Goal: Task Accomplishment & Management: Complete application form

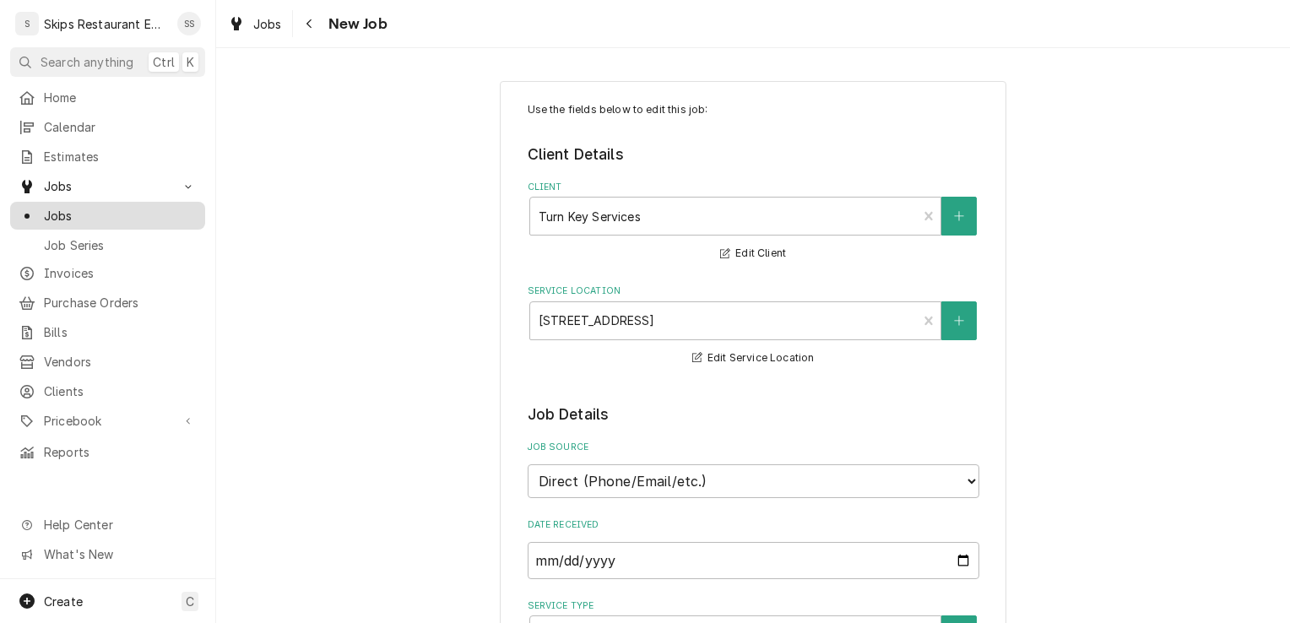
click at [62, 213] on span "Jobs" at bounding box center [120, 216] width 153 height 18
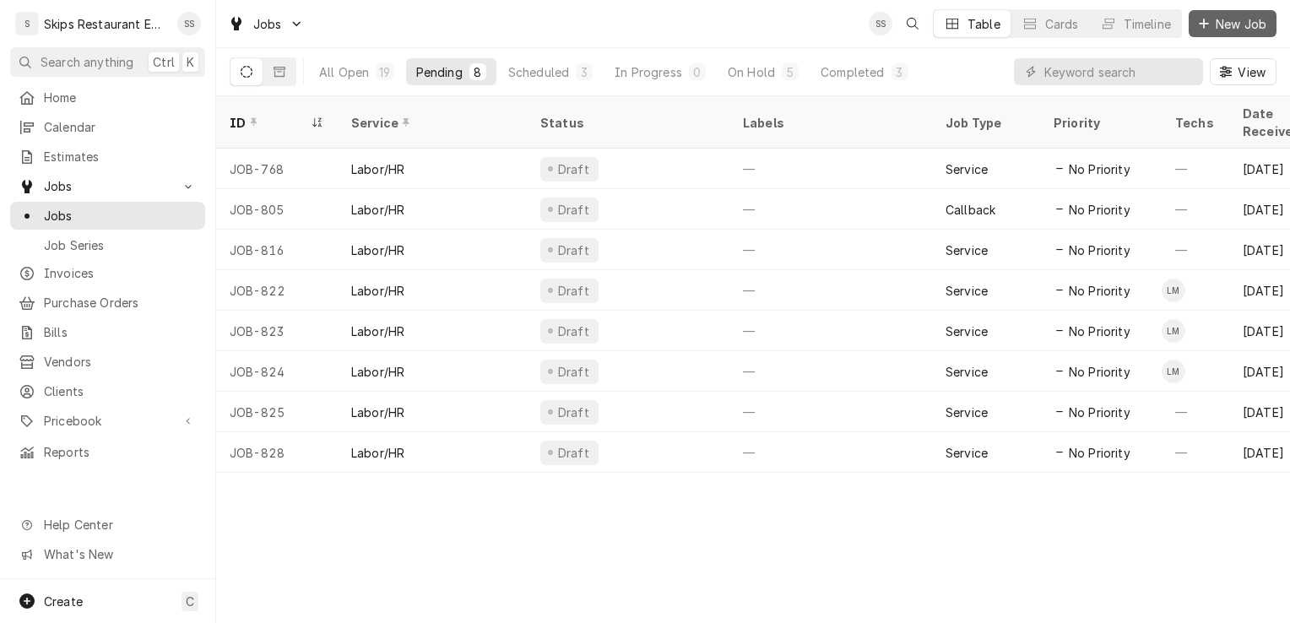
click at [1238, 26] on span "New Job" at bounding box center [1240, 24] width 57 height 18
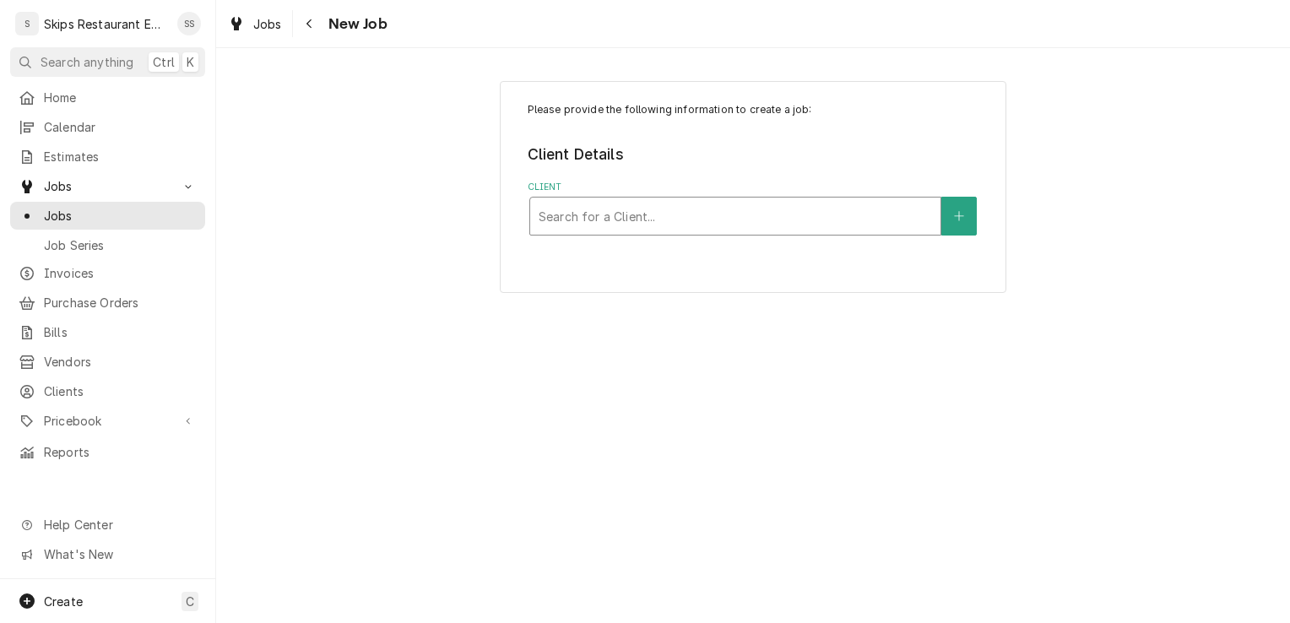
click at [625, 222] on div "Client" at bounding box center [734, 216] width 393 height 30
type input "[GEOGRAPHIC_DATA]"
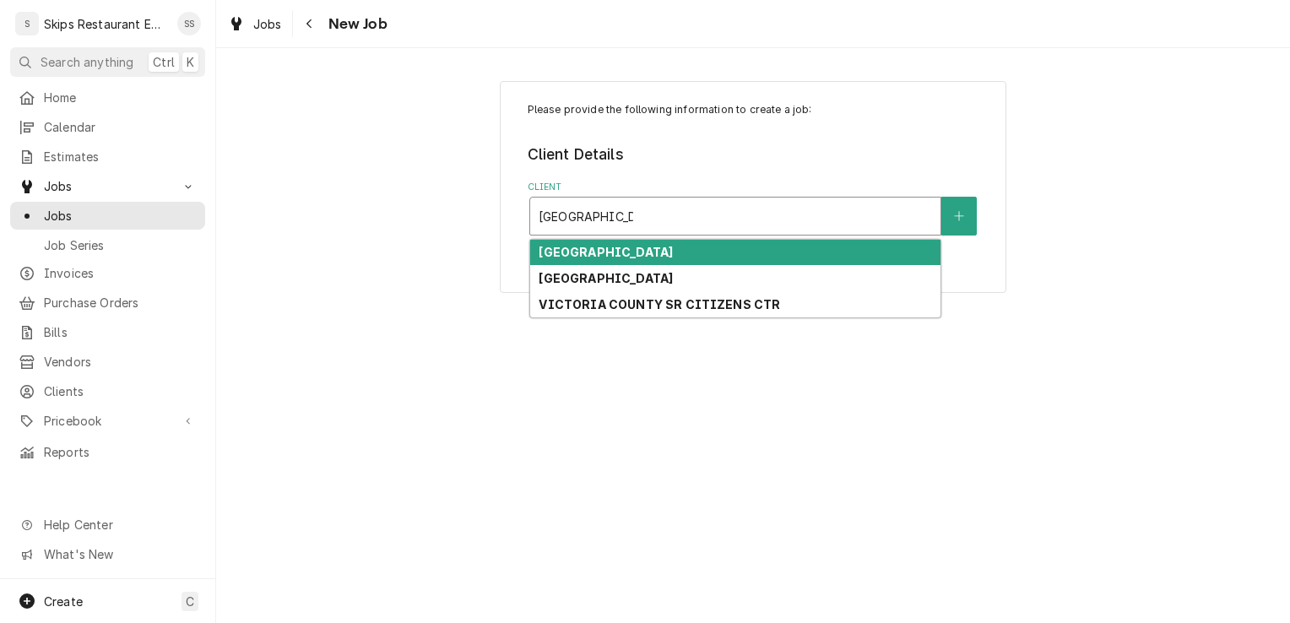
click at [612, 253] on strong "[GEOGRAPHIC_DATA]" at bounding box center [605, 252] width 134 height 14
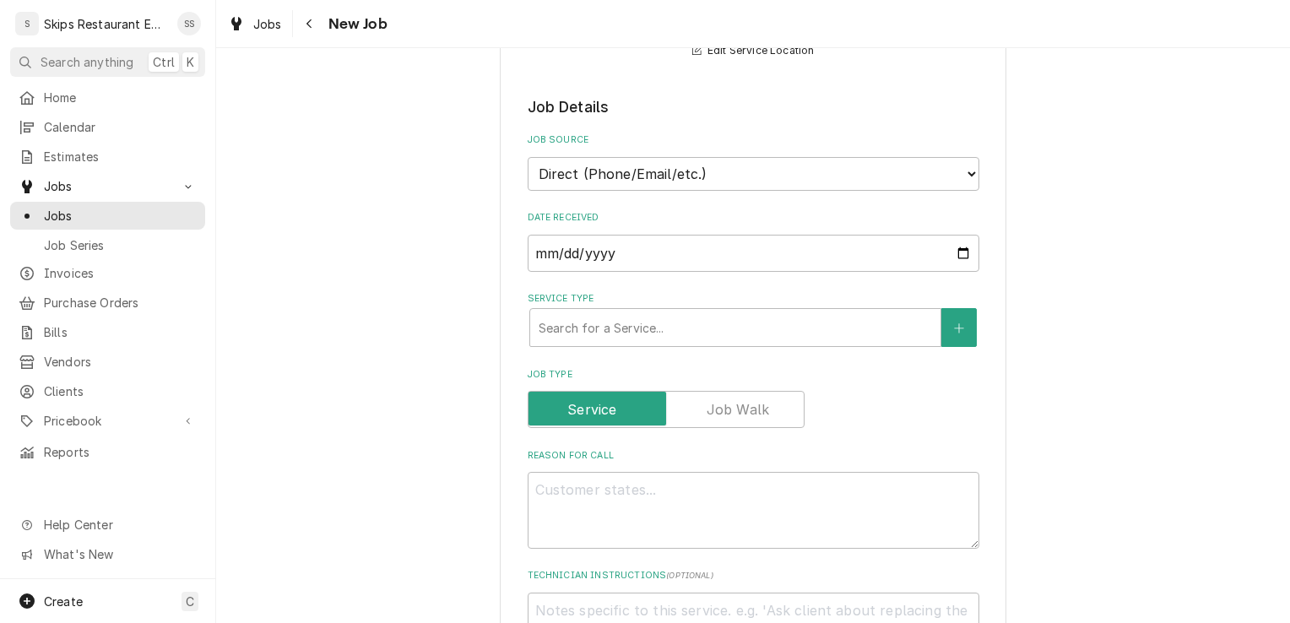
scroll to position [308, 0]
click at [690, 319] on div "Service Type" at bounding box center [734, 326] width 393 height 30
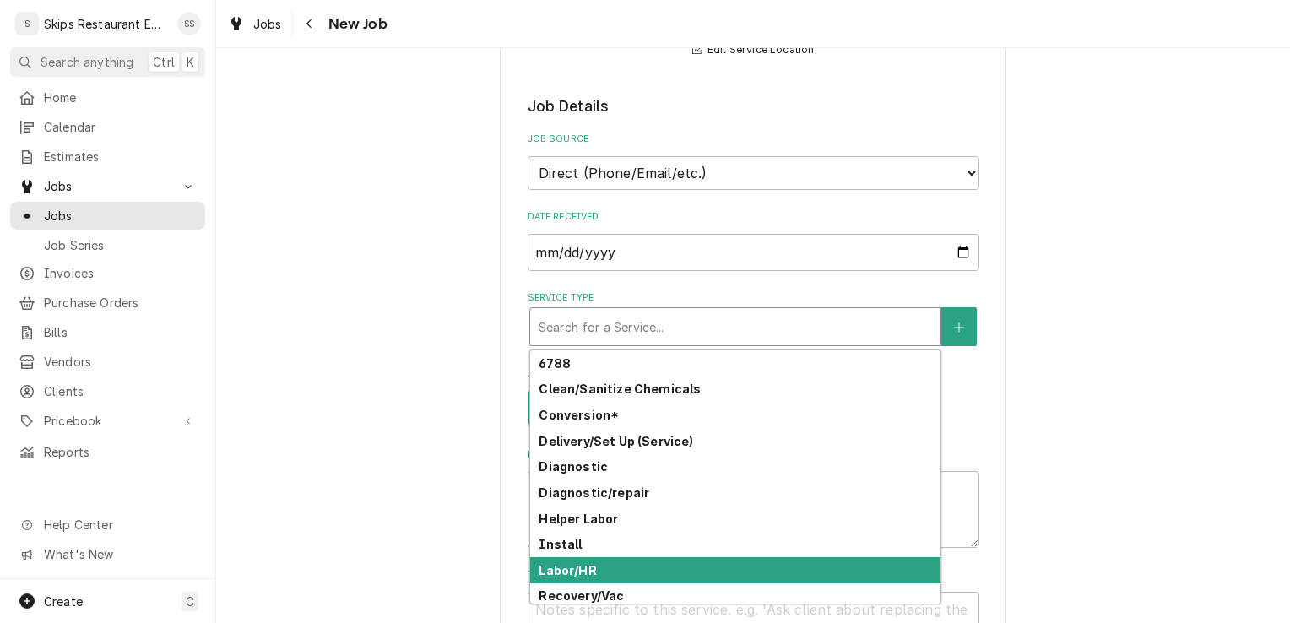
click at [562, 563] on strong "Labor/HR" at bounding box center [566, 570] width 57 height 14
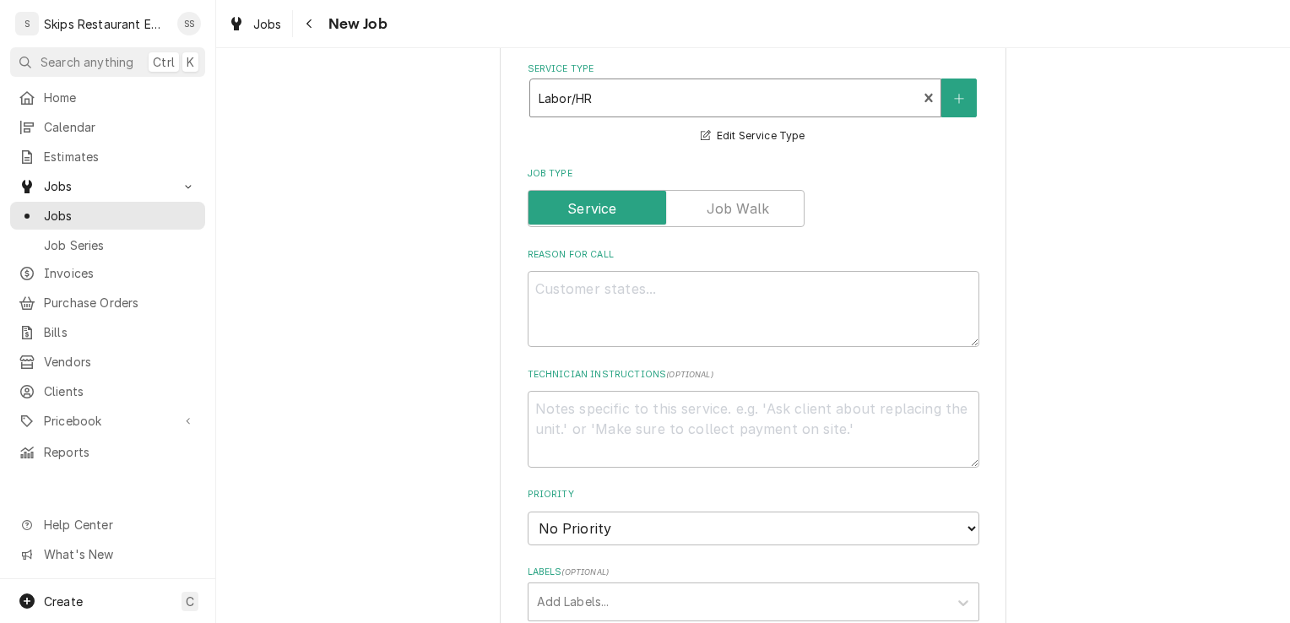
scroll to position [588, 0]
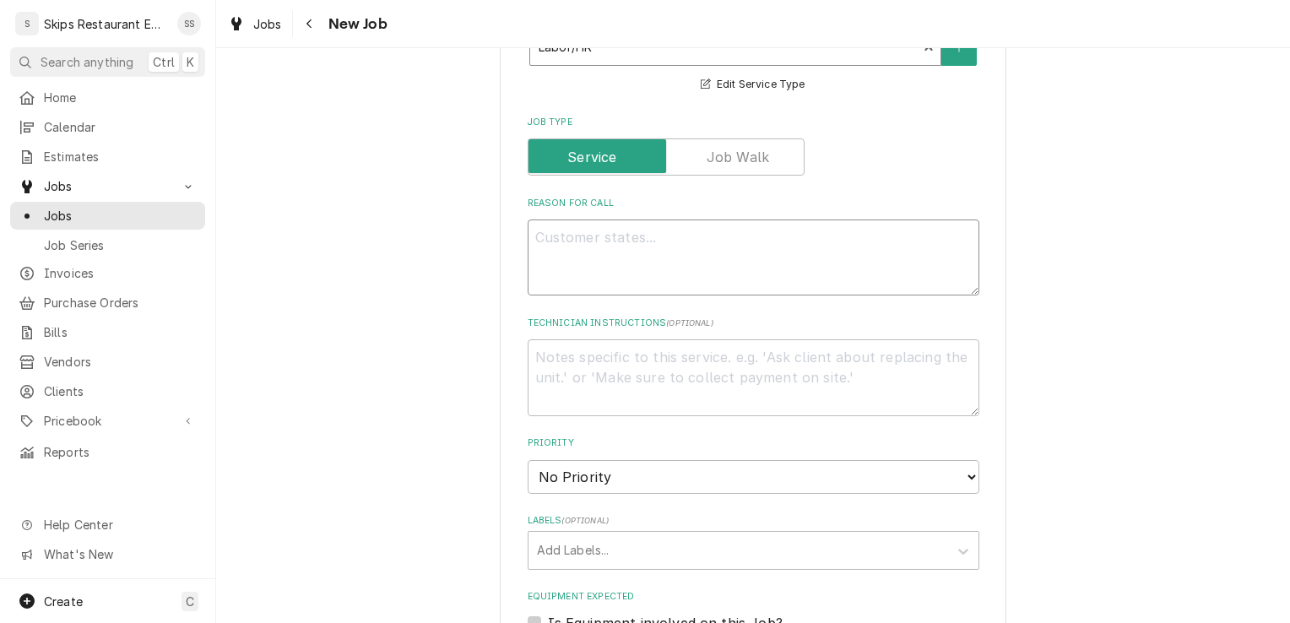
click at [573, 241] on textarea "Reason For Call" at bounding box center [753, 257] width 452 height 76
type textarea "x"
type textarea "L"
type textarea "x"
type textarea "Lo"
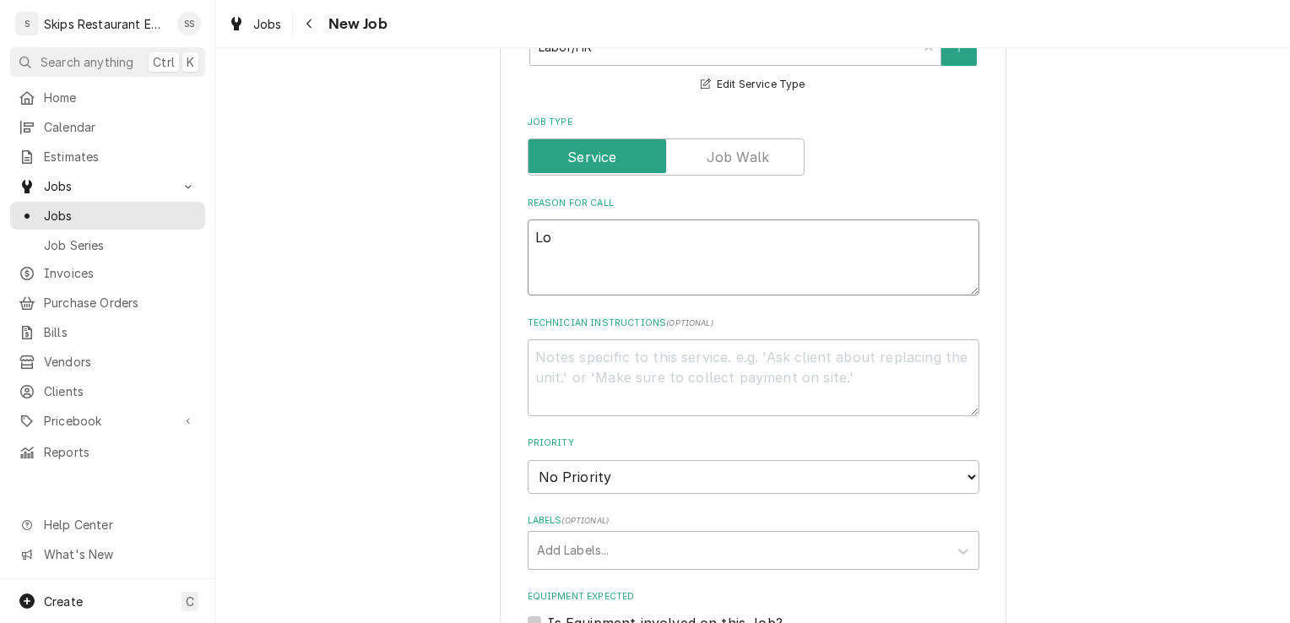
type textarea "x"
type textarea "Low"
type textarea "x"
type textarea "Low"
type textarea "x"
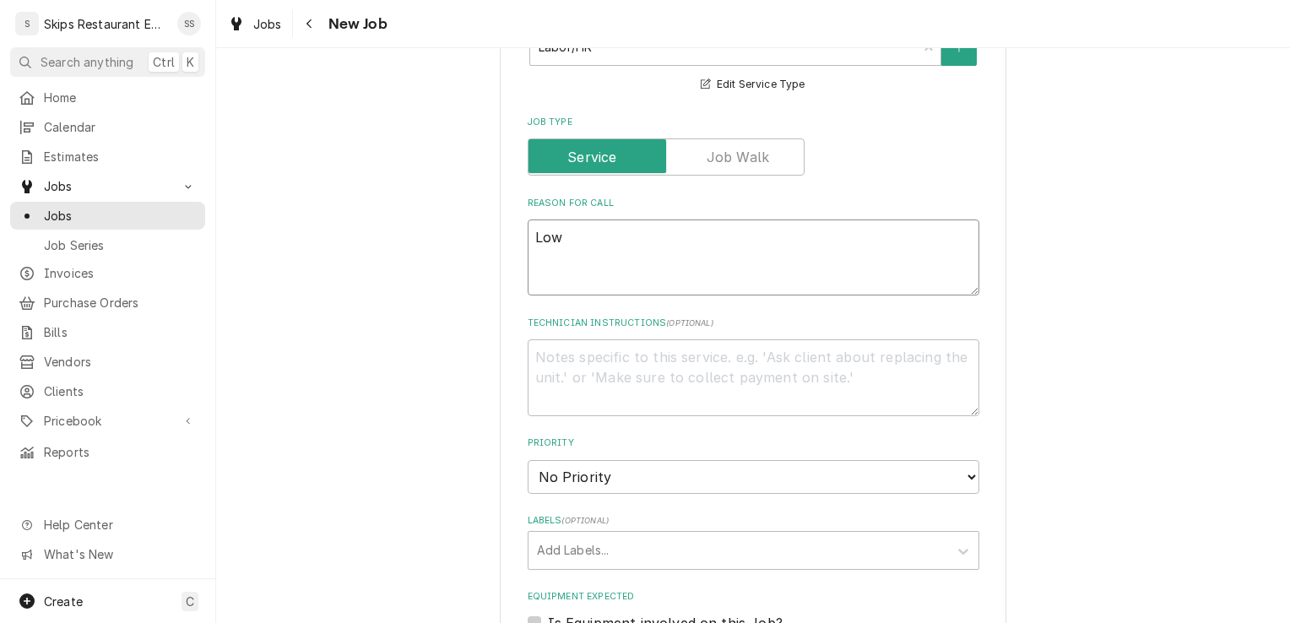
type textarea "Low P"
type textarea "x"
type textarea "Low Pr"
type textarea "x"
type textarea "Low Pro"
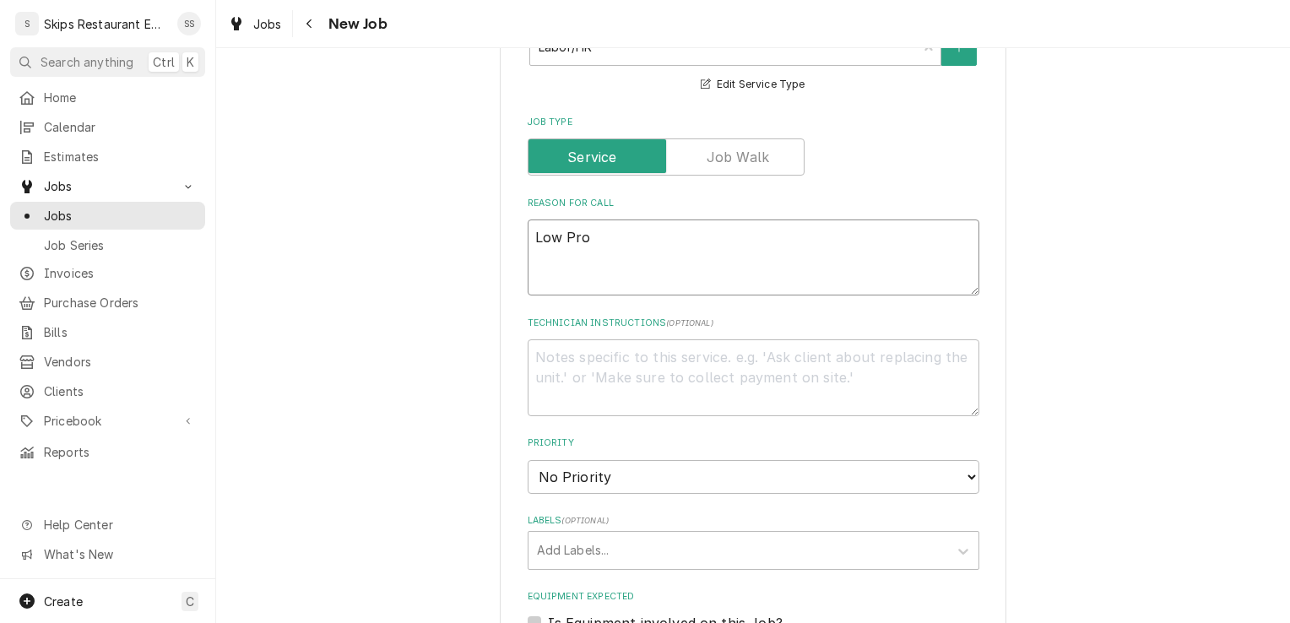
type textarea "x"
type textarea "Low Prod"
type textarea "x"
type textarea "Low Produ"
type textarea "x"
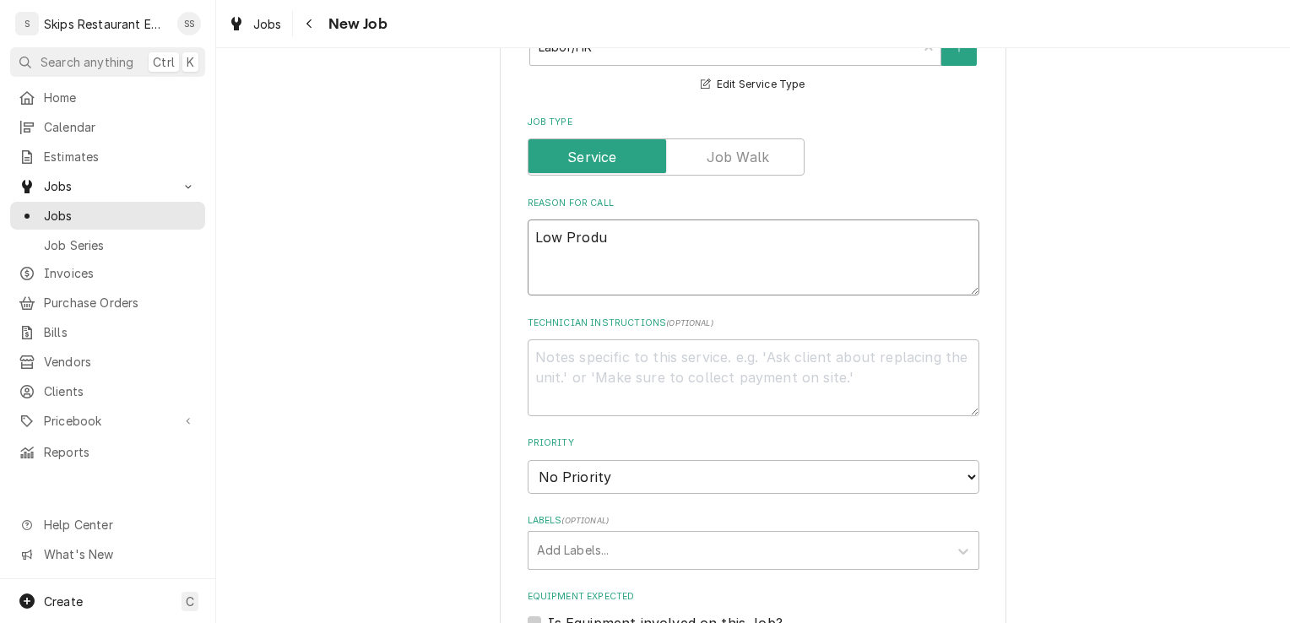
type textarea "Low Produc"
type textarea "x"
type textarea "Low Product"
type textarea "x"
type textarea "Low Producti"
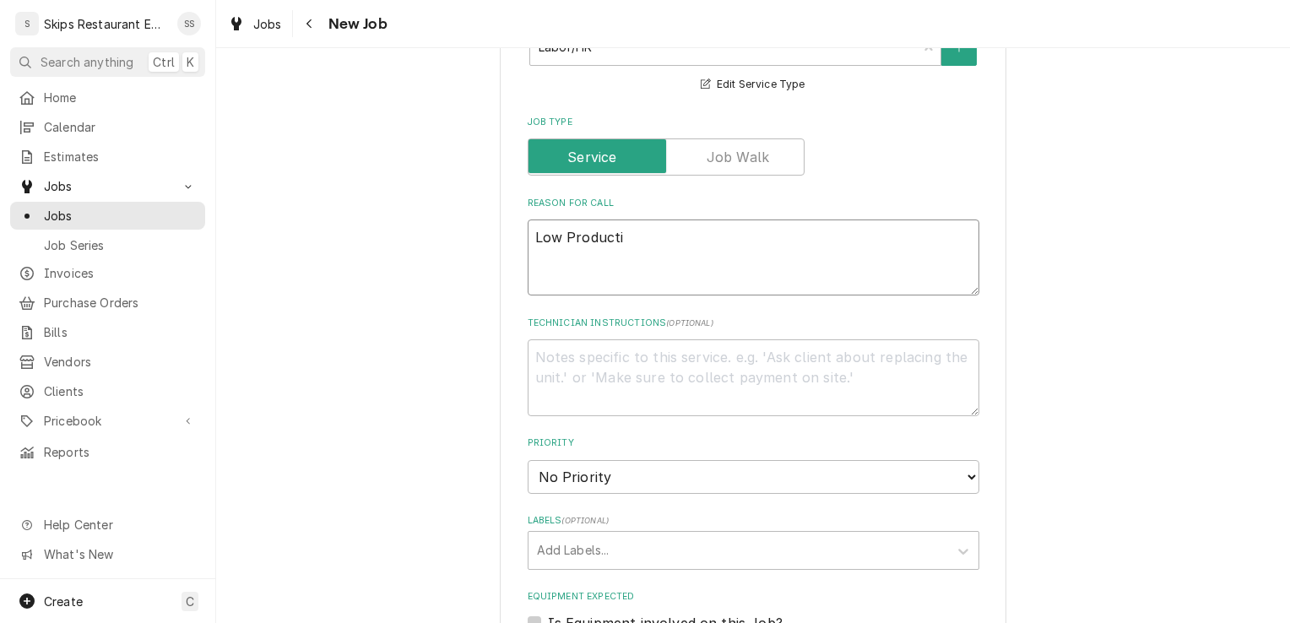
type textarea "x"
type textarea "Low Productio"
type textarea "x"
type textarea "Low Production"
type textarea "x"
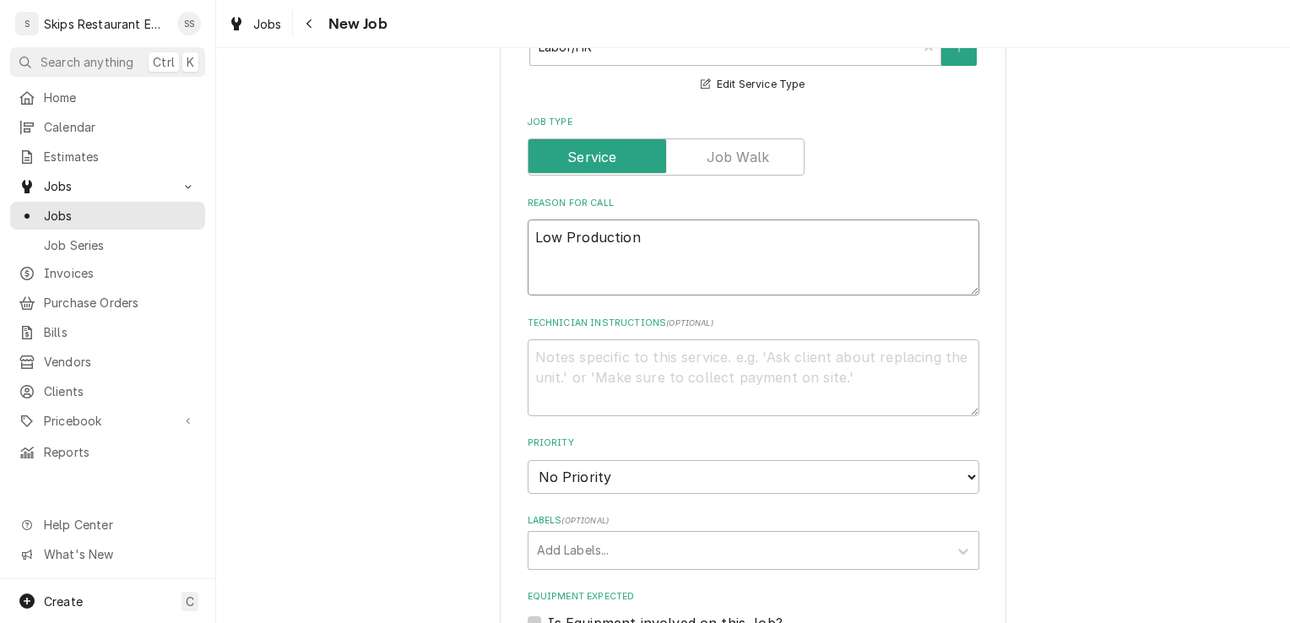
type textarea "Low Production"
type textarea "x"
type textarea "Low Production o"
type textarea "x"
type textarea "Low Production on"
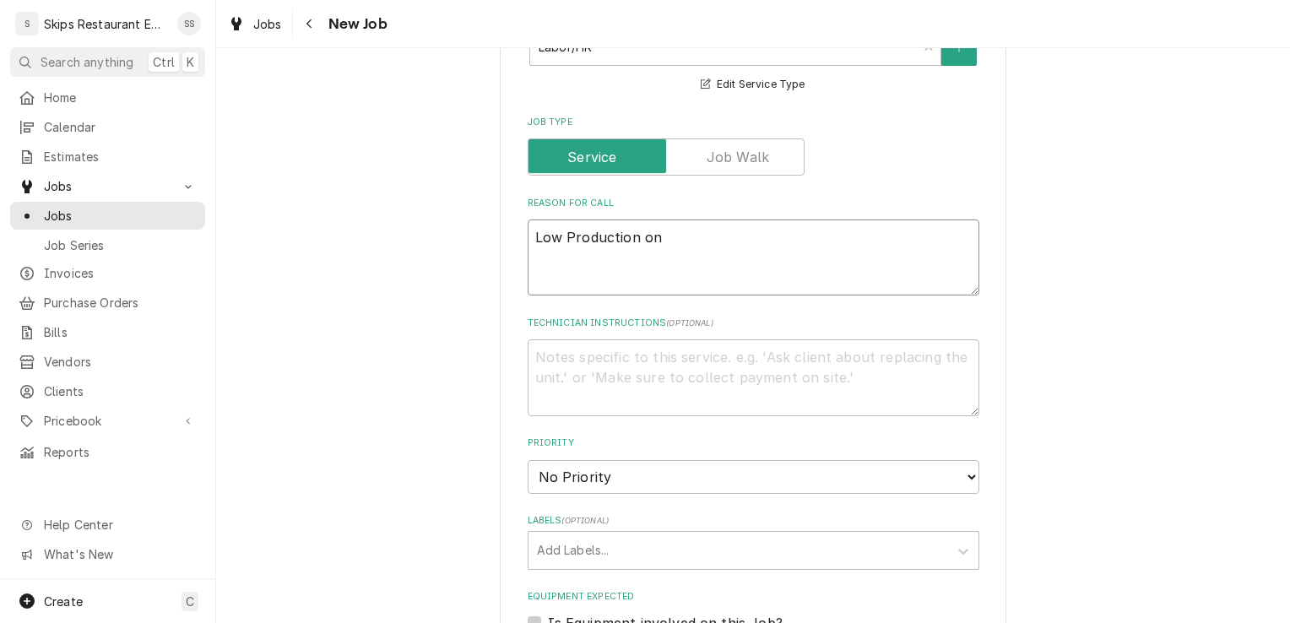
type textarea "x"
type textarea "Low Production on"
type textarea "x"
type textarea "Low Production on I"
type textarea "x"
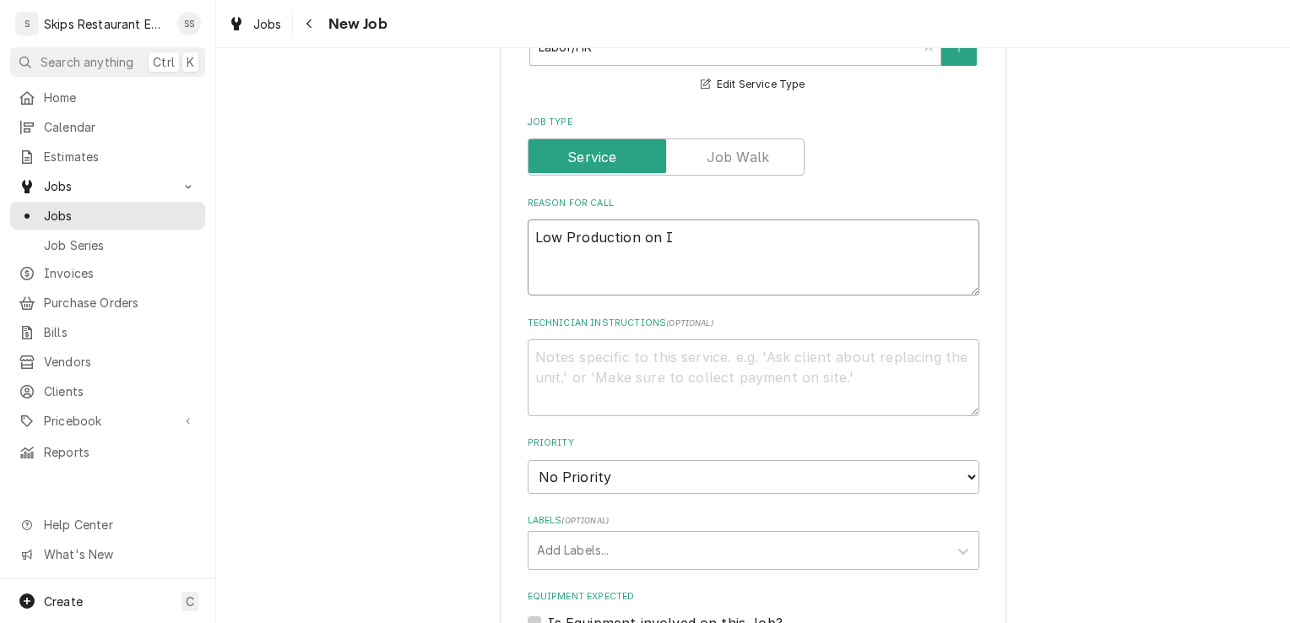
type textarea "Low Production on Ic"
type textarea "x"
type textarea "Low Production on Ice"
type textarea "x"
type textarea "Low Production on Ice"
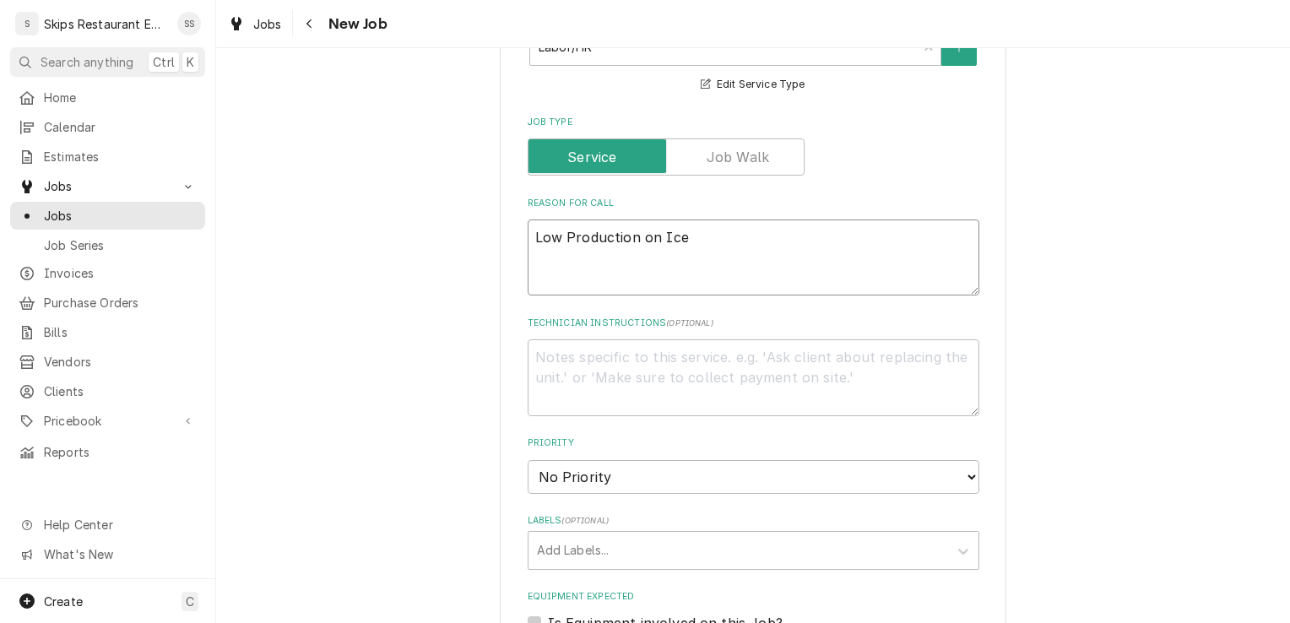
type textarea "x"
type textarea "Low Production on Ice M"
type textarea "x"
type textarea "Low Production on Ice Ma"
type textarea "x"
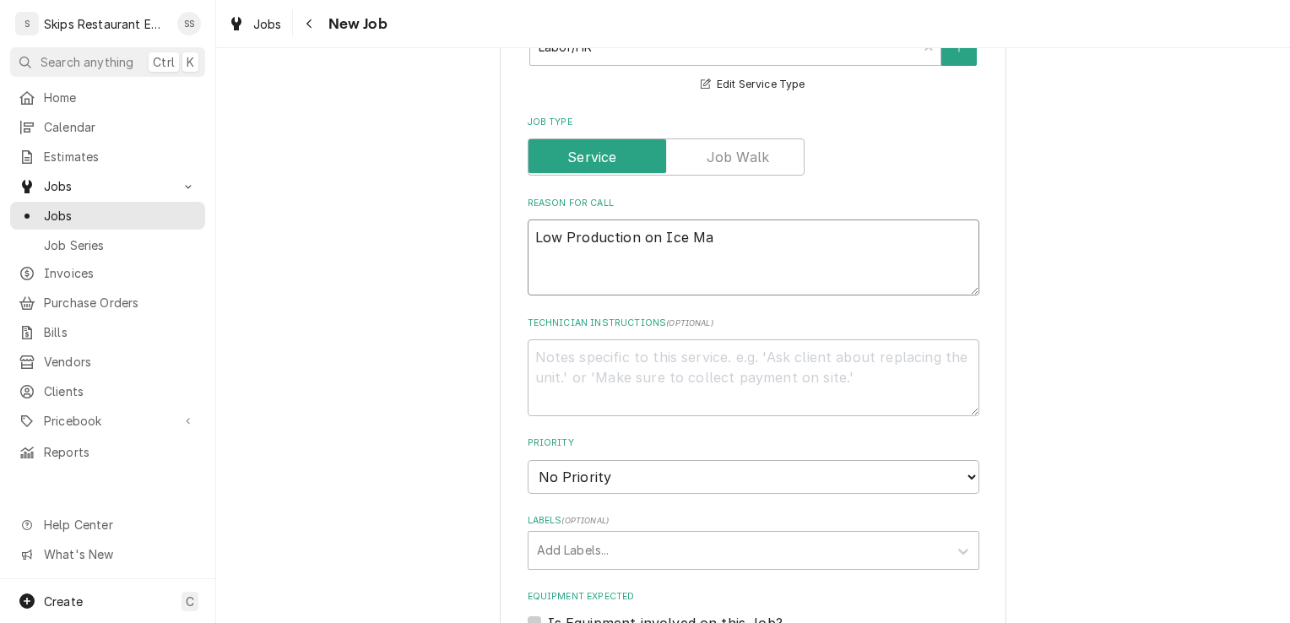
type textarea "Low Production on Ice Mac"
type textarea "x"
type textarea "Low Production on Ice Mach"
type textarea "x"
type textarea "Low Production on Ice Machi"
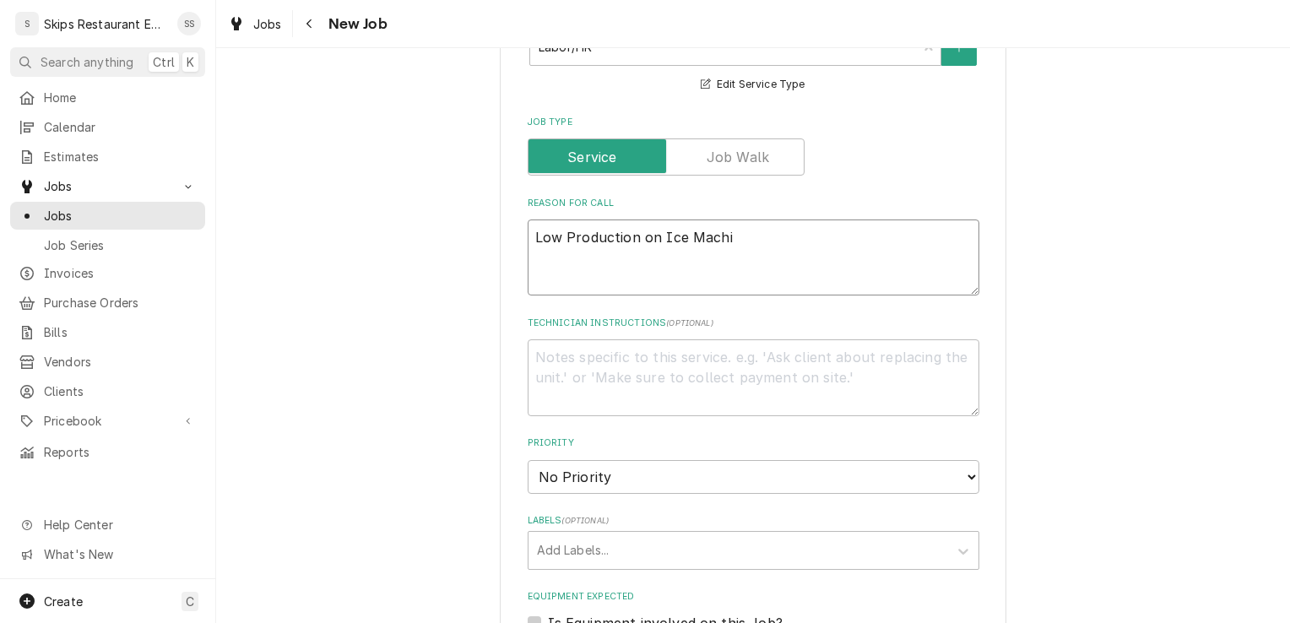
type textarea "x"
type textarea "Low Production on Ice Machin"
type textarea "x"
type textarea "Low Production on Ice Machine"
type textarea "x"
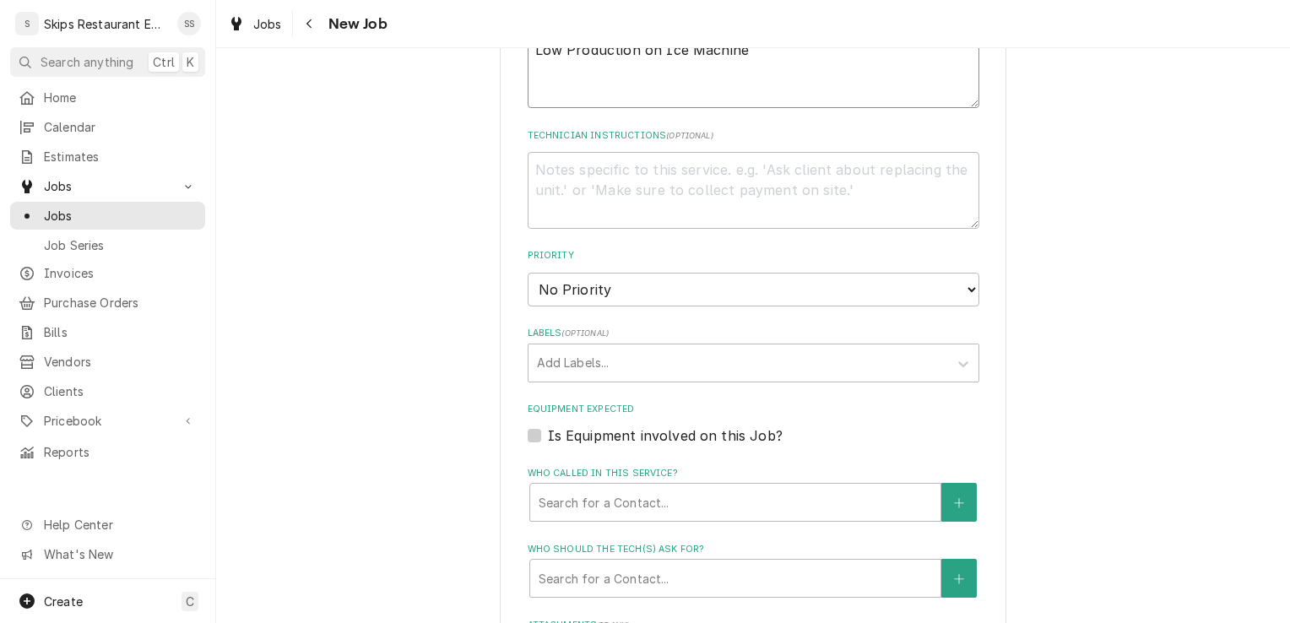
scroll to position [928, 0]
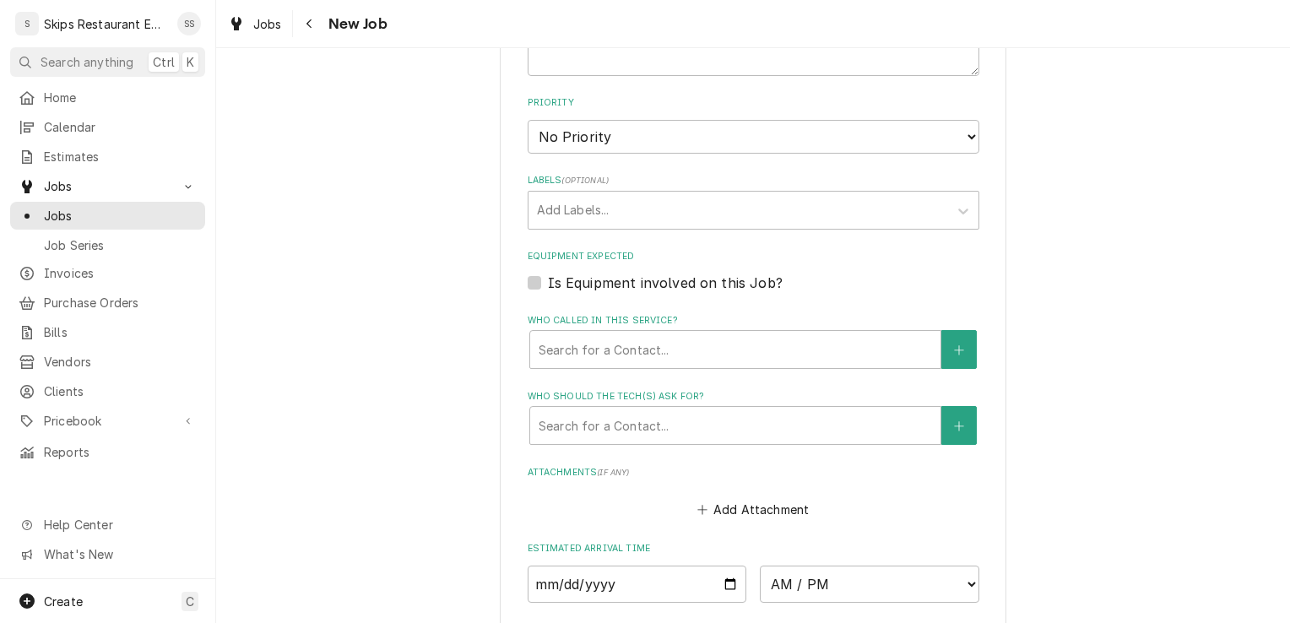
type textarea "Low Production on Ice Machine"
click at [644, 283] on label "Is Equipment involved on this Job?" at bounding box center [665, 283] width 235 height 20
drag, startPoint x: 644, startPoint y: 283, endPoint x: 526, endPoint y: 283, distance: 118.2
click at [548, 283] on label "Is Equipment involved on this Job?" at bounding box center [665, 283] width 235 height 20
click at [548, 283] on input "Equipment Expected" at bounding box center [774, 291] width 452 height 37
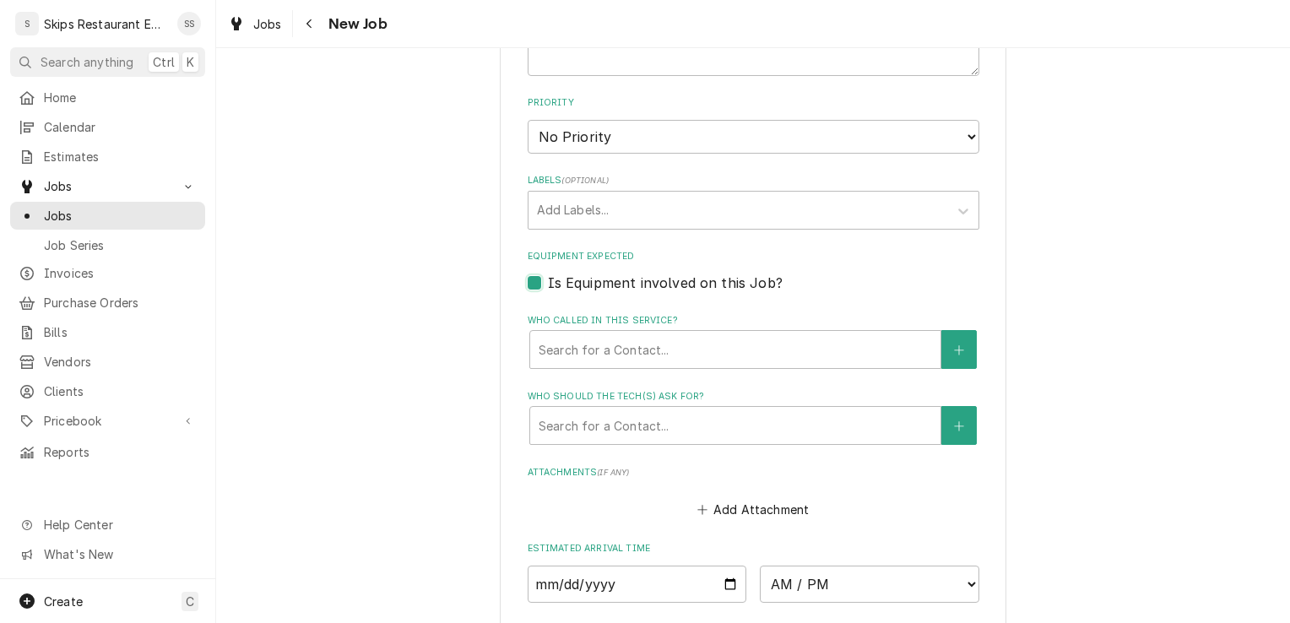
checkbox input "true"
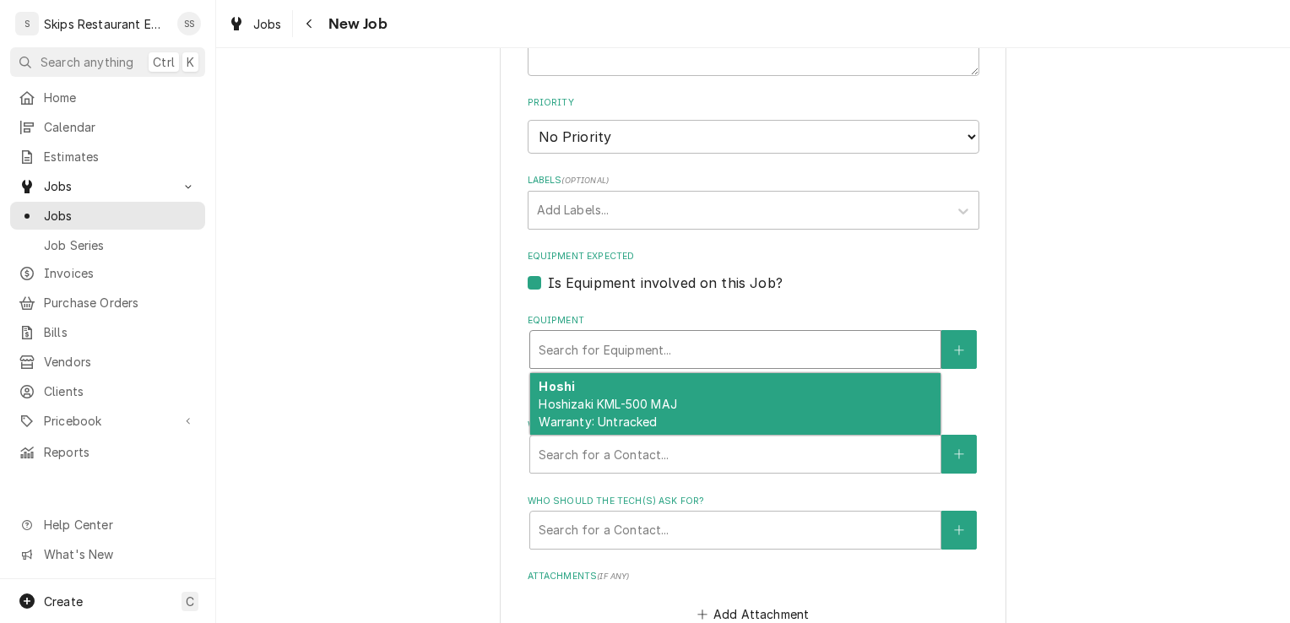
click at [667, 349] on div "Equipment" at bounding box center [734, 349] width 393 height 30
click at [605, 398] on span "Hoshizaki KML-500 MAJ Warranty: Untracked" at bounding box center [607, 413] width 138 height 32
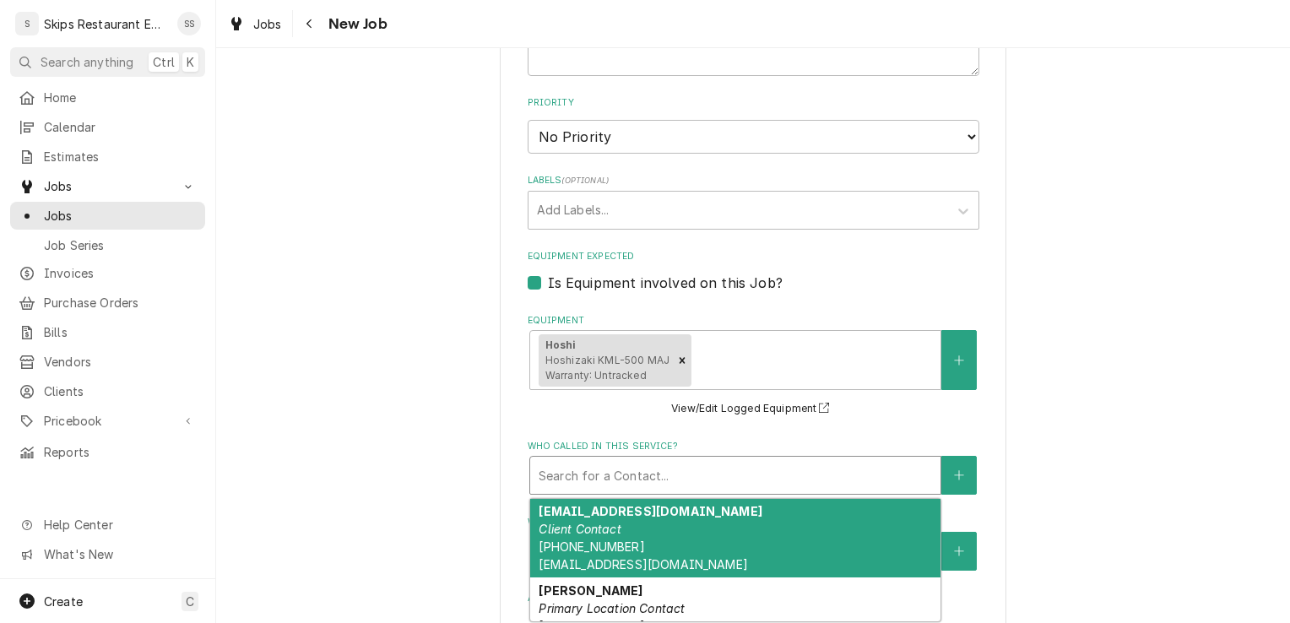
click at [597, 473] on div "Who called in this service?" at bounding box center [734, 475] width 393 height 30
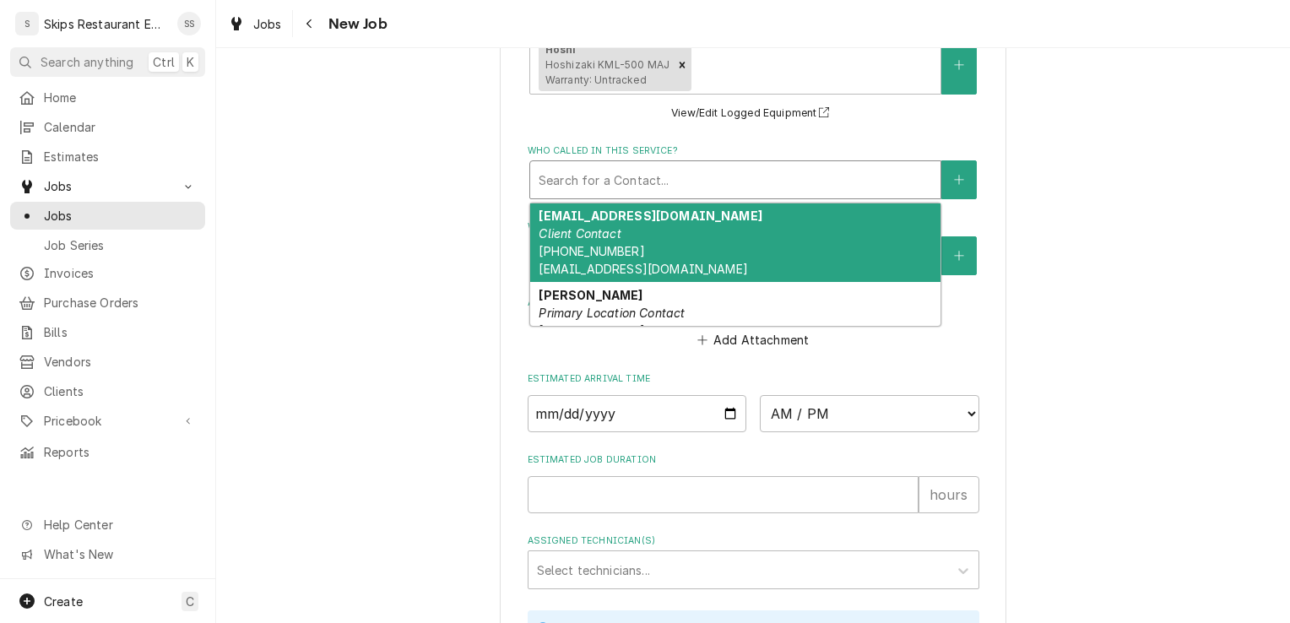
scroll to position [1227, 0]
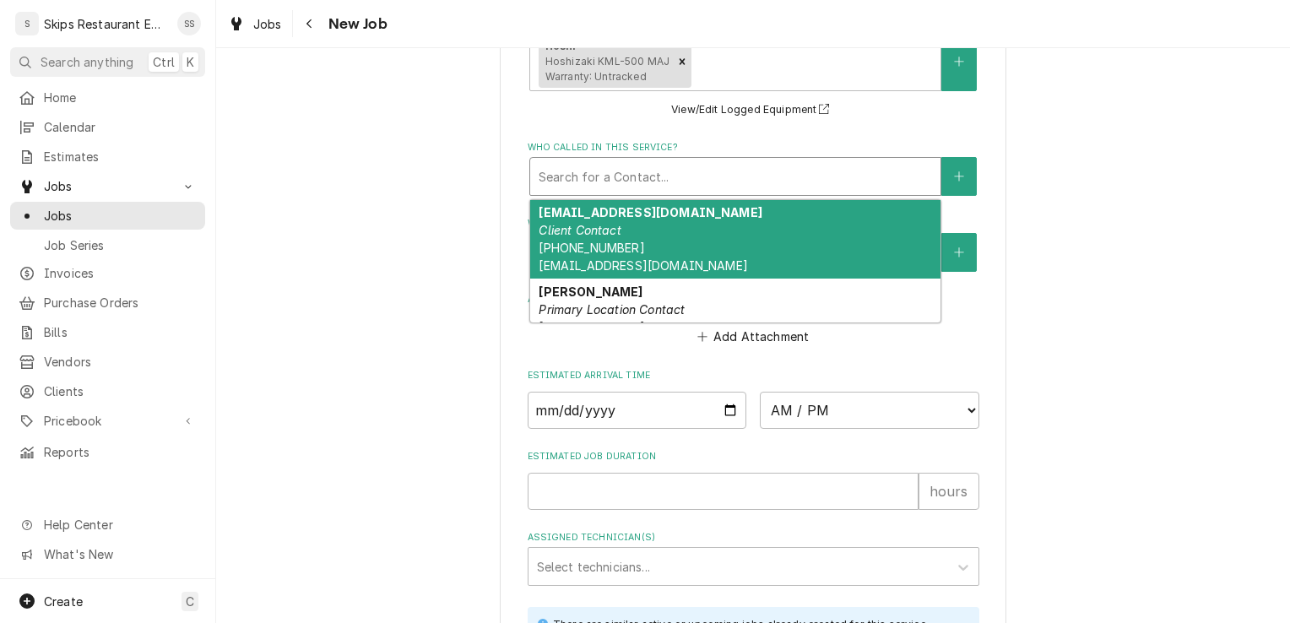
click at [578, 267] on span "(361) 550-8041 cgras@vctx.org" at bounding box center [642, 257] width 208 height 32
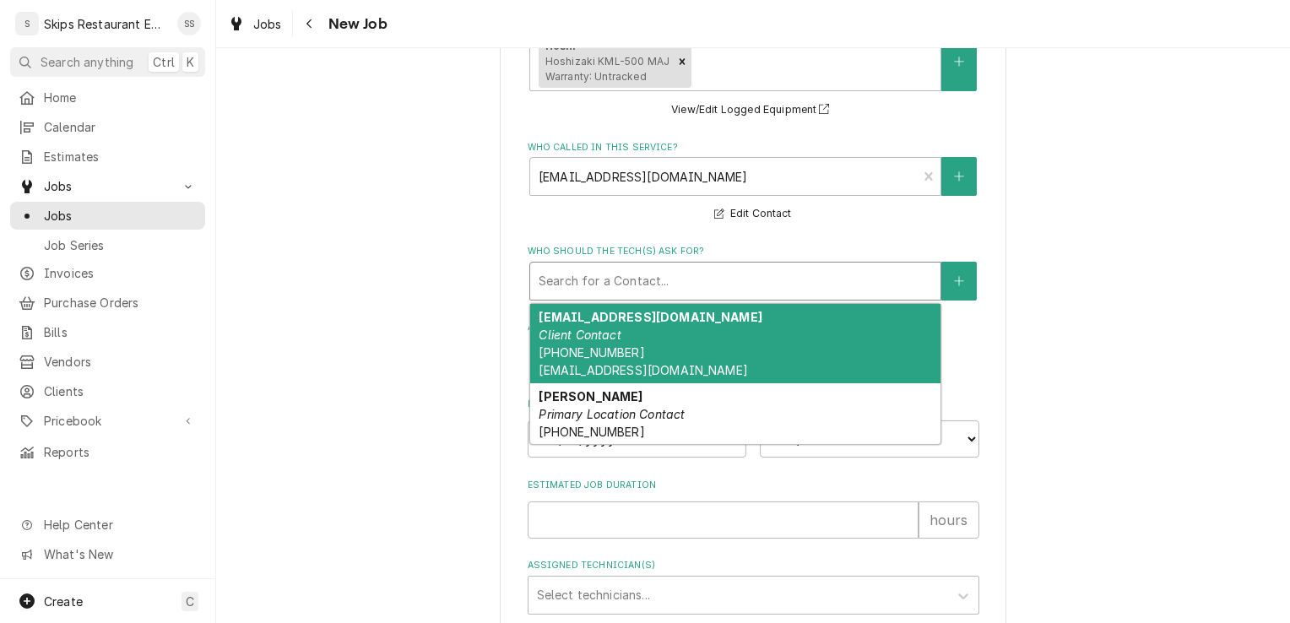
click at [568, 284] on div "Who should the tech(s) ask for?" at bounding box center [734, 281] width 393 height 30
click at [580, 345] on div "Cgras@vctx.org Client Contact (361) 550-8041 cgras@vctx.org" at bounding box center [735, 343] width 410 height 79
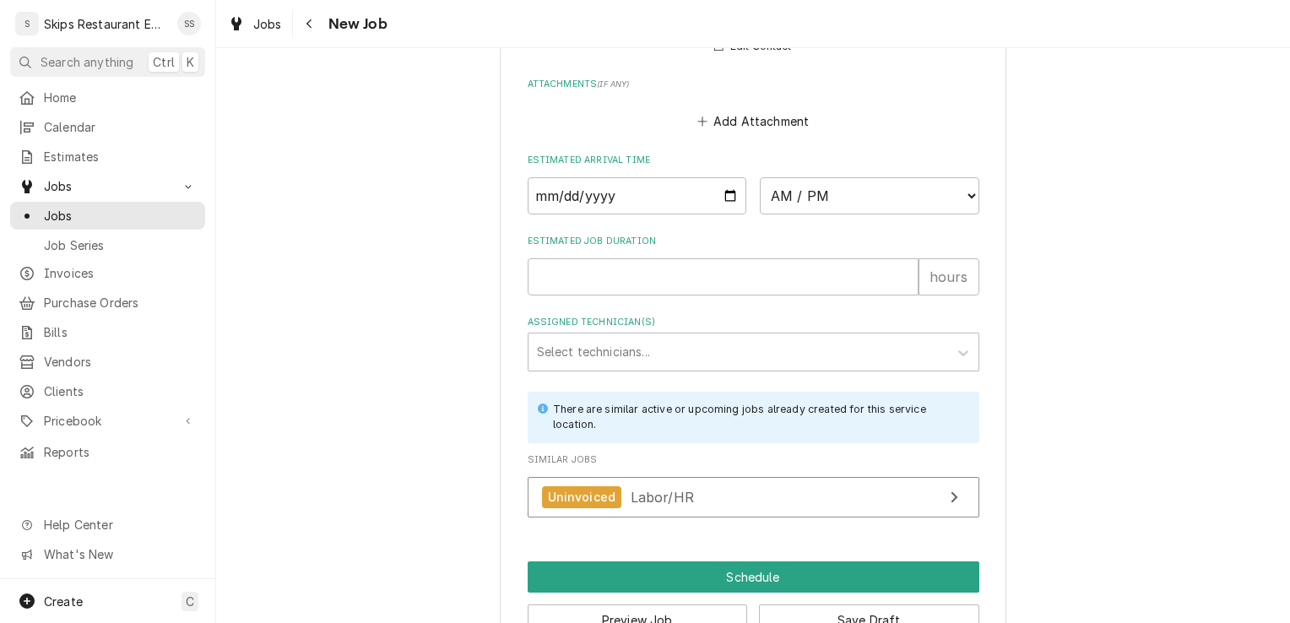
scroll to position [1539, 0]
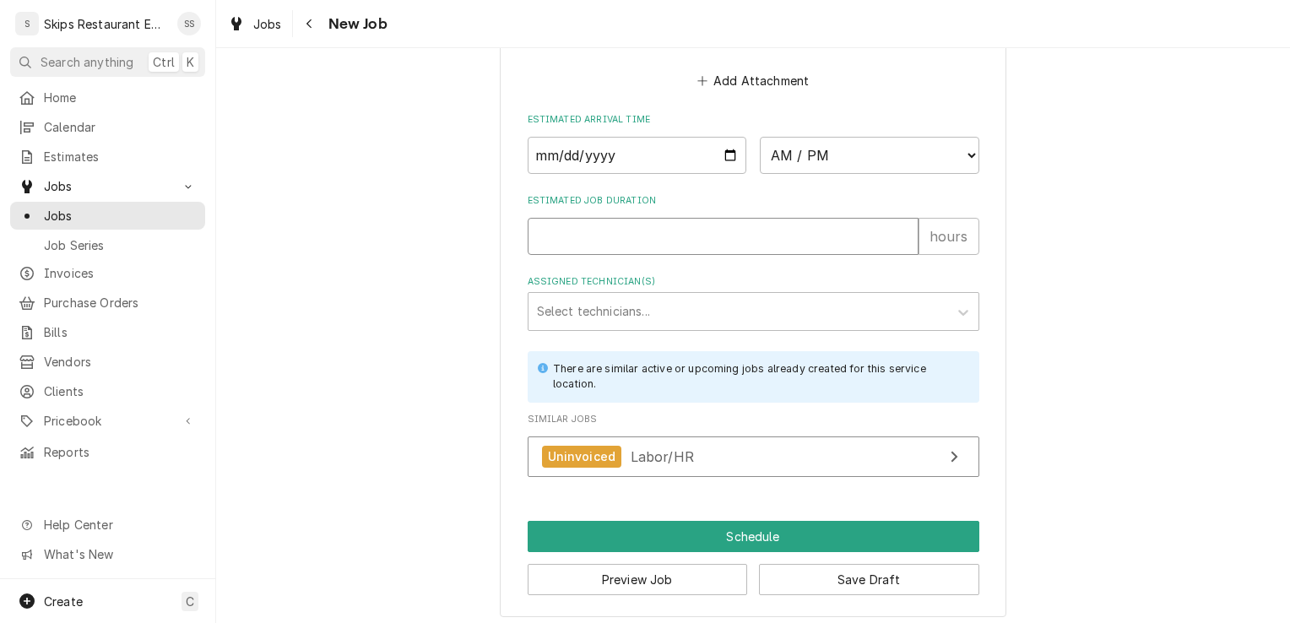
click at [549, 246] on input "Estimated Job Duration" at bounding box center [722, 236] width 391 height 37
type textarea "x"
type input "1"
type textarea "x"
type input "1"
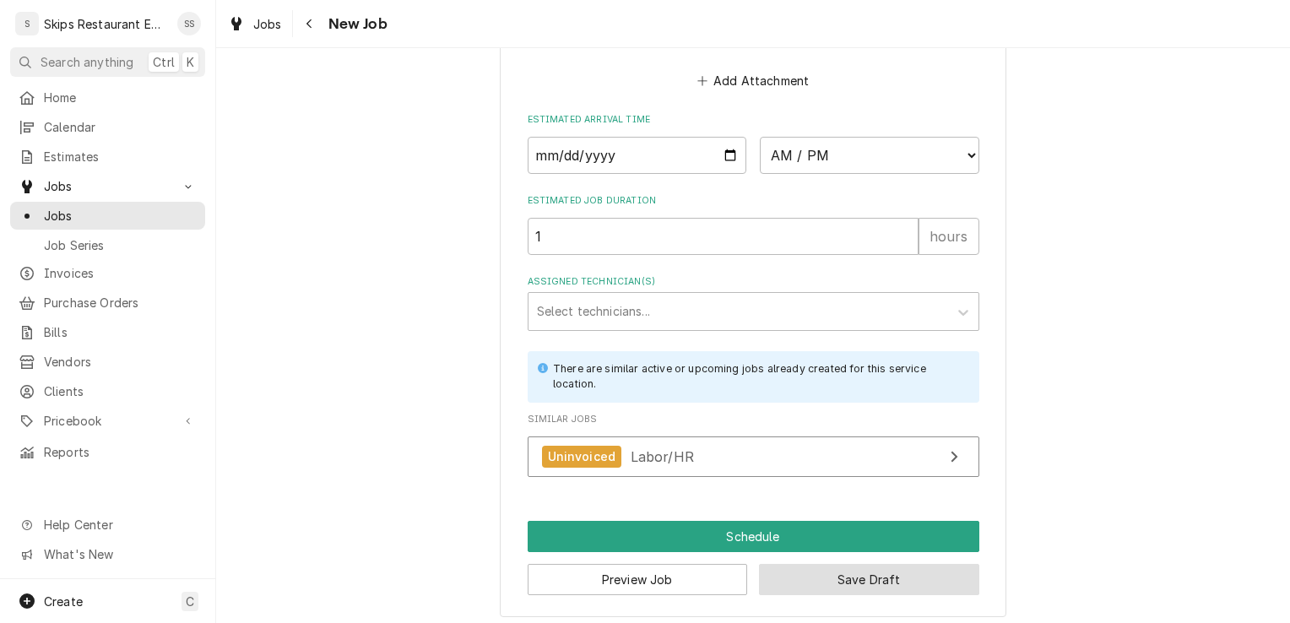
click at [787, 587] on button "Save Draft" at bounding box center [869, 579] width 220 height 31
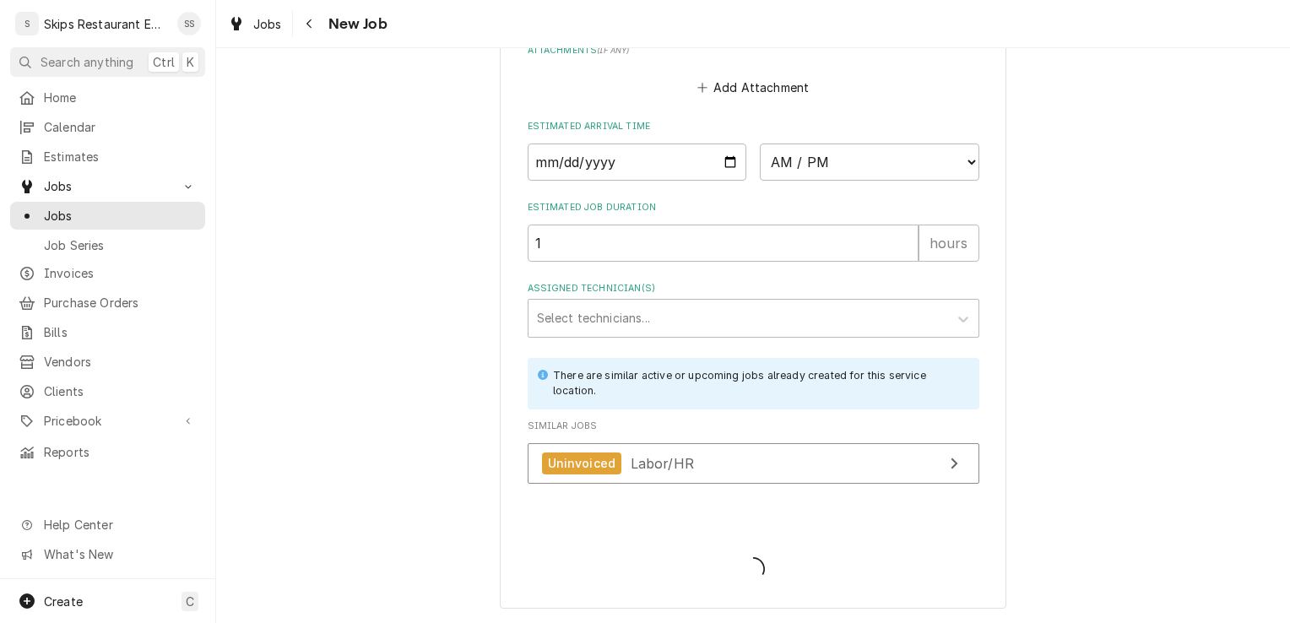
type textarea "x"
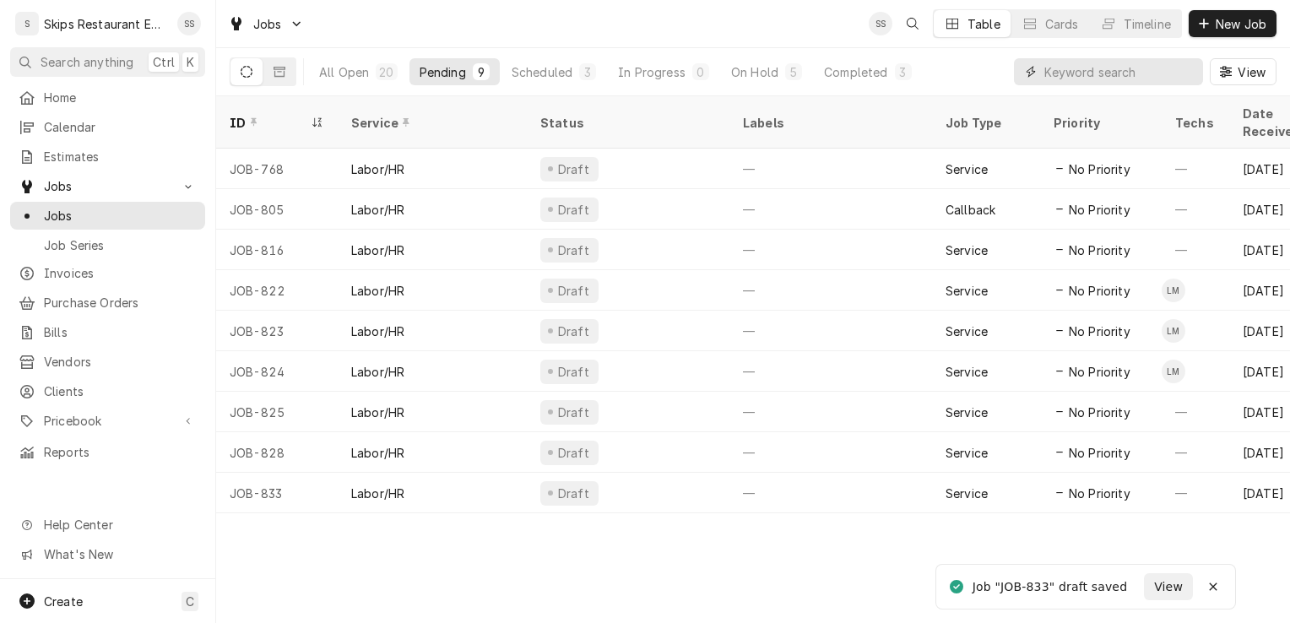
drag, startPoint x: 1077, startPoint y: 73, endPoint x: 1059, endPoint y: 50, distance: 29.5
click at [1070, 70] on input "Dynamic Content Wrapper" at bounding box center [1119, 71] width 150 height 27
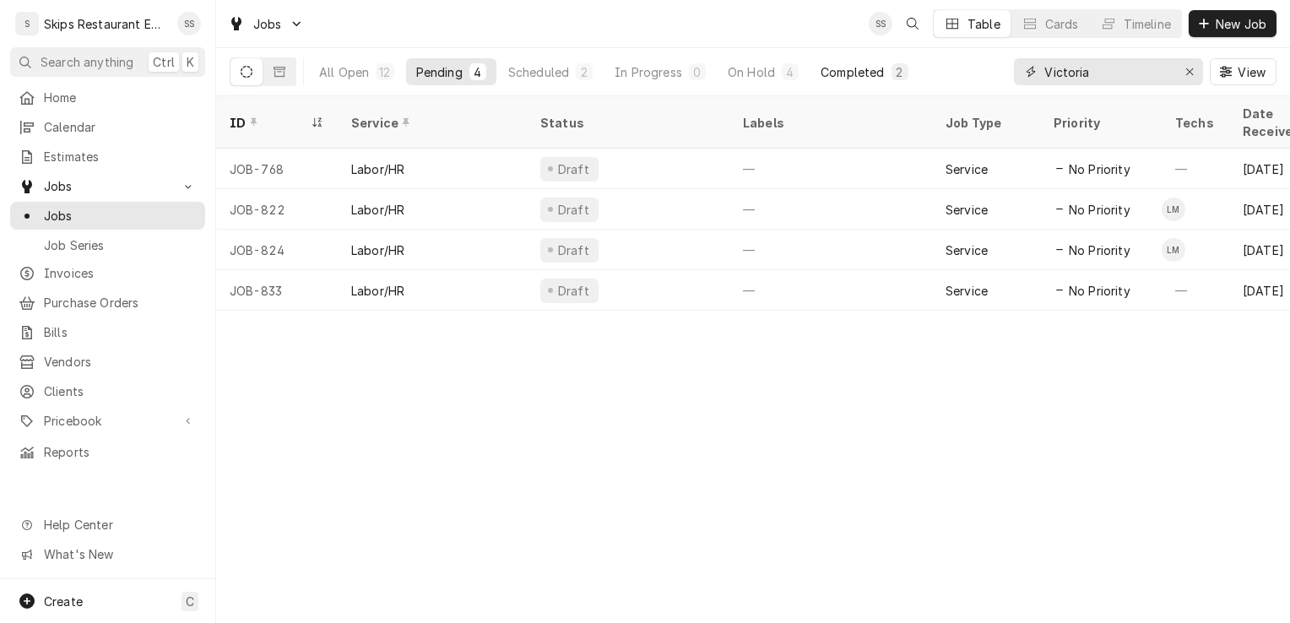
type input "Victoria"
click at [897, 68] on div "2" at bounding box center [900, 72] width 10 height 18
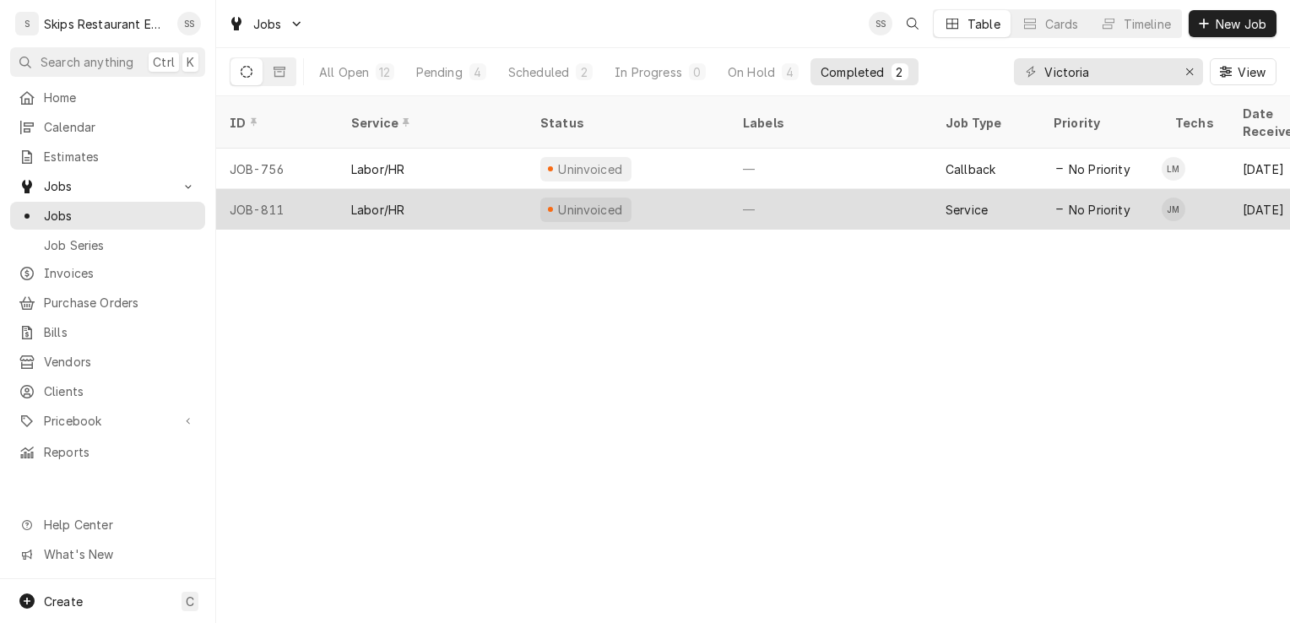
click at [615, 201] on div "Uninvoiced" at bounding box center [590, 210] width 68 height 18
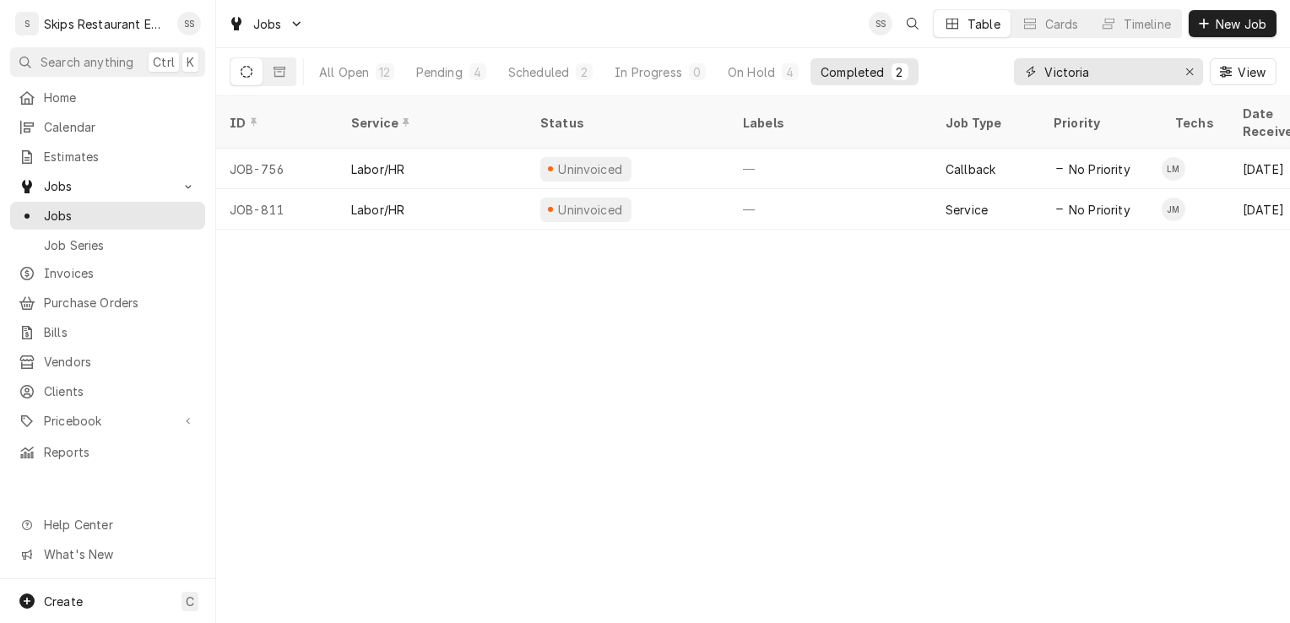
drag, startPoint x: 1092, startPoint y: 72, endPoint x: 1084, endPoint y: 78, distance: 10.3
click at [1092, 73] on input "Victoria" at bounding box center [1107, 71] width 127 height 27
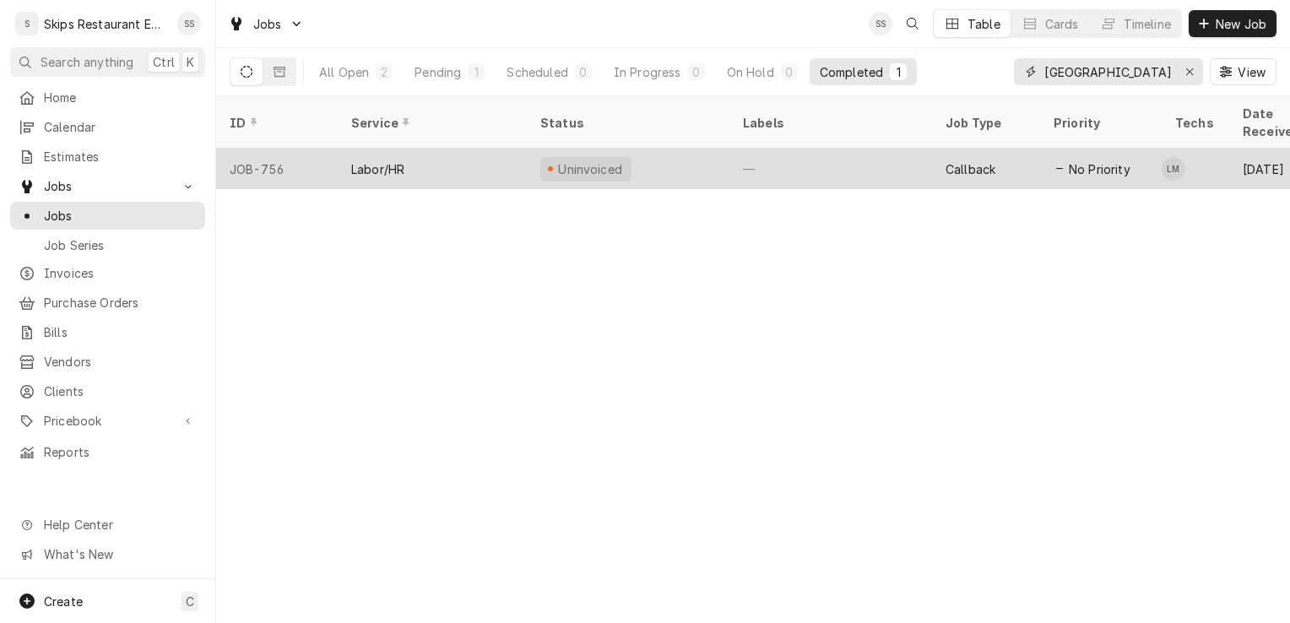
type input "[GEOGRAPHIC_DATA]"
click at [584, 160] on div "Uninvoiced" at bounding box center [590, 169] width 68 height 18
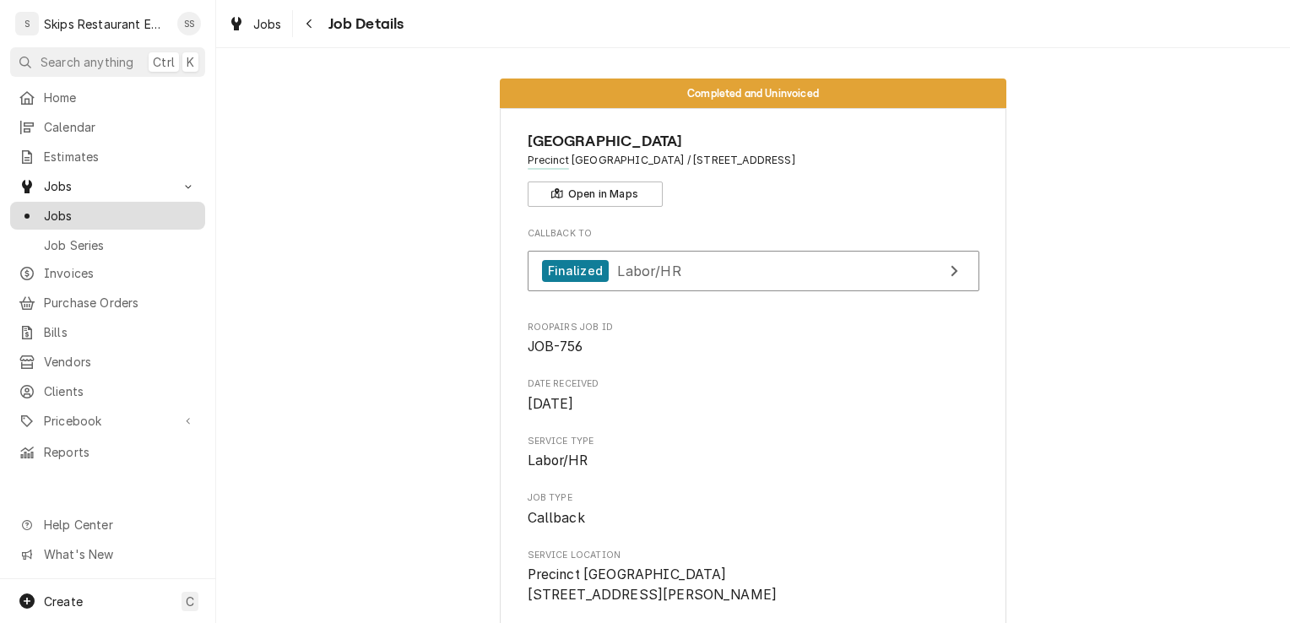
click at [60, 207] on span "Jobs" at bounding box center [120, 216] width 153 height 18
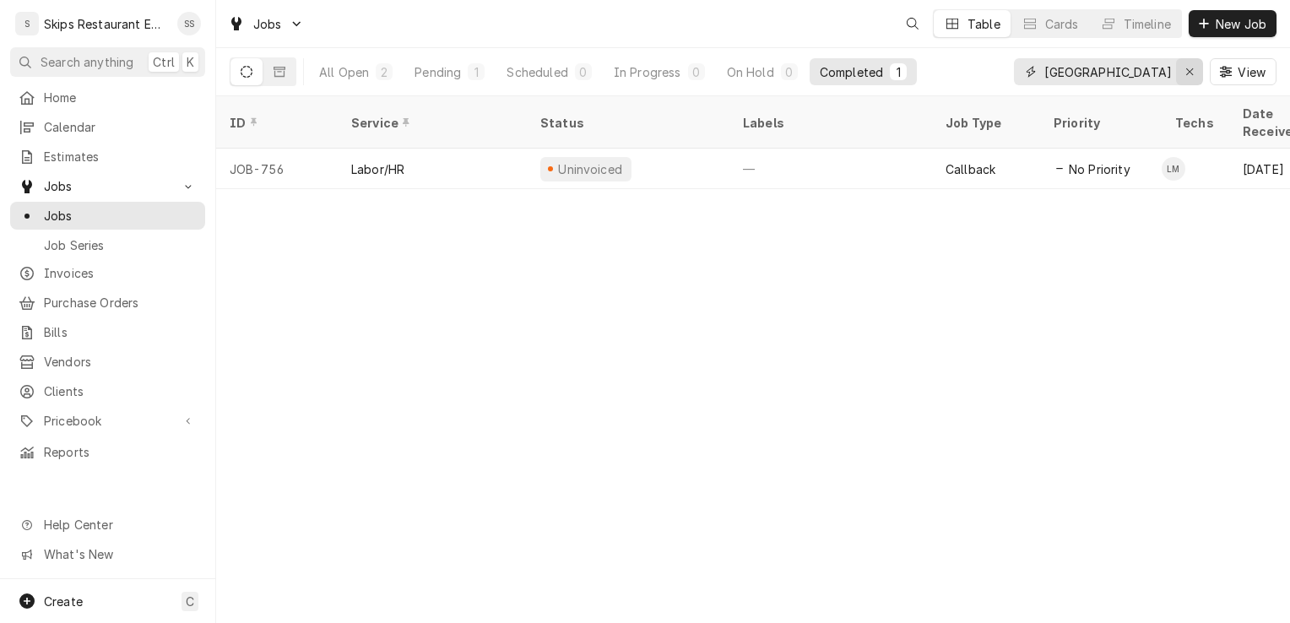
click at [1189, 69] on icon "Erase input" at bounding box center [1189, 72] width 9 height 12
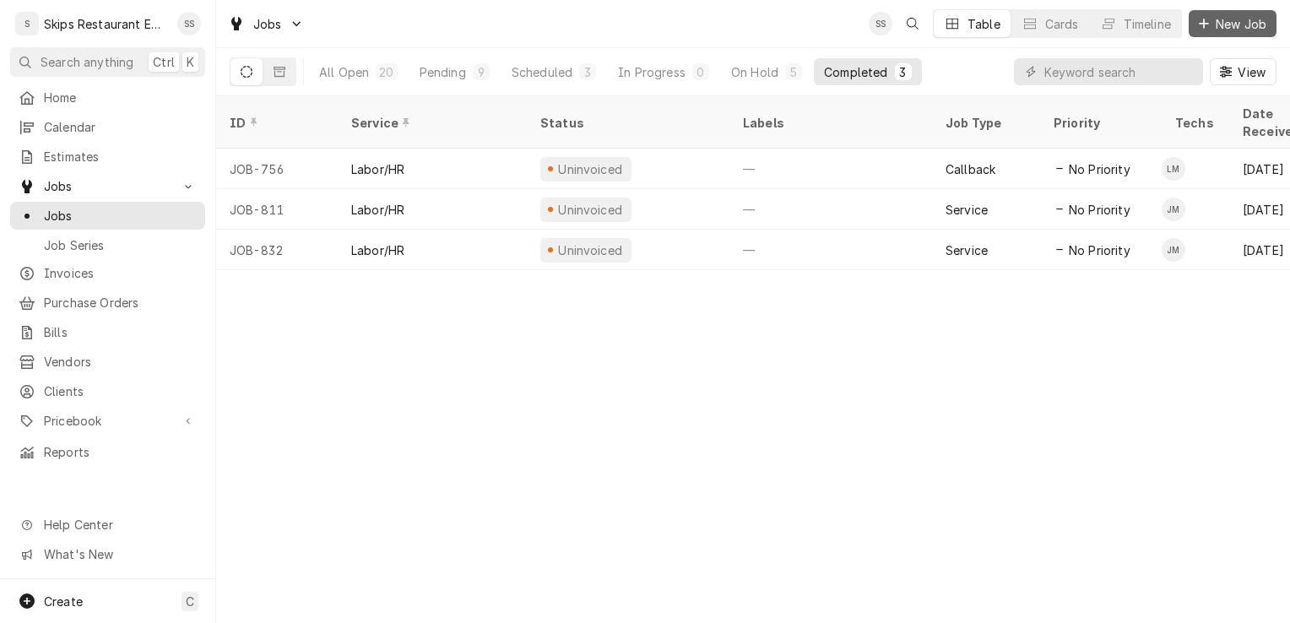
click at [1233, 20] on span "New Job" at bounding box center [1240, 24] width 57 height 18
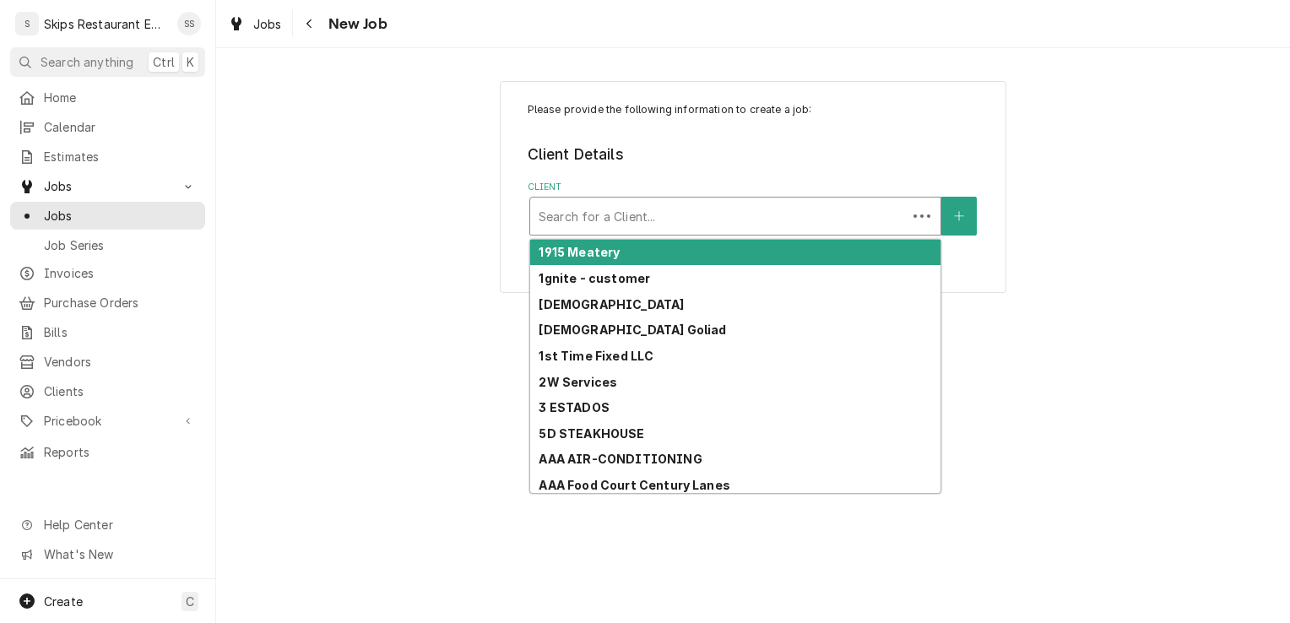
click at [700, 216] on div "Client" at bounding box center [718, 216] width 360 height 30
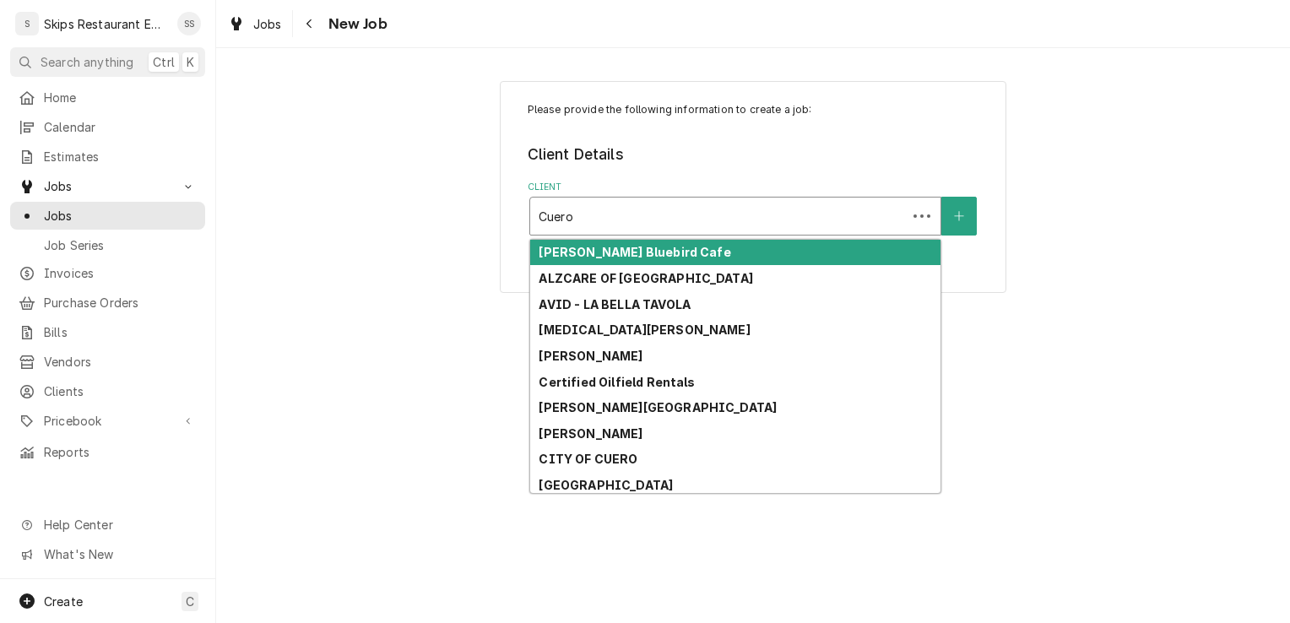
type input "Cuero P"
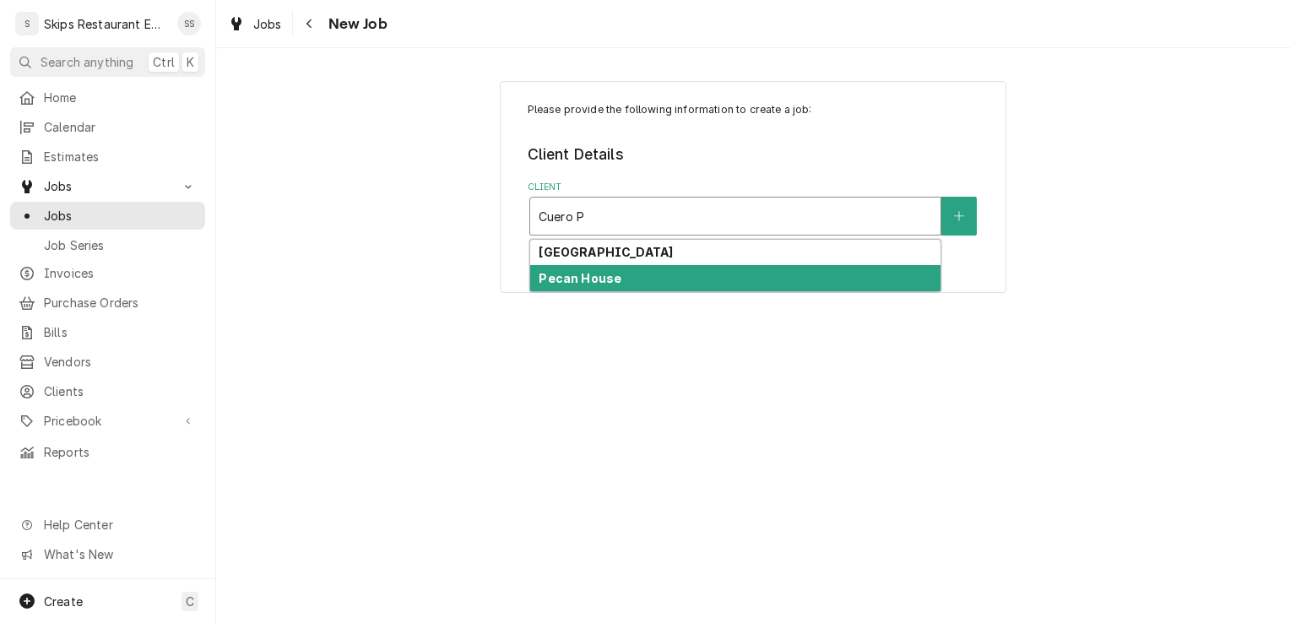
click at [565, 281] on strong "Pecan House" at bounding box center [579, 278] width 83 height 14
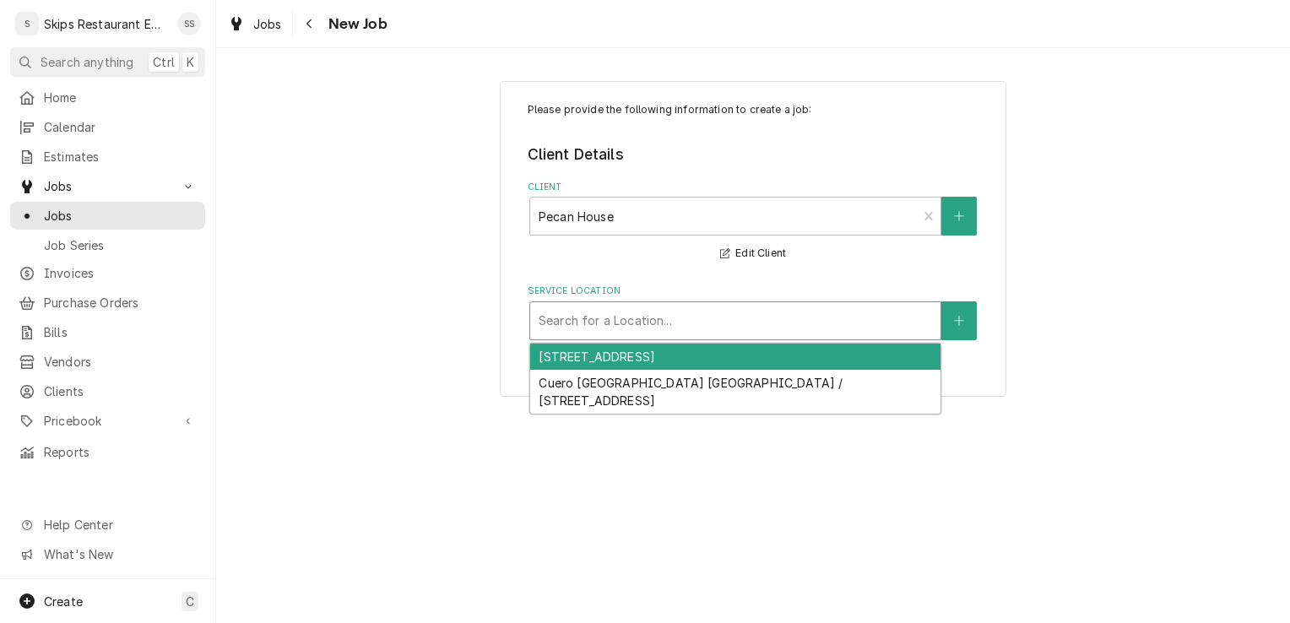
click at [586, 306] on div "Search for a Location..." at bounding box center [735, 320] width 410 height 37
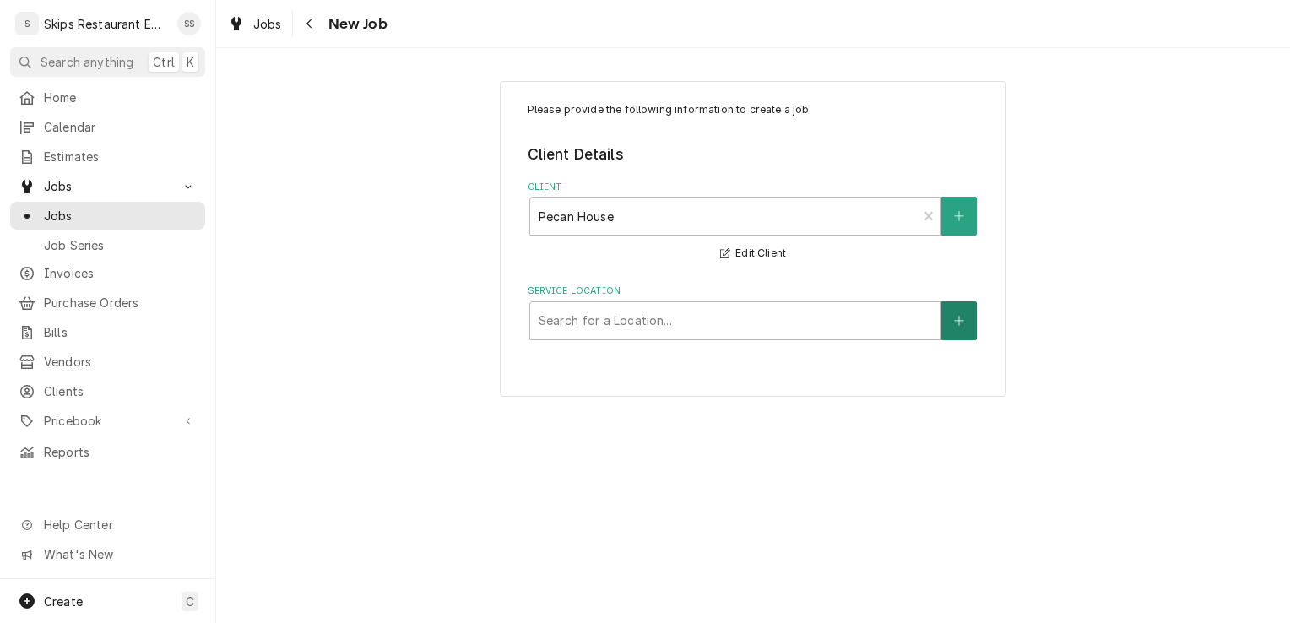
click at [956, 322] on icon "Create New Location" at bounding box center [959, 321] width 10 height 12
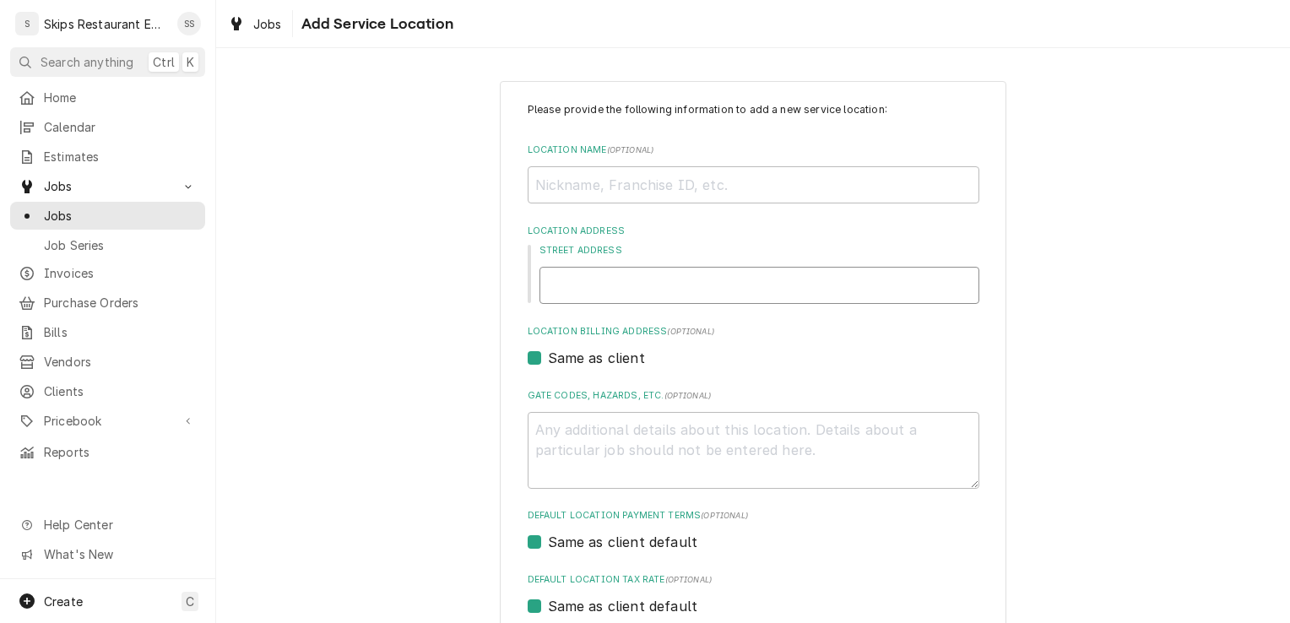
click at [578, 291] on input "Street Address" at bounding box center [759, 285] width 440 height 37
type textarea "x"
type input "1"
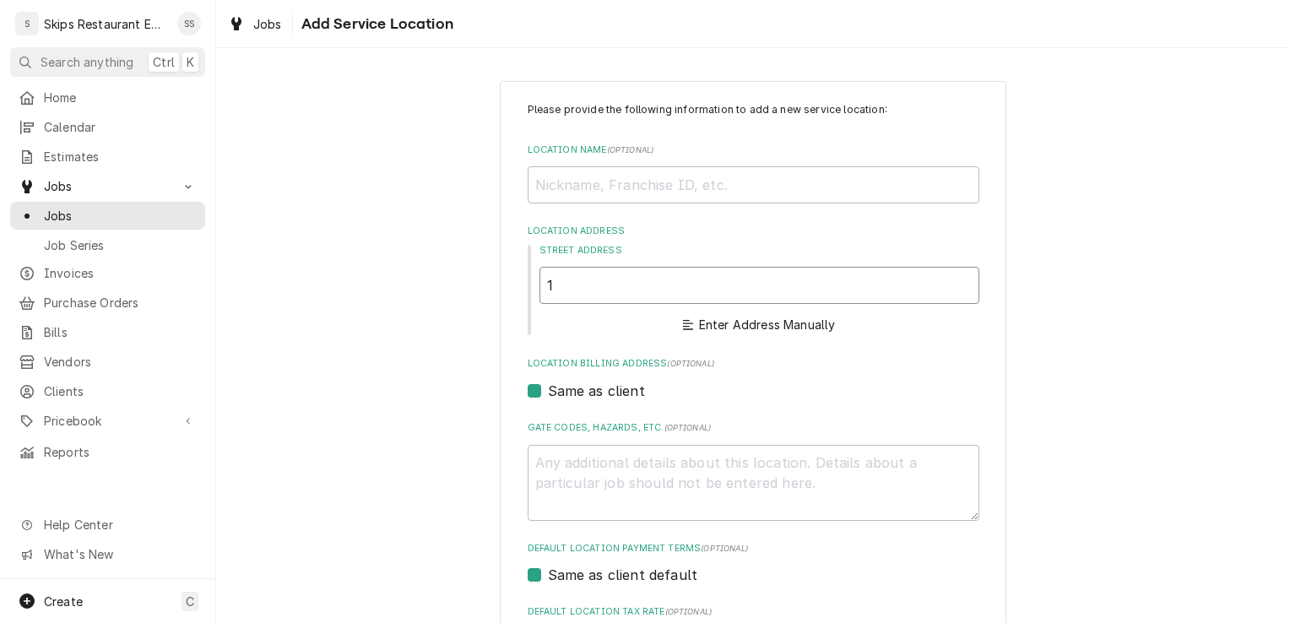
type textarea "x"
type input "11"
type textarea "x"
type input "114"
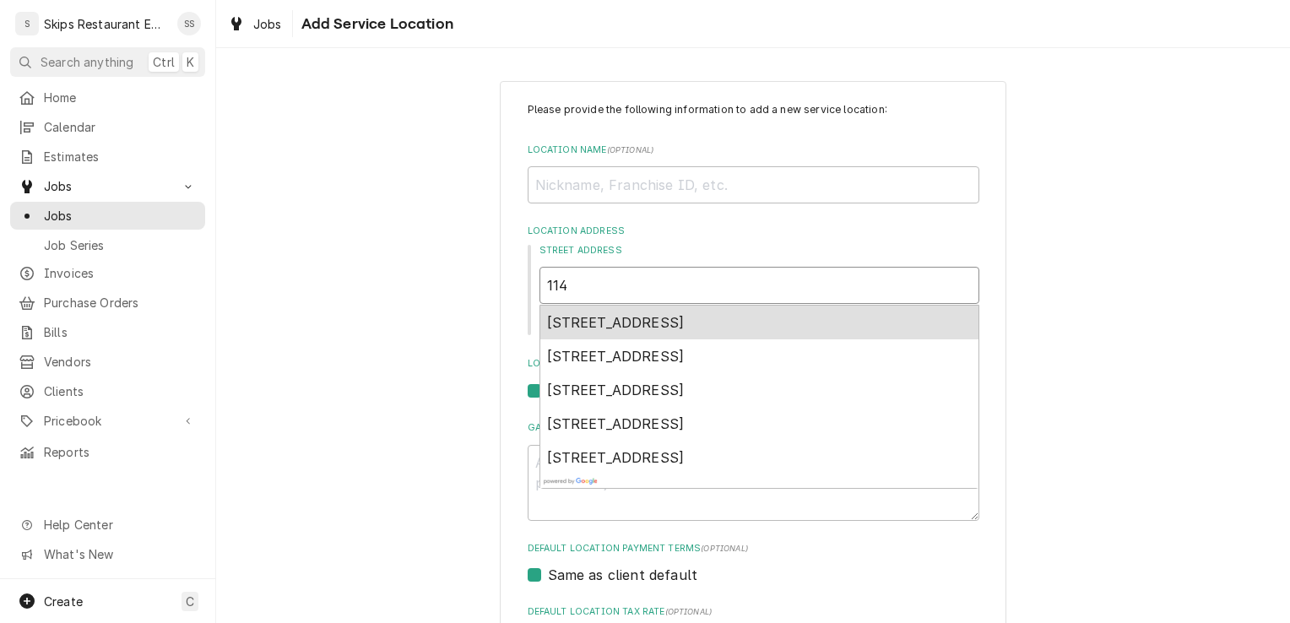
type textarea "x"
type input "114"
type textarea "x"
type input "114 S"
type textarea "x"
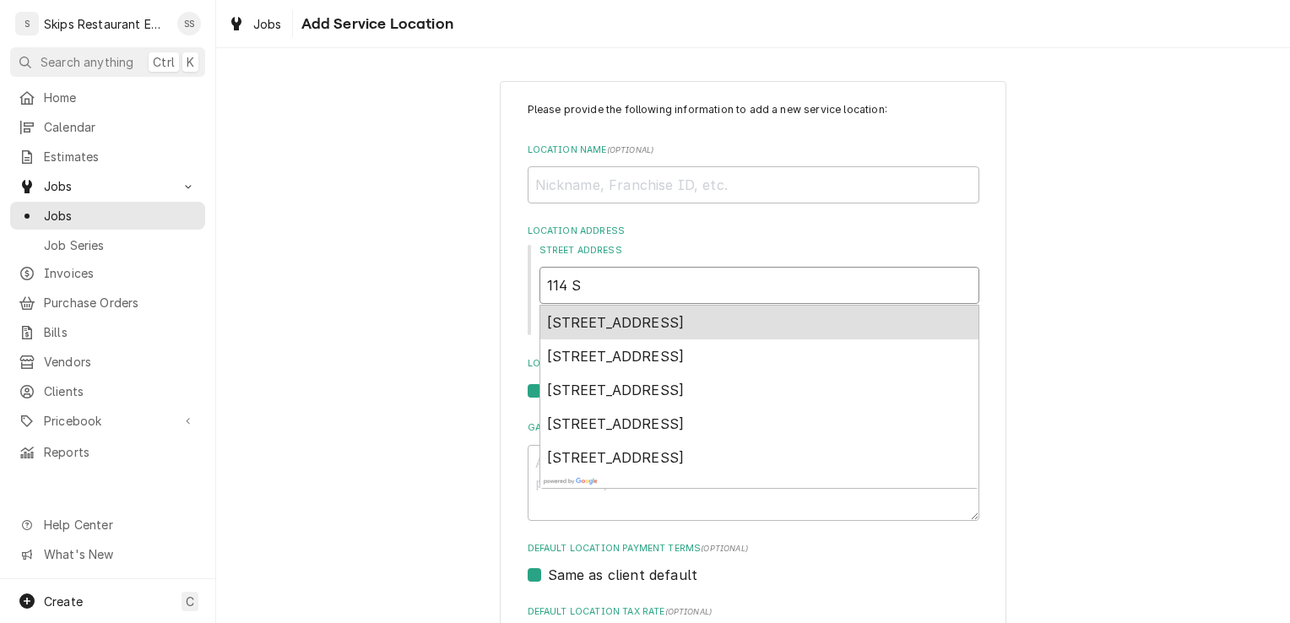
type input "114 S."
type textarea "x"
type input "114 S."
type textarea "x"
type input "114 S. E"
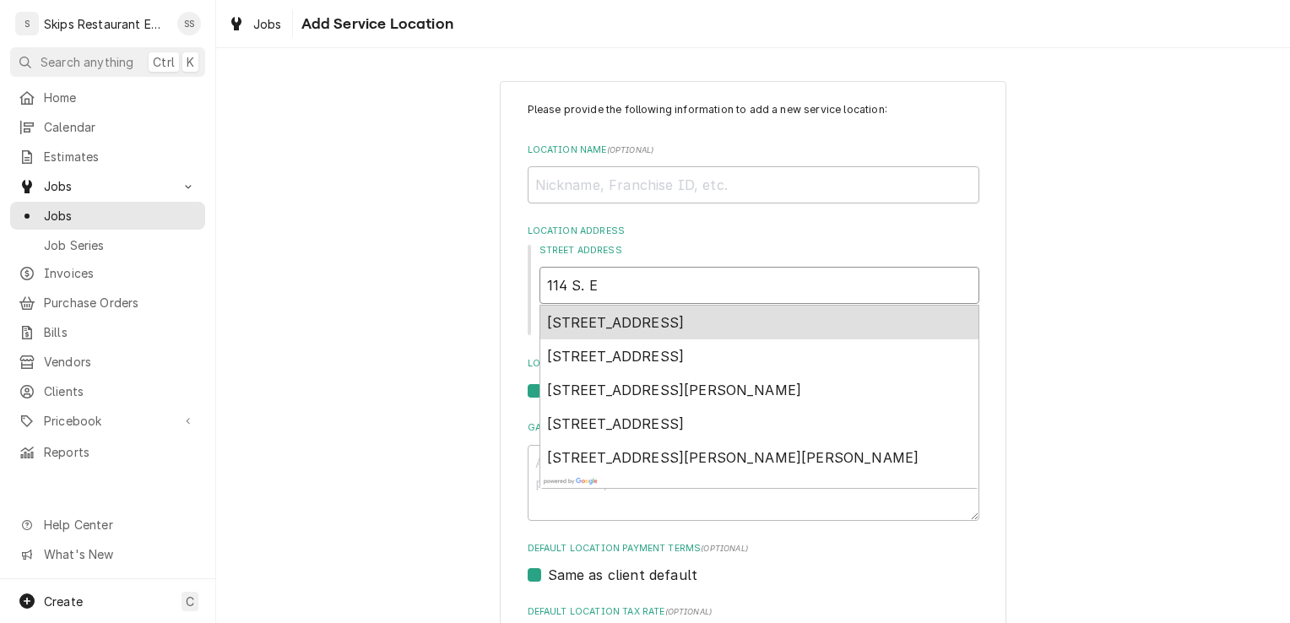
type textarea "x"
type input "114 S. Es"
type textarea "x"
type input "114 S. Esp"
type textarea "x"
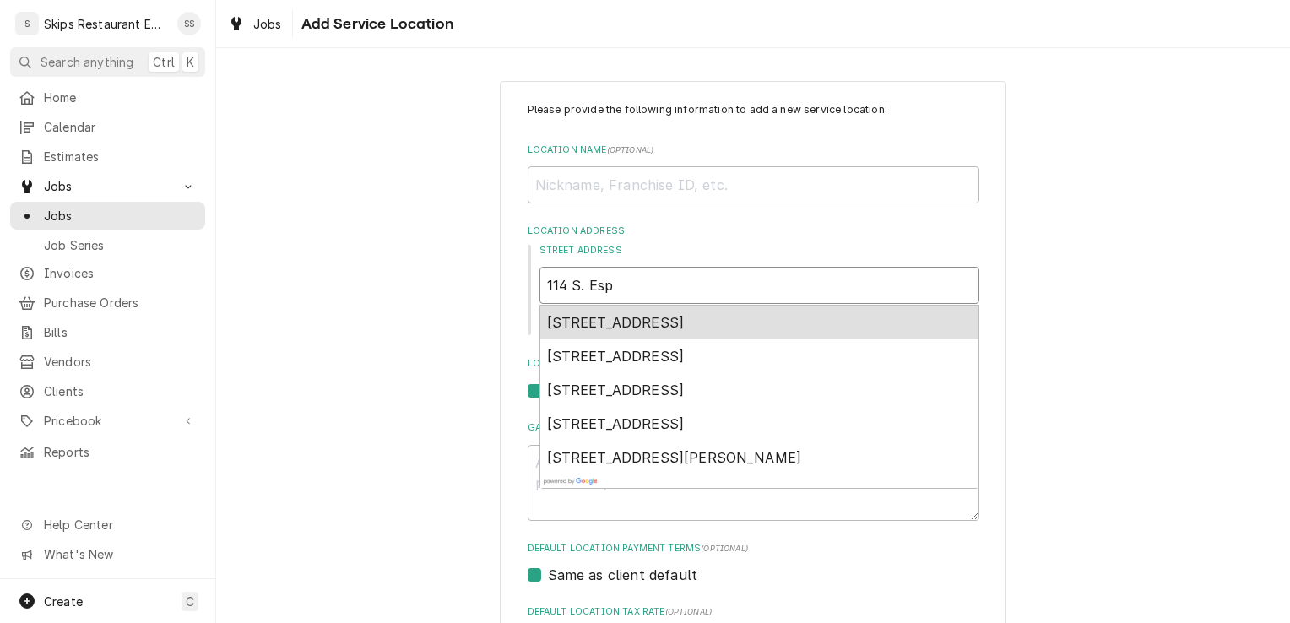
type input "114 S. Espl"
type textarea "x"
type input "114 S. Espla"
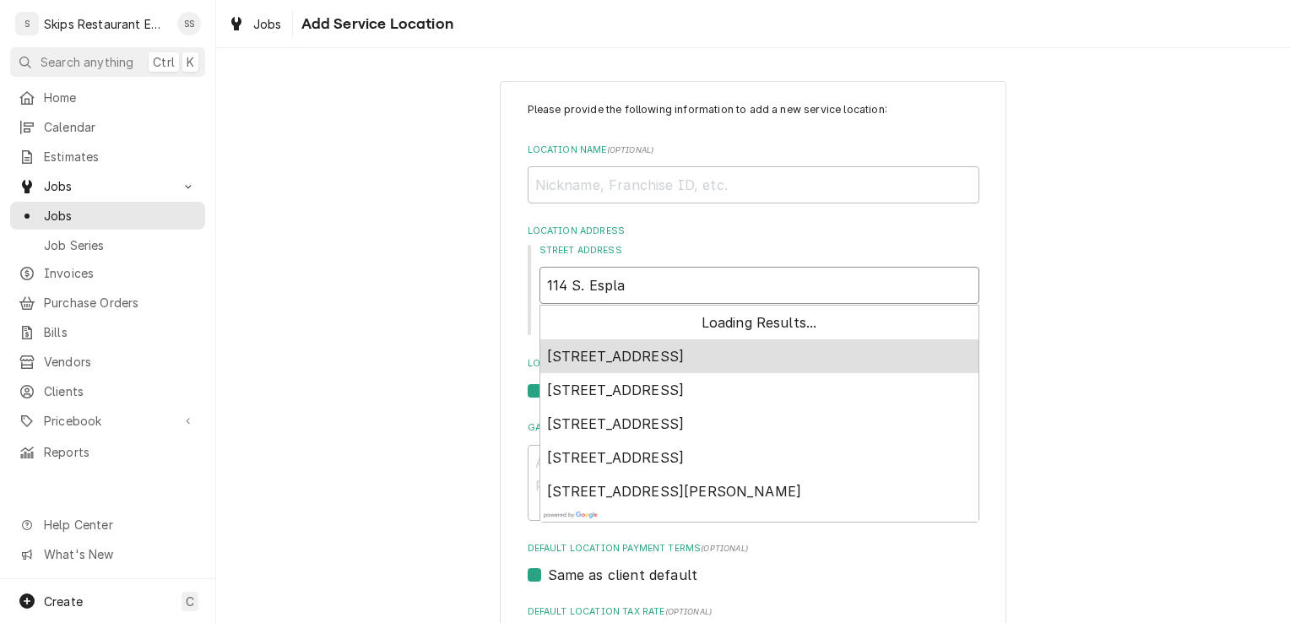
type textarea "x"
type input "114 S. Esplan"
type textarea "x"
type input "114 S. Esplana"
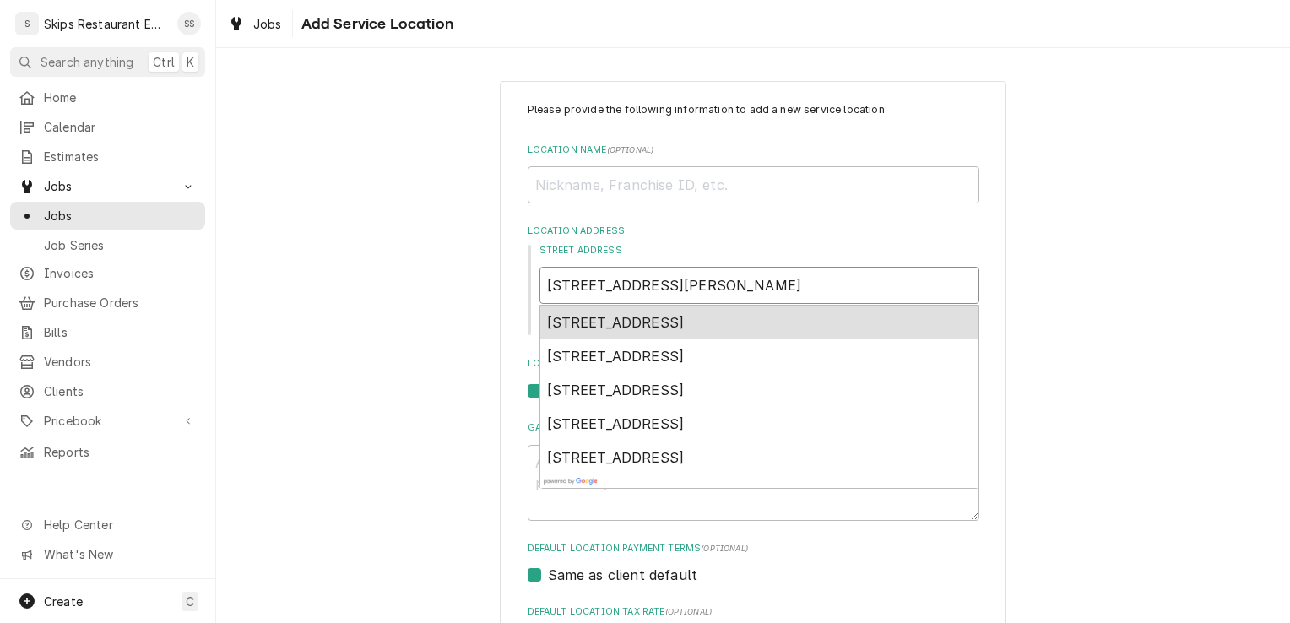
type textarea "x"
type input "114 S. Esplanad"
type textarea "x"
type input "114 S. Esplanade"
click at [614, 318] on span "114 South Esplanade Street, Cuero, TX, USA" at bounding box center [616, 322] width 138 height 17
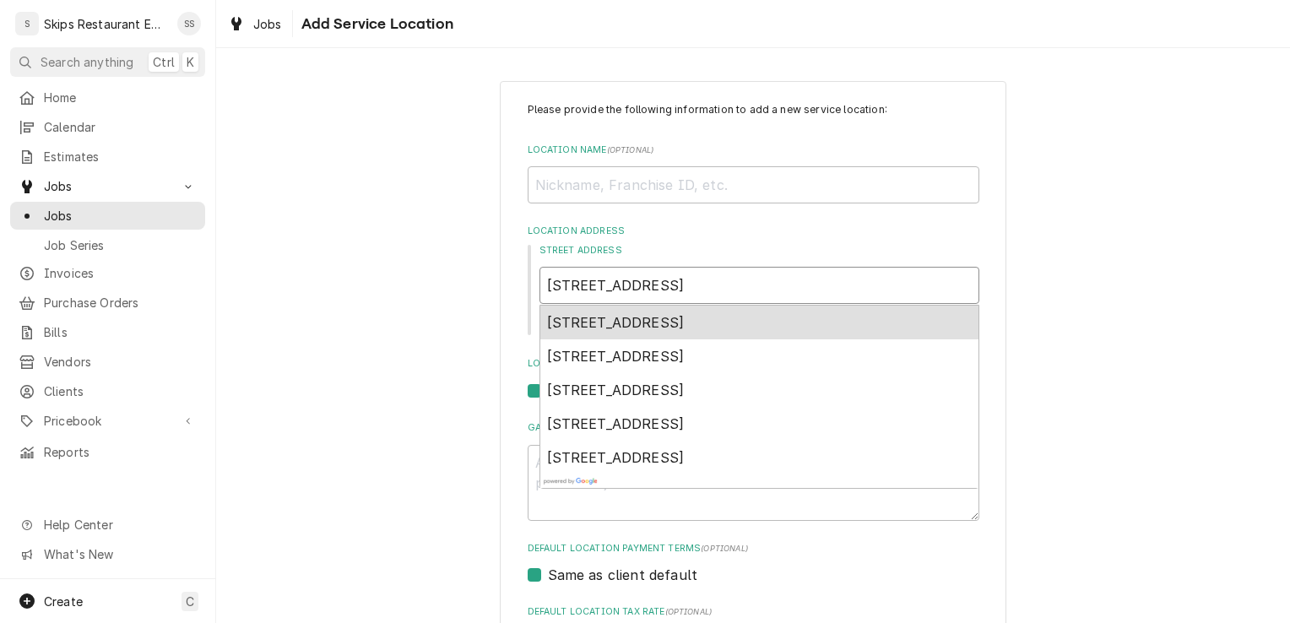
type textarea "x"
type input "114 S Esplanade St"
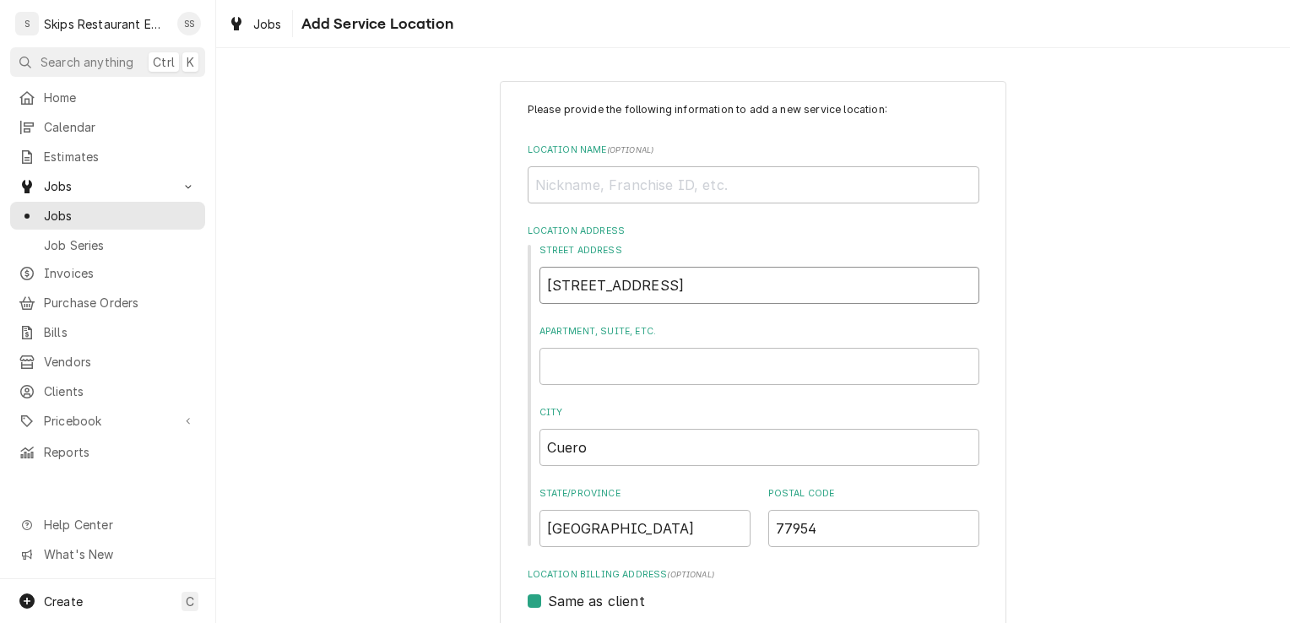
type textarea "x"
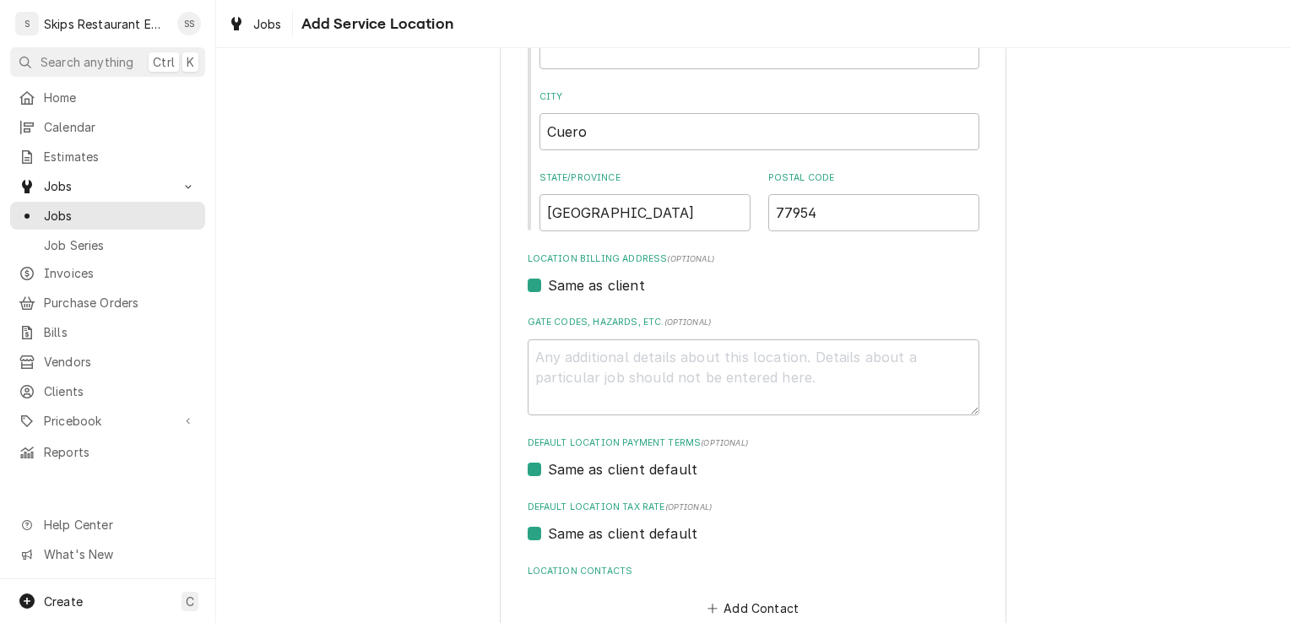
scroll to position [415, 0]
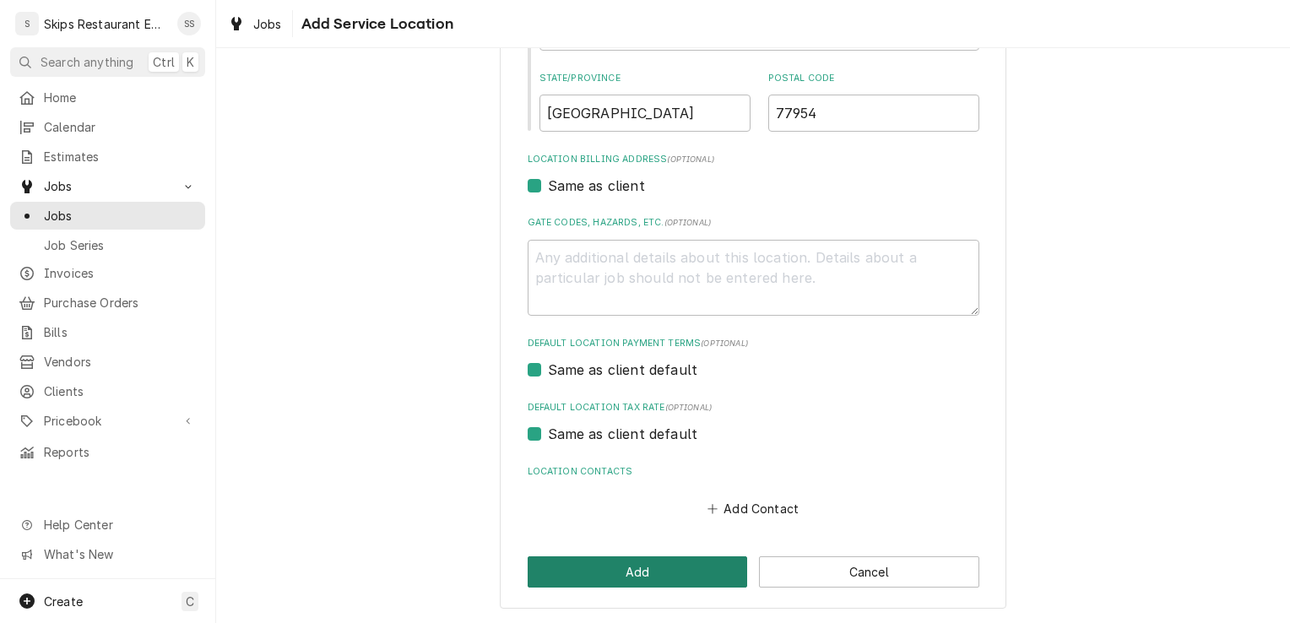
type input "114 S Esplanade St"
click at [663, 562] on button "Add" at bounding box center [637, 571] width 220 height 31
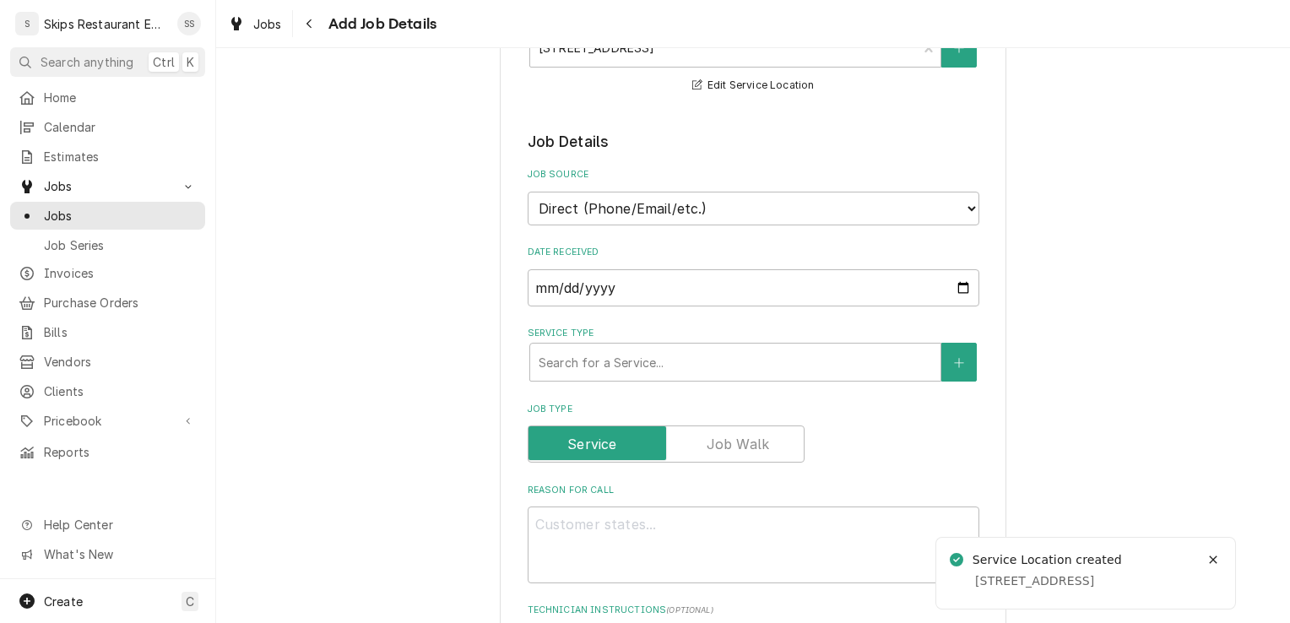
scroll to position [275, 0]
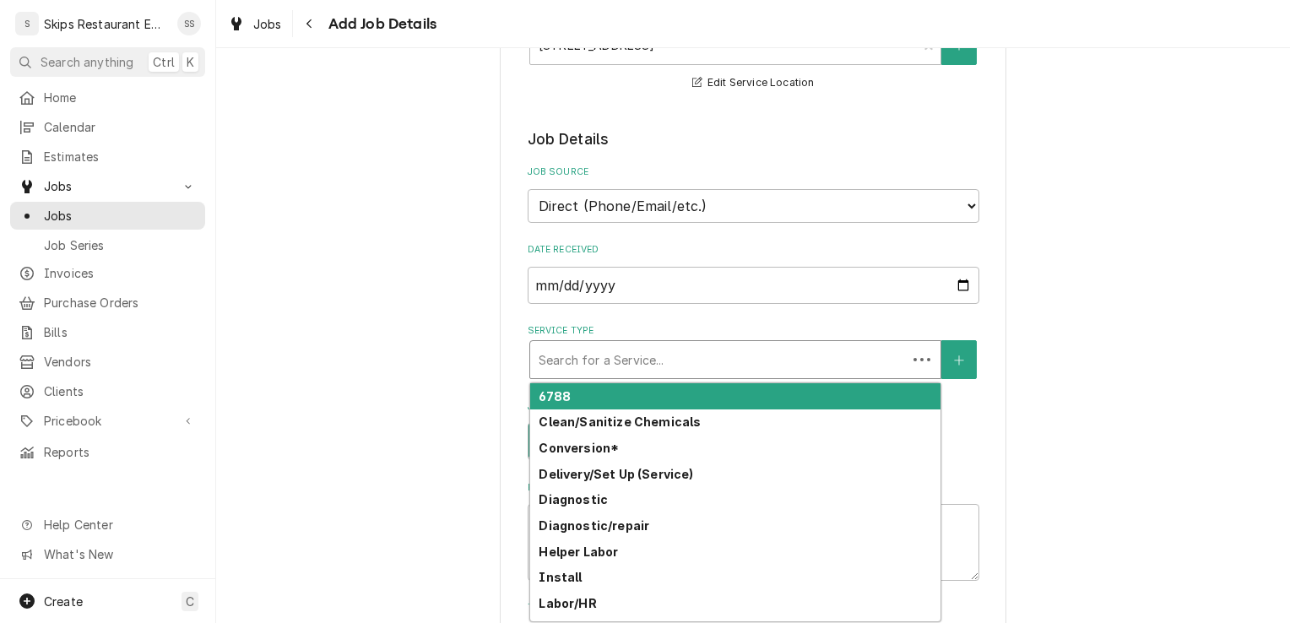
click at [579, 366] on div "Service Type" at bounding box center [718, 359] width 360 height 30
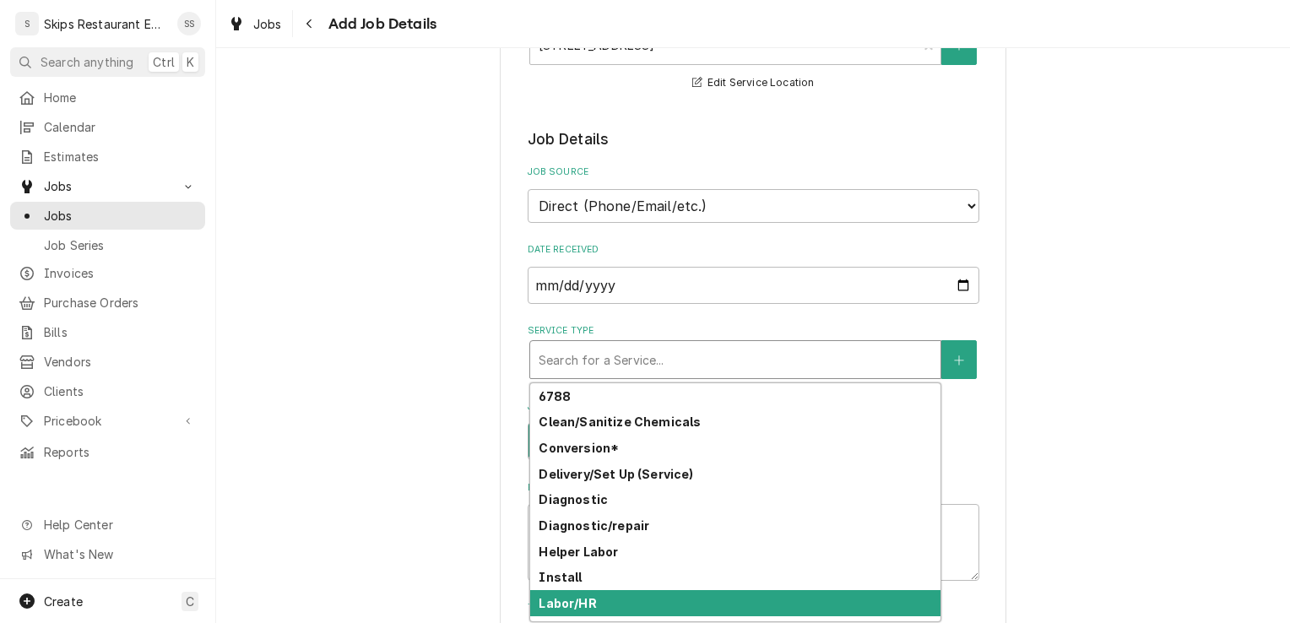
click at [593, 603] on div "Labor/HR" at bounding box center [735, 603] width 410 height 26
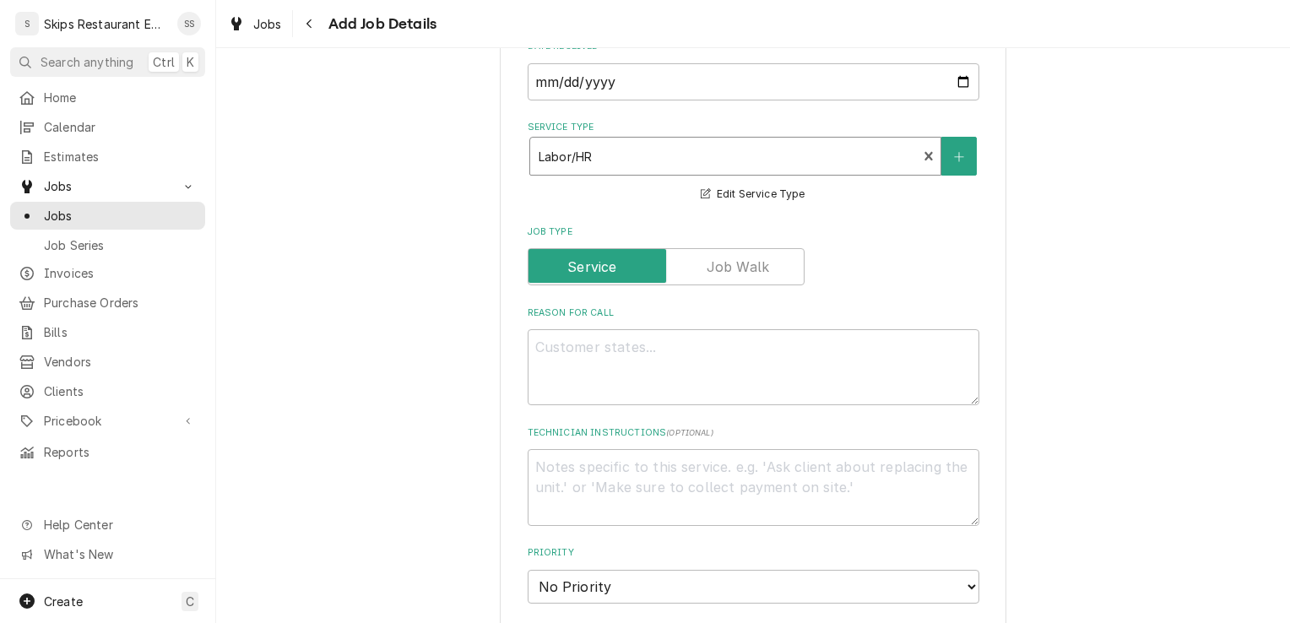
scroll to position [488, 0]
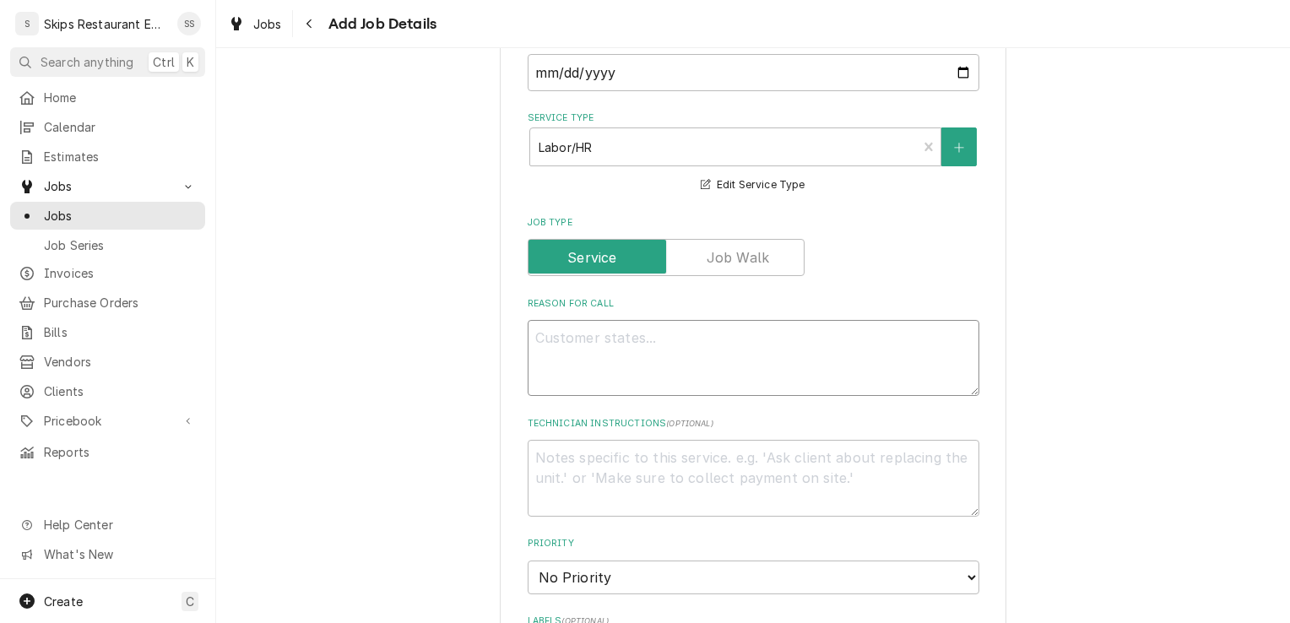
click at [547, 334] on textarea "Reason For Call" at bounding box center [753, 358] width 452 height 76
type textarea "x"
type textarea "V"
type textarea "x"
type textarea "Ve"
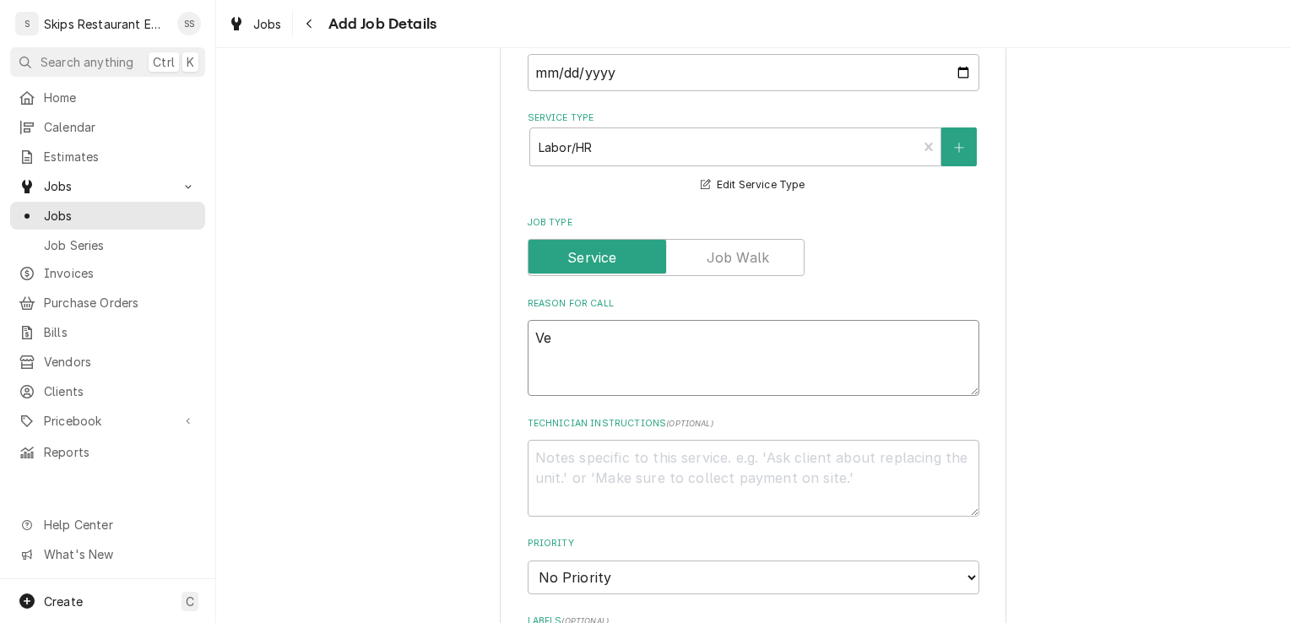
type textarea "x"
type textarea "Ven"
type textarea "x"
type textarea "Vent"
type textarea "x"
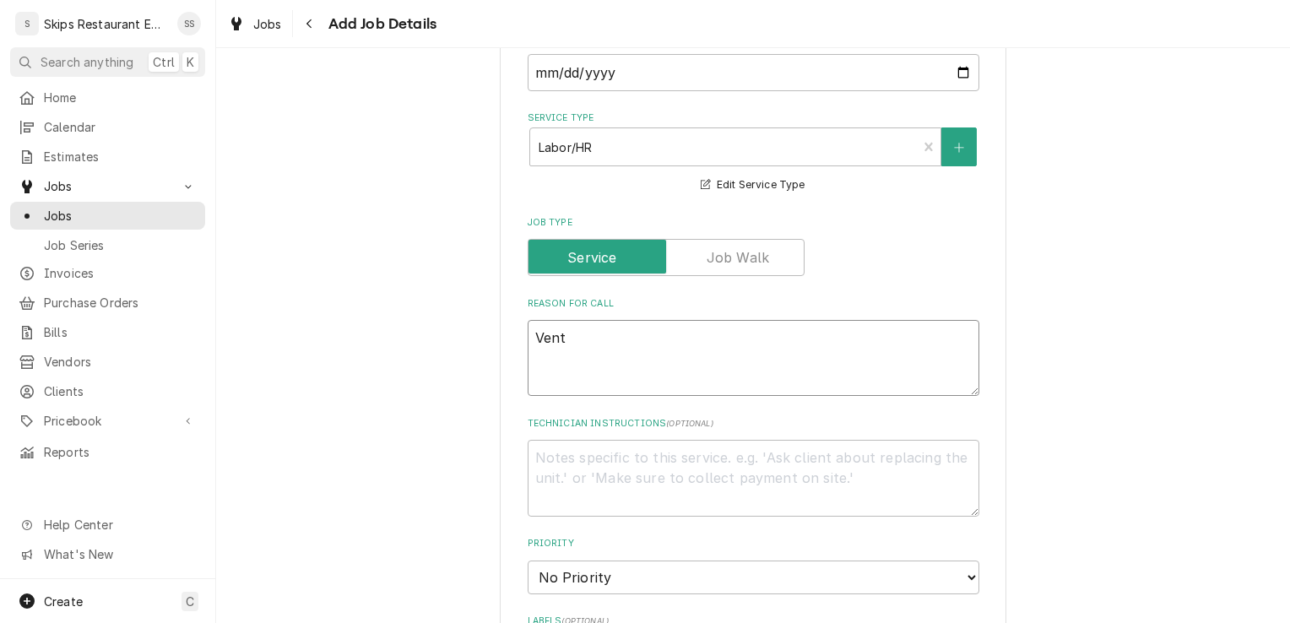
type textarea "Vent"
type textarea "x"
type textarea "Vent e"
type textarea "x"
type textarea "Vent ex"
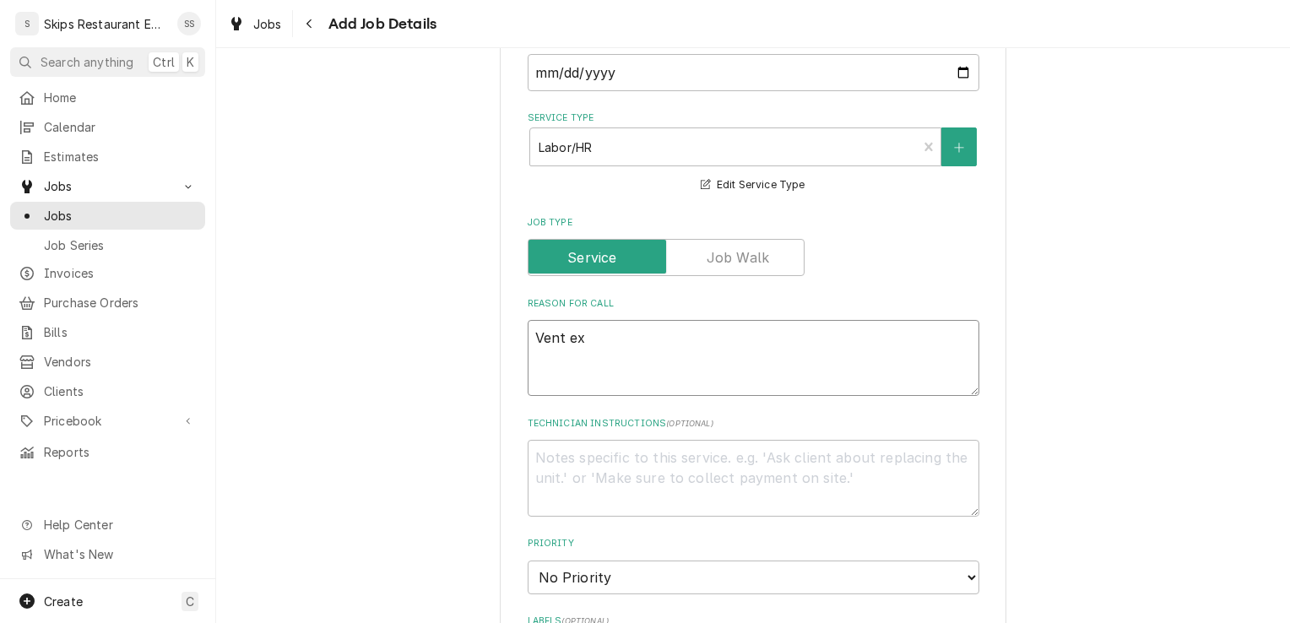
type textarea "x"
type textarea "Vent exh"
type textarea "x"
type textarea "Vent exha"
type textarea "x"
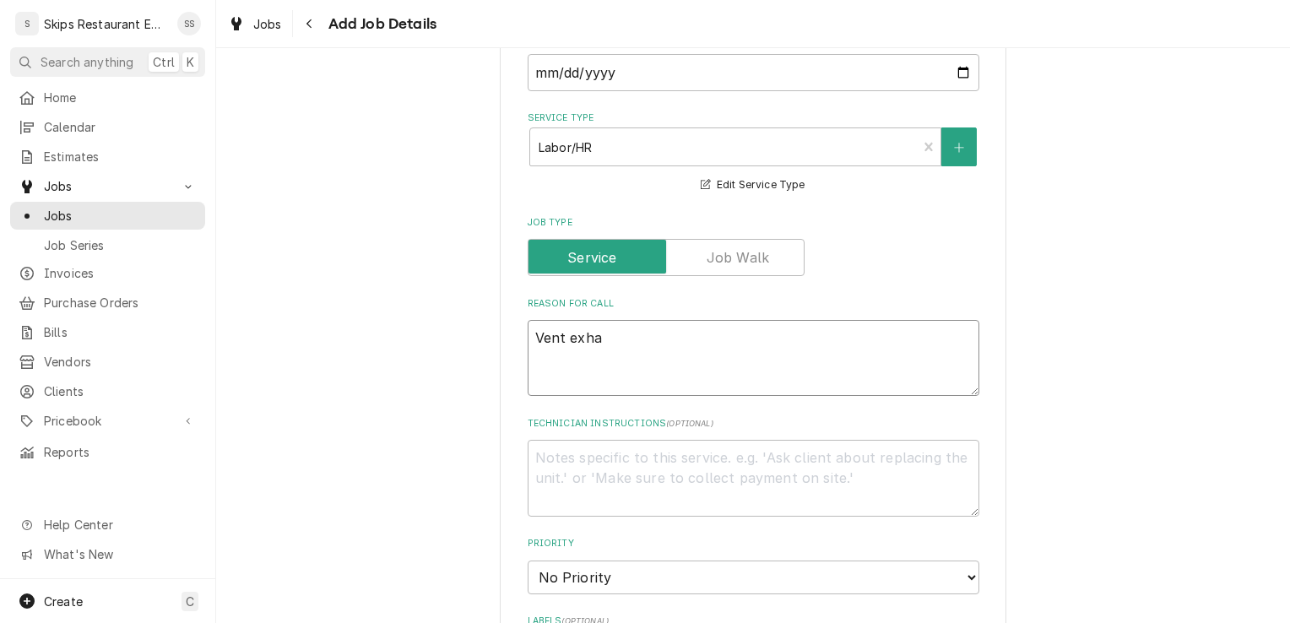
type textarea "Vent exhau"
type textarea "x"
type textarea "Vent exhaus"
type textarea "x"
type textarea "Vent exhaust"
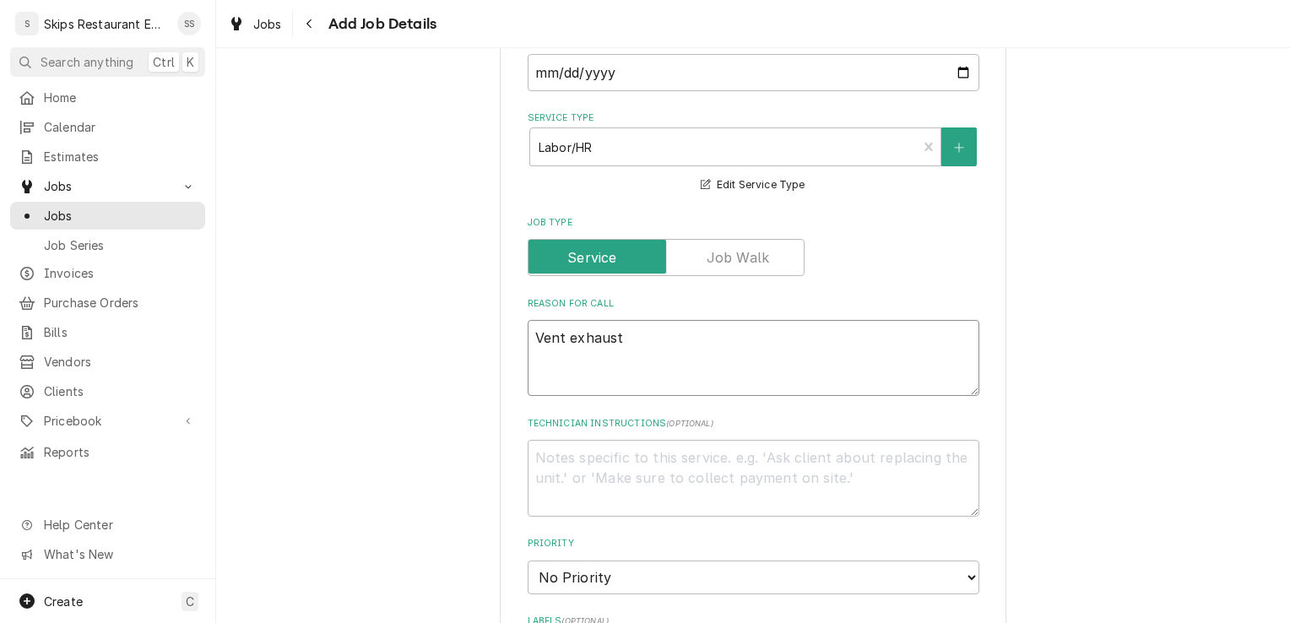
type textarea "x"
type textarea "Vent exhaust"
type textarea "x"
type textarea "Vent exhaust f"
type textarea "x"
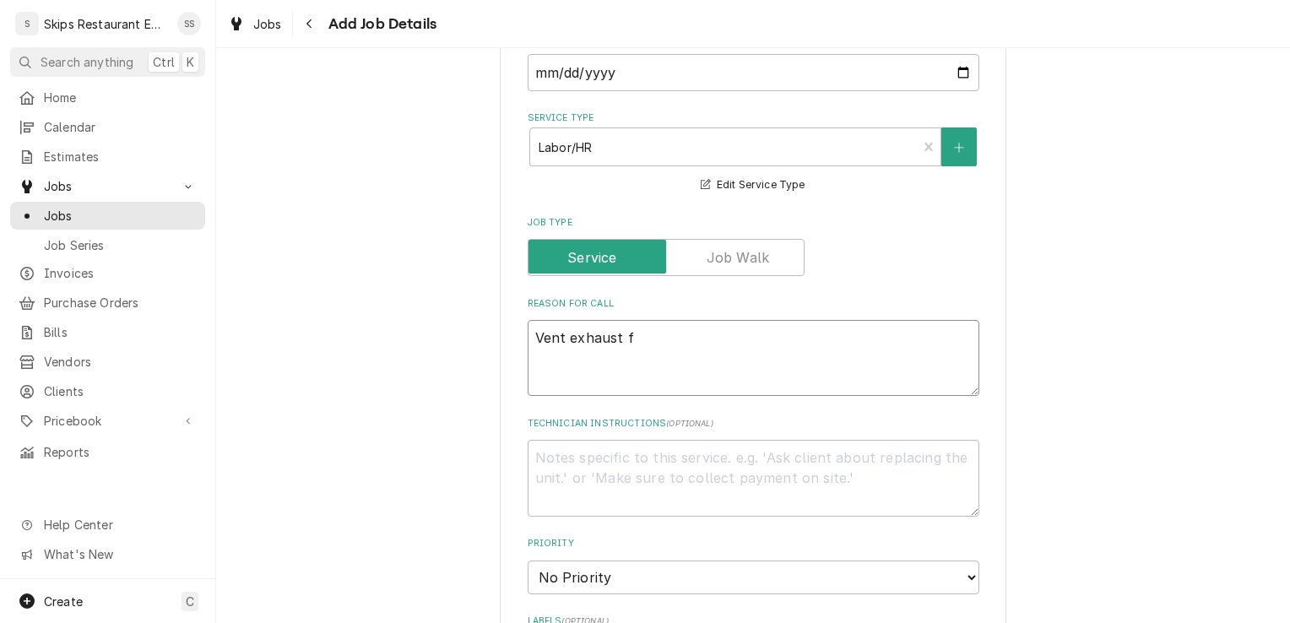
type textarea "Vent exhaust fa"
type textarea "x"
type textarea "Vent exhaust fan"
type textarea "x"
type textarea "Vent exhaust fan"
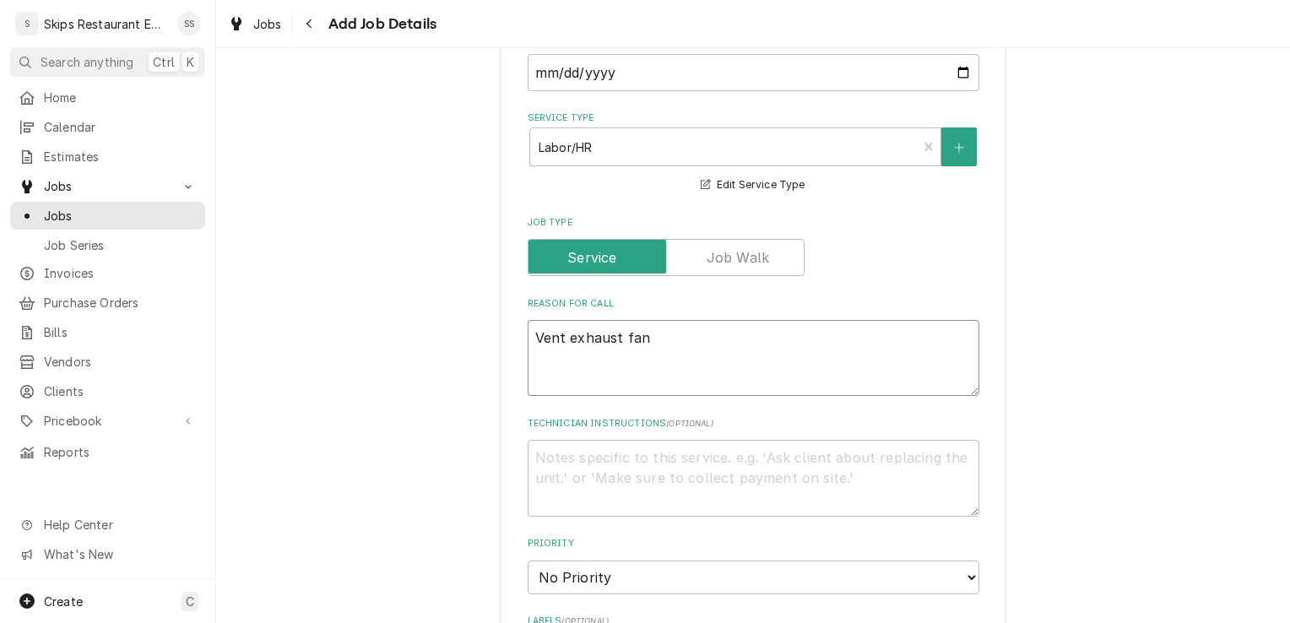
type textarea "x"
type textarea "Vent exhaust fan n"
type textarea "x"
type textarea "Vent exhaust fan no"
type textarea "x"
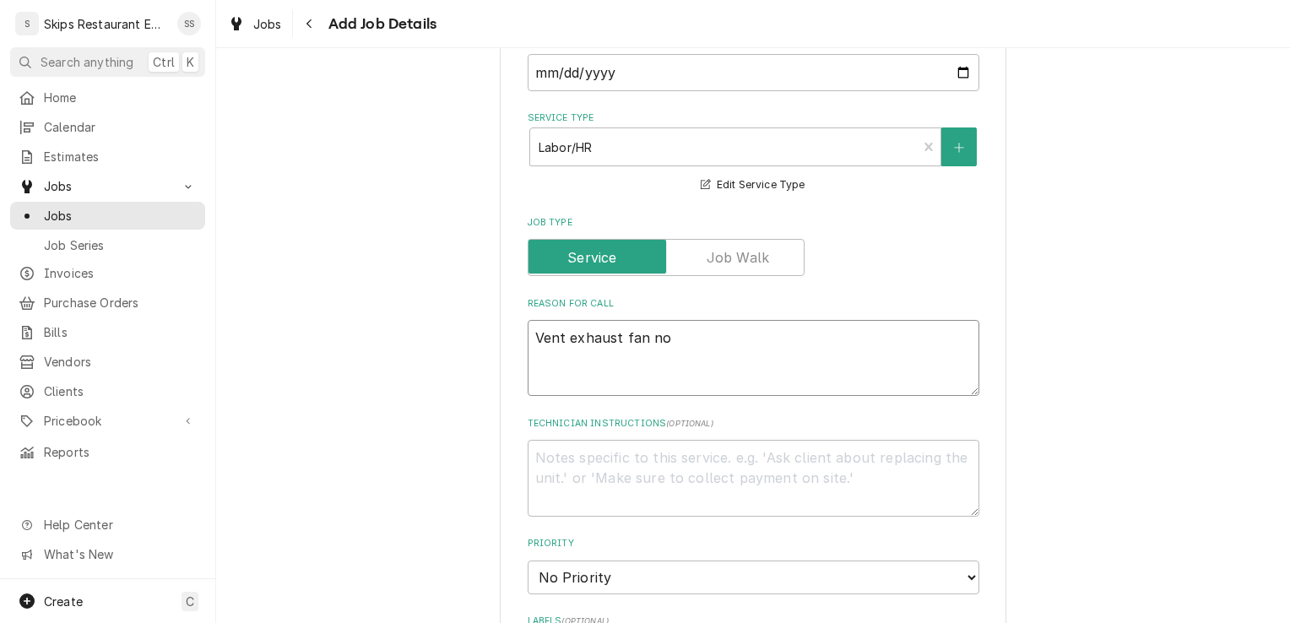
type textarea "Vent exhaust fan not"
type textarea "x"
type textarea "Vent exhaust fan not"
type textarea "x"
type textarea "Vent exhaust fan not w"
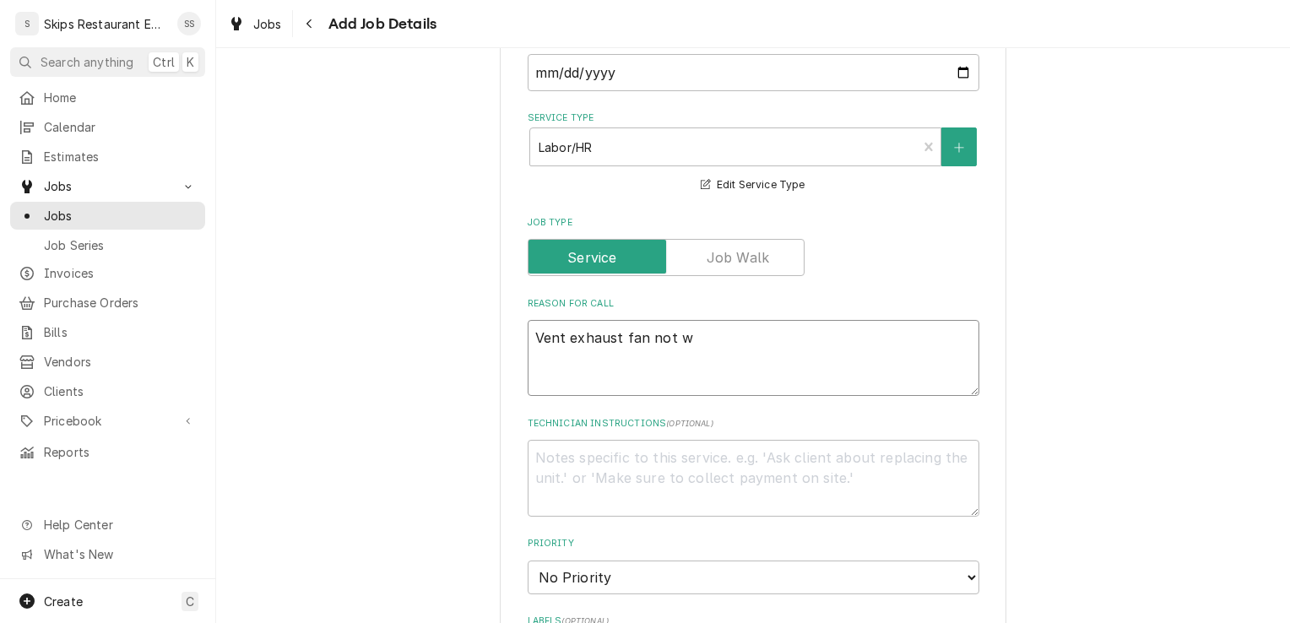
type textarea "x"
type textarea "Vent exhaust fan not wo"
type textarea "x"
type textarea "Vent exhaust fan not wor"
type textarea "x"
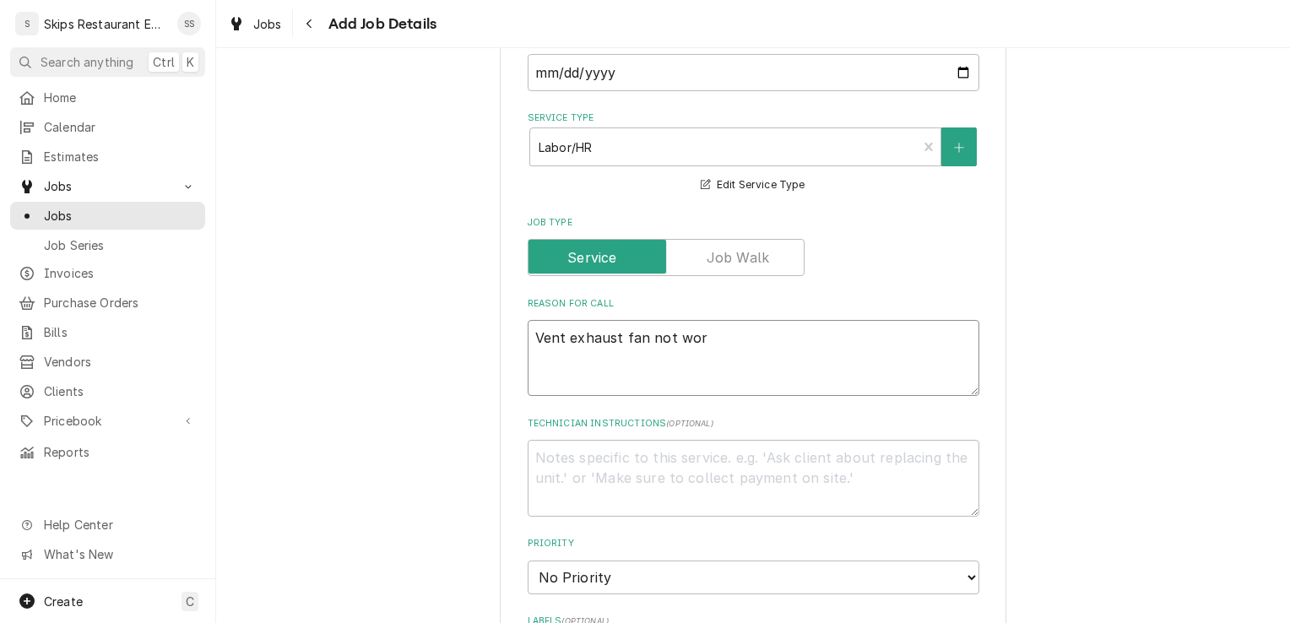
type textarea "Vent exhaust fan not work"
type textarea "x"
type textarea "Vent exhaust fan not worki"
type textarea "x"
type textarea "Vent exhaust fan not workin"
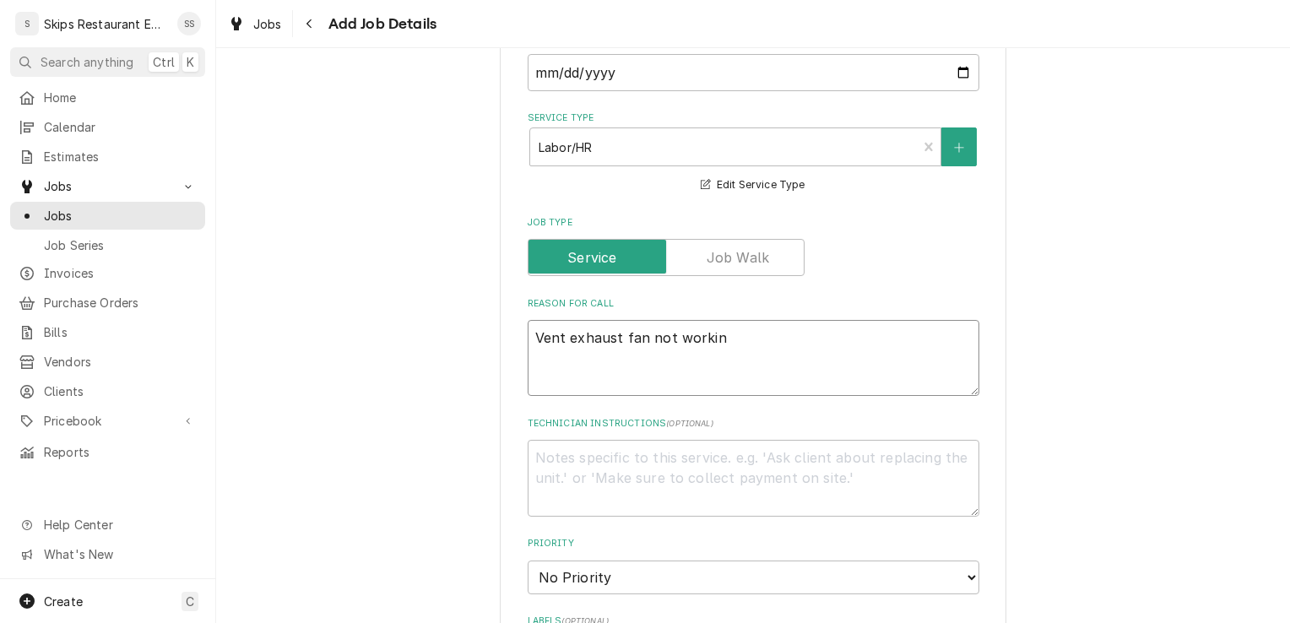
type textarea "x"
type textarea "Vent exhaust fan not working"
type textarea "x"
type textarea "Vent exhaust fan not working."
type textarea "x"
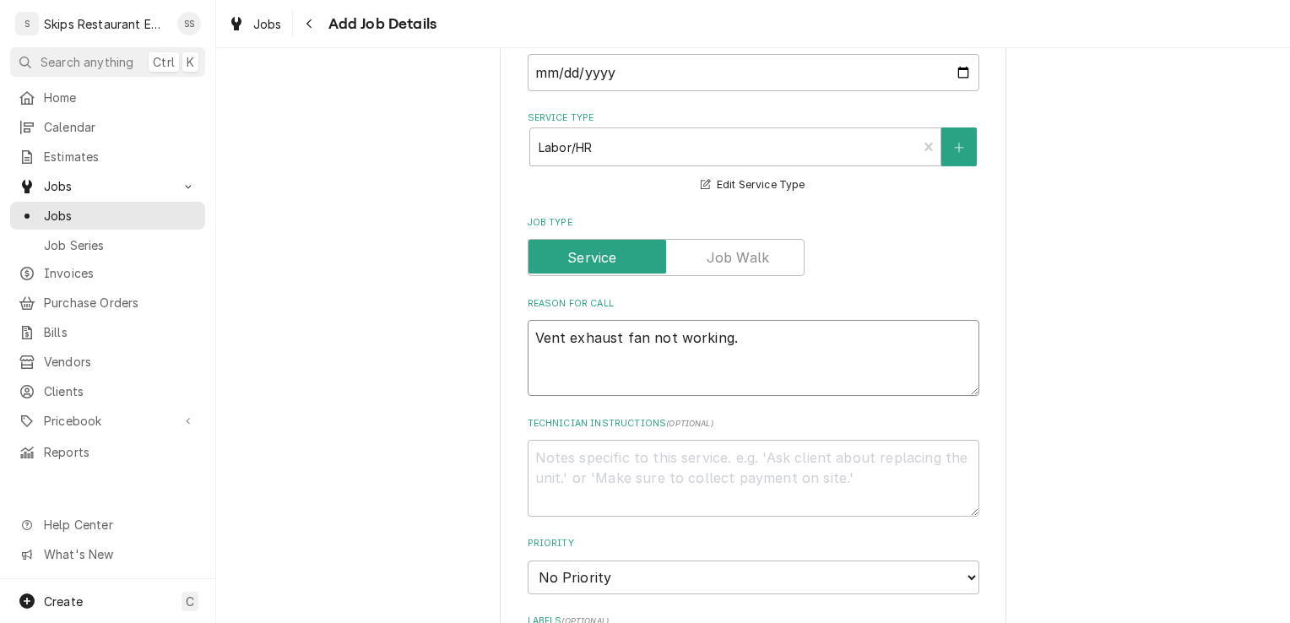
type textarea "Vent exhaust fan not working."
type textarea "x"
type textarea "Vent exhaust fan not working."
type textarea "x"
type textarea "Vent exhaust fan not working. N"
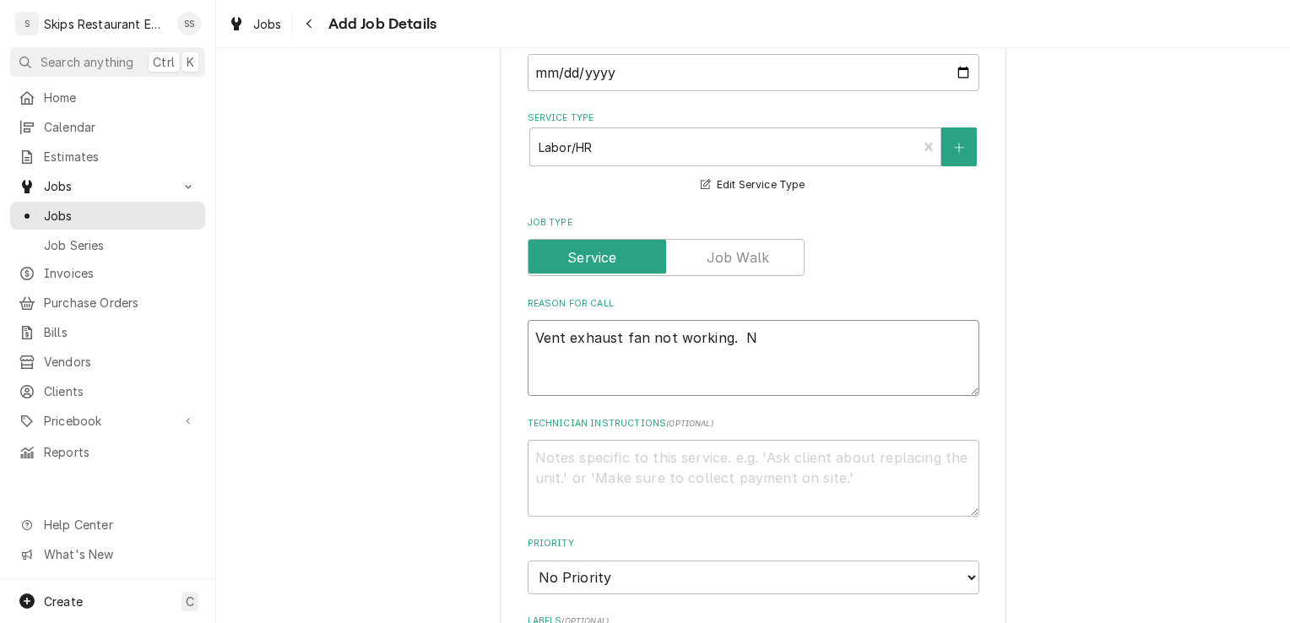
type textarea "x"
type textarea "Vent exhaust fan not working. No"
type textarea "x"
type textarea "Vent exhaust fan not working. Not"
type textarea "x"
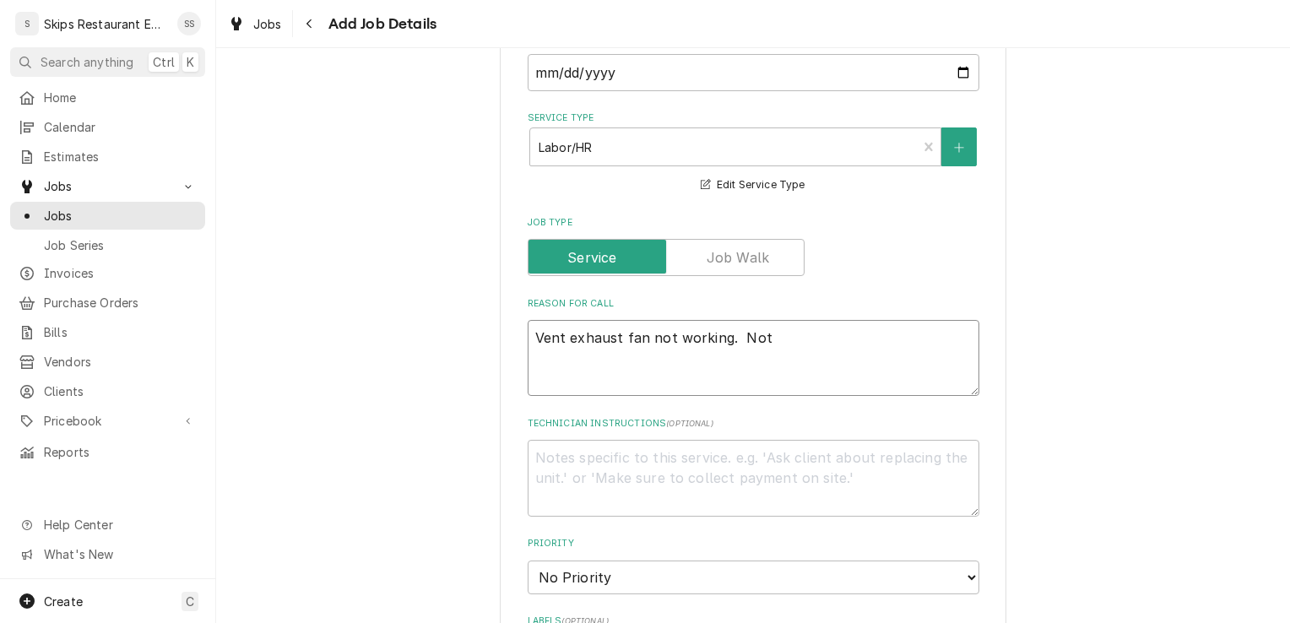
type textarea "Vent exhaust fan not working. Not a"
type textarea "x"
type textarea "Vent exhaust fan not working. Not ab"
type textarea "x"
type textarea "Vent exhaust fan not working. Not abl"
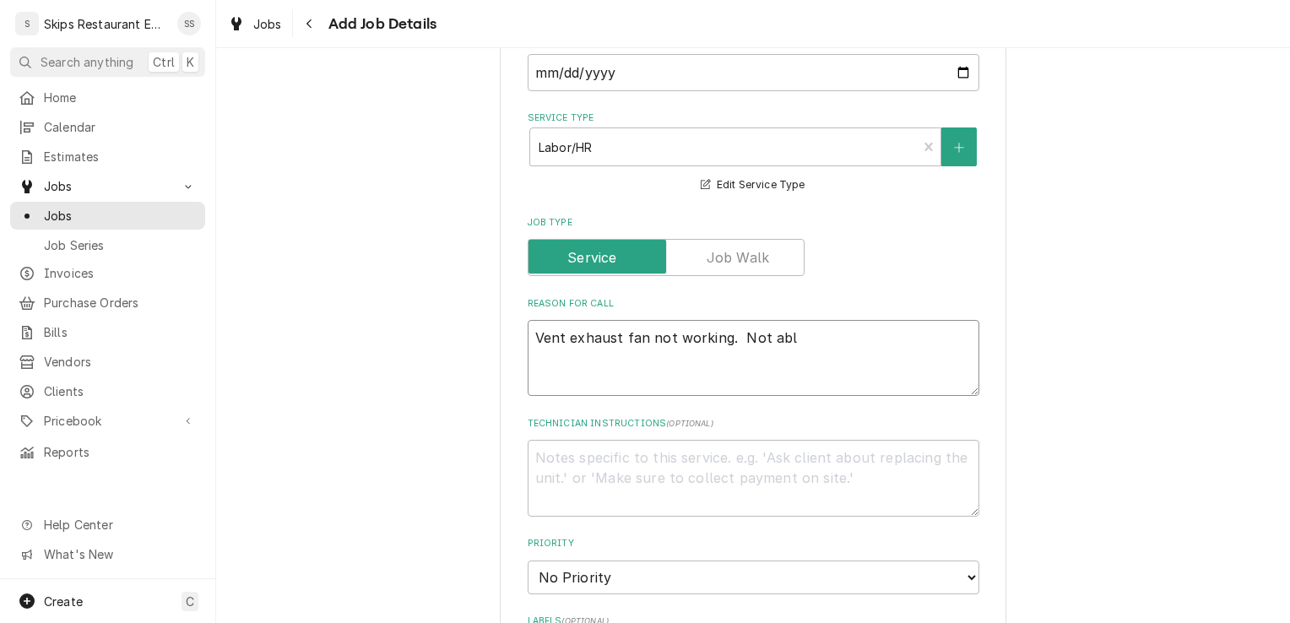
type textarea "x"
type textarea "Vent exhaust fan not working. Not able"
type textarea "x"
type textarea "Vent exhaust fan not working. Not able"
type textarea "x"
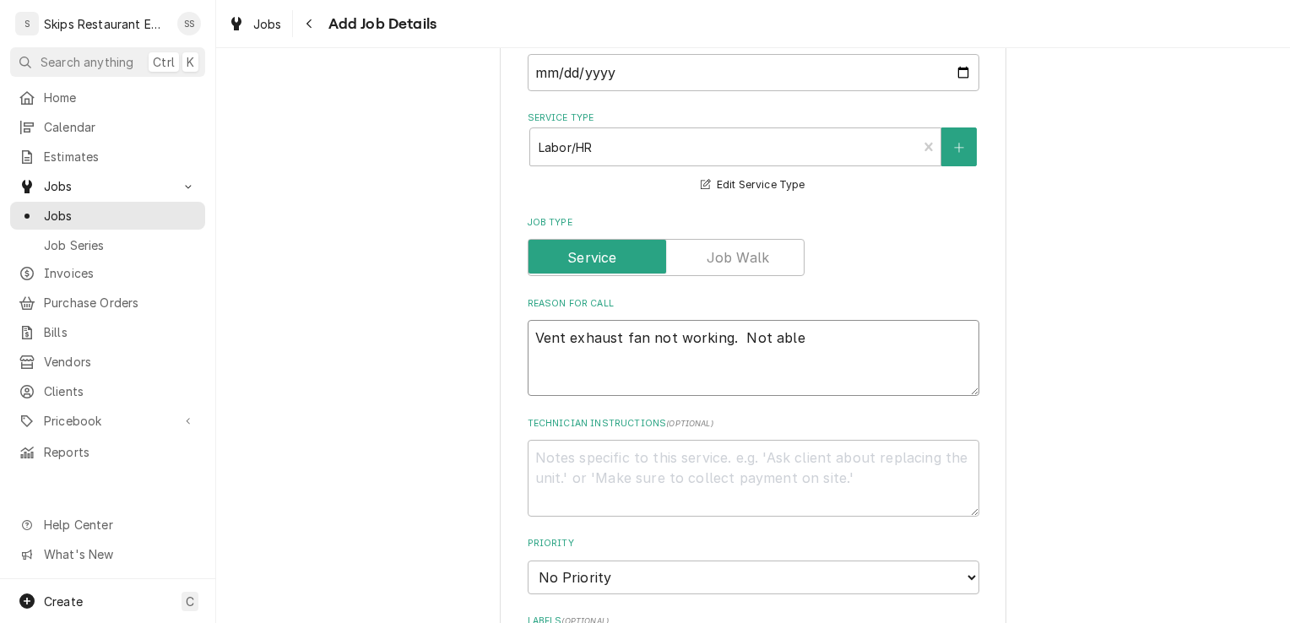
type textarea "Vent exhaust fan not working. Not able t"
type textarea "x"
type textarea "Vent exhaust fan not working. Not able to"
type textarea "x"
type textarea "Vent exhaust fan not working. Not able to g"
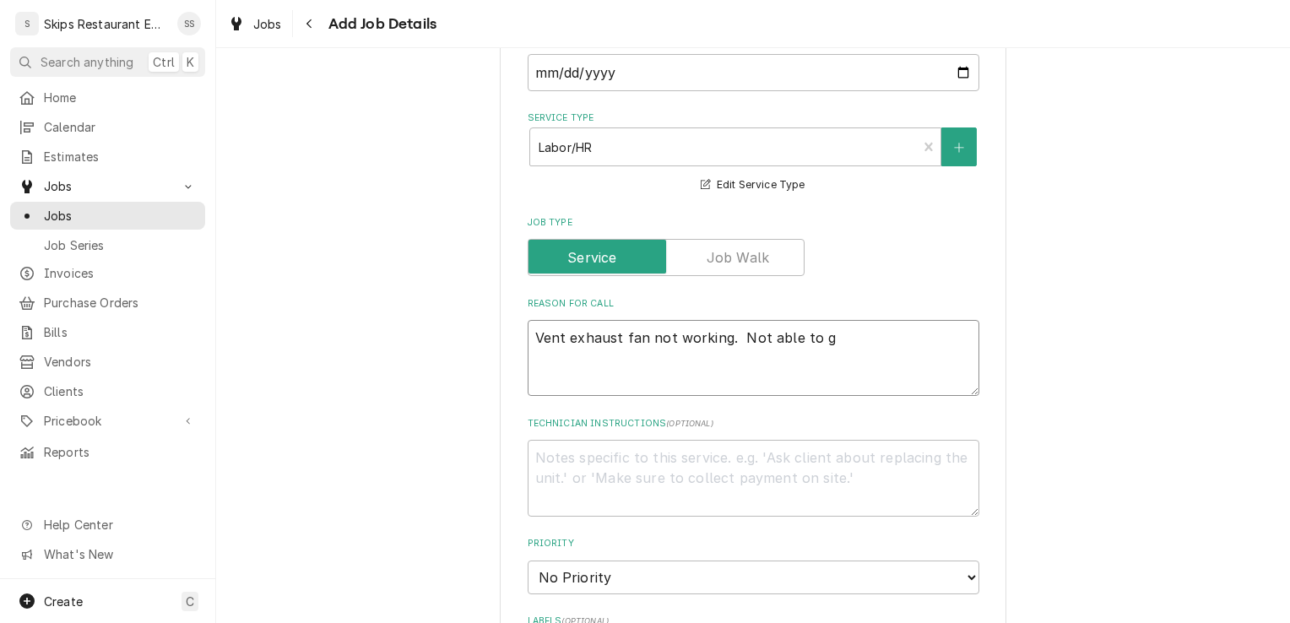
type textarea "x"
type textarea "Vent exhaust fan not working. Not able to ge"
type textarea "x"
type textarea "Vent exhaust fan not working. Not able to get"
type textarea "x"
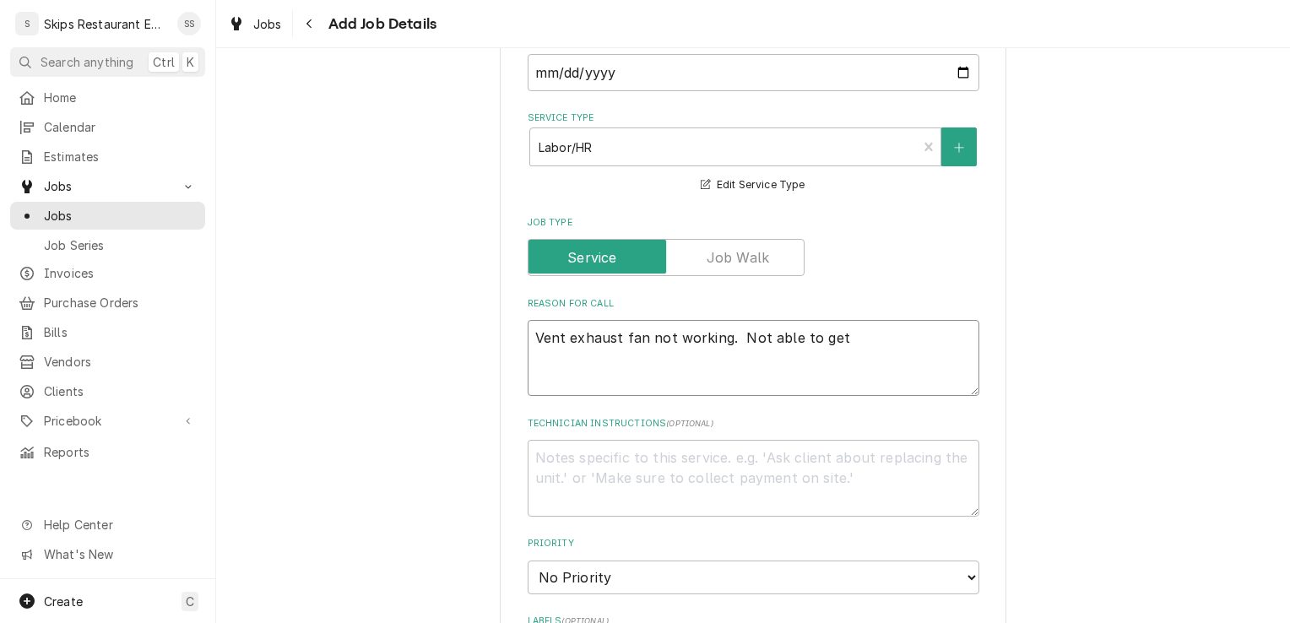
type textarea "Vent exhaust fan not working. Not able to get"
type textarea "x"
type textarea "Vent exhaust fan not working. Not able to get m"
type textarea "x"
type textarea "Vent exhaust fan not working. Not able to get mo"
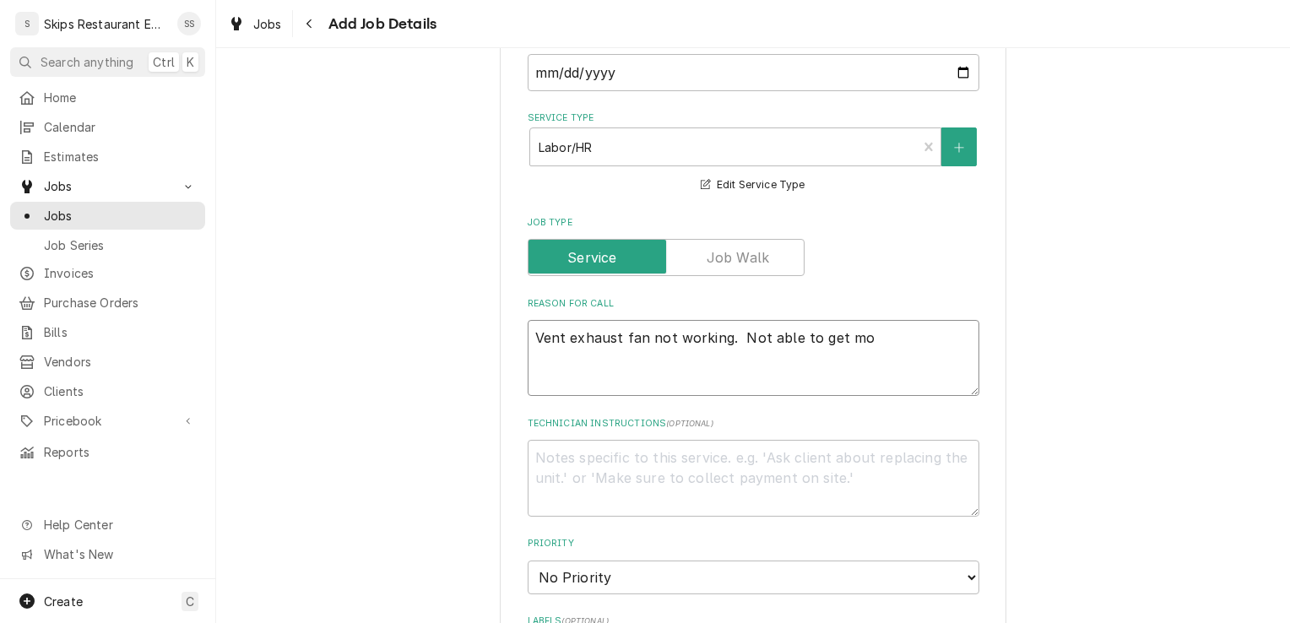
type textarea "x"
type textarea "Vent exhaust fan not working. Not able to get mod"
type textarea "x"
type textarea "Vent exhaust fan not working. Not able to get mode"
type textarea "x"
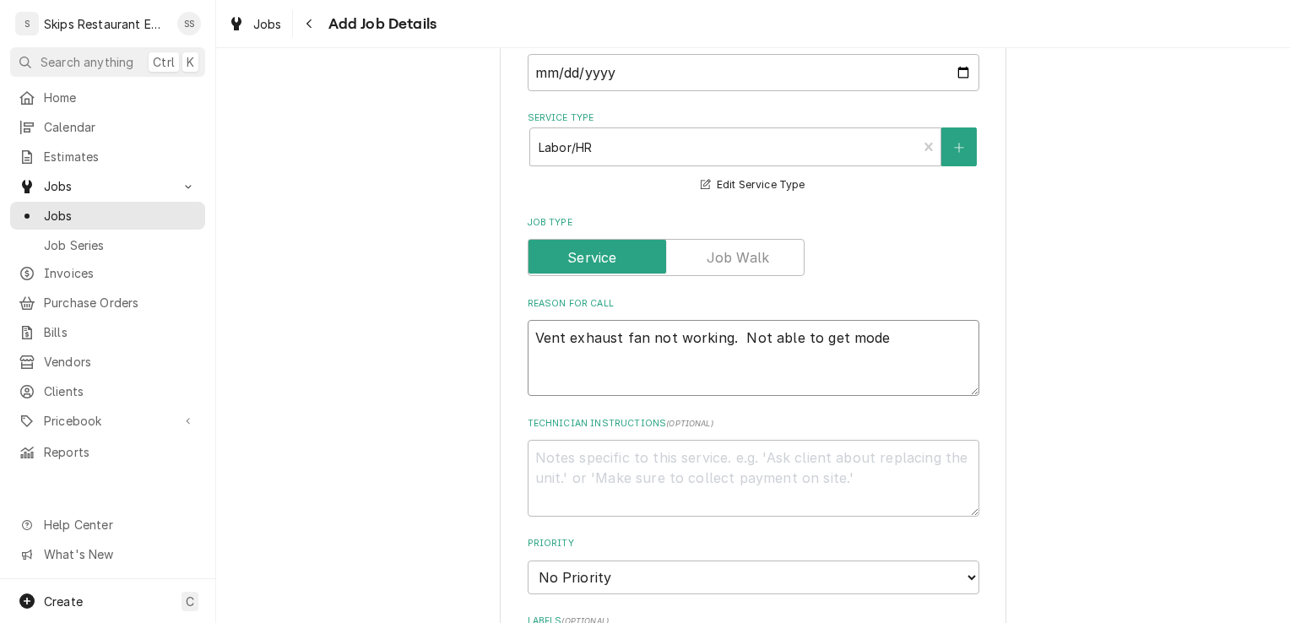
type textarea "Vent exhaust fan not working. Not able to get model"
type textarea "x"
type textarea "Vent exhaust fan not working. Not able to get model"
type textarea "x"
type textarea "Vent exhaust fan not working. Not able to get model i"
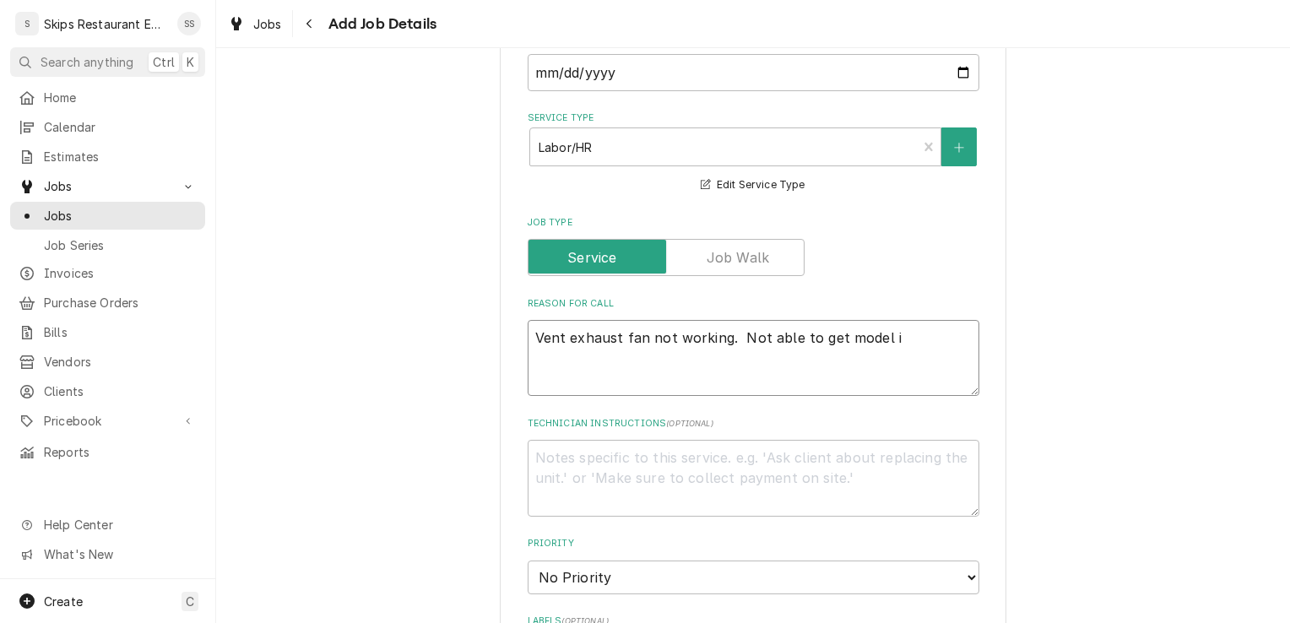
type textarea "x"
type textarea "Vent exhaust fan not working. Not able to get model in"
type textarea "x"
type textarea "Vent exhaust fan not working. Not able to get model inf"
type textarea "x"
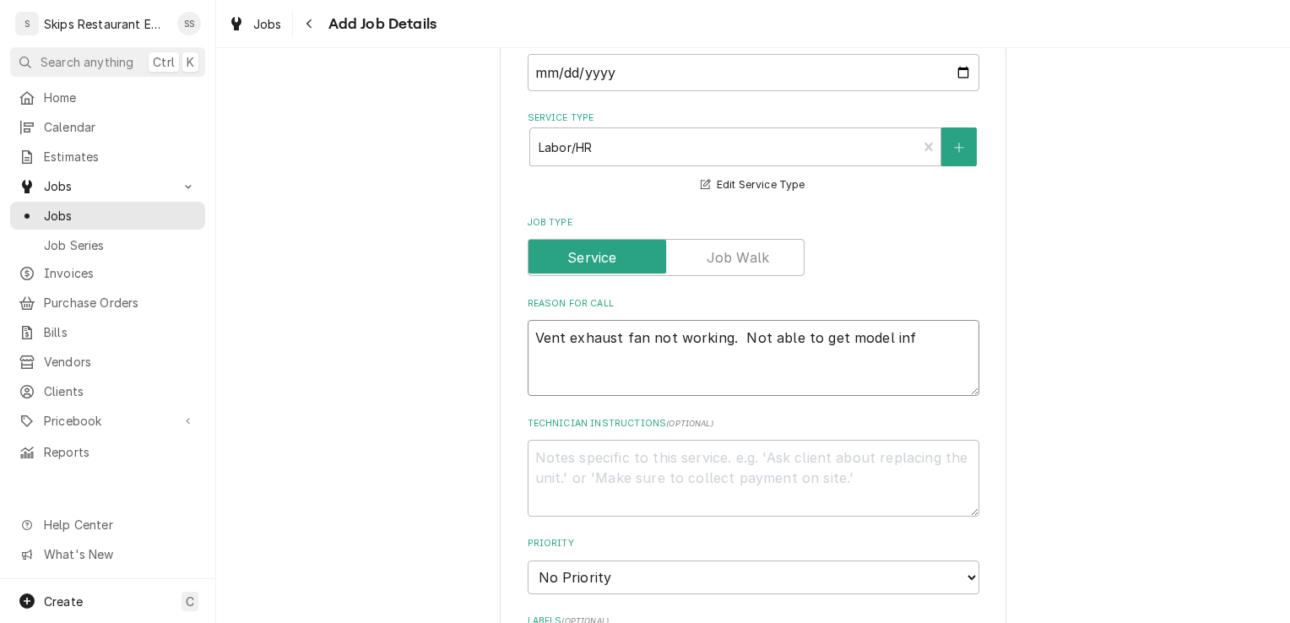
type textarea "Vent exhaust fan not working. Not able to get model info"
type textarea "x"
type textarea "Vent exhaust fan not working. Not able to get model infor"
type textarea "x"
type textarea "Vent exhaust fan not working. Not able to get model inform"
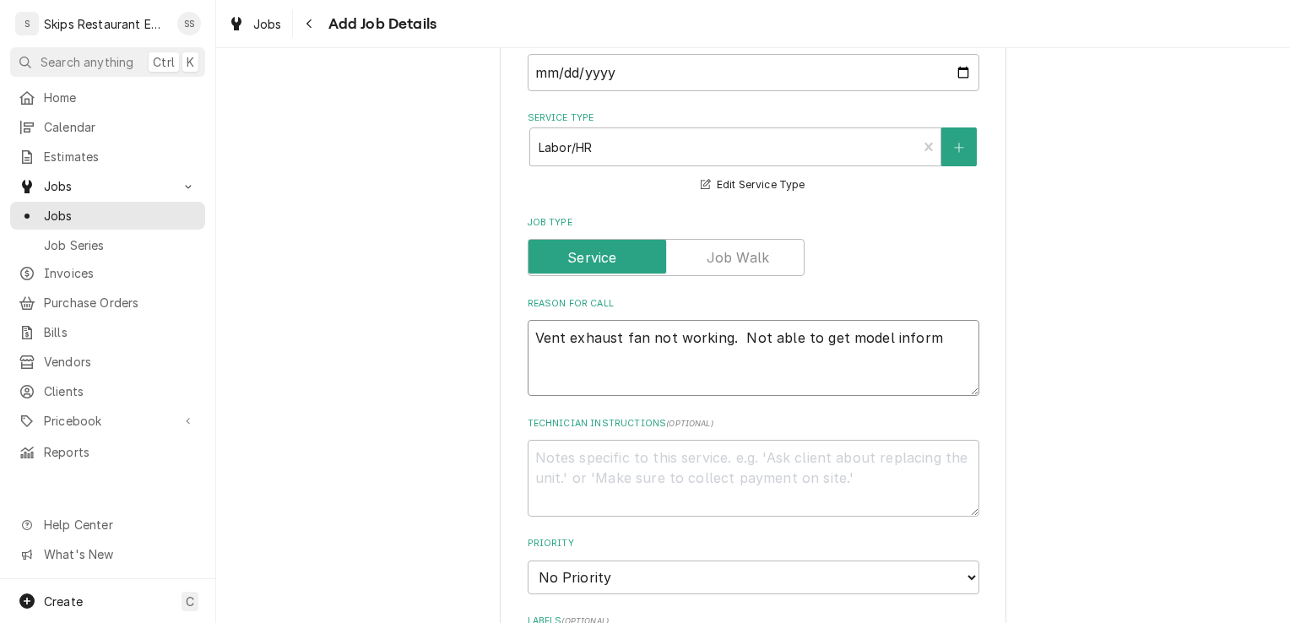
type textarea "x"
type textarea "Vent exhaust fan not working. Not able to get model informa"
type textarea "x"
type textarea "Vent exhaust fan not working. Not able to get model informat"
type textarea "x"
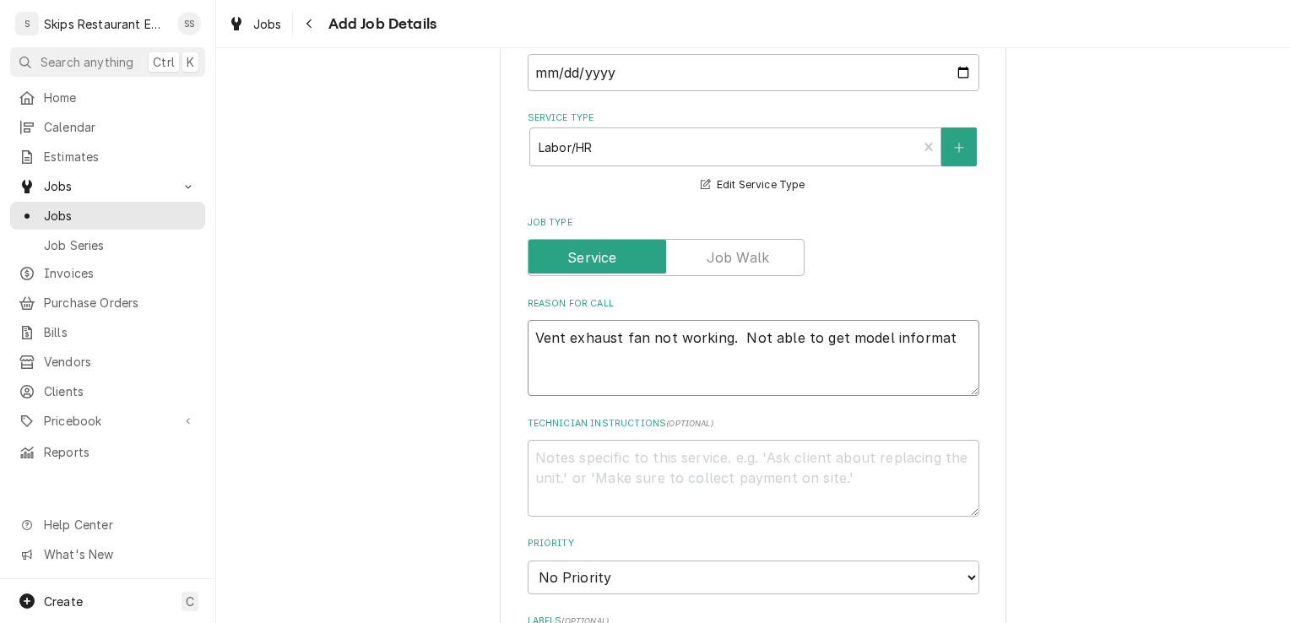
type textarea "Vent exhaust fan not working. Not able to get model informati"
type textarea "x"
type textarea "Vent exhaust fan not working. Not able to get model informatio"
type textarea "x"
type textarea "Vent exhaust fan not working. Not able to get model information"
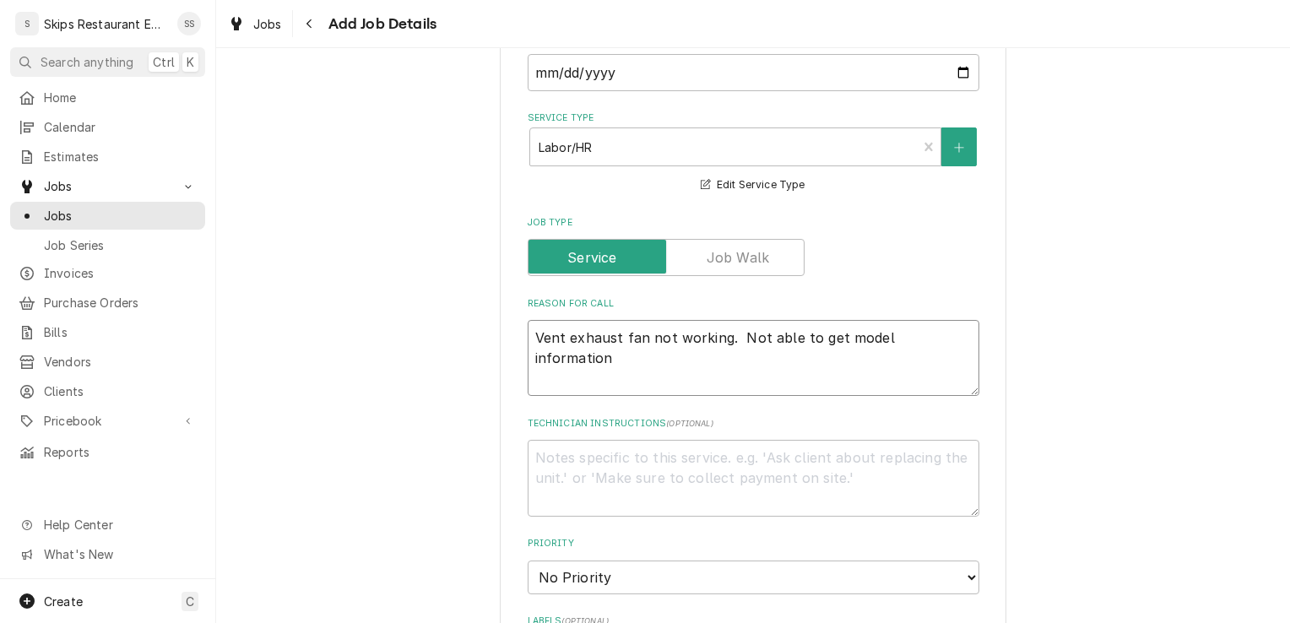
type textarea "x"
type textarea "Vent exhaust fan not working. Not able to get model information."
type textarea "x"
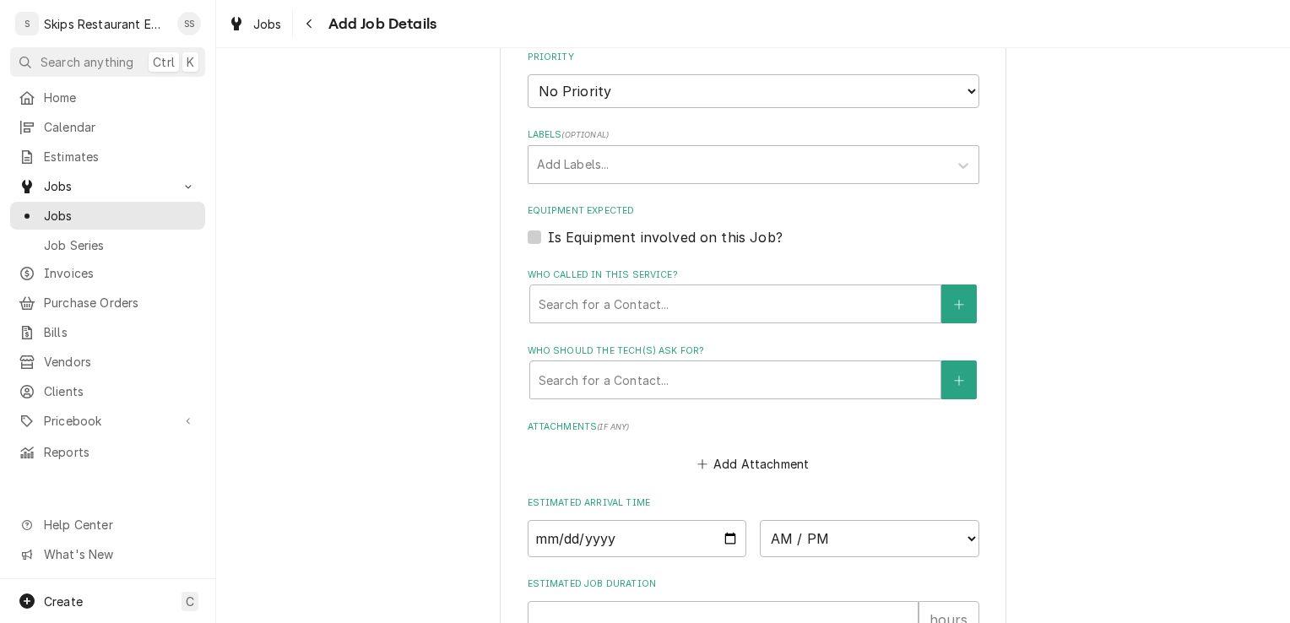
scroll to position [1001, 0]
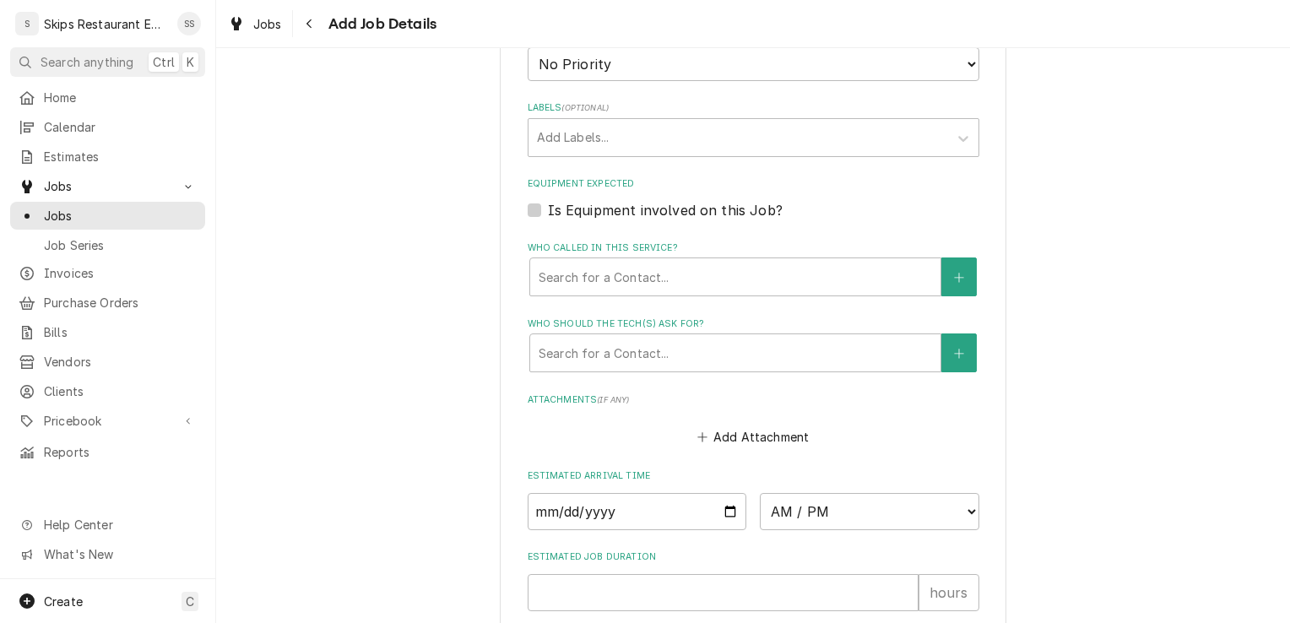
type textarea "Vent exhaust fan not working. Not able to get model information."
click at [594, 208] on label "Is Equipment involved on this Job?" at bounding box center [665, 210] width 235 height 20
click at [594, 208] on input "Equipment Expected" at bounding box center [774, 218] width 452 height 37
checkbox input "true"
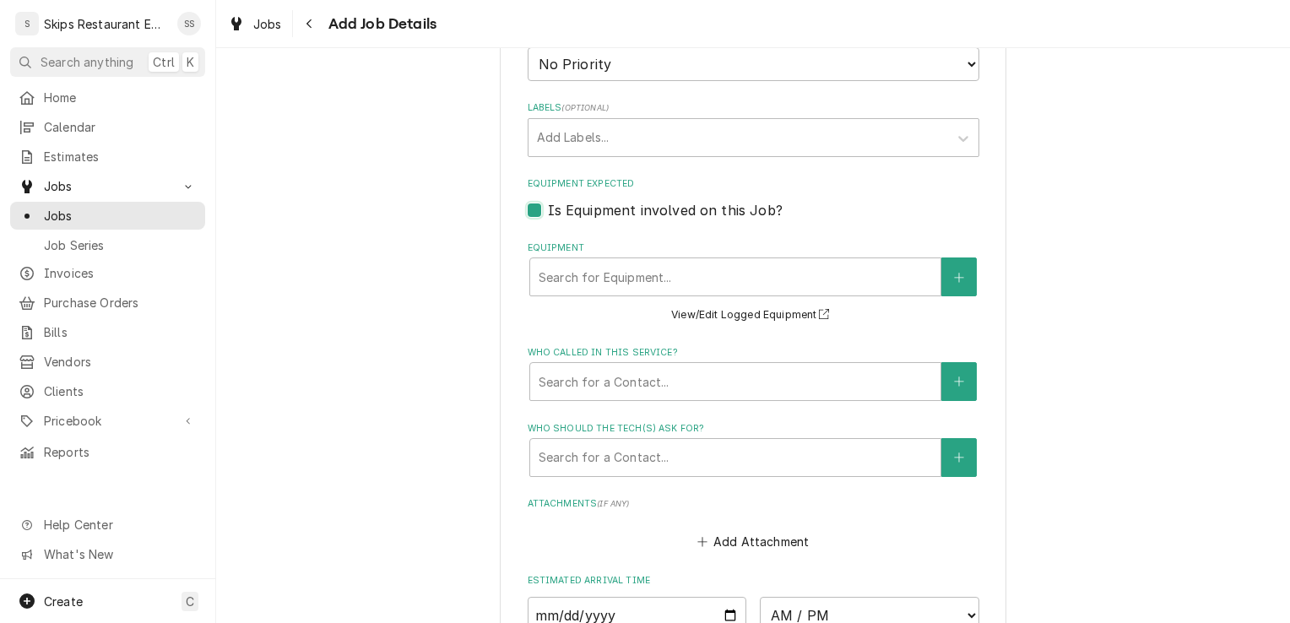
type textarea "x"
click at [970, 281] on button "Equipment" at bounding box center [958, 276] width 35 height 39
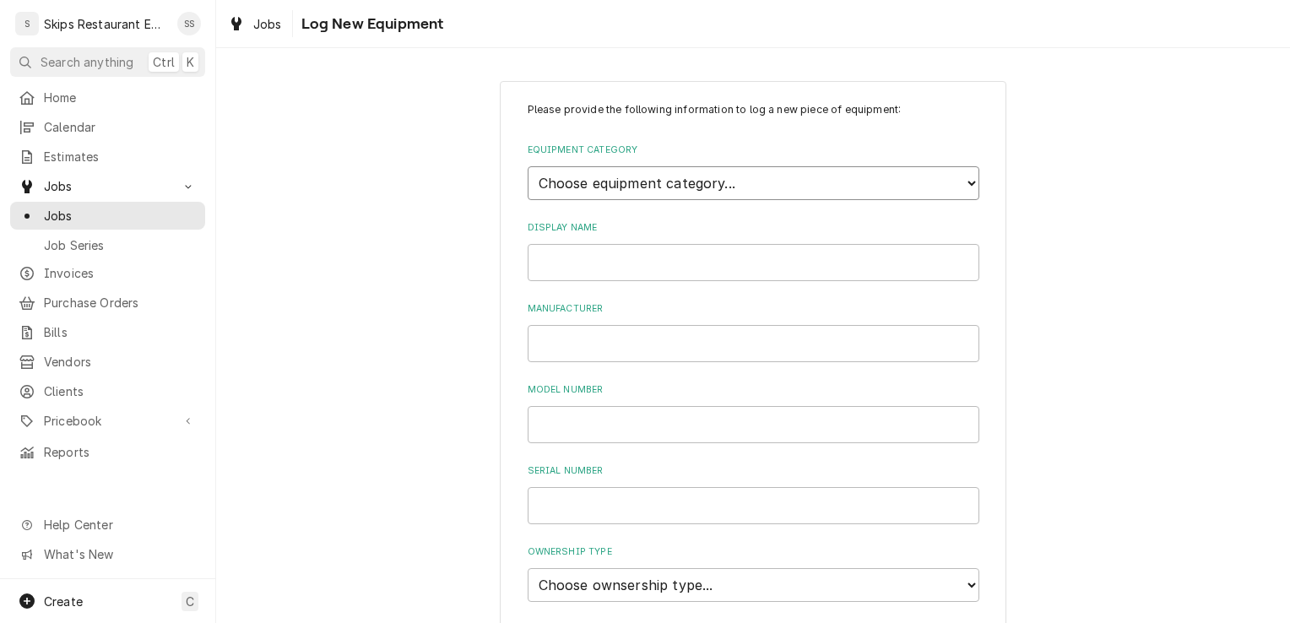
click at [673, 186] on select "Choose equipment category... Cooking Equipment Fryers Ice Machines Ovens and Ra…" at bounding box center [753, 183] width 452 height 34
click at [527, 166] on select "Choose equipment category... Cooking Equipment Fryers Ice Machines Ovens and Ra…" at bounding box center [753, 183] width 452 height 34
click at [589, 257] on select "Choose equipment type... Blender Commercial Can Openers Dicer, Cutter, and Chop…" at bounding box center [753, 261] width 452 height 34
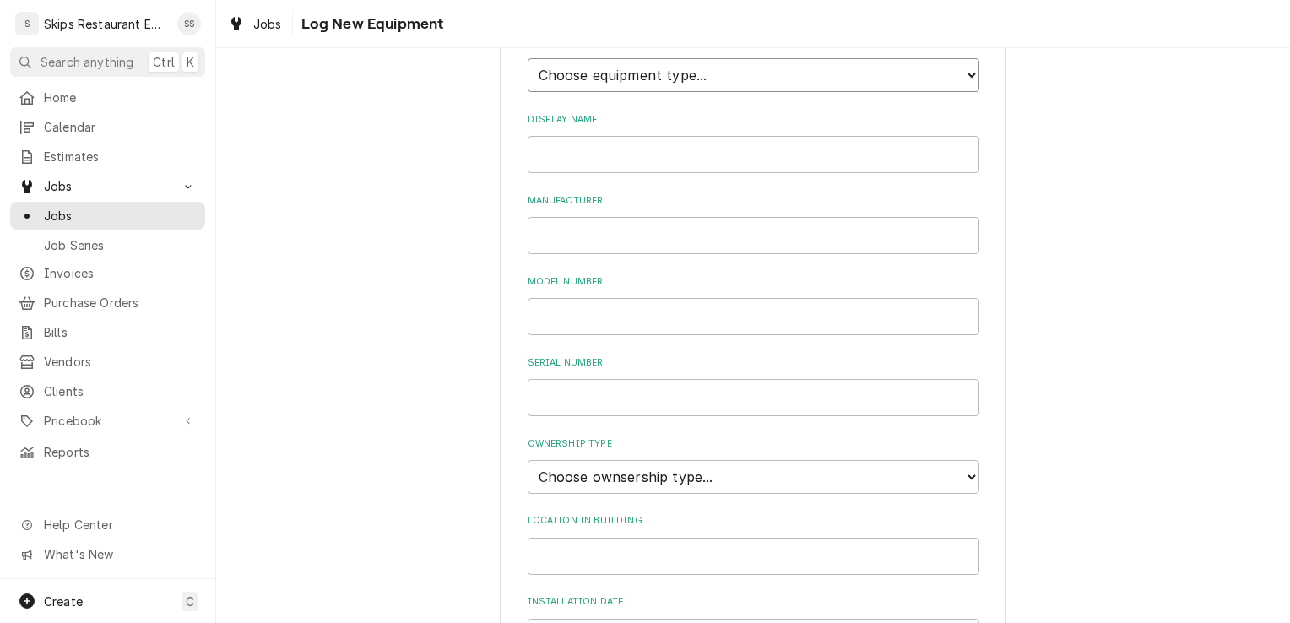
scroll to position [195, 0]
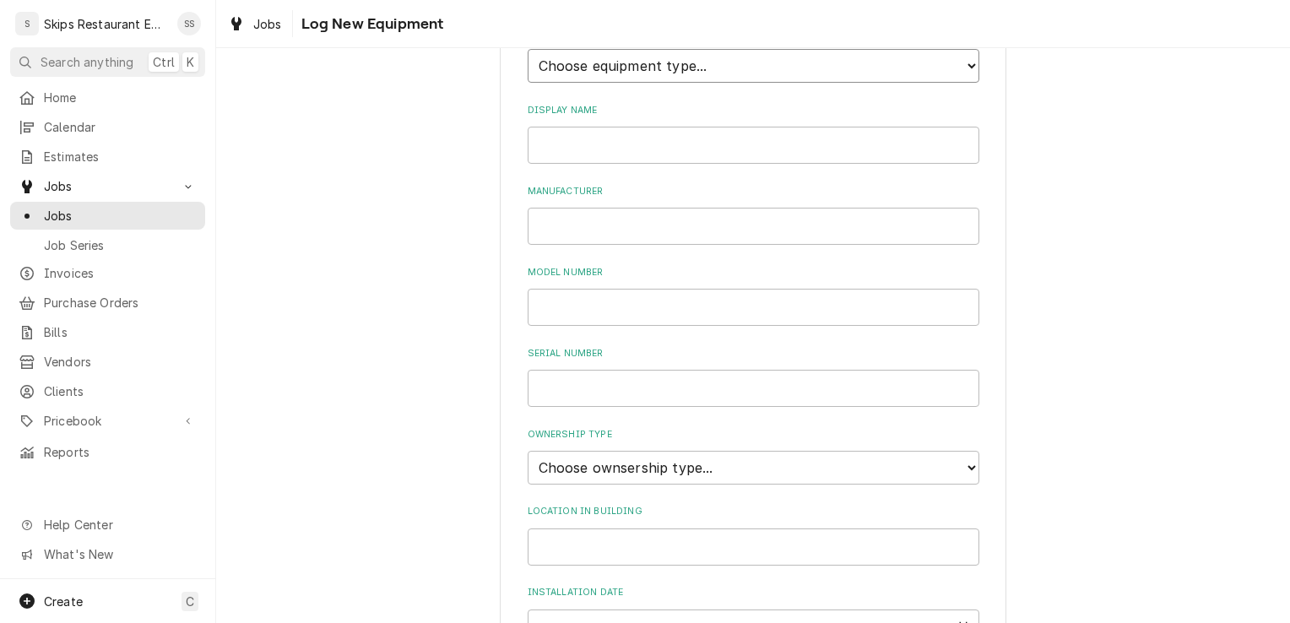
click at [624, 68] on select "Choose equipment type... Blender Commercial Can Openers Dicer, Cutter, and Chop…" at bounding box center [753, 66] width 452 height 34
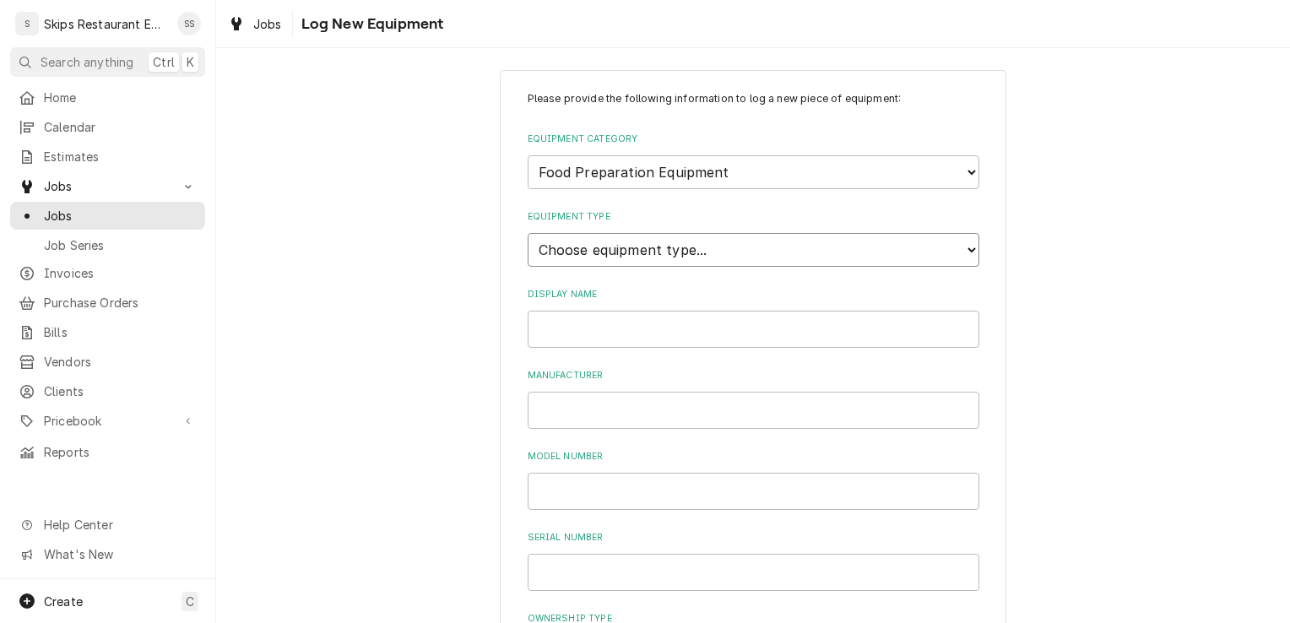
scroll to position [0, 0]
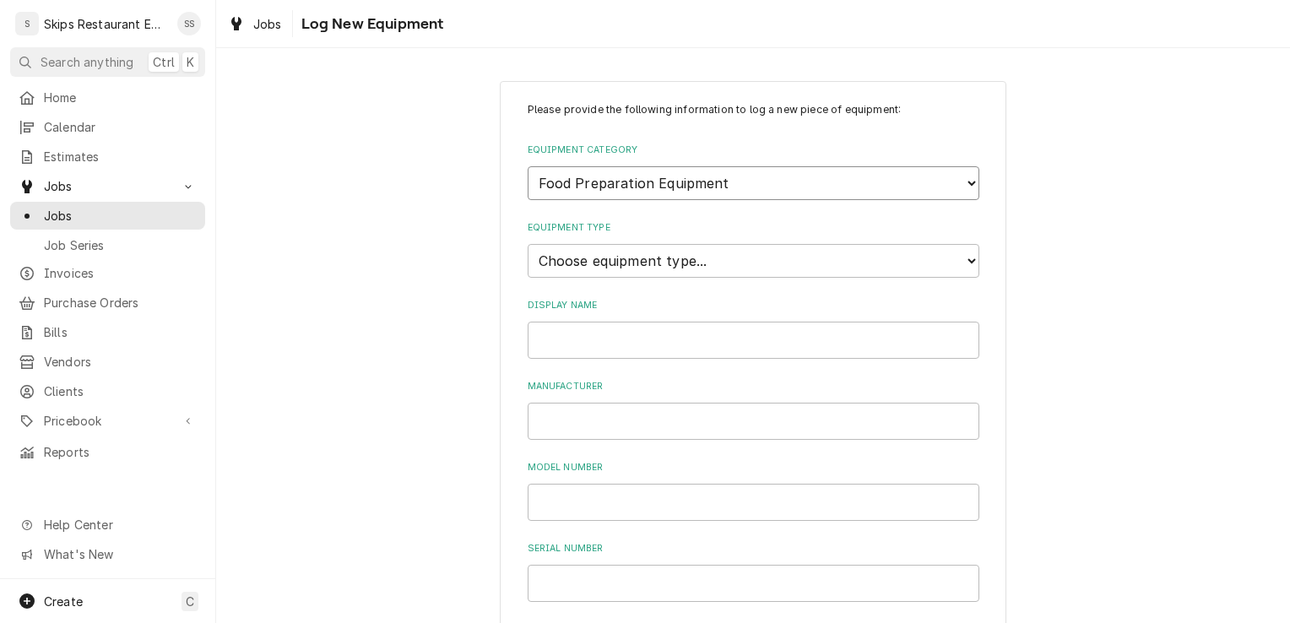
click at [584, 186] on select "Choose equipment category... Cooking Equipment Fryers Ice Machines Ovens and Ra…" at bounding box center [753, 183] width 452 height 34
select select "0"
click at [527, 166] on select "Choose equipment category... Cooking Equipment Fryers Ice Machines Ovens and Ra…" at bounding box center [753, 183] width 452 height 34
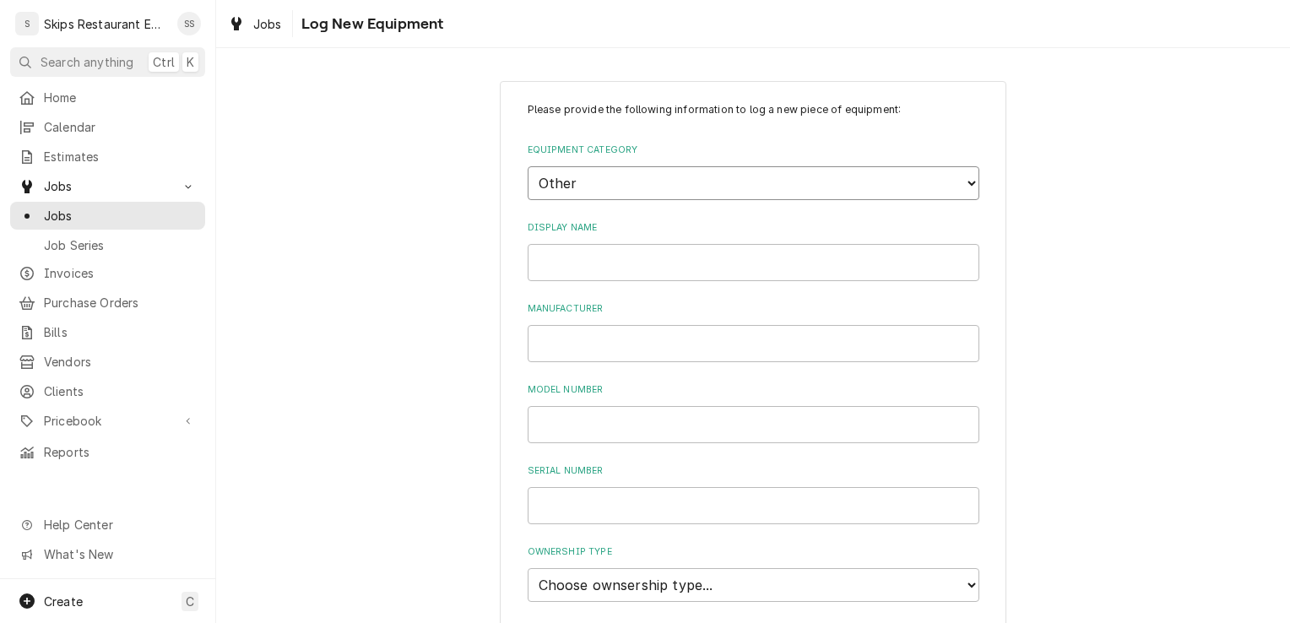
click at [571, 186] on select "Choose equipment category... Cooking Equipment Fryers Ice Machines Ovens and Ra…" at bounding box center [753, 183] width 452 height 34
click at [567, 187] on select "Choose equipment category... Cooking Equipment Fryers Ice Machines Ovens and Ra…" at bounding box center [753, 183] width 452 height 34
click at [609, 268] on input "Display Name" at bounding box center [753, 262] width 452 height 37
type input "Vent Exhaust Fan"
click at [562, 338] on input "Manufacturer" at bounding box center [753, 343] width 452 height 37
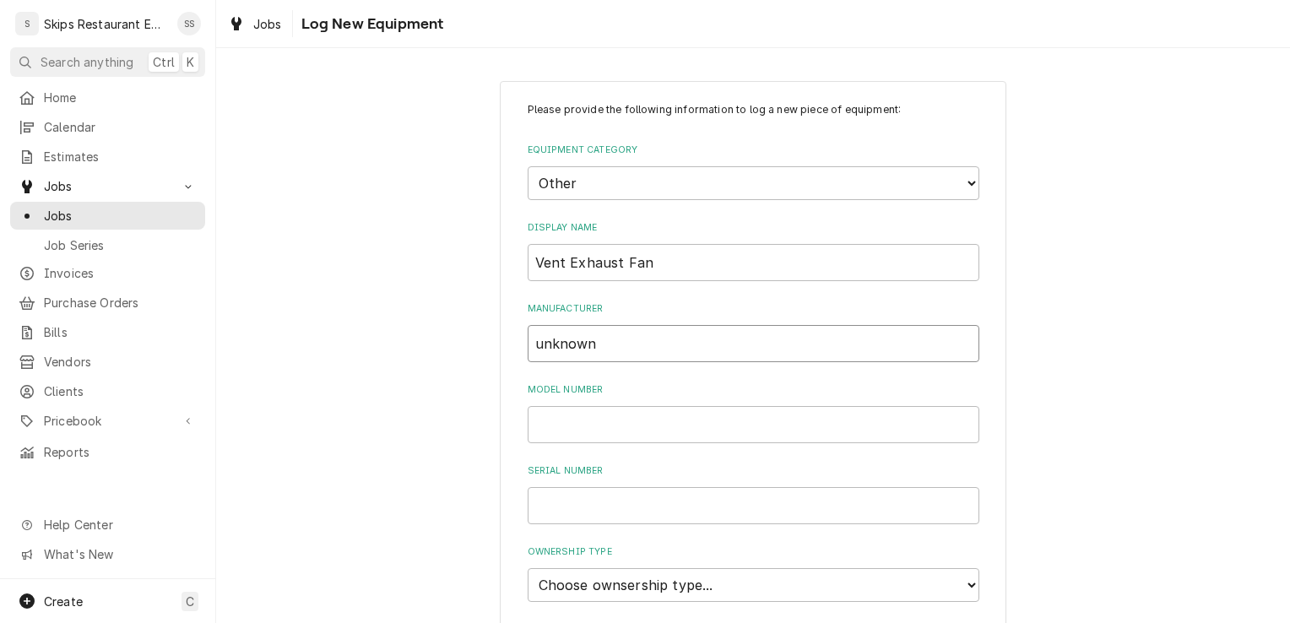
type input "unknown"
click at [555, 427] on input "Model Number" at bounding box center [753, 424] width 452 height 37
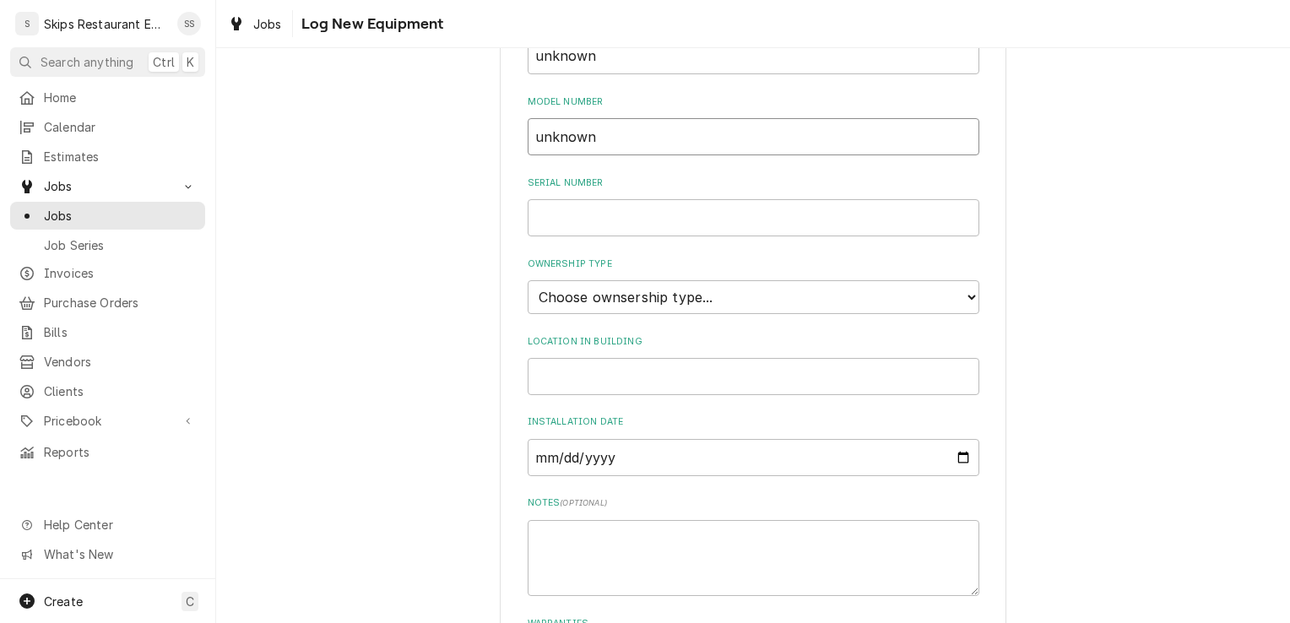
scroll to position [297, 0]
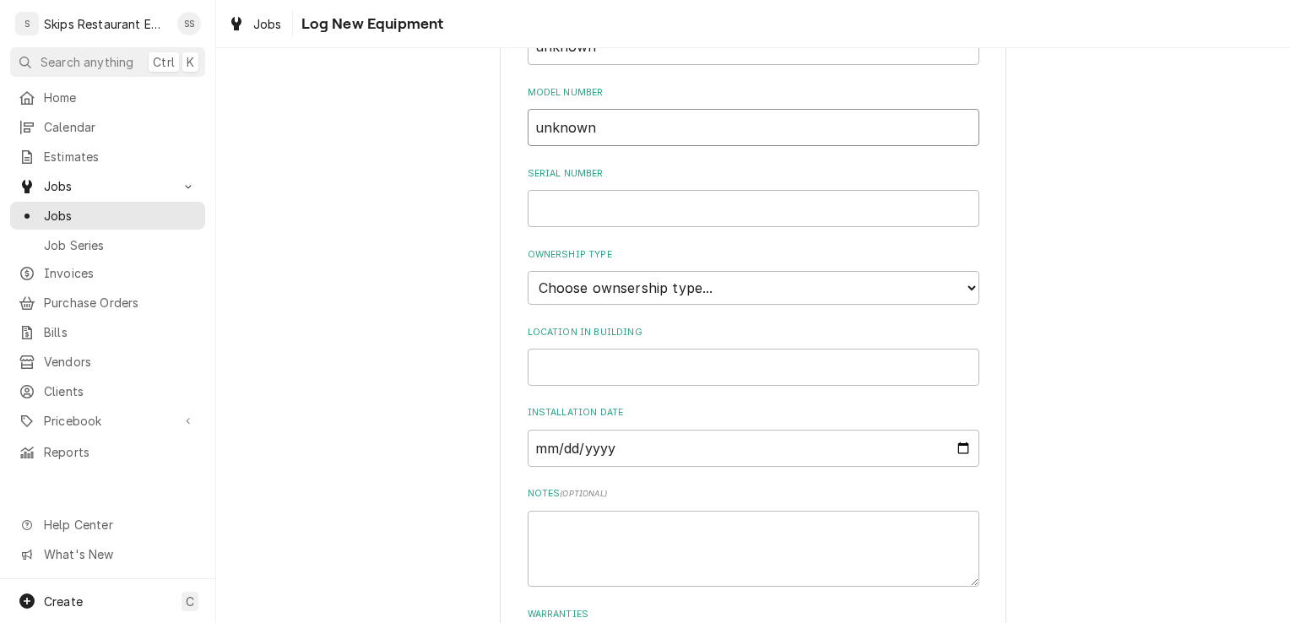
type input "unknown"
click at [660, 296] on select "Choose ownsership type... Unknown Owned Leased Rented" at bounding box center [753, 288] width 452 height 34
select select "1"
click at [527, 271] on select "Choose ownsership type... Unknown Owned Leased Rented" at bounding box center [753, 288] width 452 height 34
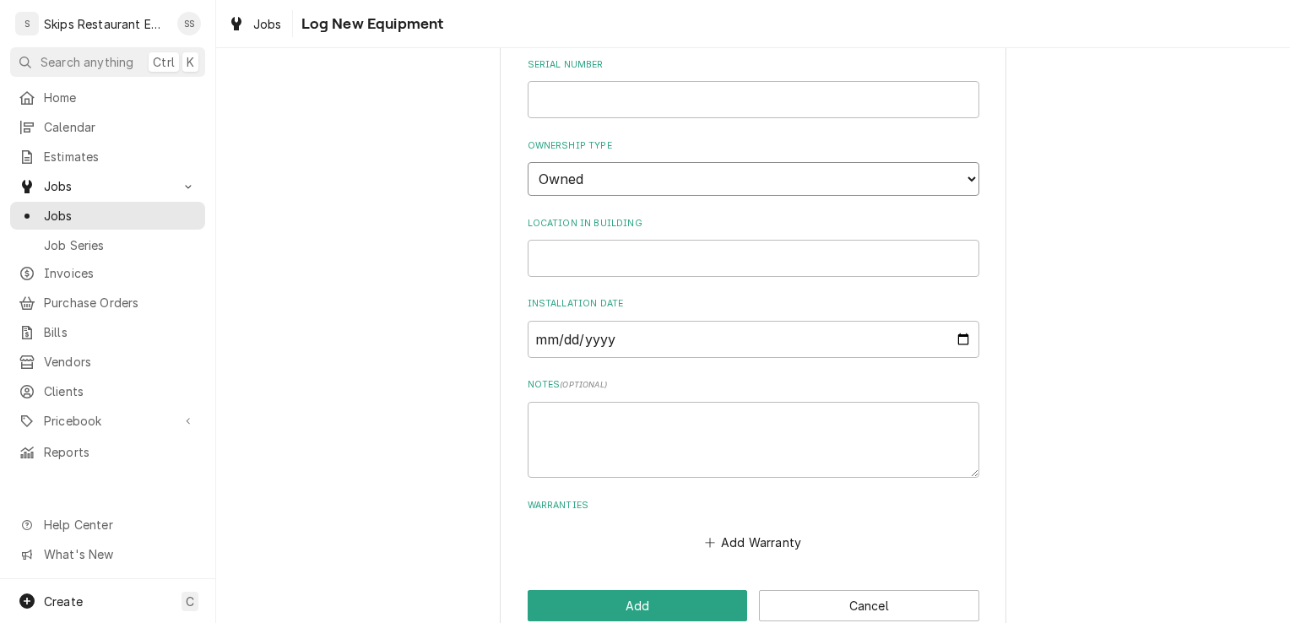
scroll to position [439, 0]
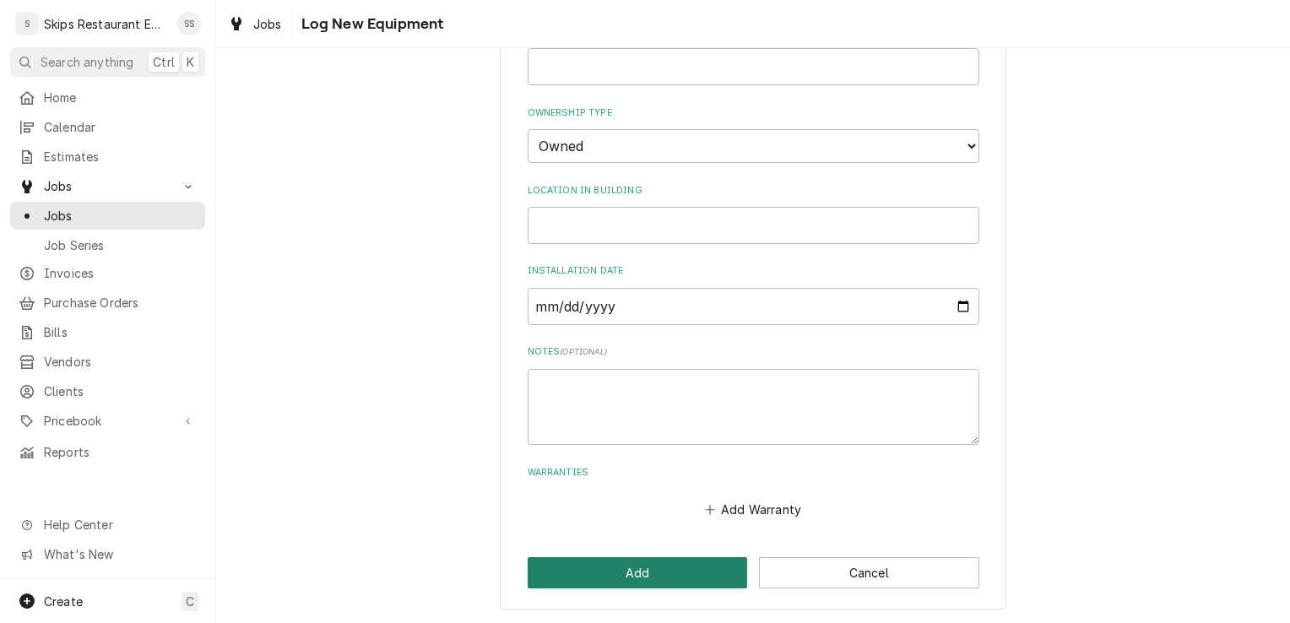
click at [629, 565] on button "Add" at bounding box center [637, 572] width 220 height 31
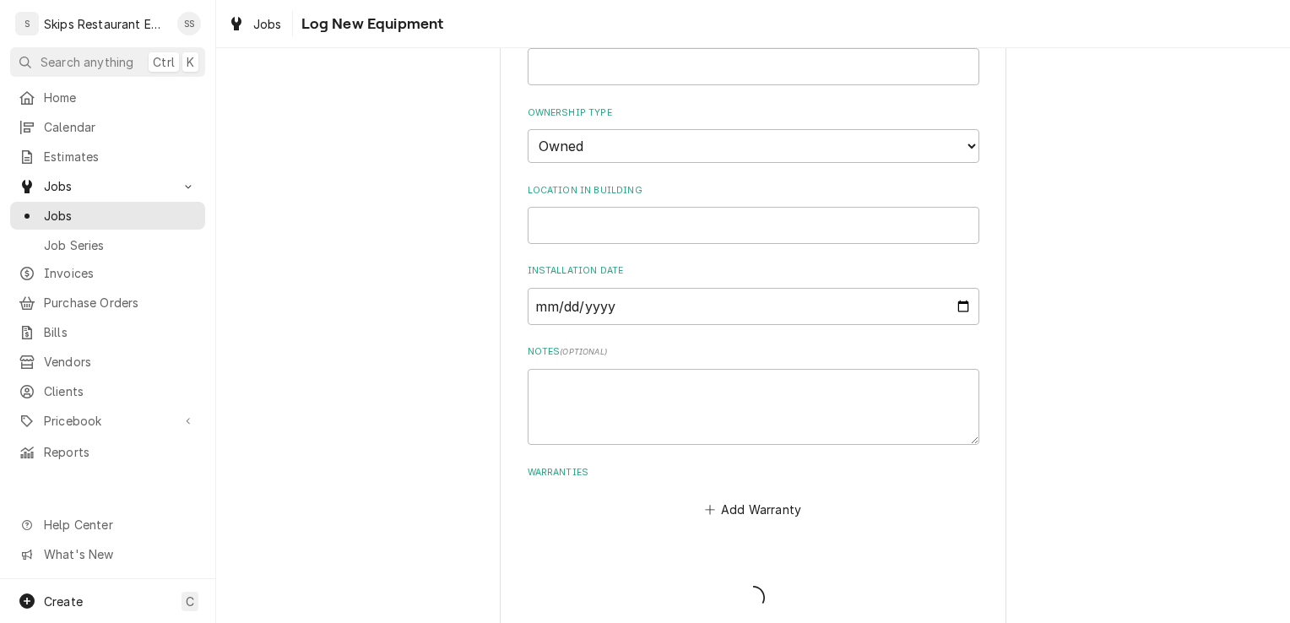
scroll to position [1001, 0]
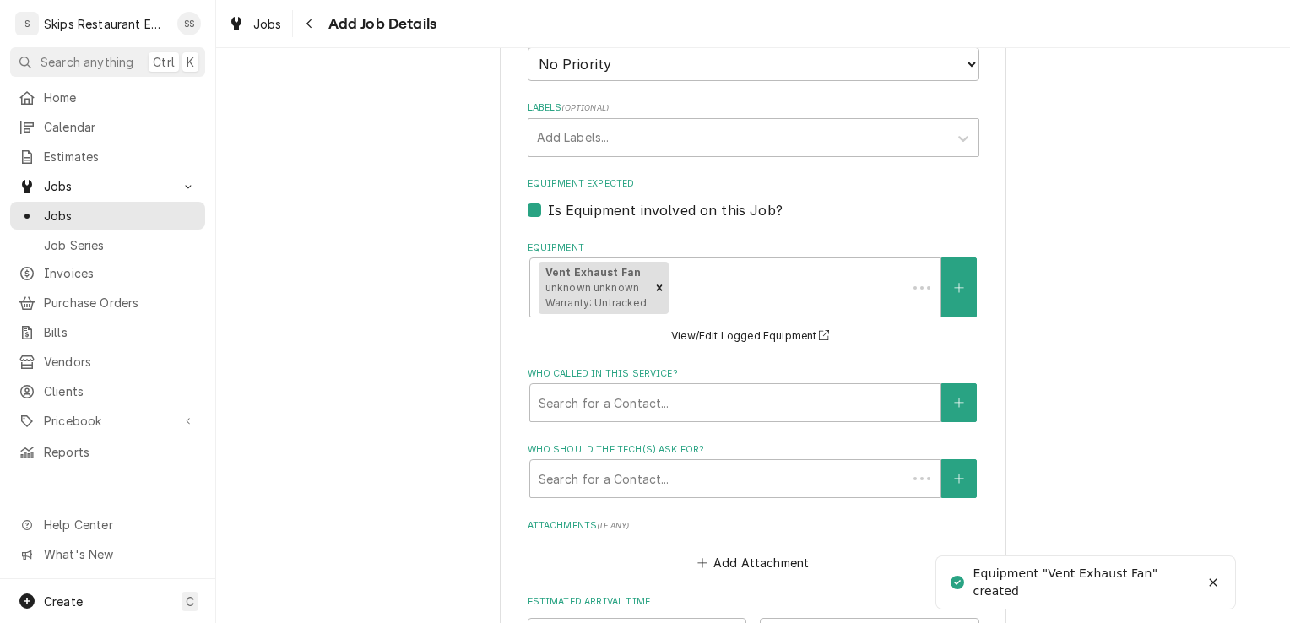
type textarea "x"
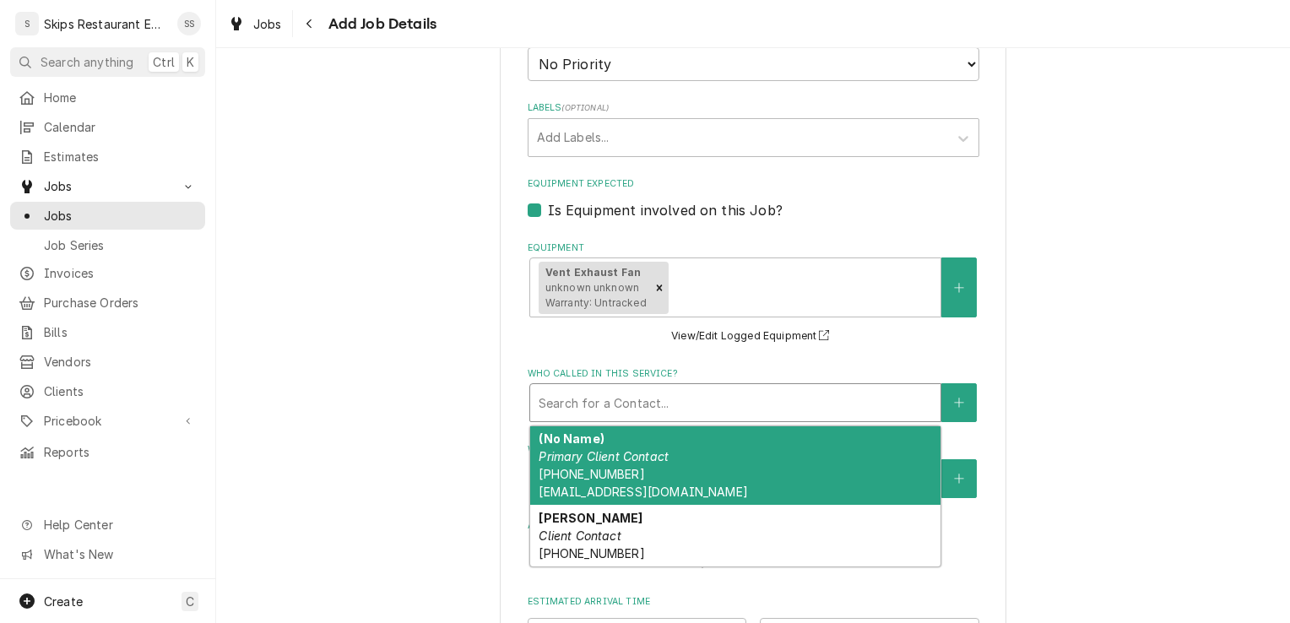
click at [721, 400] on div "Who called in this service?" at bounding box center [734, 402] width 393 height 30
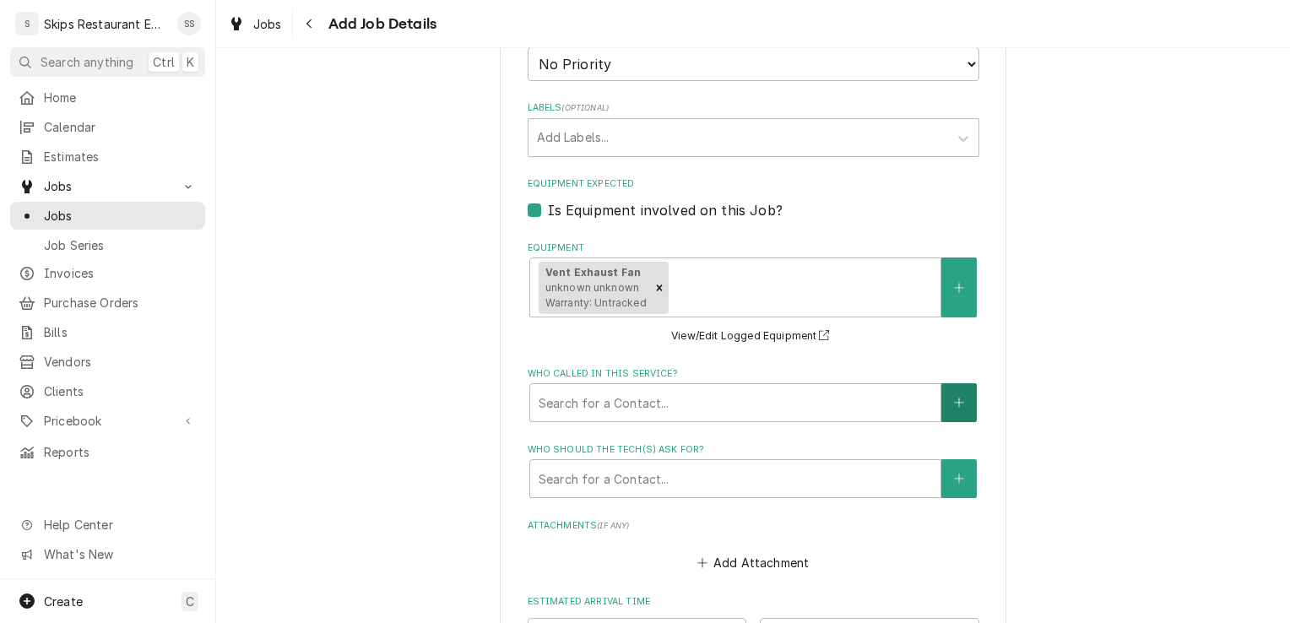
click at [954, 398] on icon "Create New Contact" at bounding box center [959, 403] width 10 height 12
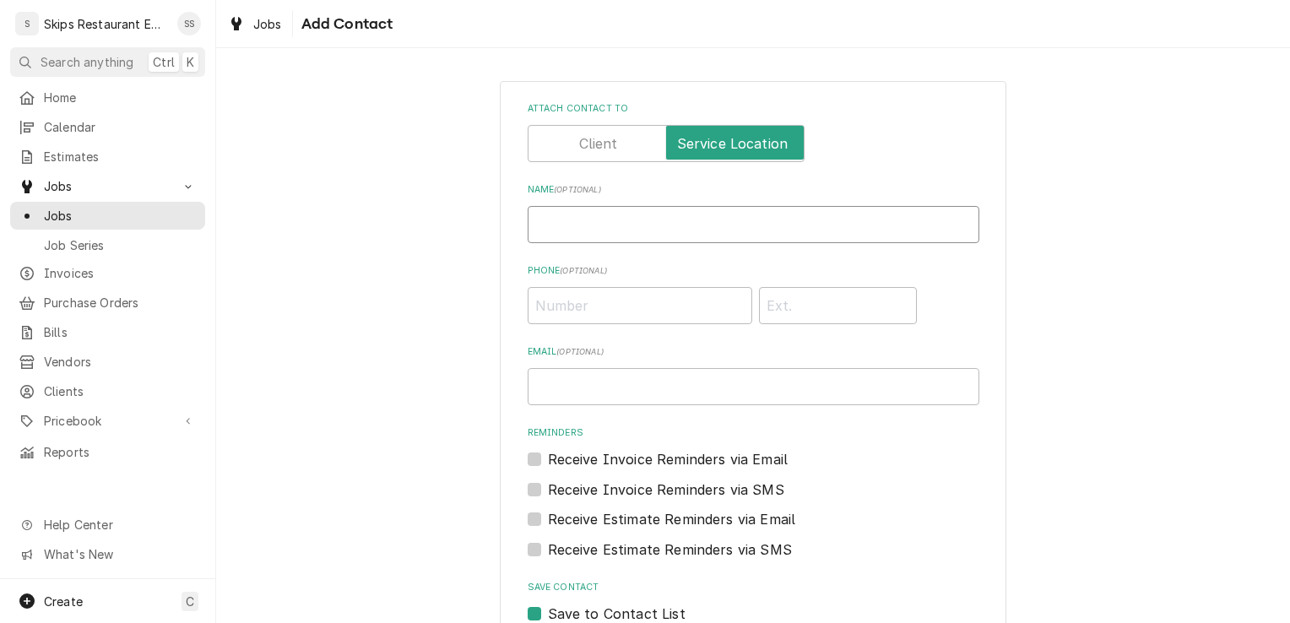
click at [577, 223] on input "Name ( optional )" at bounding box center [753, 224] width 452 height 37
type input "Kathy Rath"
click at [573, 308] on input "Phone ( optional )" at bounding box center [639, 305] width 224 height 37
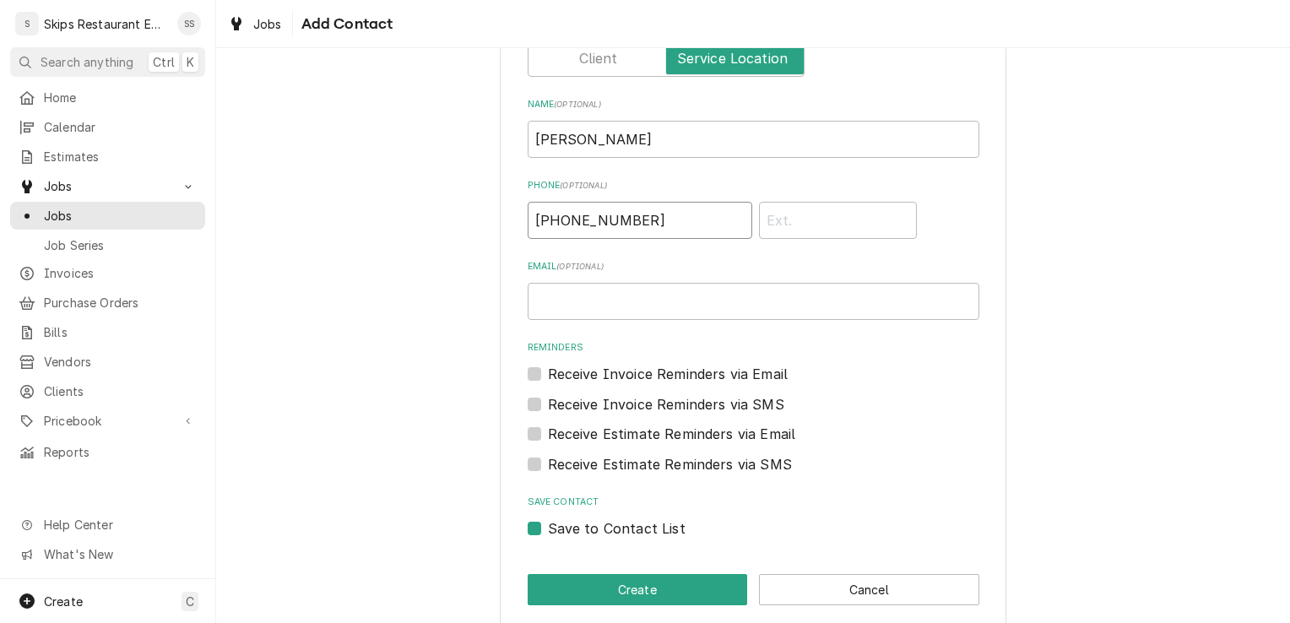
scroll to position [103, 0]
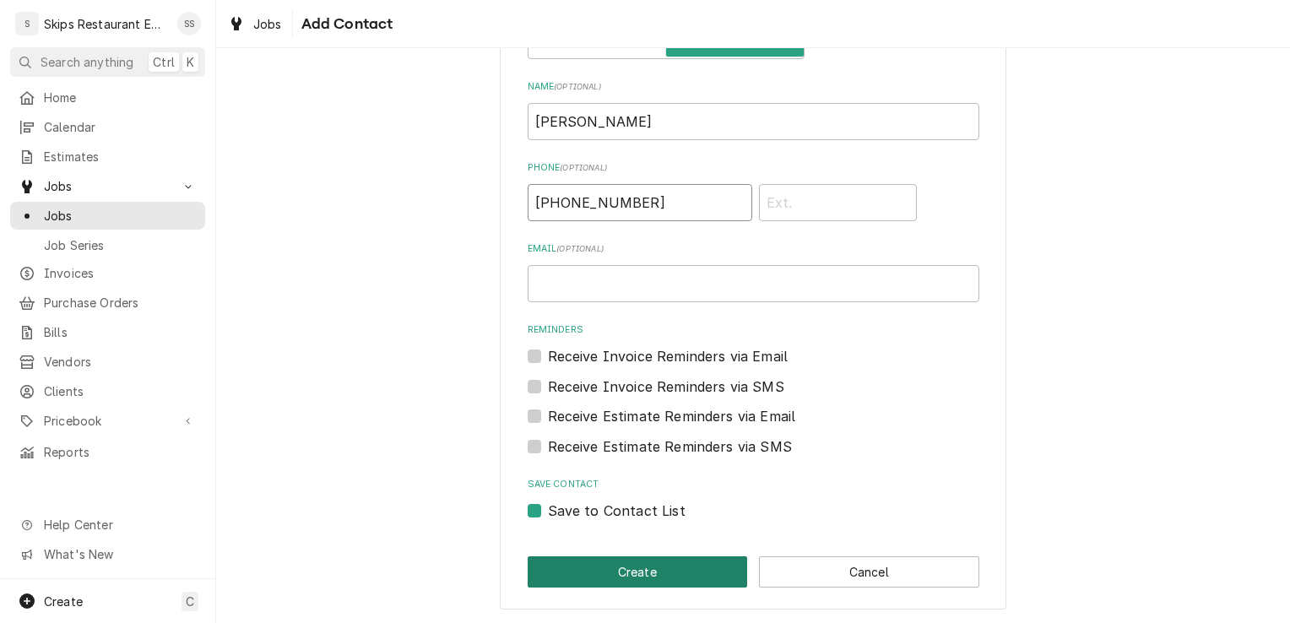
type input "(361) 649-4373"
click at [583, 569] on button "Create" at bounding box center [637, 571] width 220 height 31
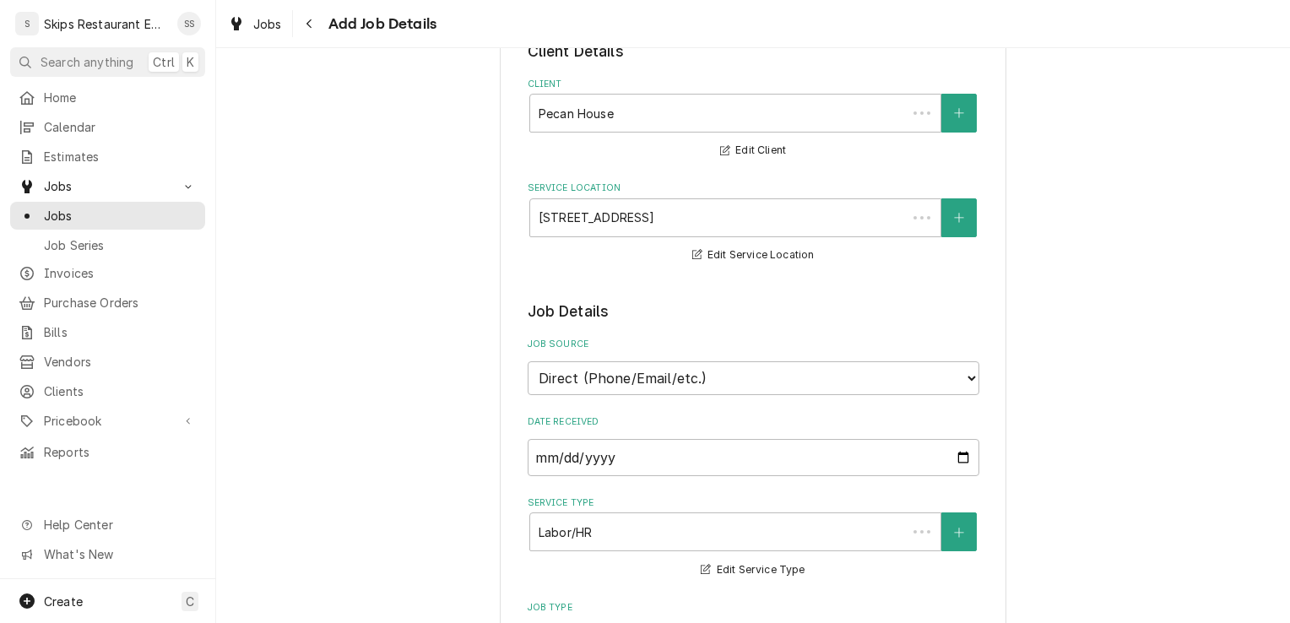
scroll to position [1001, 0]
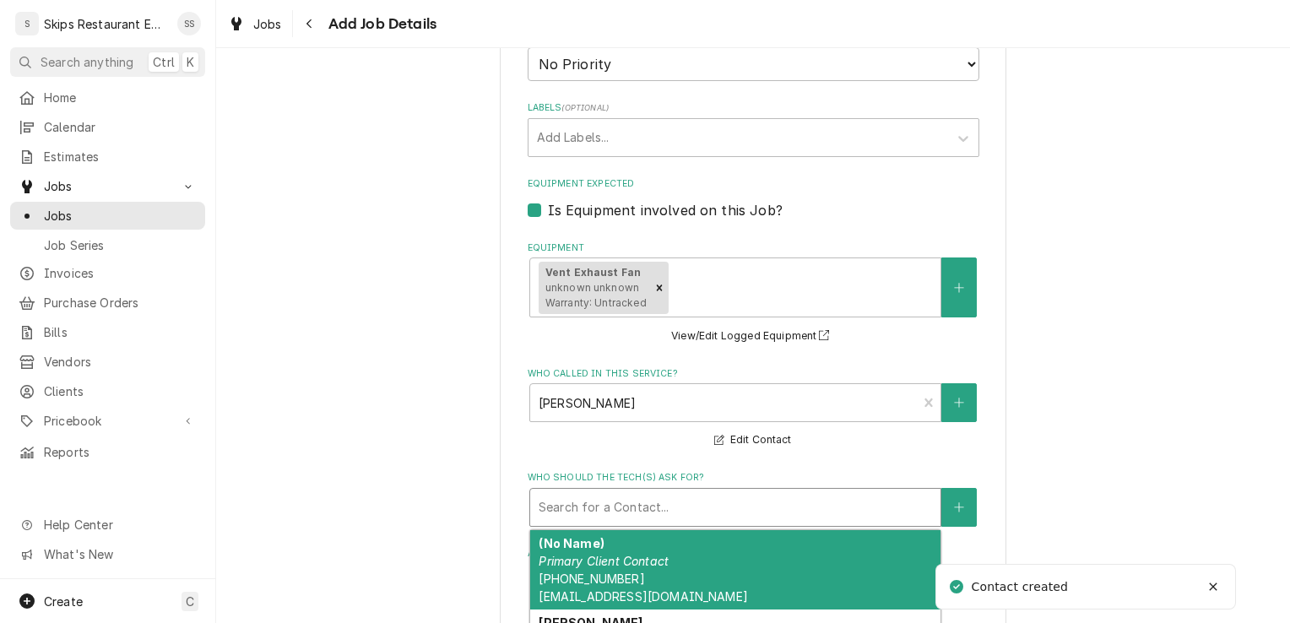
click at [596, 500] on div "Who should the tech(s) ask for?" at bounding box center [734, 507] width 393 height 30
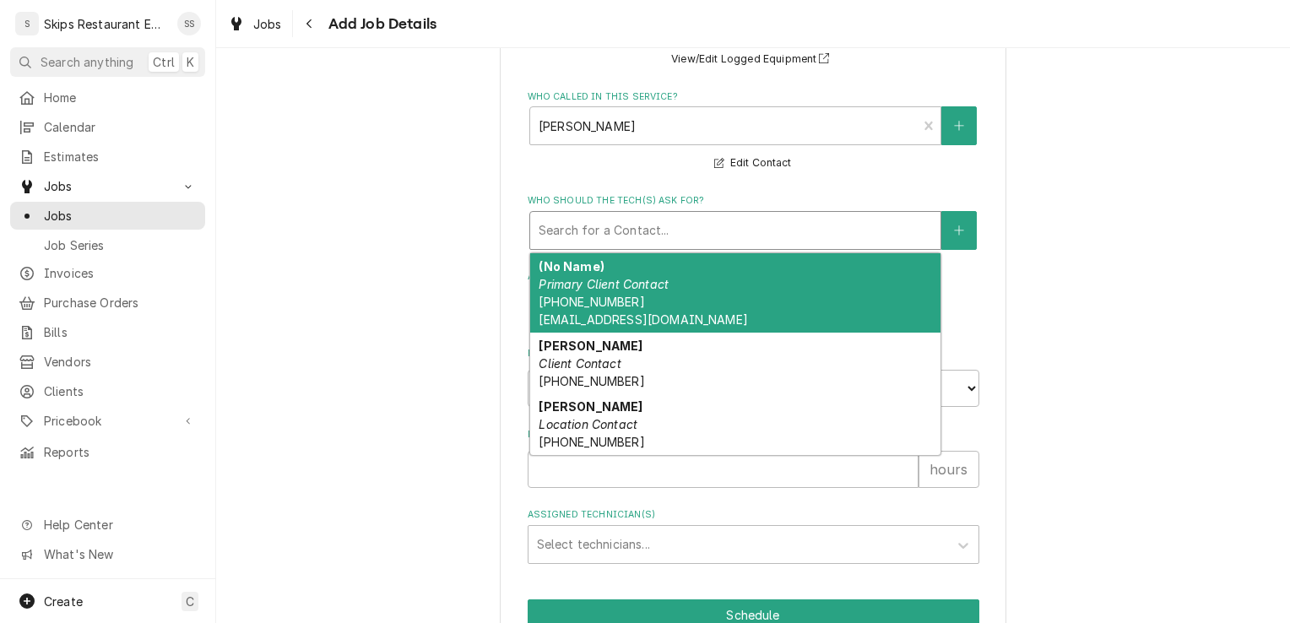
scroll to position [1366, 0]
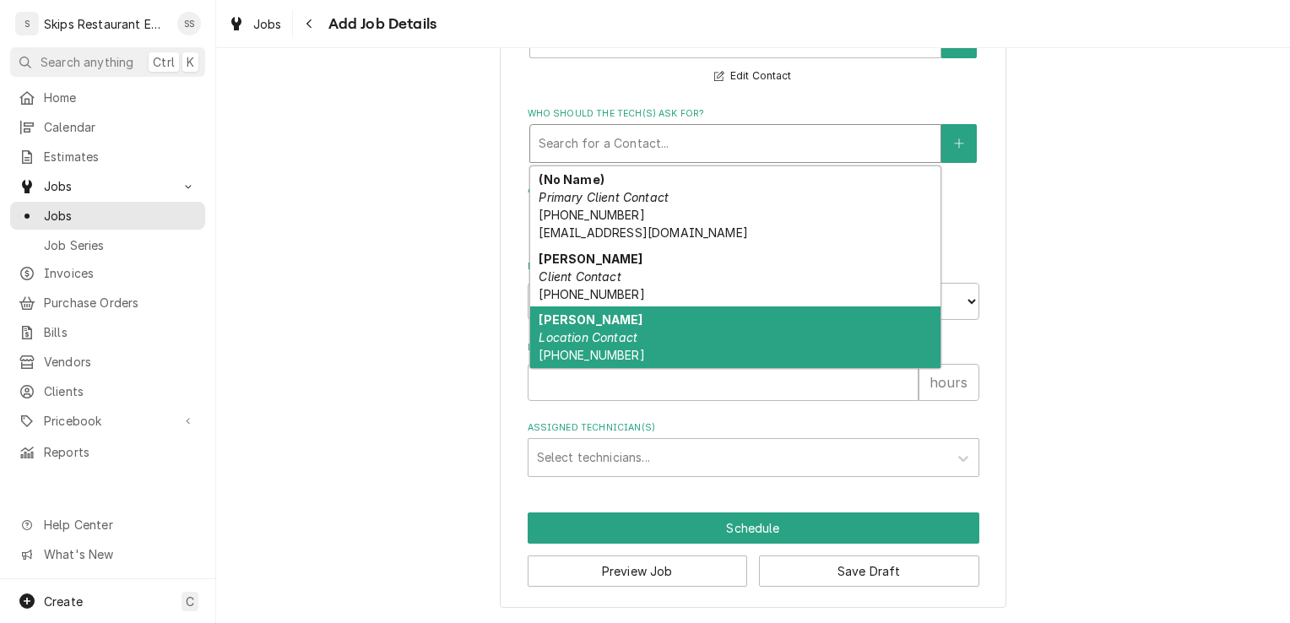
click at [574, 345] on div "Kathy Rath Location Contact (361) 649-4373" at bounding box center [735, 337] width 410 height 62
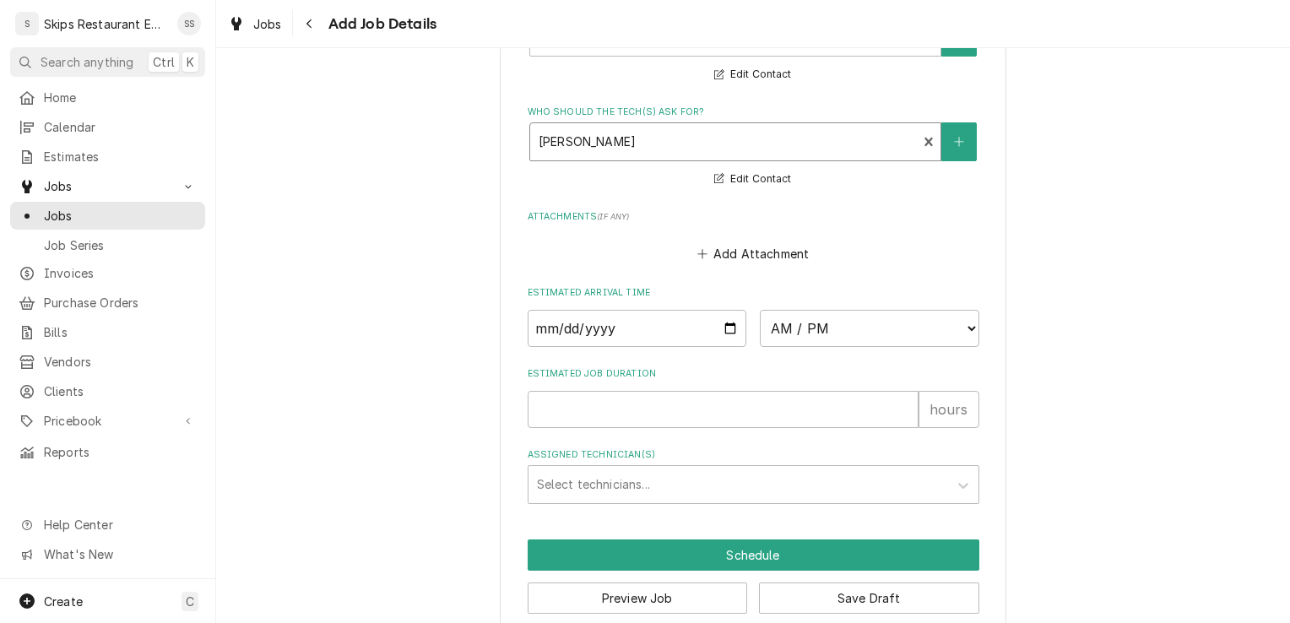
type textarea "x"
type input "1"
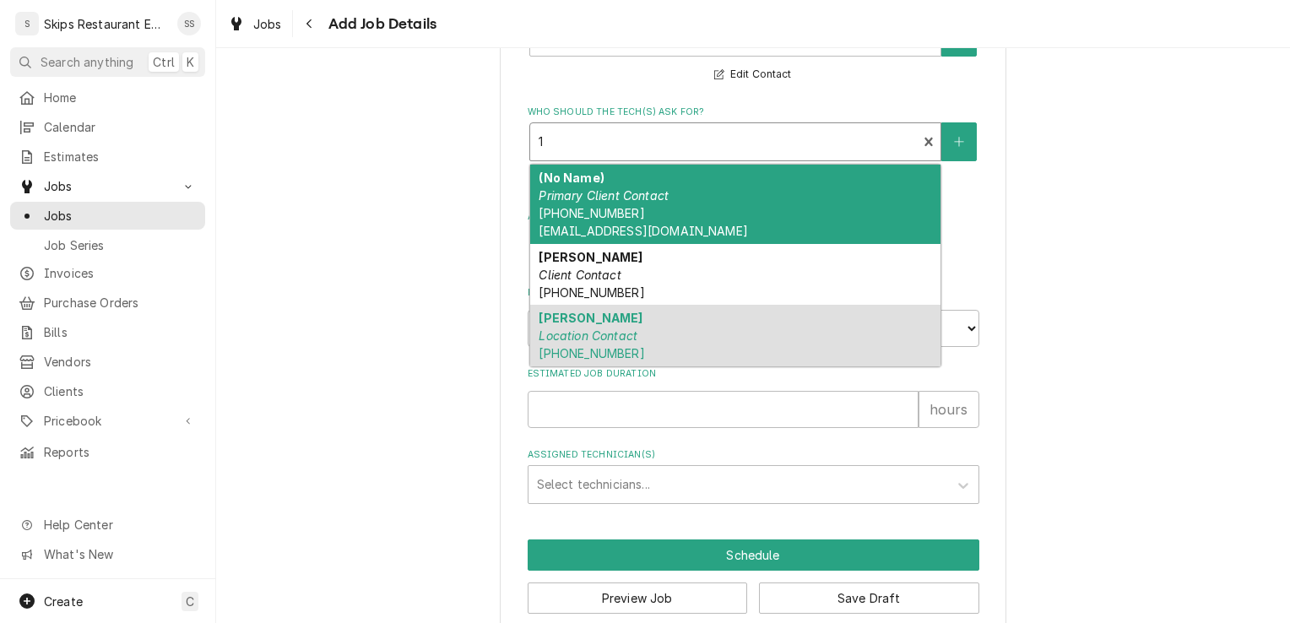
type textarea "x"
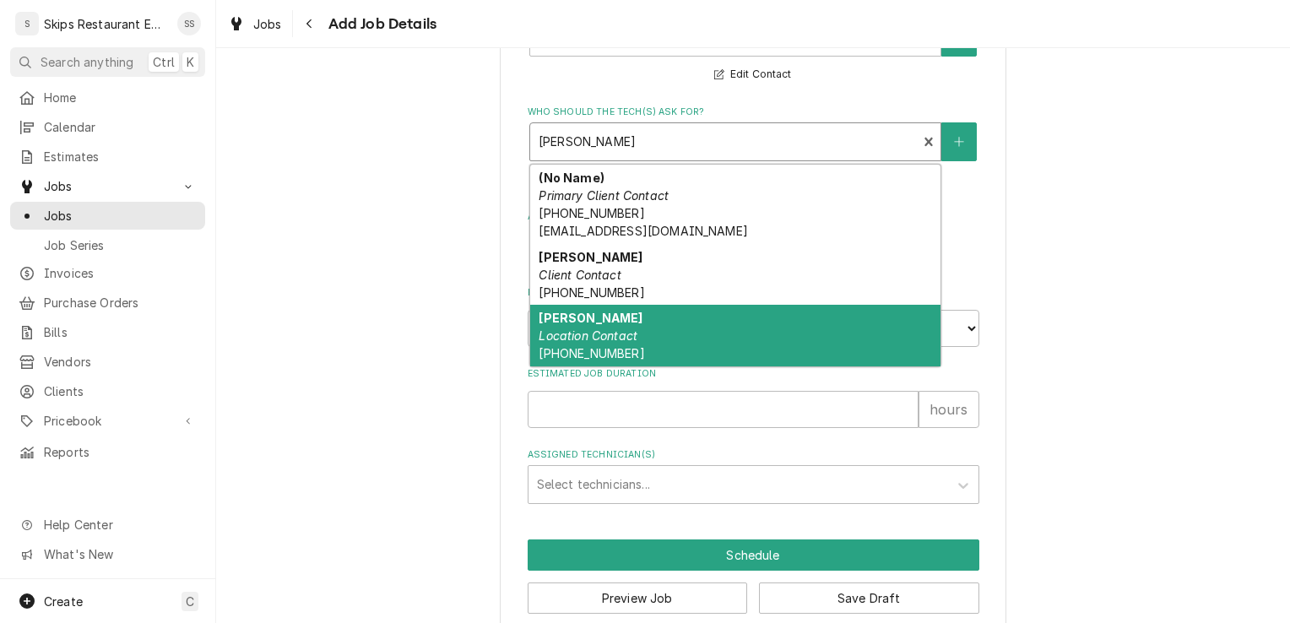
click at [586, 339] on em "Location Contact" at bounding box center [587, 335] width 99 height 14
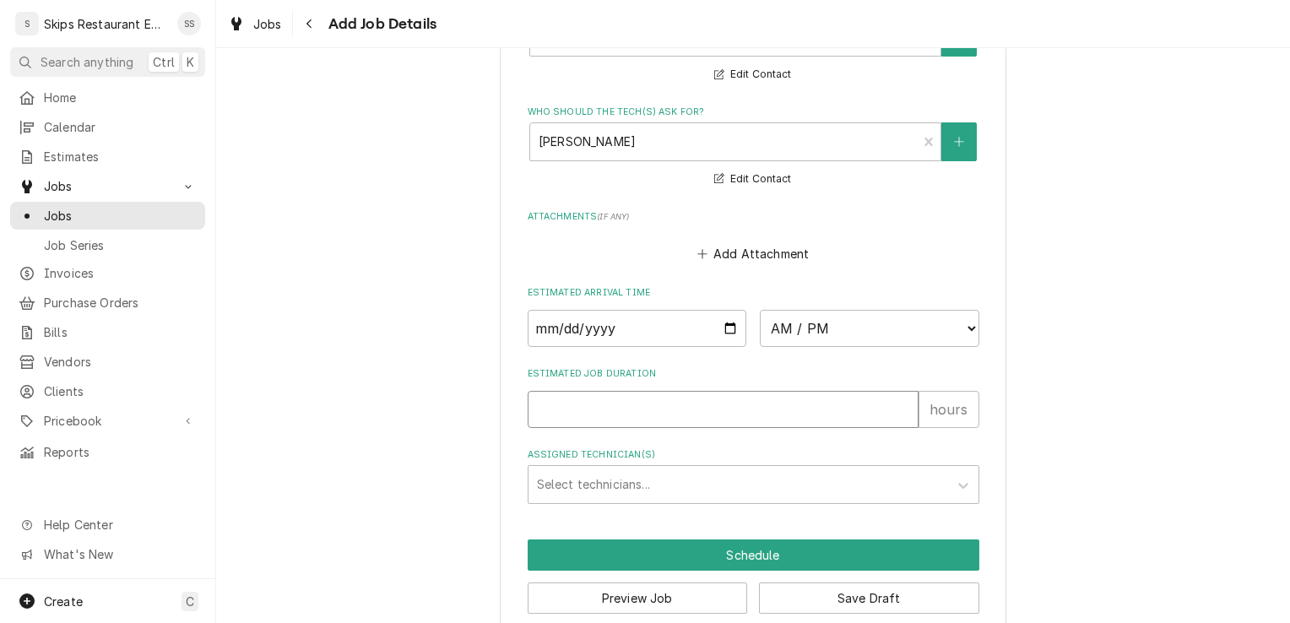
click at [542, 408] on input "Estimated Job Duration" at bounding box center [722, 409] width 391 height 37
type textarea "x"
type input "1"
type textarea "x"
type input "1"
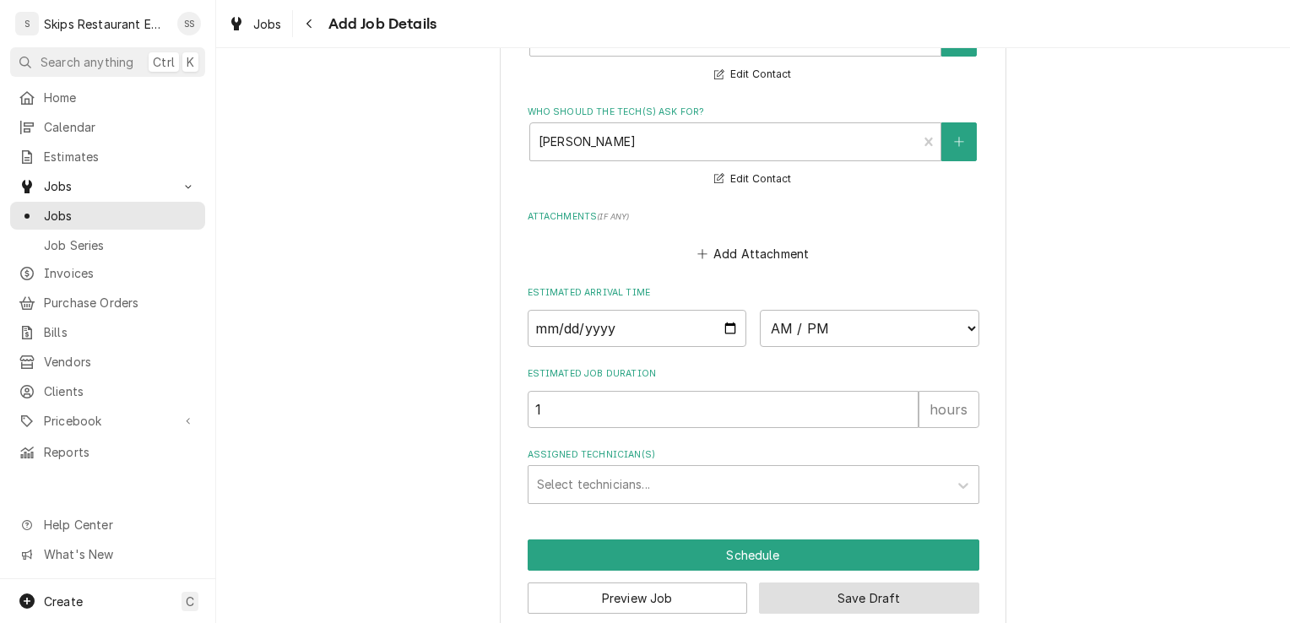
click at [891, 595] on button "Save Draft" at bounding box center [869, 597] width 220 height 31
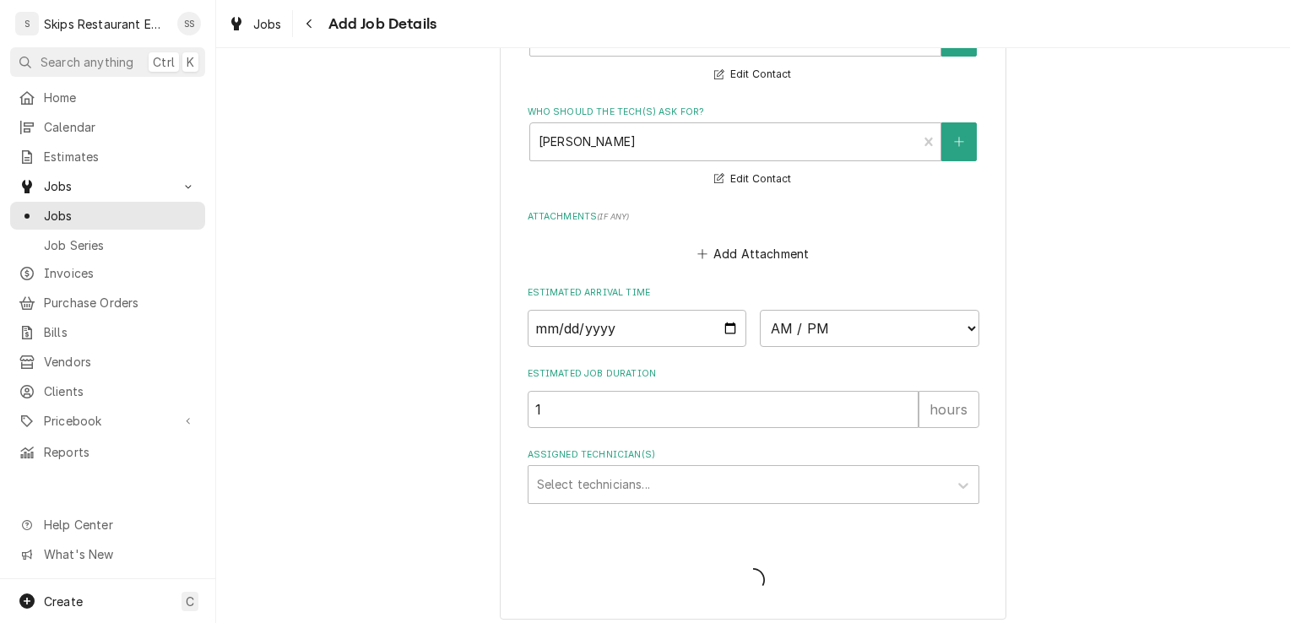
type textarea "x"
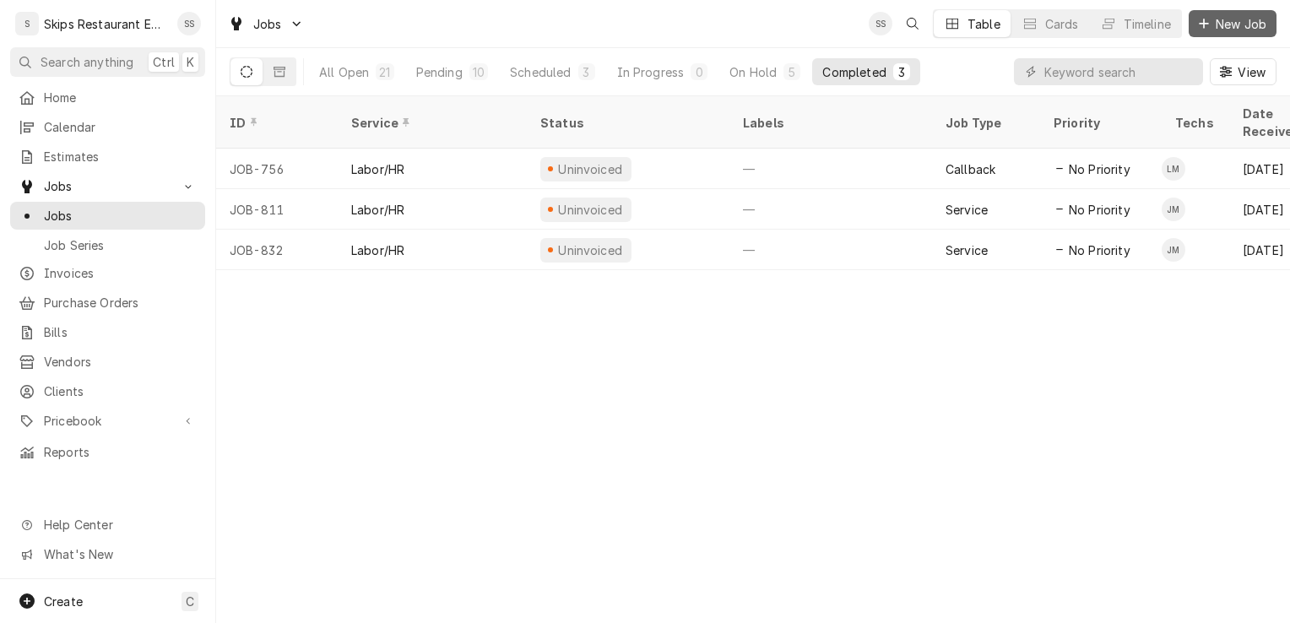
click at [1223, 22] on span "New Job" at bounding box center [1240, 24] width 57 height 18
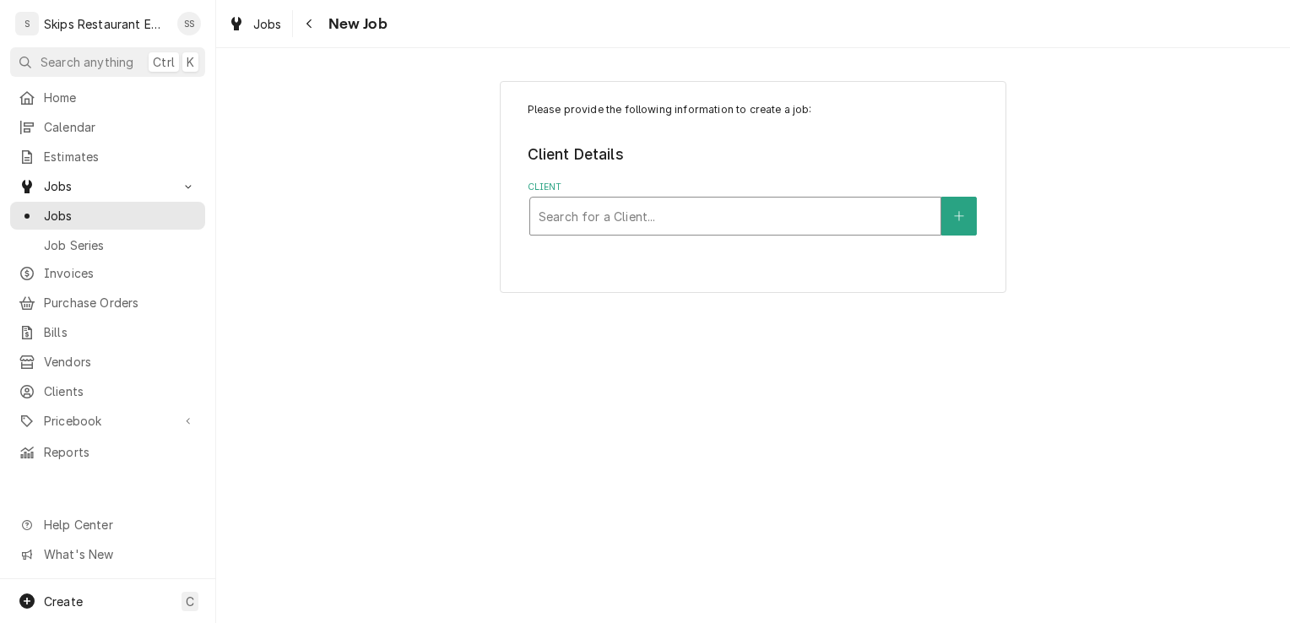
click at [707, 212] on div "Client" at bounding box center [734, 216] width 393 height 30
type input "Pinto"
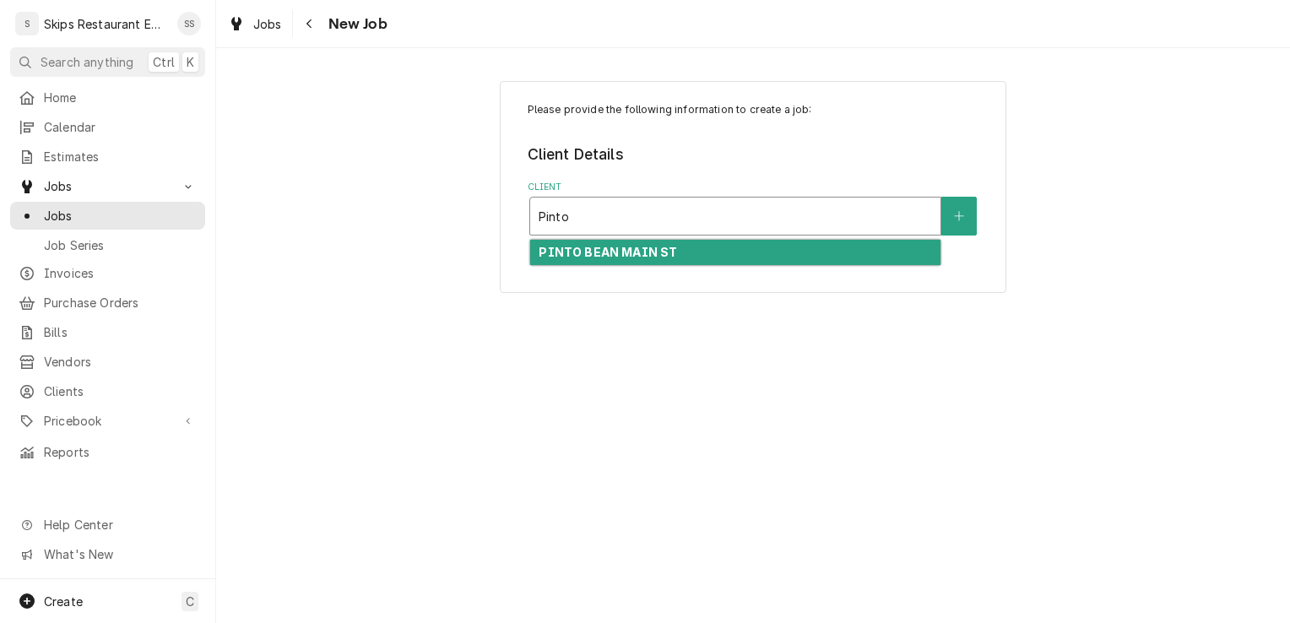
click at [573, 260] on div "PINTO BEAN MAIN ST" at bounding box center [735, 253] width 410 height 26
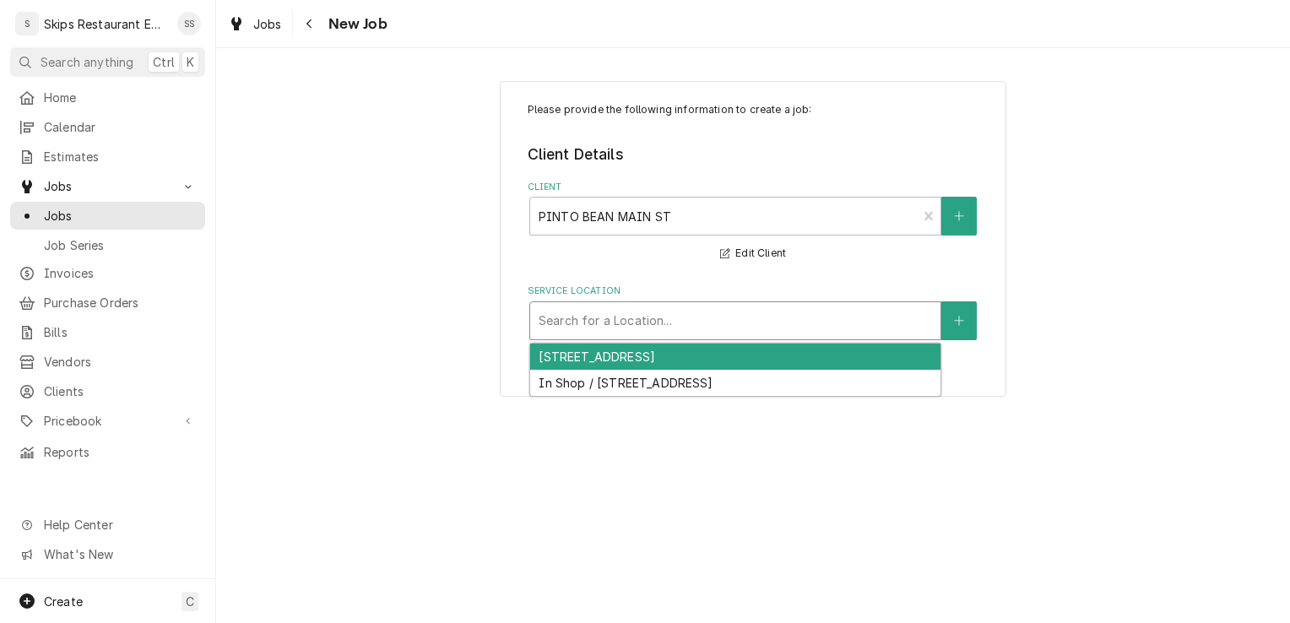
click at [700, 325] on div "Service Location" at bounding box center [734, 321] width 393 height 30
click at [650, 363] on div "[STREET_ADDRESS]" at bounding box center [735, 356] width 410 height 26
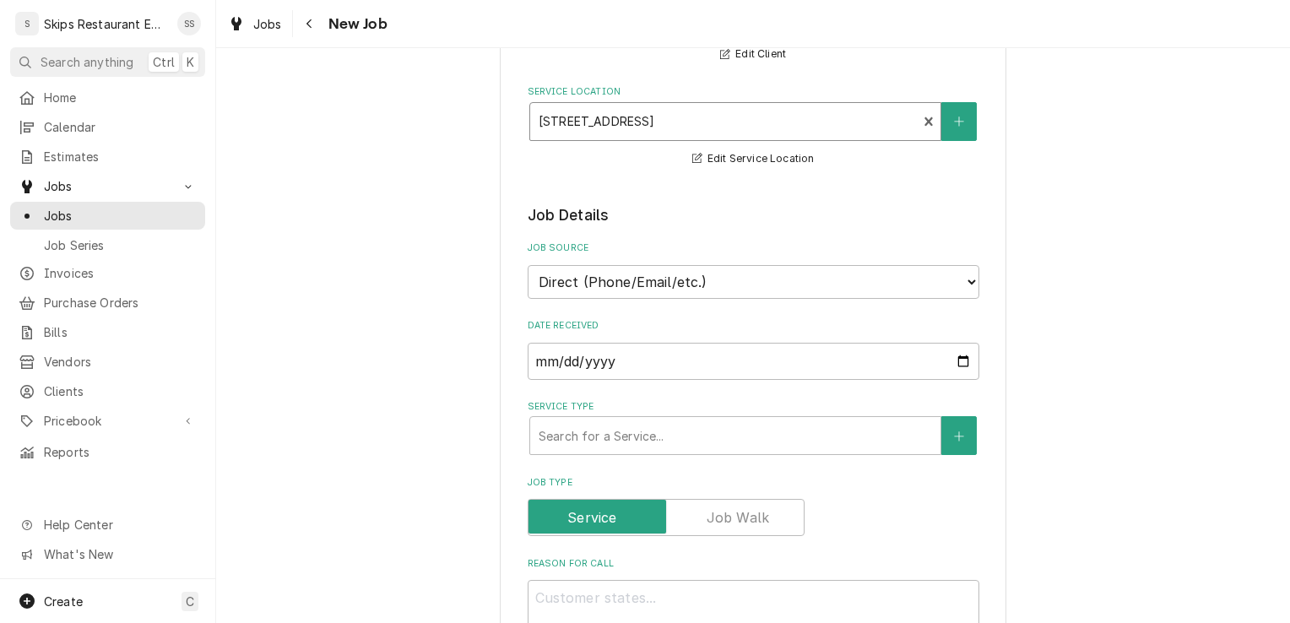
scroll to position [297, 0]
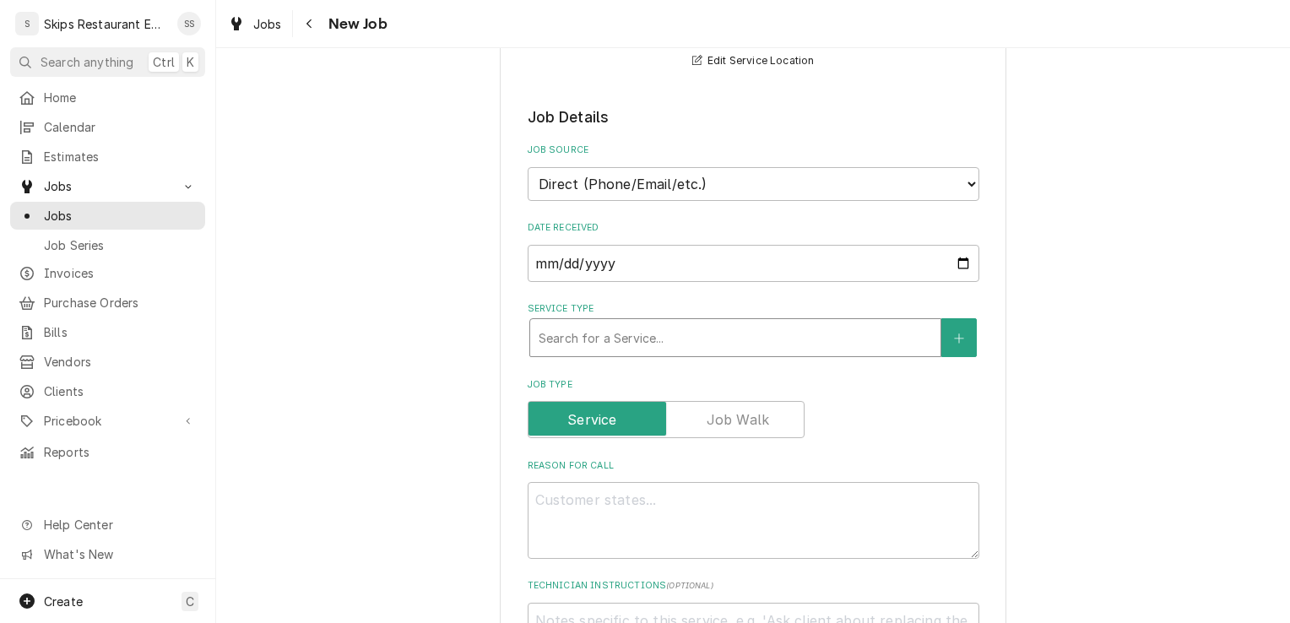
click at [624, 338] on div "Service Type" at bounding box center [734, 337] width 393 height 30
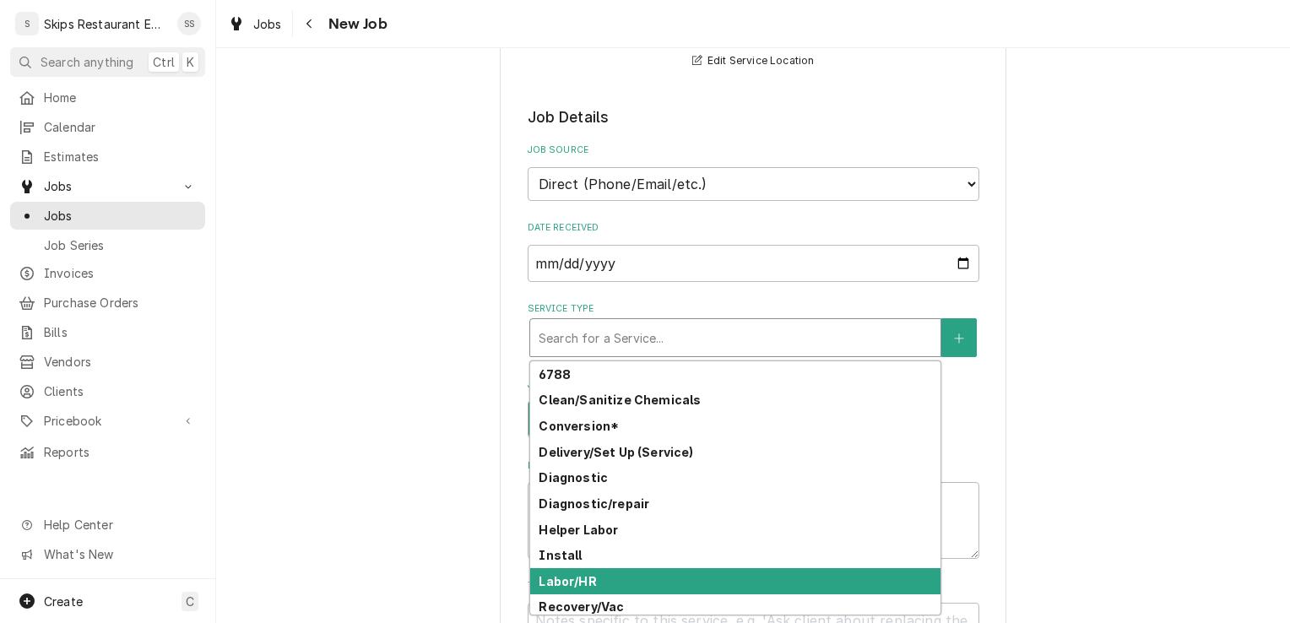
click at [583, 586] on strong "Labor/HR" at bounding box center [566, 581] width 57 height 14
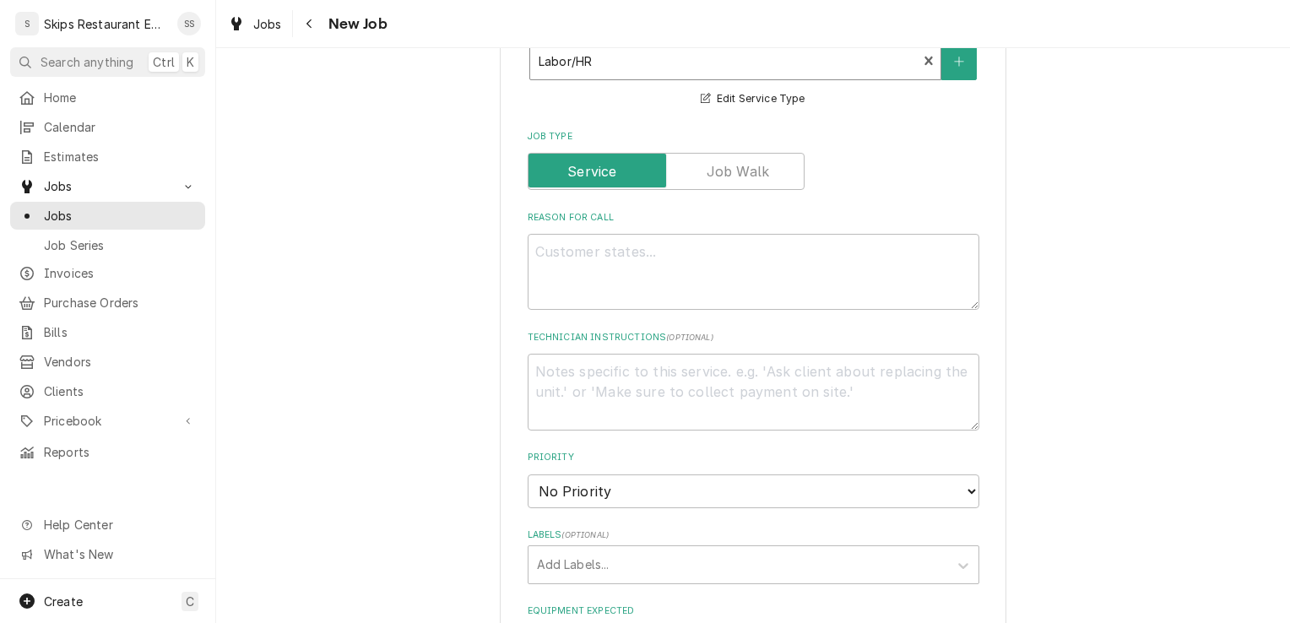
scroll to position [571, 0]
click at [610, 254] on textarea "Reason For Call" at bounding box center [753, 275] width 452 height 76
type textarea "x"
type textarea "O"
type textarea "x"
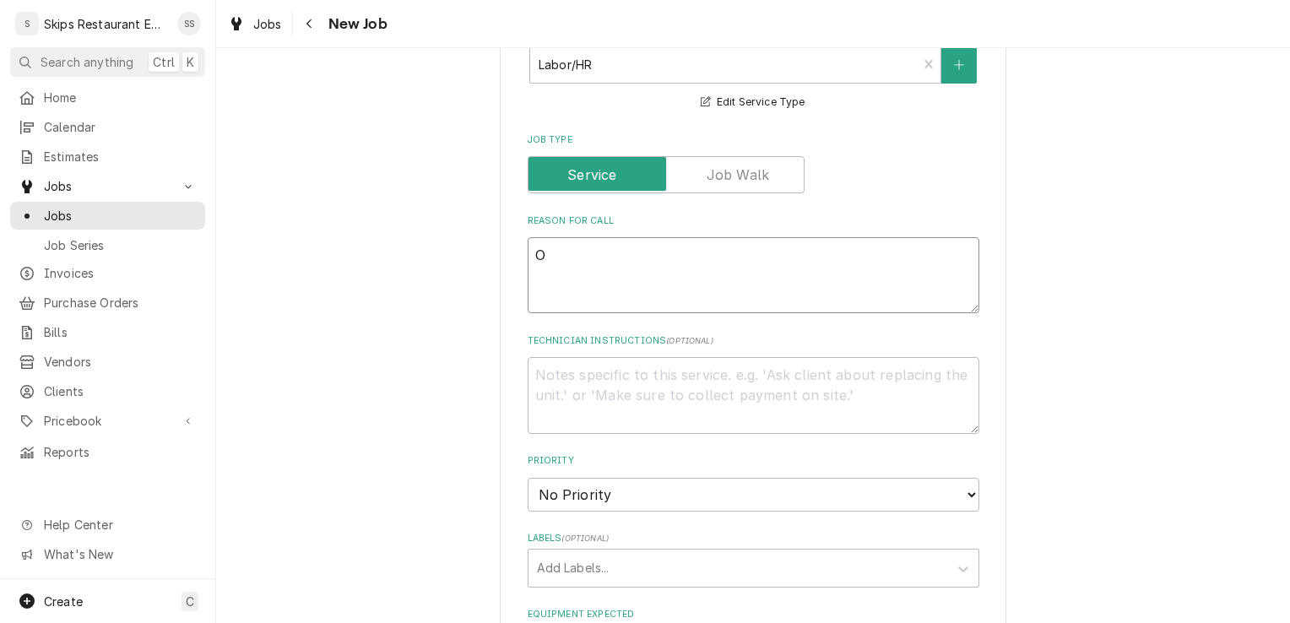
type textarea "Ov"
type textarea "x"
type textarea "Ove"
type textarea "x"
type textarea "Oven"
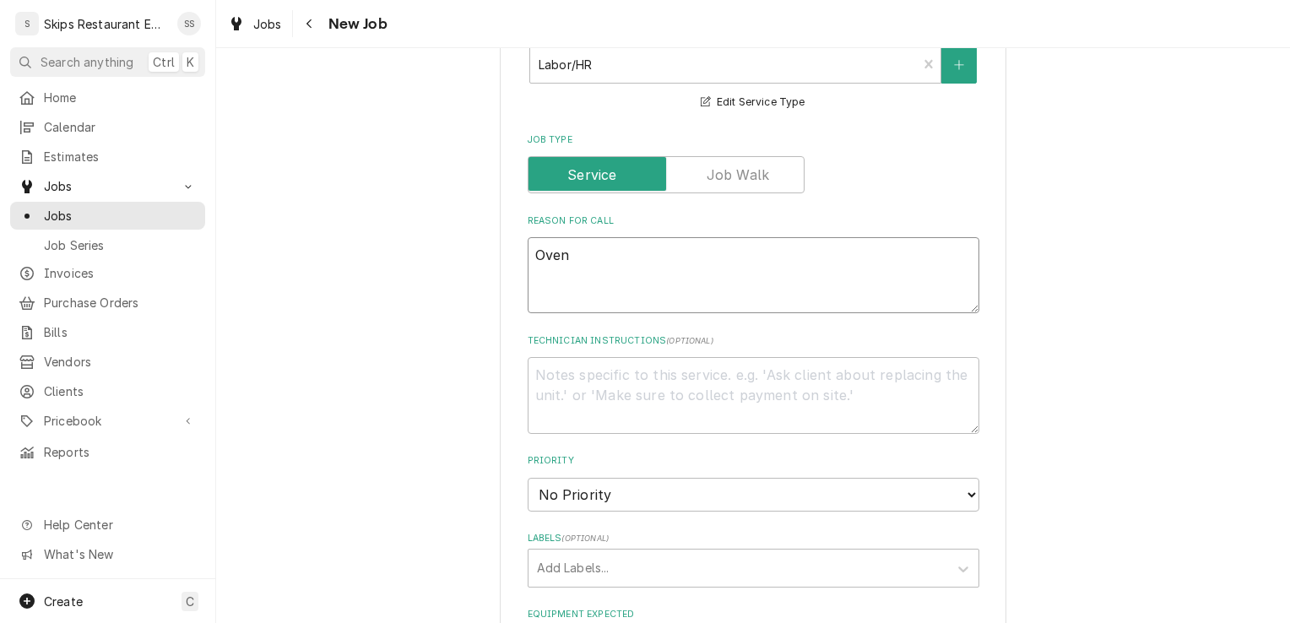
type textarea "x"
type textarea "Oven"
type textarea "x"
type textarea "Oven k"
type textarea "x"
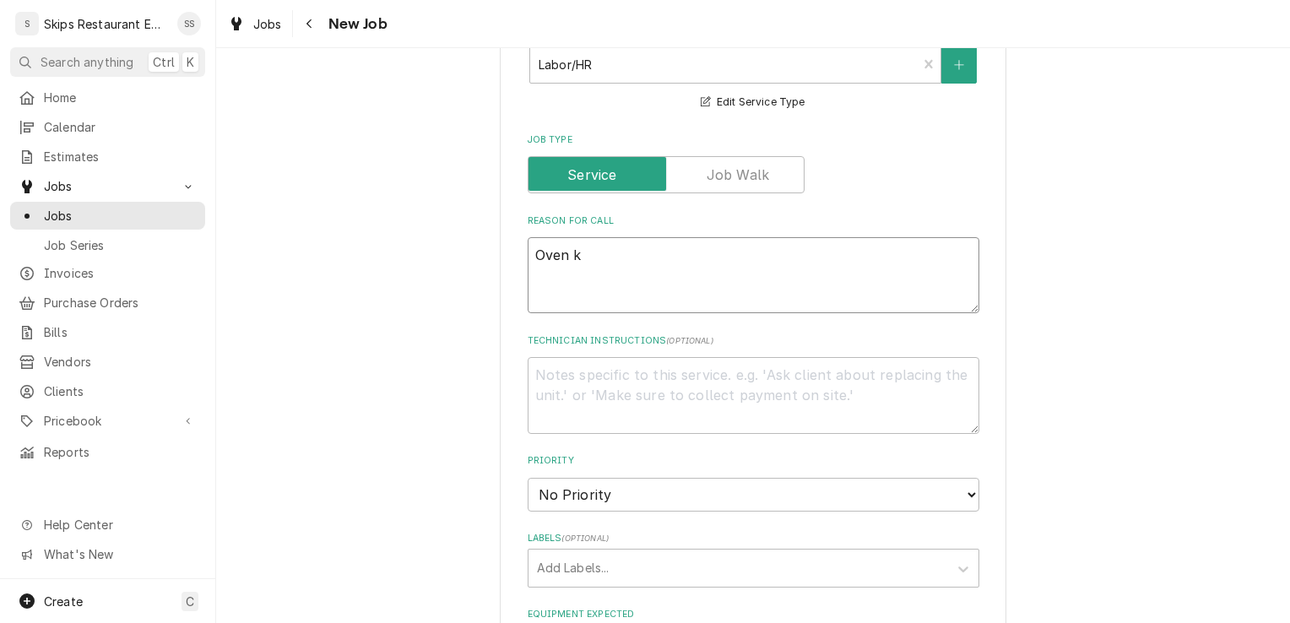
type textarea "Oven ke"
type textarea "x"
type textarea "Oven kee"
type textarea "x"
type textarea "Oven keep"
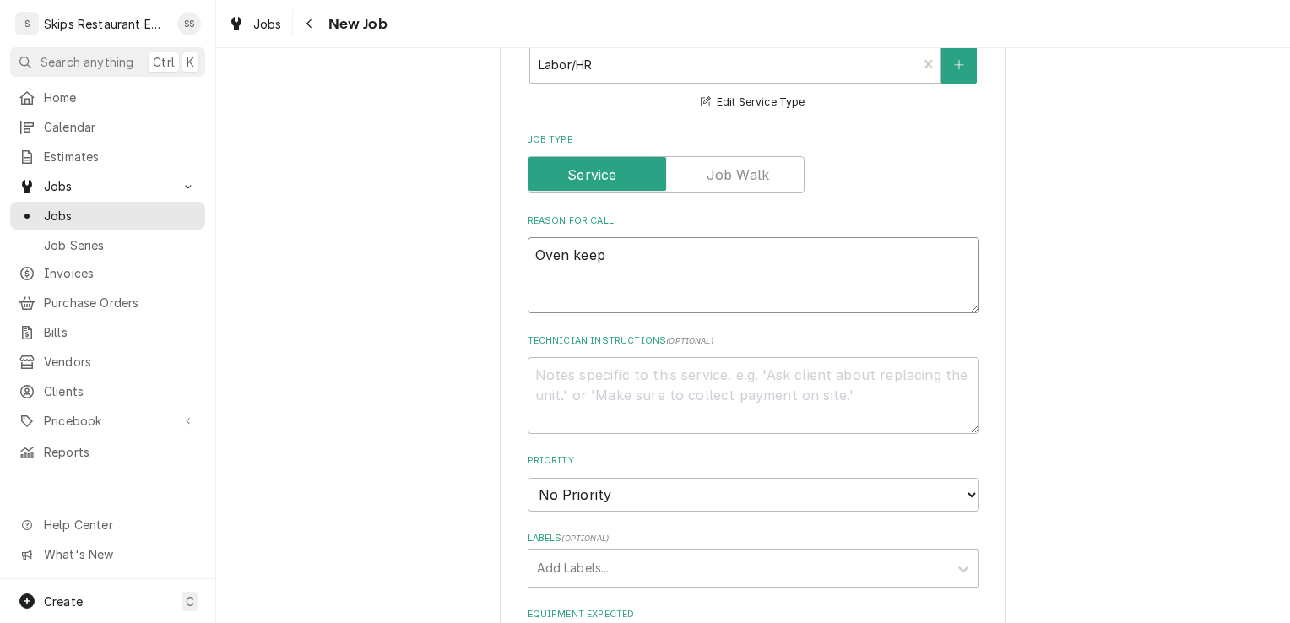
type textarea "x"
type textarea "Oven keeps"
type textarea "x"
type textarea "Oven keeps"
type textarea "x"
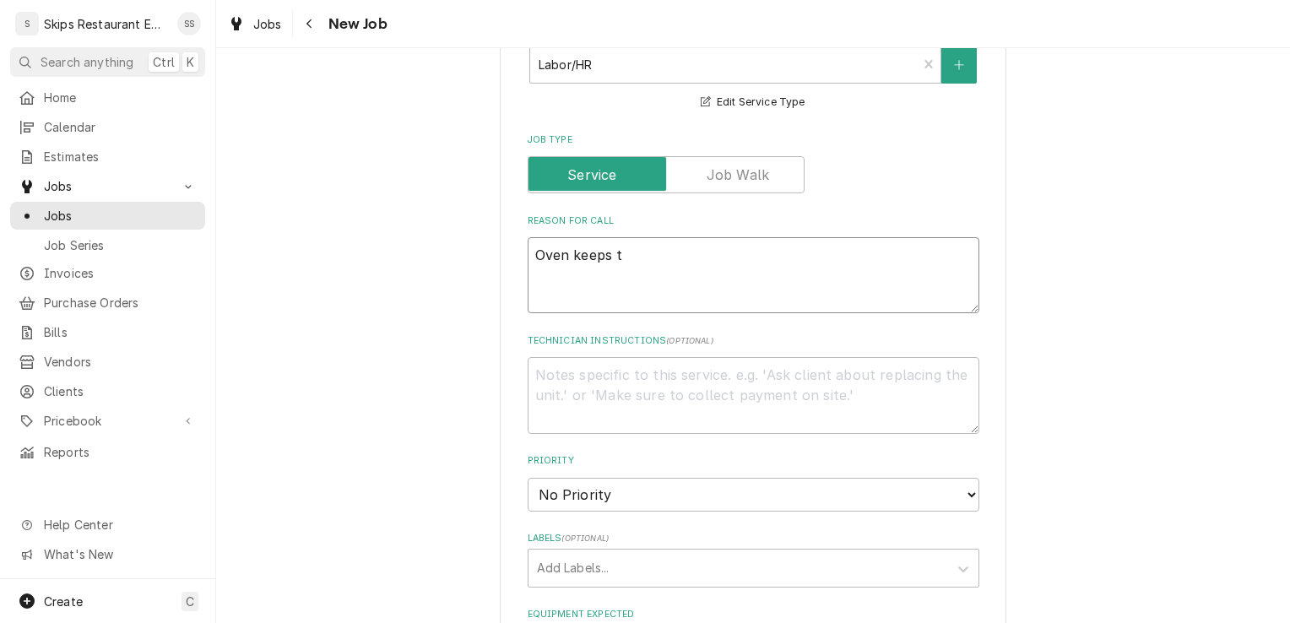
type textarea "Oven keeps tu"
type textarea "x"
type textarea "Oven keeps tur"
type textarea "x"
type textarea "Oven keeps turn"
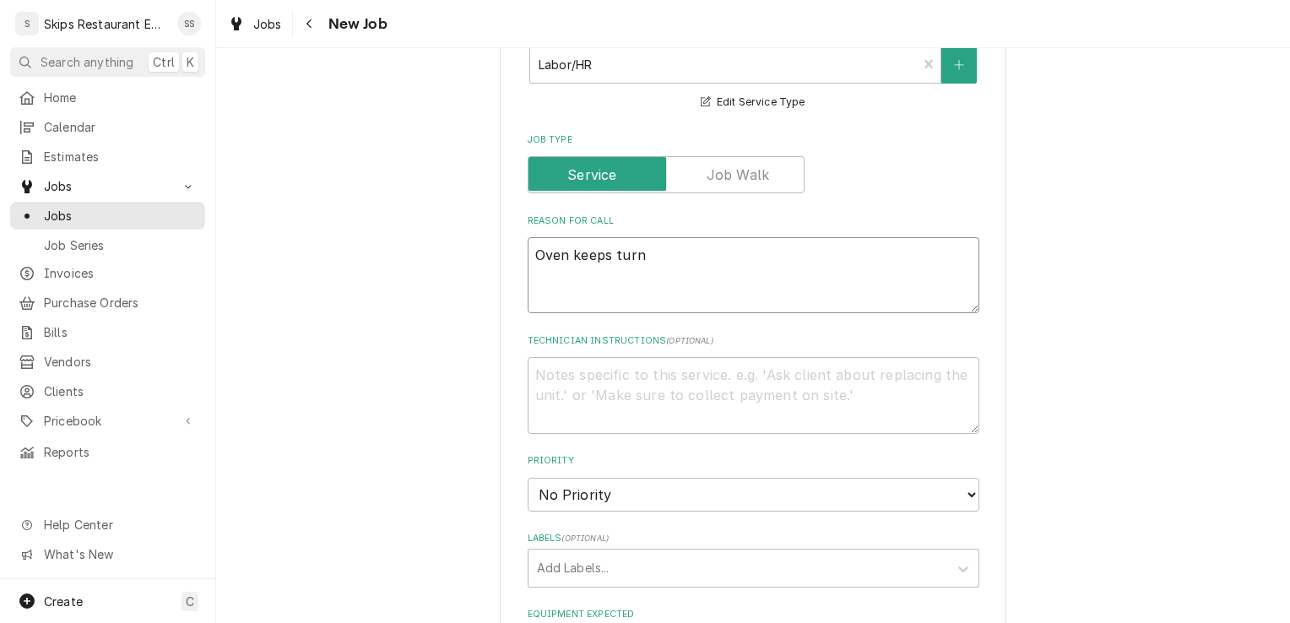
type textarea "x"
type textarea "Oven keeps turni"
type textarea "x"
type textarea "Oven keeps turnin"
type textarea "x"
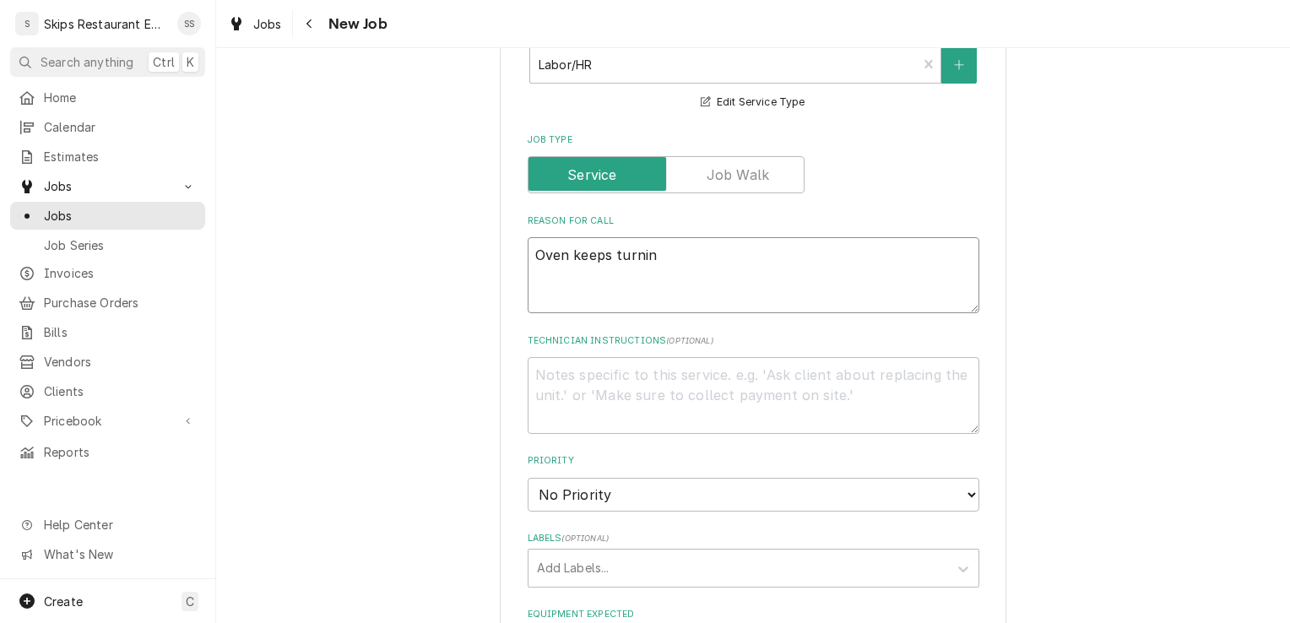
type textarea "Oven keeps turning"
type textarea "x"
type textarea "Oven keeps turning"
type textarea "x"
type textarea "Oven keeps turning o"
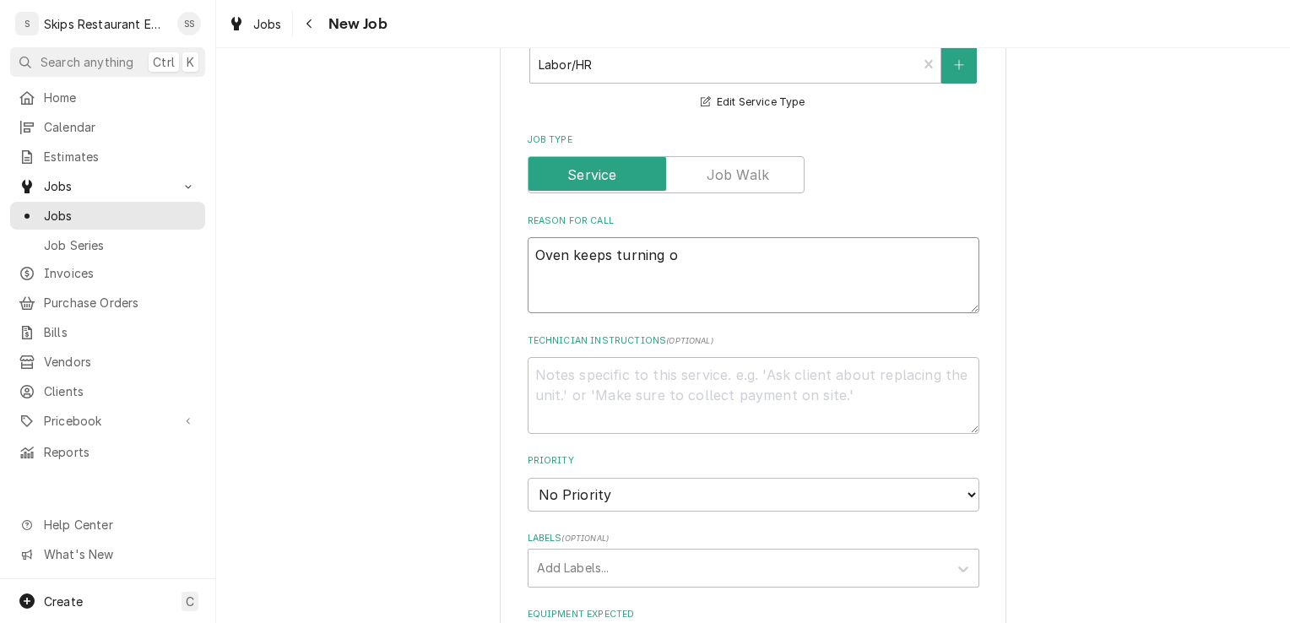
type textarea "x"
type textarea "Oven keeps turning of"
type textarea "x"
type textarea "Oven keeps turning off"
type textarea "x"
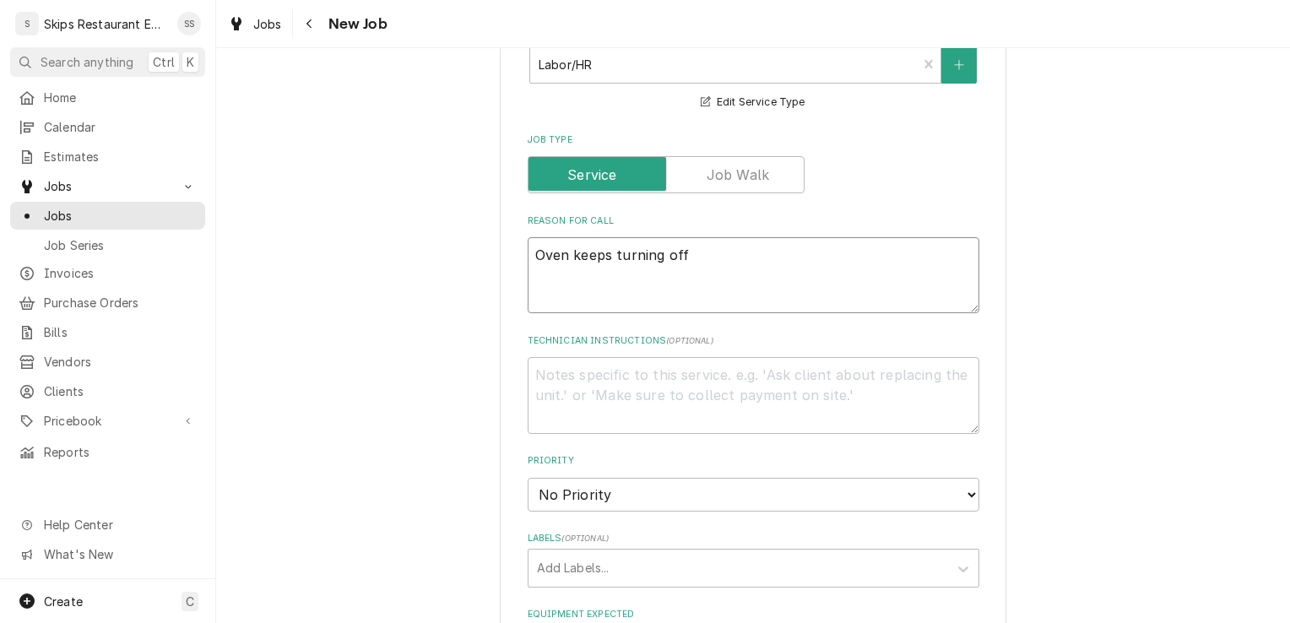
type textarea "Oven keeps turning off."
type textarea "x"
type textarea "Oven keeps turning off."
type textarea "x"
type textarea "Oven keeps turning off."
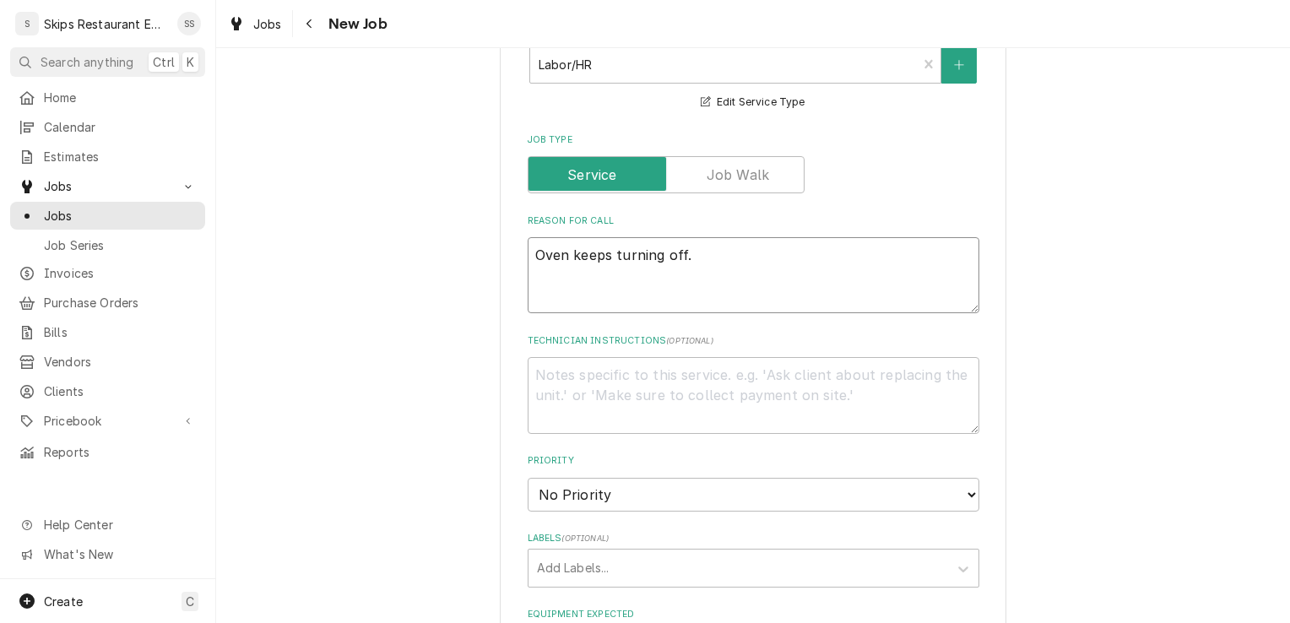
type textarea "x"
type textarea "Oven keeps turning off. D"
type textarea "x"
type textarea "Oven keeps turning off. Do"
type textarea "x"
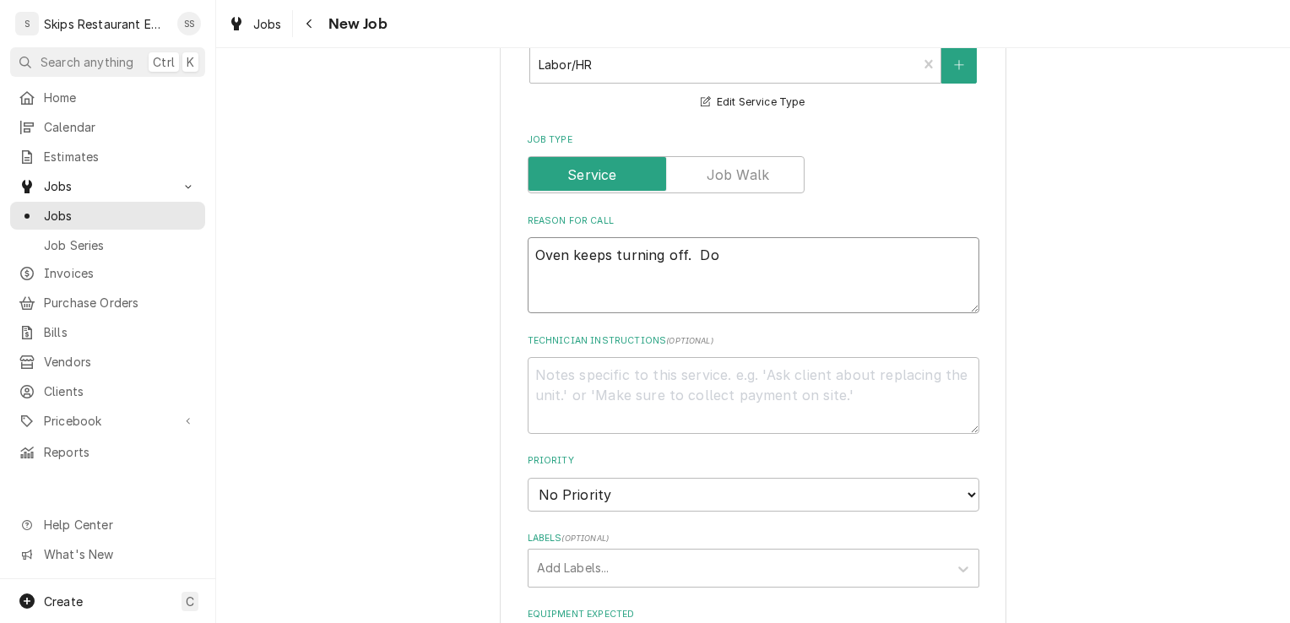
type textarea "Oven keeps turning off. Doe"
type textarea "x"
type textarea "Oven keeps turning off. Does"
type textarea "x"
type textarea "Oven keeps turning off. Doesn"
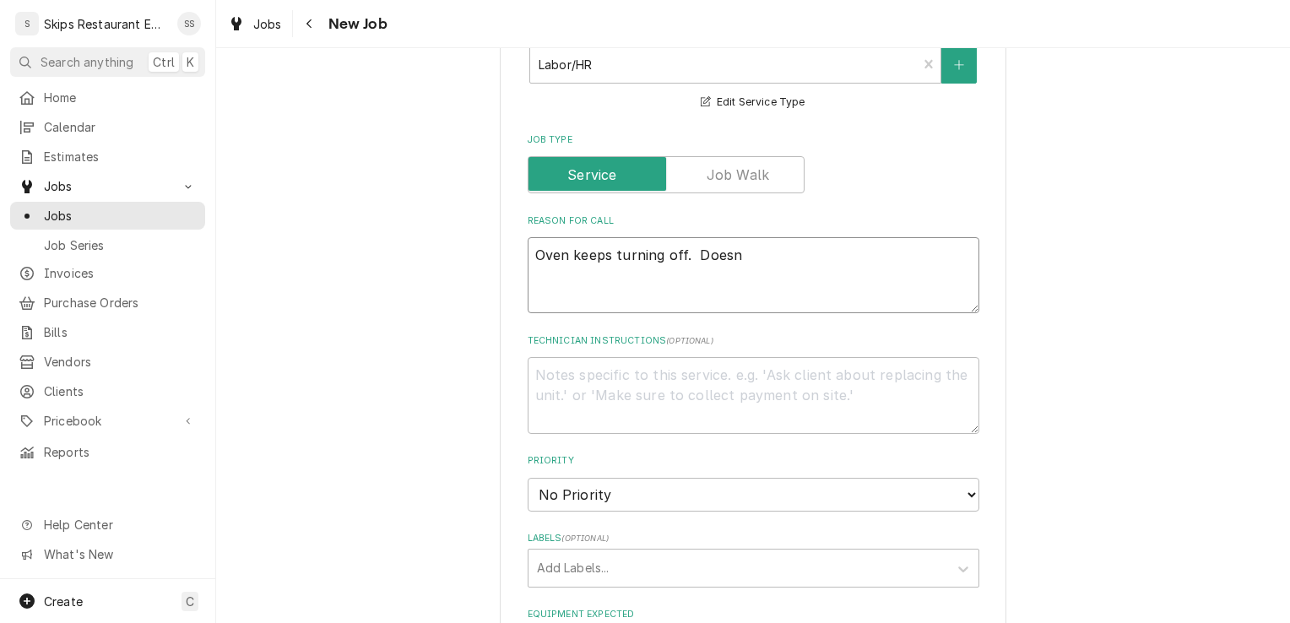
type textarea "x"
type textarea "Oven keeps turning off. Doesn'"
type textarea "x"
type textarea "Oven keeps turning off. Doesn't"
type textarea "x"
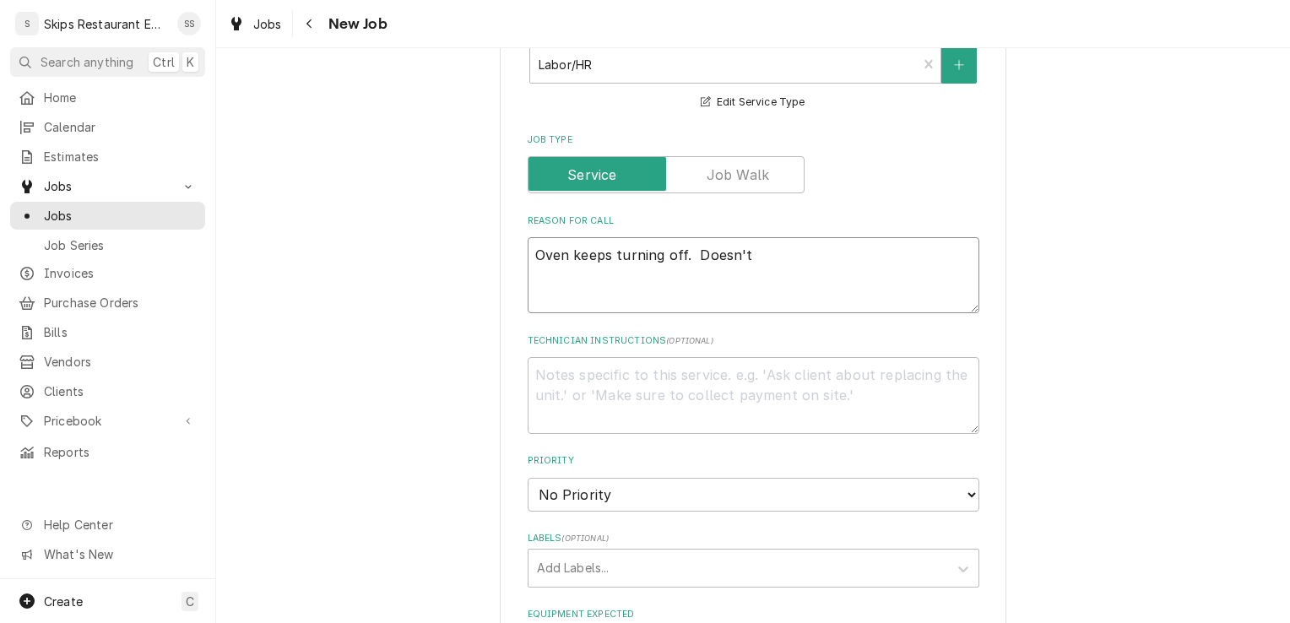
type textarea "Oven keeps turning off. Doesn't"
type textarea "x"
type textarea "Oven keeps turning off. Doesn't h"
type textarea "x"
type textarea "Oven keeps turning off. Doesn't he"
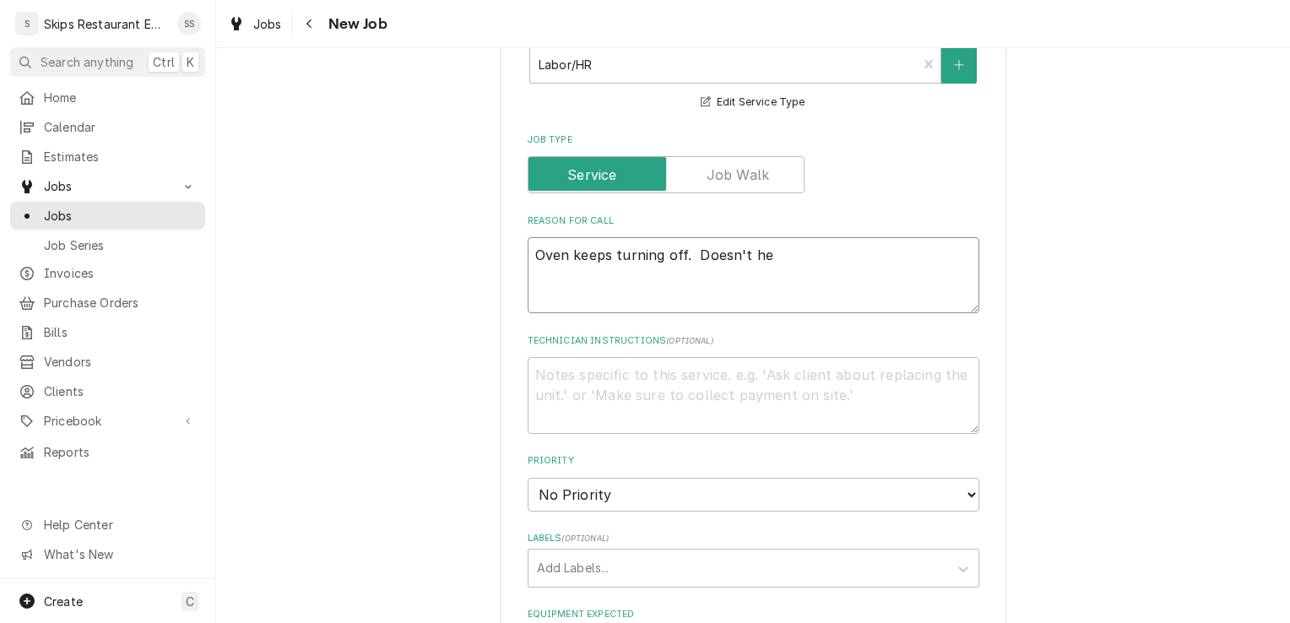
type textarea "x"
type textarea "Oven keeps turning off. Doesn't hea"
type textarea "x"
type textarea "Oven keeps turning off. Doesn't heat"
type textarea "x"
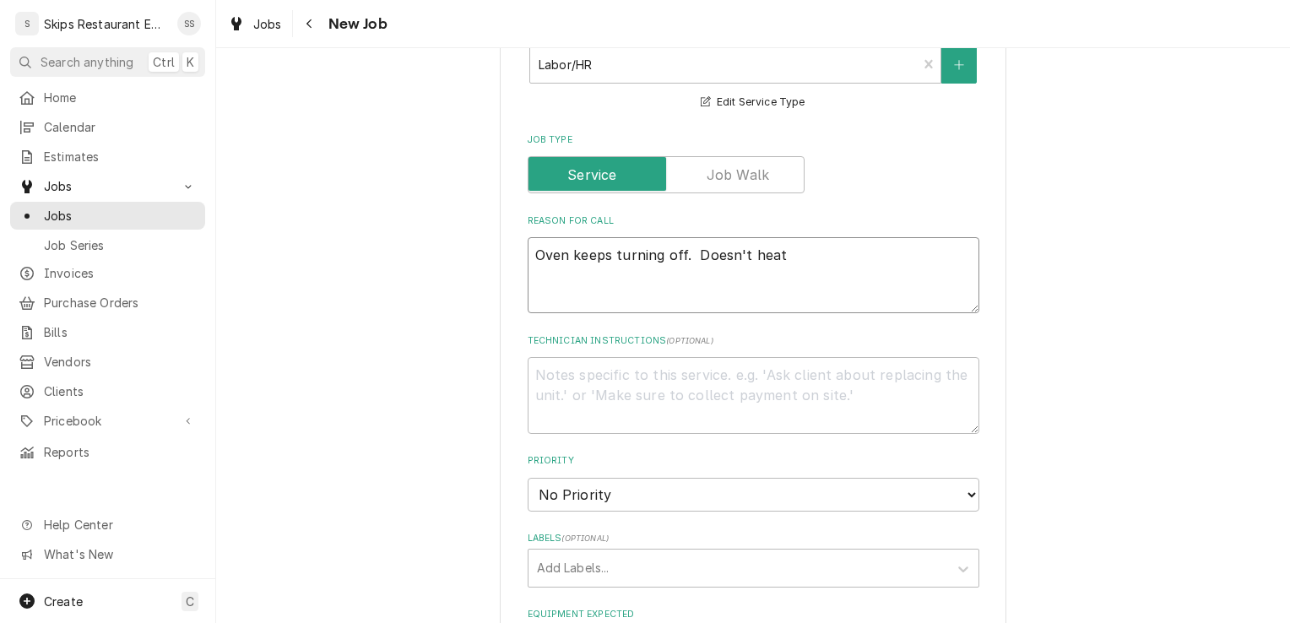
type textarea "Oven keeps turning off. Doesn't heat"
type textarea "x"
type textarea "Oven keeps turning off. Doesn't heat w"
type textarea "x"
type textarea "Oven keeps turning off. Doesn't heat wh"
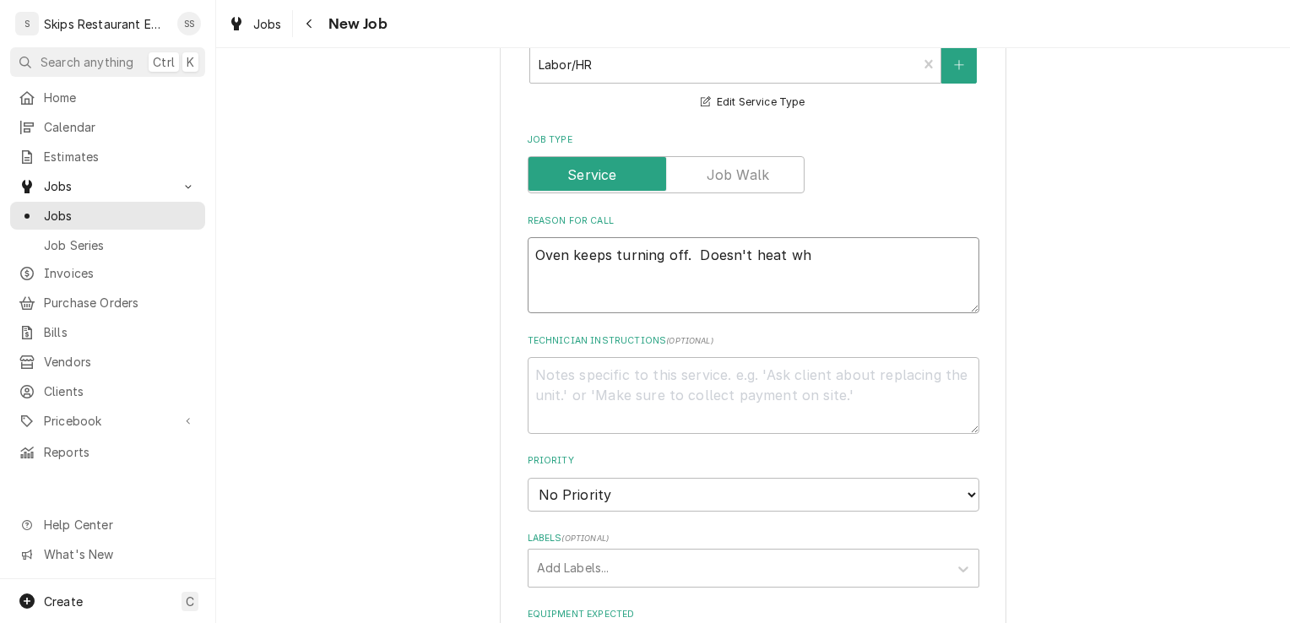
type textarea "x"
type textarea "Oven keeps turning off. Doesn't heat whe"
type textarea "x"
type textarea "Oven keeps turning off. Doesn't heat when"
type textarea "x"
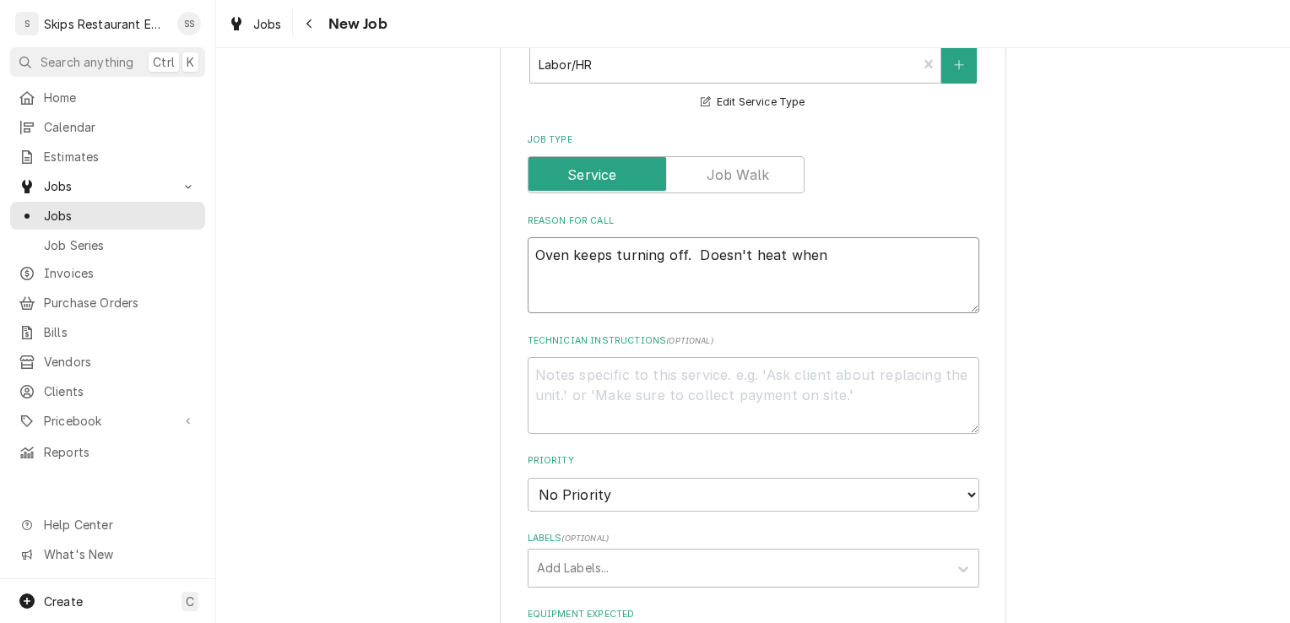
type textarea "Oven keeps turning off. Doesn't heat when"
type textarea "x"
type textarea "Oven keeps turning off. Doesn't heat when t"
type textarea "x"
type textarea "Oven keeps turning off. Doesn't heat when tur"
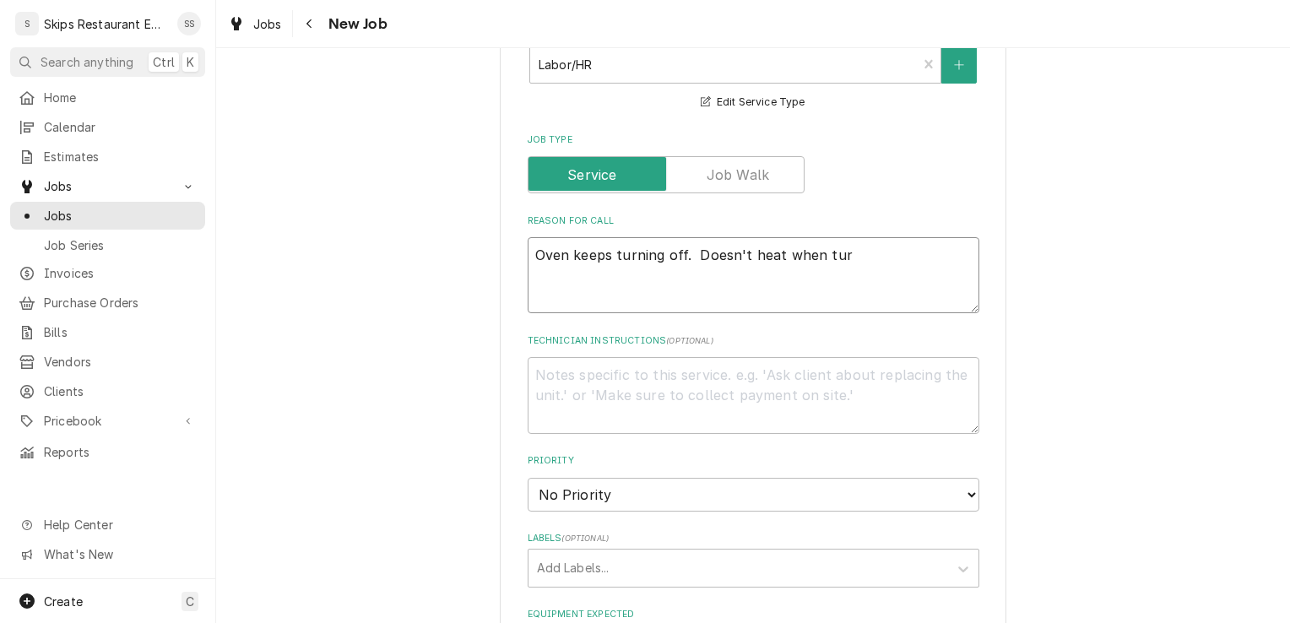
type textarea "x"
type textarea "Oven keeps turning off. Doesn't heat when turn"
type textarea "x"
type textarea "Oven keeps turning off. Doesn't heat when turne"
type textarea "x"
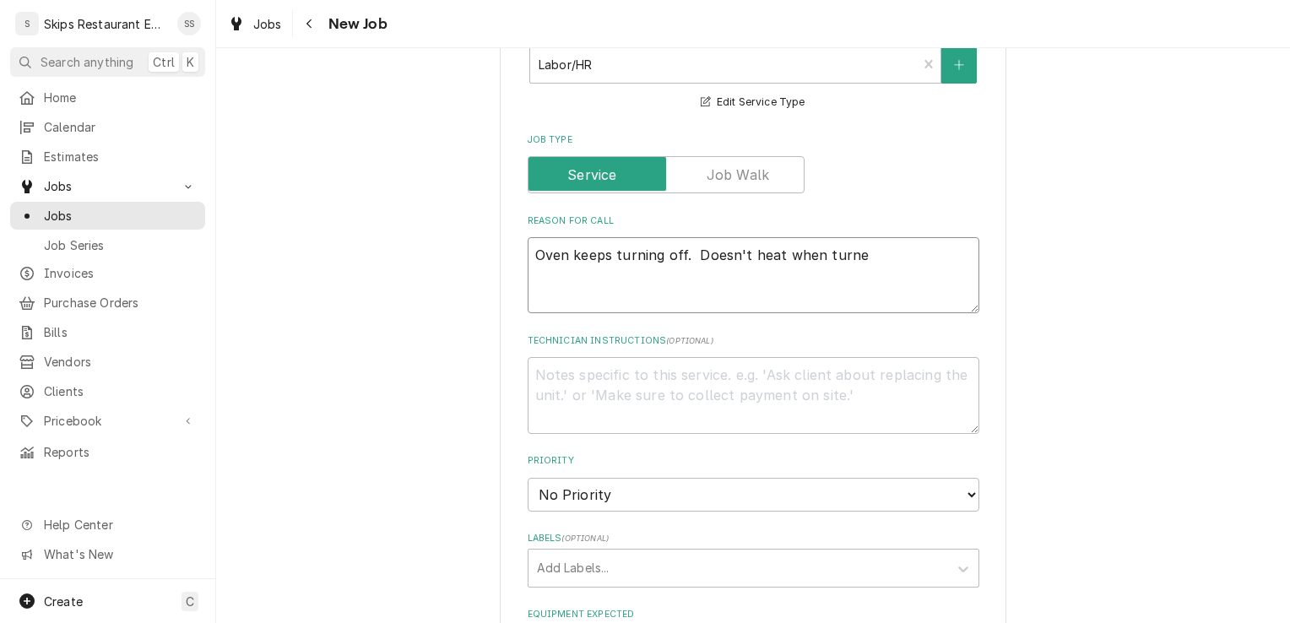
type textarea "Oven keeps turning off. Doesn't heat when turned"
type textarea "x"
type textarea "Oven keeps turning off. Doesn't heat when turned"
type textarea "x"
type textarea "Oven keeps turning off. Doesn't heat when turned o"
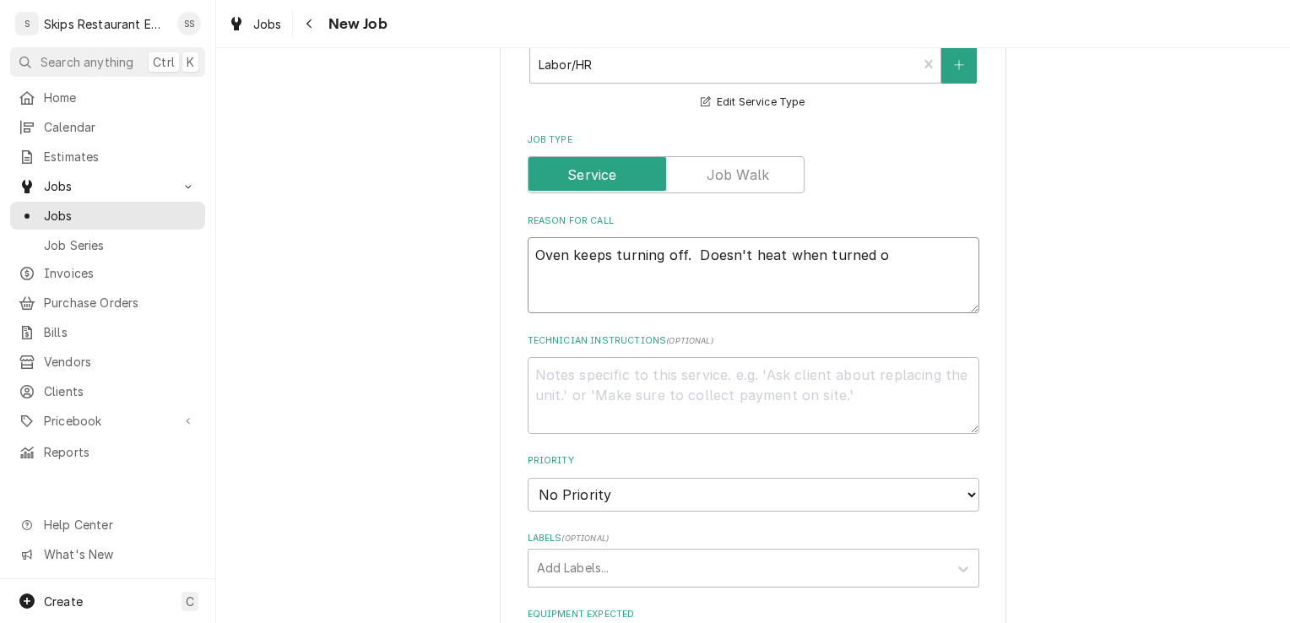
type textarea "x"
type textarea "Oven keeps turning off. Doesn't heat when turned on"
type textarea "x"
type textarea "Oven keeps turning off. Doesn't heat when turned on."
type textarea "x"
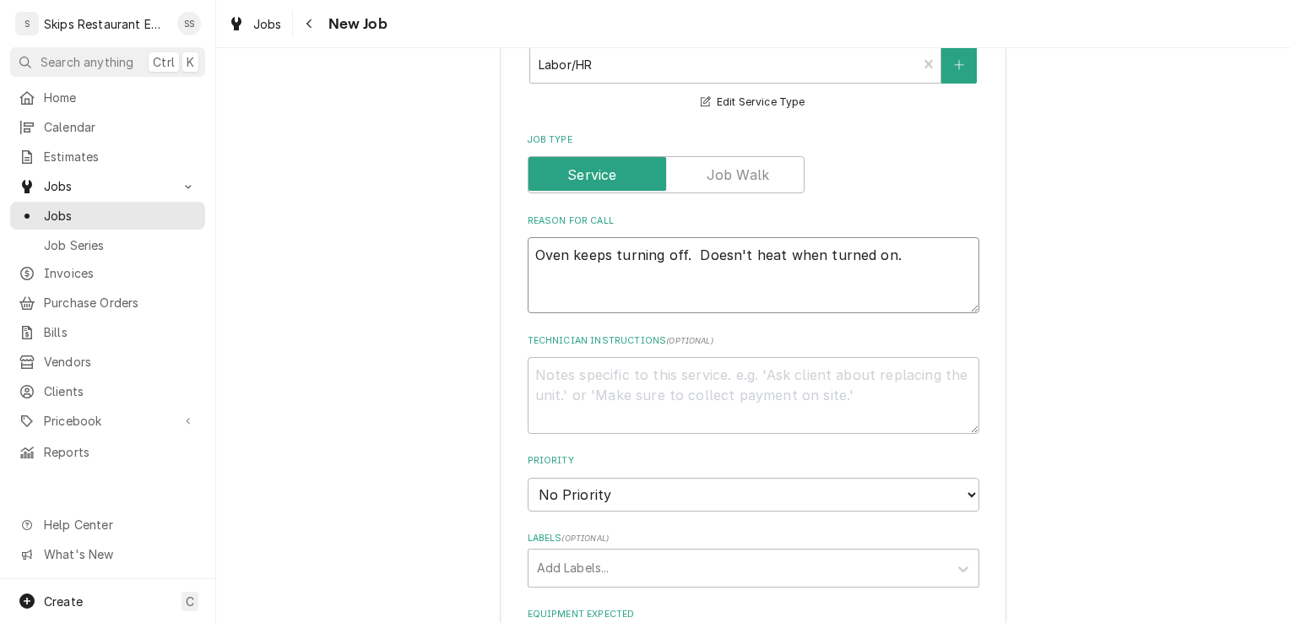
type textarea "Oven keeps turning off. Doesn't heat when turned on."
type textarea "x"
type textarea "Oven keeps turning off. Doesn't heat when turned on."
type textarea "x"
type textarea "Oven keeps turning off. Doesn't heat when turned on. I"
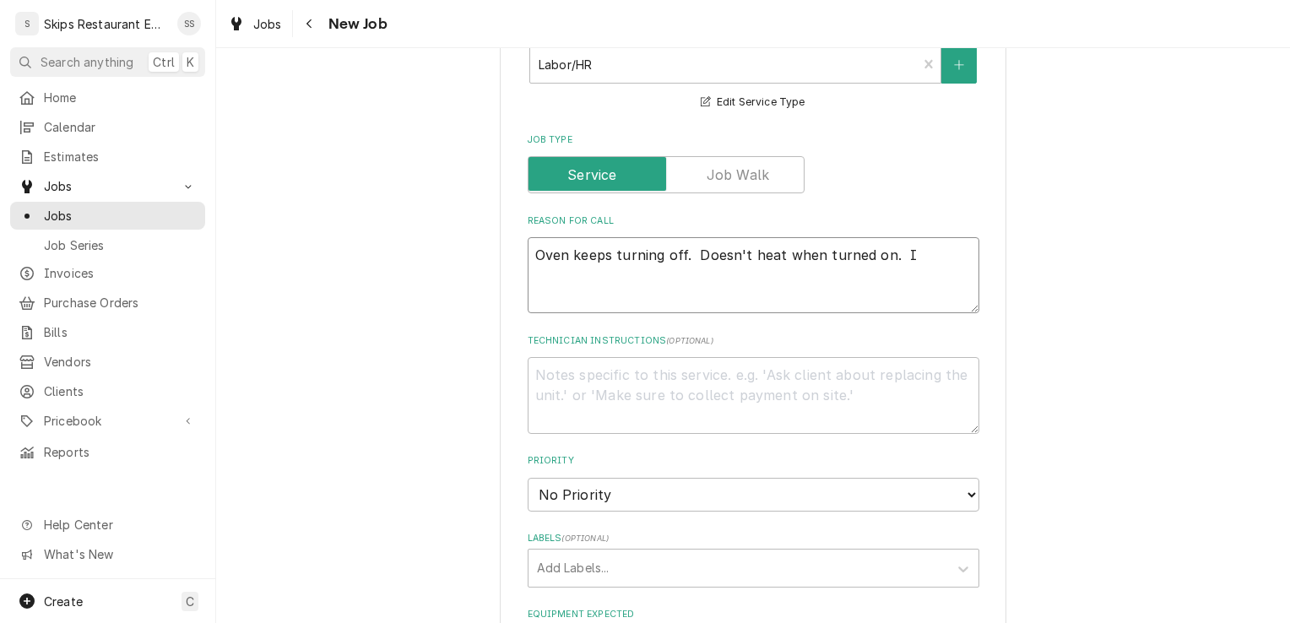
type textarea "x"
type textarea "Oven keeps turning off. Doesn't heat when turned on. IN"
type textarea "x"
type textarea "Oven keeps turning off. Doesn't heat when turned on. IN"
type textarea "x"
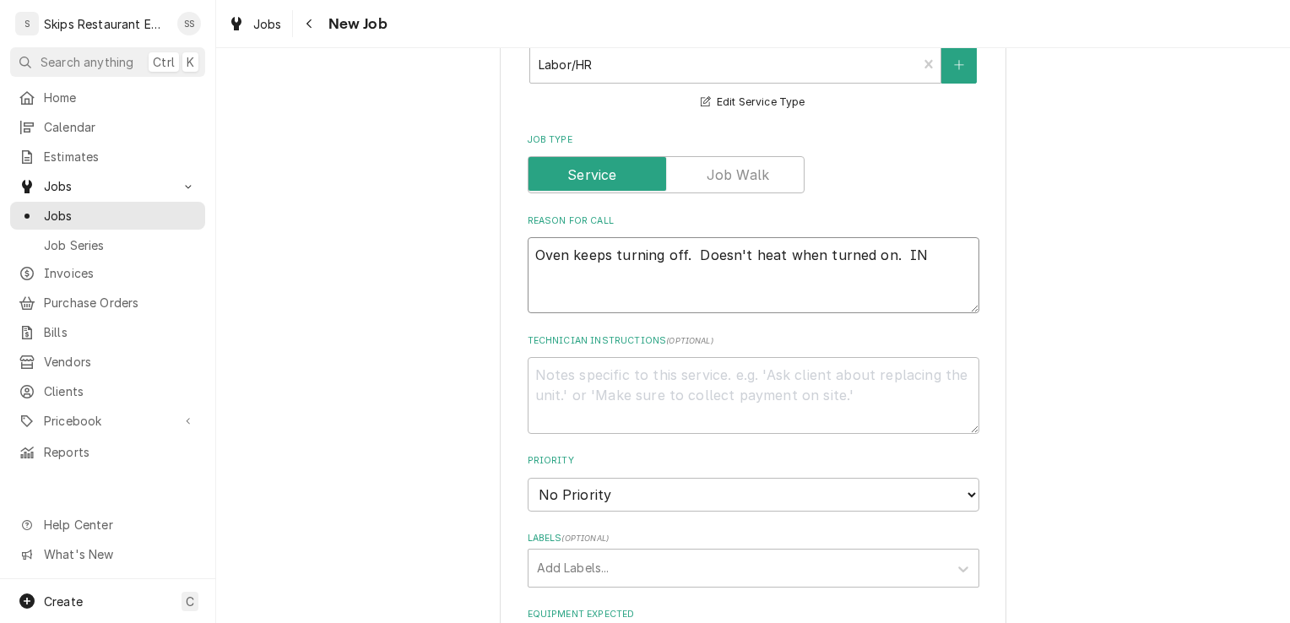
type textarea "Oven keeps turning off. Doesn't heat when turned on. IN S"
type textarea "x"
type textarea "Oven keeps turning off. Doesn't heat when turned on. IN SH"
type textarea "x"
type textarea "Oven keeps turning off. Doesn't heat when turned on. IN SHO"
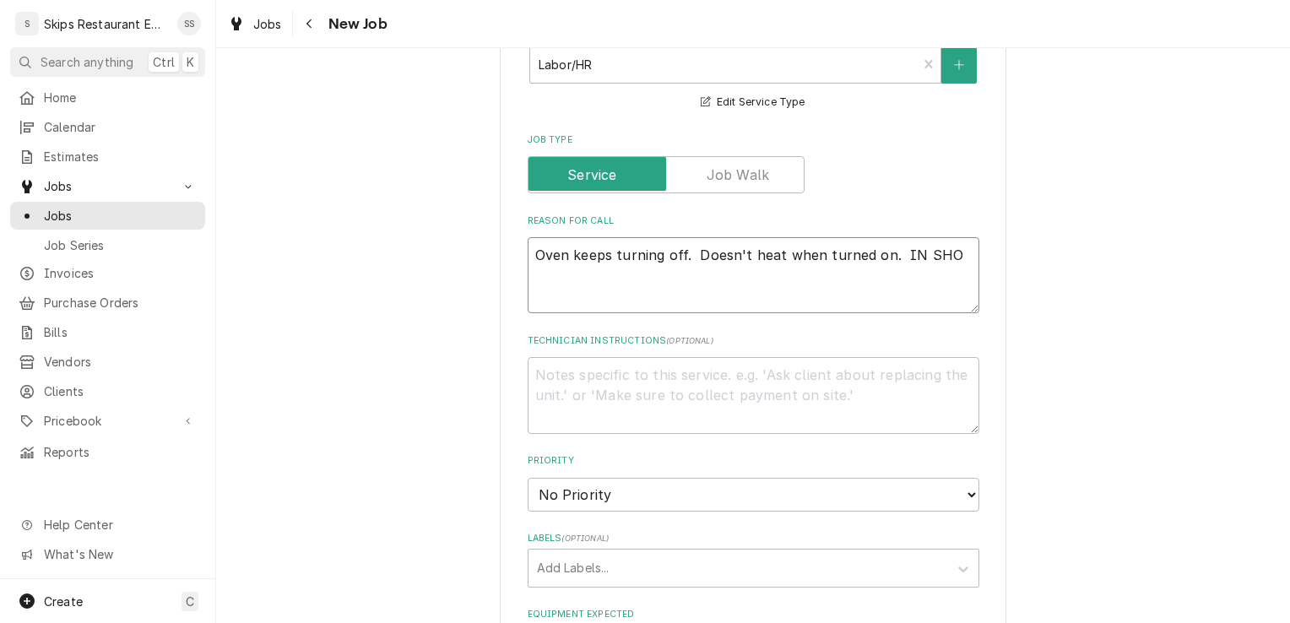
type textarea "x"
type textarea "Oven keeps turning off. Doesn't heat when turned on. IN SHOP"
type textarea "x"
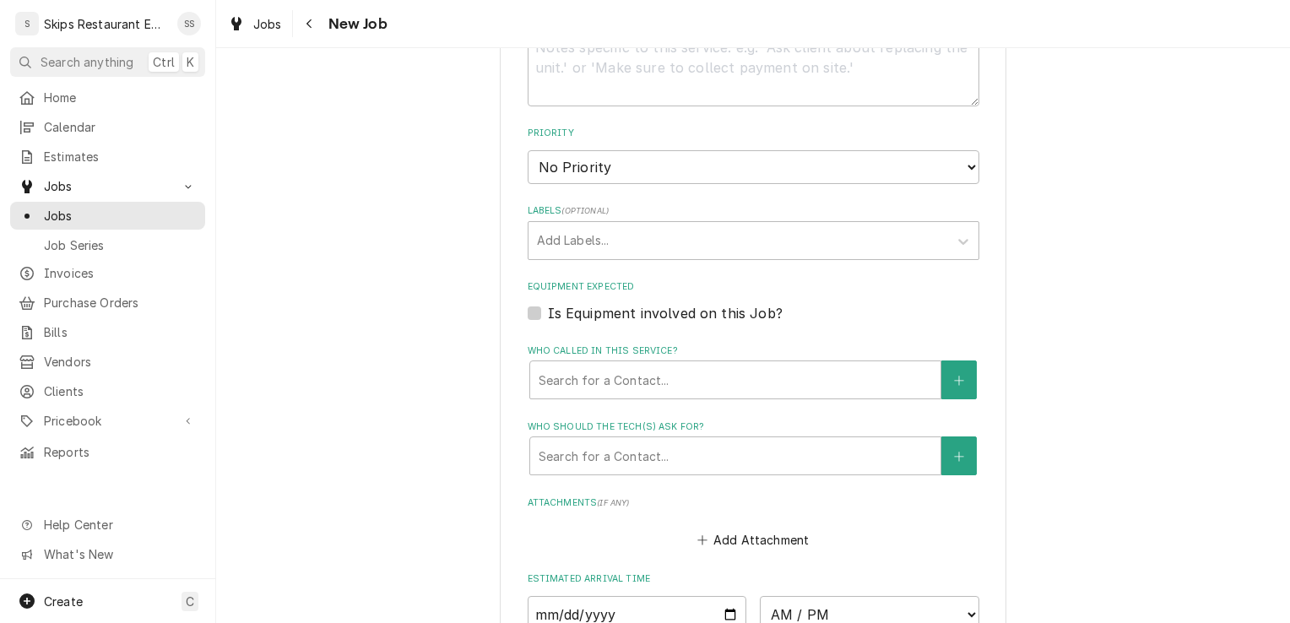
scroll to position [974, 0]
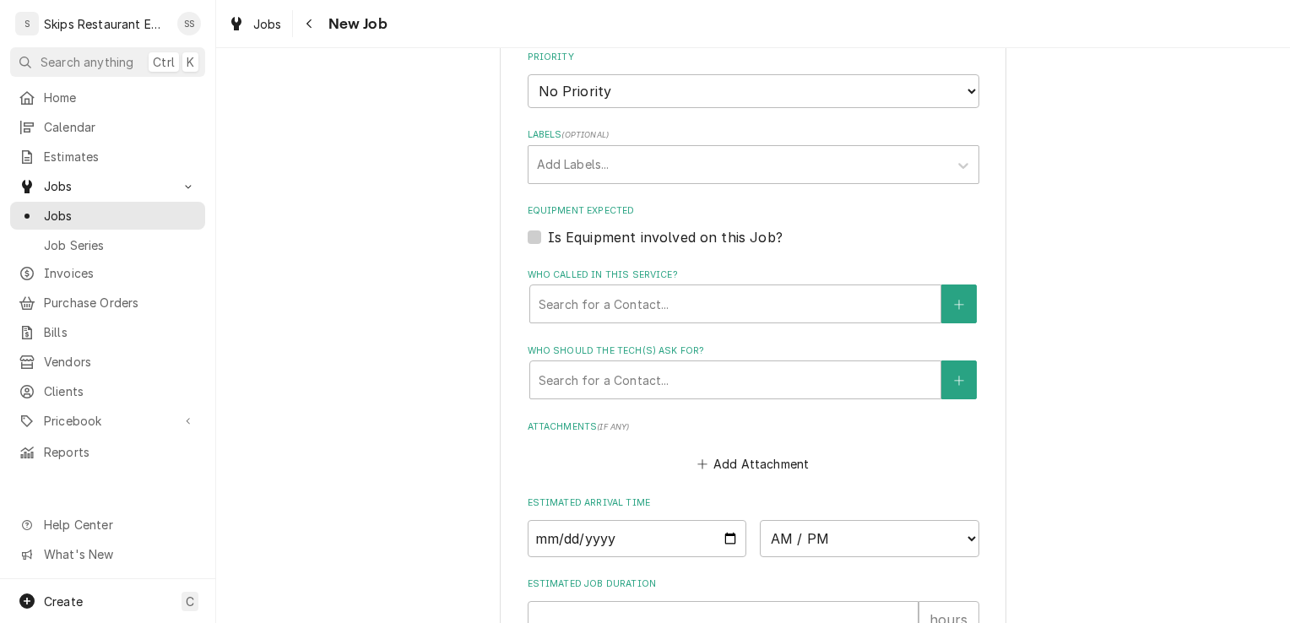
type textarea "Oven keeps turning off. Doesn't heat when turned on. IN SHOP"
click at [548, 236] on label "Is Equipment involved on this Job?" at bounding box center [665, 237] width 235 height 20
click at [548, 236] on input "Equipment Expected" at bounding box center [774, 245] width 452 height 37
checkbox input "true"
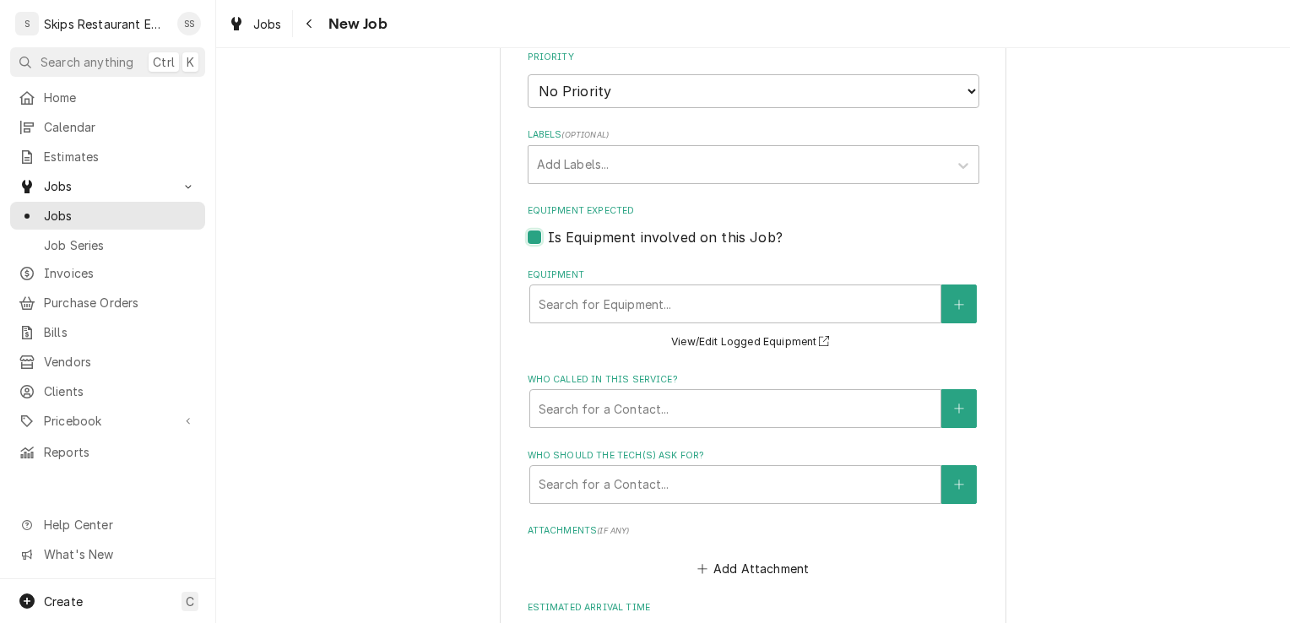
type textarea "x"
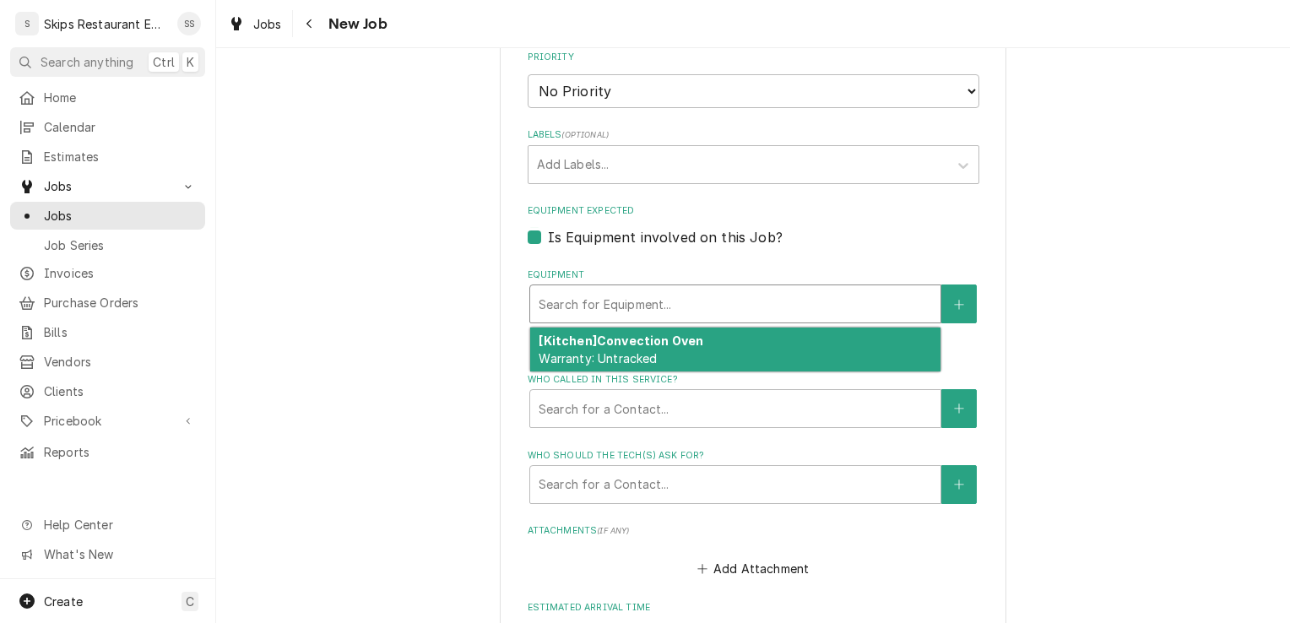
click at [717, 316] on div "Equipment" at bounding box center [734, 304] width 393 height 30
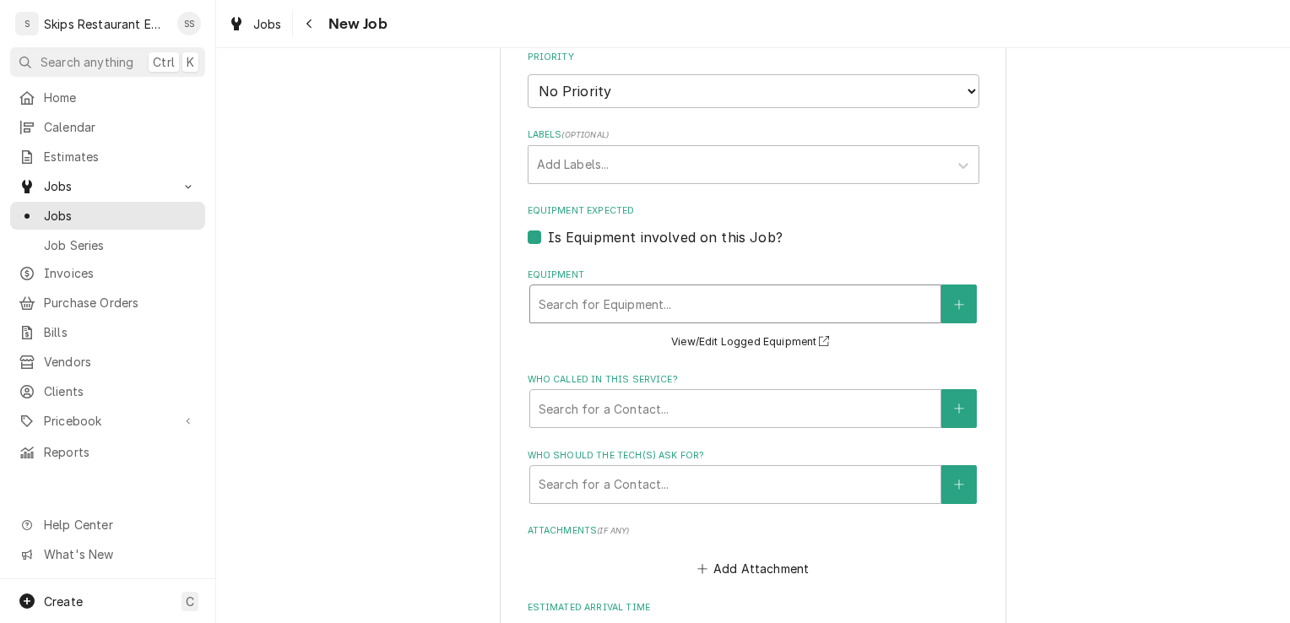
drag, startPoint x: 795, startPoint y: 295, endPoint x: 785, endPoint y: 306, distance: 14.9
click at [795, 295] on div "Equipment" at bounding box center [734, 304] width 393 height 30
click at [730, 344] on button "View/Edit Logged Equipment" at bounding box center [752, 342] width 169 height 21
click at [964, 304] on button "Equipment" at bounding box center [958, 303] width 35 height 39
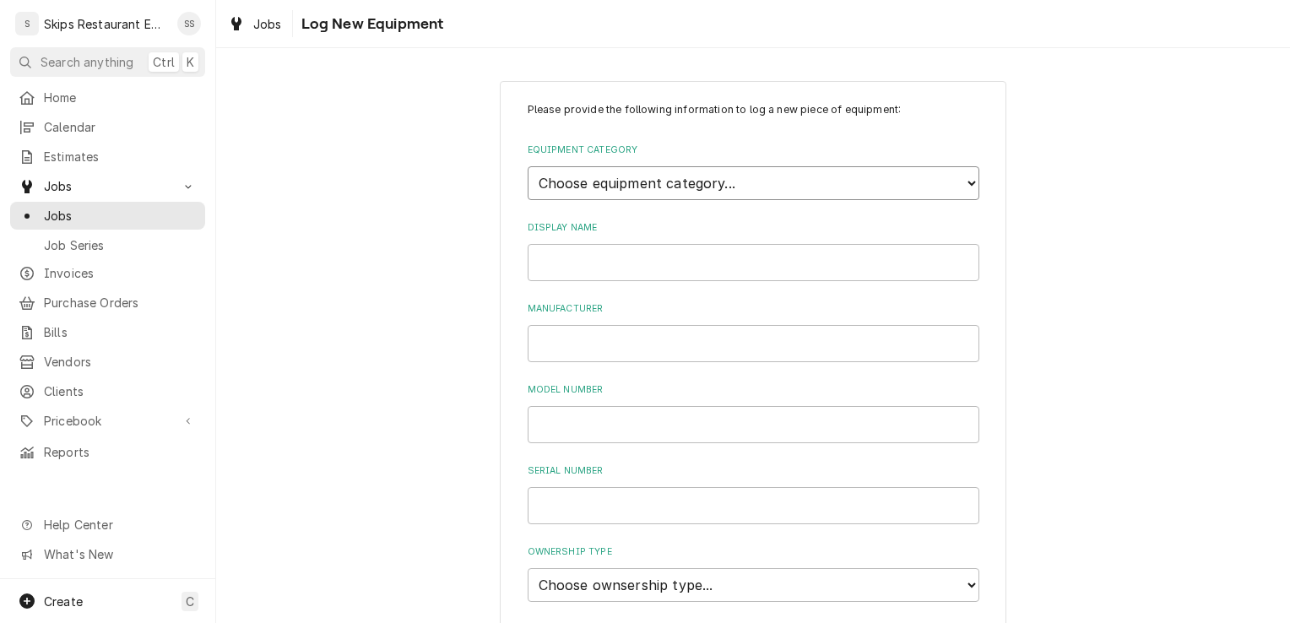
click at [702, 178] on select "Choose equipment category... Cooking Equipment Fryers Ice Machines Ovens and Ra…" at bounding box center [753, 183] width 452 height 34
select select "4"
click at [527, 166] on select "Choose equipment category... Cooking Equipment Fryers Ice Machines Ovens and Ra…" at bounding box center [753, 183] width 452 height 34
click at [587, 262] on select "Choose equipment type... Combi Oven Convection Oven Countertop Electric Range C…" at bounding box center [753, 261] width 452 height 34
select select "21"
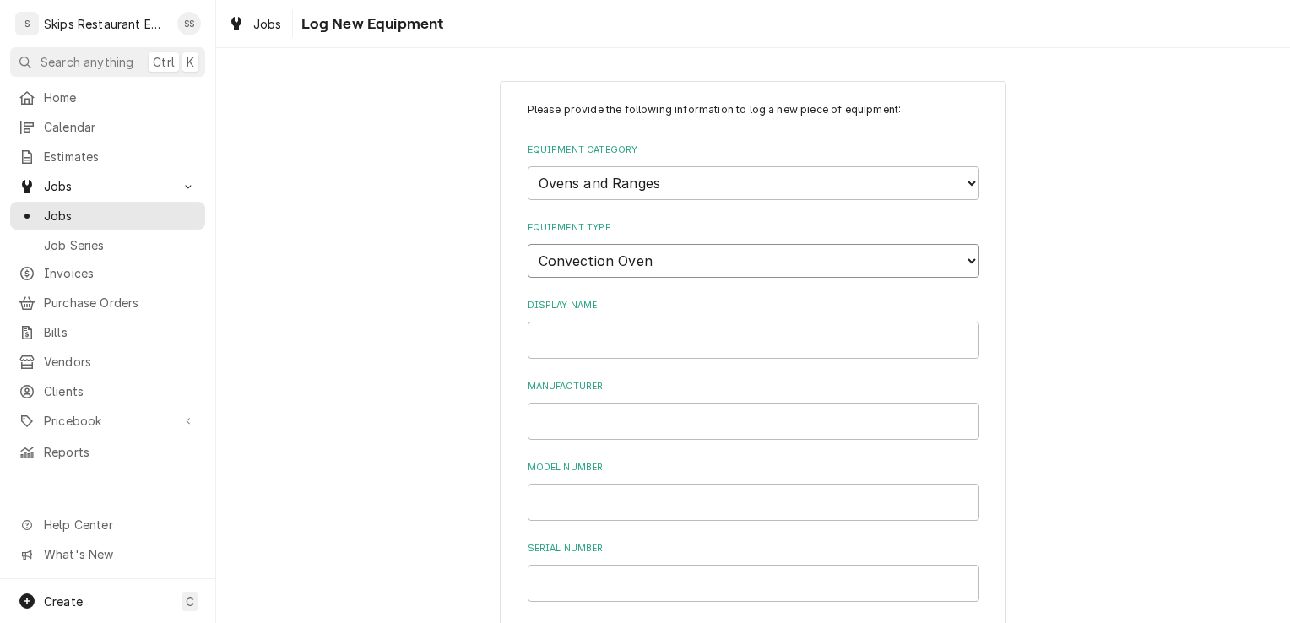
click at [527, 244] on select "Choose equipment type... Combi Oven Convection Oven Countertop Electric Range C…" at bounding box center [753, 261] width 452 height 34
click at [560, 341] on input "Display Name" at bounding box center [753, 340] width 452 height 37
type input "Atosa Convection Oven"
drag, startPoint x: 535, startPoint y: 415, endPoint x: 540, endPoint y: 393, distance: 22.5
click at [538, 411] on input "Manufacturer" at bounding box center [753, 421] width 452 height 37
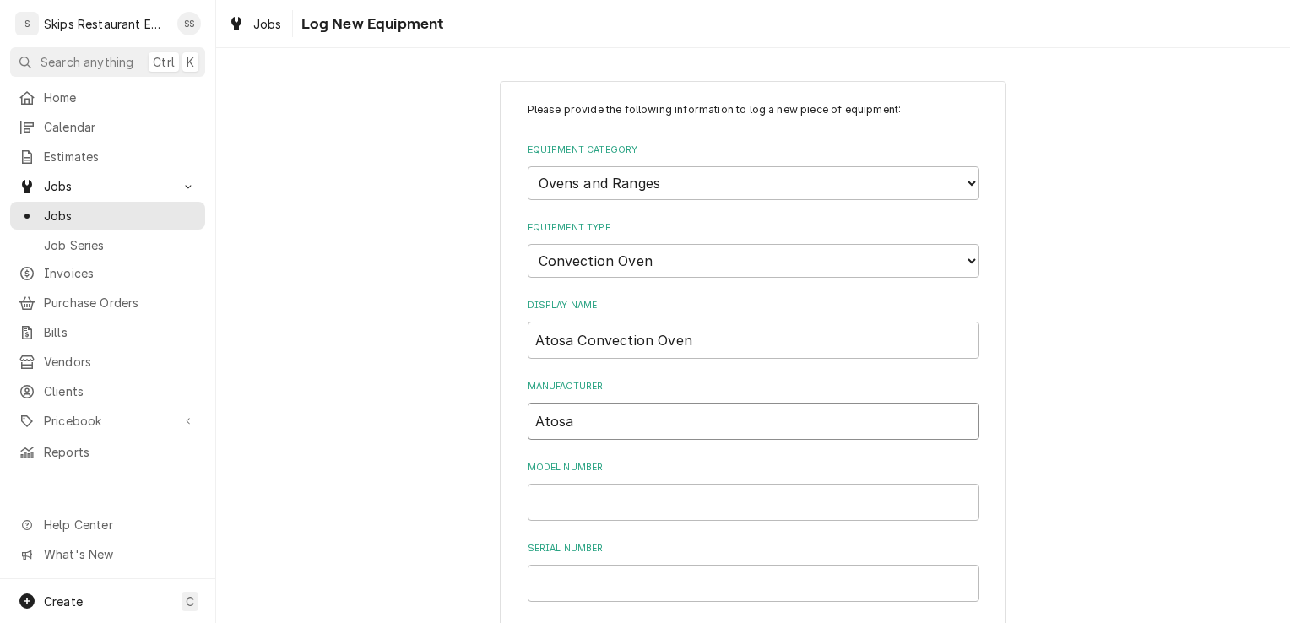
type input "Atosa"
click at [552, 498] on input "Model Number" at bounding box center [753, 502] width 452 height 37
type input "CTCO-100"
click at [545, 580] on input "Serial Number" at bounding box center [753, 583] width 452 height 37
type input "AET0421AUS1CNAP015"
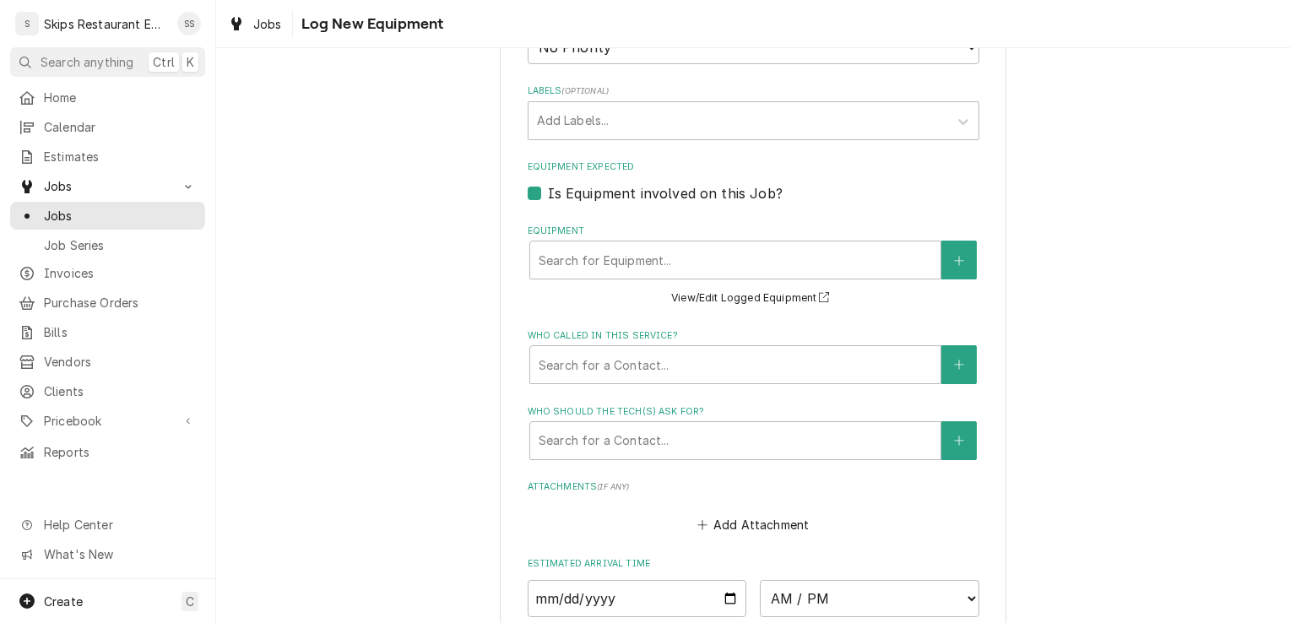
scroll to position [1014, 0]
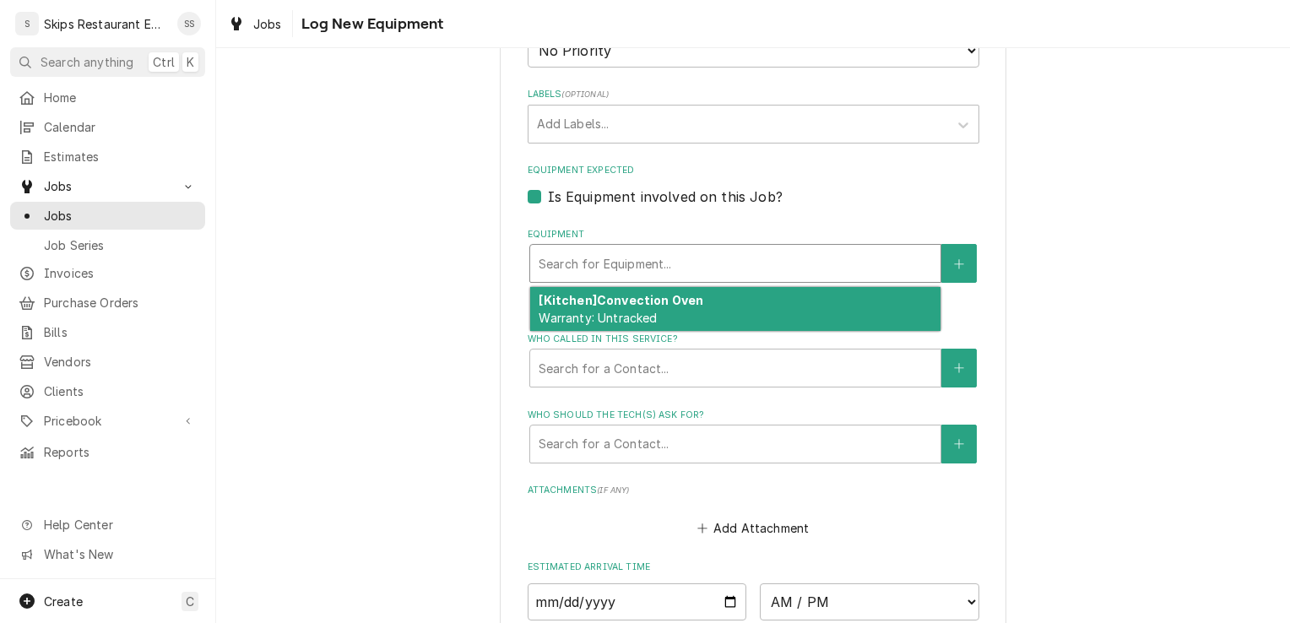
click at [695, 260] on div "Equipment" at bounding box center [734, 263] width 393 height 30
click at [617, 302] on strong "[Kitchen] Convection Oven" at bounding box center [620, 300] width 165 height 14
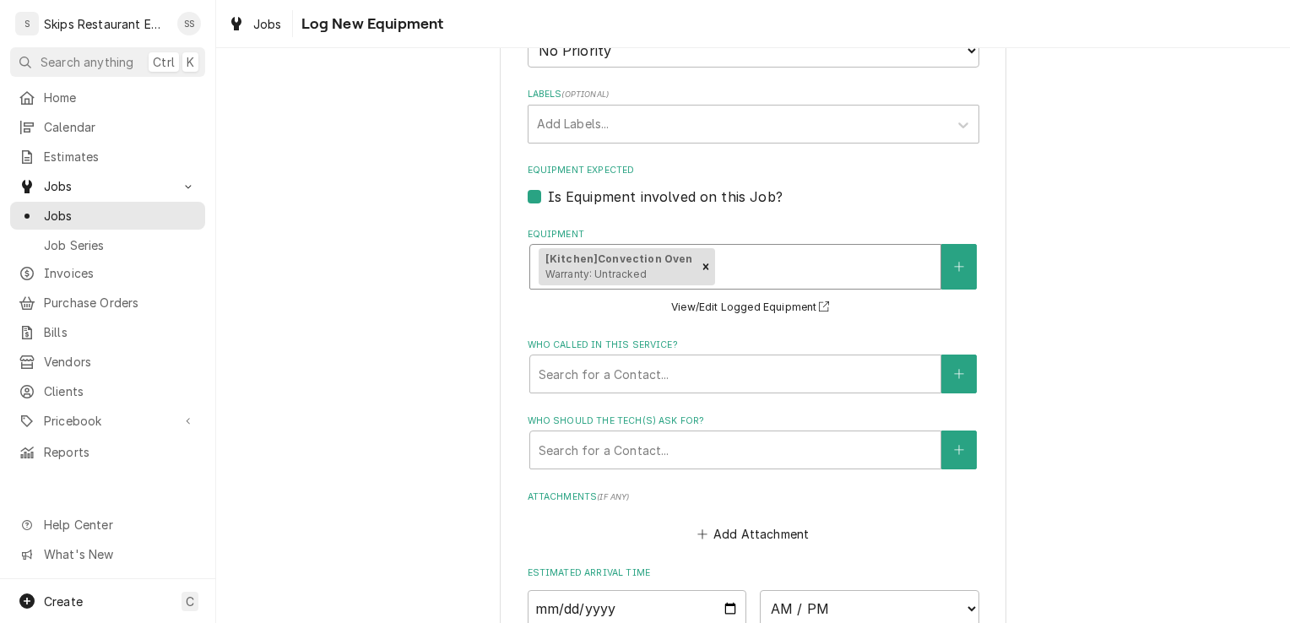
click at [623, 275] on span "Warranty: Untracked" at bounding box center [595, 274] width 101 height 13
click at [738, 254] on div "Equipment" at bounding box center [824, 266] width 214 height 30
click at [739, 312] on button "View/Edit Logged Equipment" at bounding box center [752, 307] width 169 height 21
click at [700, 268] on icon "Remove [object Object]" at bounding box center [706, 267] width 12 height 12
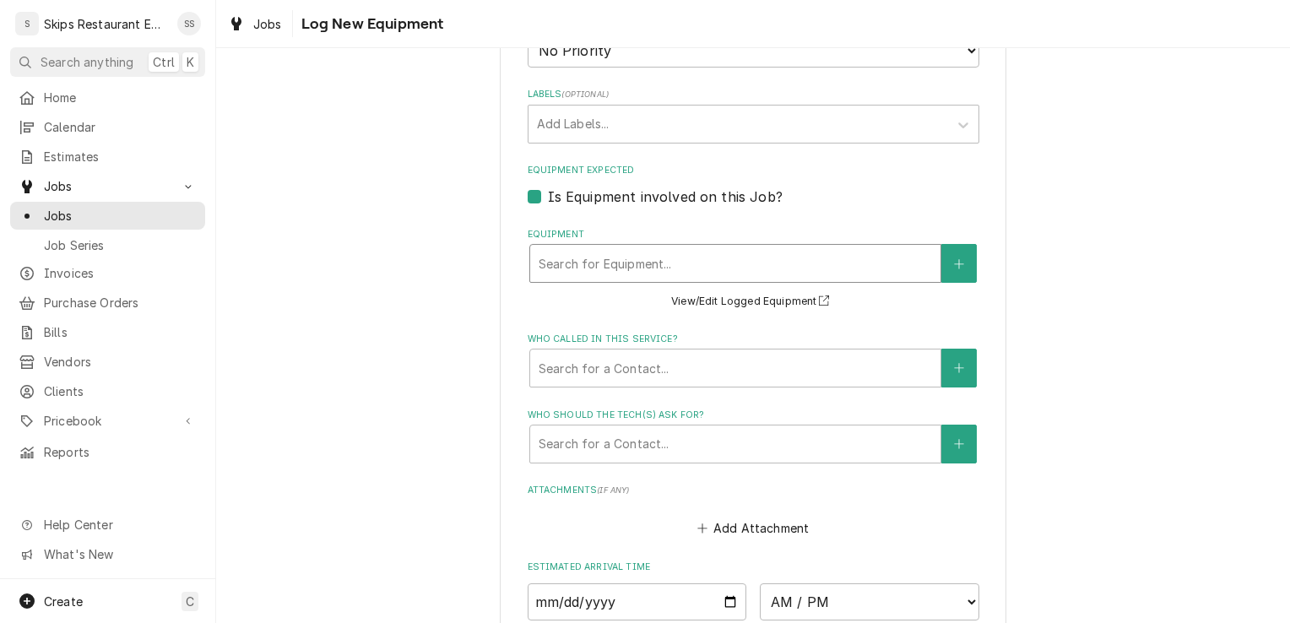
type textarea "x"
type input "A"
type textarea "x"
type input "At"
type textarea "x"
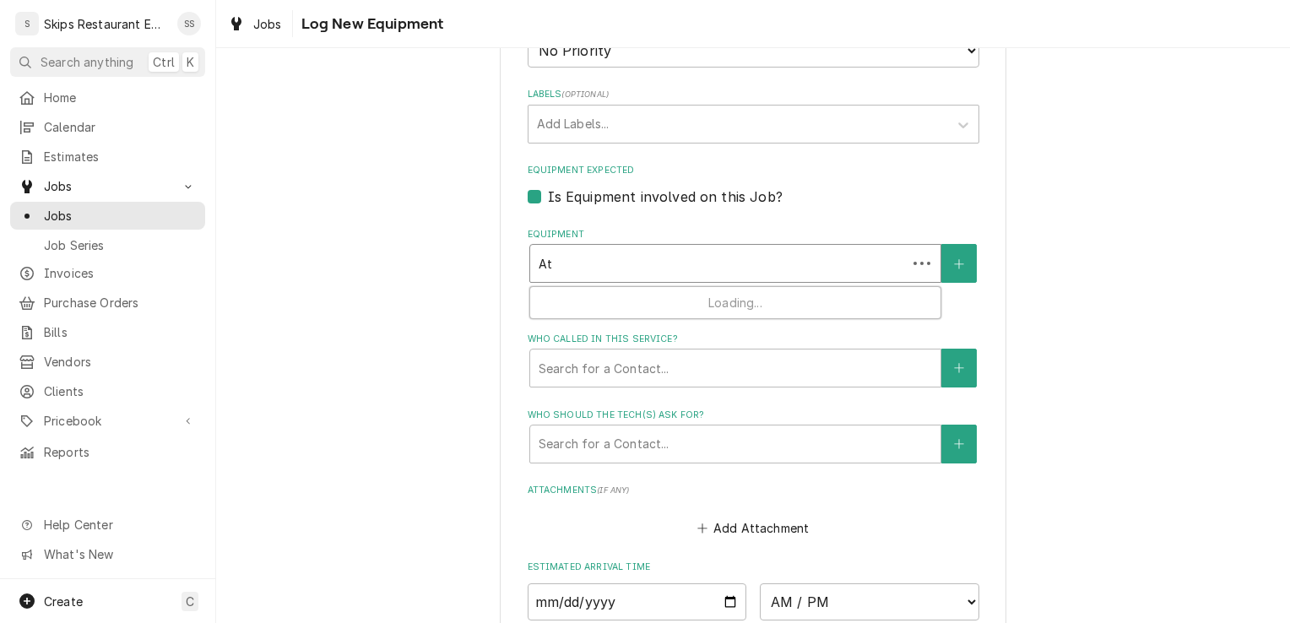
type input "Ato"
type textarea "x"
type input "Atos"
type textarea "x"
type input "Atosa"
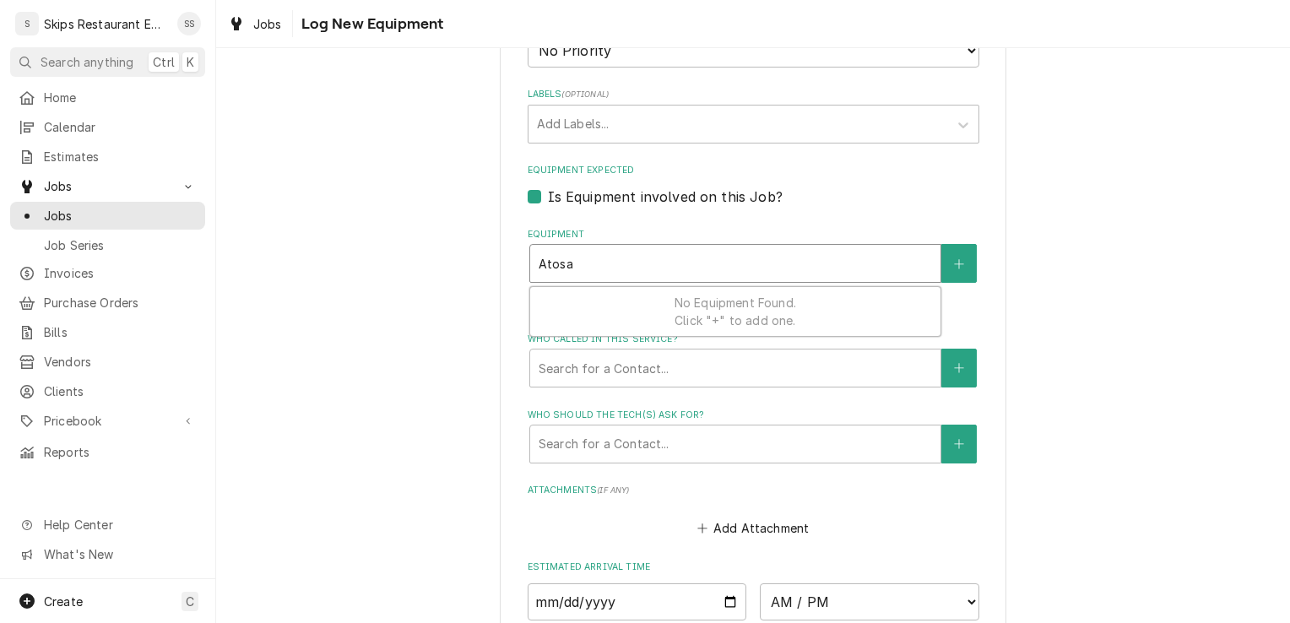
type textarea "x"
type input "Atosa"
type textarea "x"
type input "Atosa 1"
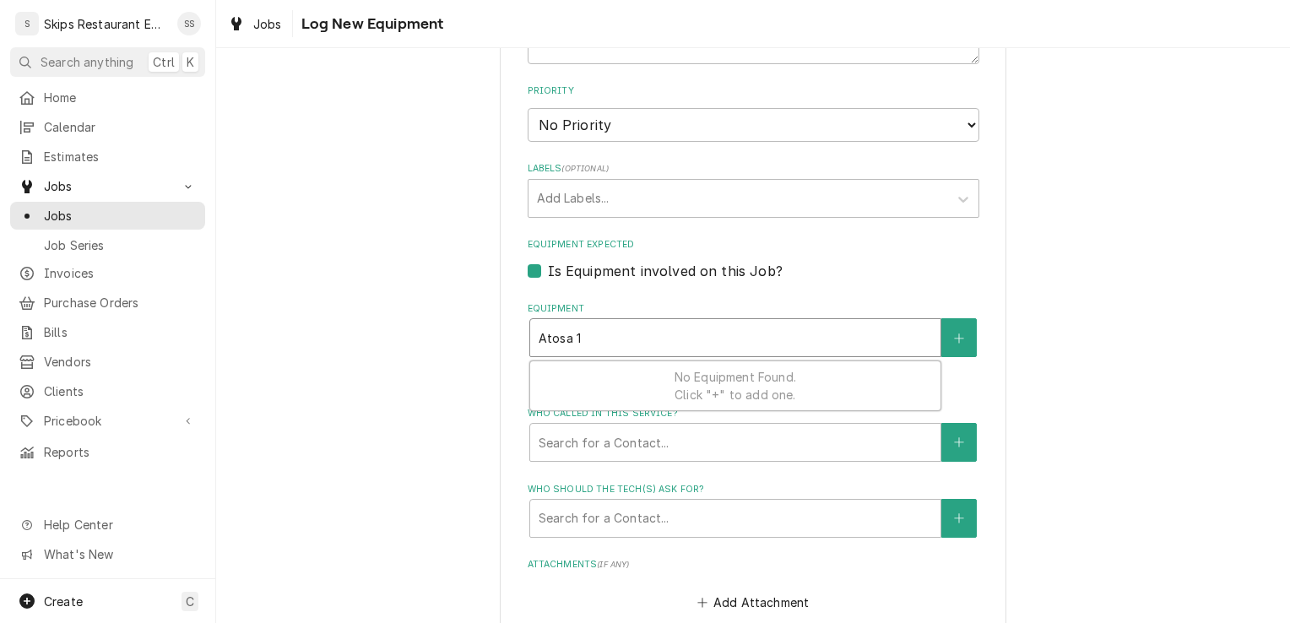
scroll to position [930, 0]
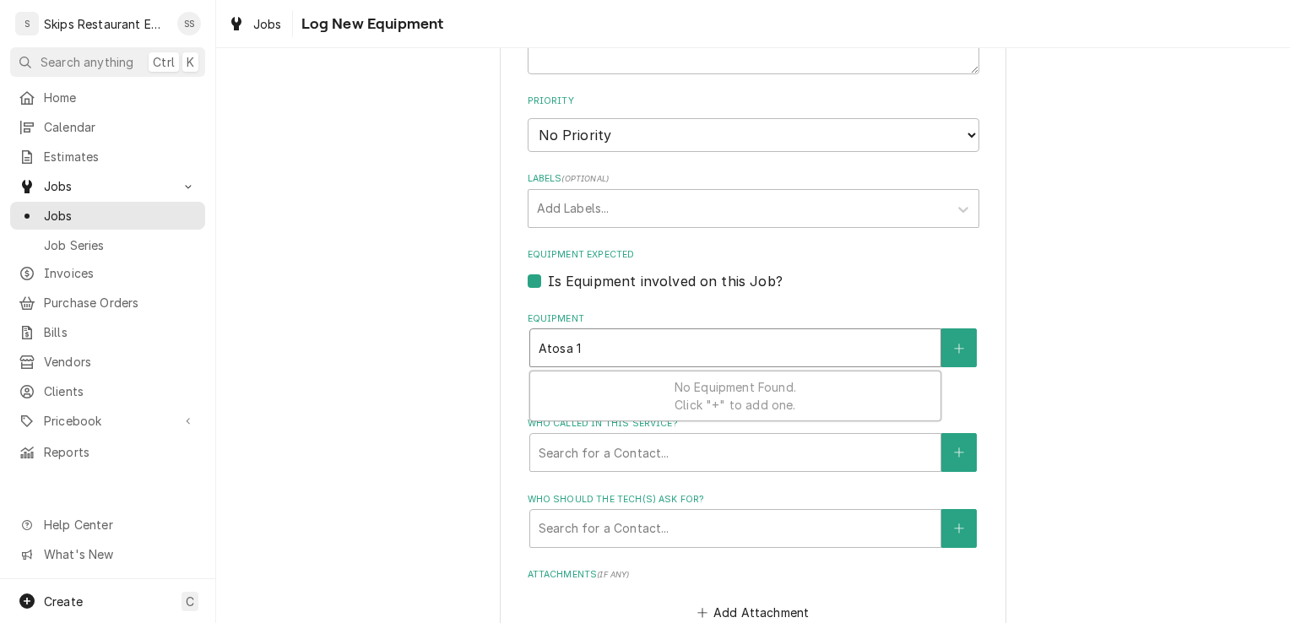
click at [685, 384] on span "No Equipment Found. Click "+" to add one." at bounding box center [735, 396] width 122 height 32
click at [600, 351] on div "Equipment" at bounding box center [734, 348] width 393 height 30
click at [722, 385] on button "View/Edit Logged Equipment" at bounding box center [752, 386] width 169 height 21
click at [60, 207] on span "Jobs" at bounding box center [120, 216] width 153 height 18
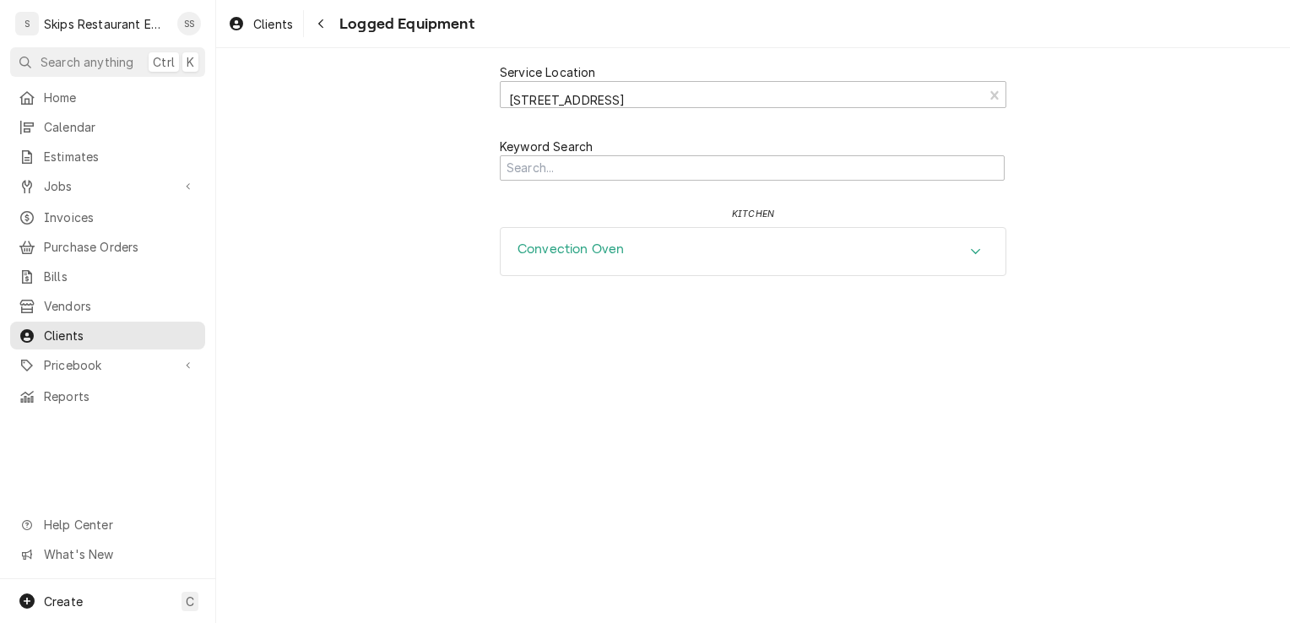
click at [611, 256] on h3 "Convection Oven" at bounding box center [570, 249] width 106 height 16
click at [976, 253] on icon "Accordion Header" at bounding box center [976, 252] width 12 height 14
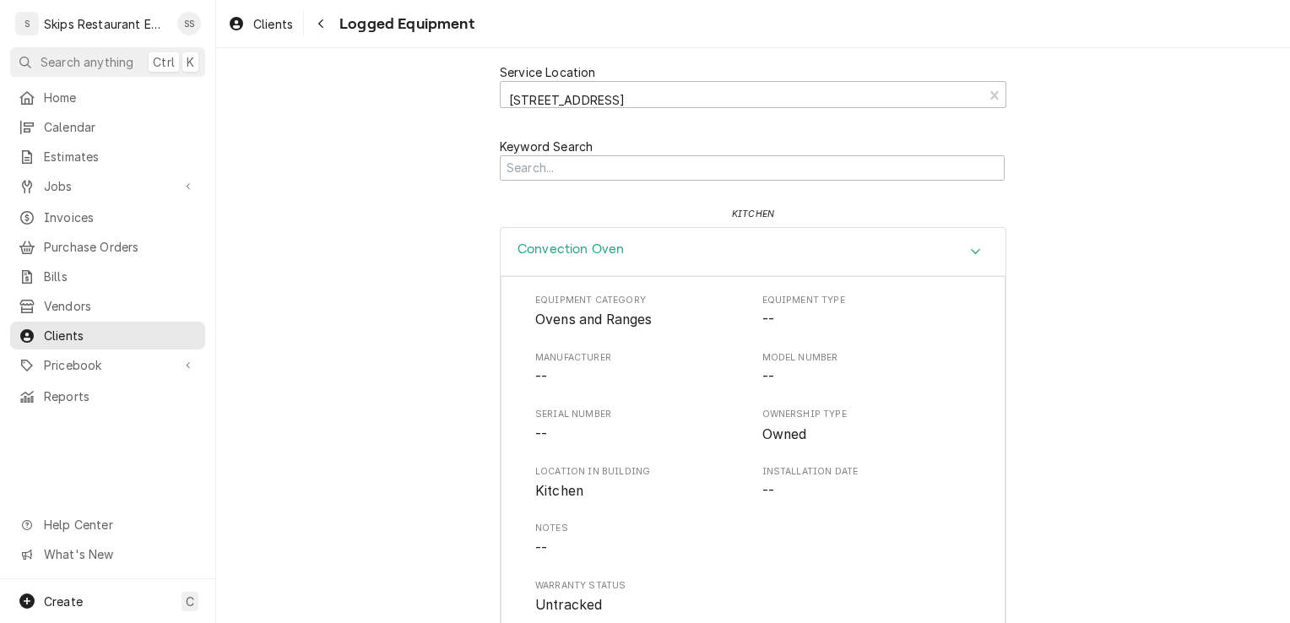
click at [618, 248] on div "Convection Oven" at bounding box center [752, 252] width 505 height 48
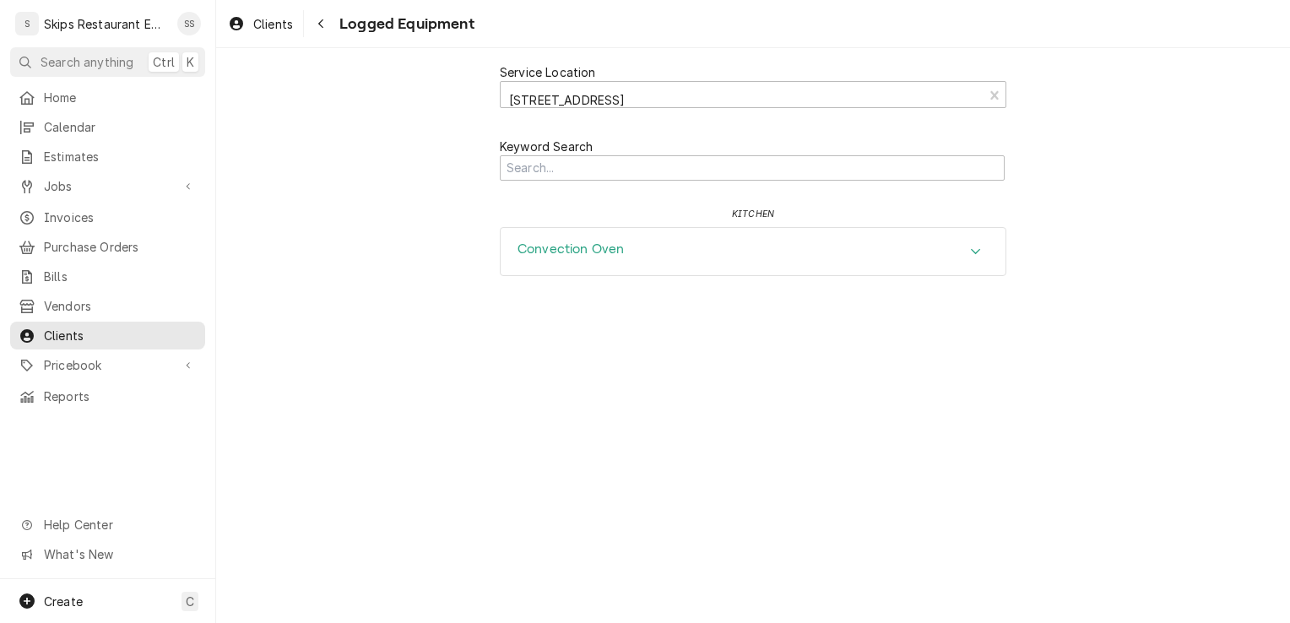
click at [987, 258] on div "Accordion Header" at bounding box center [975, 251] width 25 height 20
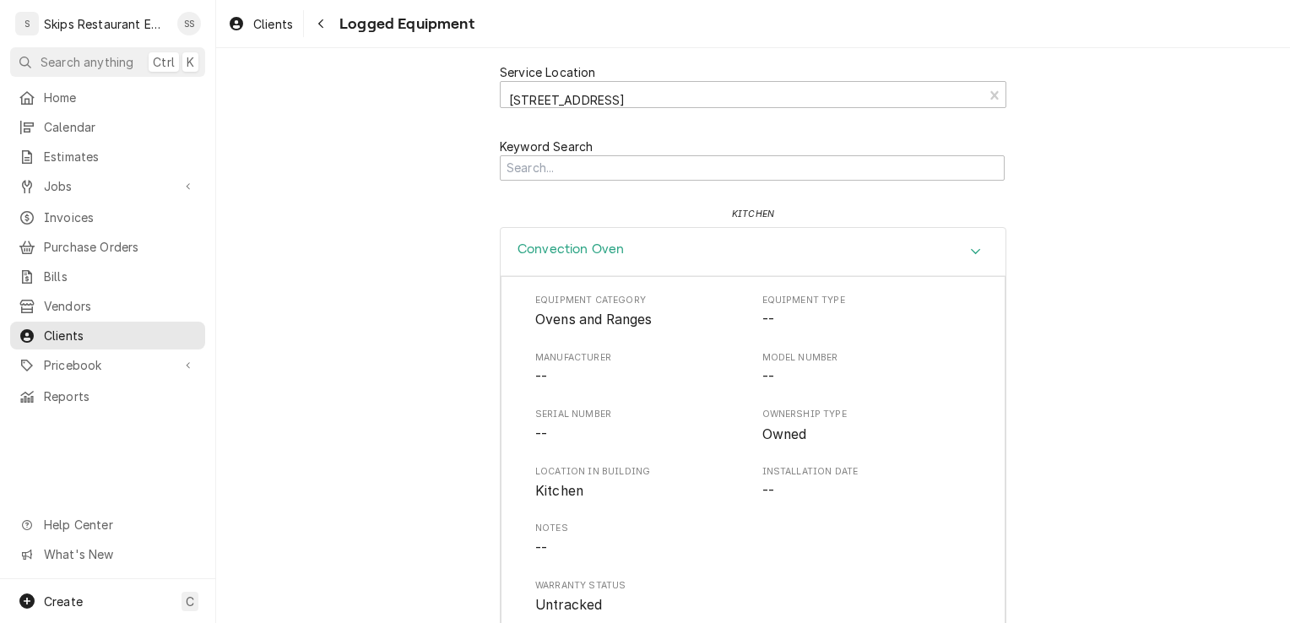
click at [971, 251] on icon "Accordion Header" at bounding box center [976, 252] width 10 height 6
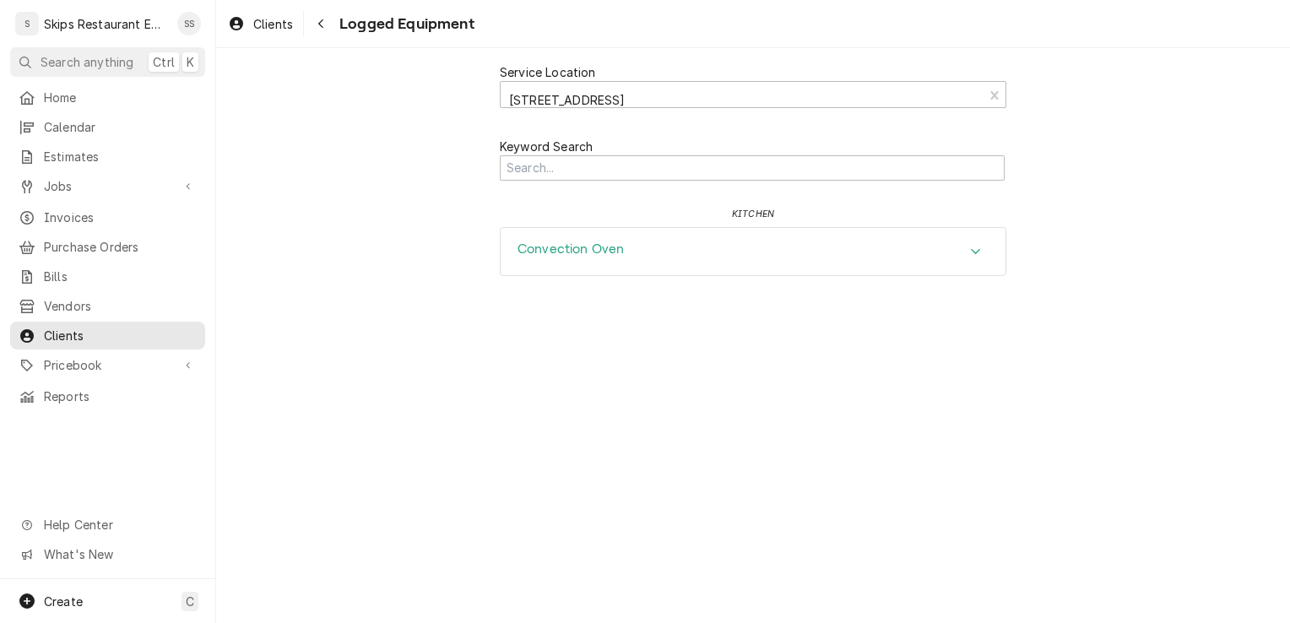
click at [976, 253] on icon "Accordion Header" at bounding box center [976, 252] width 10 height 6
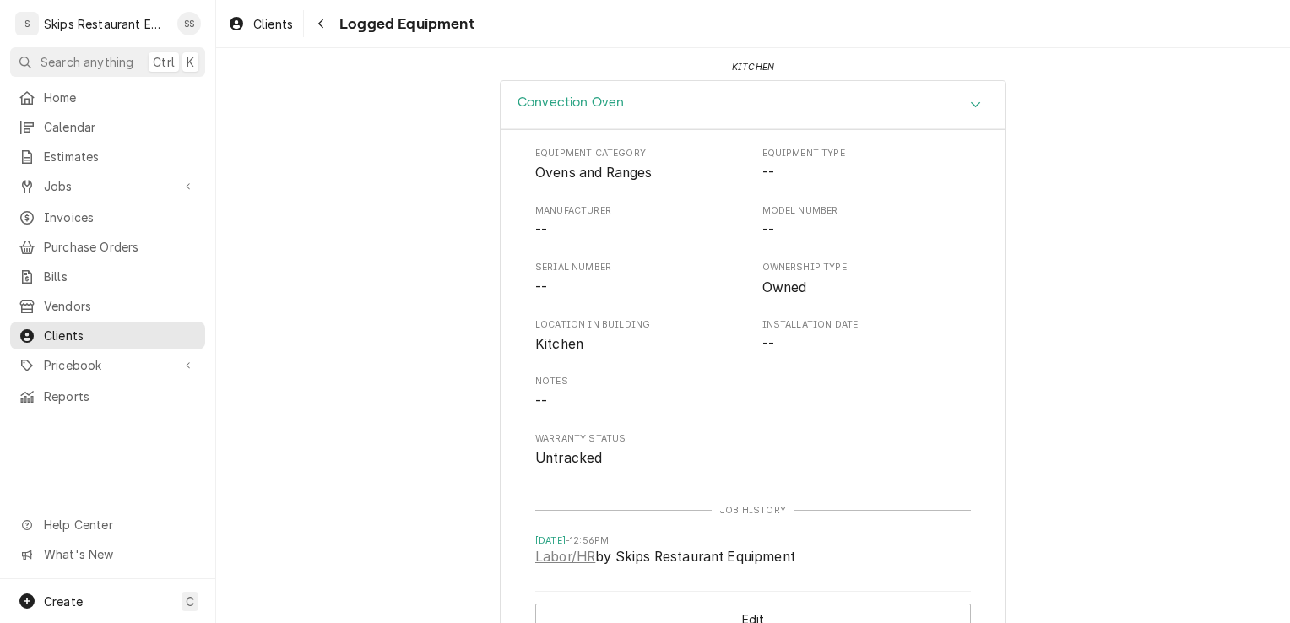
scroll to position [189, 0]
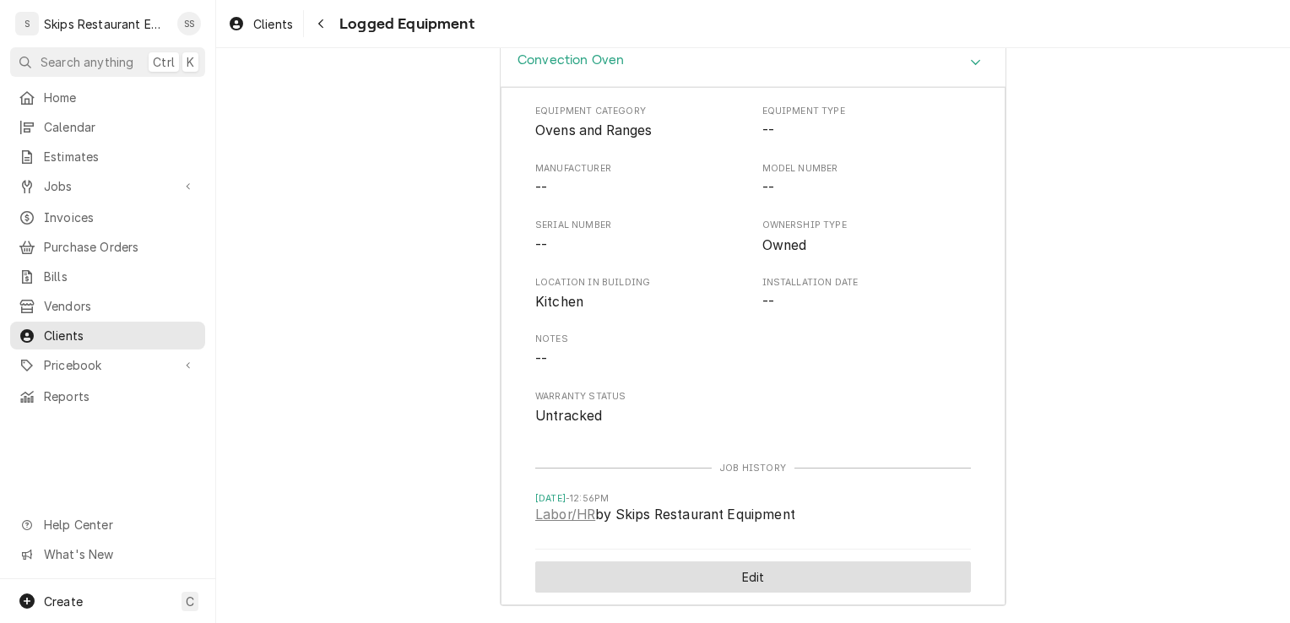
click at [722, 579] on button "Edit" at bounding box center [752, 576] width 435 height 31
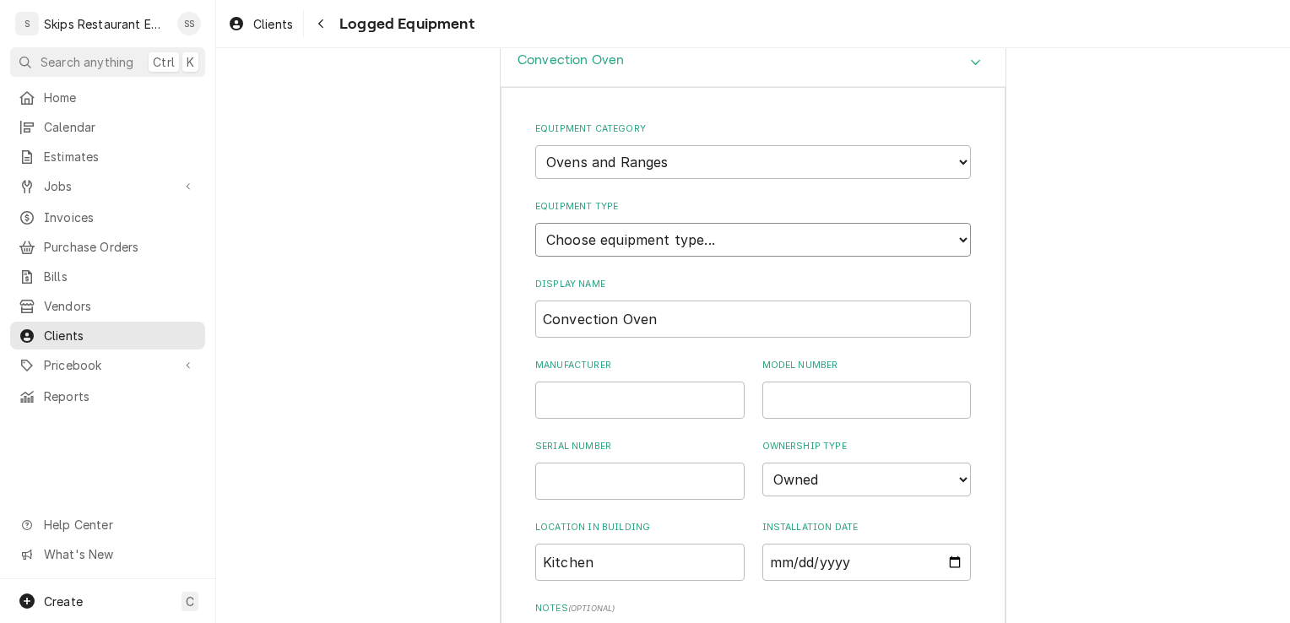
click at [604, 241] on select "Choose equipment type... Combi Oven Convection Oven Countertop Electric Range C…" at bounding box center [752, 240] width 435 height 34
select select "21"
click at [535, 223] on select "Choose equipment type... Combi Oven Convection Oven Countertop Electric Range C…" at bounding box center [752, 240] width 435 height 34
click at [572, 408] on input "Manufacturer" at bounding box center [639, 399] width 209 height 37
type input "Atosa"
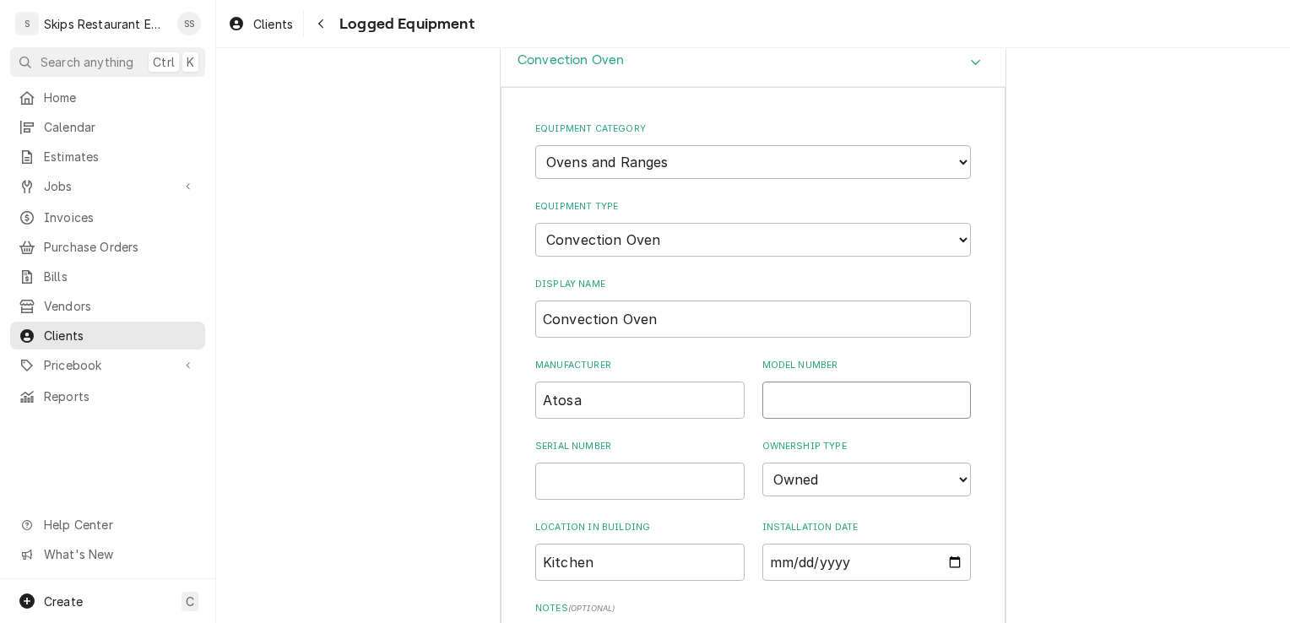
click at [798, 404] on input "Model Number" at bounding box center [866, 399] width 209 height 37
click at [794, 397] on input "CTC)-100" at bounding box center [866, 399] width 209 height 37
type input "CTCO-100"
click at [554, 476] on input "Serial Number" at bounding box center [639, 480] width 209 height 37
click at [595, 478] on input "AET)$@!AUS" at bounding box center [639, 480] width 209 height 37
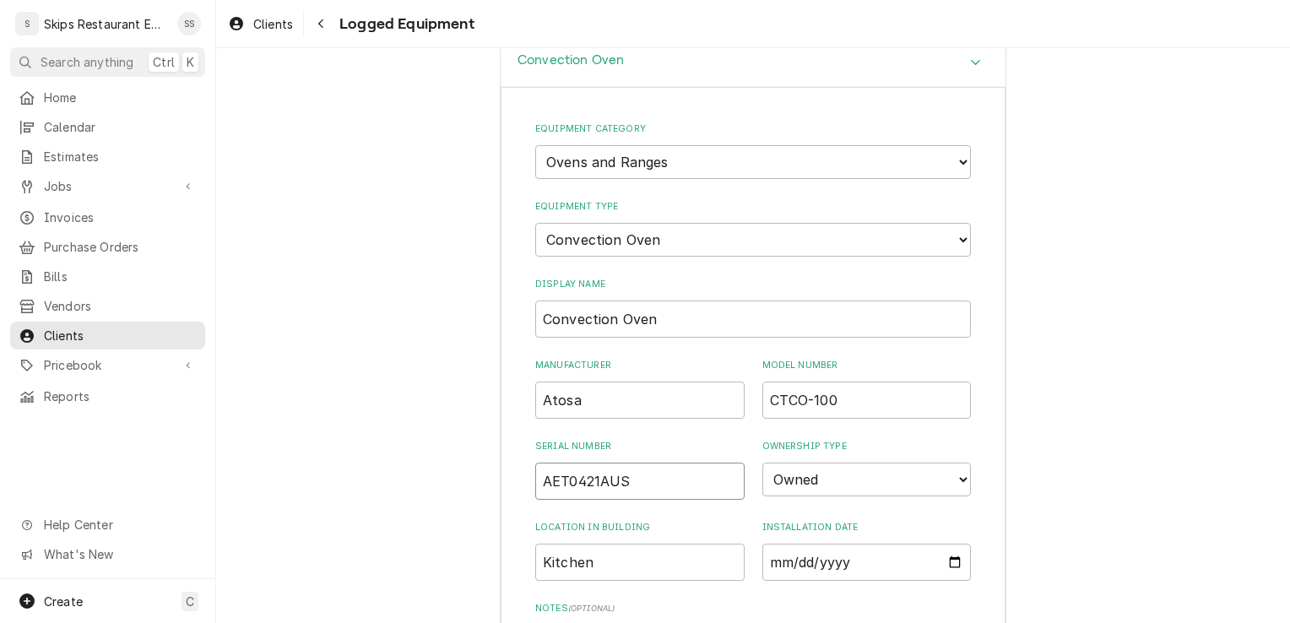
click at [635, 480] on input "AET0421AUS" at bounding box center [639, 480] width 209 height 37
type input "AET0421AUS1CNAP015"
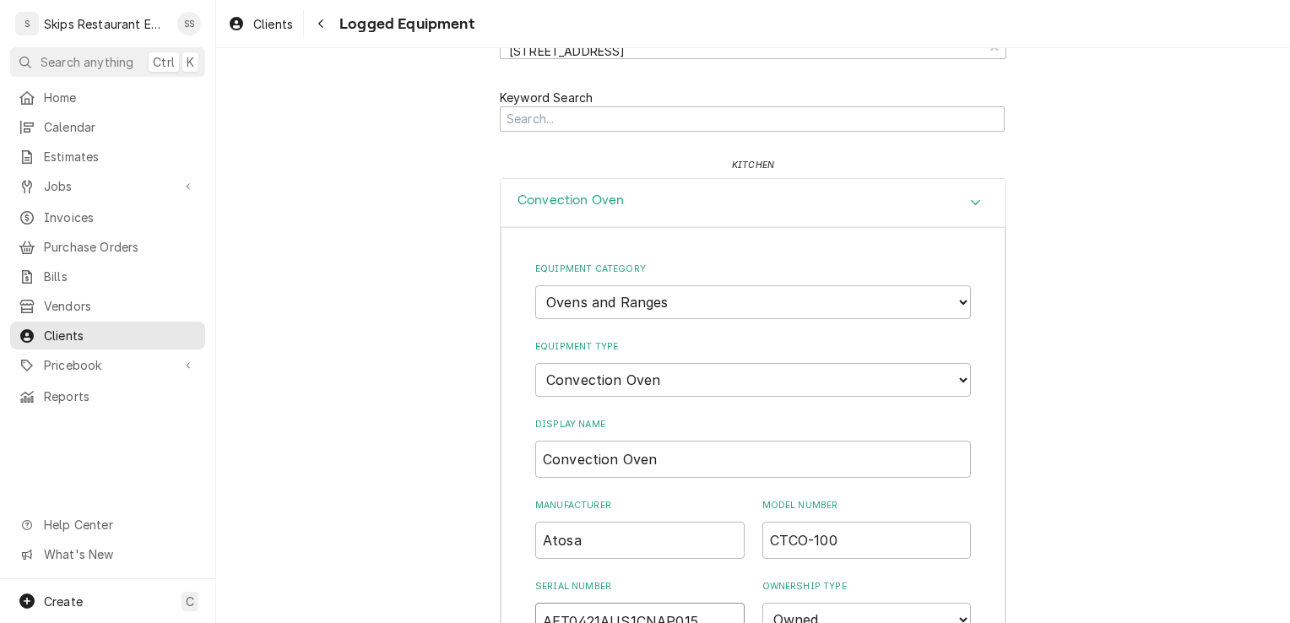
scroll to position [0, 0]
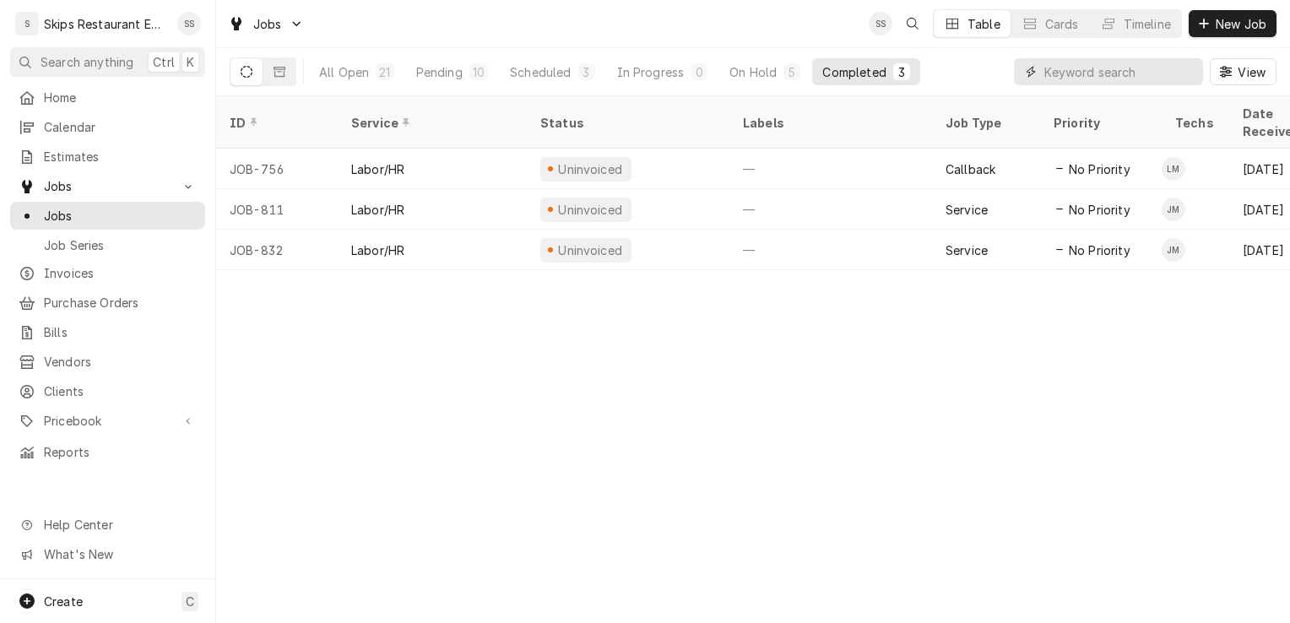
click at [1103, 71] on input "Dynamic Content Wrapper" at bounding box center [1119, 71] width 150 height 27
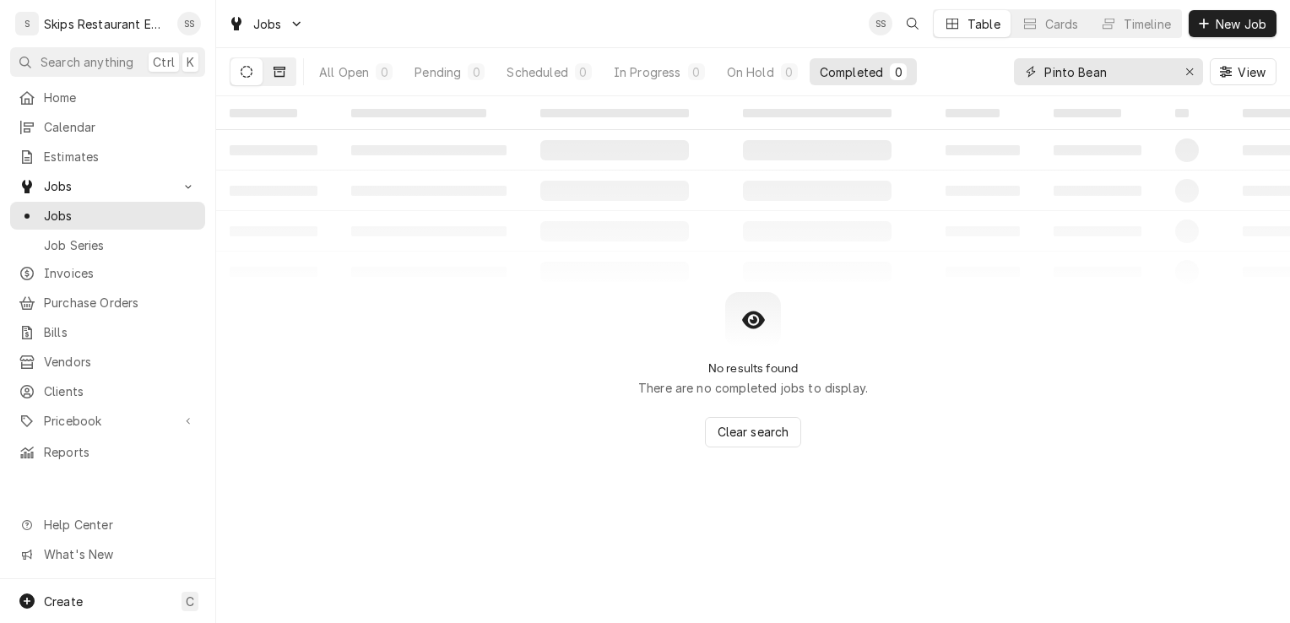
type input "Pinto Bean"
click at [280, 72] on icon "Dynamic Content Wrapper" at bounding box center [279, 72] width 12 height 12
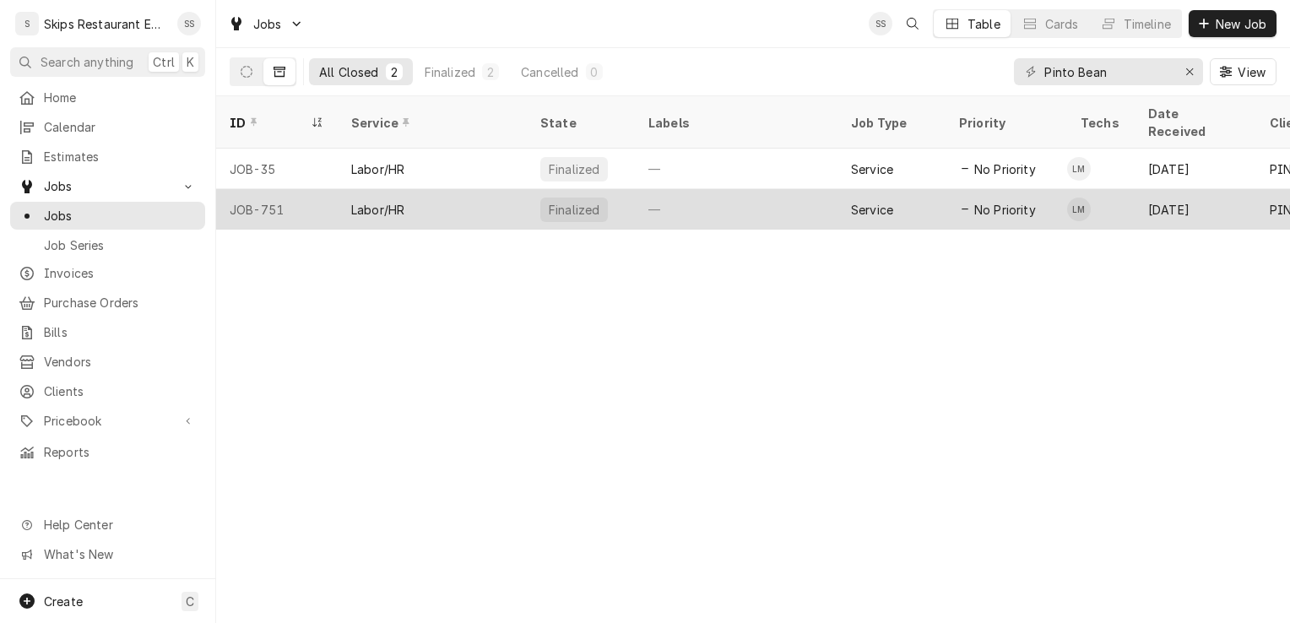
click at [747, 189] on div "—" at bounding box center [736, 209] width 203 height 41
click at [748, 189] on div "—" at bounding box center [736, 209] width 203 height 41
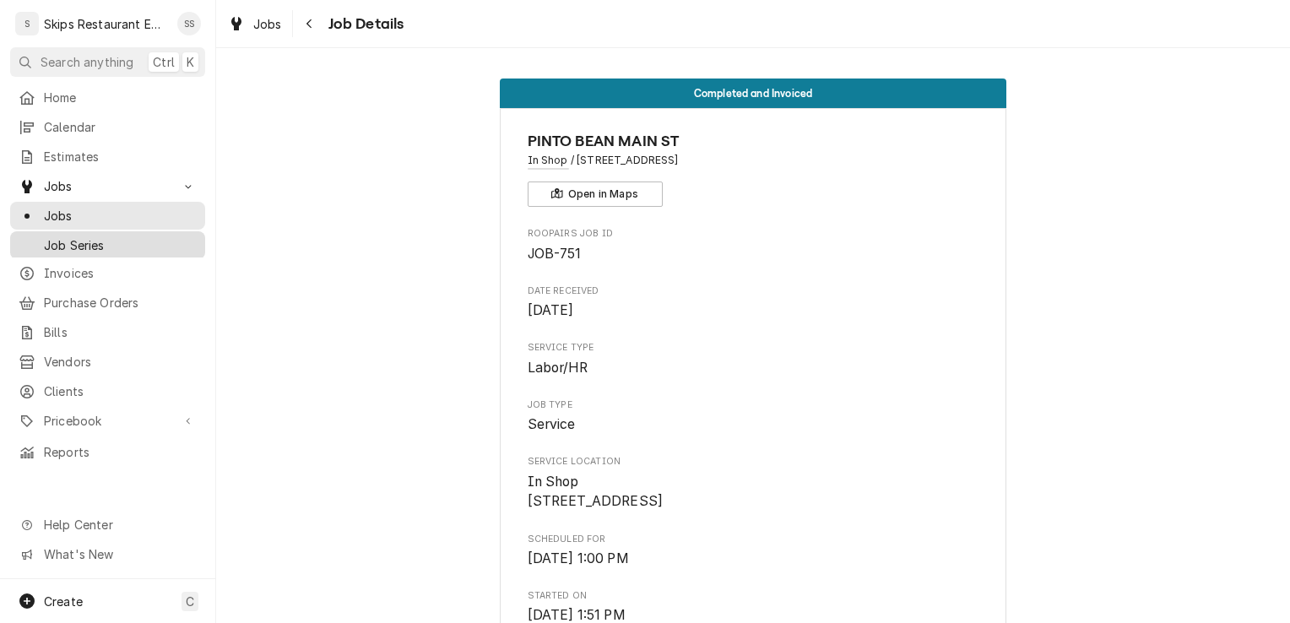
click at [82, 238] on span "Job Series" at bounding box center [120, 245] width 153 height 18
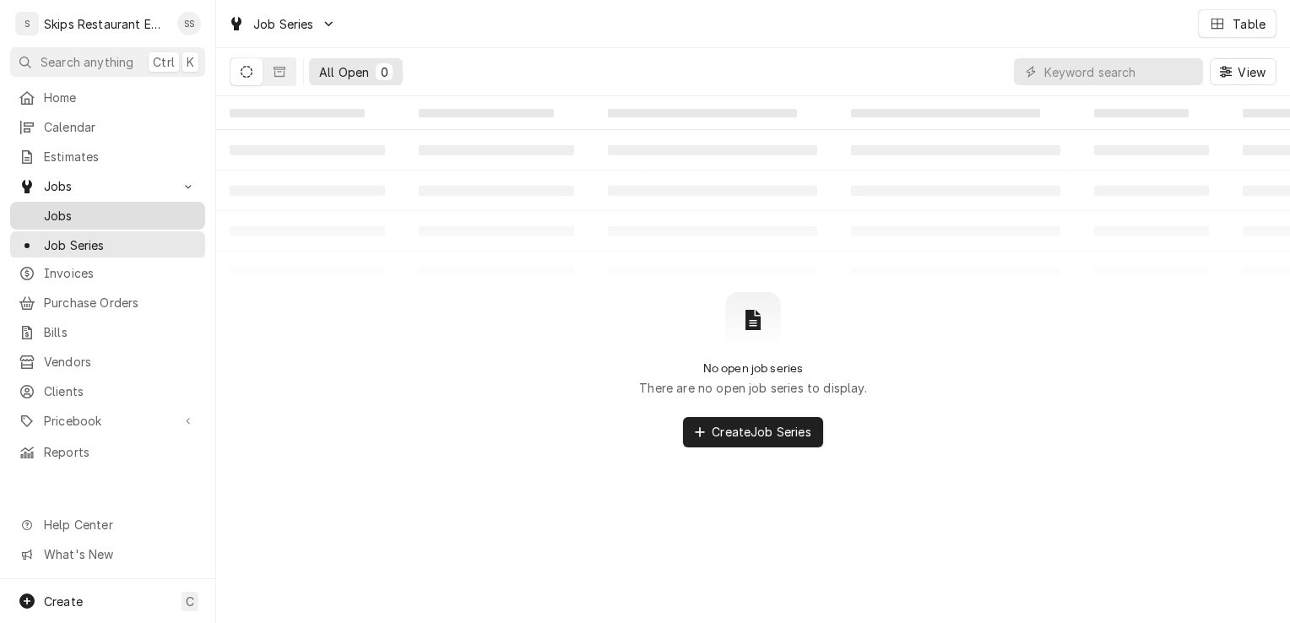
click at [83, 208] on span "Jobs" at bounding box center [120, 216] width 153 height 18
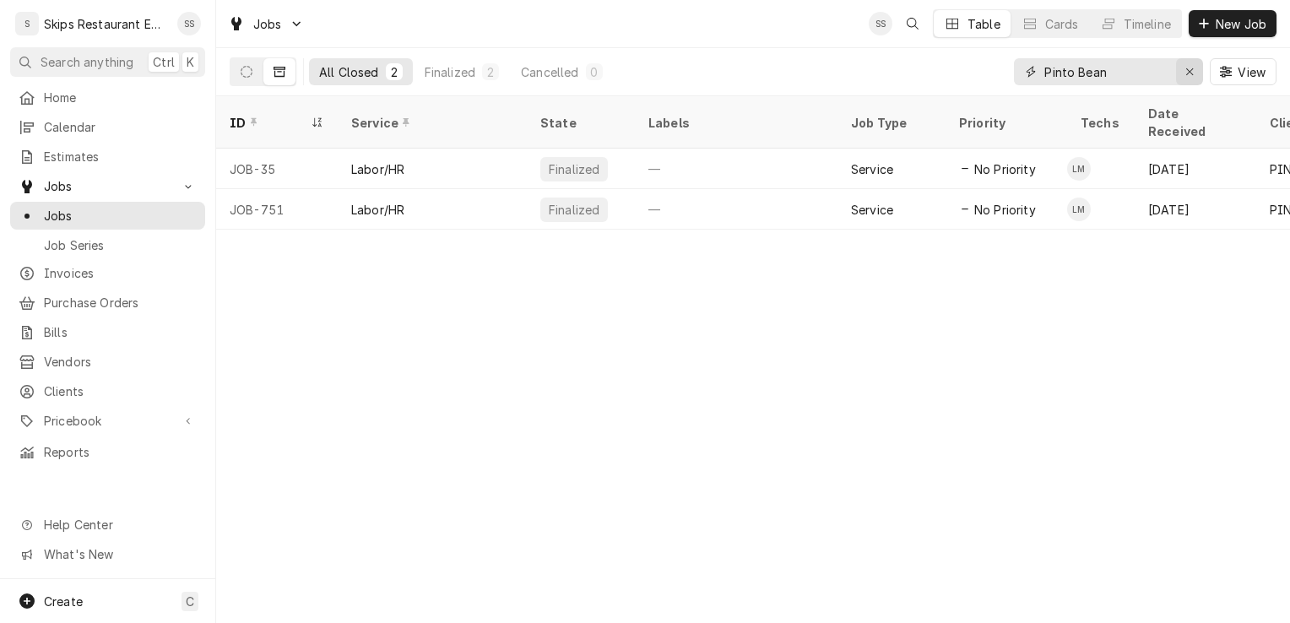
drag, startPoint x: 1187, startPoint y: 71, endPoint x: 1196, endPoint y: 37, distance: 34.8
click at [1187, 71] on icon "Erase input" at bounding box center [1189, 72] width 9 height 12
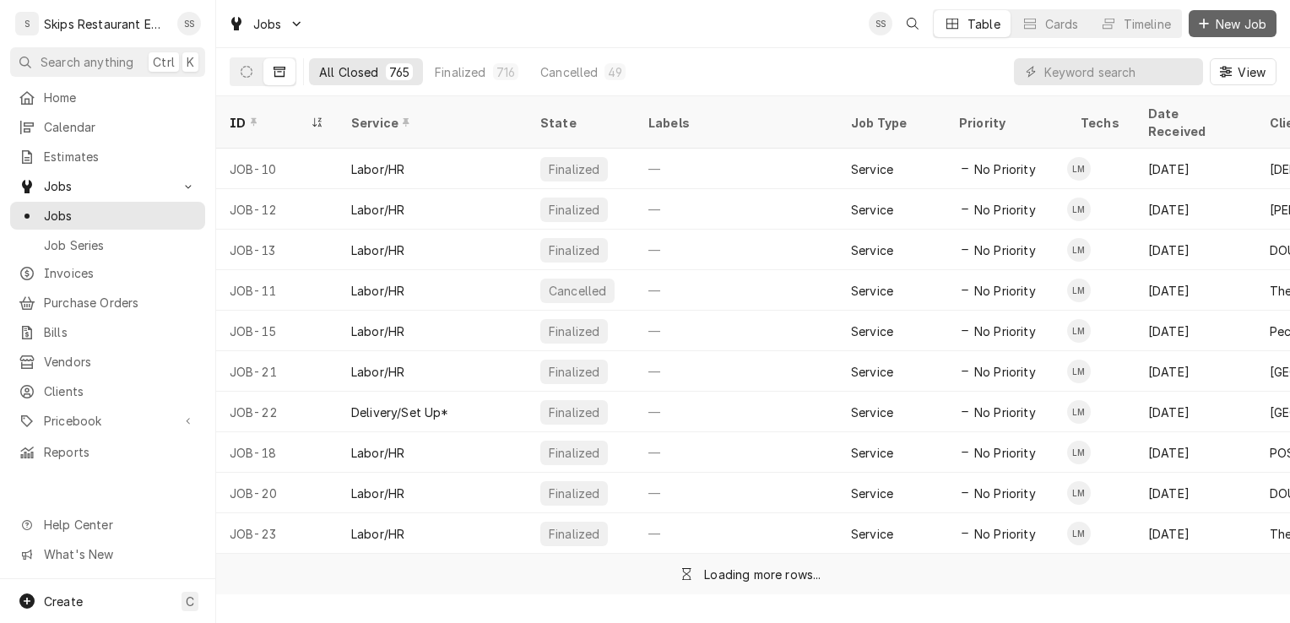
click at [1239, 28] on span "New Job" at bounding box center [1240, 24] width 57 height 18
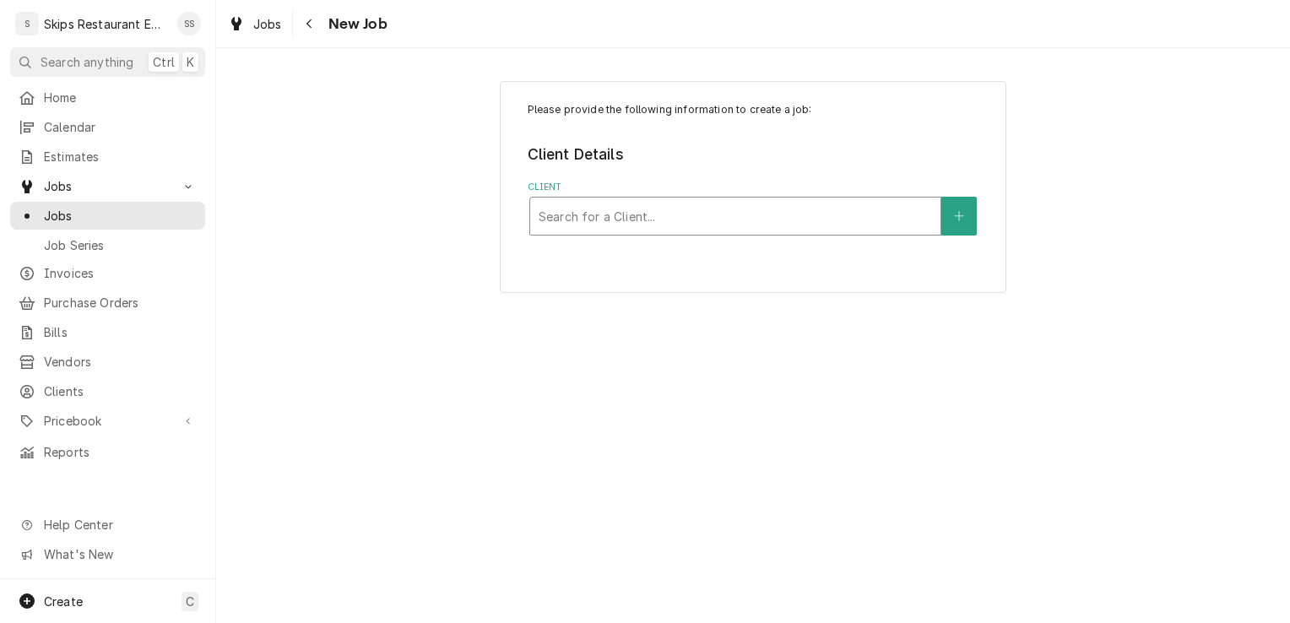
click at [619, 223] on div "Client" at bounding box center [734, 216] width 393 height 30
type input "Pinto Bean"
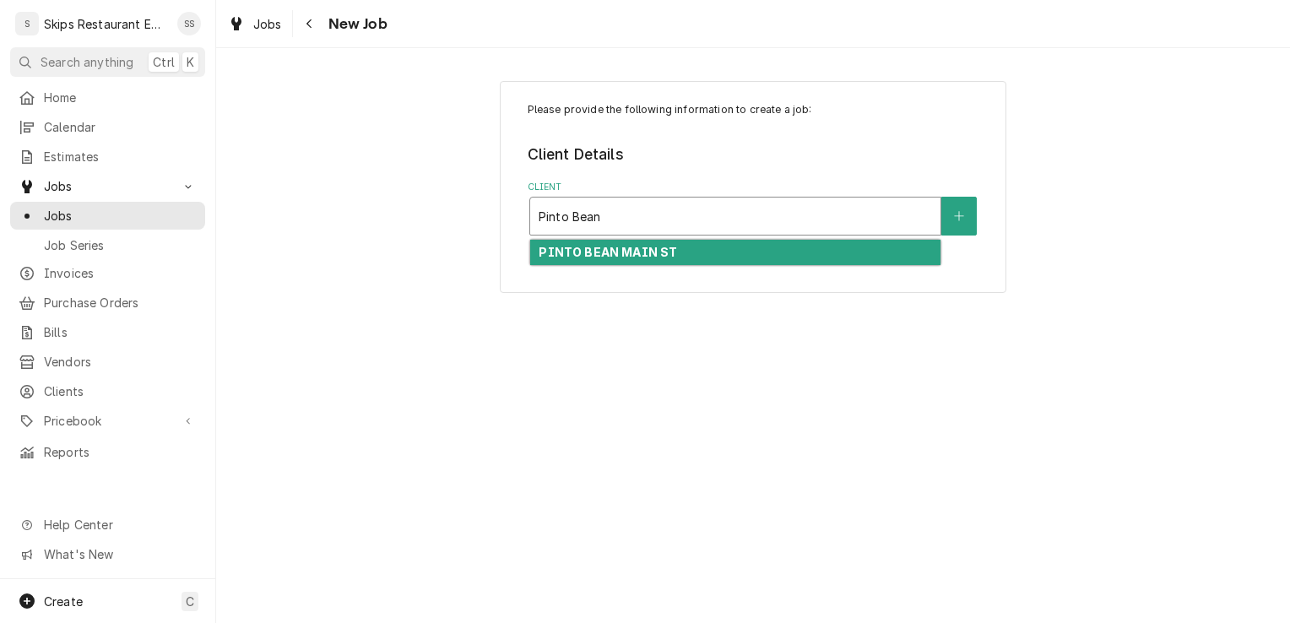
click at [619, 259] on strong "PINTO BEAN MAIN ST" at bounding box center [607, 252] width 138 height 14
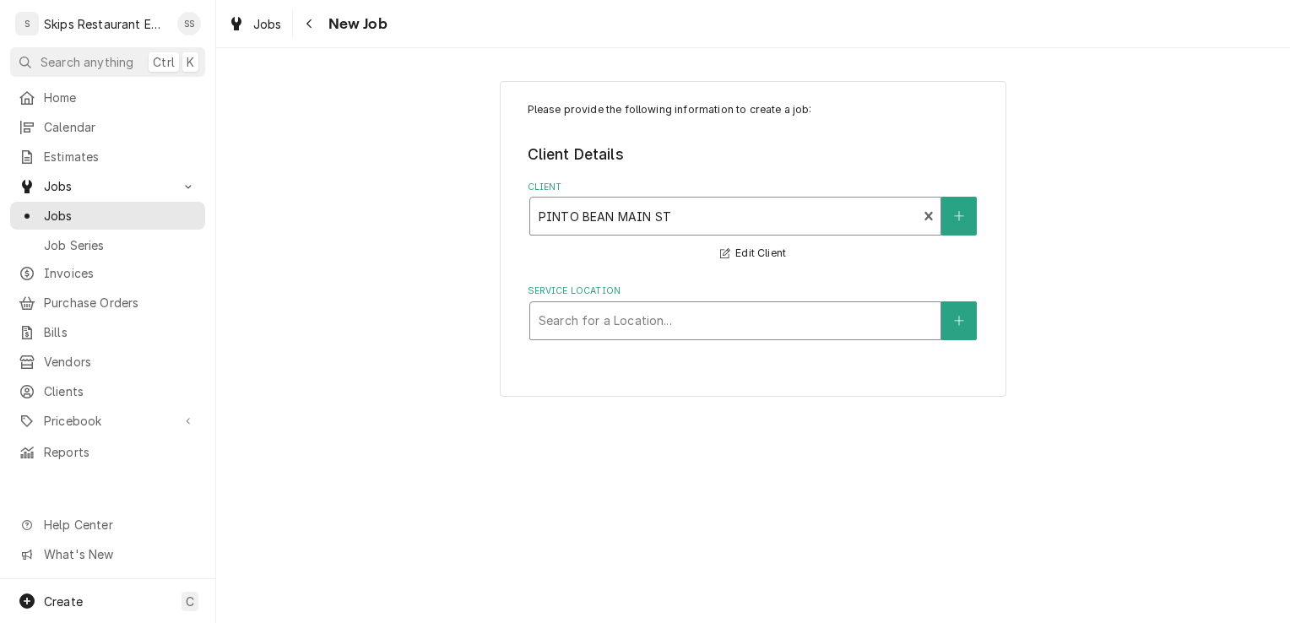
click at [678, 331] on div "Service Location" at bounding box center [734, 321] width 393 height 30
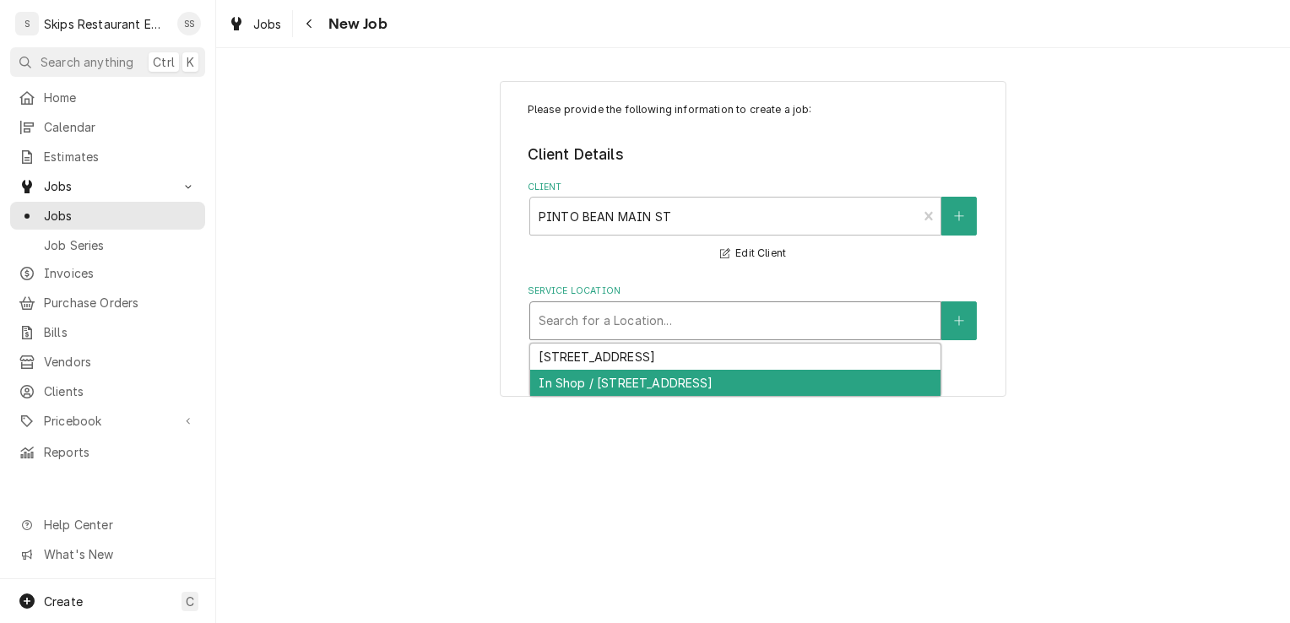
click at [663, 383] on div "In Shop / [STREET_ADDRESS]" at bounding box center [735, 383] width 410 height 26
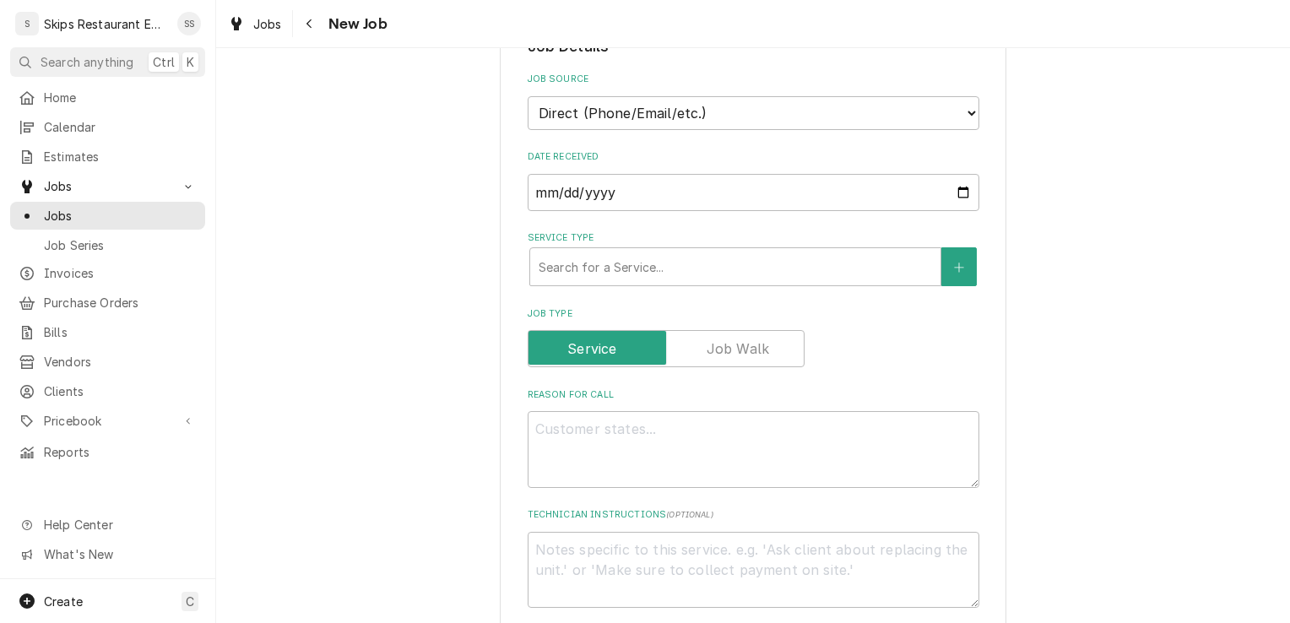
scroll to position [372, 0]
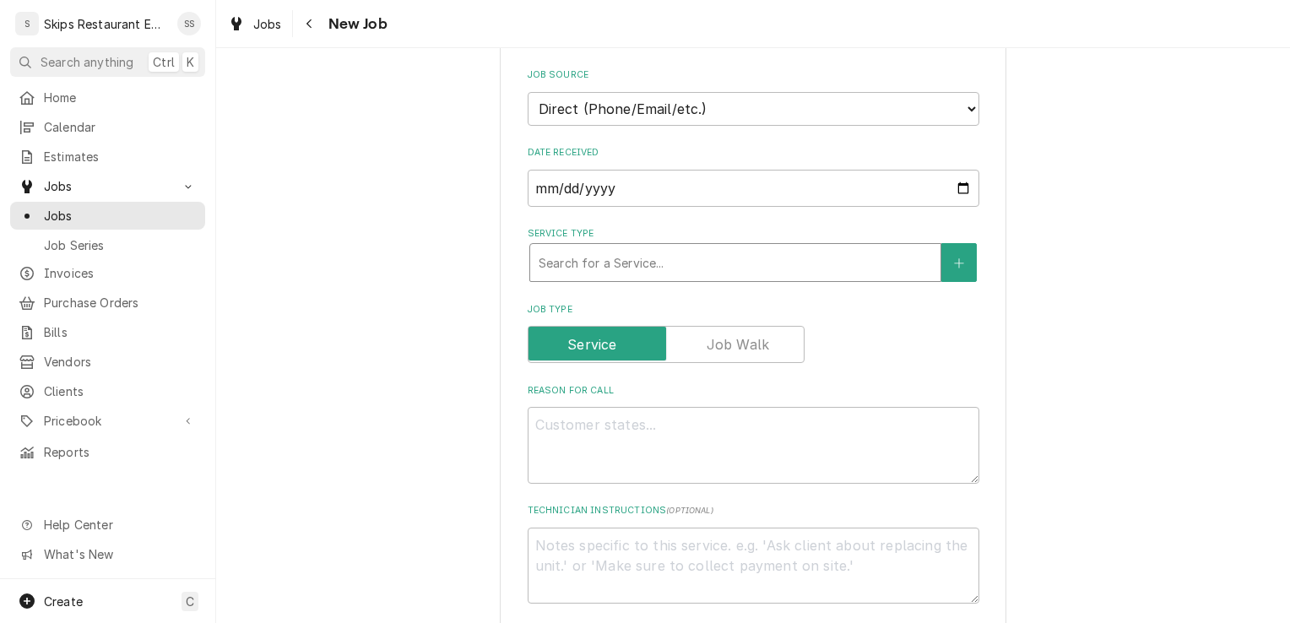
click at [584, 264] on div "Service Type" at bounding box center [734, 262] width 393 height 30
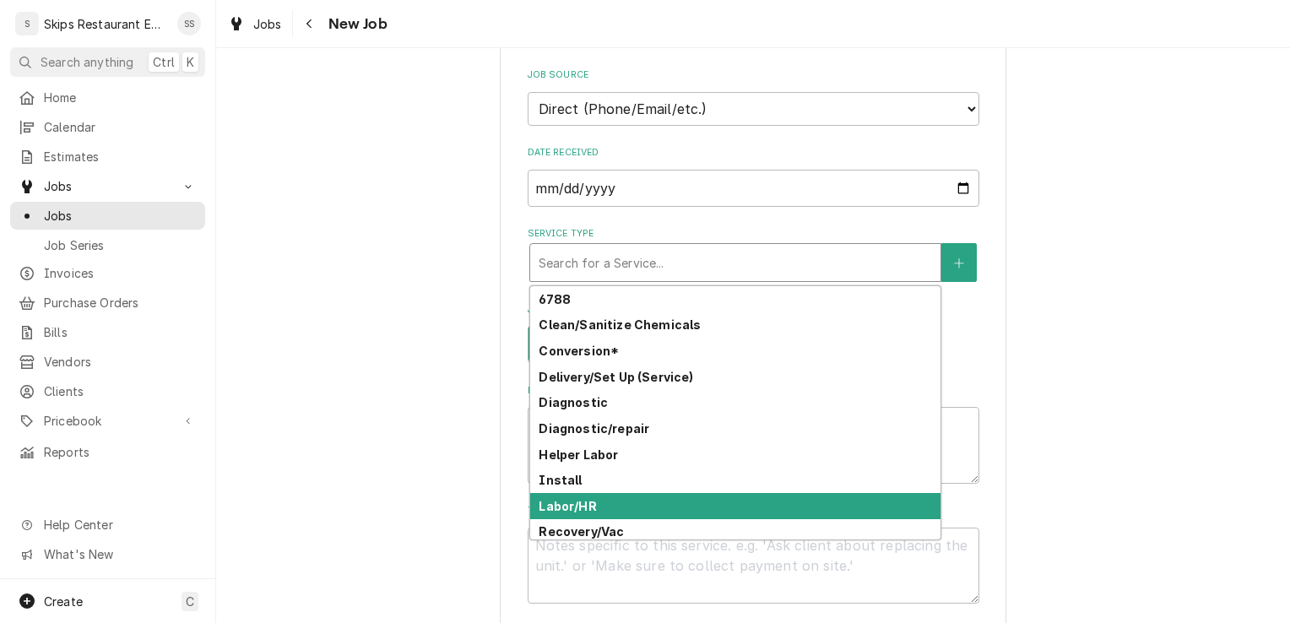
click at [585, 504] on strong "Labor/HR" at bounding box center [566, 506] width 57 height 14
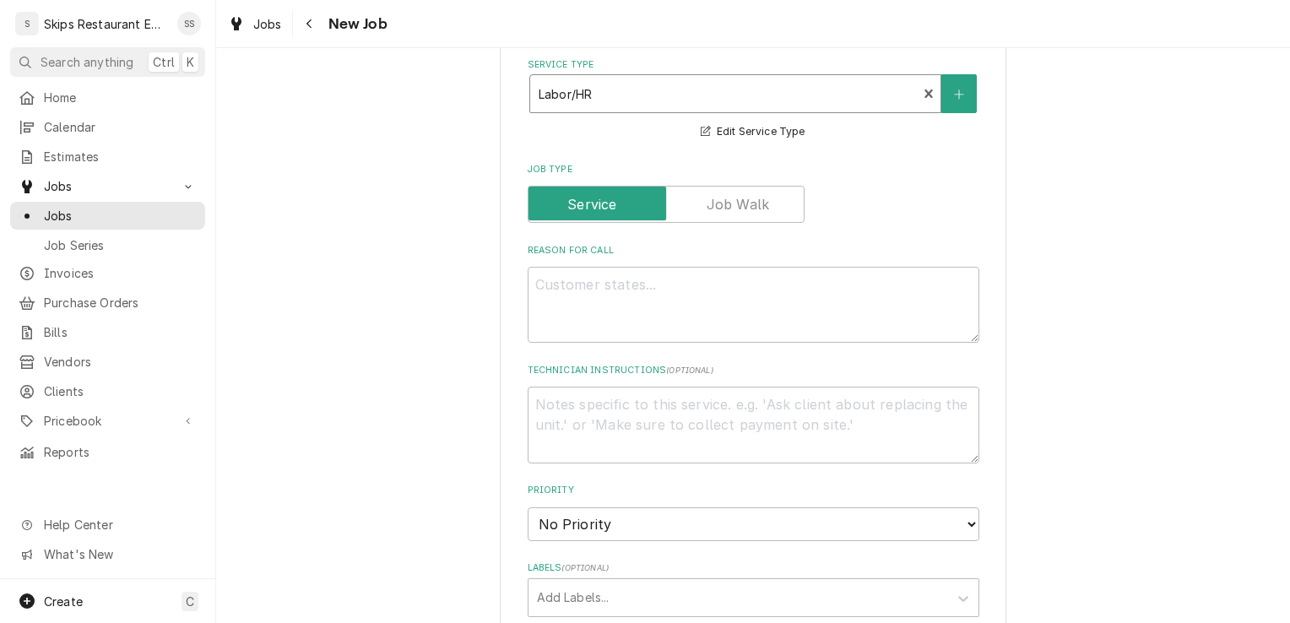
scroll to position [602, 0]
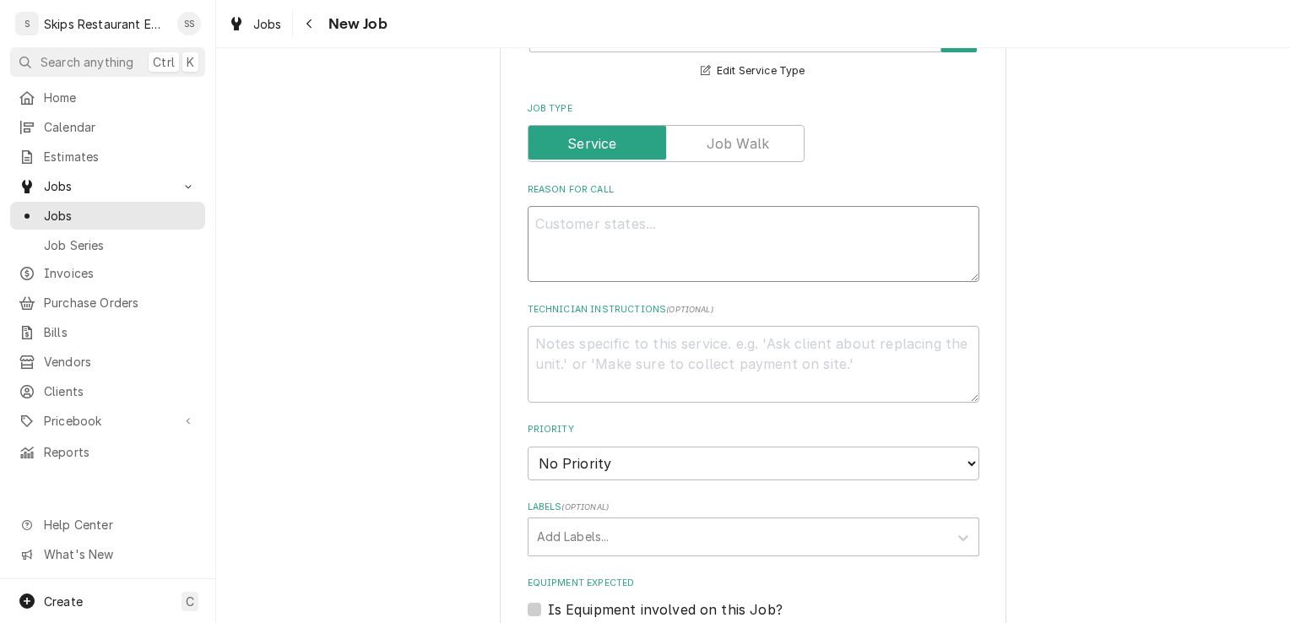
click at [613, 233] on textarea "Reason For Call" at bounding box center [753, 244] width 452 height 76
type textarea "x"
type textarea "O"
type textarea "x"
type textarea "Ov"
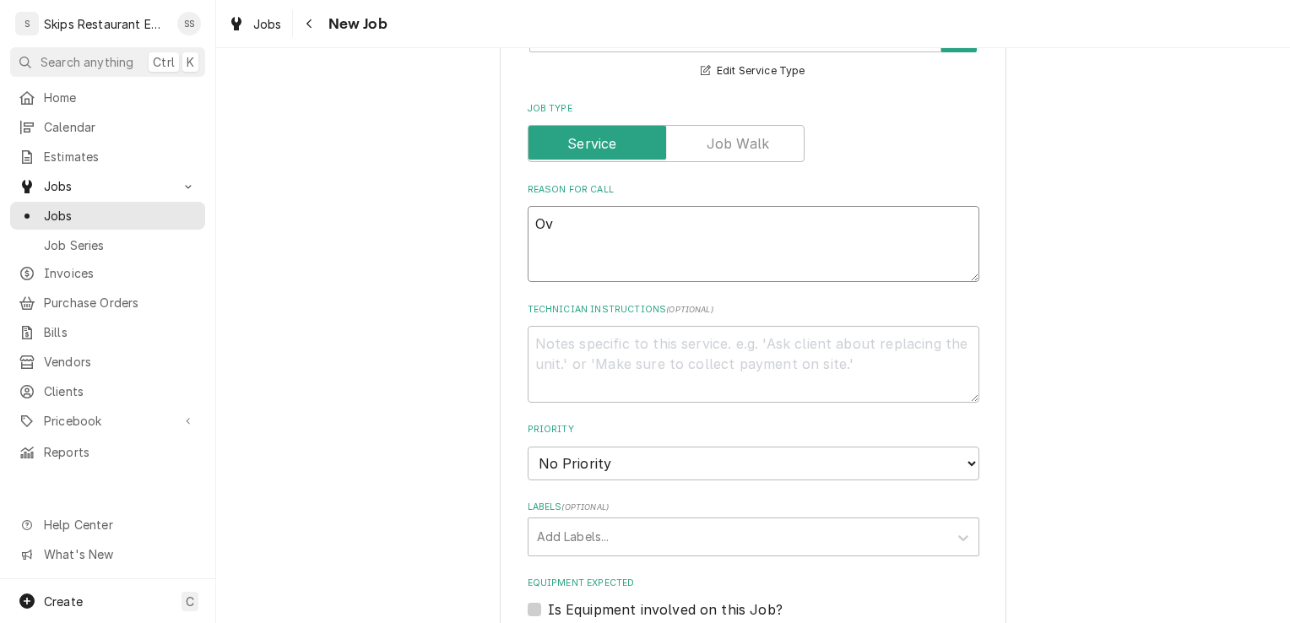
type textarea "x"
type textarea "Ove"
type textarea "x"
type textarea "Oven"
type textarea "x"
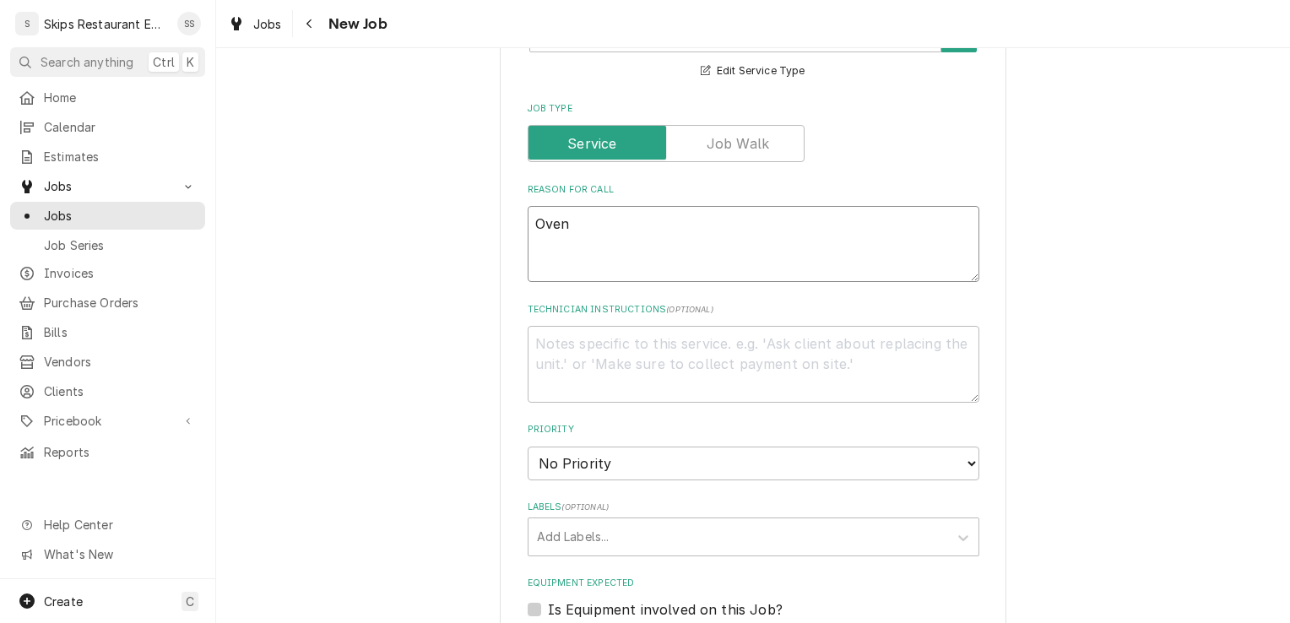
type textarea "Oven"
type textarea "x"
type textarea "Oven k"
type textarea "x"
type textarea "Oven ke"
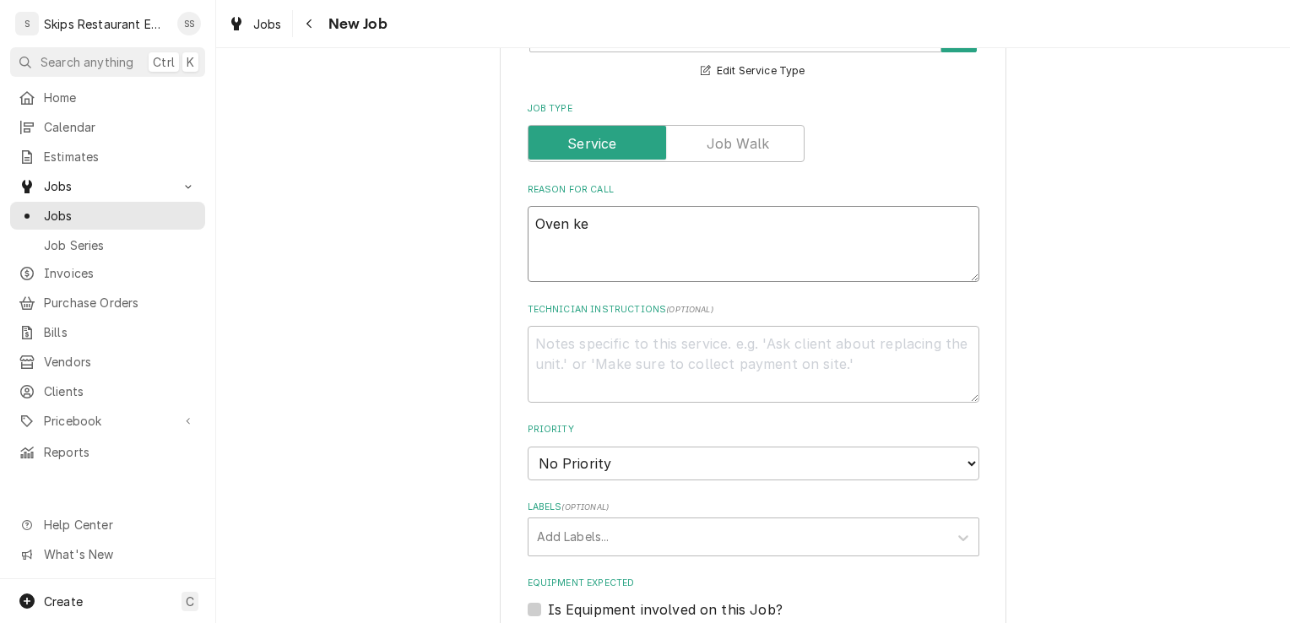
type textarea "x"
type textarea "Oven kee"
type textarea "x"
type textarea "Oven keep"
type textarea "x"
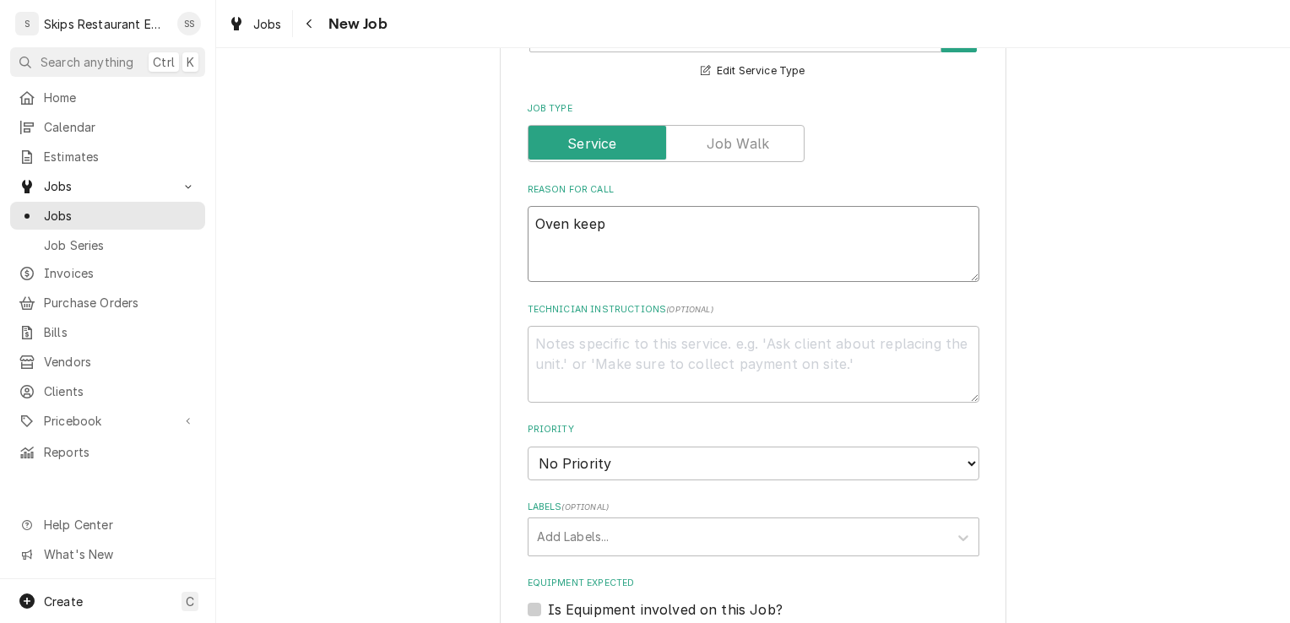
type textarea "Oven keeps"
type textarea "x"
type textarea "Oven keeps"
type textarea "x"
type textarea "Oven keeps t"
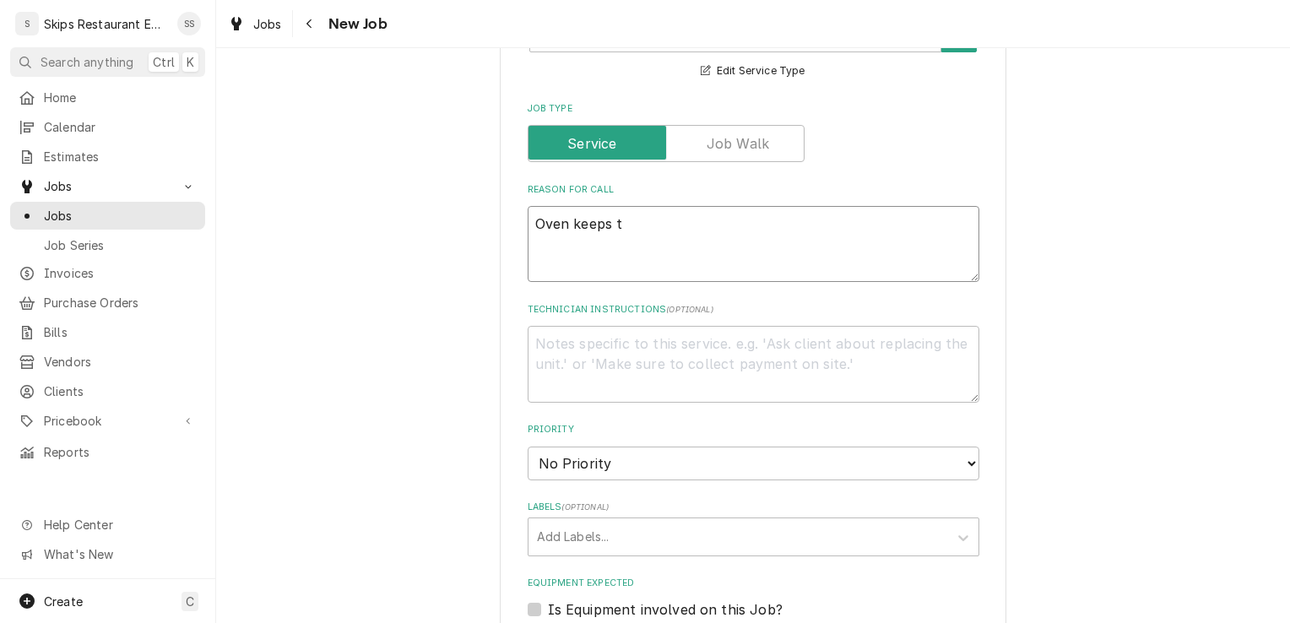
type textarea "x"
type textarea "Oven keeps tu"
type textarea "x"
type textarea "Oven keeps tur"
type textarea "x"
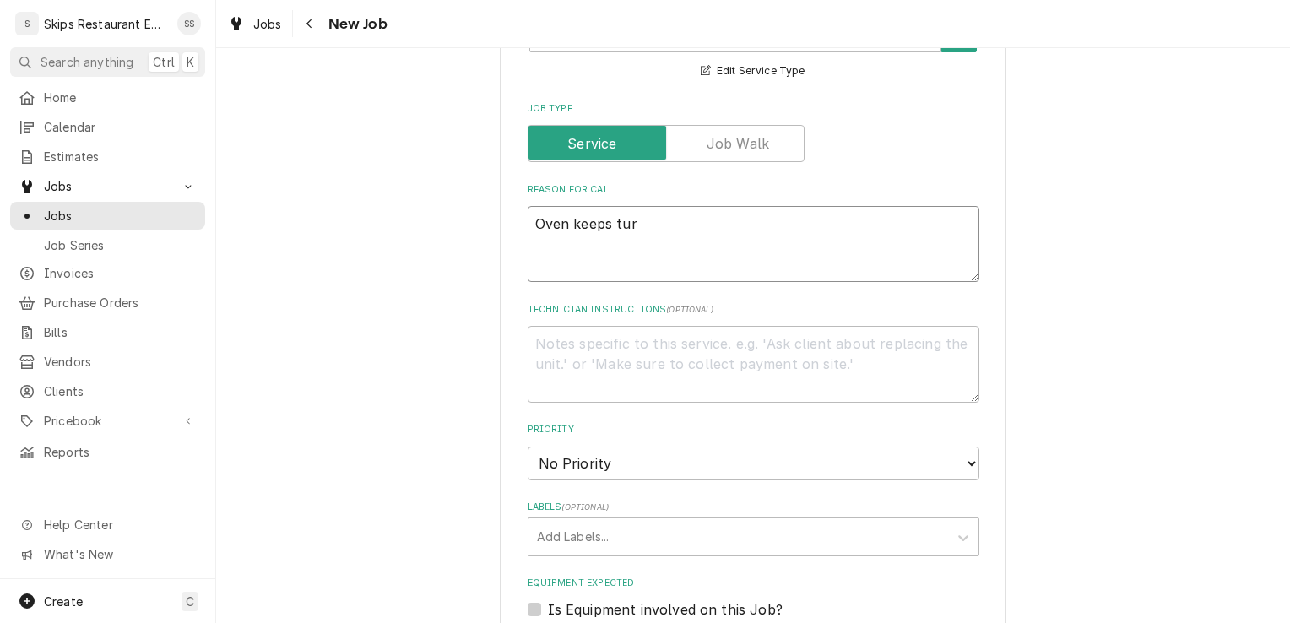
type textarea "Oven keeps turn"
type textarea "x"
type textarea "Oven keeps turni"
type textarea "x"
type textarea "Oven keeps turning"
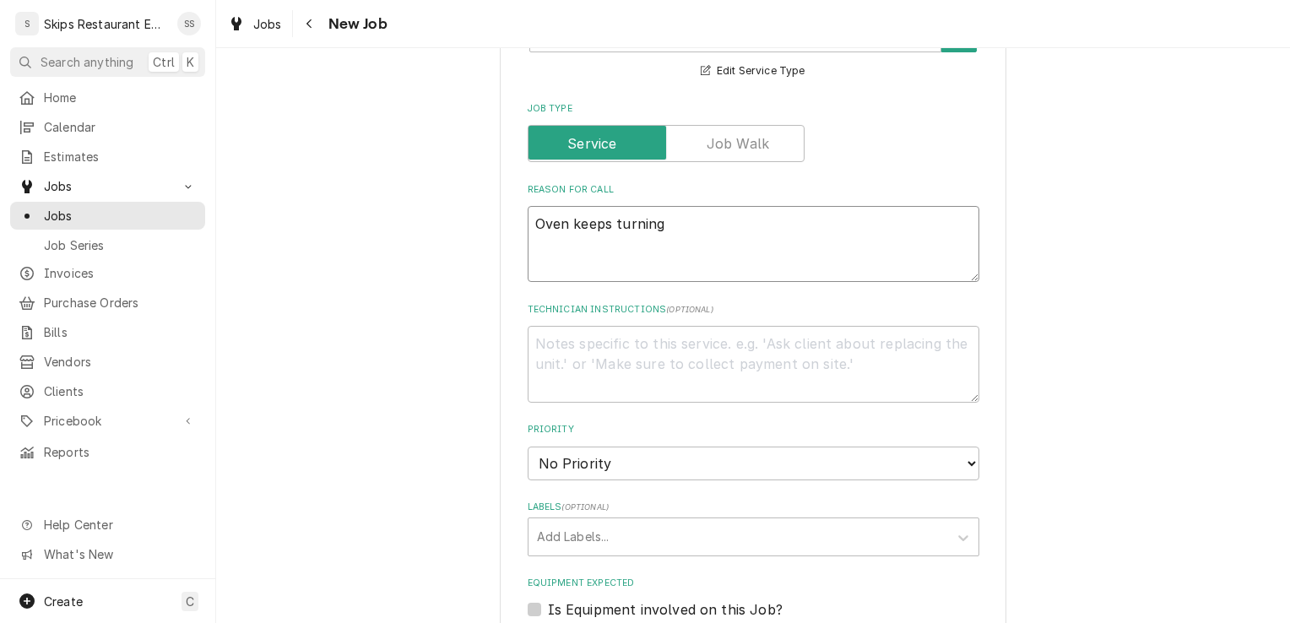
type textarea "x"
type textarea "Oven keeps turning"
type textarea "x"
type textarea "Oven keeps turning o"
type textarea "x"
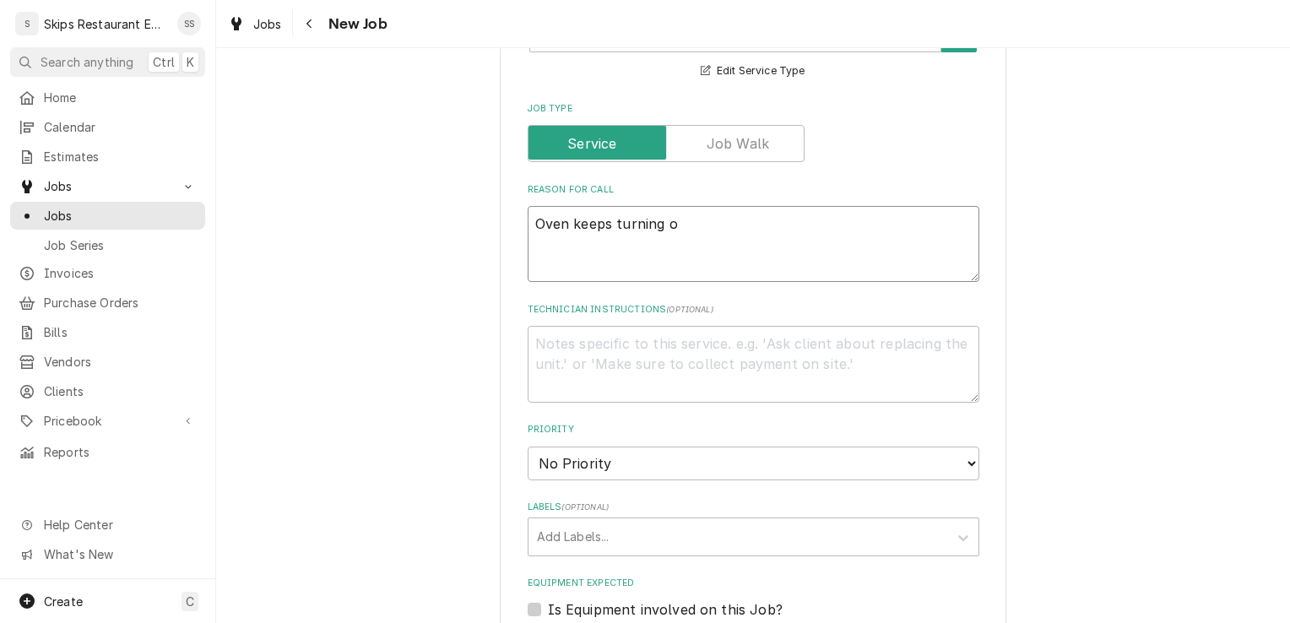
type textarea "Oven keeps turning of"
type textarea "x"
type textarea "Oven keeps turning off"
type textarea "x"
type textarea "Oven keeps turning off."
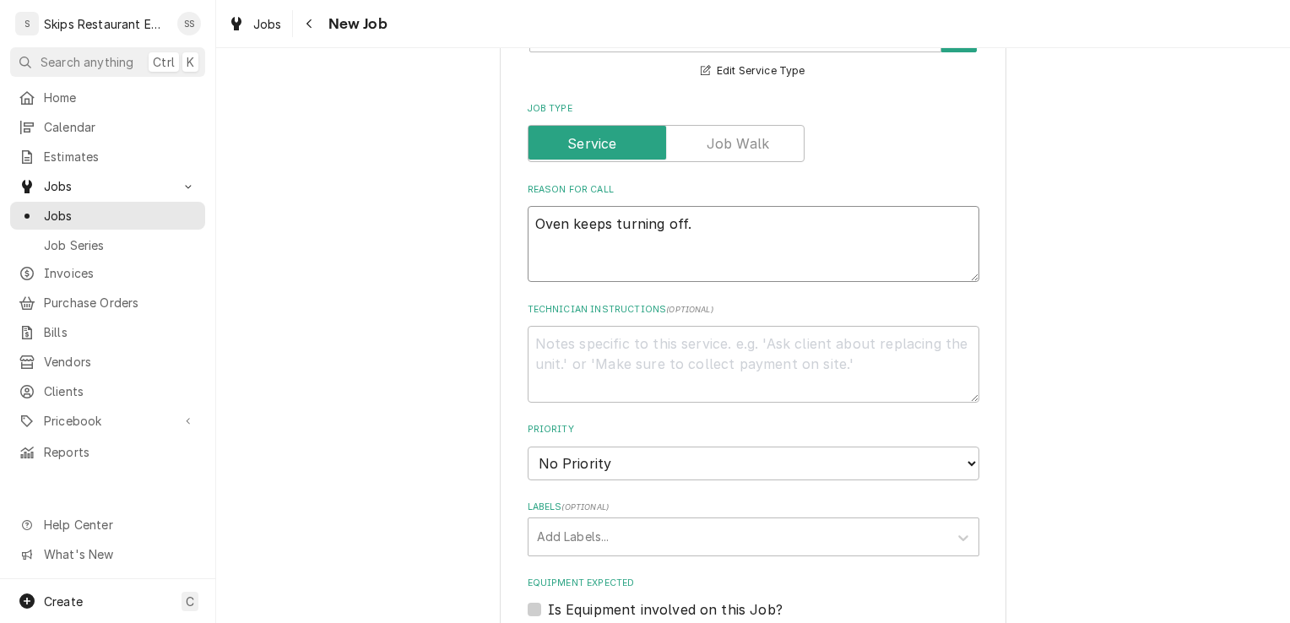
type textarea "x"
type textarea "Oven keeps turning off."
type textarea "x"
type textarea "Oven keeps turning off. D"
type textarea "x"
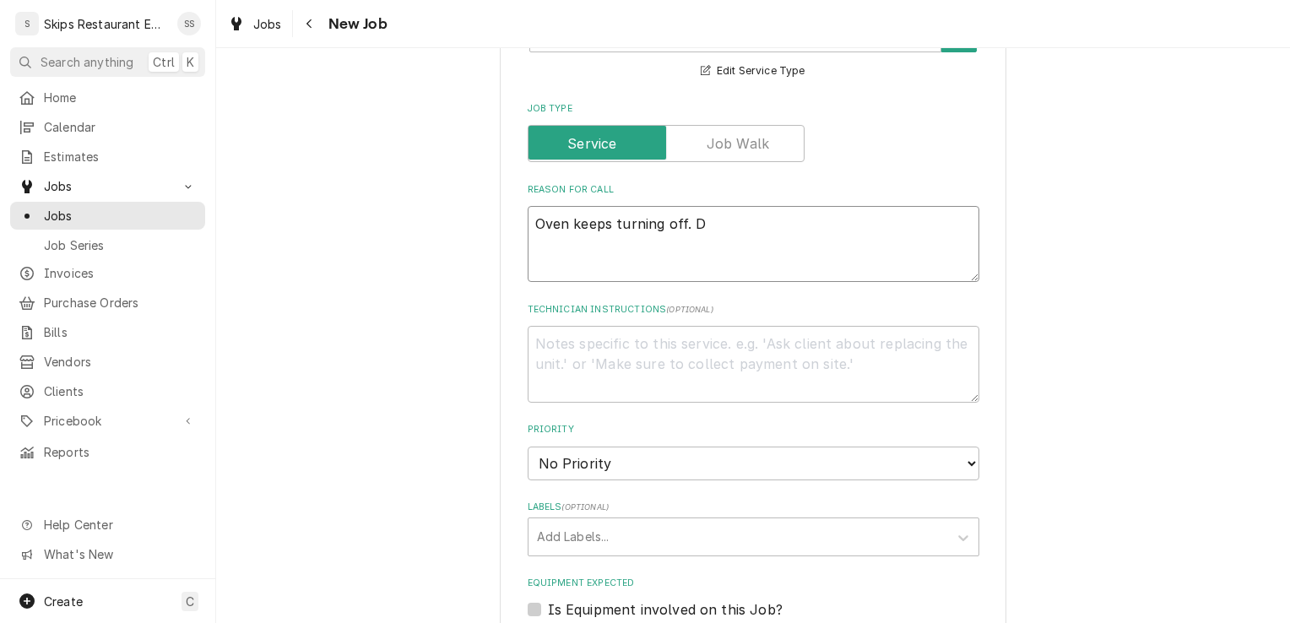
type textarea "Oven keeps turning off. Do"
type textarea "x"
type textarea "Oven keeps turning off. Doe"
type textarea "x"
type textarea "Oven keeps turning off. Doen"
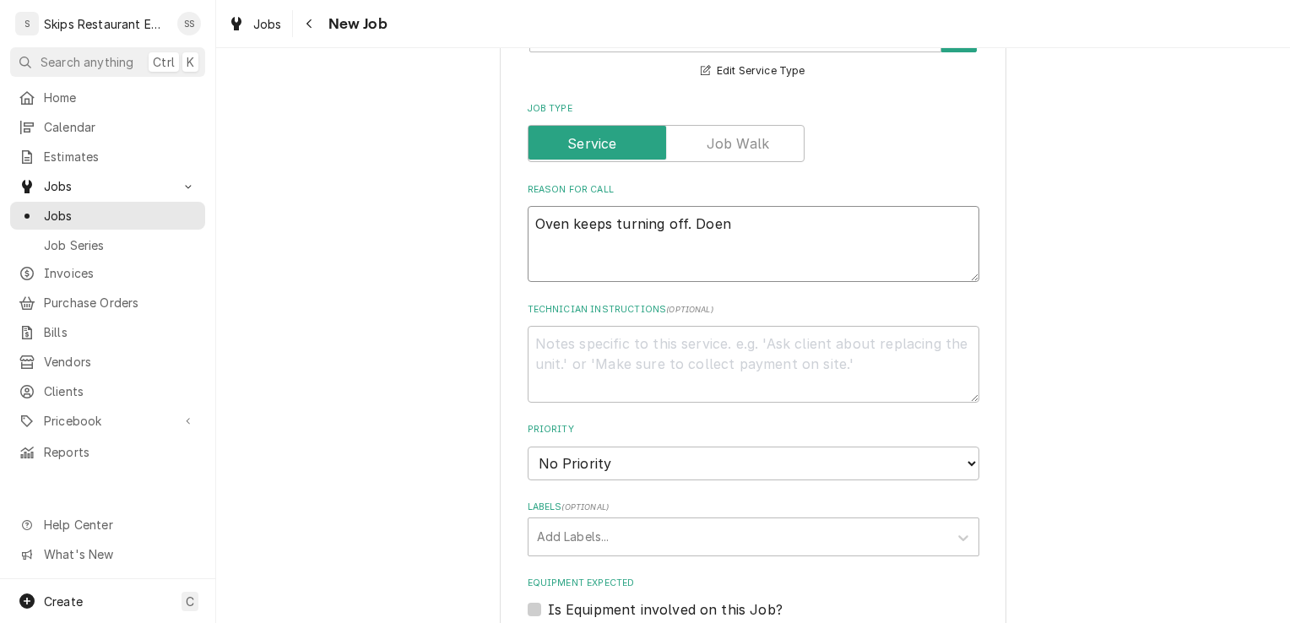
type textarea "x"
type textarea "Oven keeps turning off. Doen'"
type textarea "x"
type textarea "Oven keeps turning off. Doen't"
type textarea "x"
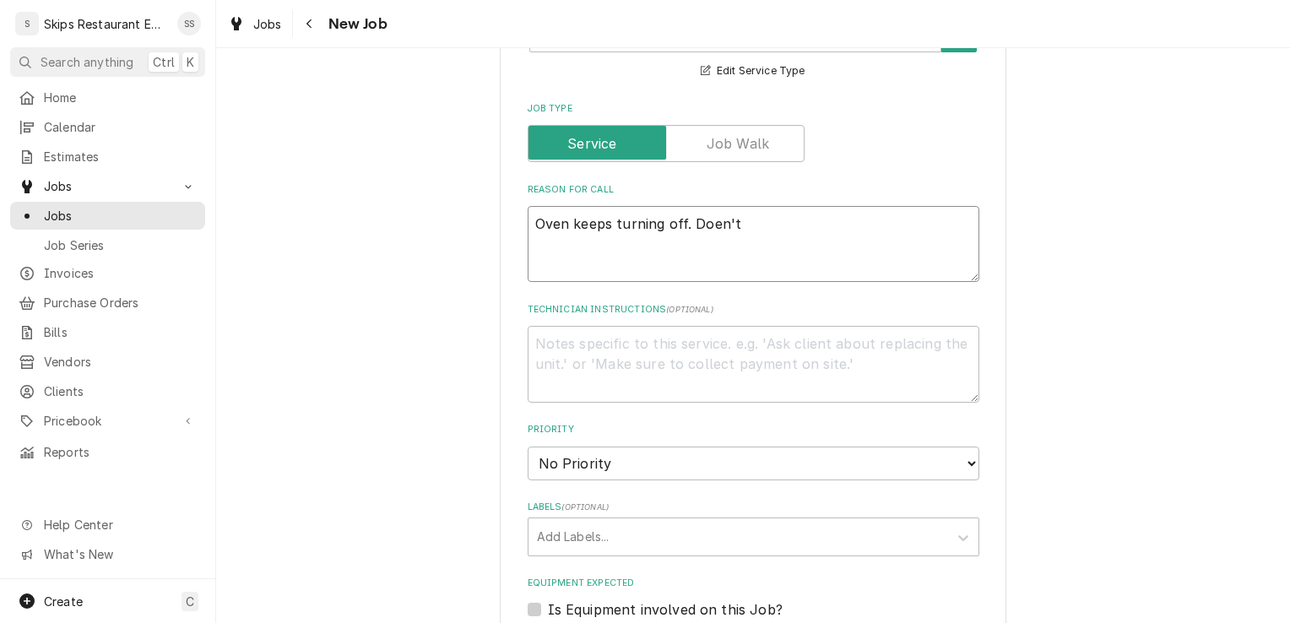
type textarea "Oven keeps turning off. Doen'"
type textarea "x"
type textarea "Oven keeps turning off. Doen"
type textarea "x"
type textarea "Oven keeps turning off. Doe"
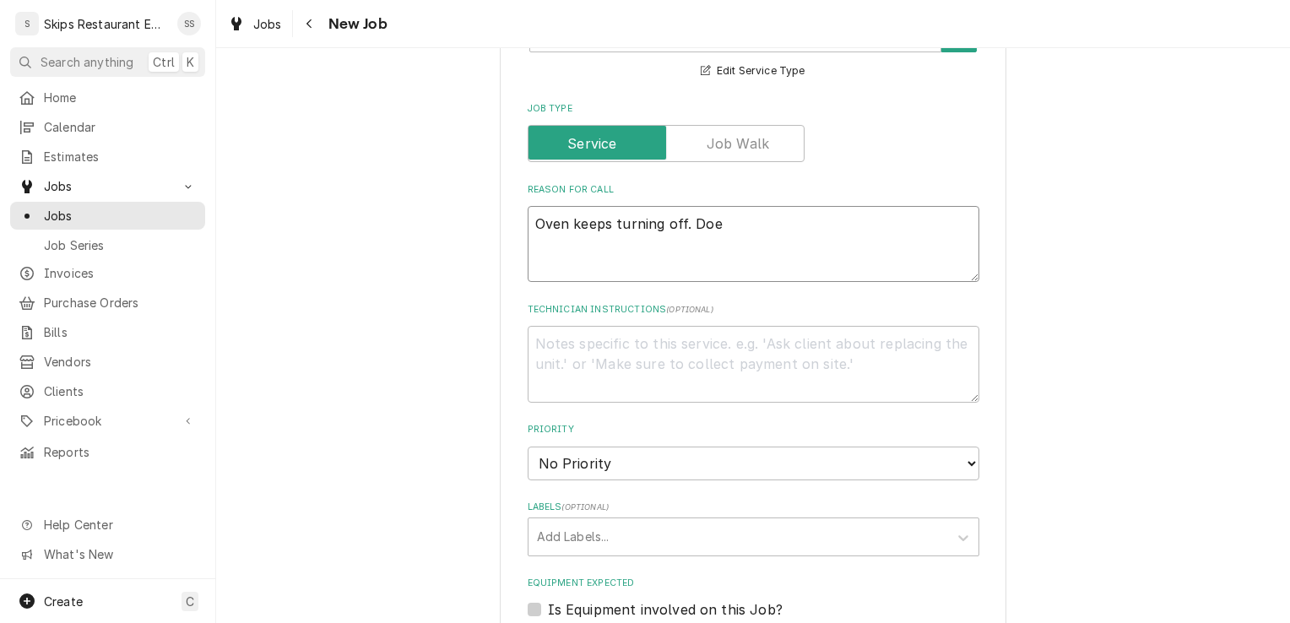
type textarea "x"
type textarea "Oven keeps turning off. Do"
type textarea "x"
type textarea "Oven keeps turning off. Dos"
type textarea "x"
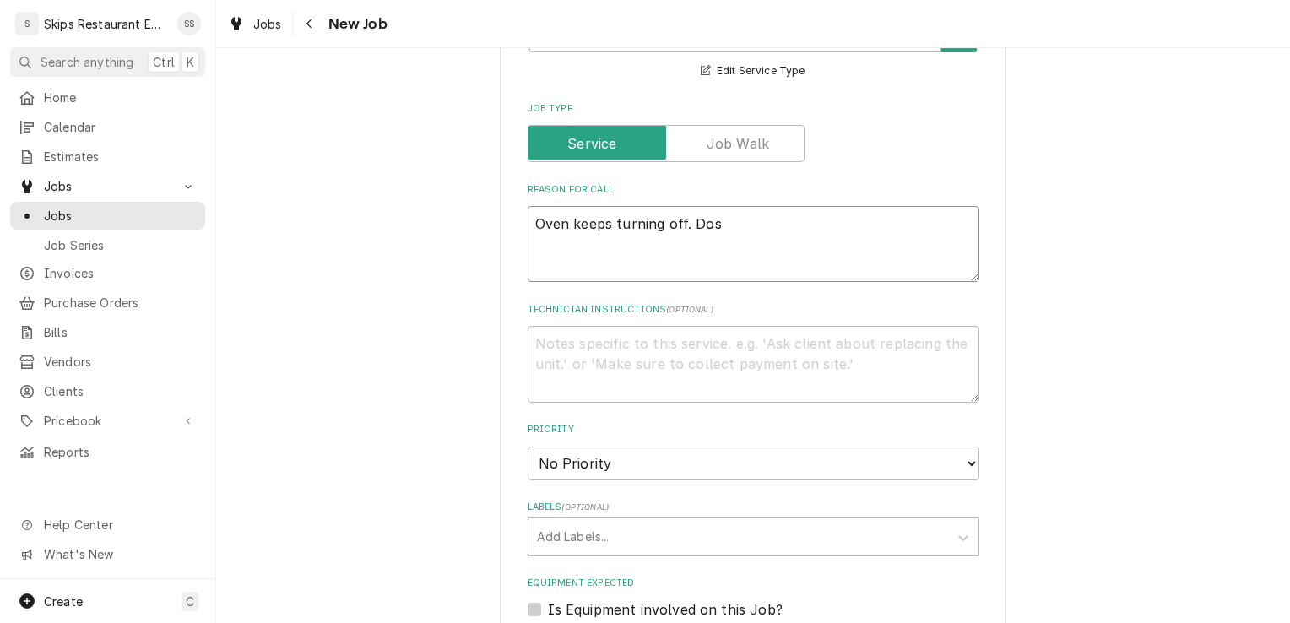
type textarea "Oven keeps turning off. Dose"
type textarea "x"
type textarea "Oven keeps turning off. Dosen"
type textarea "x"
type textarea "Oven keeps turning off. Dosen'"
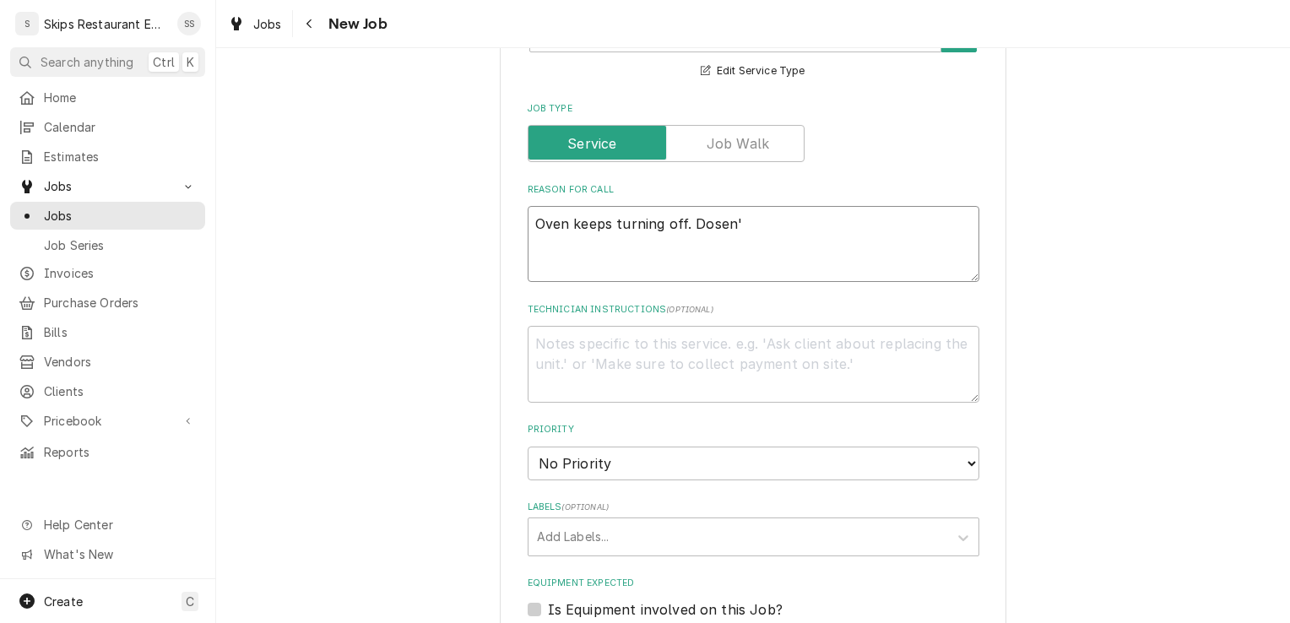
type textarea "x"
type textarea "Oven keeps turning off. Dosen't"
type textarea "x"
type textarea "Oven keeps turning off. Dosen't"
type textarea "x"
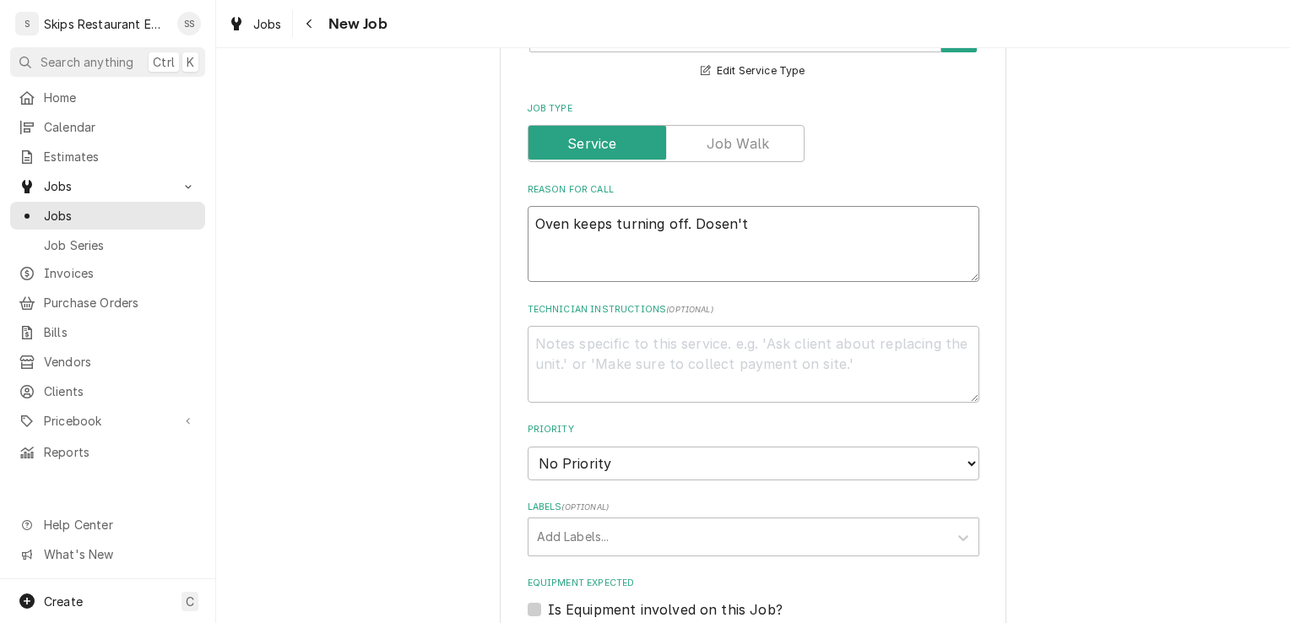
type textarea "Oven keeps turning off. Dosen't h"
type textarea "x"
type textarea "Oven keeps turning off. Dosen't he"
type textarea "x"
type textarea "Oven keeps turning off. Dosen't hea"
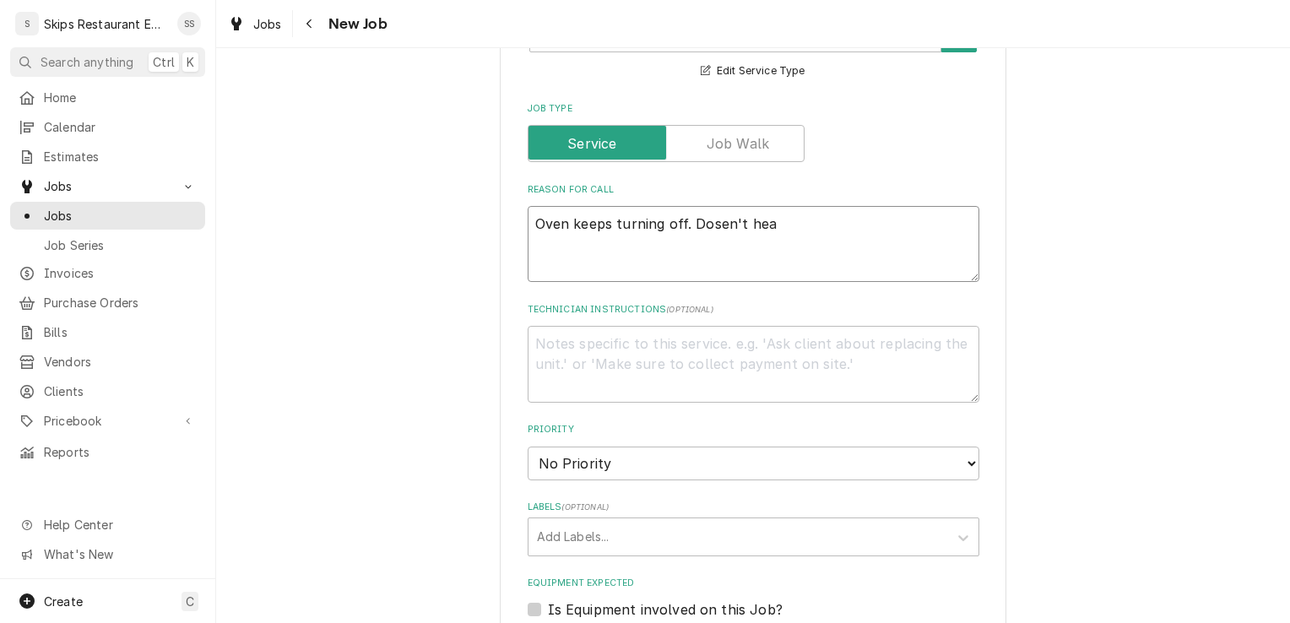
type textarea "x"
type textarea "Oven keeps turning off. Dosen't heat"
type textarea "x"
type textarea "Oven keeps turning off. Dosen't heat"
type textarea "x"
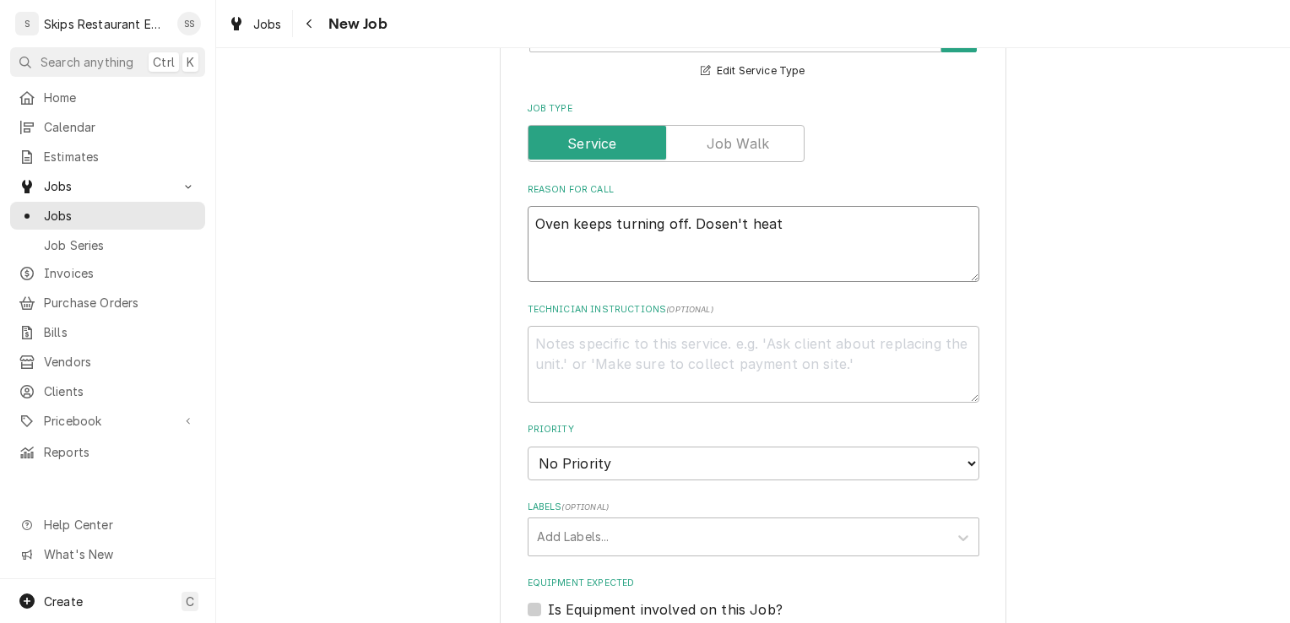
type textarea "Oven keeps turning off. Dosen't heat w"
type textarea "x"
type textarea "Oven keeps turning off. Dosen't heat wh"
type textarea "x"
type textarea "Oven keeps turning off. Dosen't heat when"
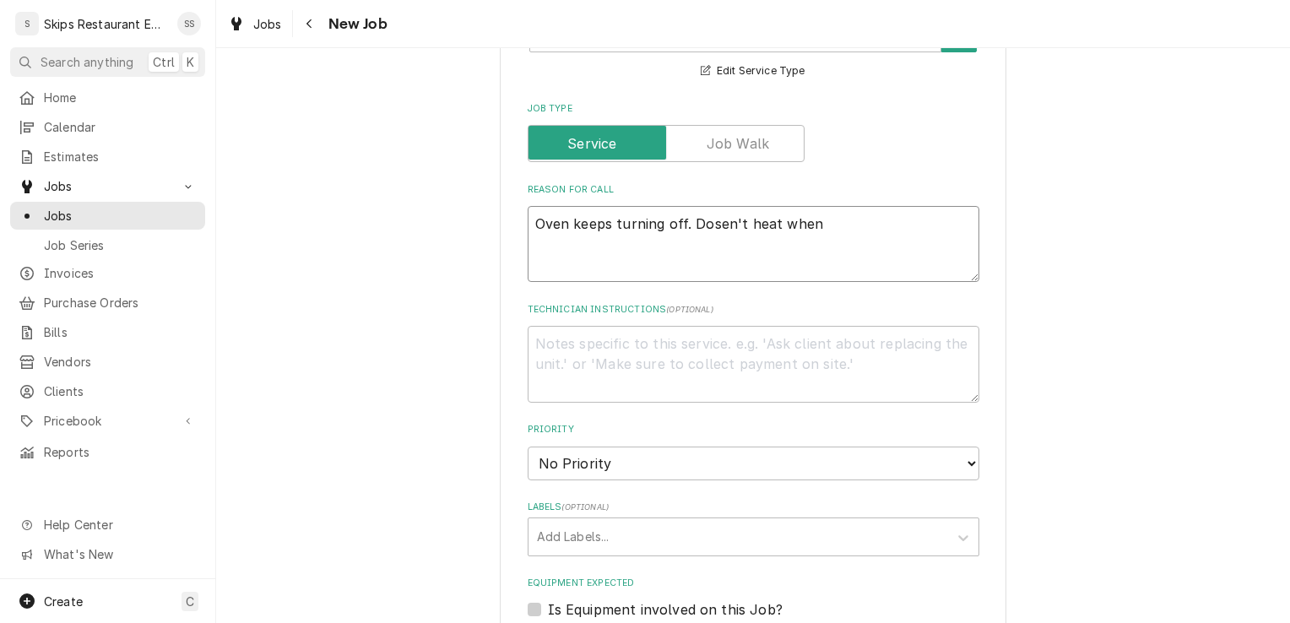
type textarea "x"
type textarea "Oven keeps turning off. Dosen't heat when"
type textarea "x"
type textarea "Oven keeps turning off. Dosen't heat when t"
type textarea "x"
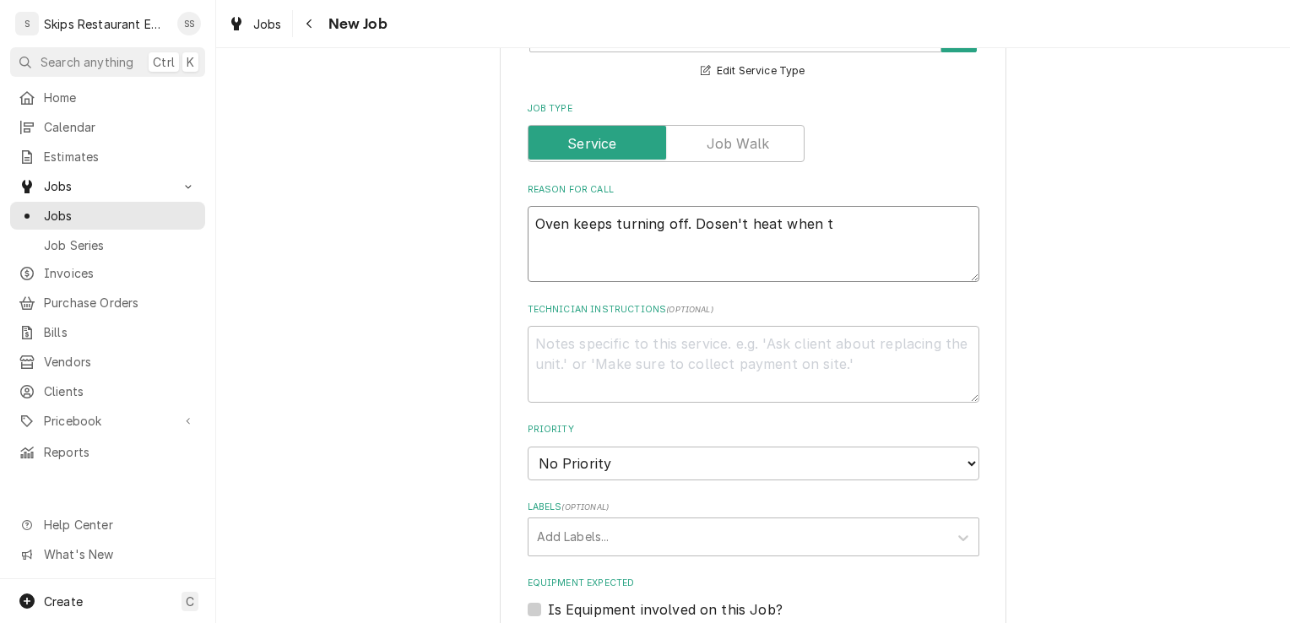
type textarea "Oven keeps turning off. Dosen't heat when tu"
type textarea "x"
type textarea "Oven keeps turning off. Dosen't heat when tur"
type textarea "x"
type textarea "Oven keeps turning off. Dosen't heat when turn"
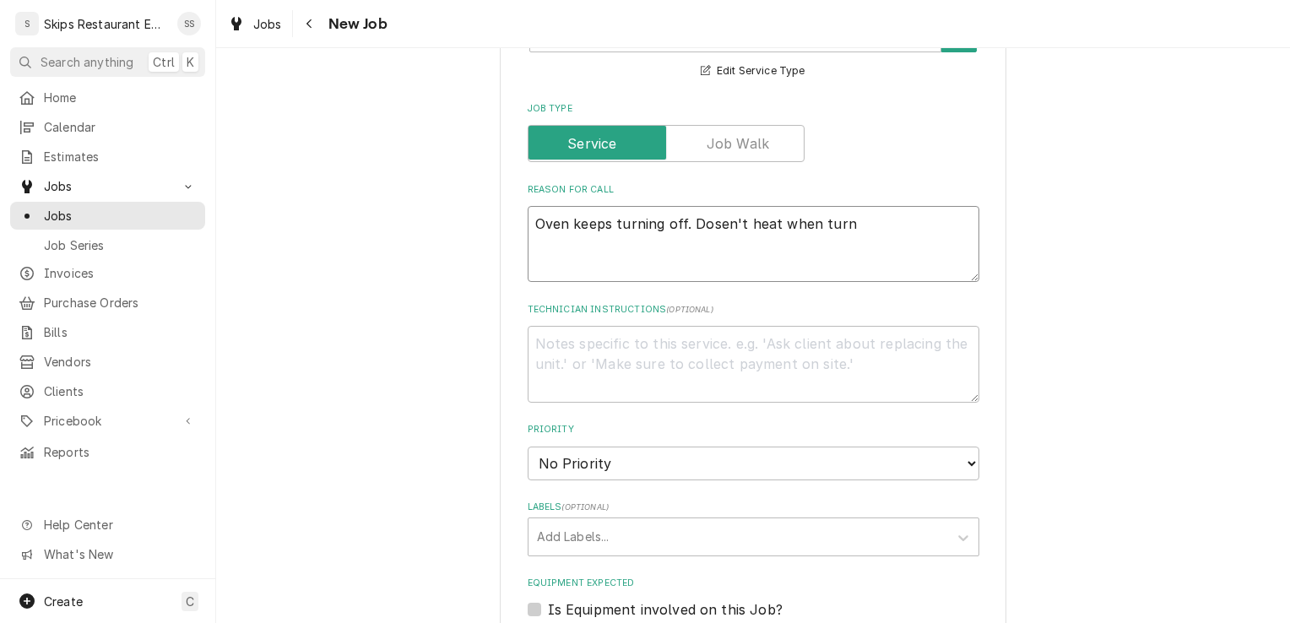
type textarea "x"
type textarea "Oven keeps turning off. Dosen't heat when turne"
type textarea "x"
type textarea "Oven keeps turning off. Dosen't heat when turned"
type textarea "x"
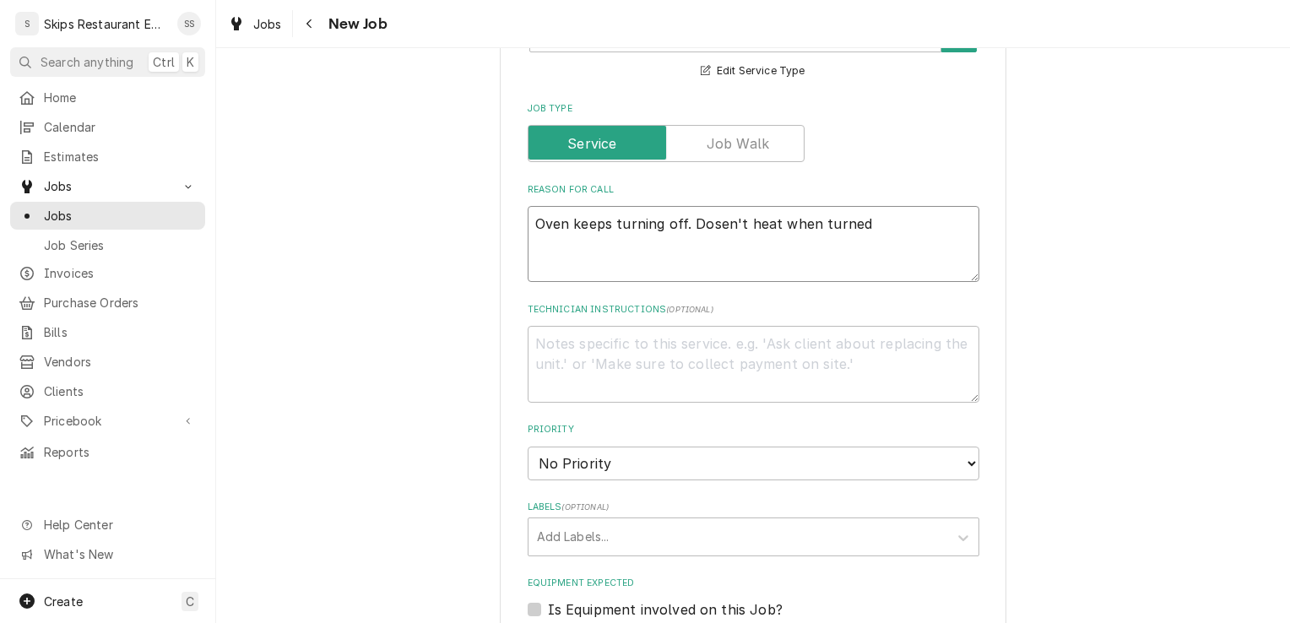
type textarea "Oven keeps turning off. Dosen't heat when turned"
type textarea "x"
type textarea "Oven keeps turning off. Dosen't heat when turned o"
type textarea "x"
type textarea "Oven keeps turning off. Dosen't heat when turned on"
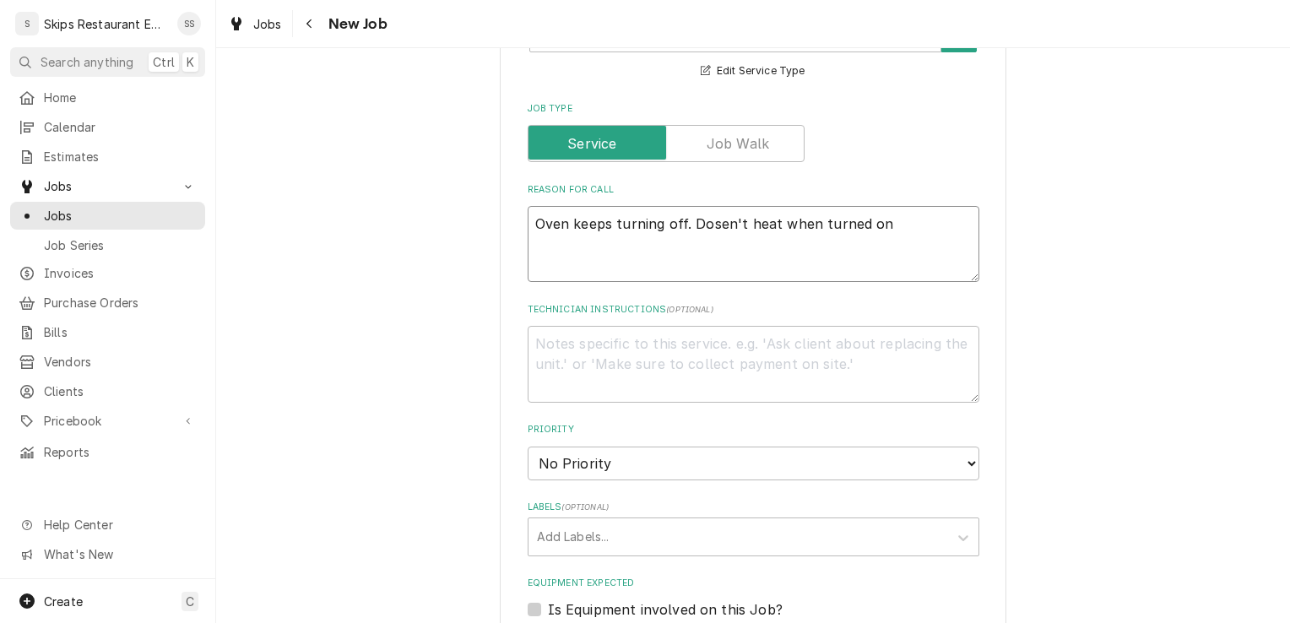
type textarea "x"
type textarea "Oven keeps turning off. Dosen't heat when turned on."
type textarea "x"
type textarea "Oven keeps turning off. Doesn't heat when turned on."
type textarea "x"
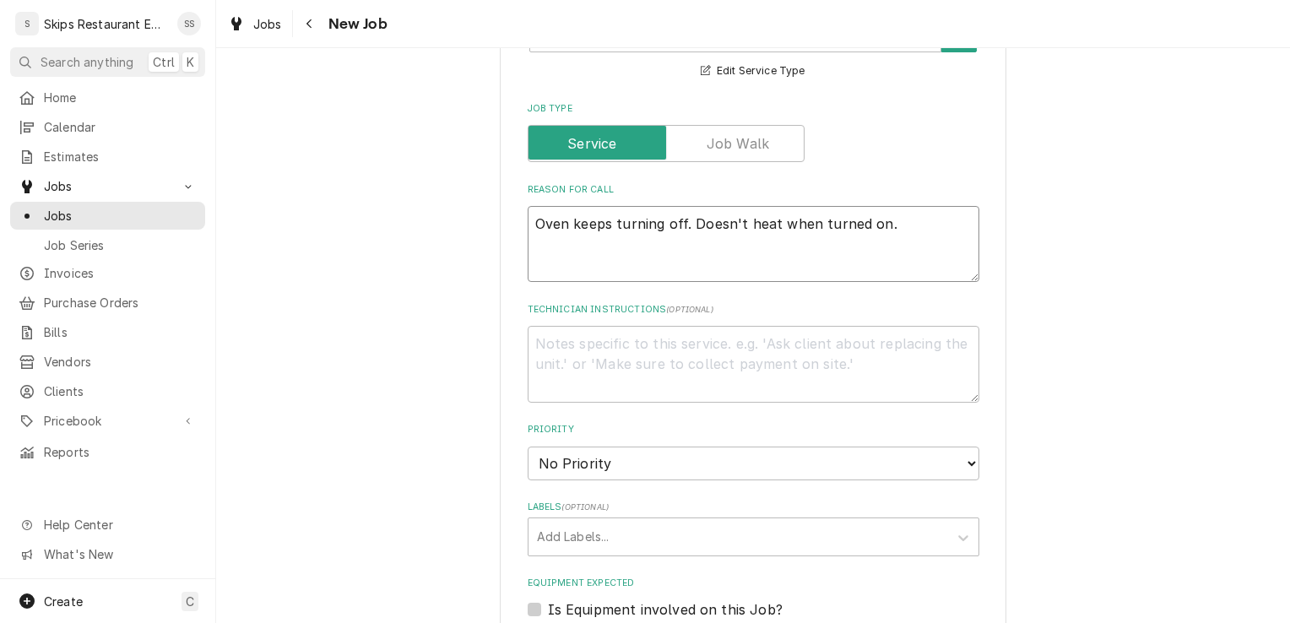
click at [888, 224] on textarea "Oven keeps turning off. Doesn't heat when turned on." at bounding box center [753, 244] width 452 height 76
type textarea "Oven keeps turning off. Doesn't heat when turned on."
click at [560, 343] on textarea "Technician Instructions ( optional )" at bounding box center [753, 364] width 452 height 76
type textarea "x"
type textarea "I"
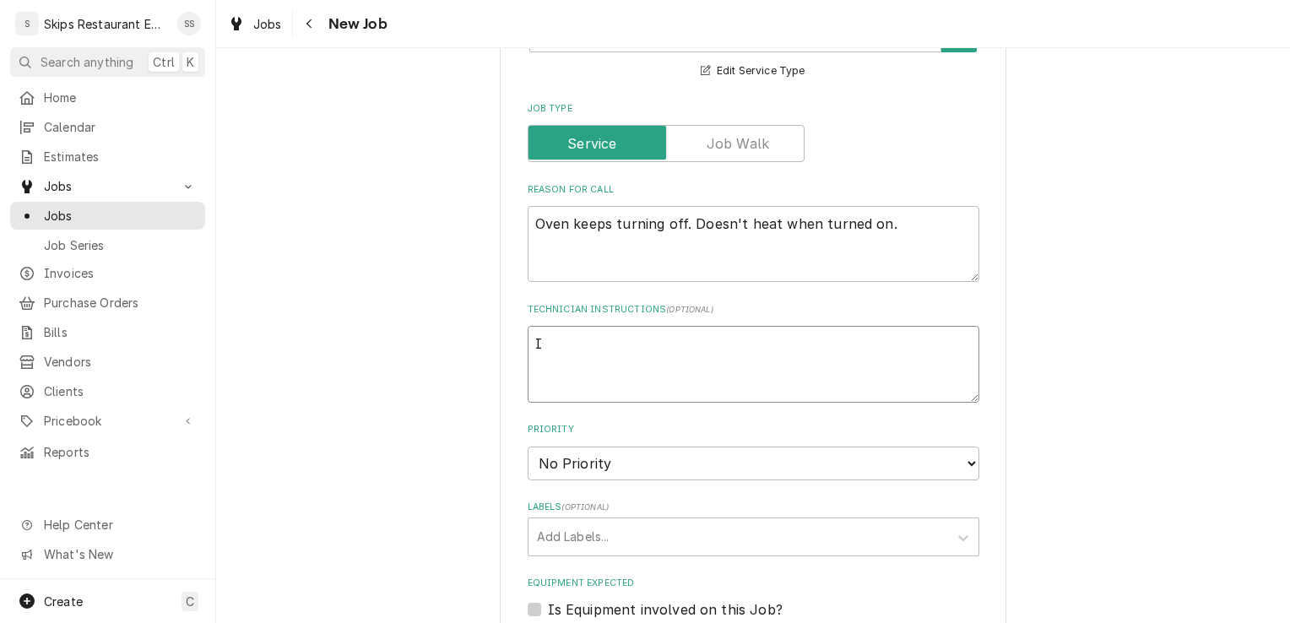
type textarea "x"
type textarea "IN"
type textarea "x"
type textarea "IN"
type textarea "x"
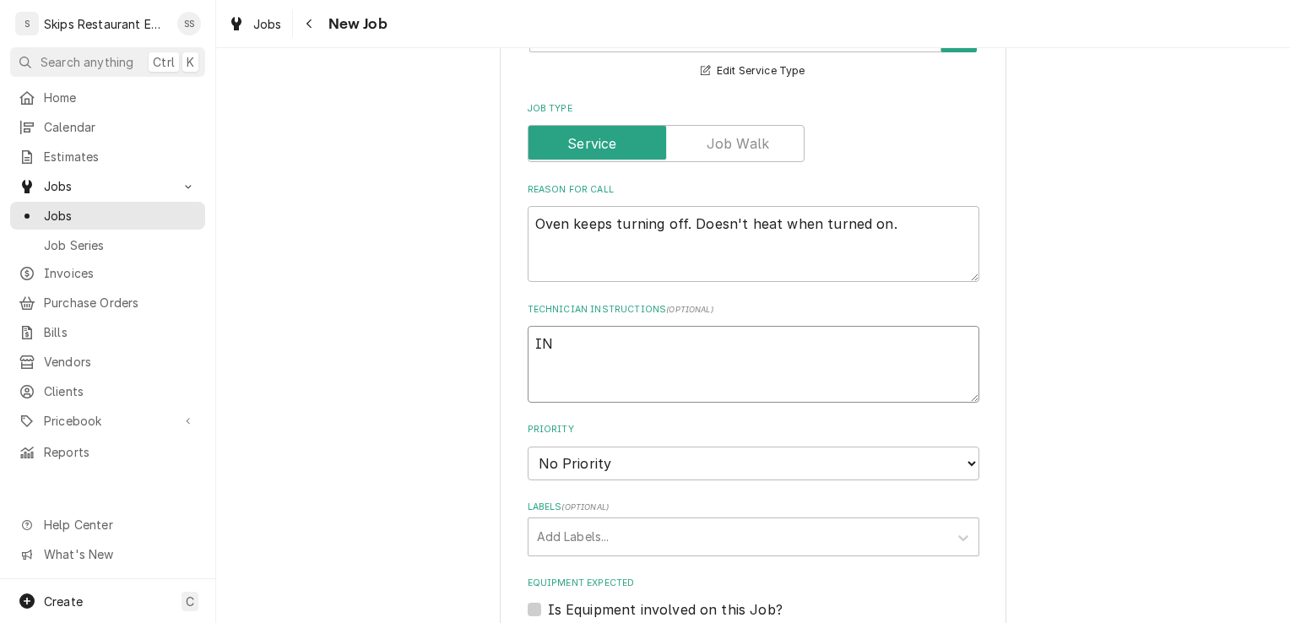
type textarea "IN S"
type textarea "x"
type textarea "IN SH"
type textarea "x"
type textarea "IN SHO"
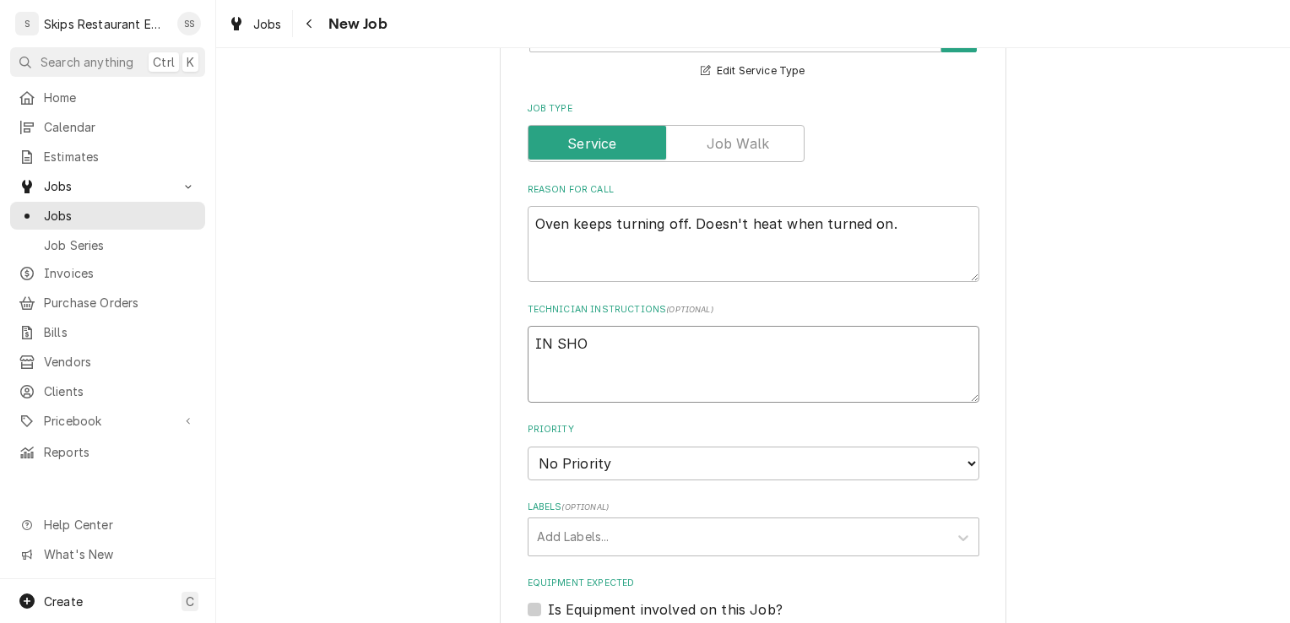
type textarea "x"
type textarea "IN SHOP"
type textarea "x"
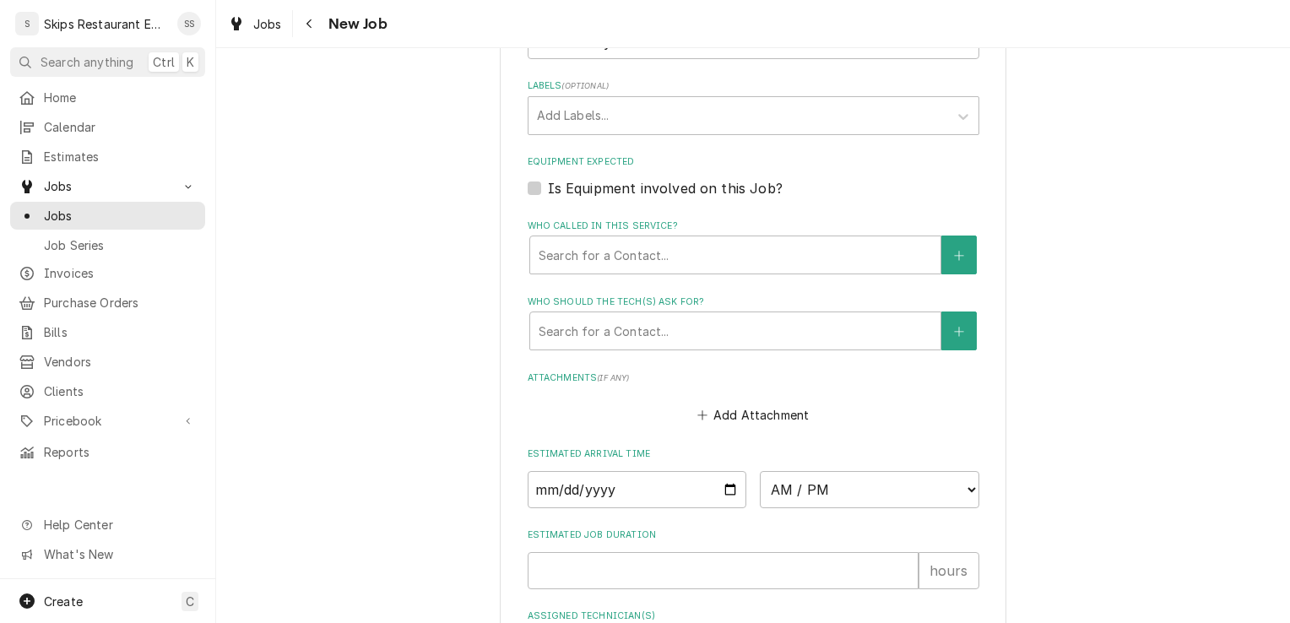
scroll to position [1018, 0]
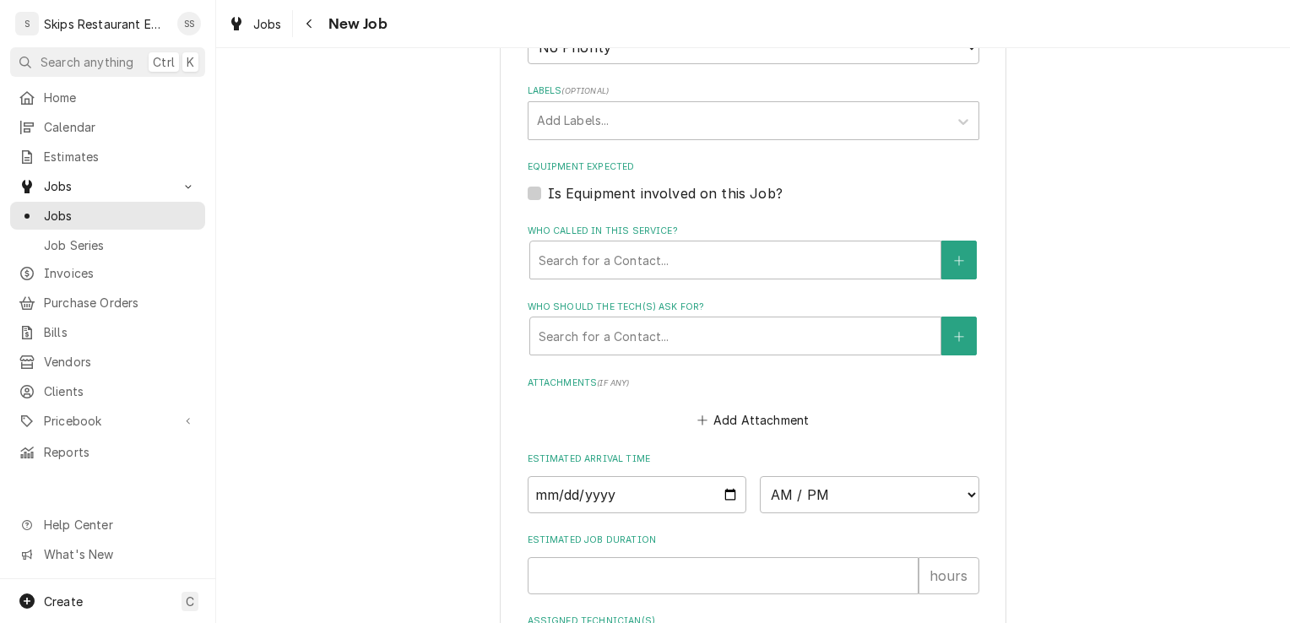
type textarea "IN SHOP"
click at [548, 193] on label "Is Equipment involved on this Job?" at bounding box center [665, 193] width 235 height 20
click at [548, 193] on input "Equipment Expected" at bounding box center [774, 201] width 452 height 37
checkbox input "true"
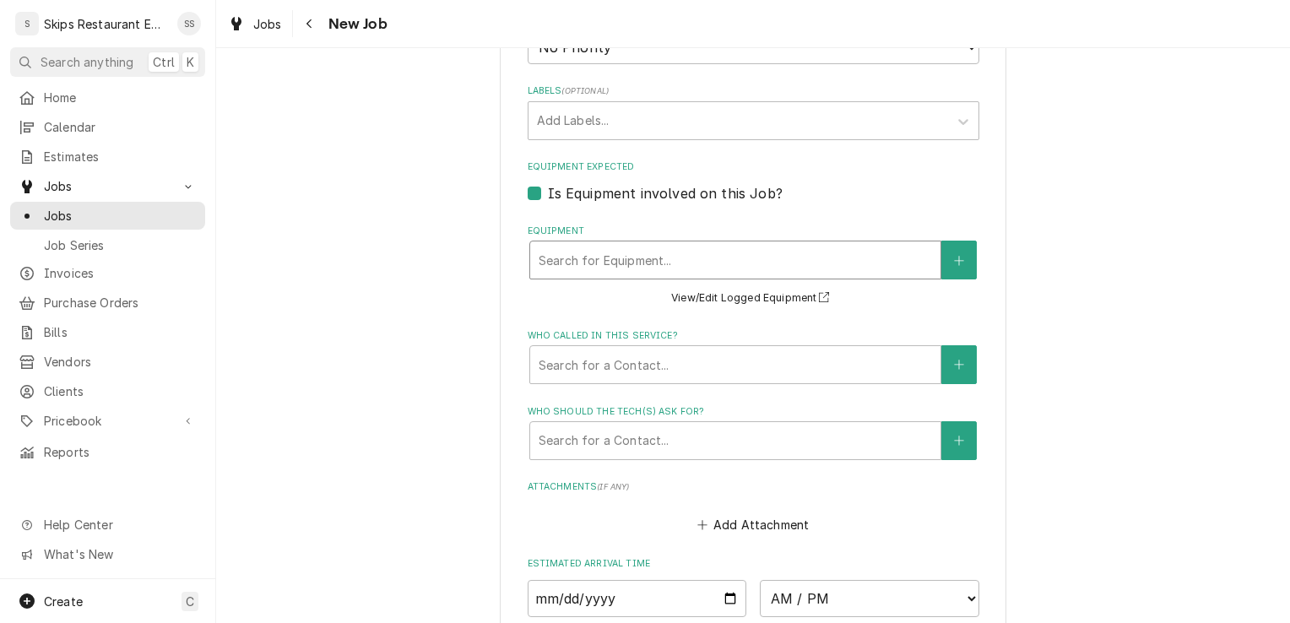
click at [598, 260] on div "Equipment" at bounding box center [734, 260] width 393 height 30
click at [782, 262] on div "Equipment" at bounding box center [734, 260] width 393 height 30
click at [749, 297] on button "View/Edit Logged Equipment" at bounding box center [752, 298] width 169 height 21
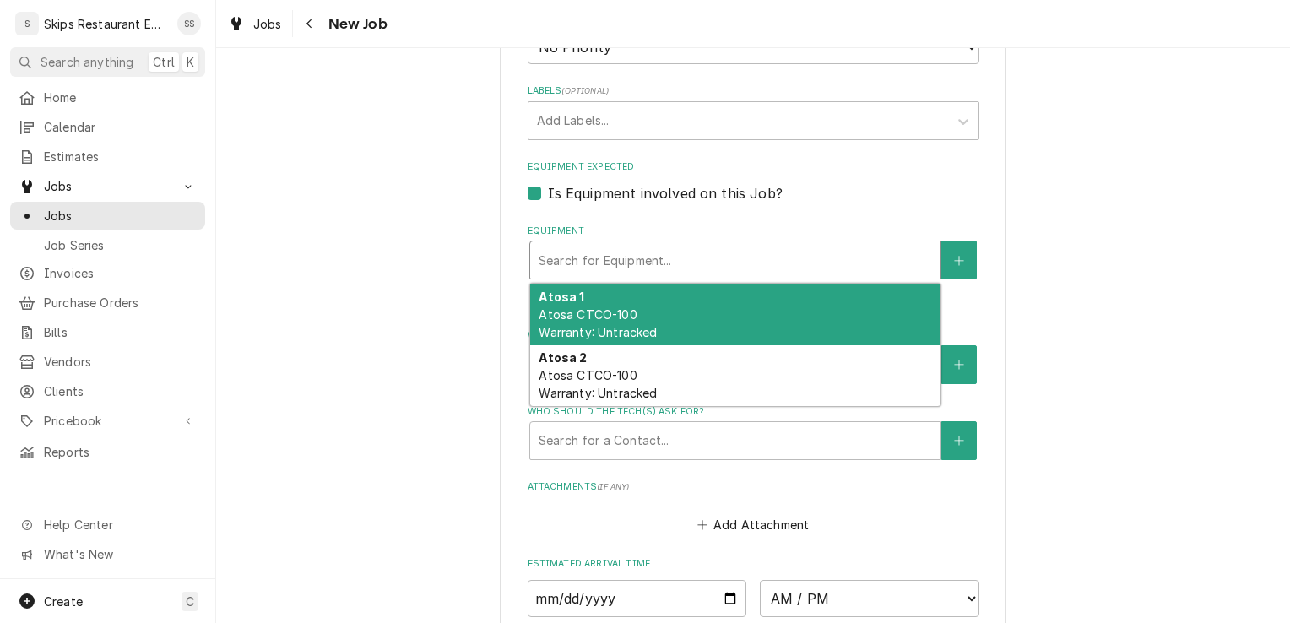
click at [616, 266] on div "Equipment" at bounding box center [734, 260] width 393 height 30
click at [608, 311] on span "Atosa CTCO-100 Warranty: Untracked" at bounding box center [597, 323] width 118 height 32
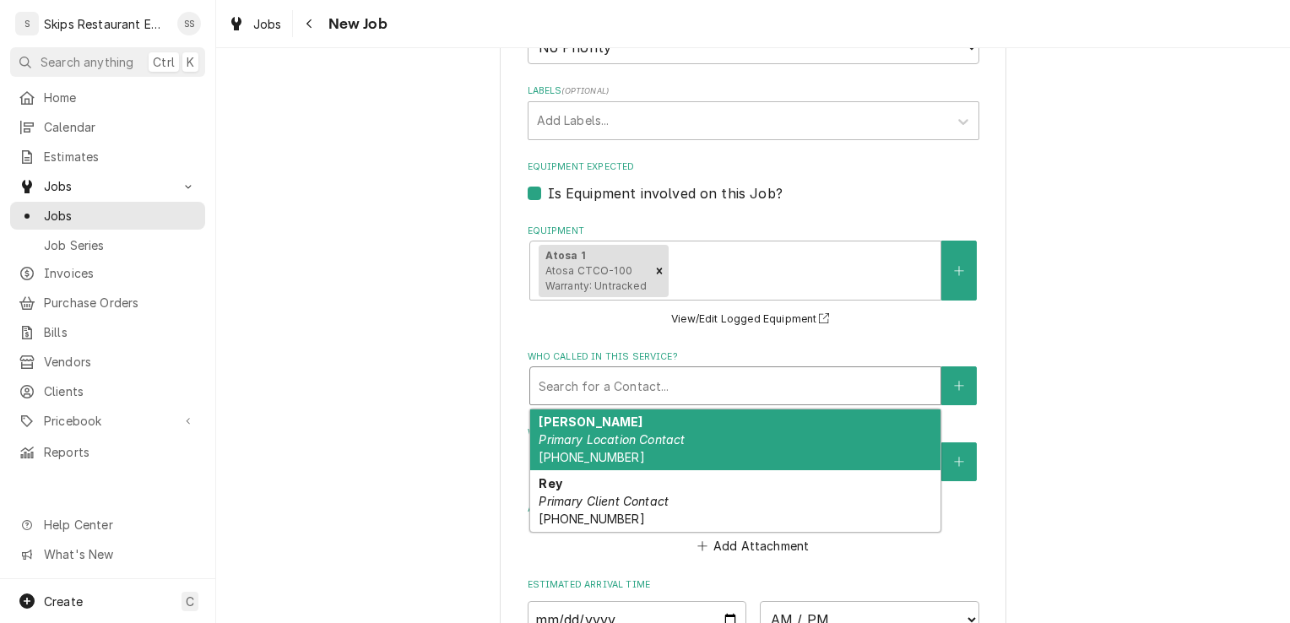
click at [622, 385] on div "Who called in this service?" at bounding box center [734, 385] width 393 height 30
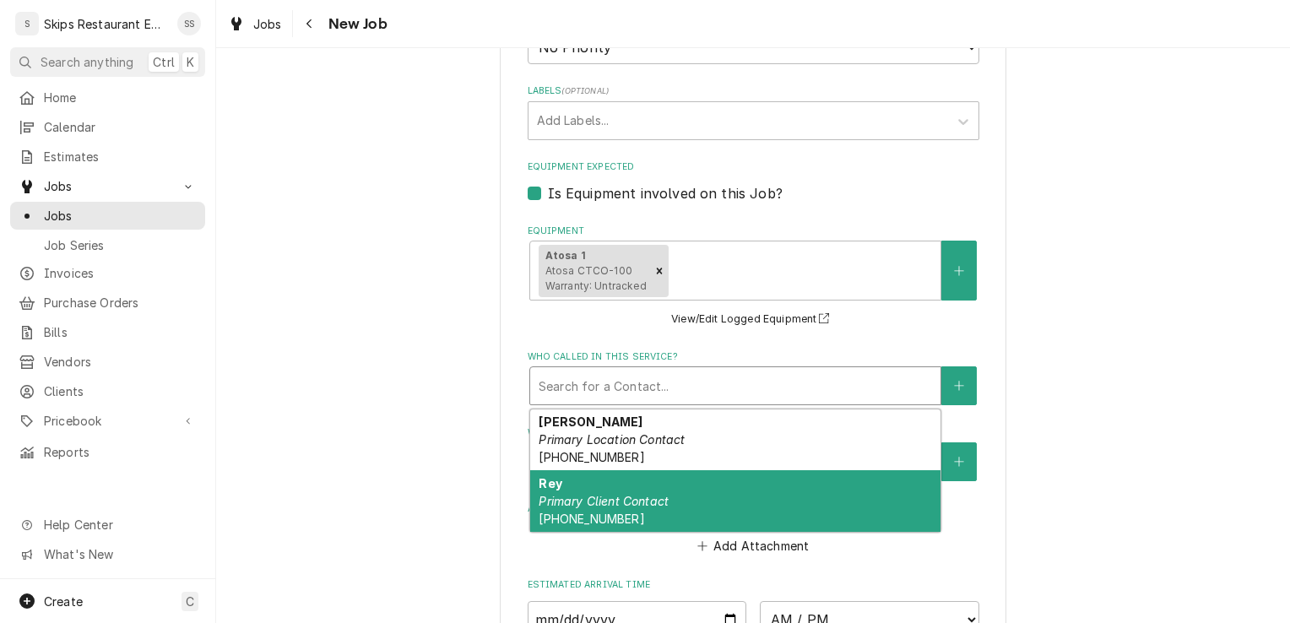
click at [632, 506] on em "Primary Client Contact" at bounding box center [603, 501] width 130 height 14
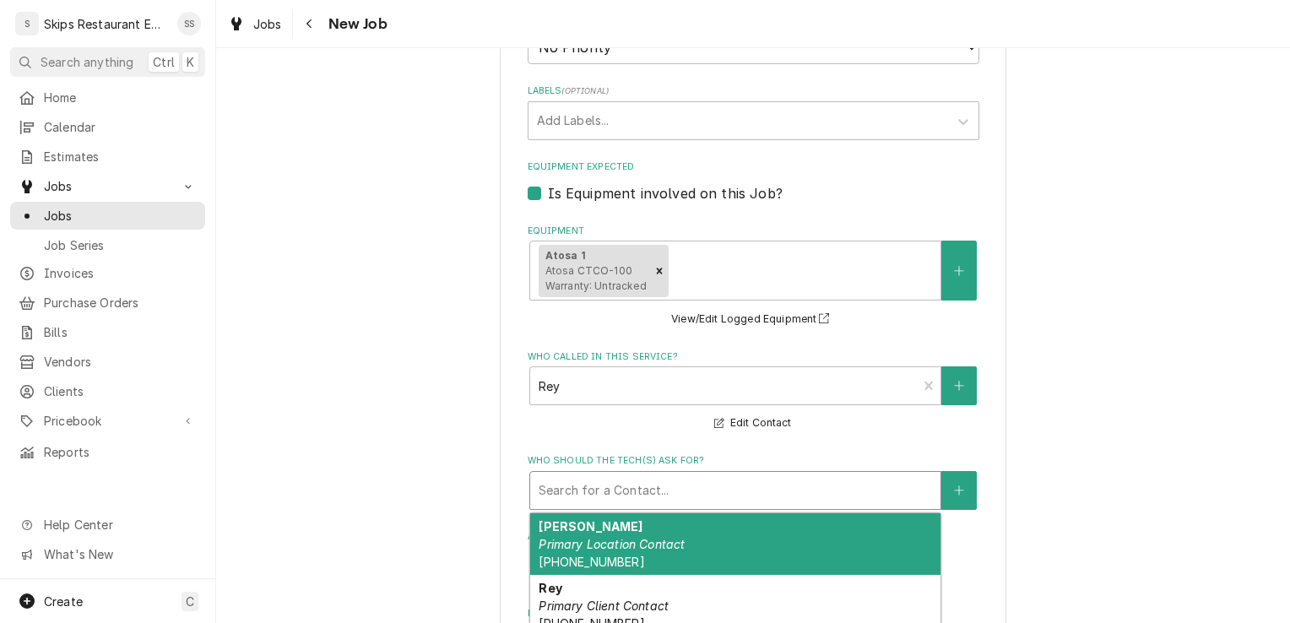
click at [633, 495] on div "Who should the tech(s) ask for?" at bounding box center [734, 490] width 393 height 30
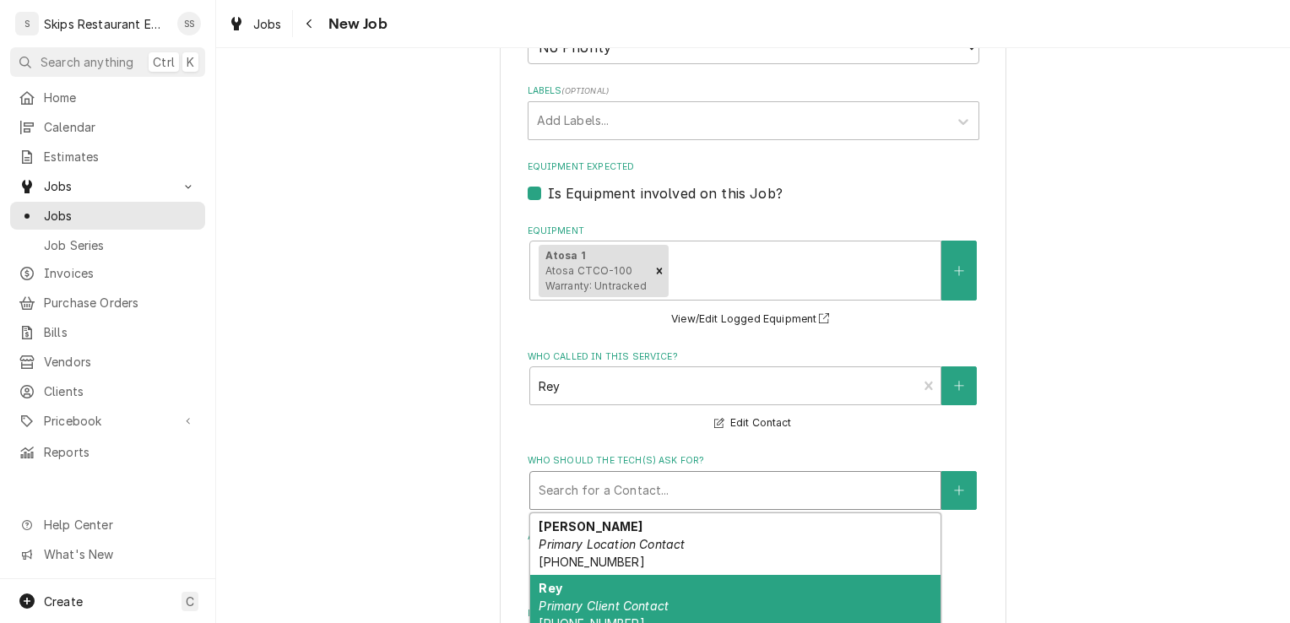
drag, startPoint x: 638, startPoint y: 607, endPoint x: 642, endPoint y: 593, distance: 14.1
click at [639, 604] on em "Primary Client Contact" at bounding box center [603, 605] width 130 height 14
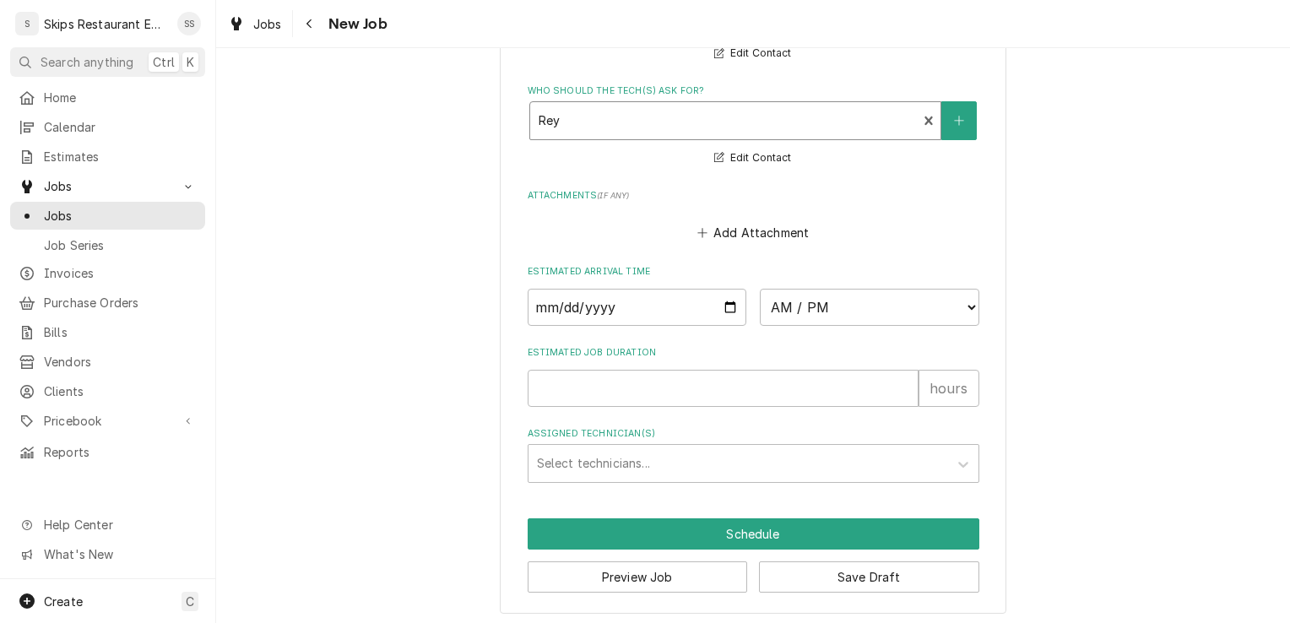
scroll to position [1386, 0]
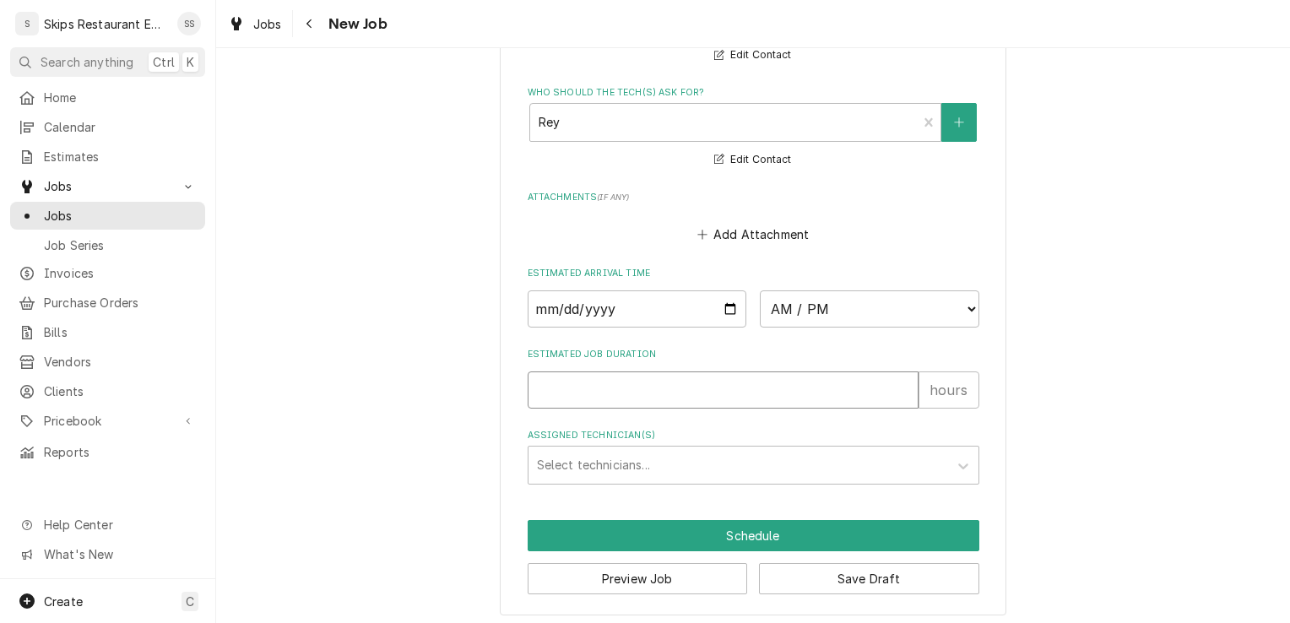
click at [547, 396] on input "Estimated Job Duration" at bounding box center [722, 389] width 391 height 37
type textarea "x"
type input "1"
type textarea "x"
type input "1"
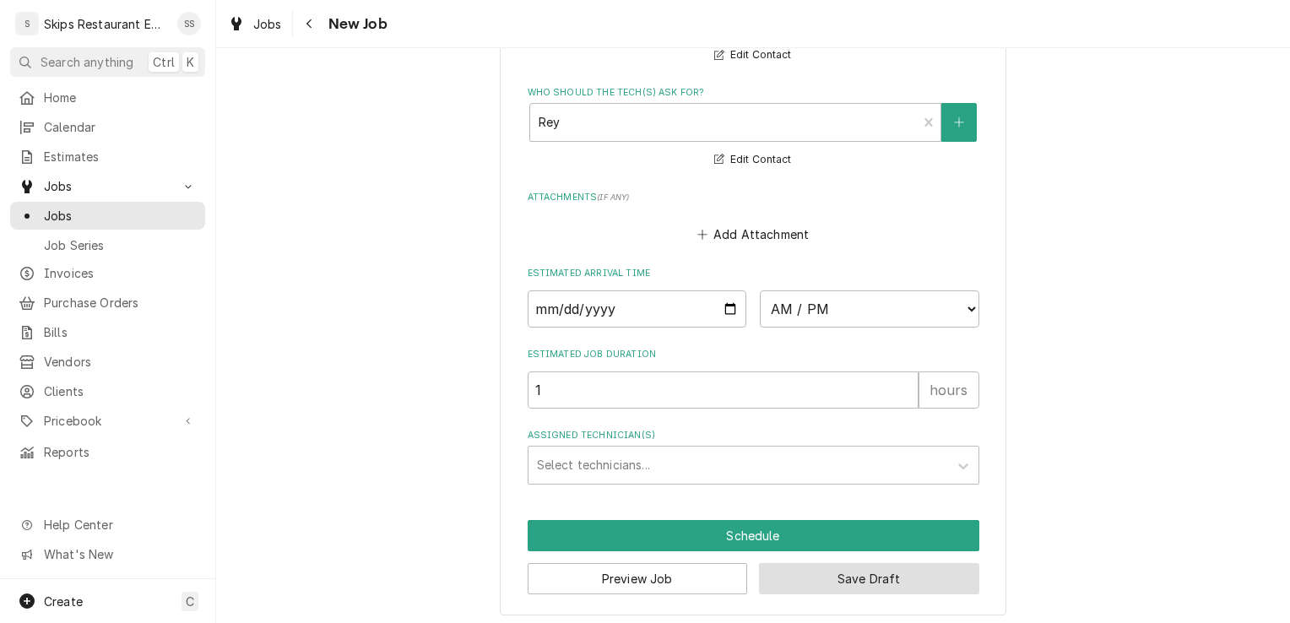
click at [808, 584] on button "Save Draft" at bounding box center [869, 578] width 220 height 31
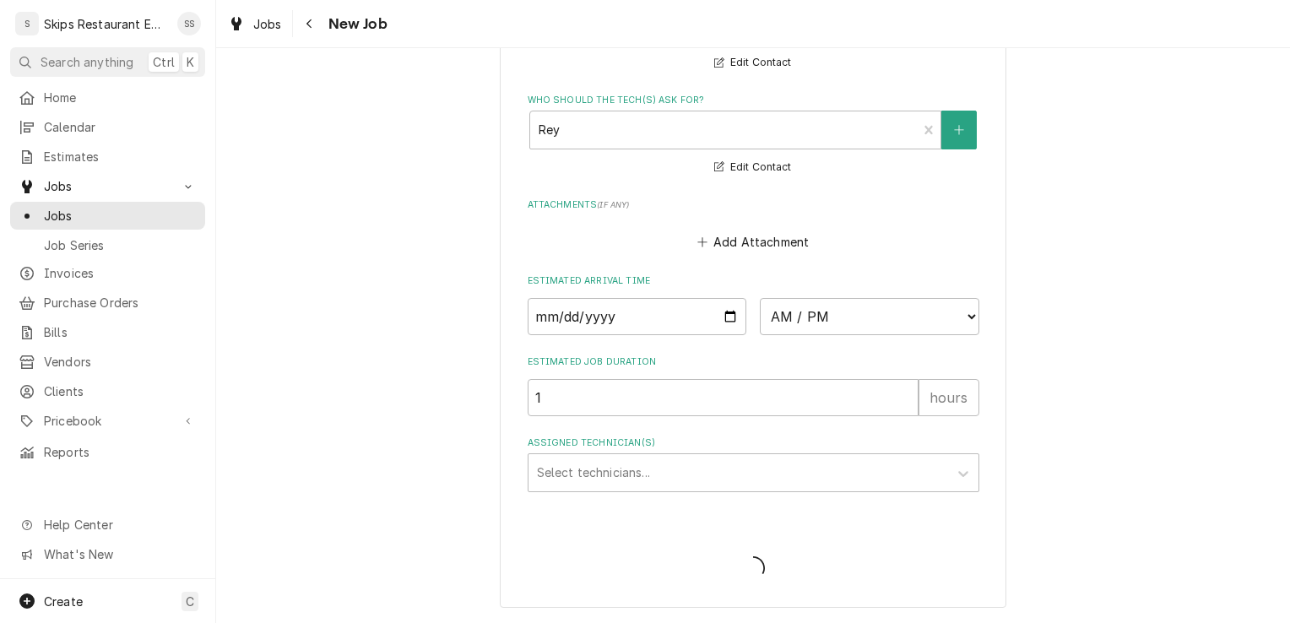
type textarea "x"
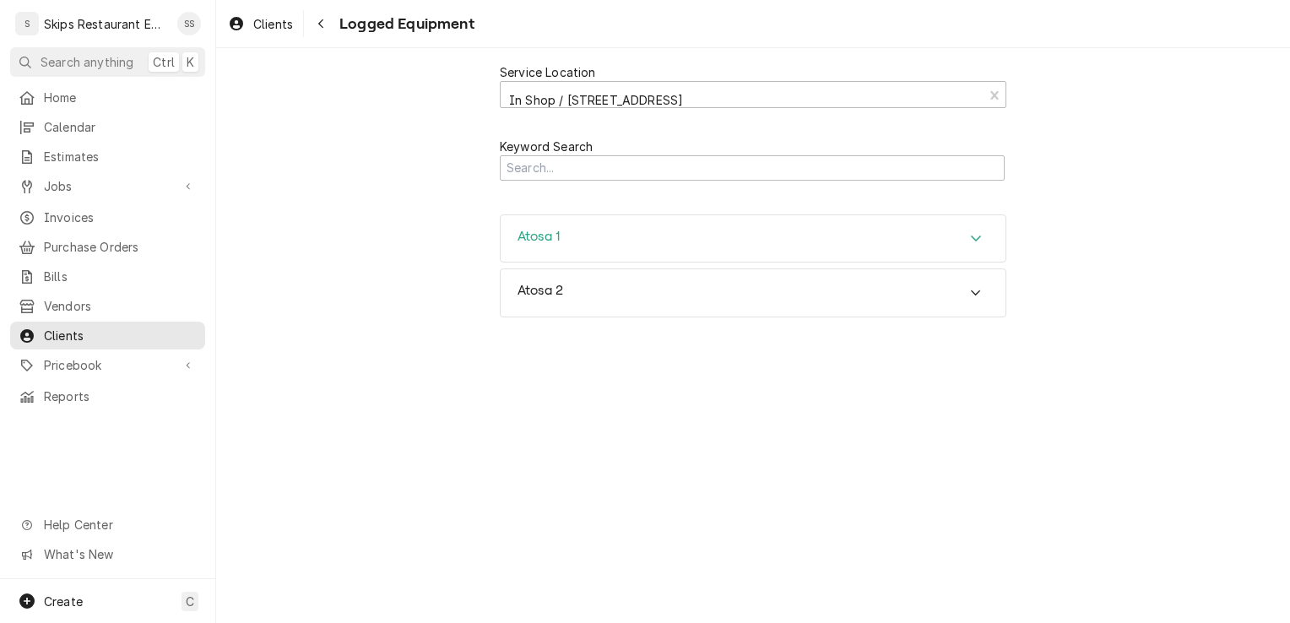
click at [976, 239] on icon "Accordion Header" at bounding box center [976, 238] width 10 height 6
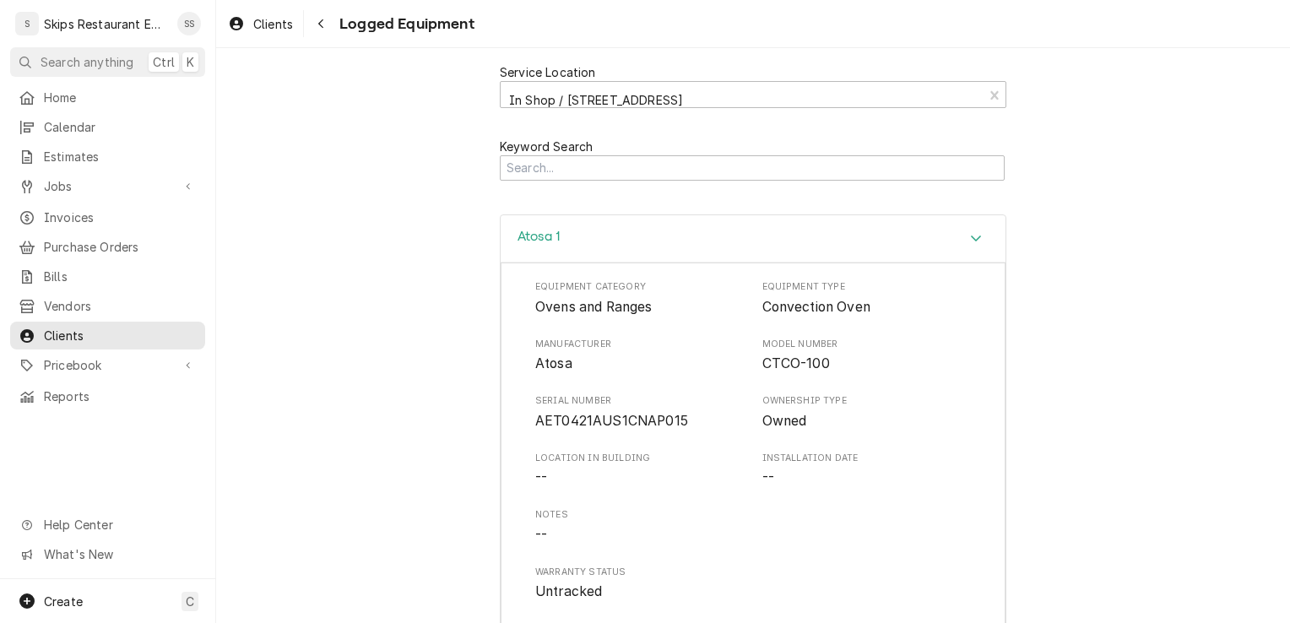
click at [560, 241] on div "Atosa 1" at bounding box center [752, 239] width 505 height 48
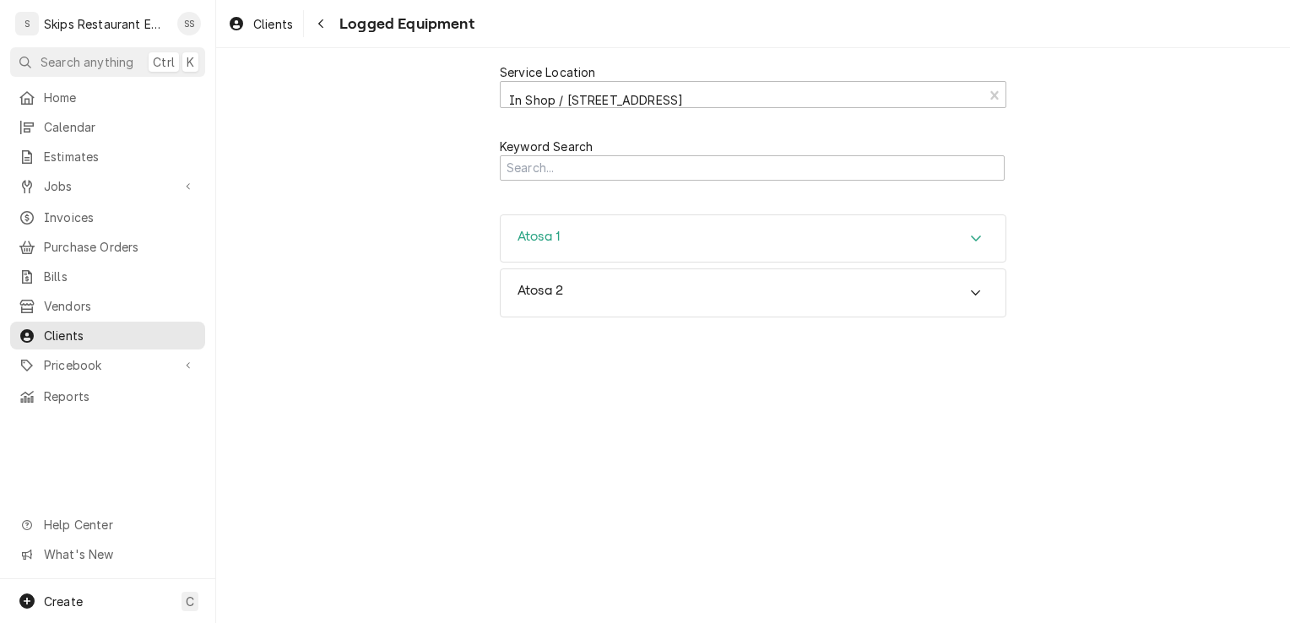
click at [542, 240] on h3 "Atosa 1" at bounding box center [538, 237] width 42 height 16
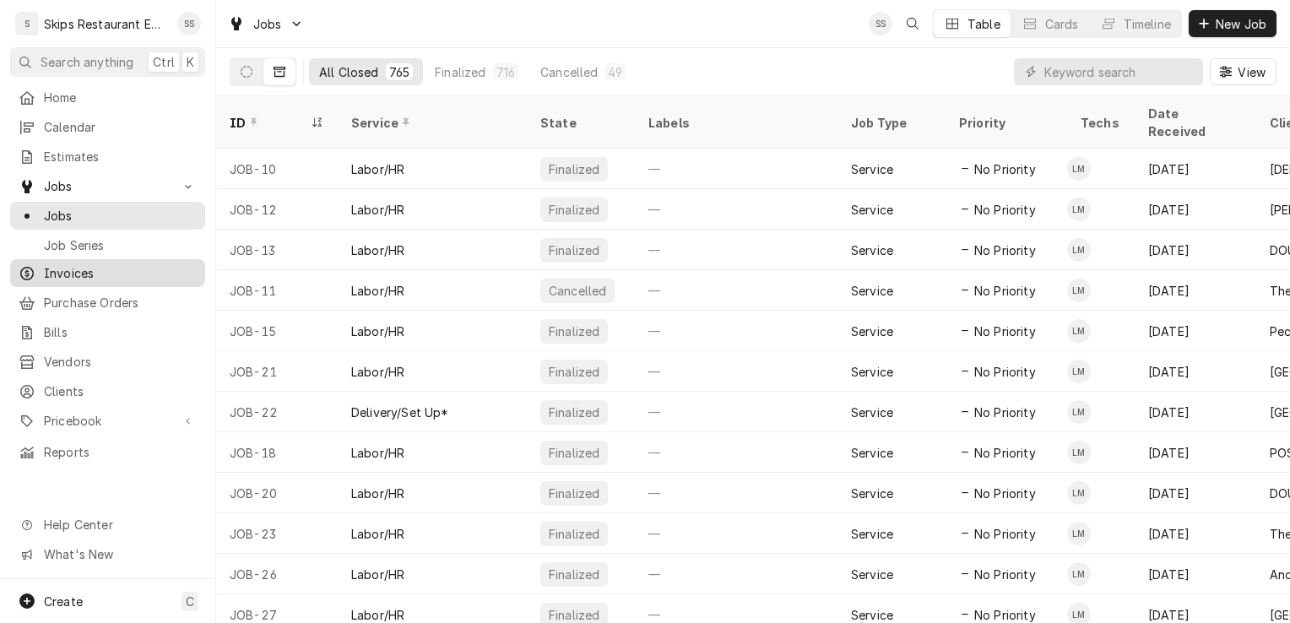
click at [70, 265] on span "Invoices" at bounding box center [120, 273] width 153 height 18
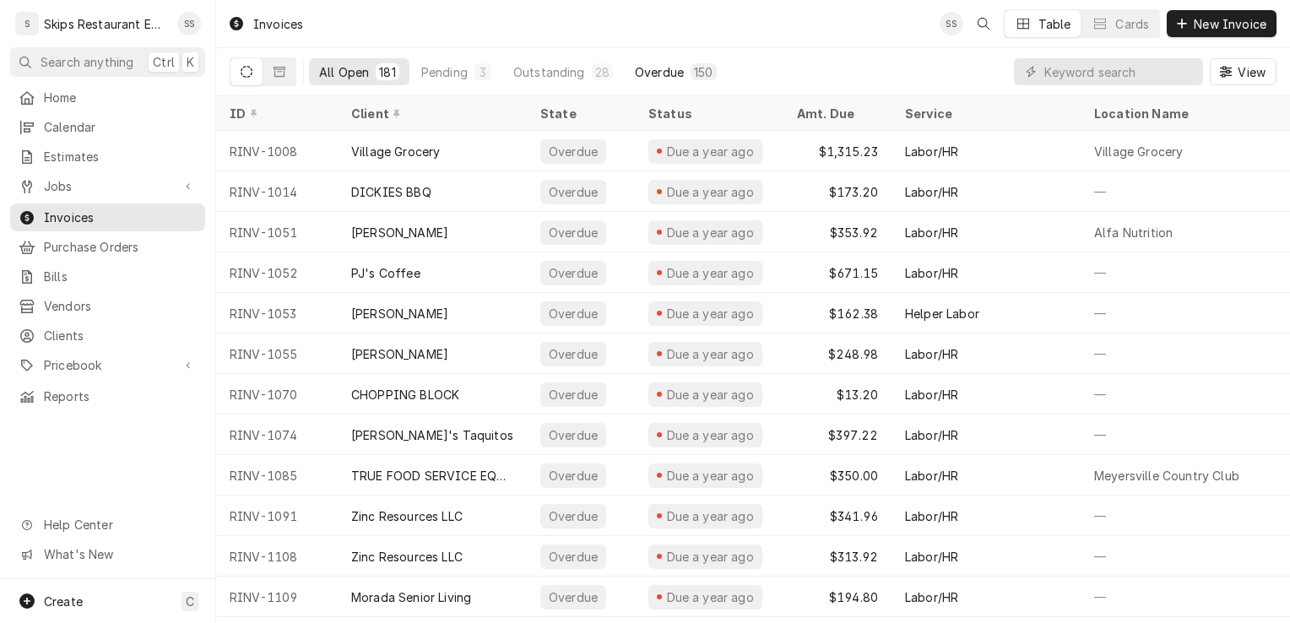
click at [695, 73] on div "150" at bounding box center [703, 72] width 19 height 18
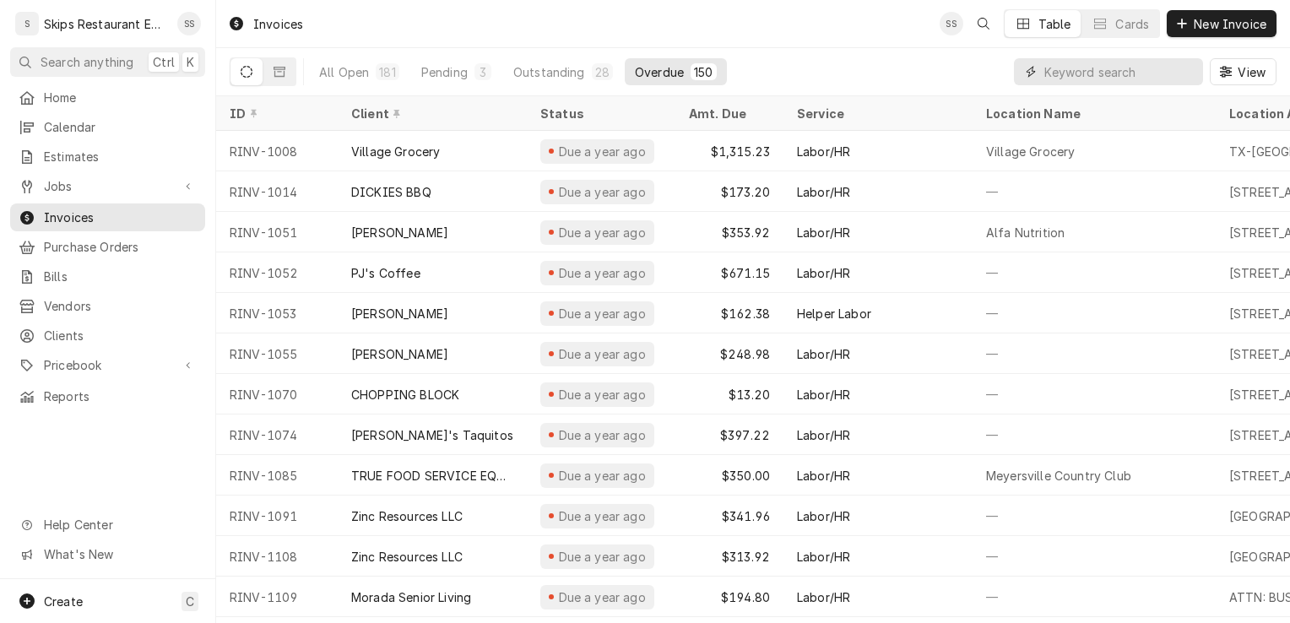
click at [1136, 74] on input "Dynamic Content Wrapper" at bounding box center [1119, 71] width 150 height 27
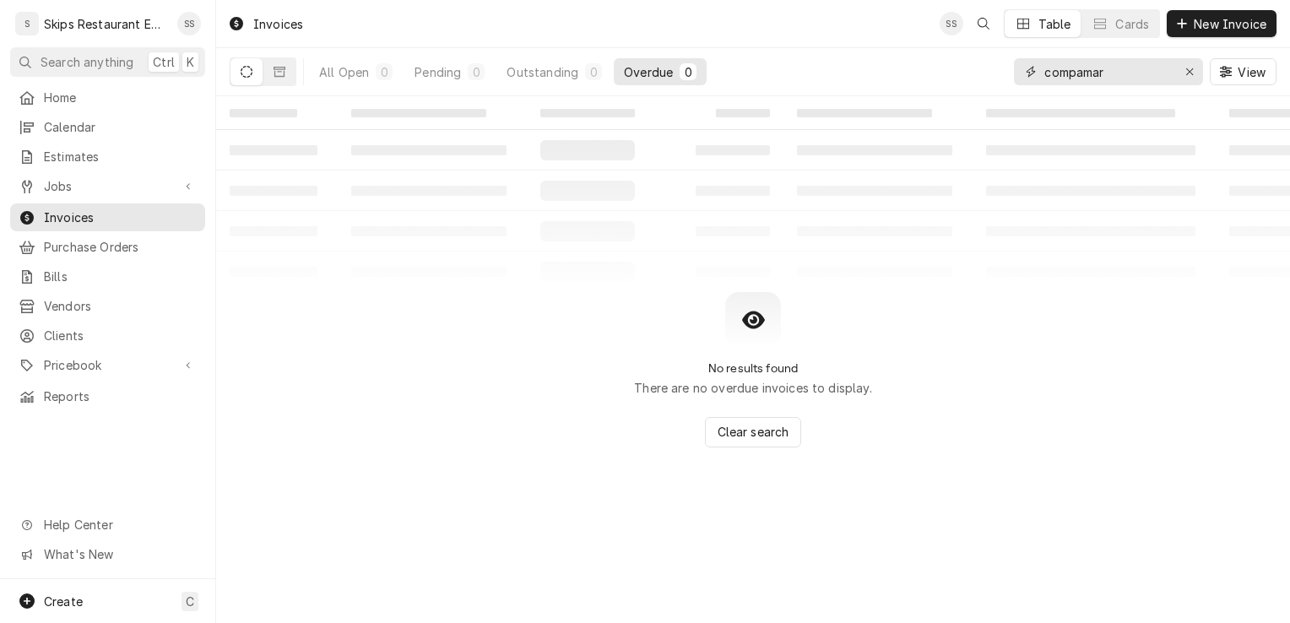
drag, startPoint x: 1114, startPoint y: 66, endPoint x: 1015, endPoint y: 101, distance: 104.9
click at [1027, 92] on div "compamar View" at bounding box center [1145, 71] width 262 height 47
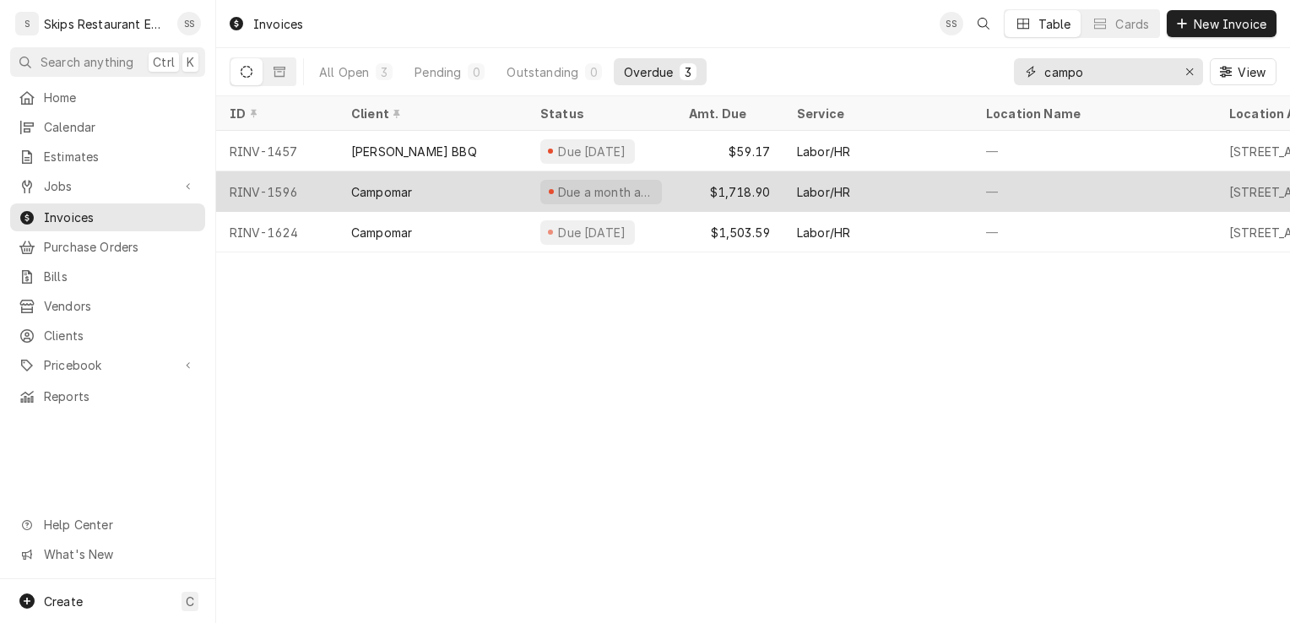
type input "campo"
click at [607, 195] on div "Due a month ago" at bounding box center [605, 192] width 99 height 18
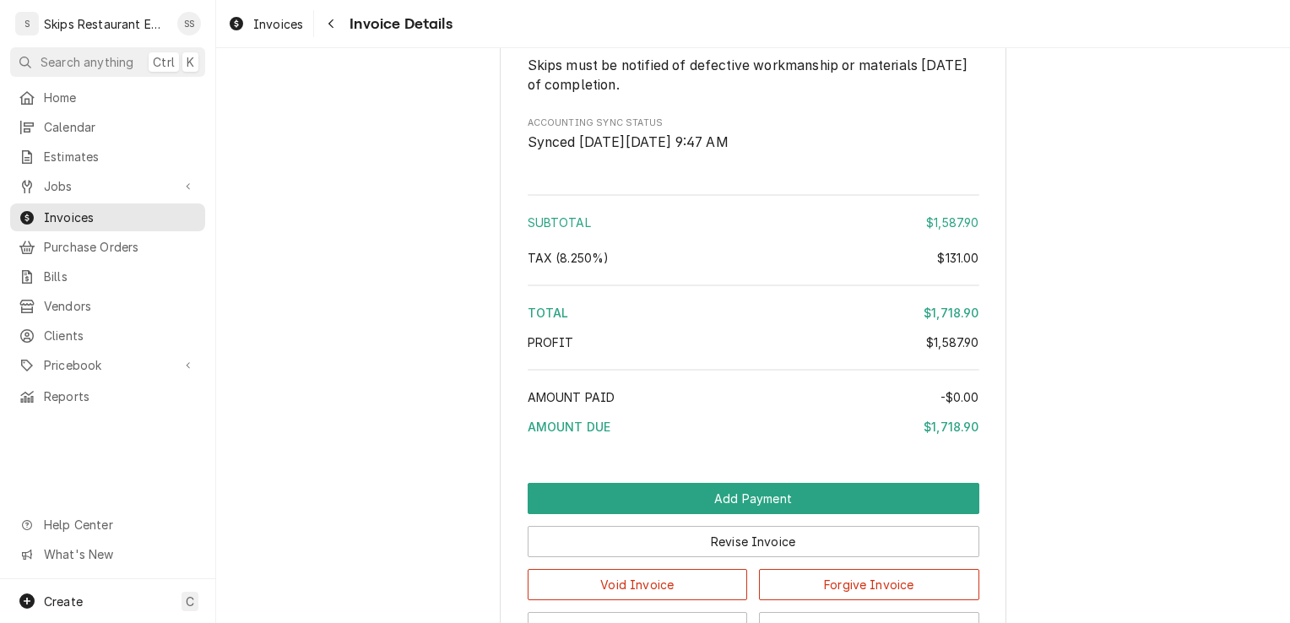
scroll to position [2680, 0]
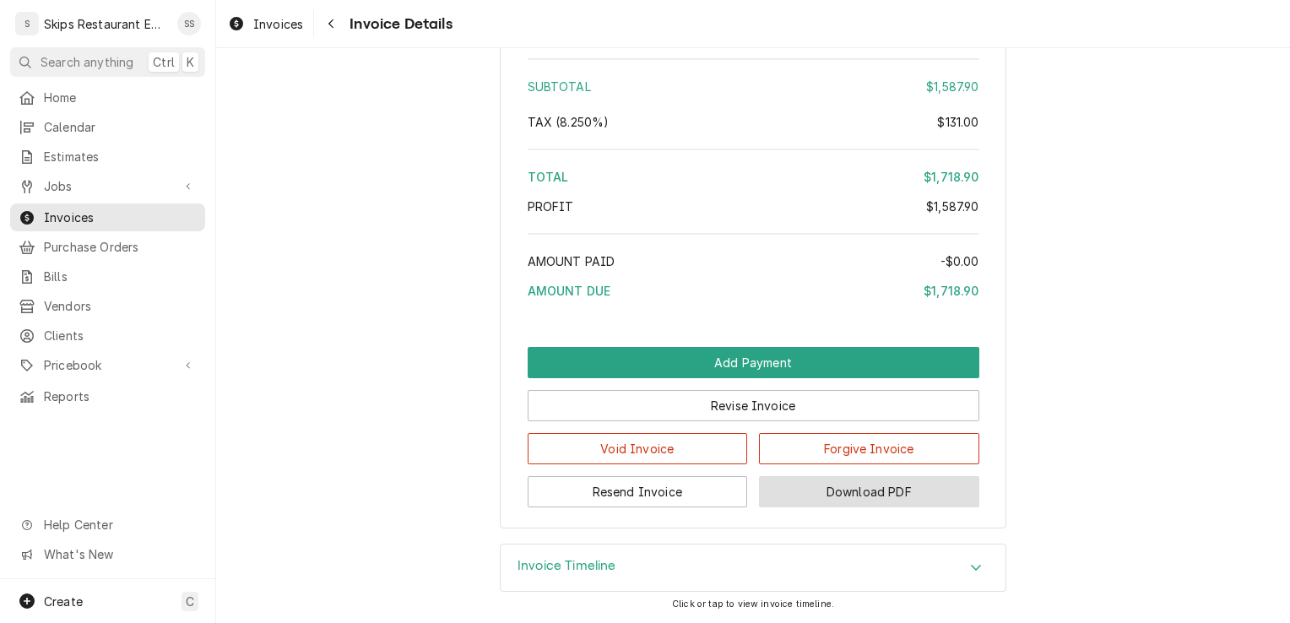
click at [809, 492] on button "Download PDF" at bounding box center [869, 491] width 220 height 31
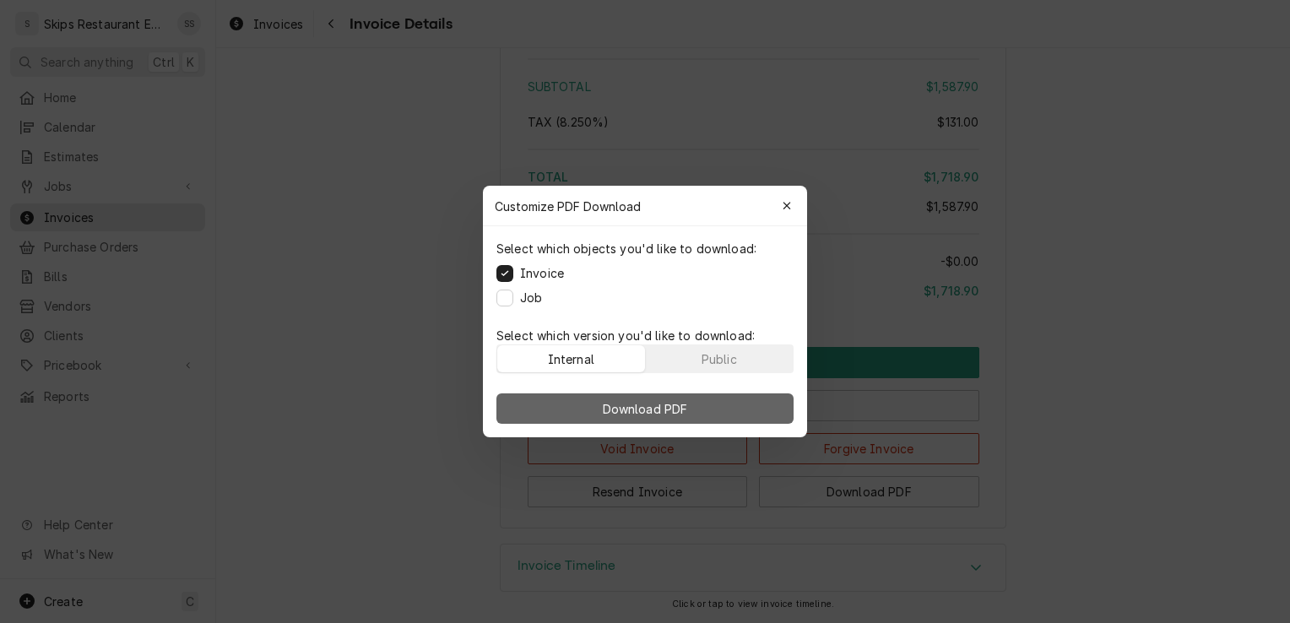
click at [635, 403] on span "Download PDF" at bounding box center [645, 409] width 92 height 18
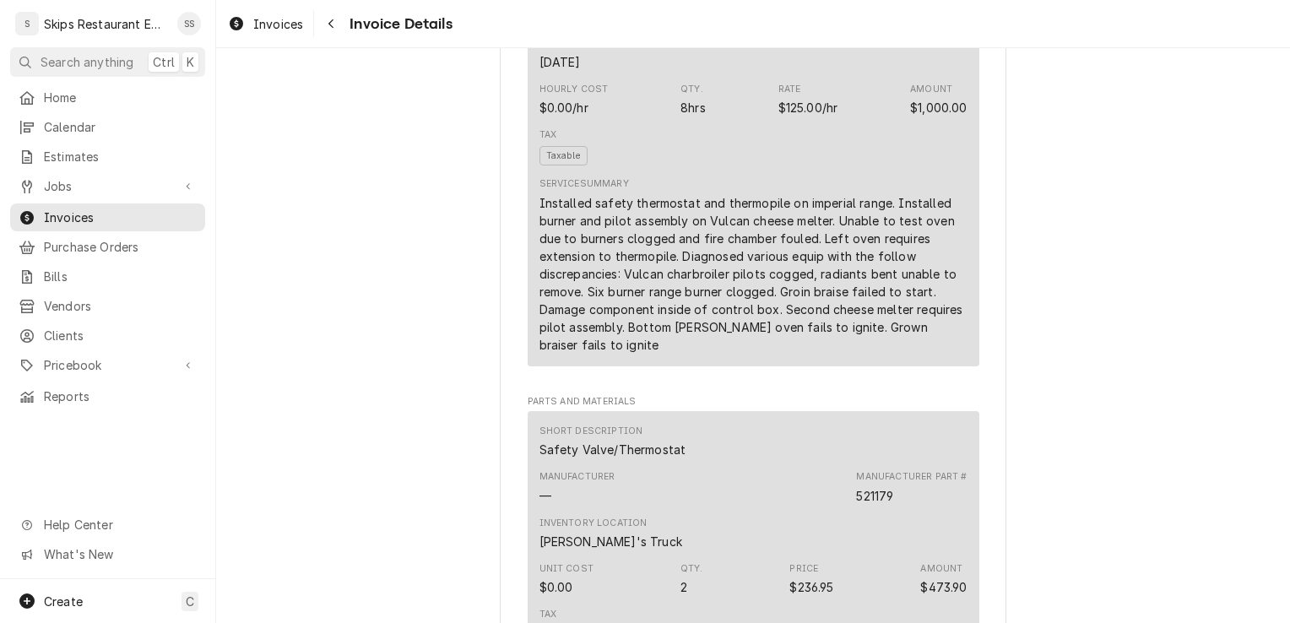
scroll to position [0, 0]
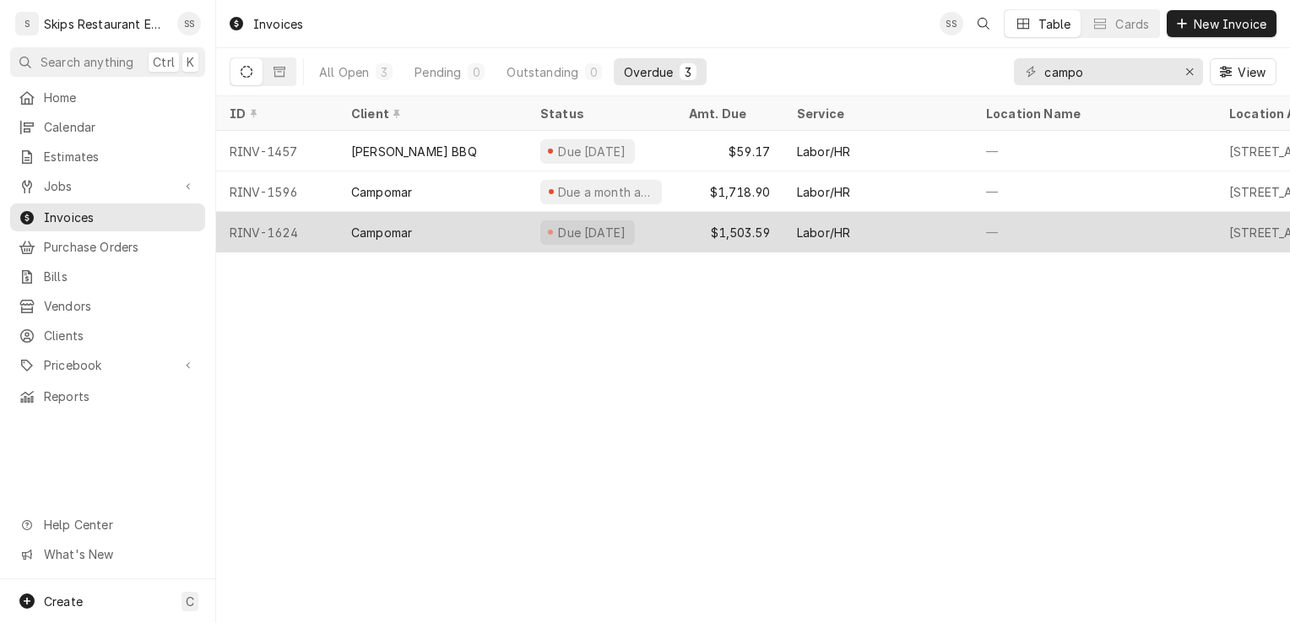
click at [614, 231] on div "Due 20 days ago" at bounding box center [592, 233] width 72 height 18
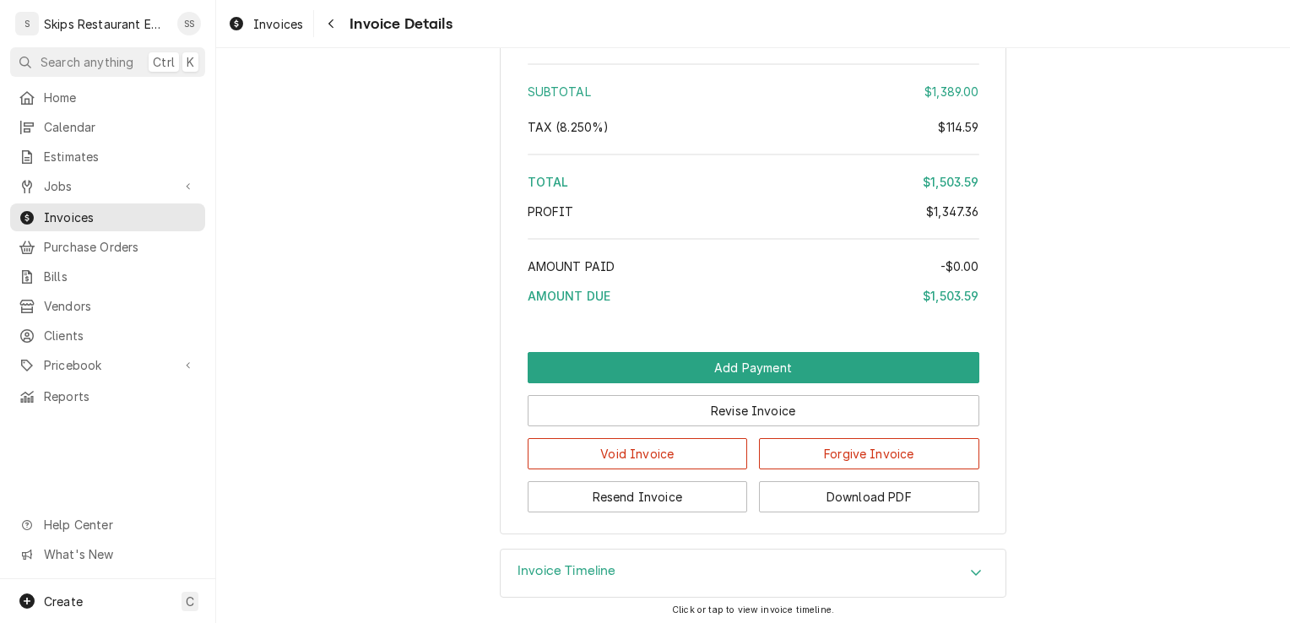
scroll to position [3405, 0]
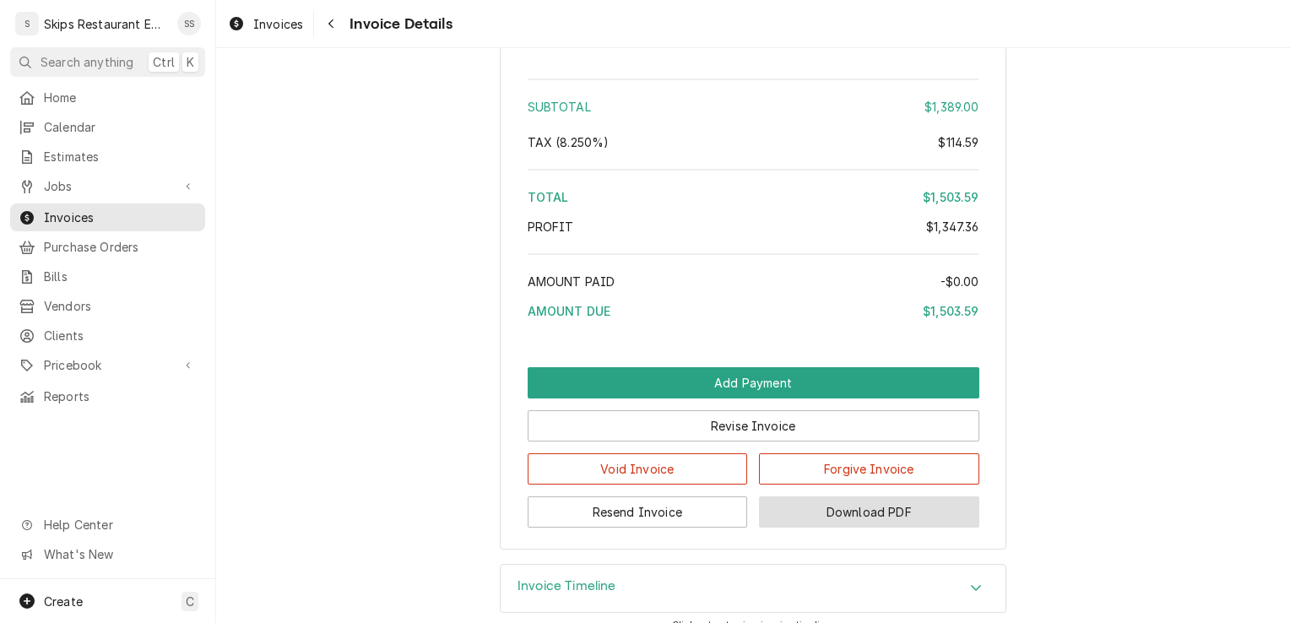
click at [823, 527] on button "Download PDF" at bounding box center [869, 511] width 220 height 31
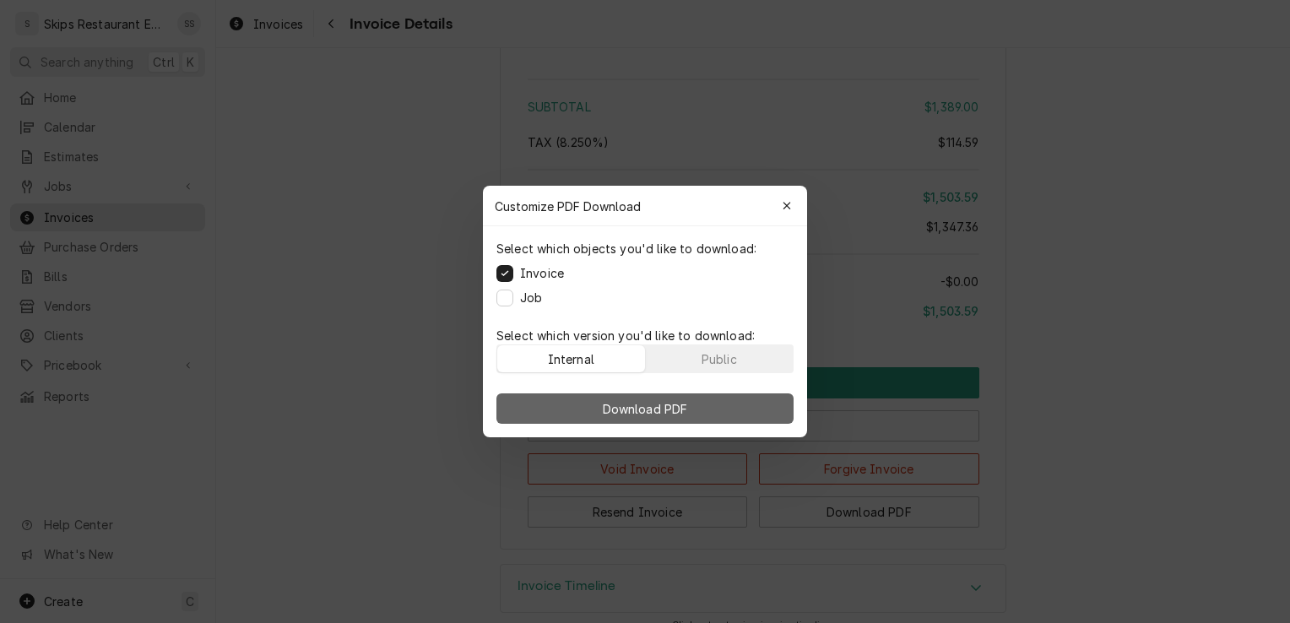
click at [586, 409] on button "Download PDF" at bounding box center [644, 408] width 297 height 30
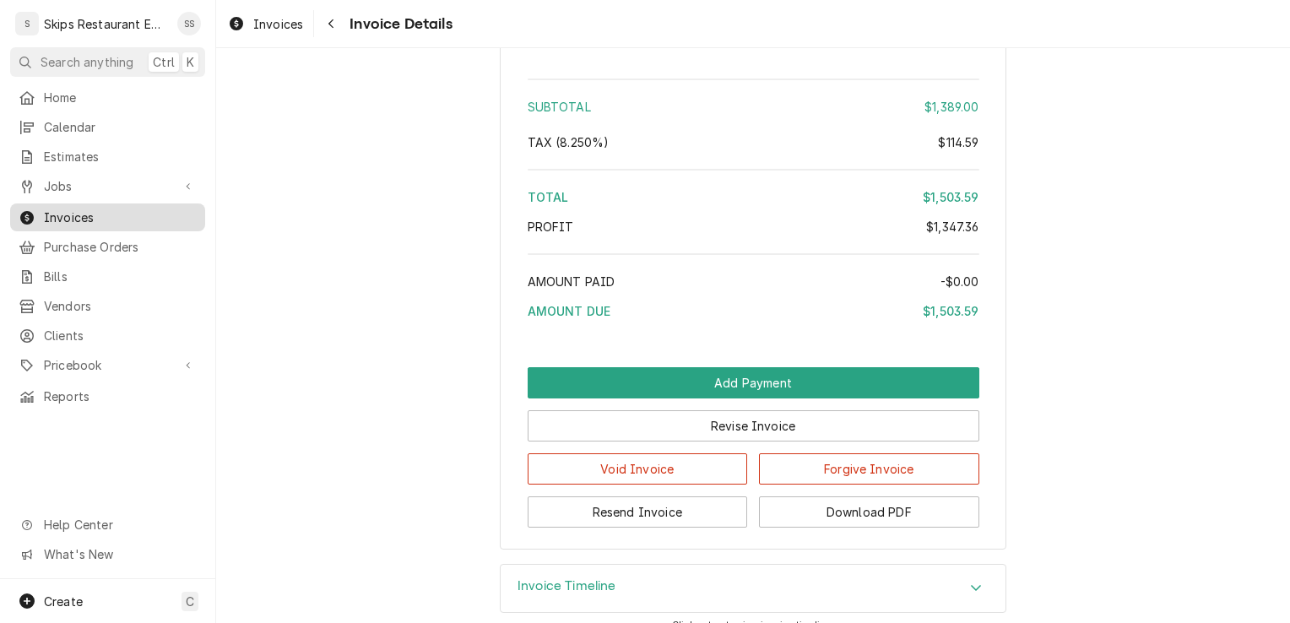
click at [61, 213] on span "Invoices" at bounding box center [120, 217] width 153 height 18
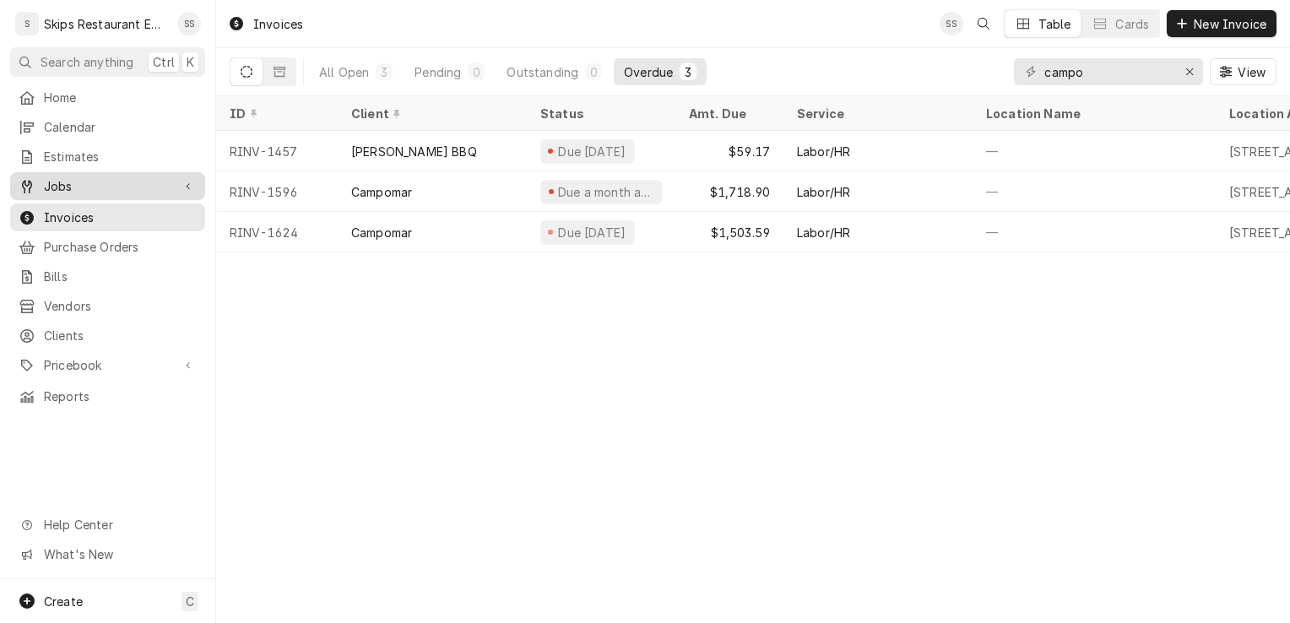
click at [71, 179] on span "Jobs" at bounding box center [107, 186] width 127 height 18
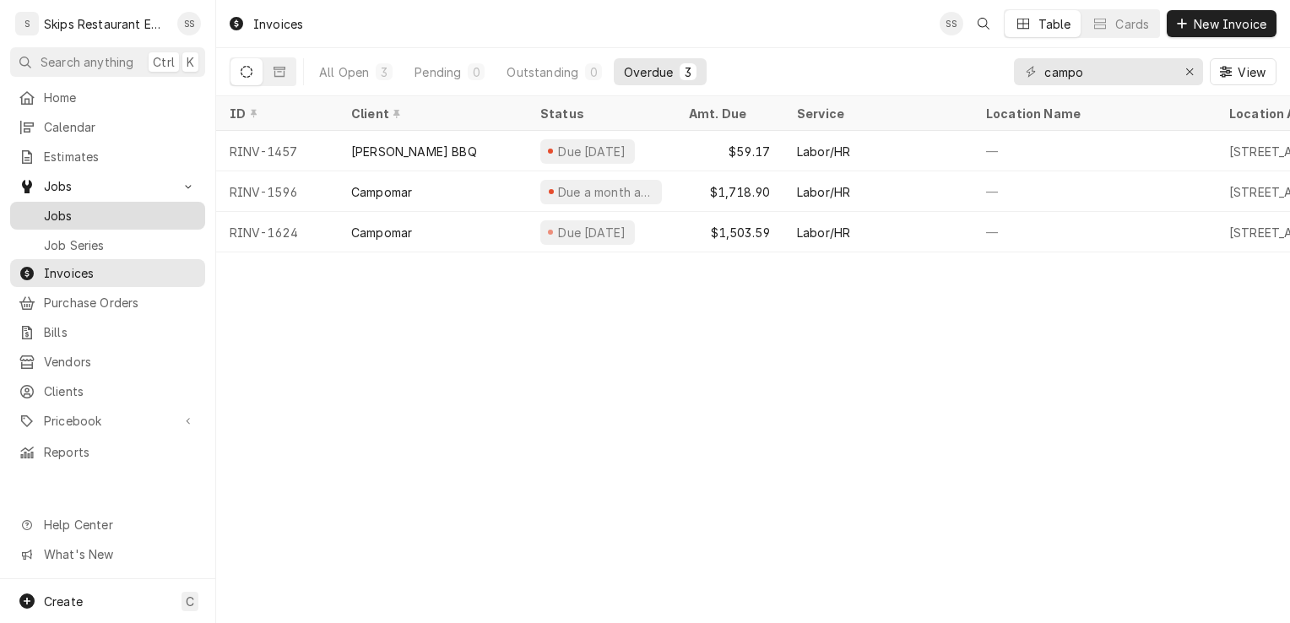
click at [61, 211] on span "Jobs" at bounding box center [120, 216] width 153 height 18
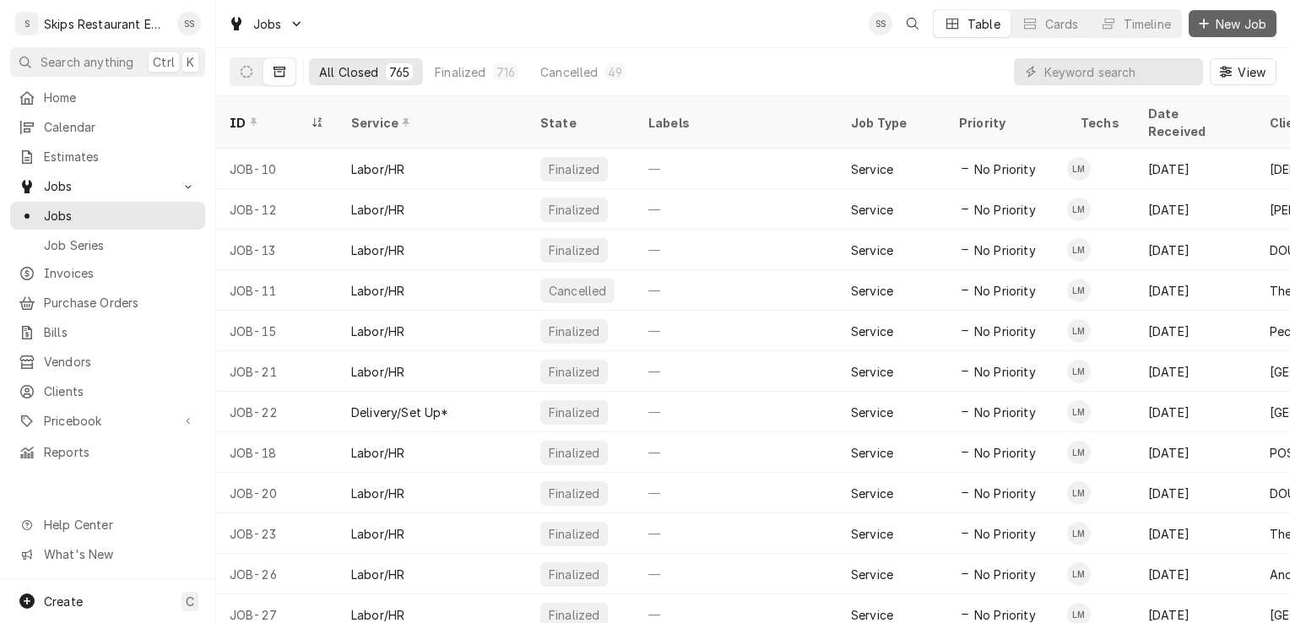
click at [1232, 24] on span "New Job" at bounding box center [1240, 24] width 57 height 18
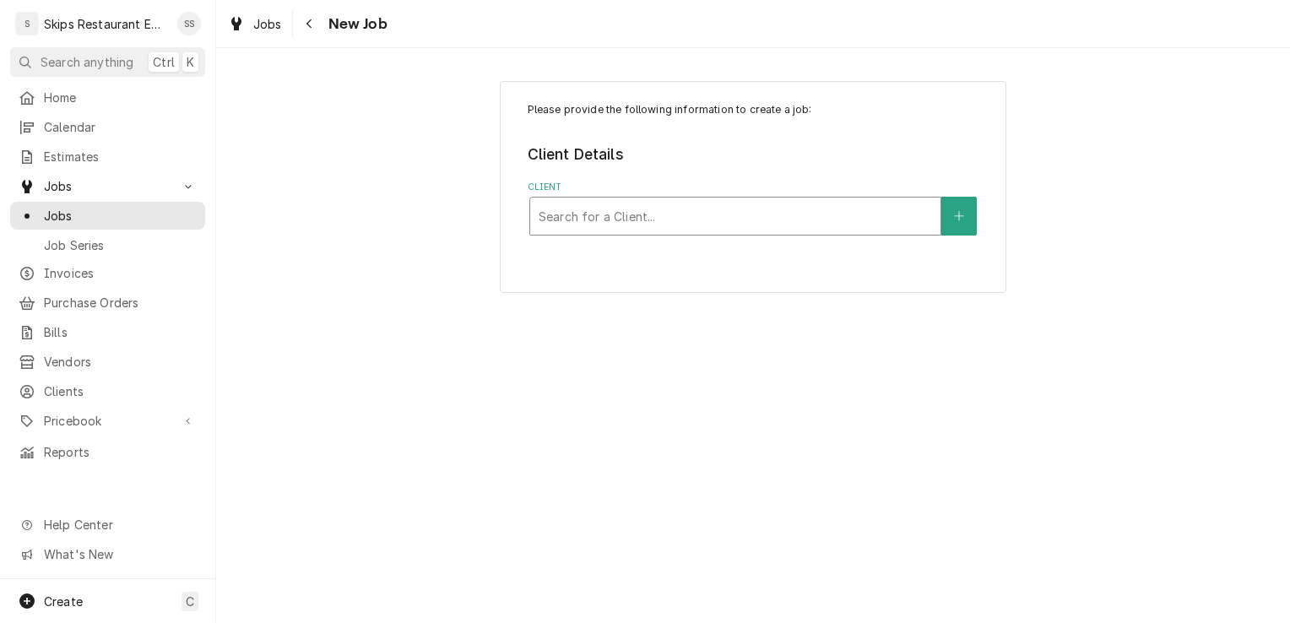
click at [582, 211] on div "Client" at bounding box center [734, 216] width 393 height 30
type input "Jay"
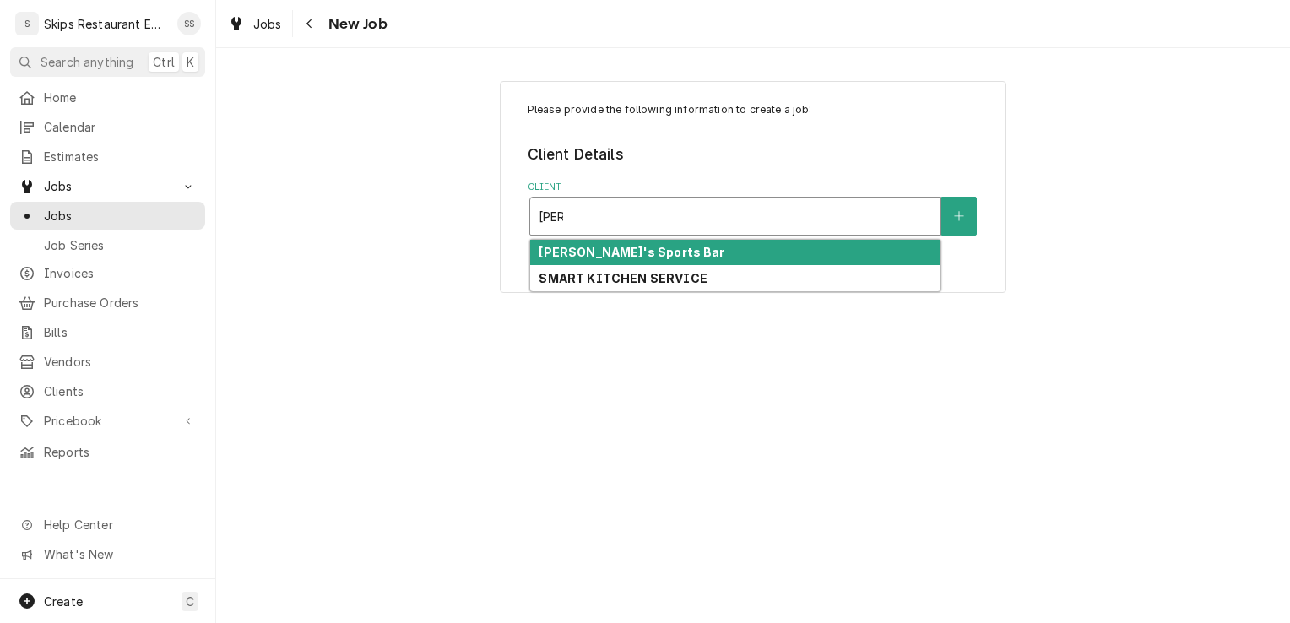
click at [557, 252] on strong "Jay's Sports Bar" at bounding box center [631, 252] width 186 height 14
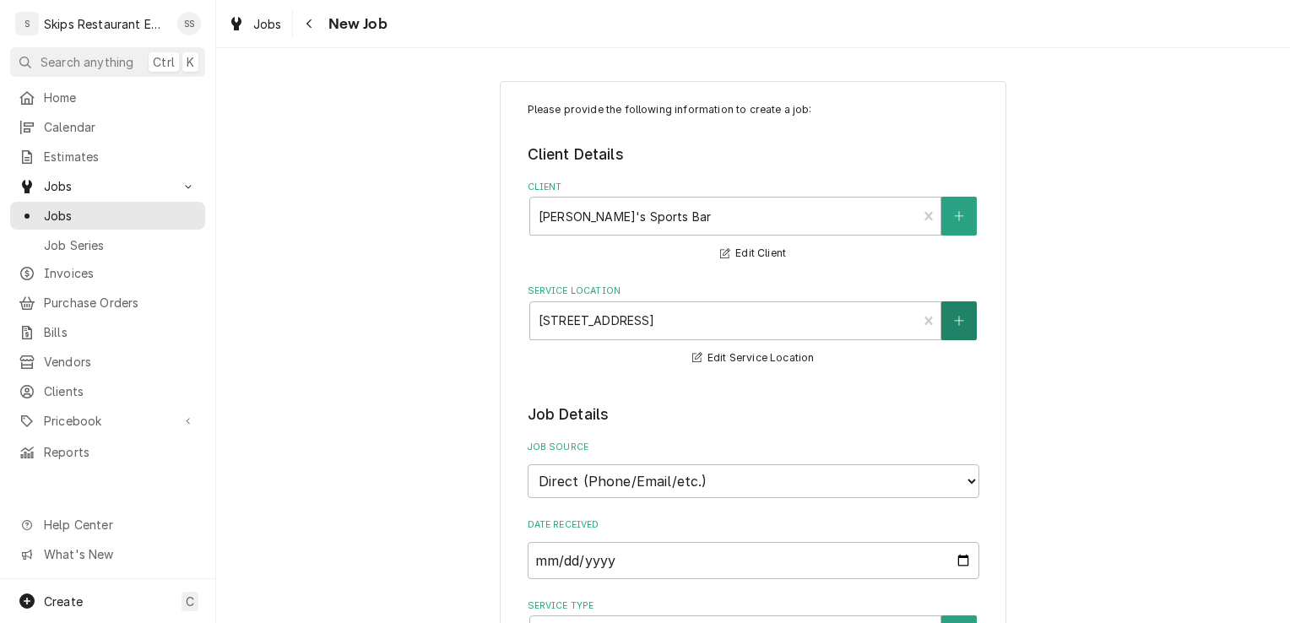
click at [954, 317] on icon "Create New Location" at bounding box center [959, 321] width 10 height 12
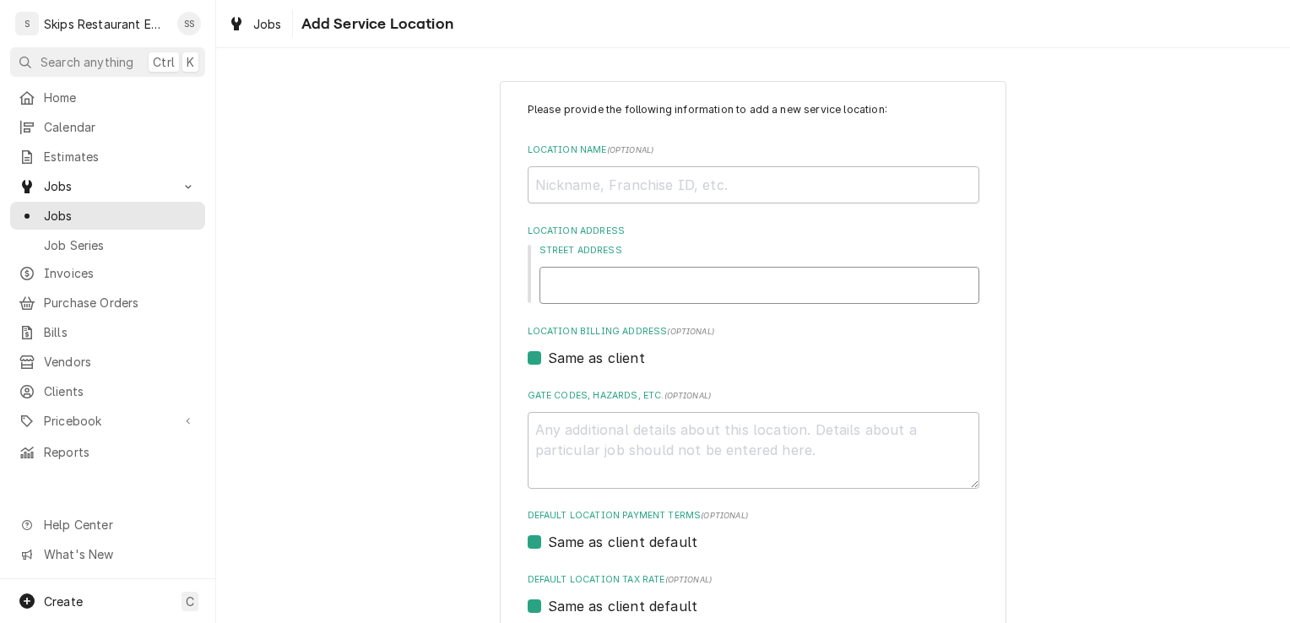
click at [595, 287] on input "Street Address" at bounding box center [759, 285] width 440 height 37
type textarea "x"
type input "1"
type textarea "x"
type input "16"
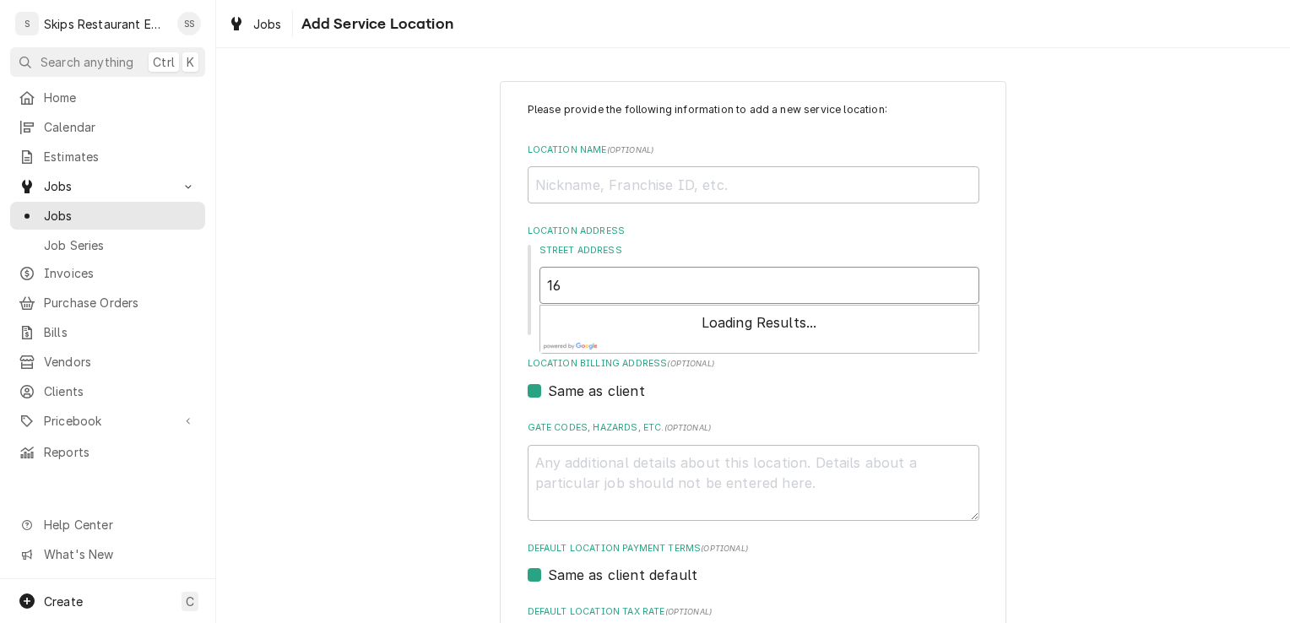
type textarea "x"
type input "160"
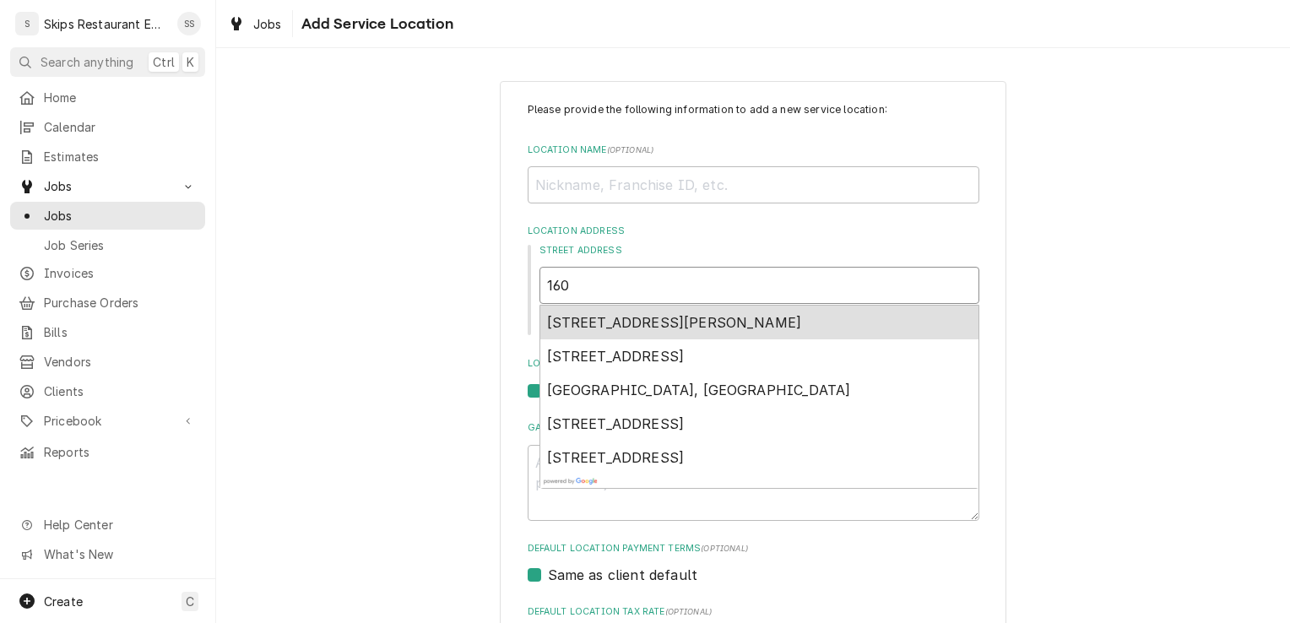
type textarea "x"
type input "1604"
type textarea "x"
type input "1604"
type textarea "x"
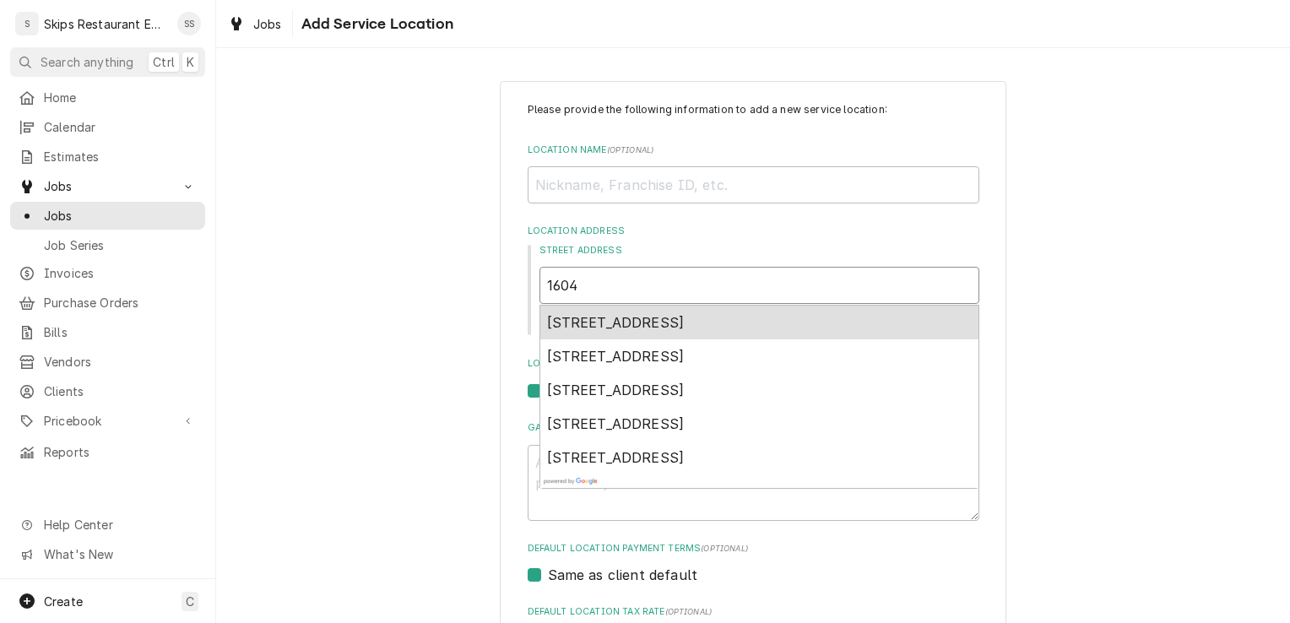
type input "1604 H"
type textarea "x"
type input "1604 Ho"
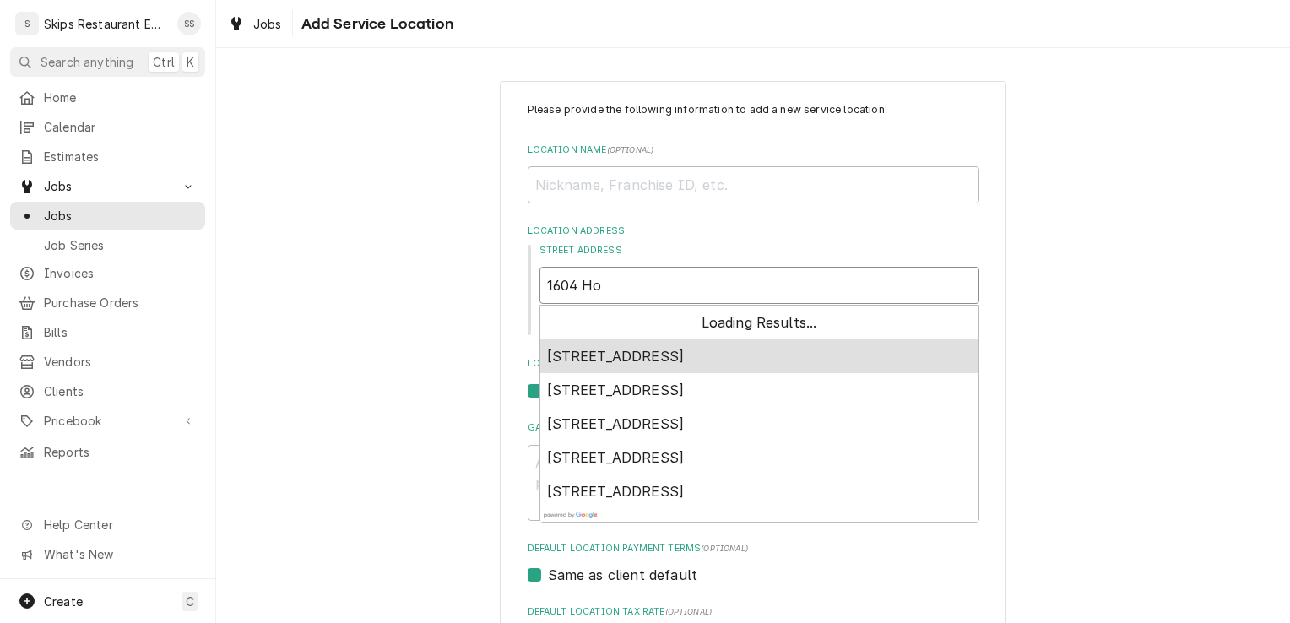
type textarea "x"
type input "1604 Hou"
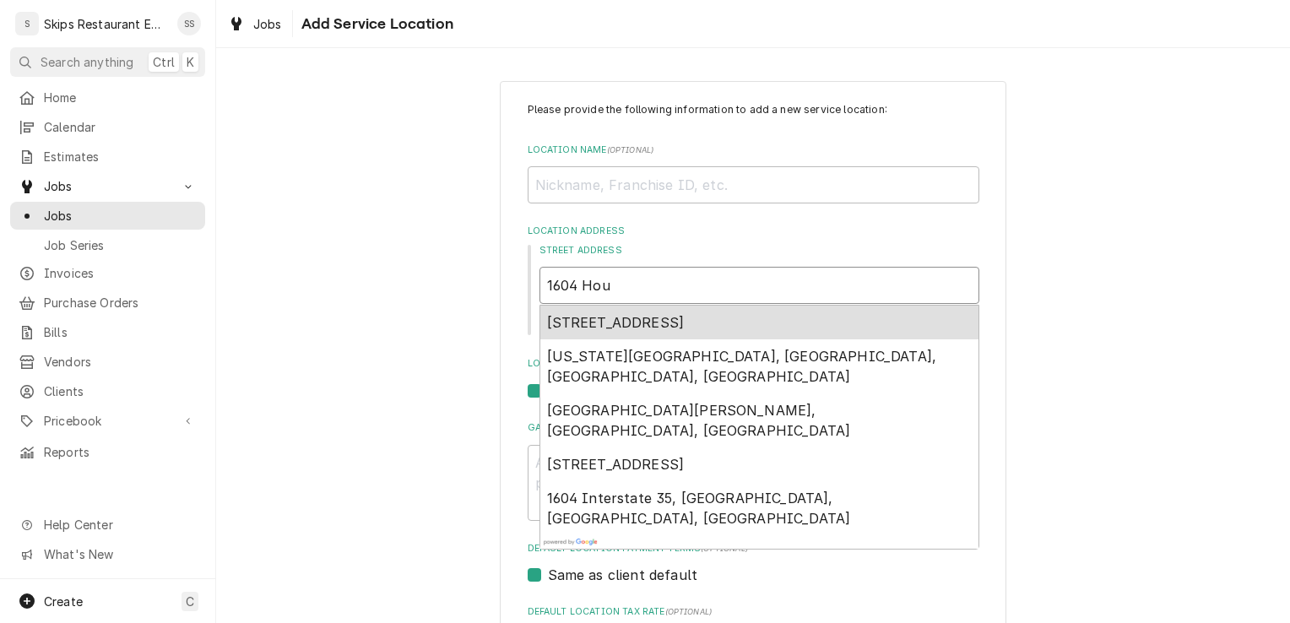
type textarea "x"
type input "1604 Hous"
type textarea "x"
type input "1604 Houst"
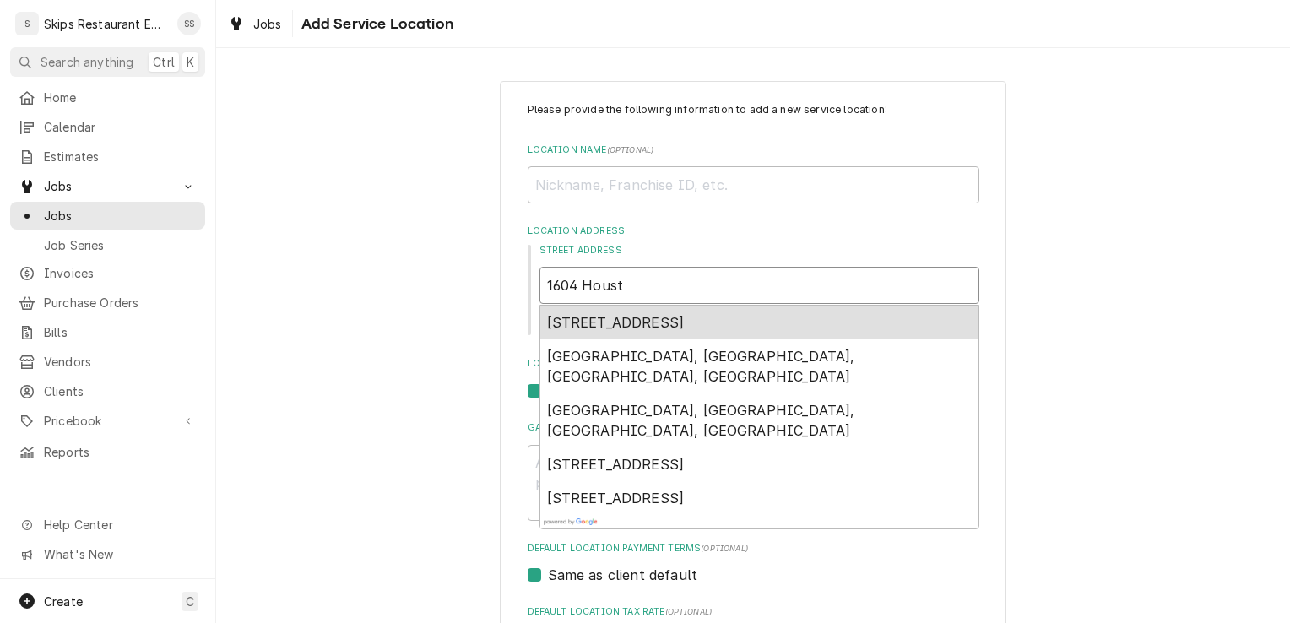
type textarea "x"
type input "1604 Housto"
type textarea "x"
type input "1604 Houston"
click at [596, 316] on span "1604 Houston Highway, Victoria, TX, USA" at bounding box center [616, 322] width 138 height 17
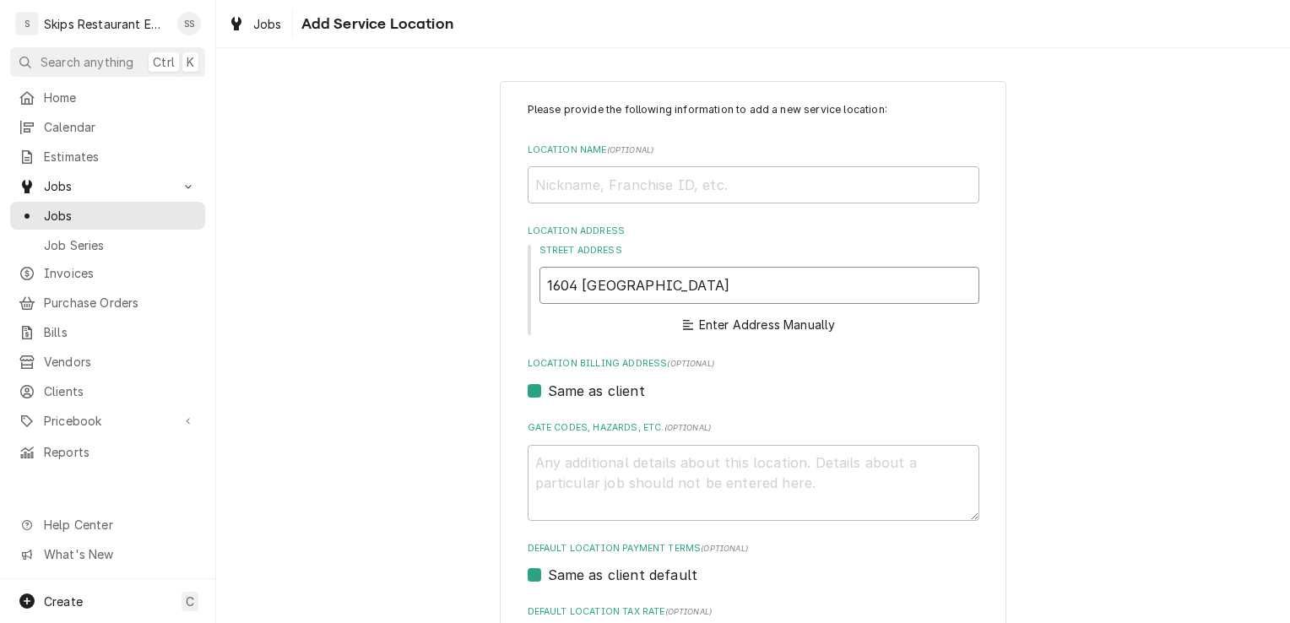
type textarea "x"
type input "1604 Houston Hwy"
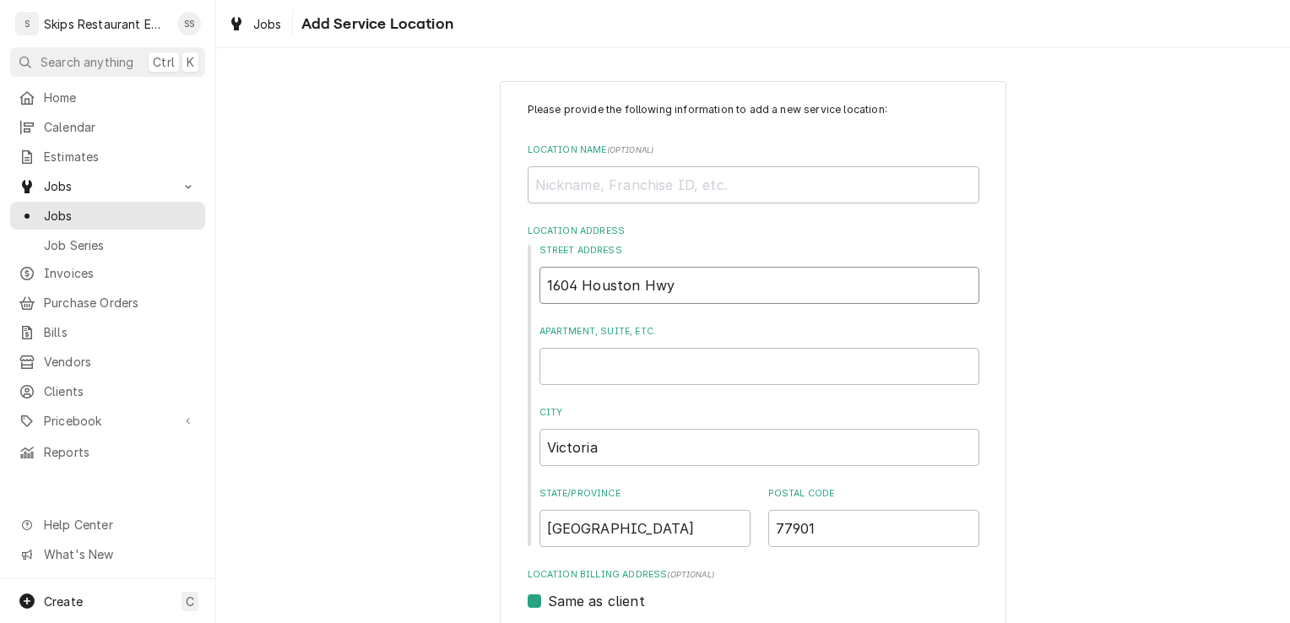
type textarea "x"
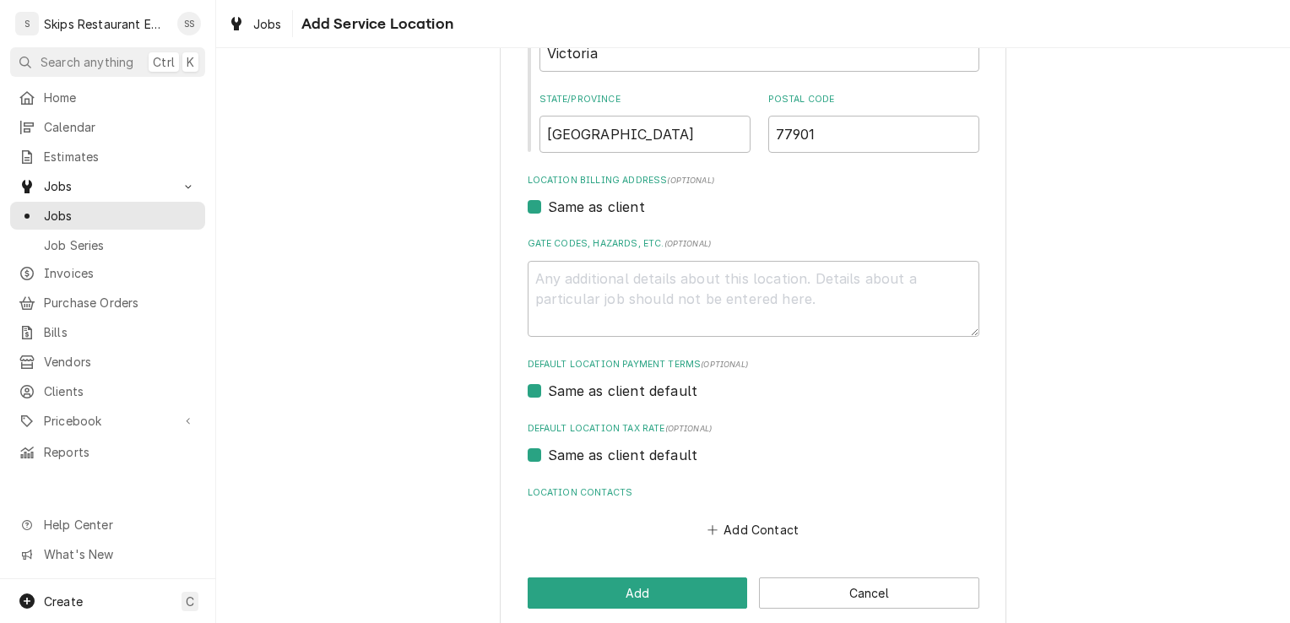
scroll to position [415, 0]
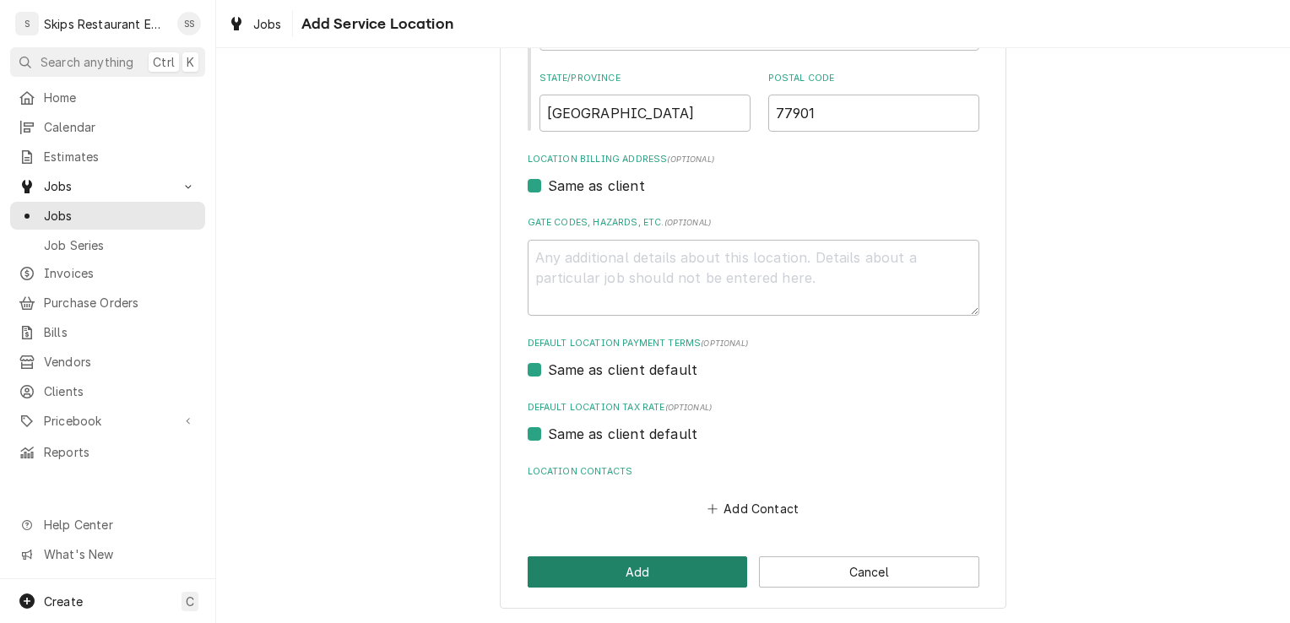
type input "1604 Houston Hwy"
click at [587, 565] on button "Add" at bounding box center [637, 571] width 220 height 31
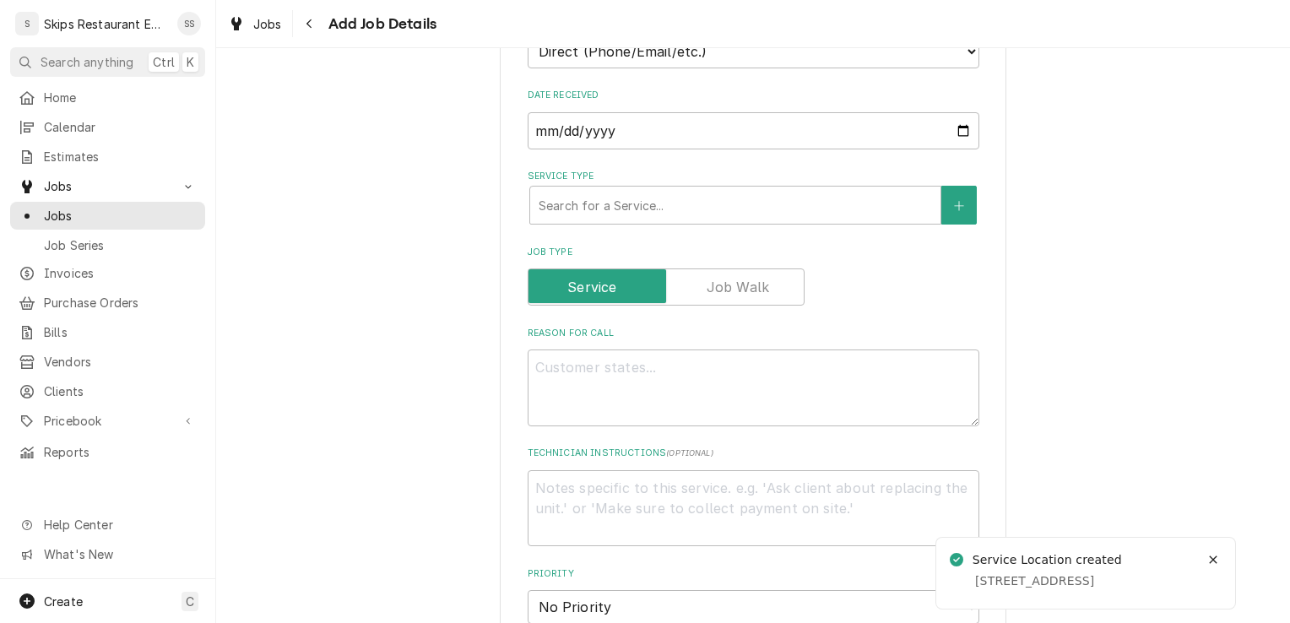
scroll to position [523, 0]
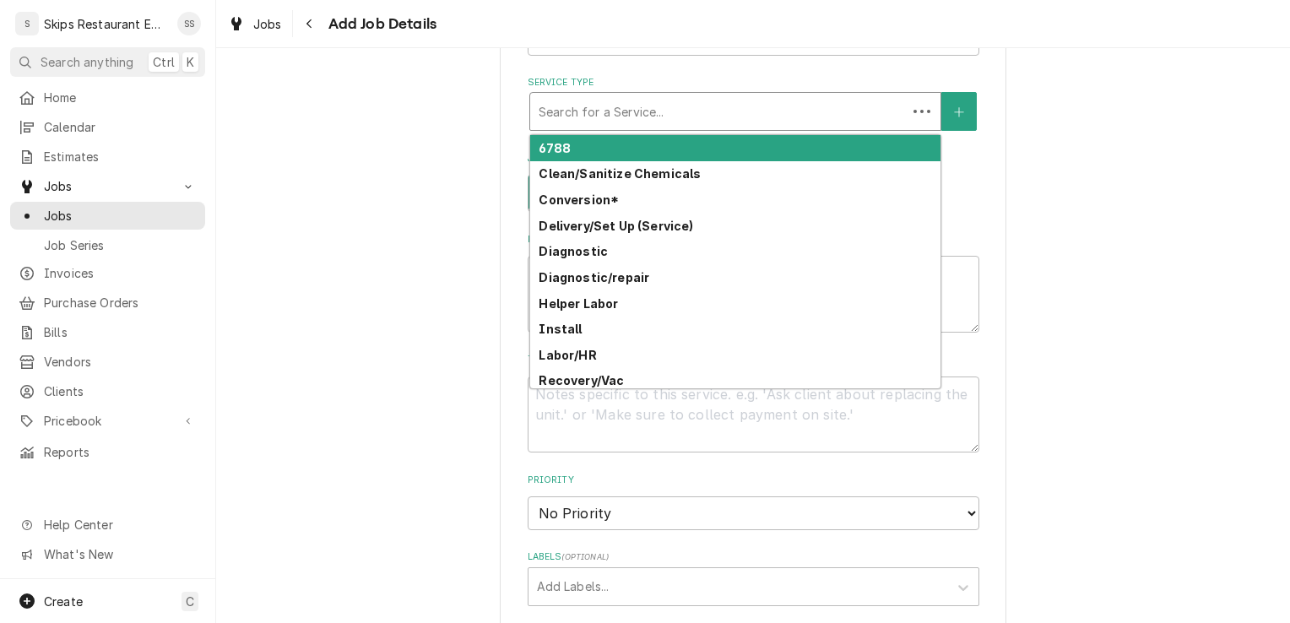
click at [579, 105] on div "Service Type" at bounding box center [718, 111] width 360 height 30
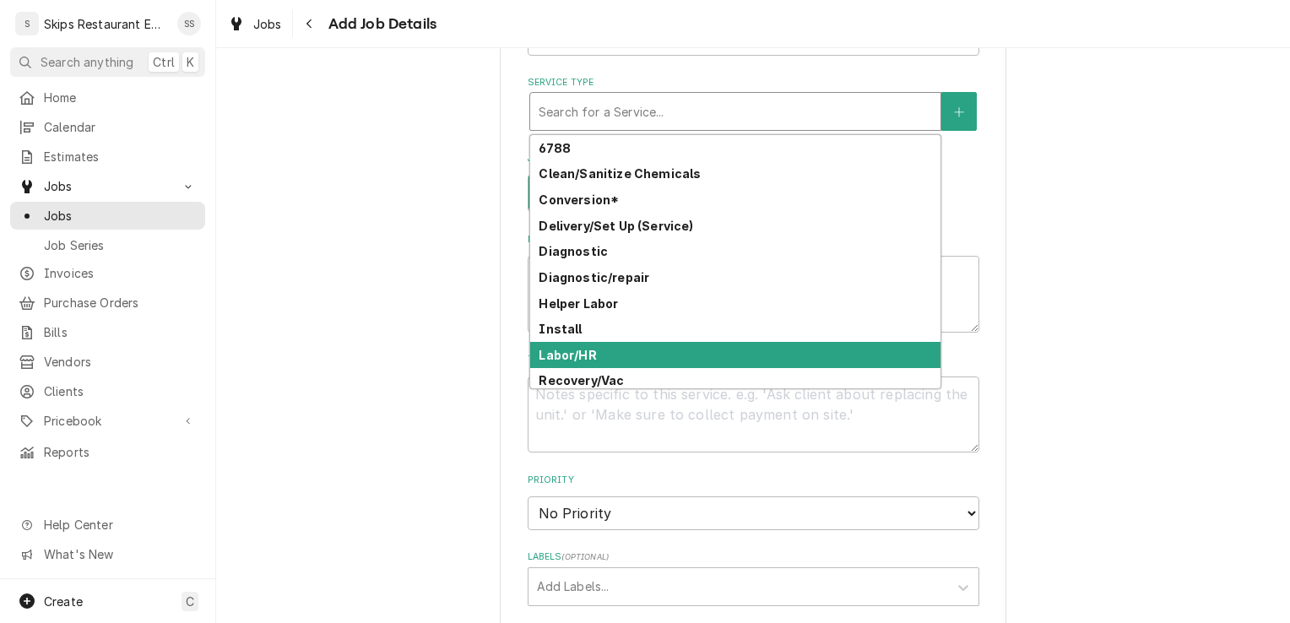
click at [592, 359] on div "Labor/HR" at bounding box center [735, 355] width 410 height 26
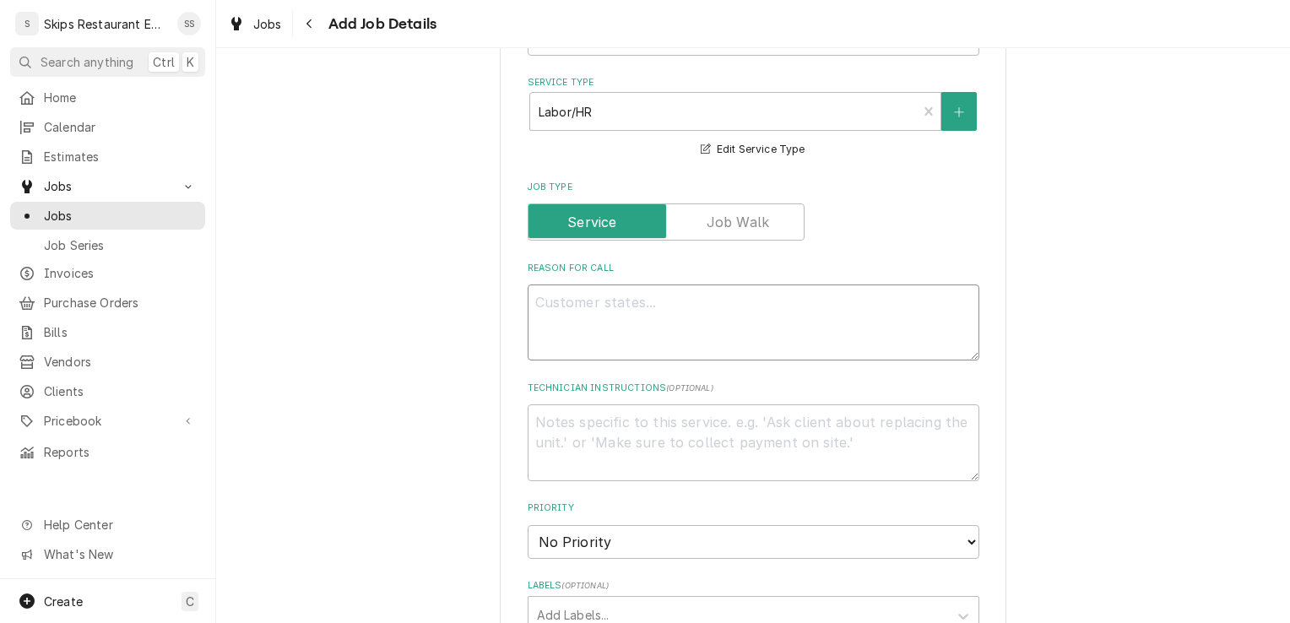
click at [597, 312] on textarea "Reason For Call" at bounding box center [753, 322] width 452 height 76
type textarea "x"
type textarea "L"
type textarea "x"
type textarea "Li"
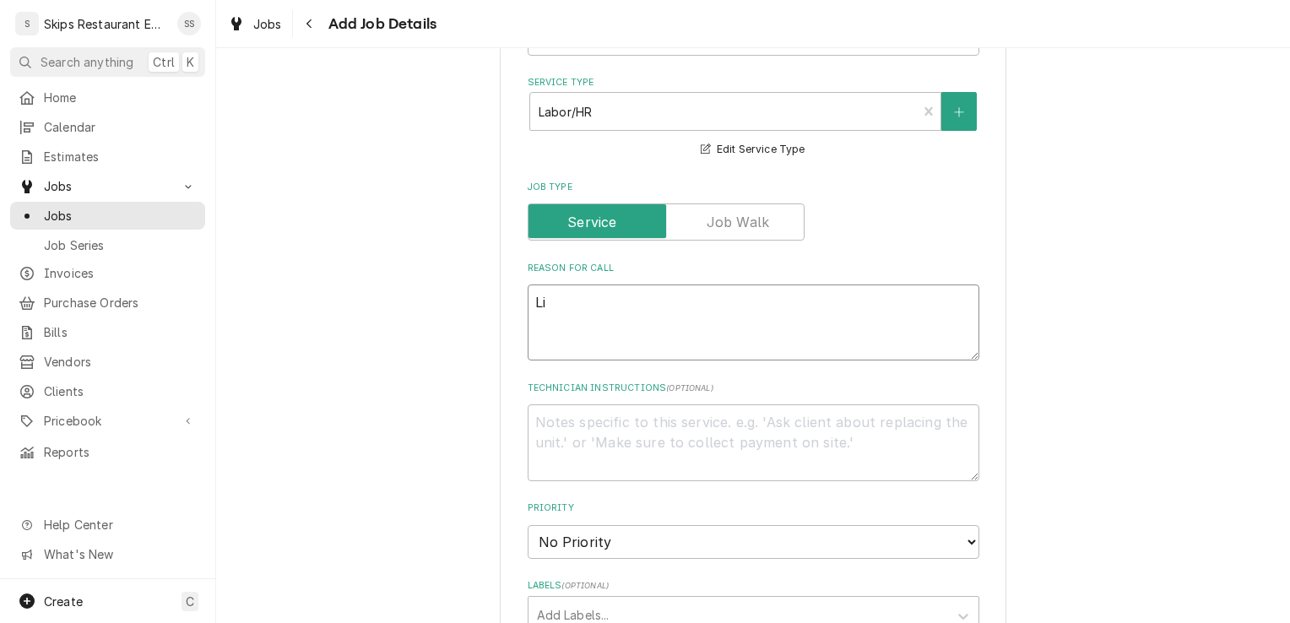
type textarea "x"
type textarea "Ligh"
type textarea "x"
type textarea "Light"
type textarea "x"
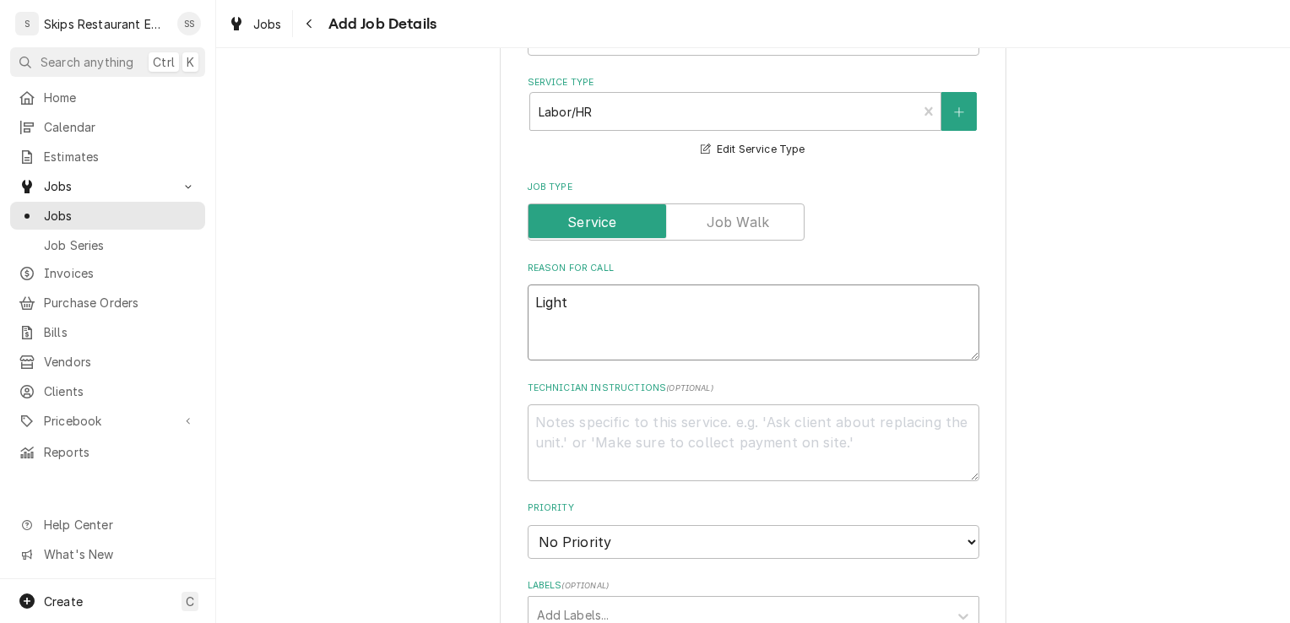
type textarea "Light"
type textarea "x"
type textarea "Light w"
type textarea "x"
type textarea "Light wn"
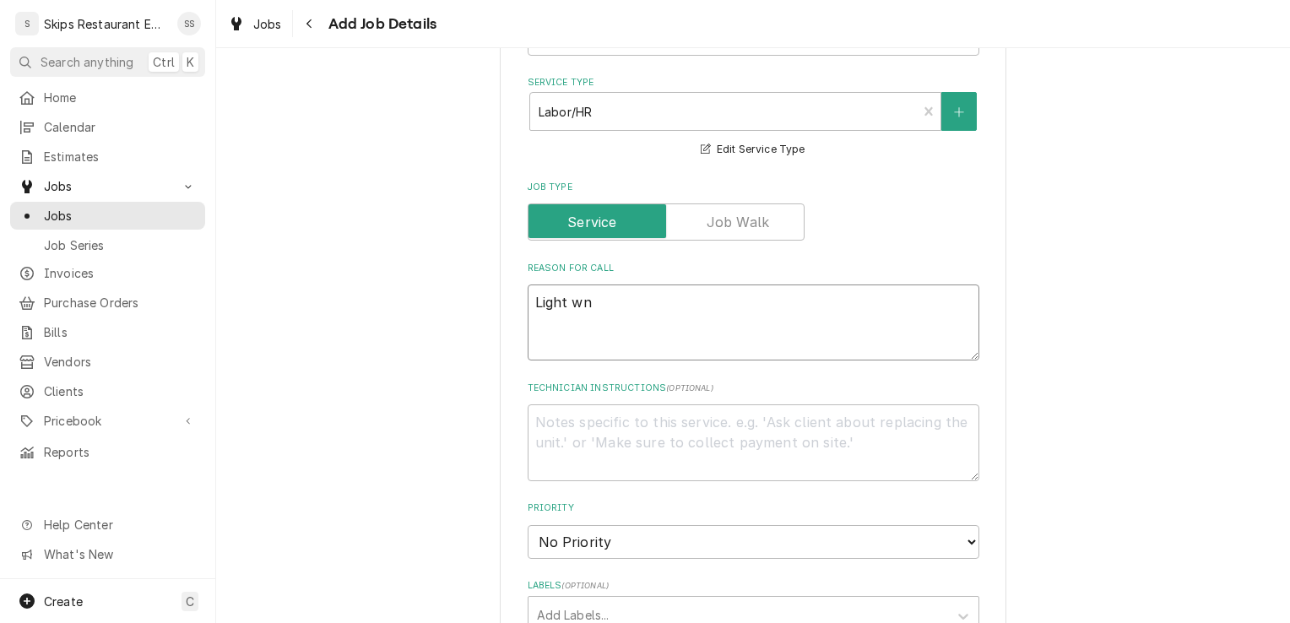
type textarea "x"
type textarea "Light wnt"
type textarea "x"
type textarea "Light wnt"
type textarea "x"
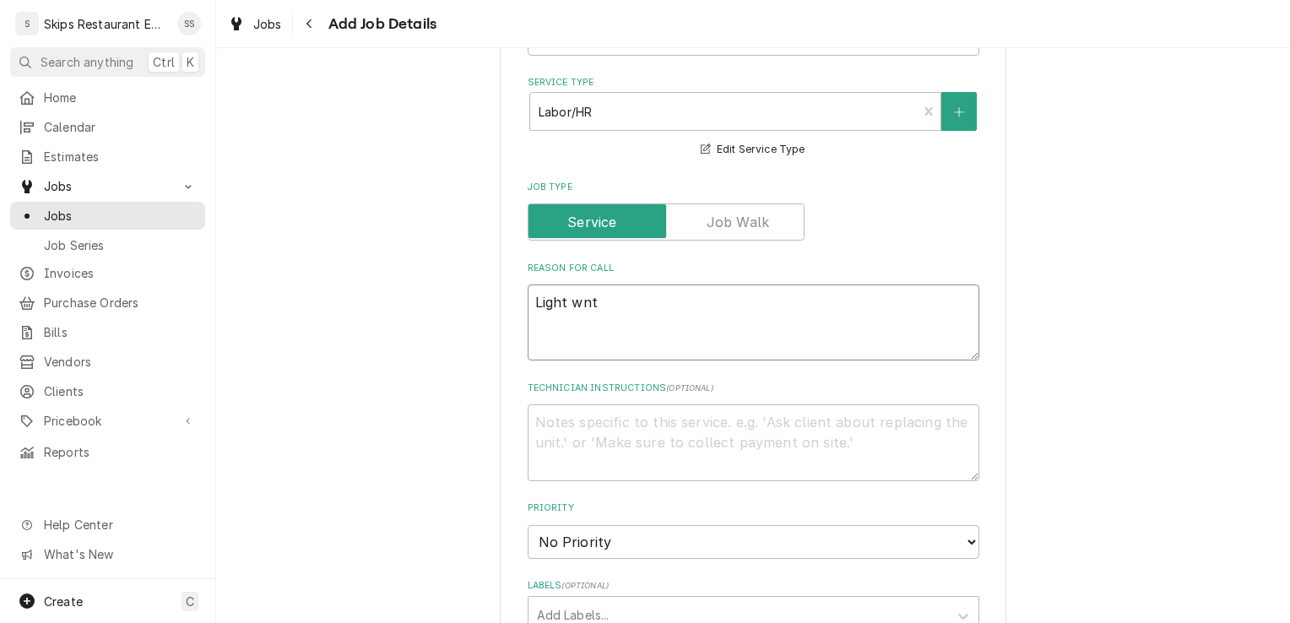
type textarea "Light wnt o"
type textarea "x"
type textarea "Light wnt ou"
type textarea "x"
type textarea "Light wnt out"
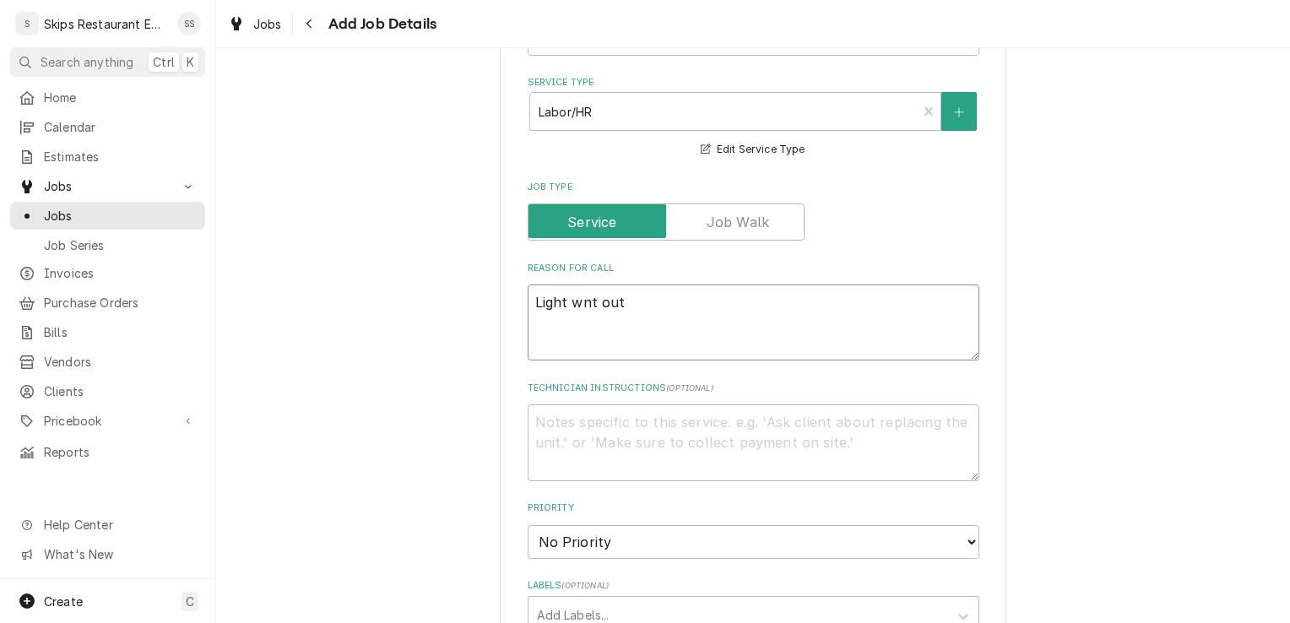
type textarea "x"
type textarea "Light wnt out"
type textarea "x"
type textarea "Light wnt out 2"
type textarea "x"
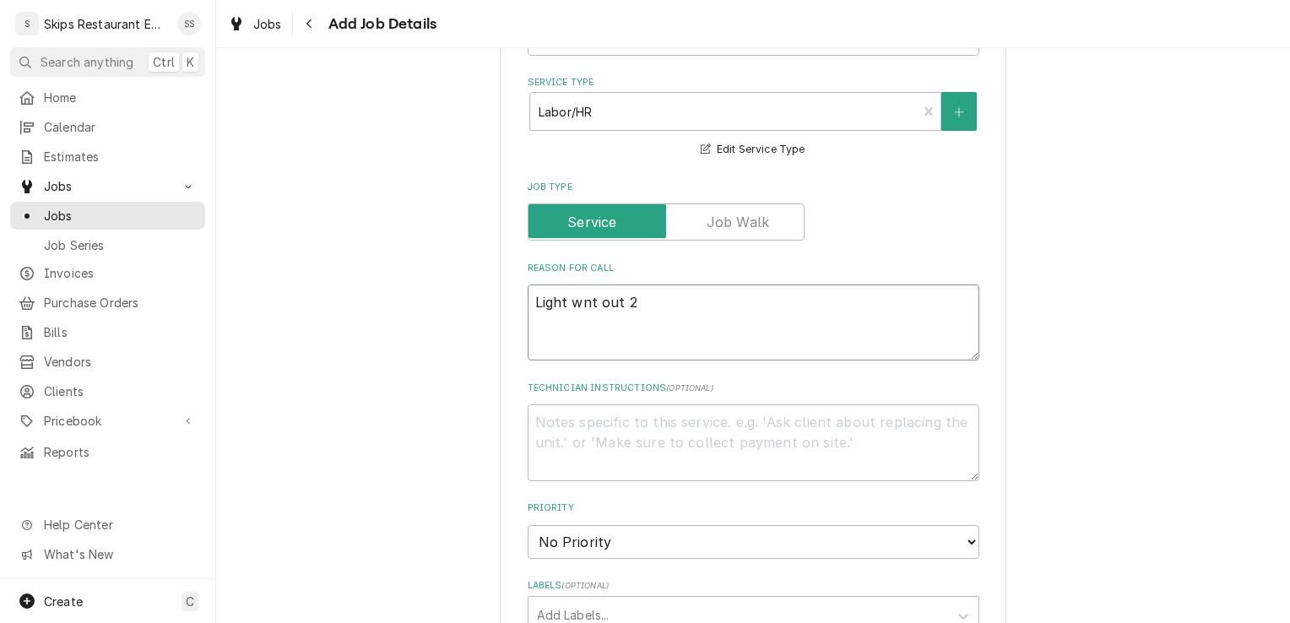
type textarea "Light wnt out 2n"
type textarea "x"
type textarea "Light wnt out 2nd"
type textarea "x"
type textarea "Light wnt out 2nd"
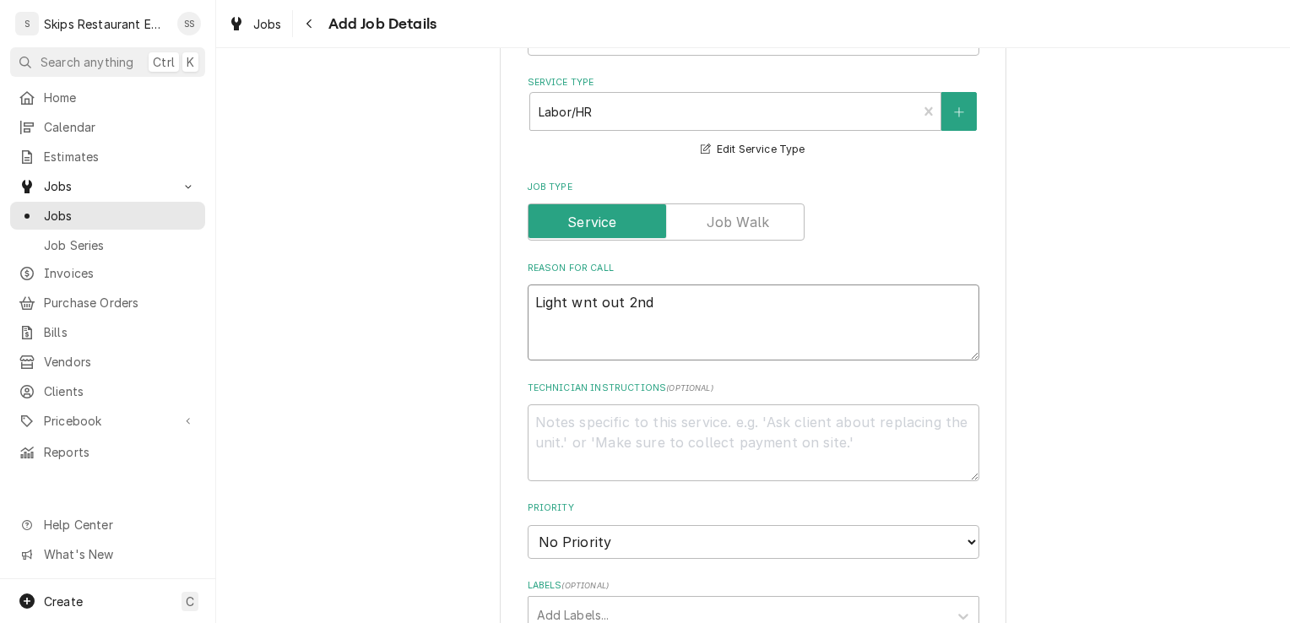
type textarea "x"
type textarea "Light wnt out 2nd d"
type textarea "x"
type textarea "Light wnt out 2nd da"
type textarea "x"
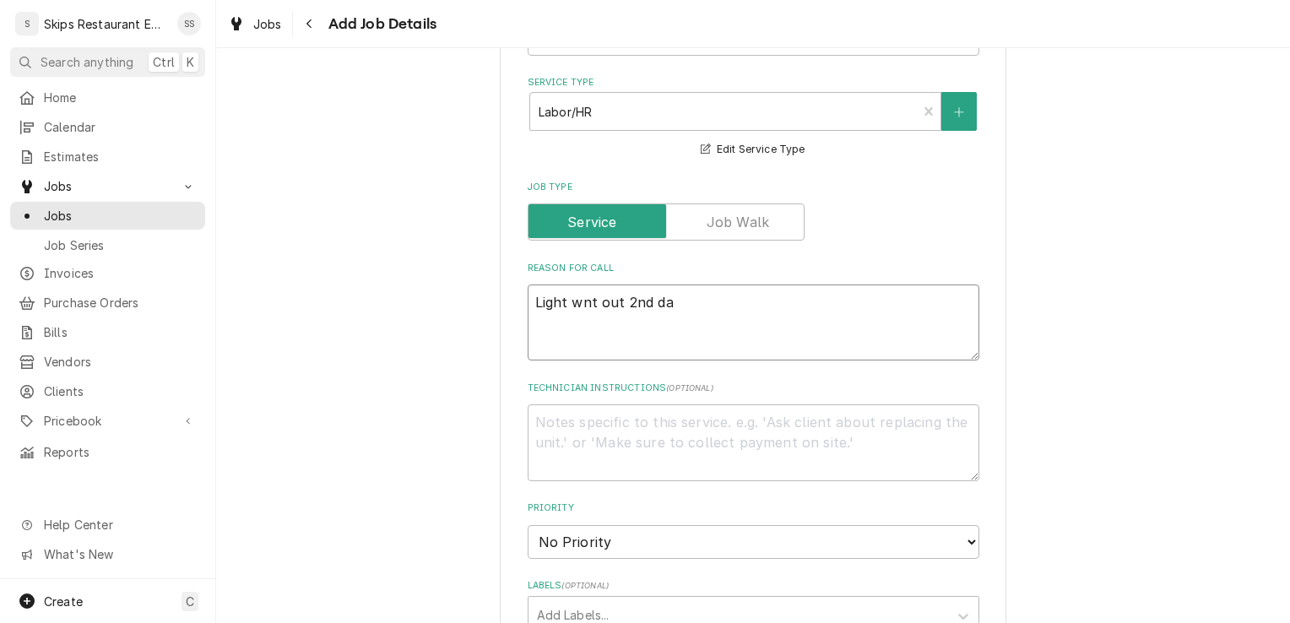
type textarea "Light wnt out 2nd day"
type textarea "x"
type textarea "Light wnt out 2nd day"
type textarea "x"
type textarea "Light wnt out 2nd day o"
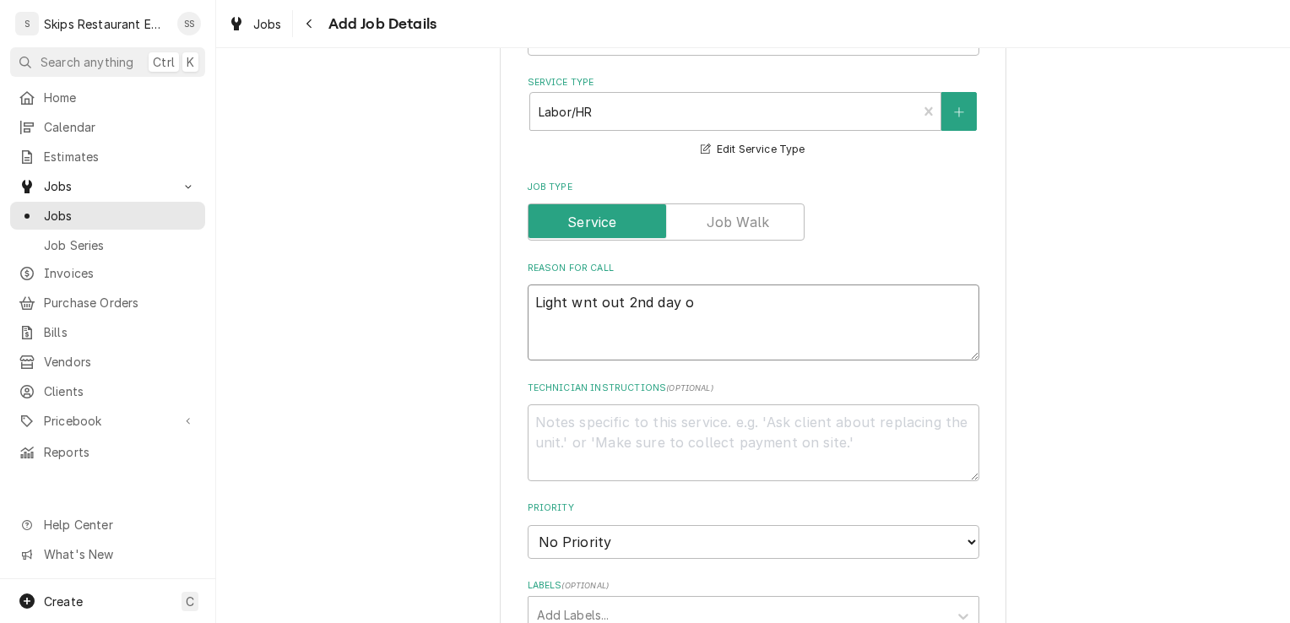
type textarea "x"
type textarea "Light wnt out 2nd day of"
type textarea "x"
type textarea "Light wnt out 2nd day of h"
type textarea "x"
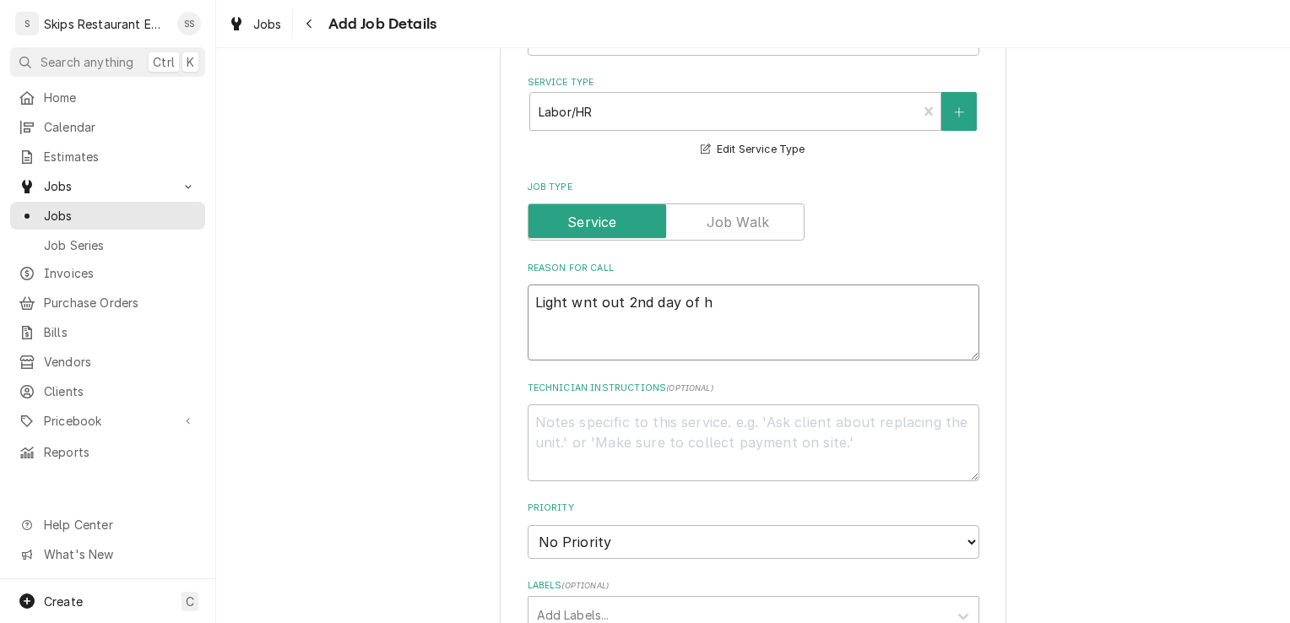
type textarea "Light wnt out 2nd day of ha"
type textarea "x"
type textarea "Light wnt out 2nd day of hab"
type textarea "x"
type textarea "Light wnt out 2nd day of ha"
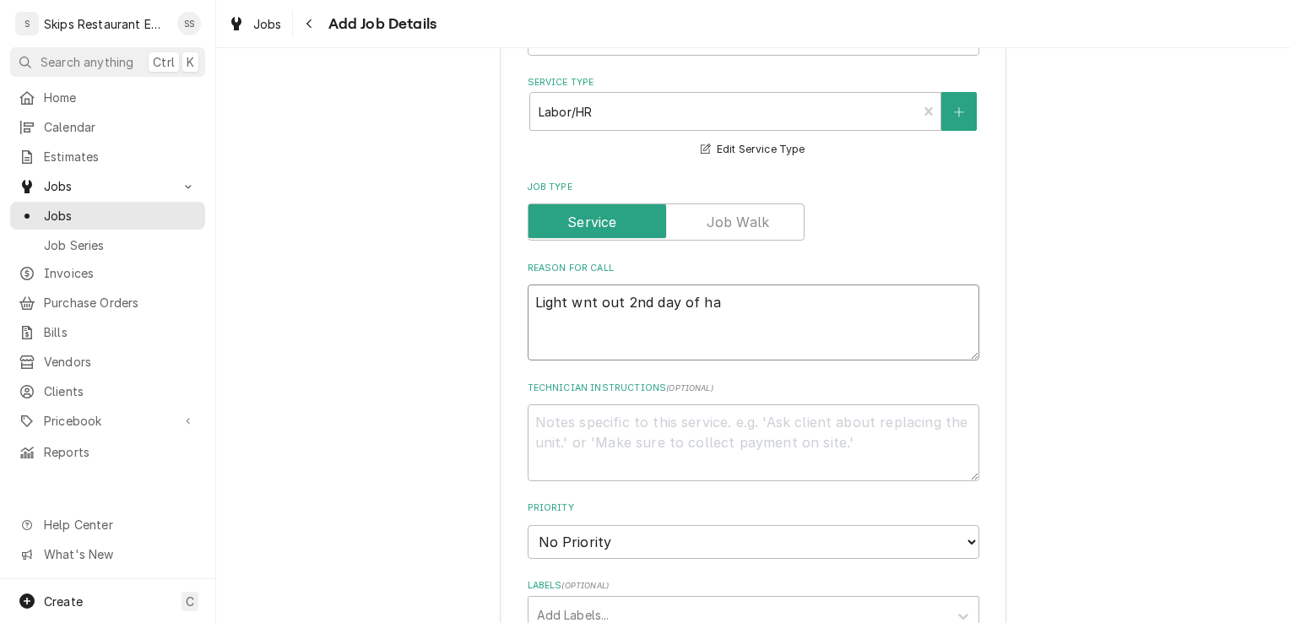
type textarea "x"
type textarea "Light wnt out 2nd day of hav"
type textarea "x"
type textarea "Light wnt out 2nd day of havi"
type textarea "x"
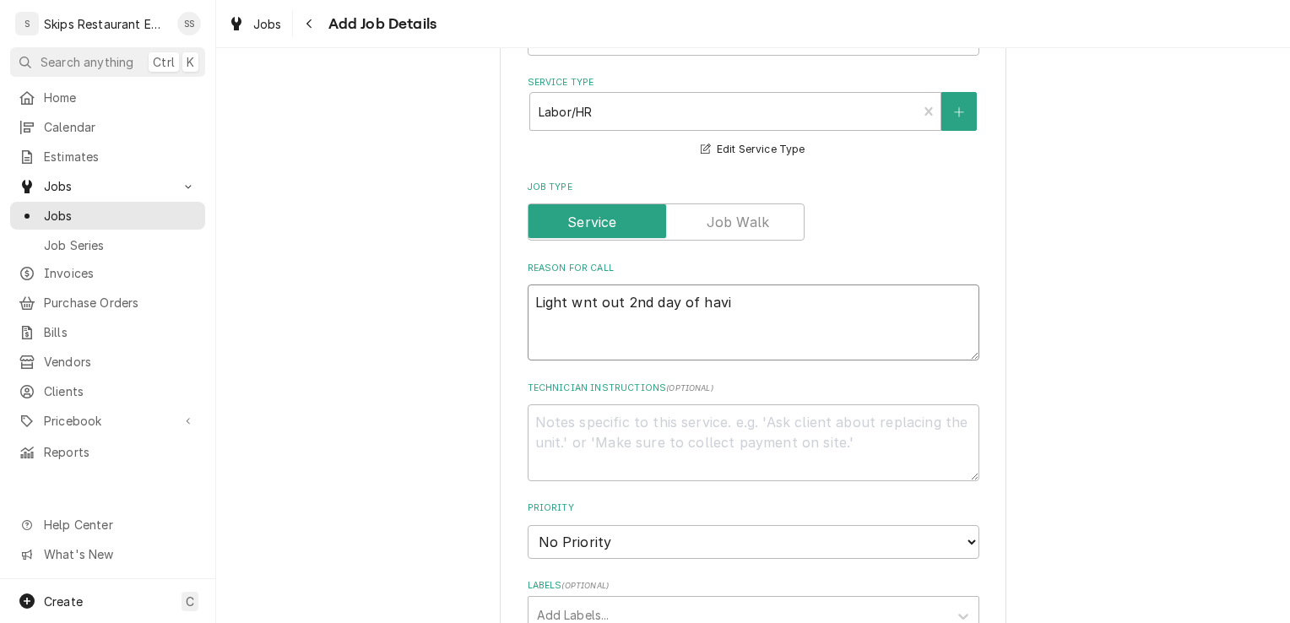
type textarea "Light wnt out 2nd day of havin"
type textarea "x"
type textarea "Light wnt out 2nd day of having"
type textarea "x"
type textarea "Light wnt out 2nd day of having."
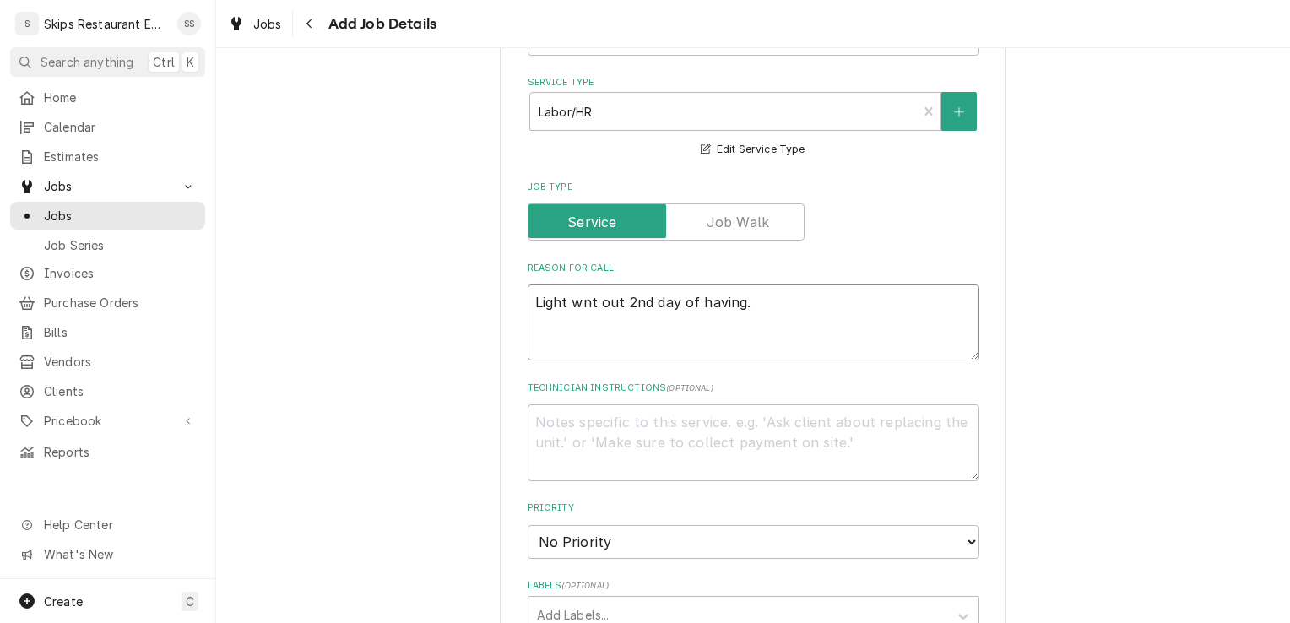
type textarea "x"
type textarea "Light wnt out 2nd day of having."
type textarea "x"
type textarea "Light wnt out 2nd day of having. M"
type textarea "x"
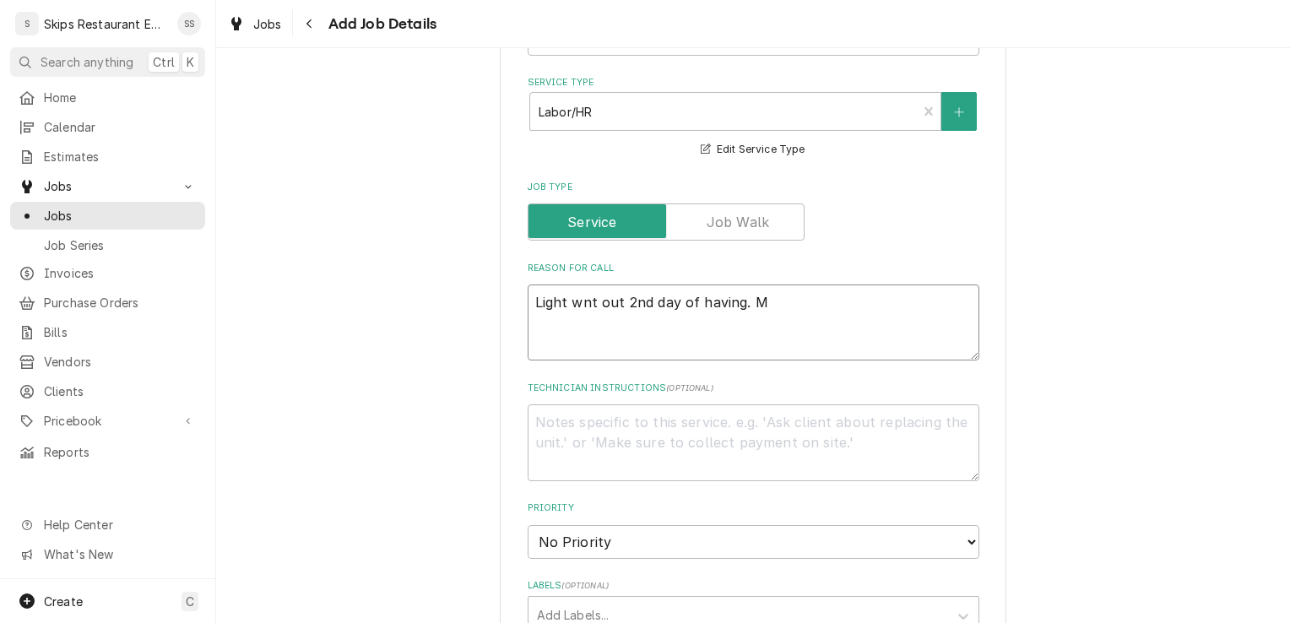
type textarea "Light wnt out 2nd day of having. Ma"
type textarea "x"
type textarea "Light wnt out 2nd day of having. Mac"
type textarea "x"
type textarea "Light wnt out 2nd day of having. Mach"
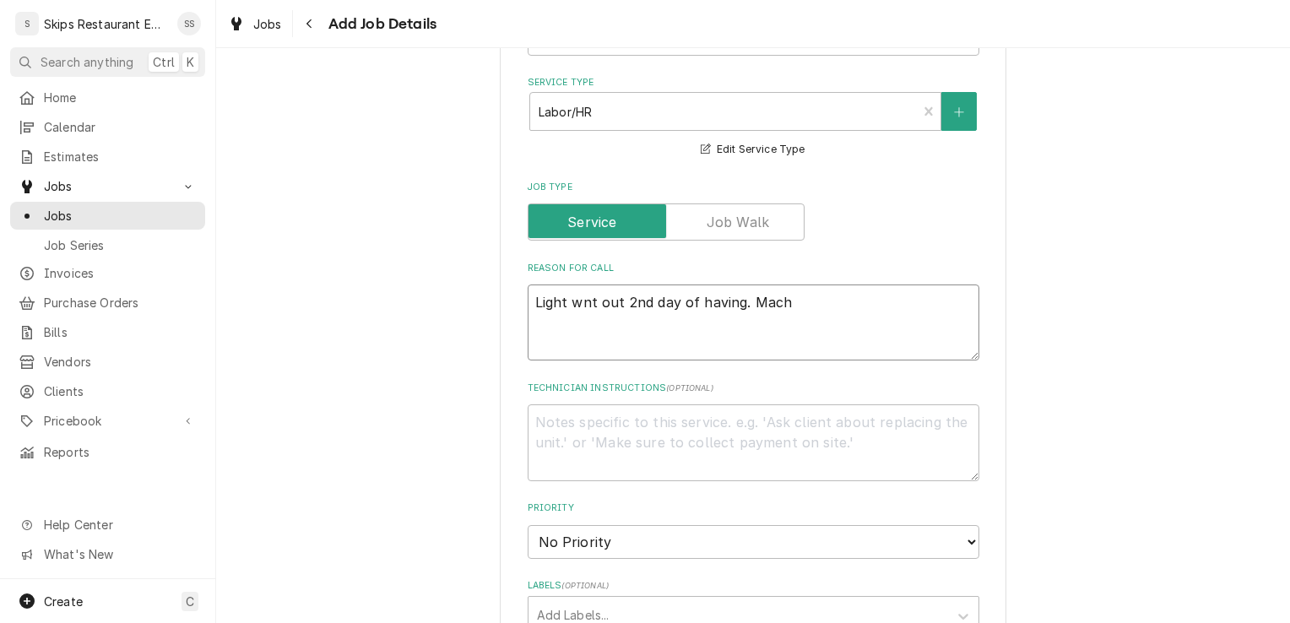
type textarea "x"
type textarea "Light wnt out 2nd day of having. Machi"
type textarea "x"
type textarea "Light wnt out 2nd day of having. Machin"
type textarea "x"
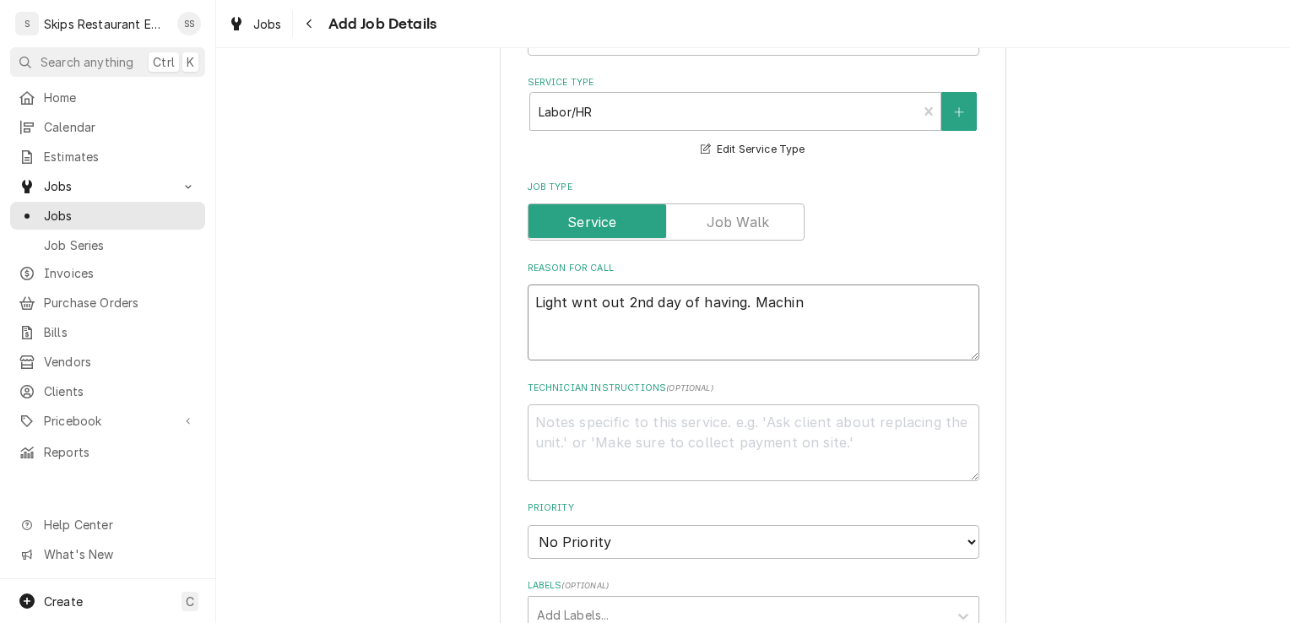
type textarea "Light wnt out 2nd day of having. Machine"
type textarea "x"
type textarea "Light wnt out 2nd day of having. Machine"
type textarea "x"
type textarea "Light wnt out 2nd day of having. Machine i"
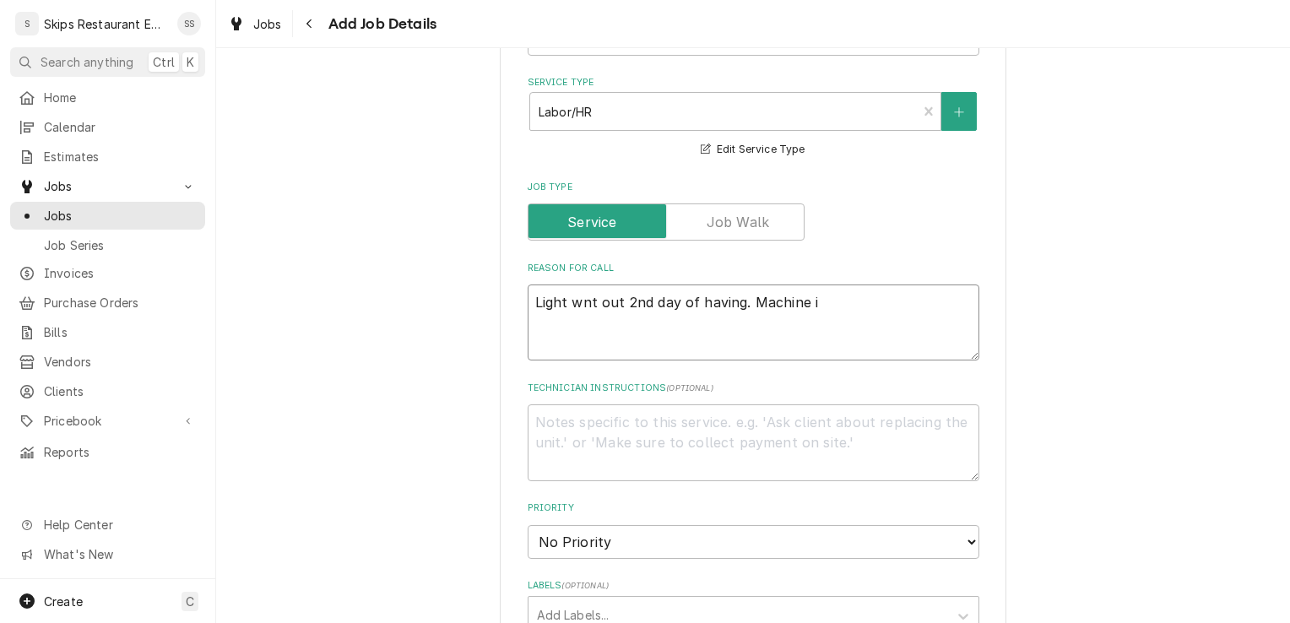
type textarea "x"
type textarea "Light wnt out 2nd day of having. Machine is"
type textarea "x"
type textarea "Light wnt out 2nd day of having. Machine is"
type textarea "x"
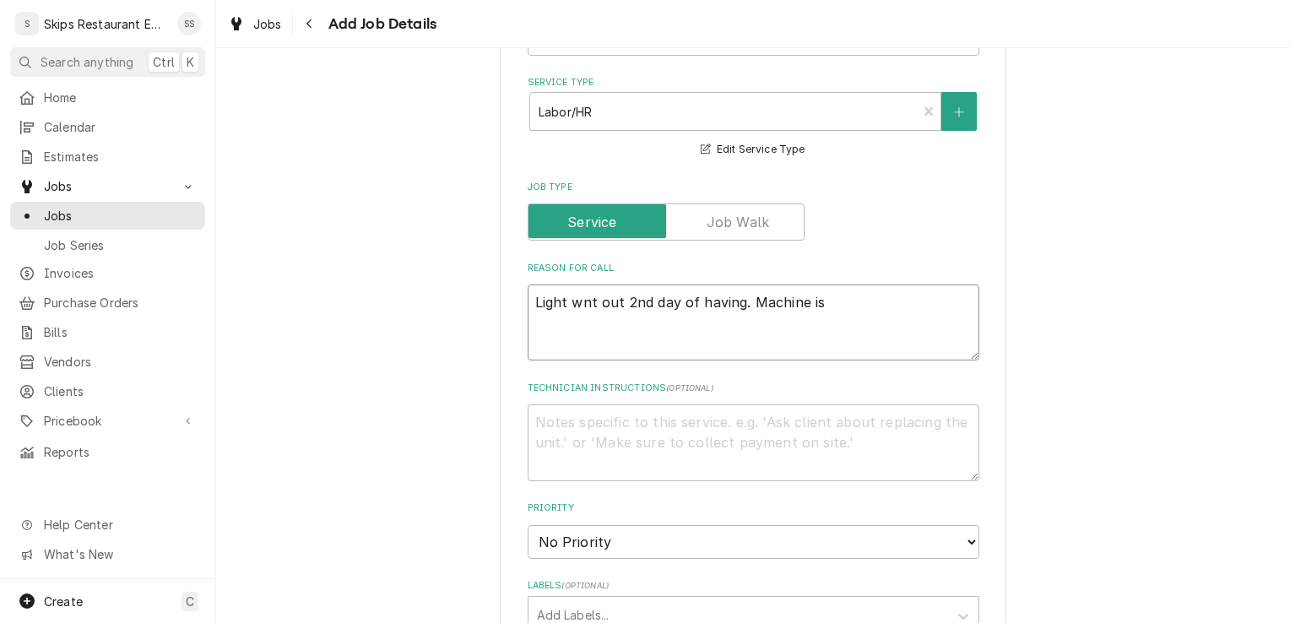
type textarea "Light wnt out 2nd day of having. Machine is r"
type textarea "x"
type textarea "Light wnt out 2nd day of having. Machine is ru"
type textarea "x"
type textarea "Light wnt out 2nd day of having. Machine is run"
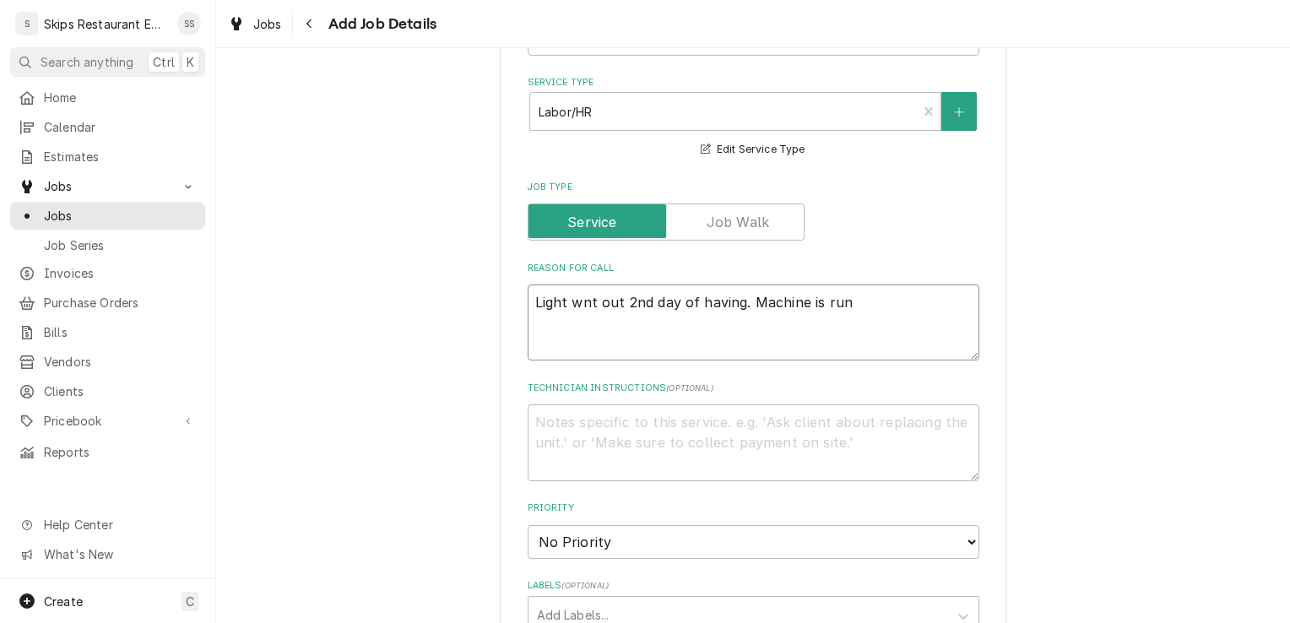
type textarea "x"
type textarea "Light wnt out 2nd day of having. Machine is runn"
type textarea "x"
type textarea "Light wnt out 2nd day of having. Machine is runni"
type textarea "x"
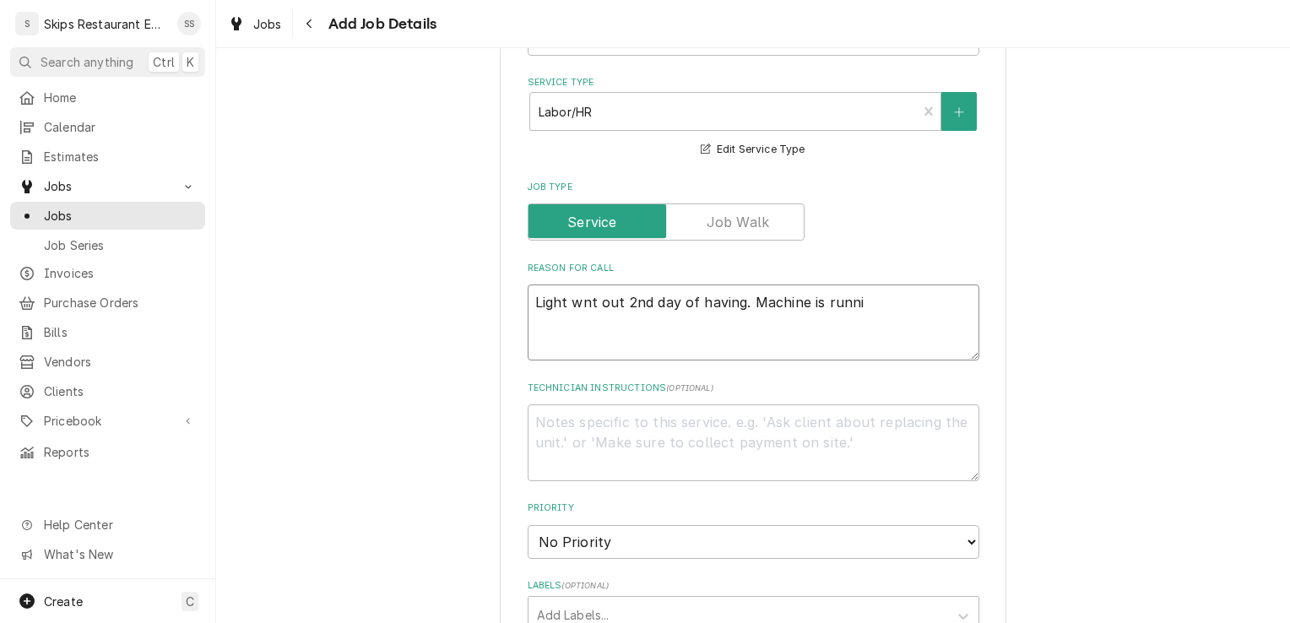
type textarea "Light wnt out 2nd day of having. Machine is runnin"
type textarea "x"
type textarea "Light wnt out 2nd day of having. Machine is running"
type textarea "x"
type textarea "Light wnt out 2nd day of having. Machine is running"
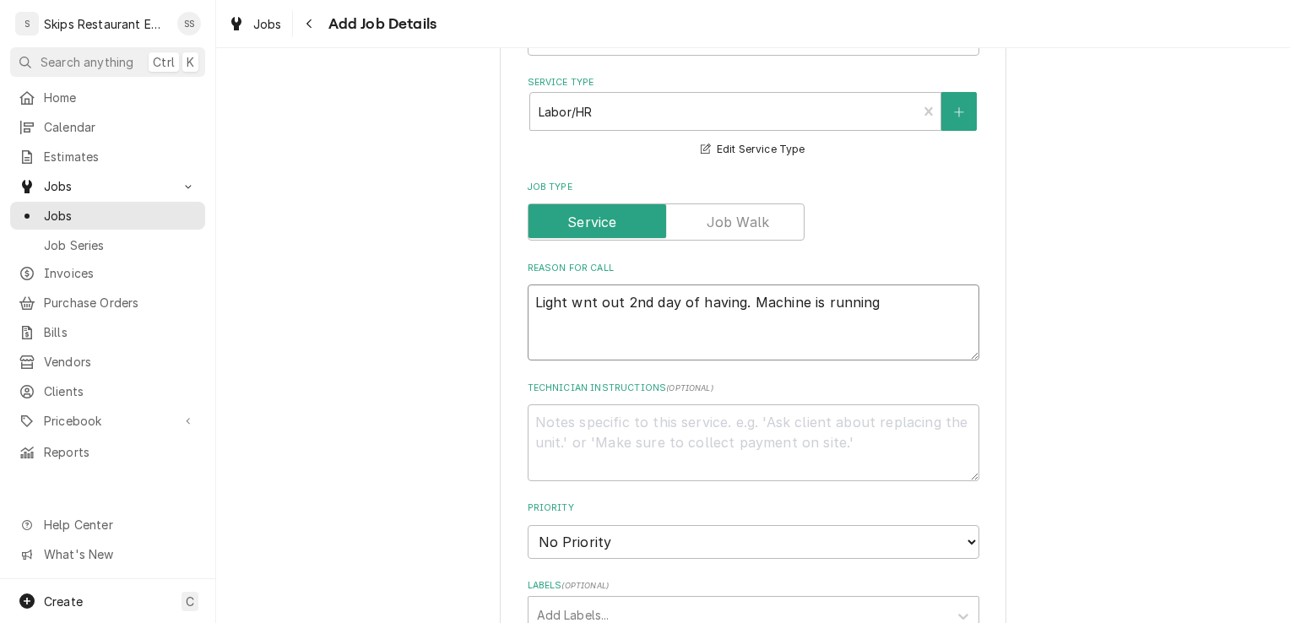
type textarea "x"
type textarea "Light wnt out 2nd day of having. Machine is running a"
type textarea "x"
type textarea "Light wnt out 2nd day of having. Machine is running an"
type textarea "x"
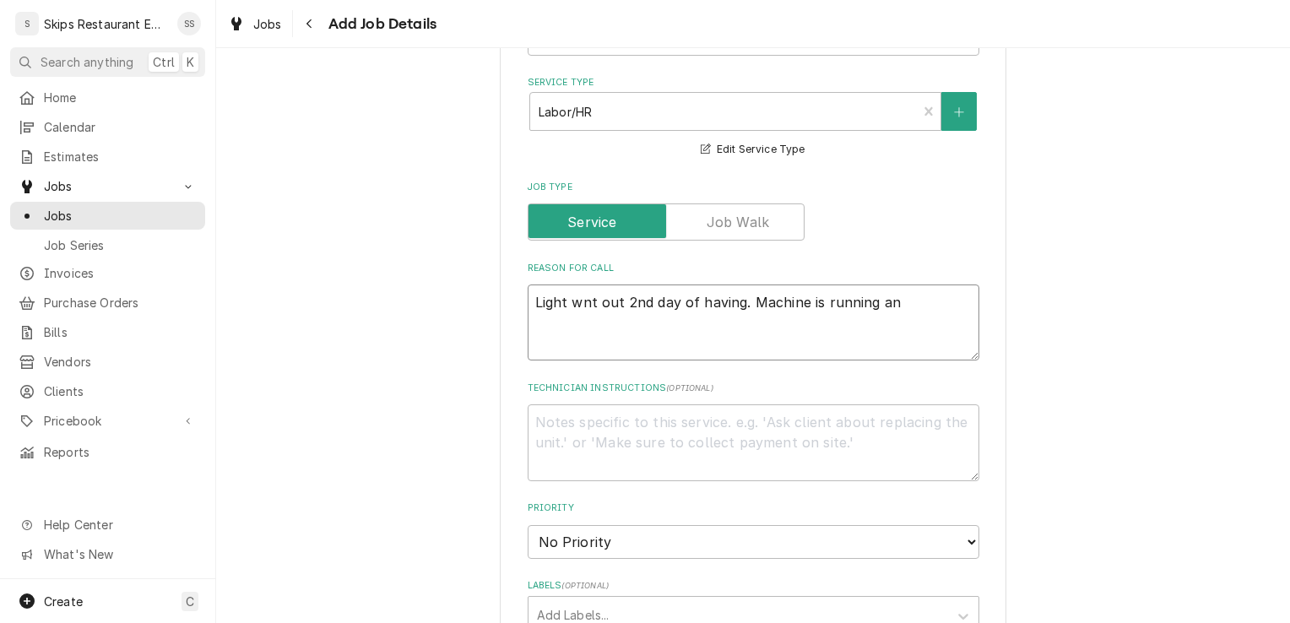
type textarea "Light wnt out 2nd day of having. Machine is running and"
type textarea "x"
type textarea "Light wnt out 2nd day of having. Machine is running and"
type textarea "x"
type textarea "Light wnt out 2nd day of having. Machine is running and"
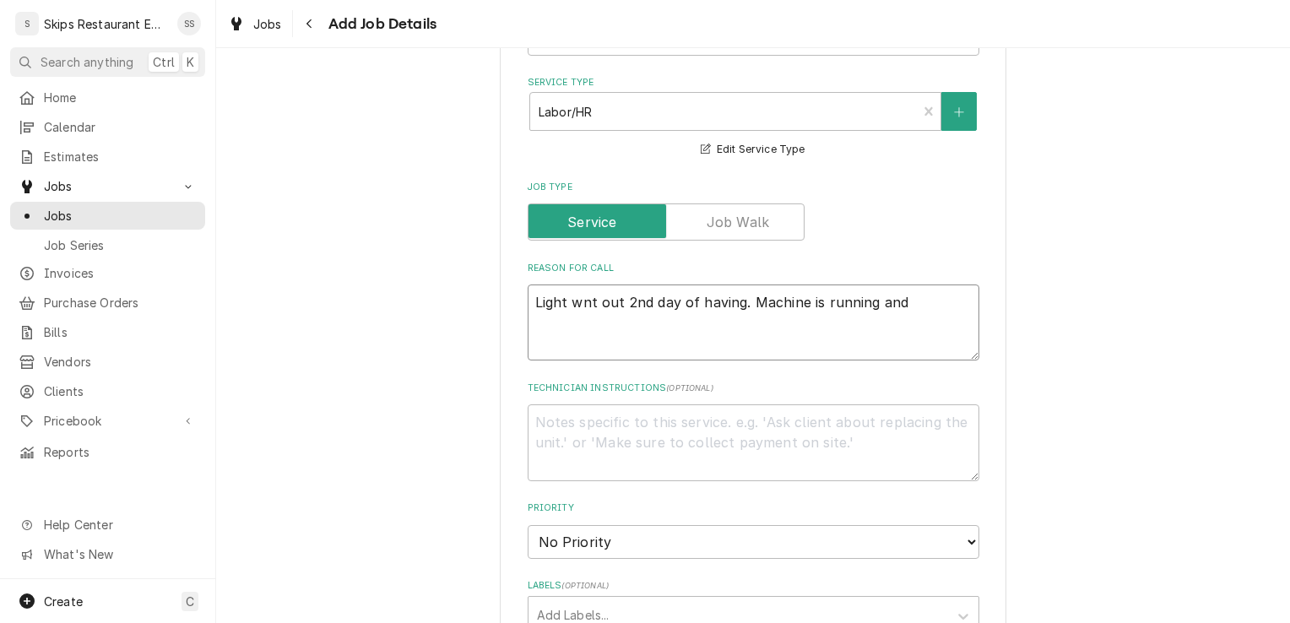
type textarea "x"
type textarea "Light wnt out 2nd day of having. Machine is running an"
type textarea "x"
type textarea "Light wnt out 2nd day of having. Machine is running a"
type textarea "x"
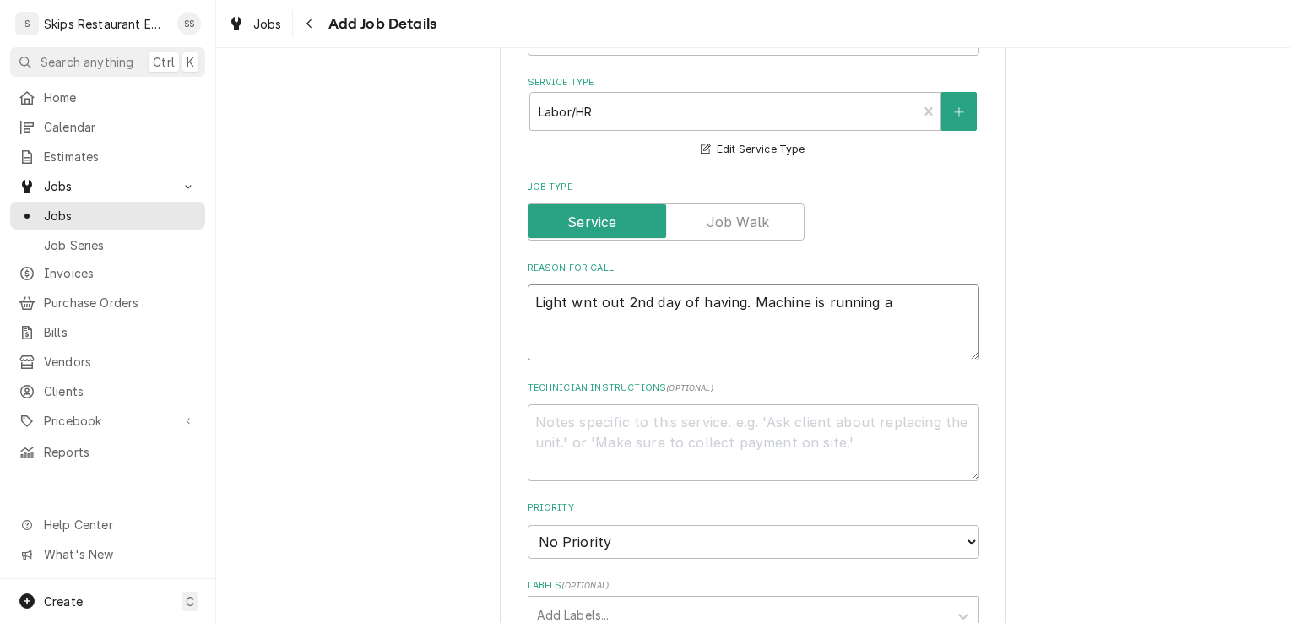
type textarea "Light wnt out 2nd day of having. Machine is running"
type textarea "x"
type textarea "Light wnt out 2nd day of having. Machine is running"
type textarea "x"
type textarea "Light wnt out 2nd day of having. Machine is running,"
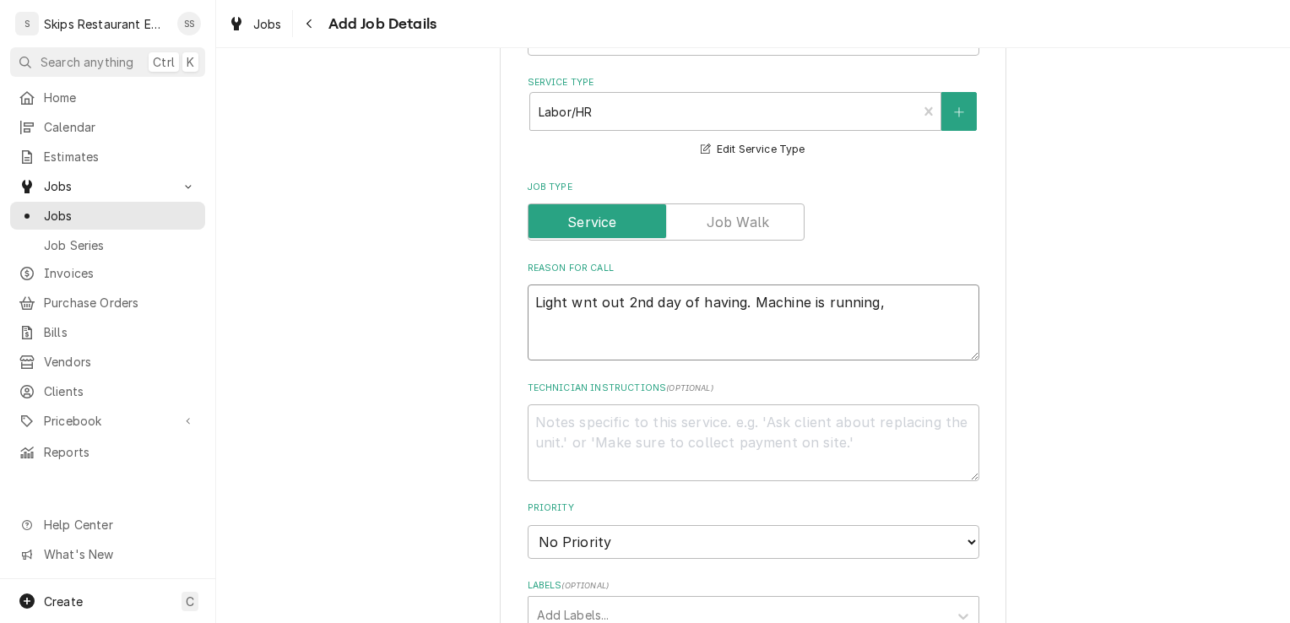
type textarea "x"
type textarea "Light wnt out 2nd day of having. Machine is running,"
type textarea "x"
type textarea "Light wnt out 2nd day of having. Machine is running, c"
type textarea "x"
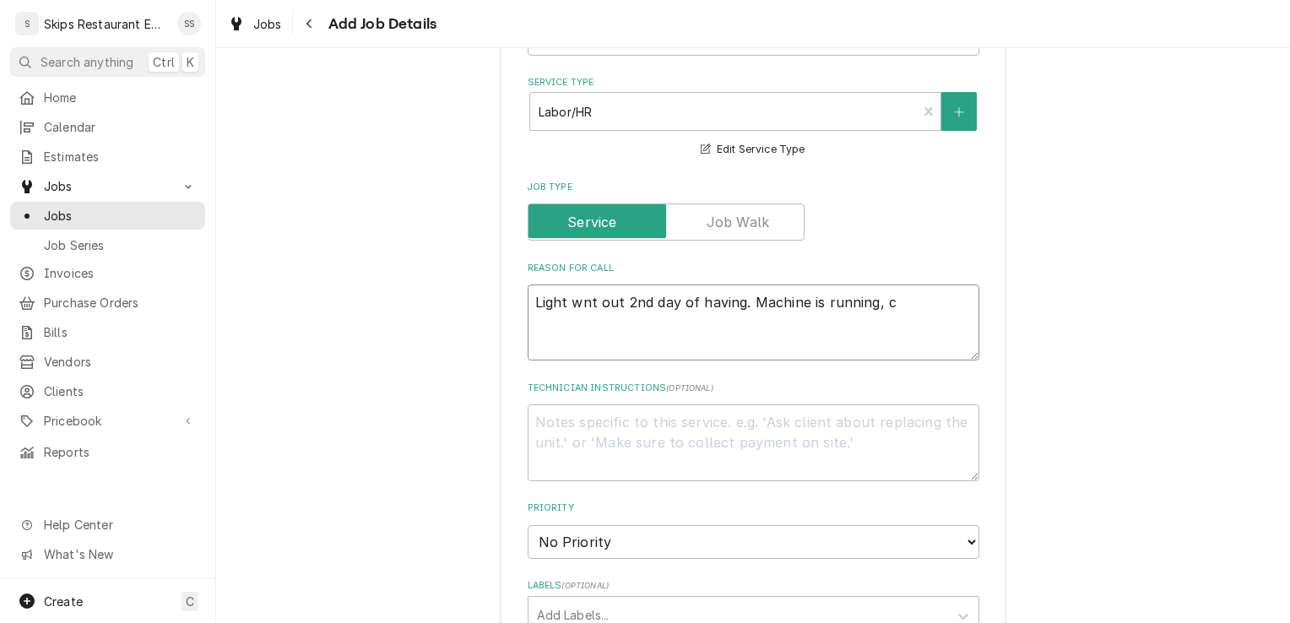
type textarea "Light wnt out 2nd day of having. Machine is running, co"
type textarea "x"
type textarea "Light wnt out 2nd day of having. Machine is running, coo"
type textarea "x"
type textarea "Light wnt out 2nd day of having. Machine is running, cool"
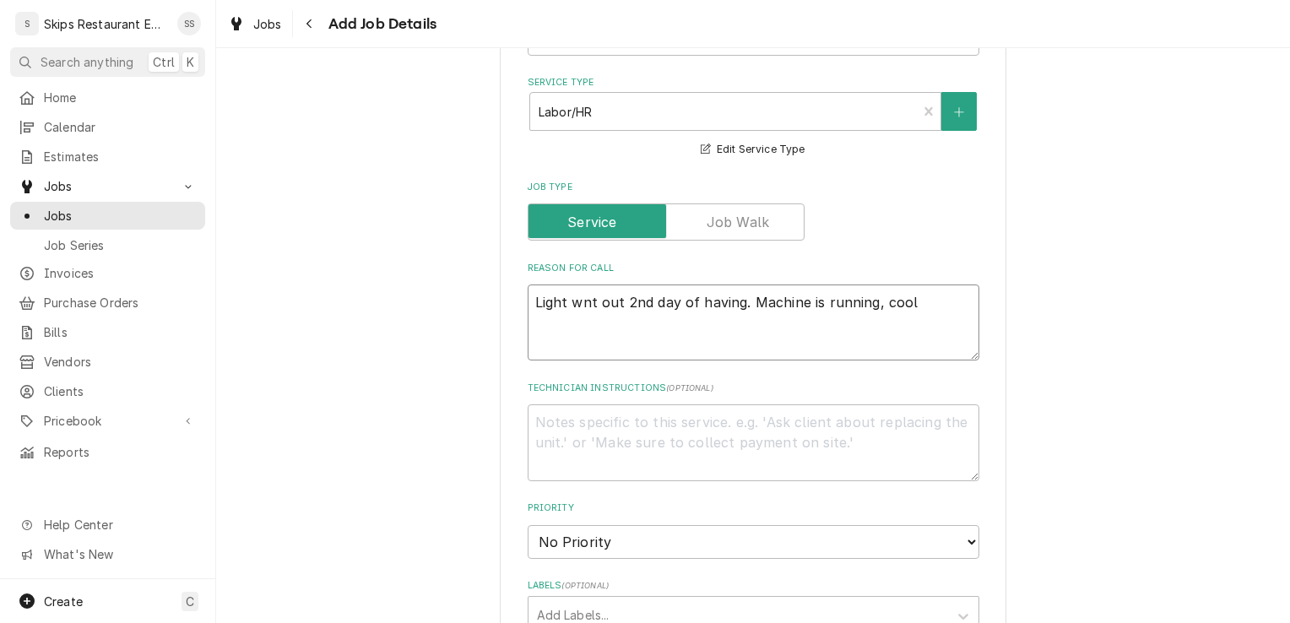
type textarea "x"
type textarea "Light wnt out 2nd day of having. Machine is running, cooli"
type textarea "x"
type textarea "Light wnt out 2nd day of having. Machine is running, coolin"
type textarea "x"
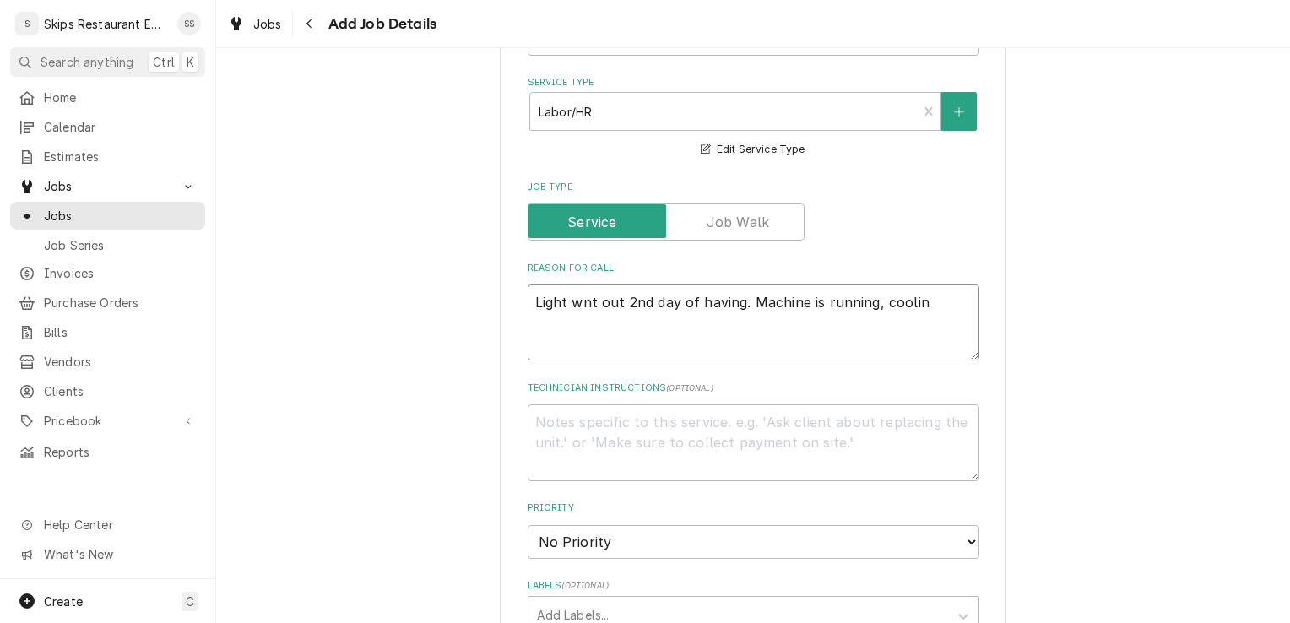
type textarea "Light wnt out 2nd day of having. Machine is running, cooling"
type textarea "x"
type textarea "Light wnt out 2nd day of having. Machine is running, cooling"
type textarea "x"
type textarea "Light wnt out 2nd day of having. Machine is running, cooling a"
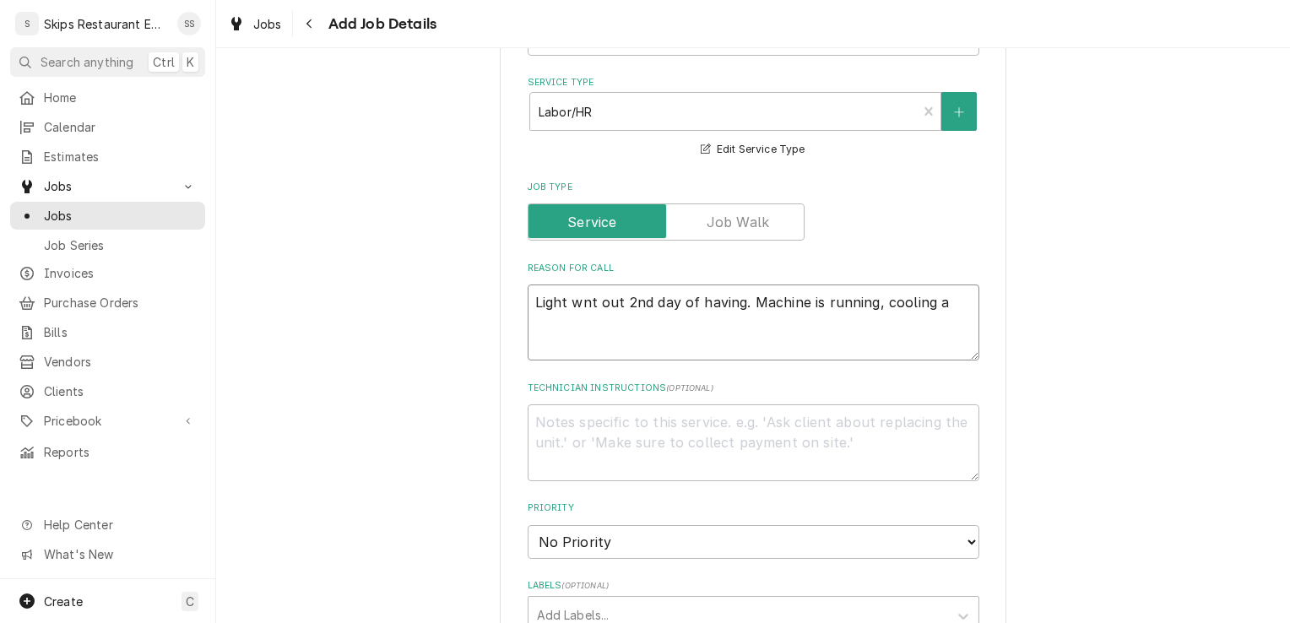
type textarea "x"
type textarea "Light wnt out 2nd day of having. Machine is running, cooling an"
type textarea "x"
type textarea "Light wnt out 2nd day of having. Machine is running, cooling and"
type textarea "x"
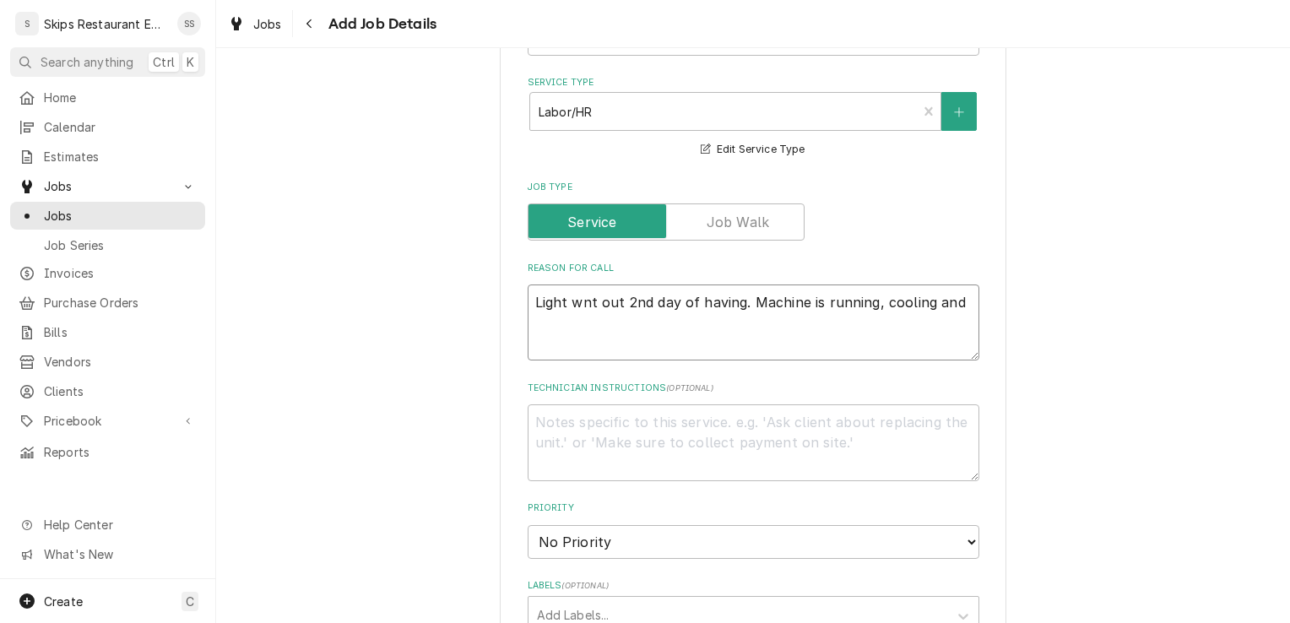
type textarea "Light wnt out 2nd day of having. Machine is running, cooling and c"
type textarea "x"
type textarea "Light wnt out 2nd day of having. Machine is running, cooling and cr"
type textarea "x"
type textarea "Light wnt out 2nd day of having. Machine is running, cooling and cre"
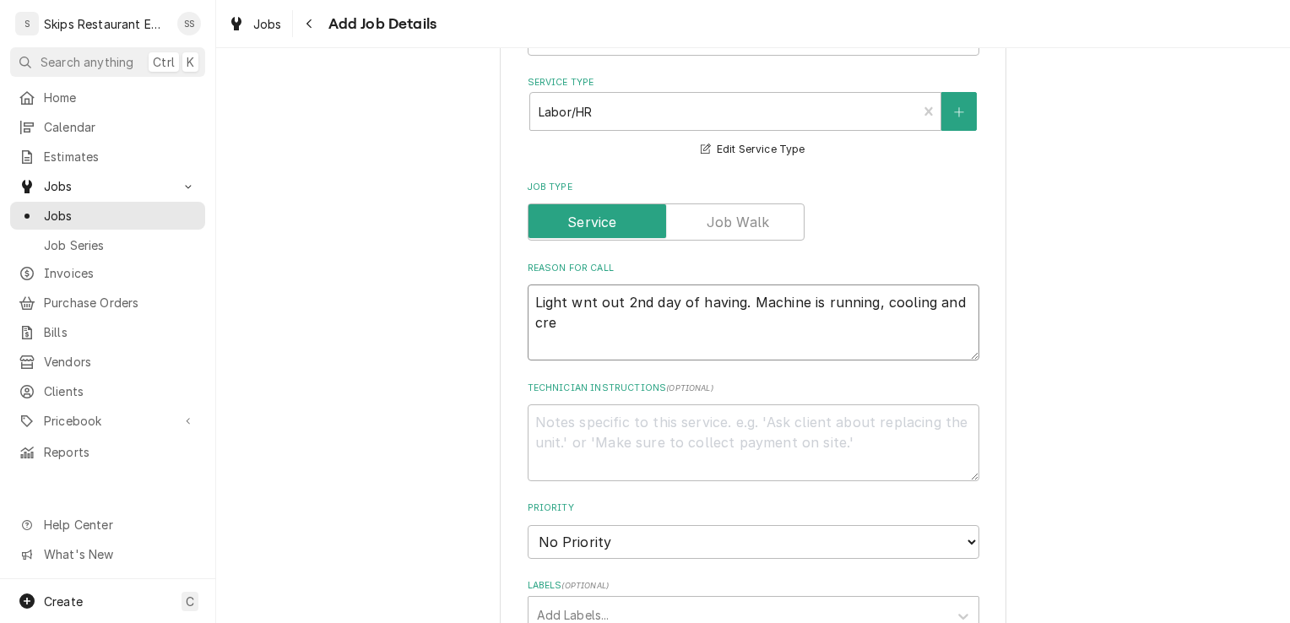
type textarea "x"
type textarea "Light wnt out 2nd day of having. Machine is running, cooling and crea"
type textarea "x"
type textarea "Light wnt out 2nd day of having. Machine is running, cooling and creat"
type textarea "x"
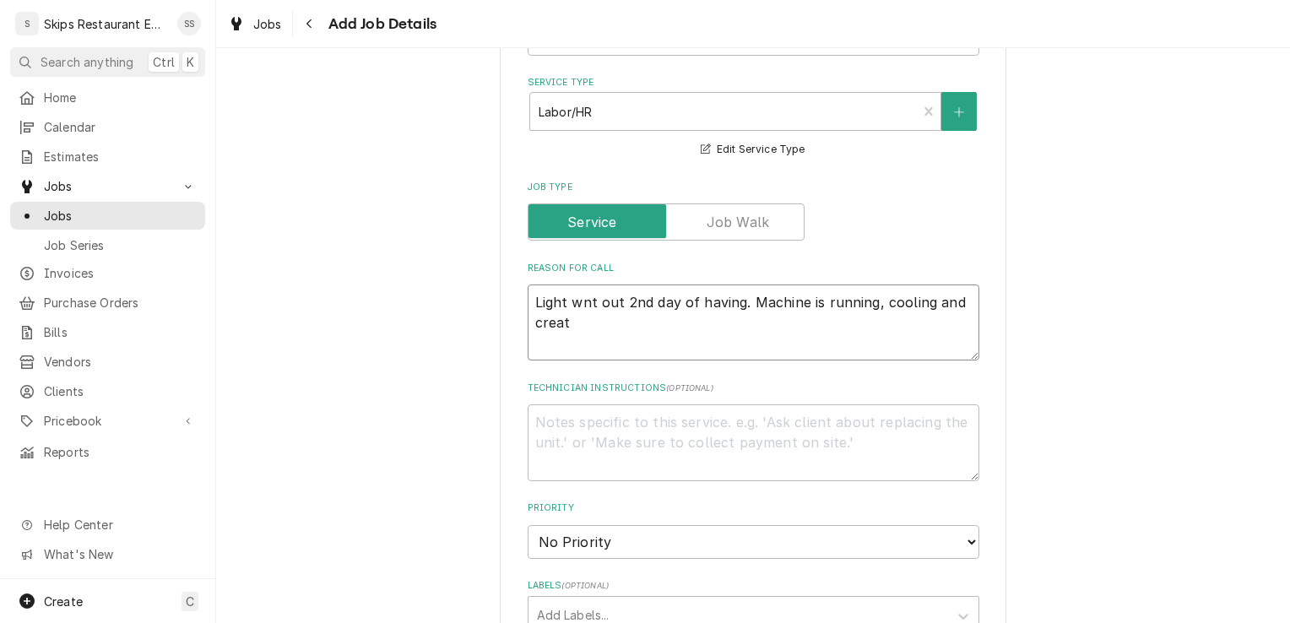
type textarea "Light wnt out 2nd day of having. Machine is running, cooling and creati"
type textarea "x"
type textarea "Light wnt out 2nd day of having. Machine is running, cooling and creatin"
type textarea "x"
type textarea "Light wnt out 2nd day of having. Machine is running, cooling and creating"
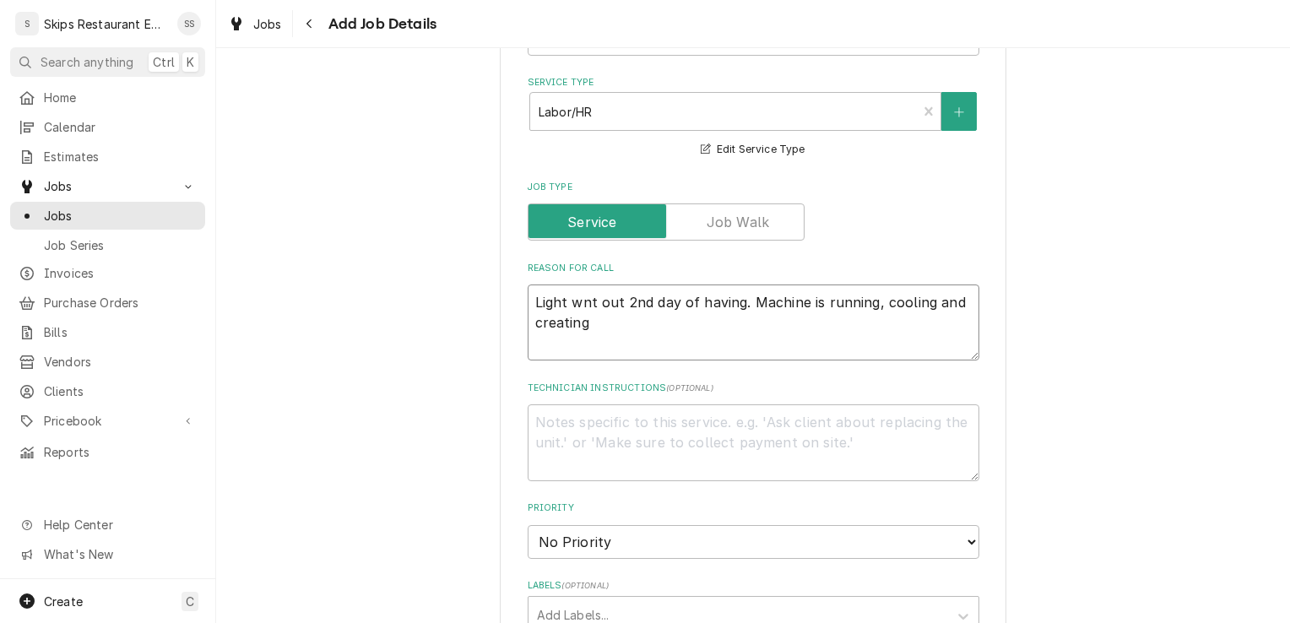
type textarea "x"
type textarea "Light wnt out 2nd day of having. Machine is running, cooling and creating"
type textarea "x"
type textarea "Light wnt out 2nd day of having. Machine is running, cooling and creating p"
type textarea "x"
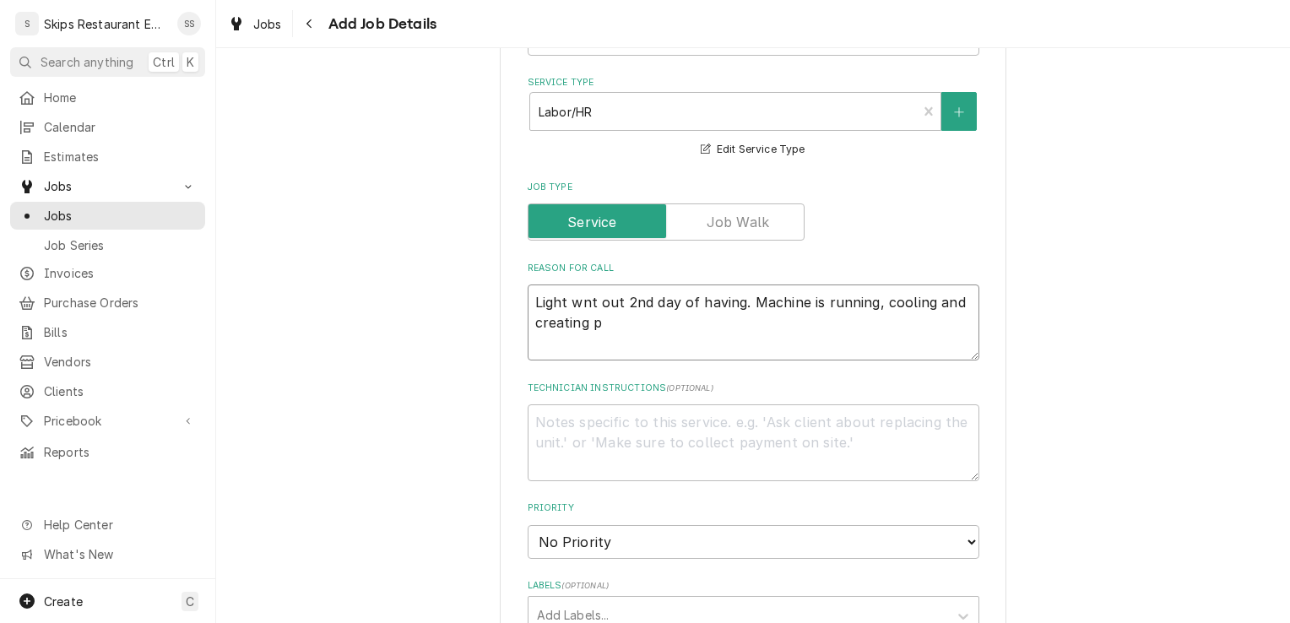
type textarea "Light wnt out 2nd day of having. Machine is running, cooling and creating pr"
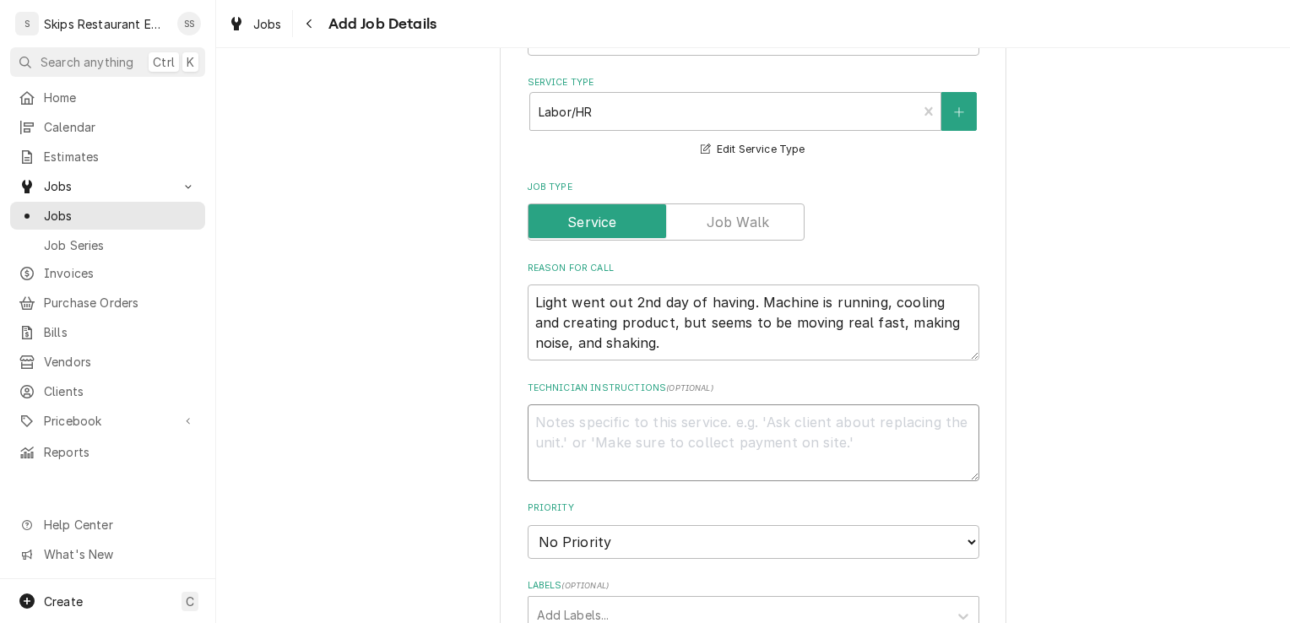
click at [562, 420] on textarea "Technician Instructions ( optional )" at bounding box center [753, 442] width 452 height 76
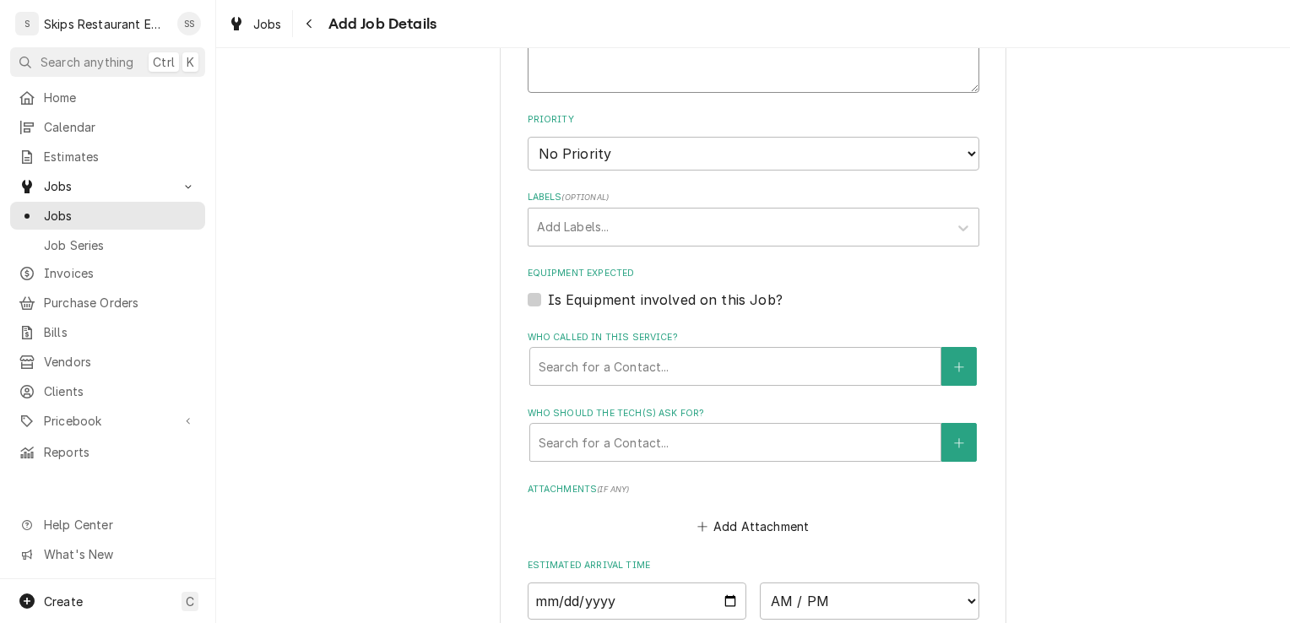
scroll to position [986, 0]
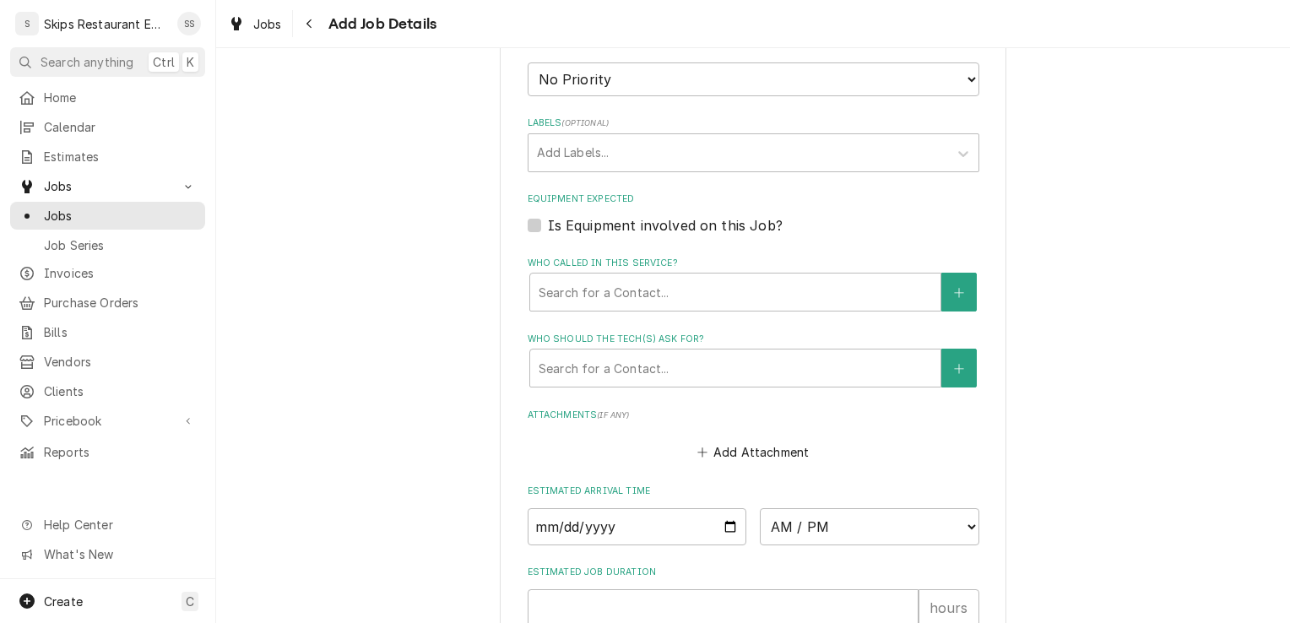
click at [609, 227] on label "Is Equipment involved on this Job?" at bounding box center [665, 225] width 235 height 20
drag, startPoint x: 609, startPoint y: 227, endPoint x: 528, endPoint y: 228, distance: 81.0
click at [548, 228] on label "Is Equipment involved on this Job?" at bounding box center [665, 225] width 235 height 20
click at [548, 228] on input "Equipment Expected" at bounding box center [774, 233] width 452 height 37
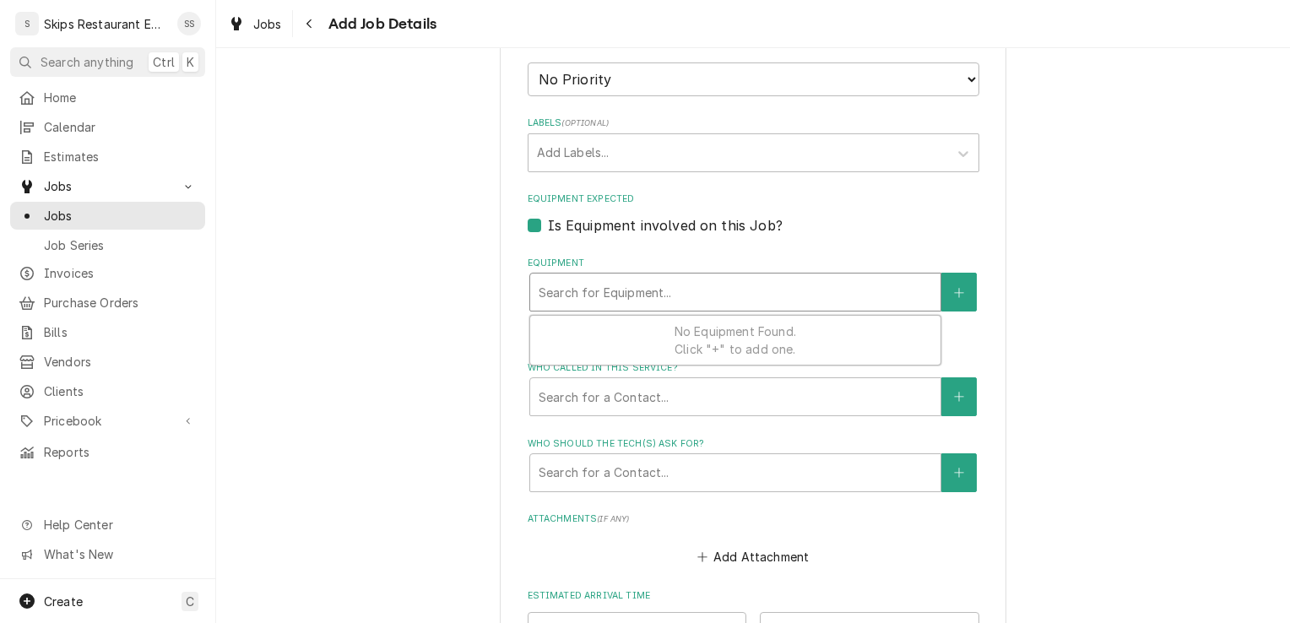
click at [611, 300] on div "Equipment" at bounding box center [734, 292] width 393 height 30
click at [548, 223] on label "Is Equipment involved on this Job?" at bounding box center [665, 225] width 235 height 20
click at [548, 223] on input "Equipment Expected" at bounding box center [774, 233] width 452 height 37
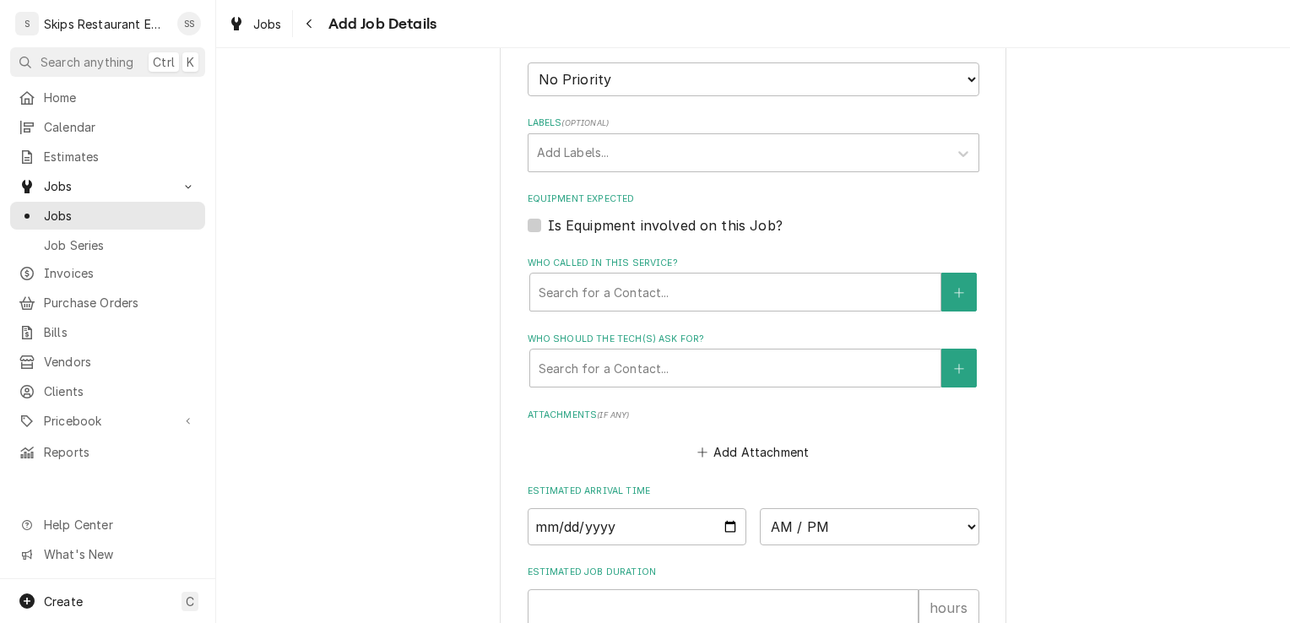
click at [548, 224] on label "Is Equipment involved on this Job?" at bounding box center [665, 225] width 235 height 20
click at [548, 224] on input "Equipment Expected" at bounding box center [774, 233] width 452 height 37
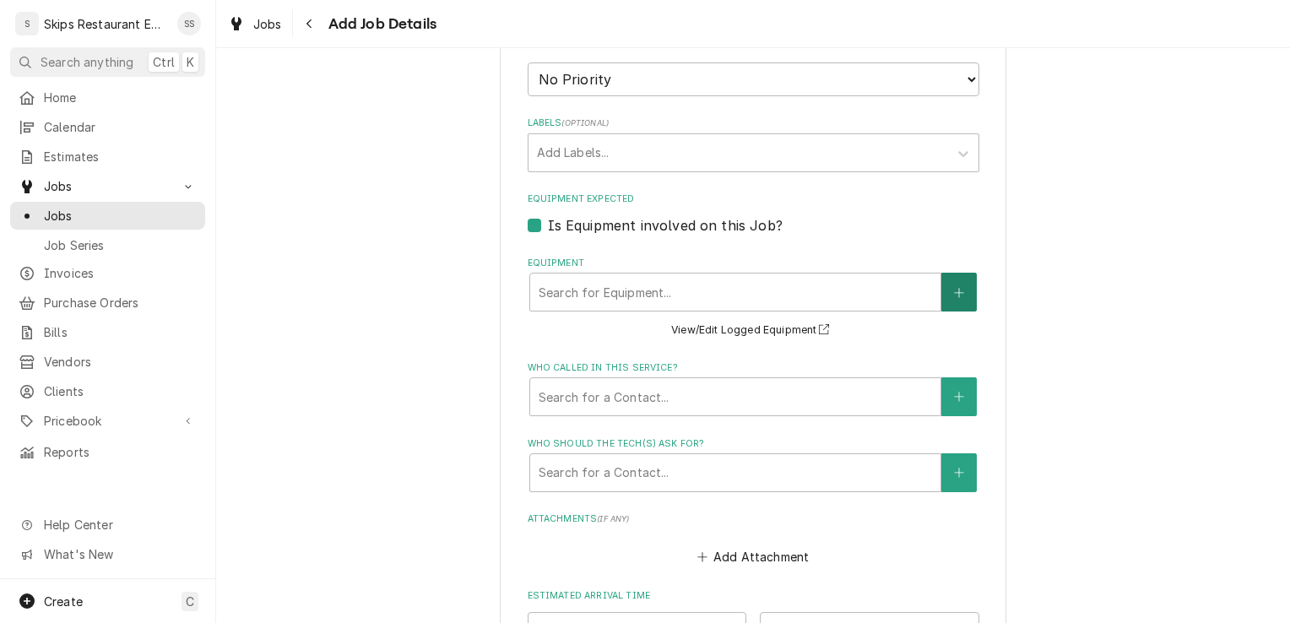
click at [956, 287] on icon "Create New Equipment" at bounding box center [959, 293] width 10 height 12
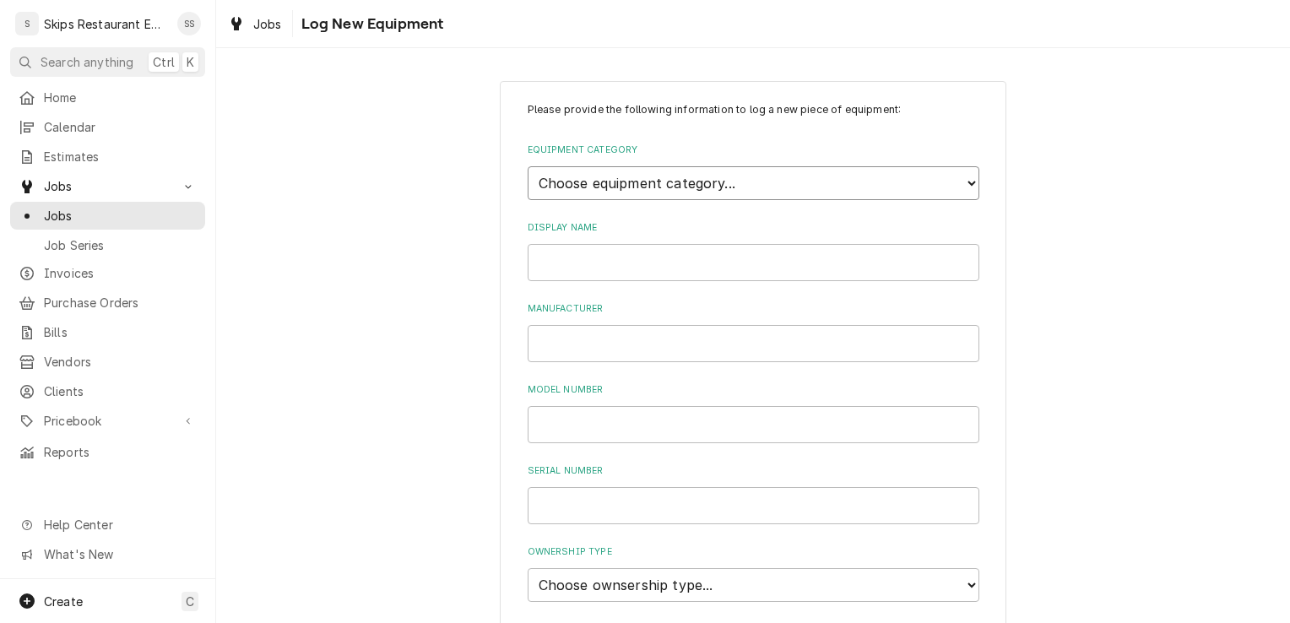
click at [622, 176] on select "Choose equipment category... Cooking Equipment Fryers Ice Machines Ovens and Ra…" at bounding box center [753, 183] width 452 height 34
click at [527, 166] on select "Choose equipment category... Cooking Equipment Fryers Ice Machines Ovens and Ra…" at bounding box center [753, 183] width 452 height 34
click at [623, 262] on select "Choose equipment type... Bar Blender Coffee Grinder Coffee Maker Coffee Urn Fro…" at bounding box center [753, 261] width 452 height 34
click at [684, 262] on select "Choose equipment type... Bar Blender Coffee Grinder Coffee Maker Coffee Urn Fro…" at bounding box center [753, 261] width 452 height 34
click at [661, 188] on select "Choose equipment category... Cooking Equipment Fryers Ice Machines Ovens and Ra…" at bounding box center [753, 183] width 452 height 34
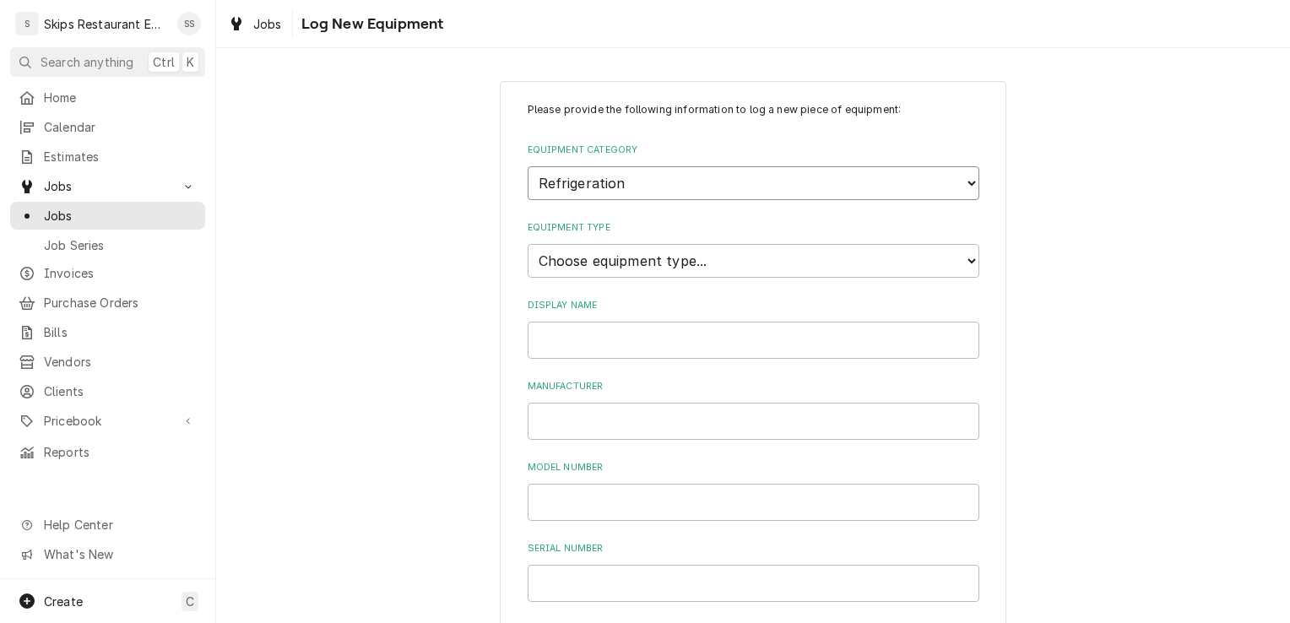
click at [527, 166] on select "Choose equipment category... Cooking Equipment Fryers Ice Machines Ovens and Ra…" at bounding box center [753, 183] width 452 height 34
click at [601, 262] on select "Choose equipment type... Bar Refrigeration Blast Chiller Chef Base Freezer Chef…" at bounding box center [753, 261] width 452 height 34
click at [615, 187] on select "Choose equipment category... Cooking Equipment Fryers Ice Machines Ovens and Ra…" at bounding box center [753, 183] width 452 height 34
click at [527, 166] on select "Choose equipment category... Cooking Equipment Fryers Ice Machines Ovens and Ra…" at bounding box center [753, 183] width 452 height 34
click at [619, 265] on select "Choose equipment type... Blender Commercial Can Openers Dicer, Cutter, and Chop…" at bounding box center [753, 261] width 452 height 34
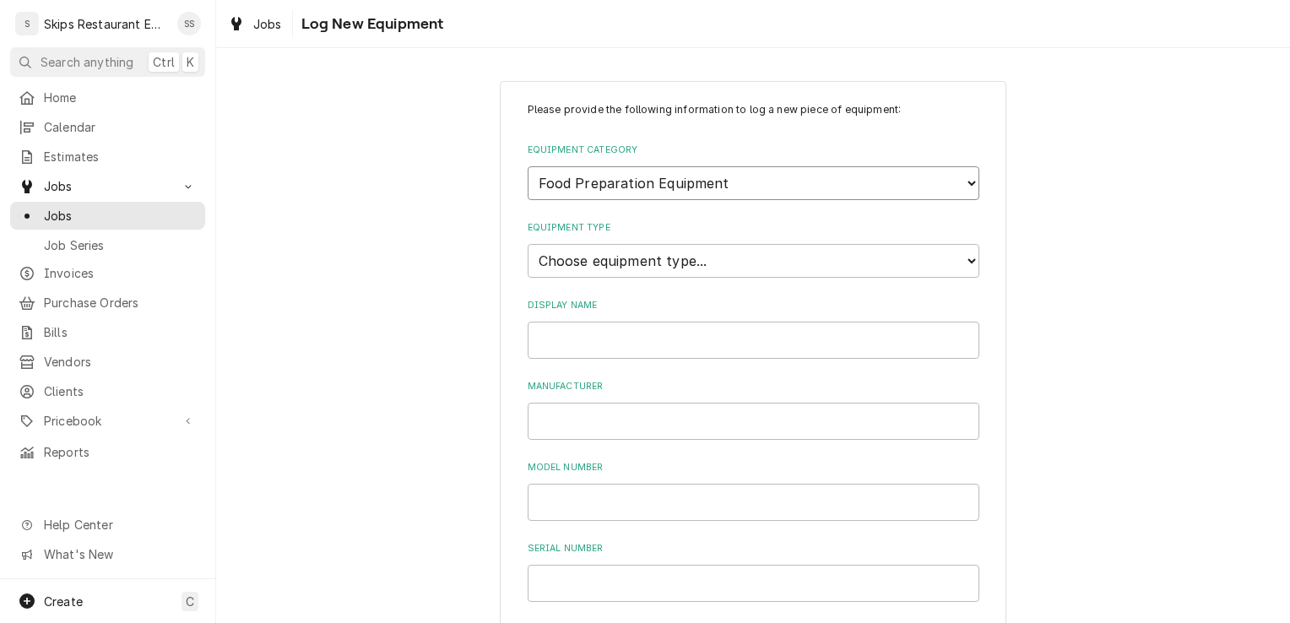
click at [631, 179] on select "Choose equipment category... Cooking Equipment Fryers Ice Machines Ovens and Ra…" at bounding box center [753, 183] width 452 height 34
click at [527, 166] on select "Choose equipment category... Cooking Equipment Fryers Ice Machines Ovens and Ra…" at bounding box center [753, 183] width 452 height 34
click at [636, 256] on select "Choose equipment type... Bar Blender Coffee Grinder Coffee Maker Coffee Urn Fro…" at bounding box center [753, 261] width 452 height 34
click at [527, 244] on select "Choose equipment type... Bar Blender Coffee Grinder Coffee Maker Coffee Urn Fro…" at bounding box center [753, 261] width 452 height 34
click at [561, 336] on input "Display Name" at bounding box center [753, 340] width 452 height 37
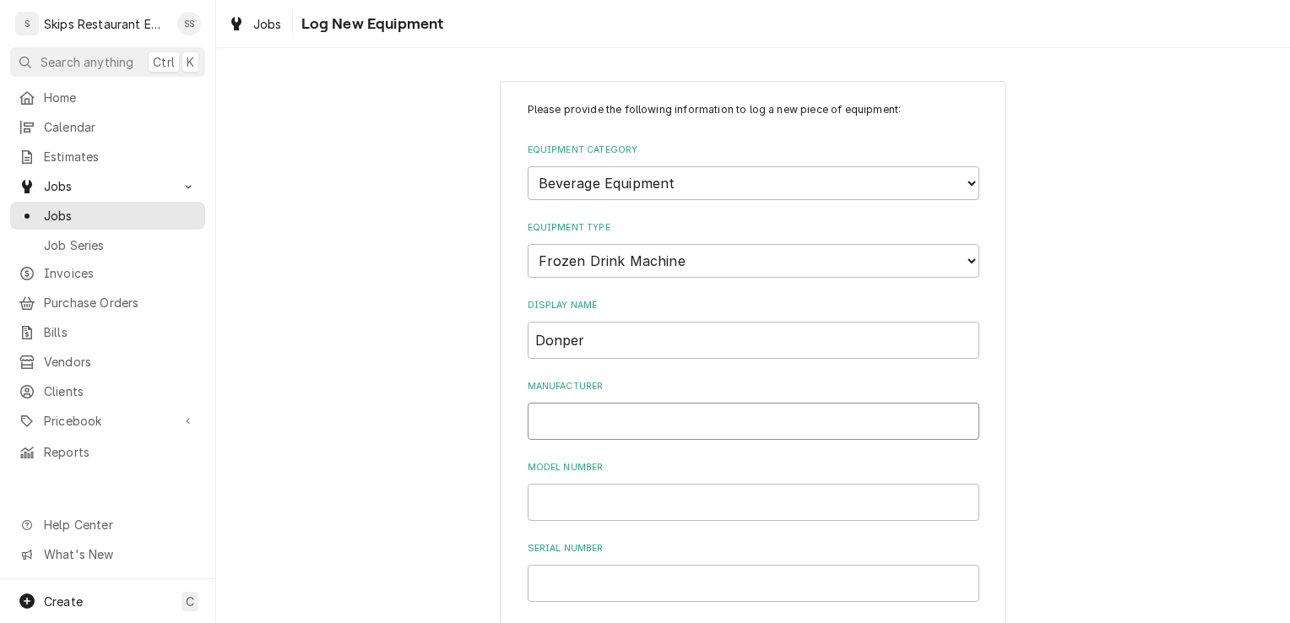
click at [550, 430] on input "Manufacturer" at bounding box center [753, 421] width 452 height 37
click at [553, 500] on input "Model Number" at bounding box center [753, 502] width 452 height 37
click at [527, 587] on input "Serial Number" at bounding box center [753, 583] width 452 height 37
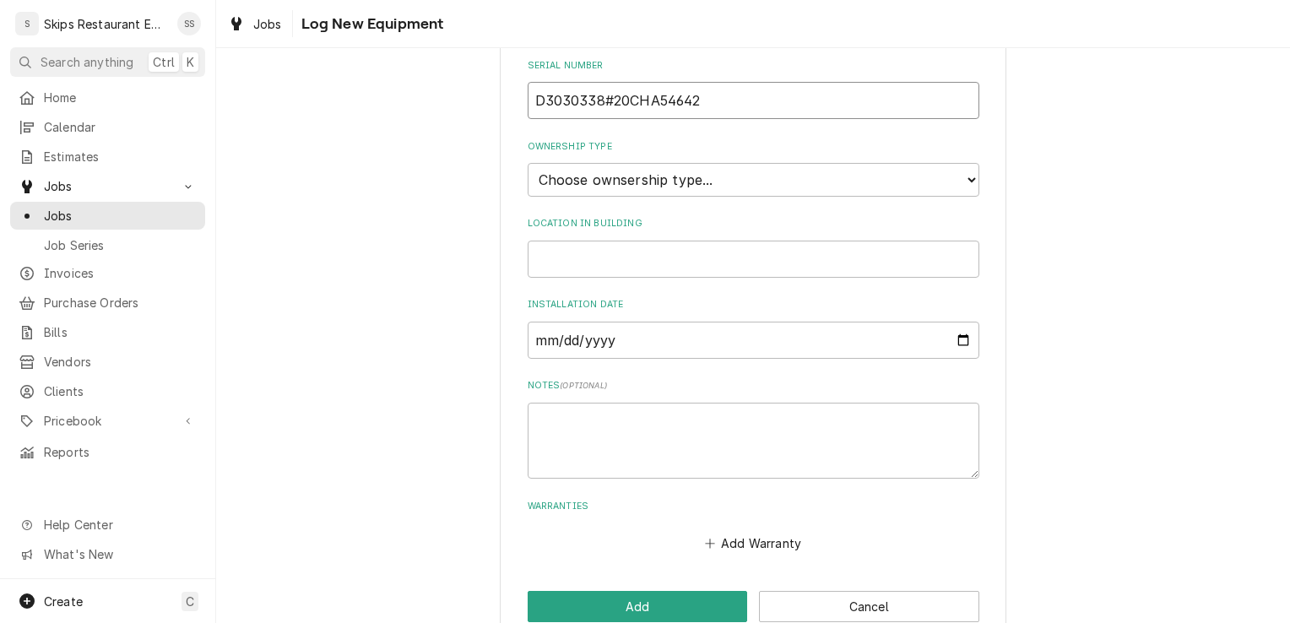
scroll to position [517, 0]
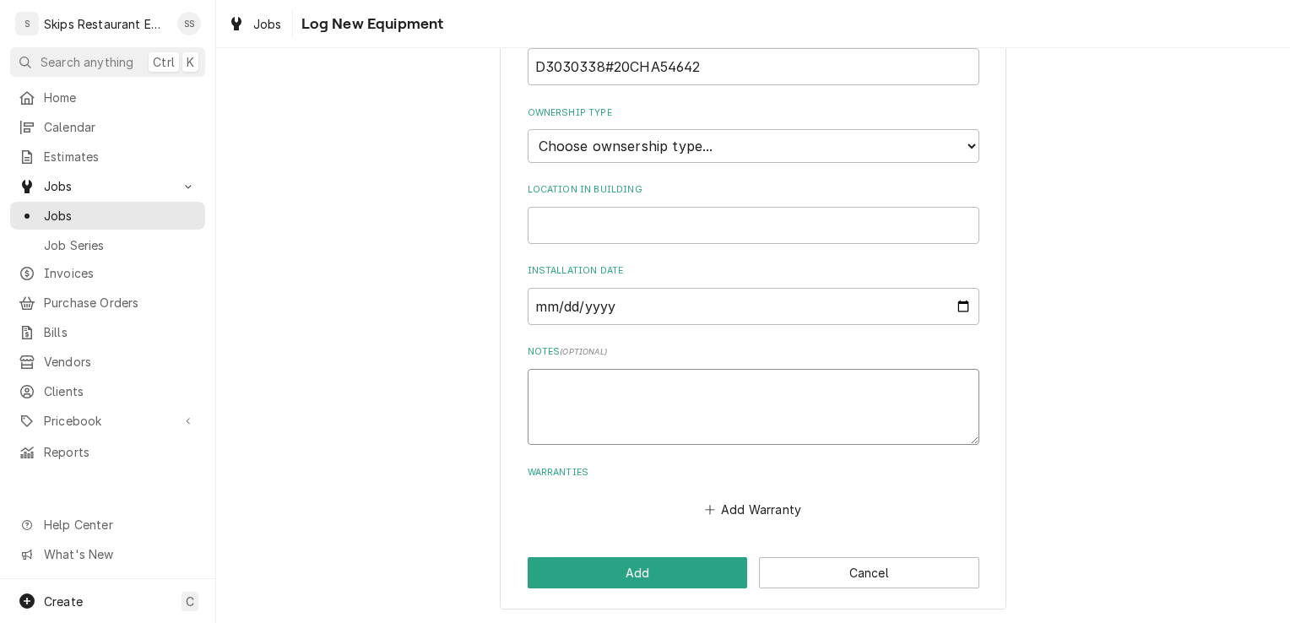
click at [538, 380] on textarea "Notes ( optional )" at bounding box center [753, 407] width 452 height 76
click at [603, 576] on button "Add" at bounding box center [637, 572] width 220 height 31
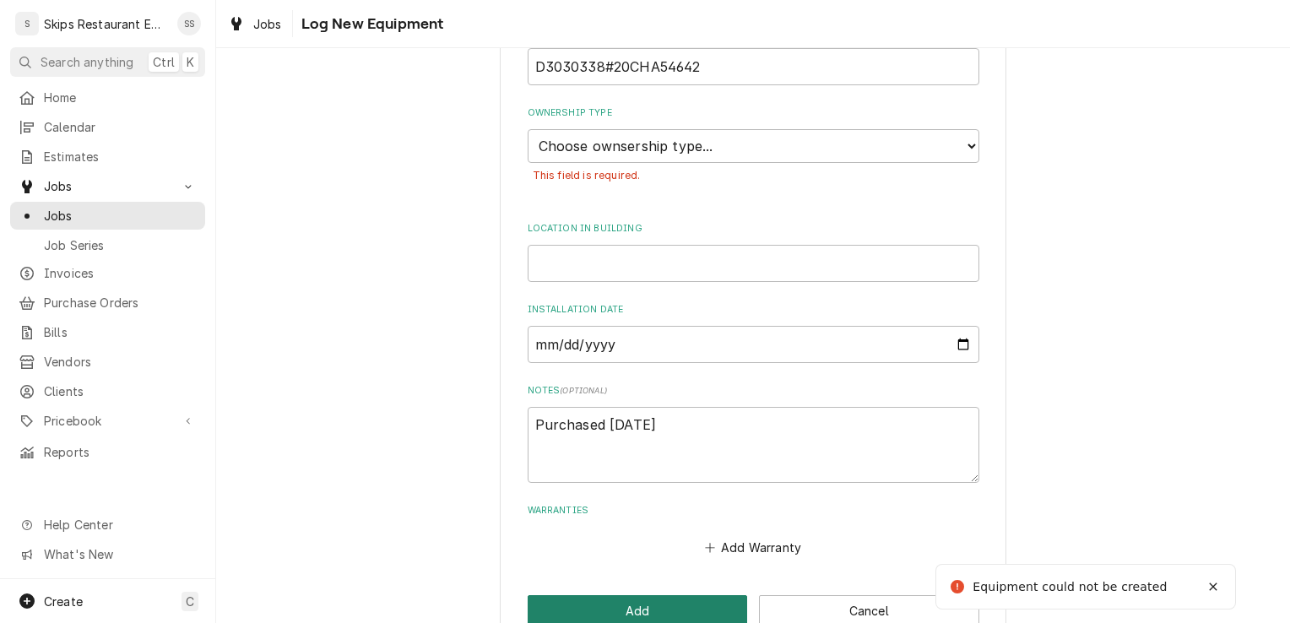
scroll to position [544, 0]
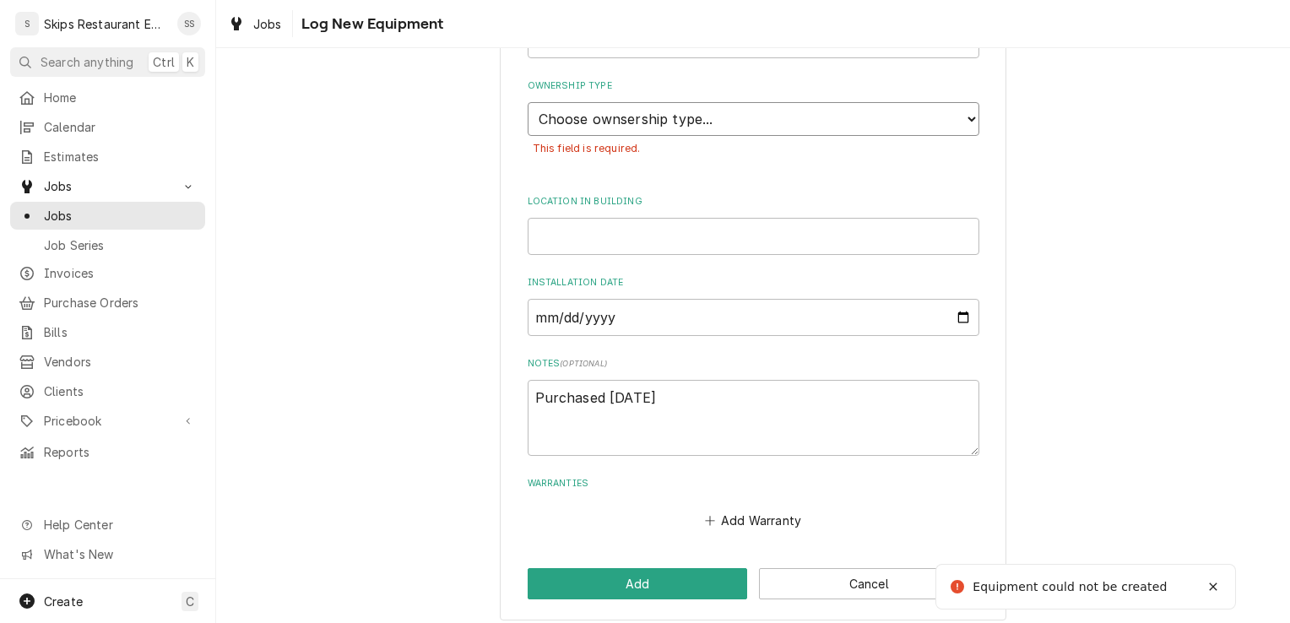
click at [715, 113] on select "Choose ownsership type... Unknown Owned Leased Rented" at bounding box center [753, 119] width 452 height 34
click at [527, 102] on select "Choose ownsership type... Unknown Owned Leased Rented" at bounding box center [753, 119] width 452 height 34
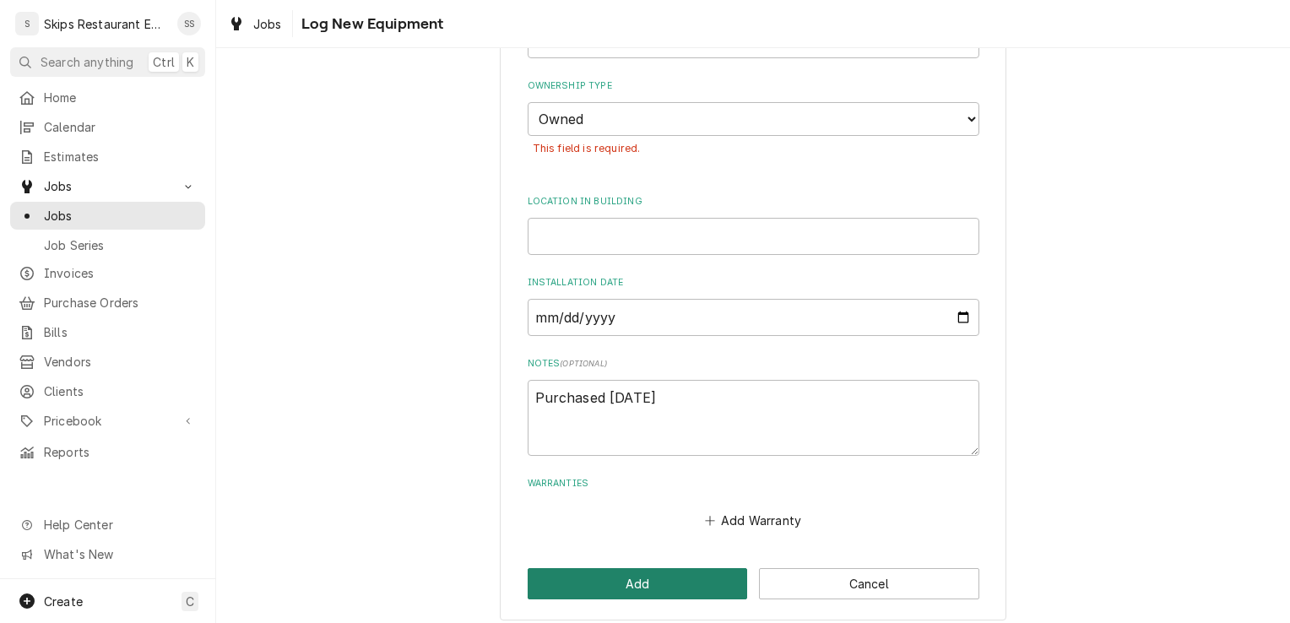
click at [653, 587] on button "Add" at bounding box center [637, 583] width 220 height 31
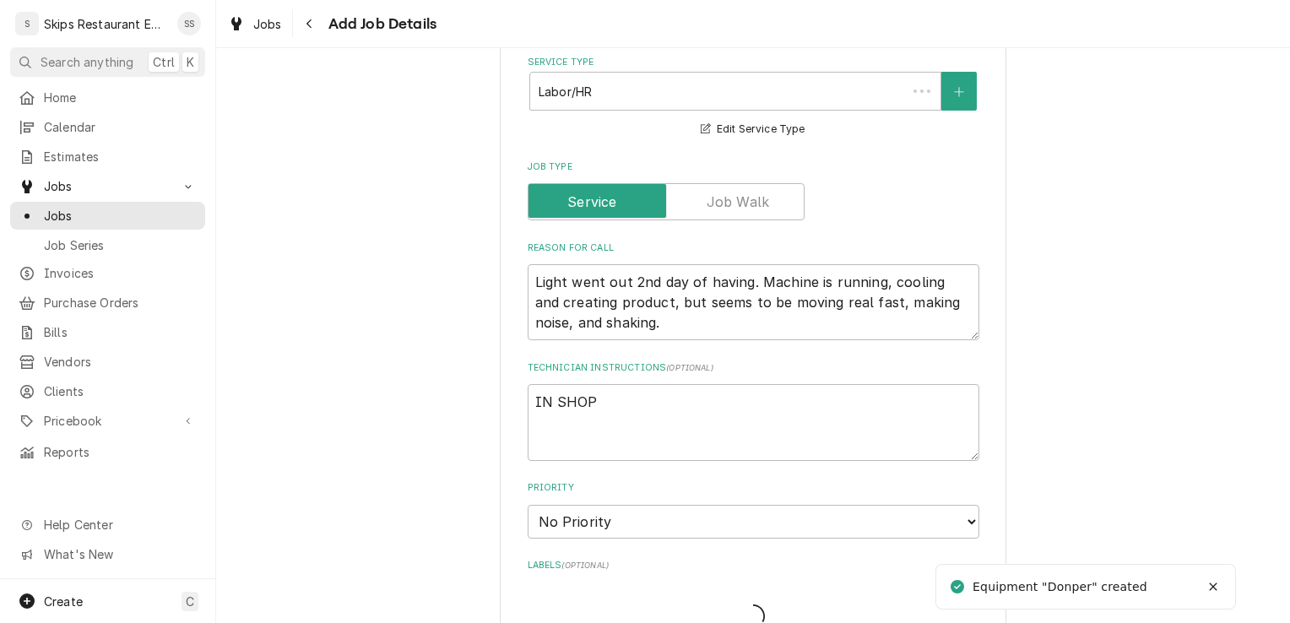
scroll to position [986, 0]
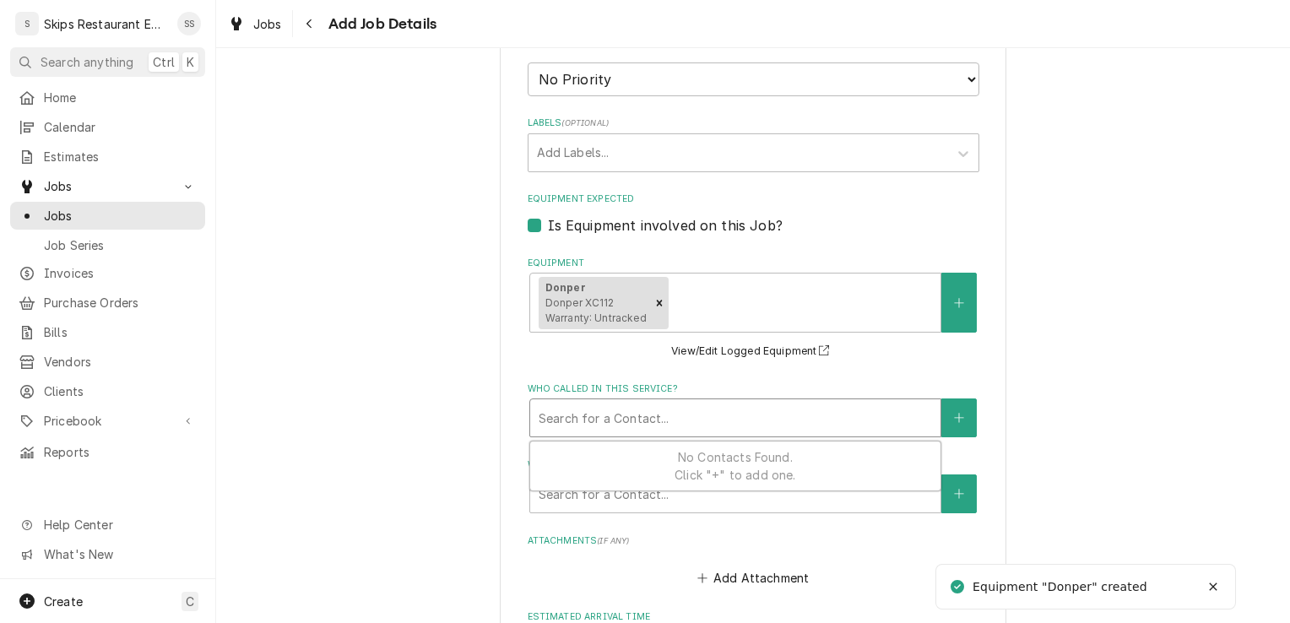
click at [583, 417] on div "Who called in this service?" at bounding box center [734, 418] width 393 height 30
click at [795, 415] on div "Who called in this service?" at bounding box center [734, 418] width 393 height 30
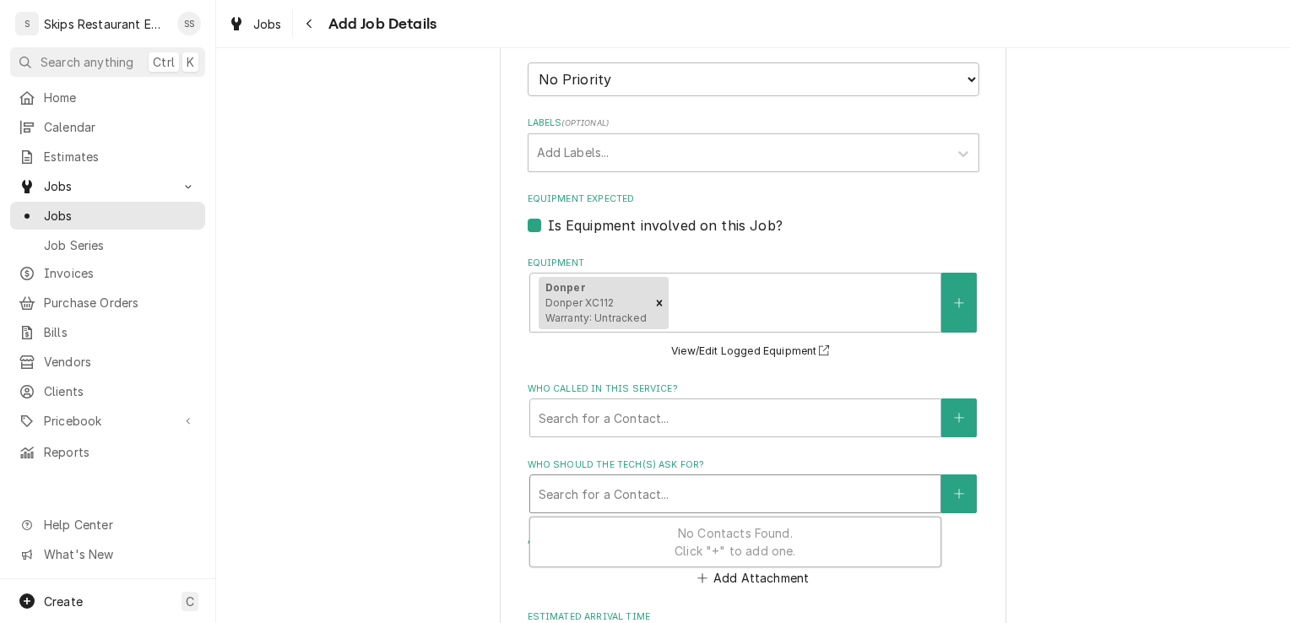
click at [584, 498] on div "Who should the tech(s) ask for?" at bounding box center [734, 494] width 393 height 30
click at [620, 408] on div "Who called in this service?" at bounding box center [734, 418] width 393 height 30
click at [954, 419] on icon "Create New Contact" at bounding box center [959, 418] width 10 height 12
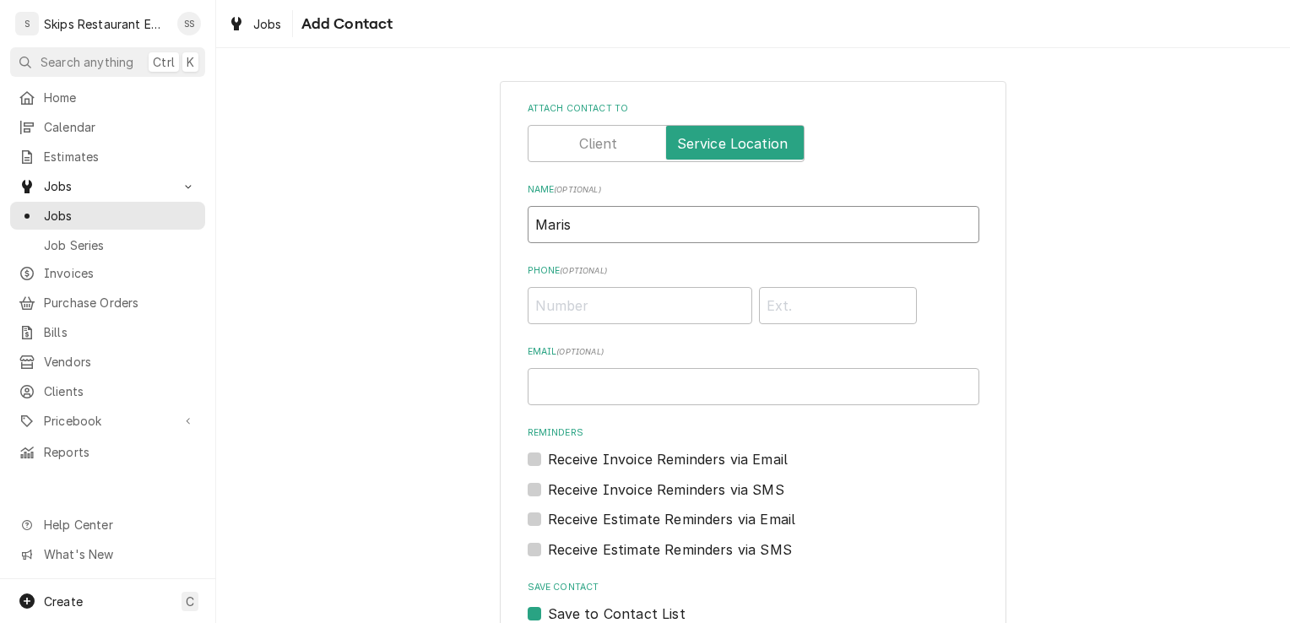
click at [569, 225] on input "Maris" at bounding box center [753, 224] width 452 height 37
click at [564, 297] on input "Phone ( optional )" at bounding box center [639, 305] width 224 height 37
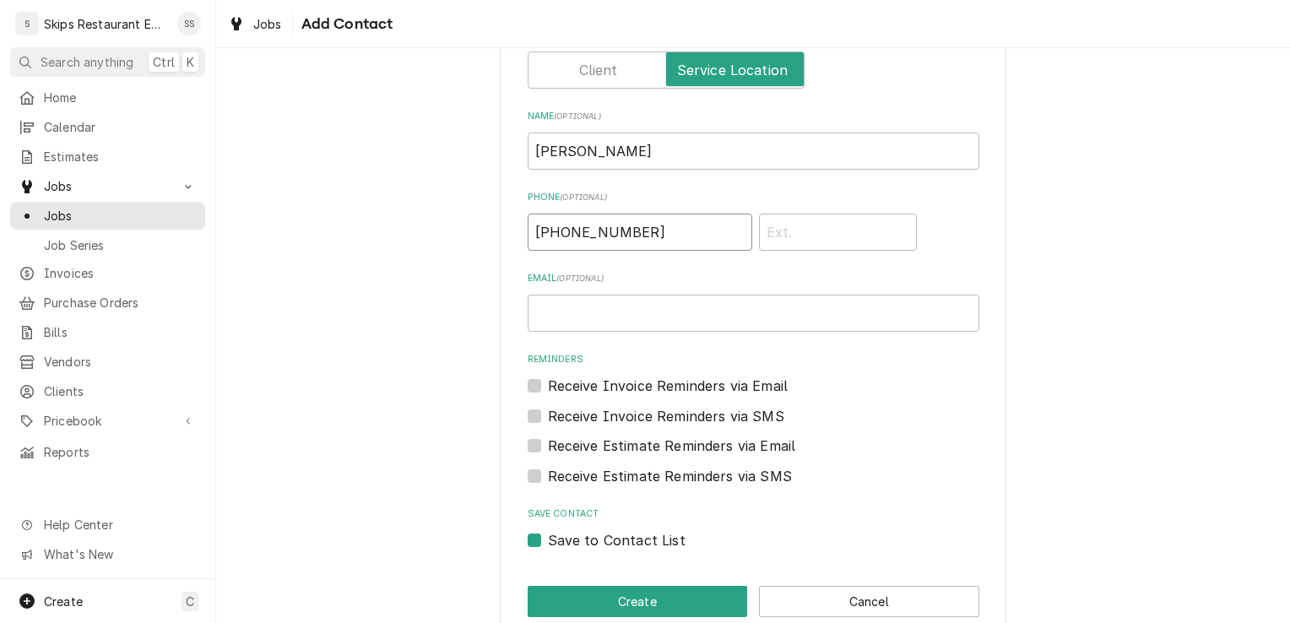
scroll to position [103, 0]
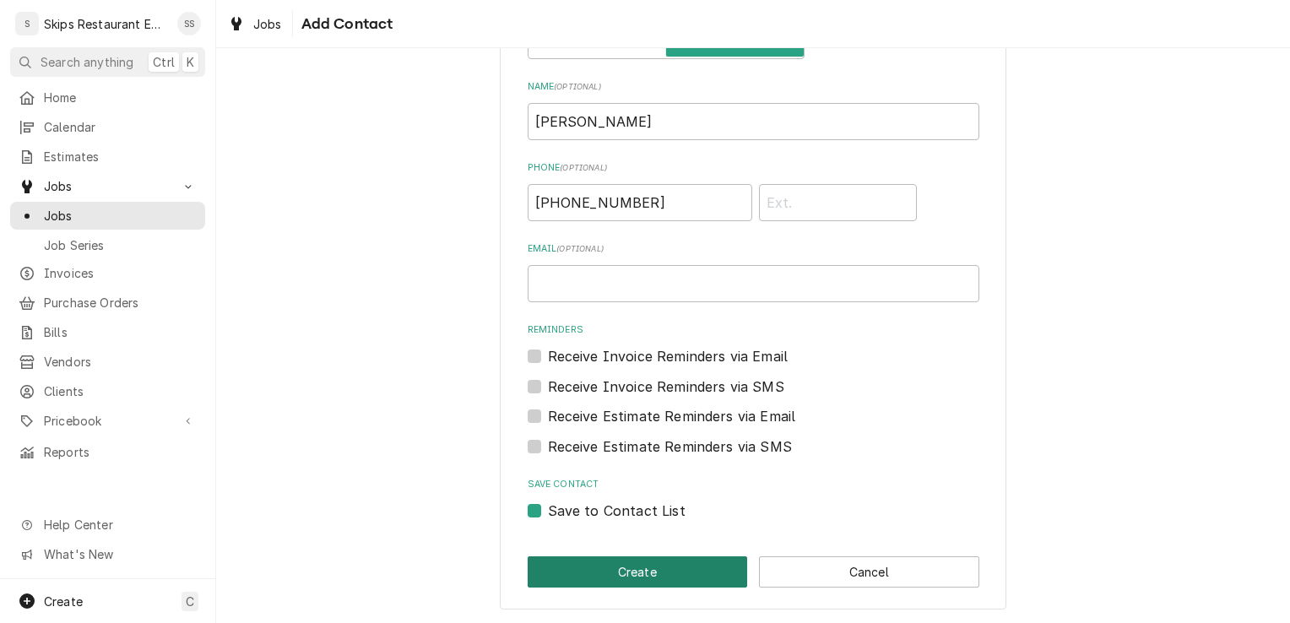
click at [631, 572] on button "Create" at bounding box center [637, 571] width 220 height 31
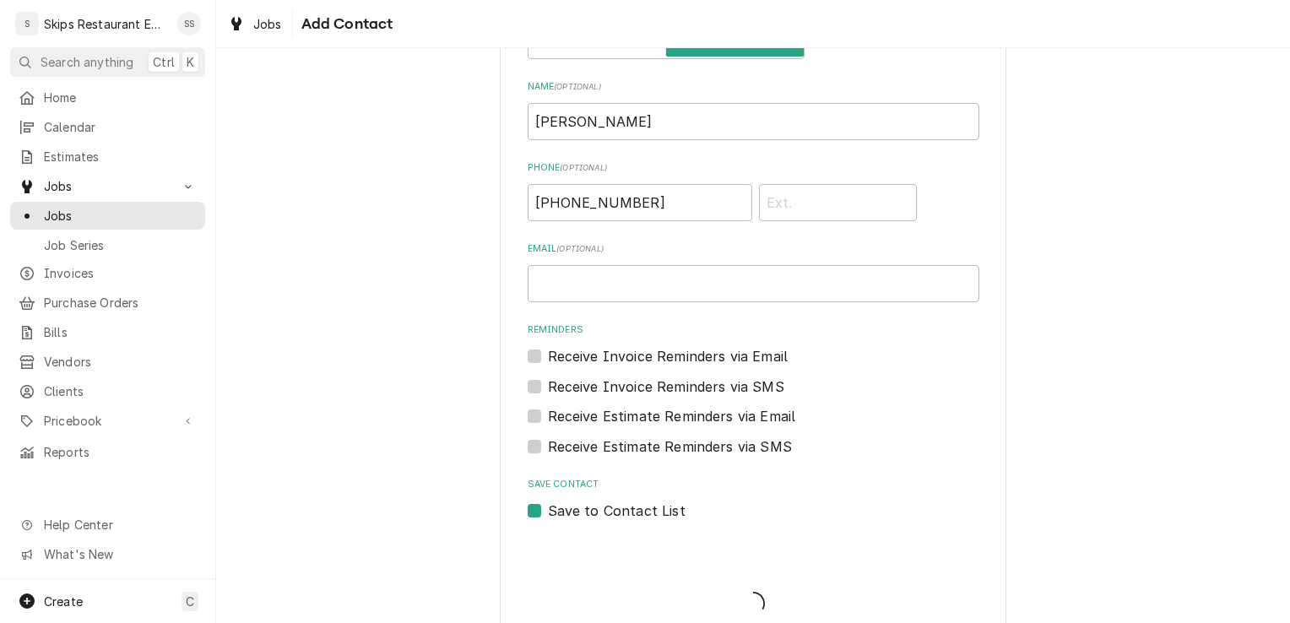
scroll to position [986, 0]
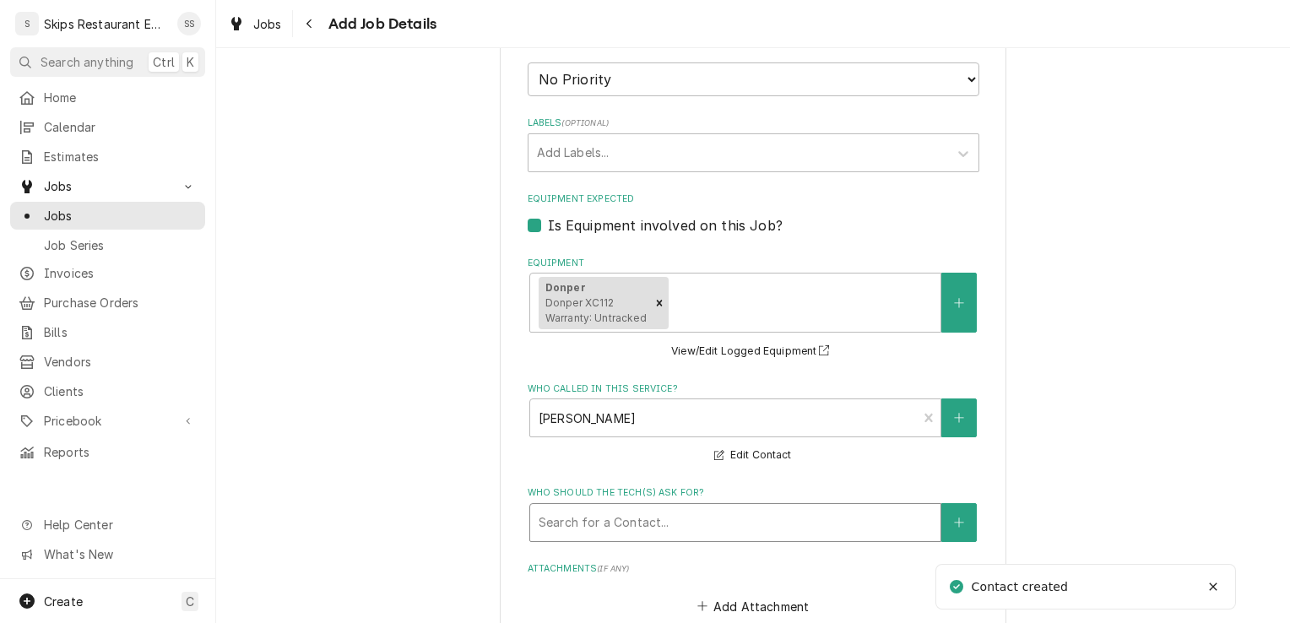
click at [587, 521] on div "Who should the tech(s) ask for?" at bounding box center [734, 522] width 393 height 30
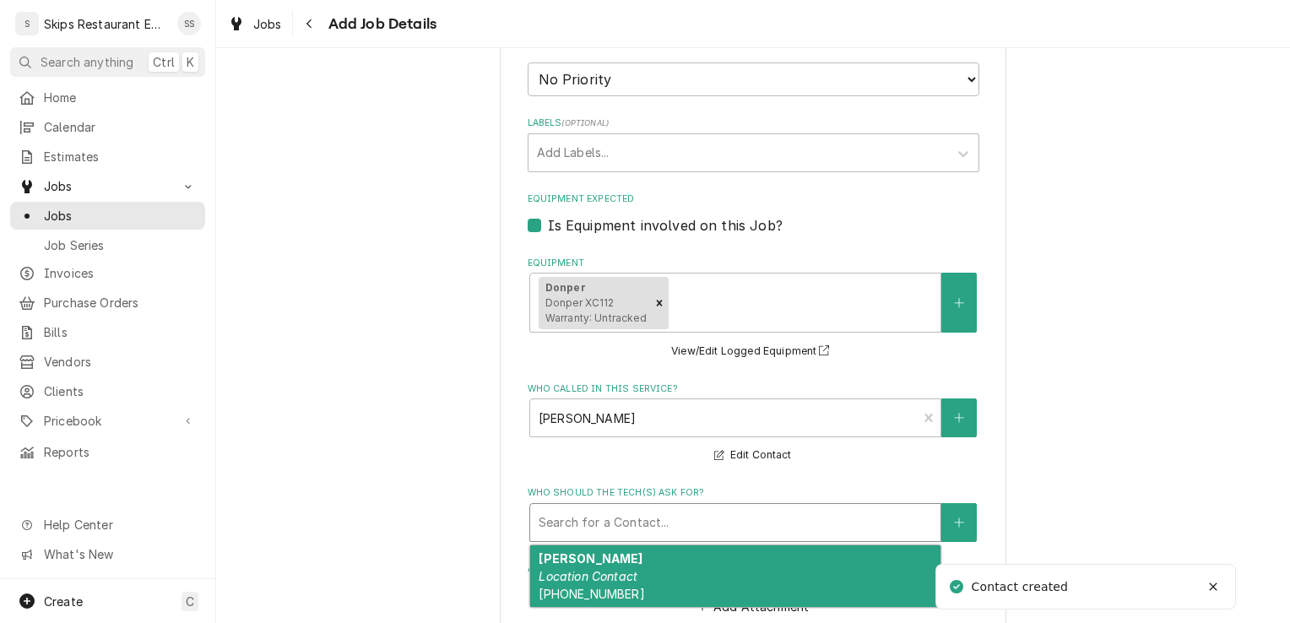
click at [596, 589] on span "(361) 482-9046" at bounding box center [590, 594] width 105 height 14
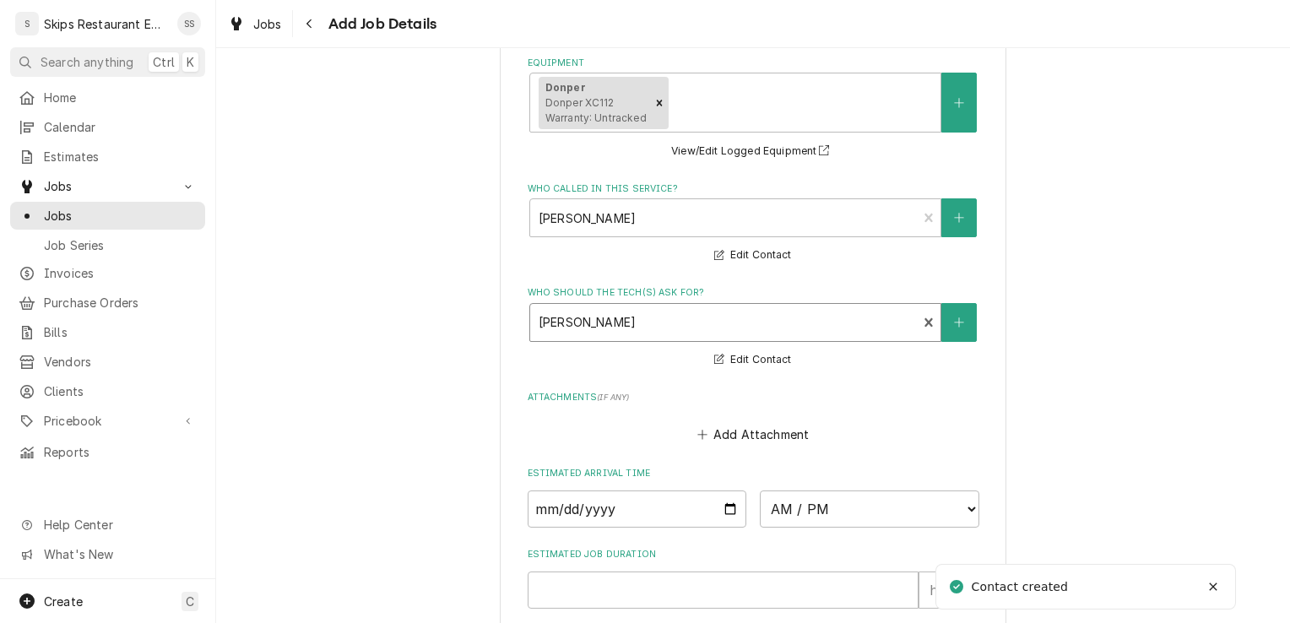
scroll to position [1395, 0]
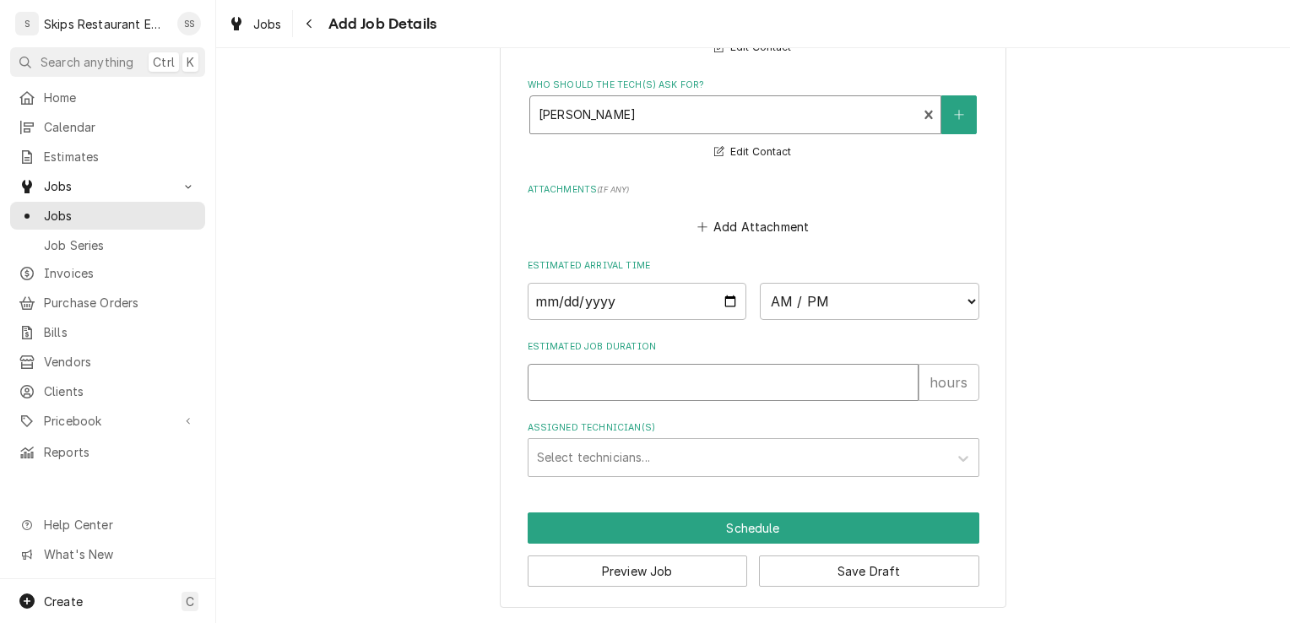
click at [561, 386] on input "Estimated Job Duration" at bounding box center [722, 382] width 391 height 37
click at [852, 572] on button "Save Draft" at bounding box center [869, 570] width 220 height 31
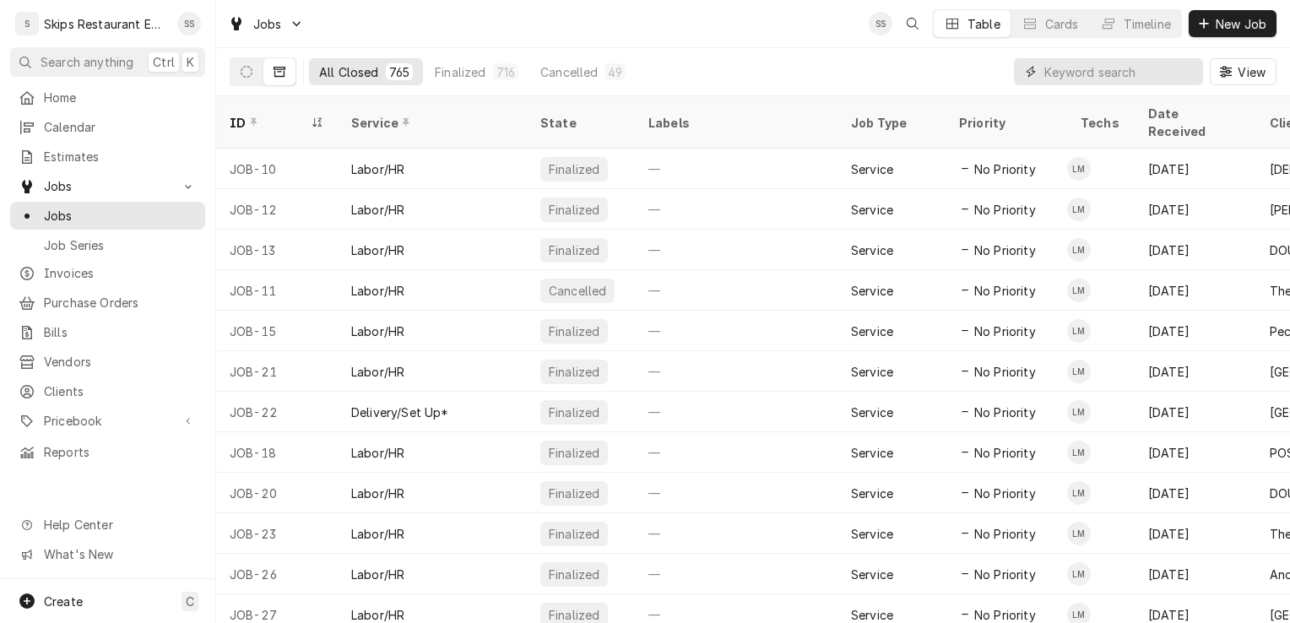
click at [1065, 69] on input "Dynamic Content Wrapper" at bounding box center [1119, 71] width 150 height 27
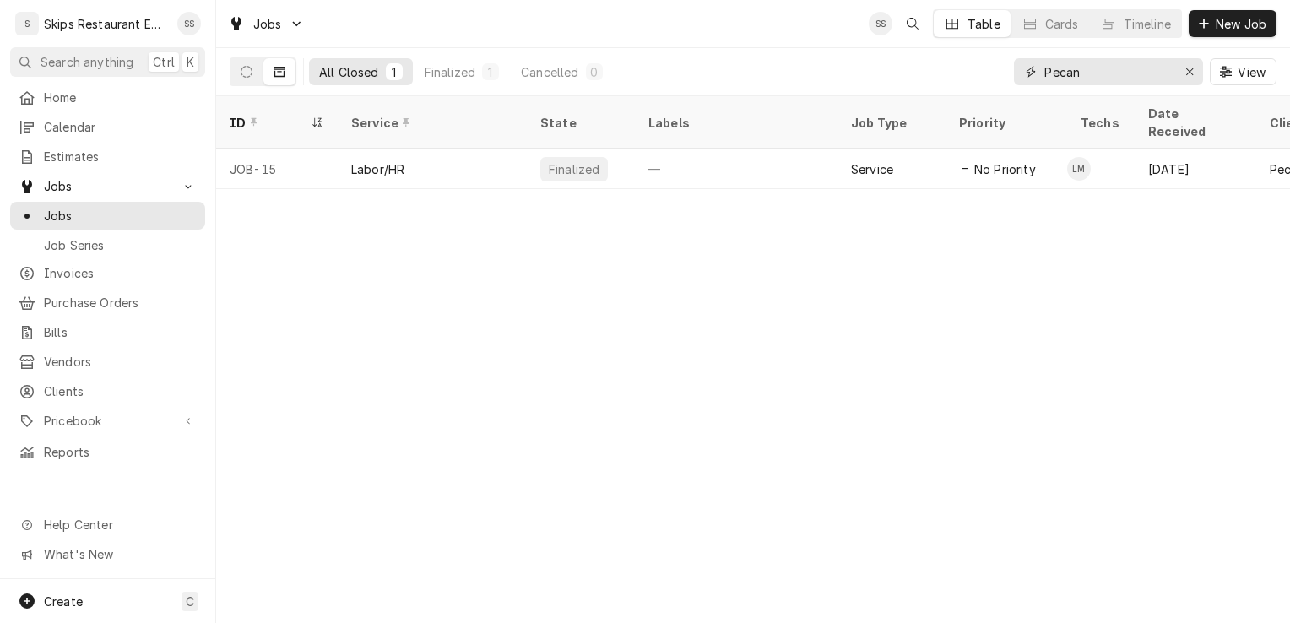
type input "Pecan"
drag, startPoint x: 280, startPoint y: 70, endPoint x: 267, endPoint y: 68, distance: 13.7
click at [279, 70] on icon "Dynamic Content Wrapper" at bounding box center [279, 72] width 12 height 12
click at [248, 74] on icon "Dynamic Content Wrapper" at bounding box center [247, 72] width 12 height 12
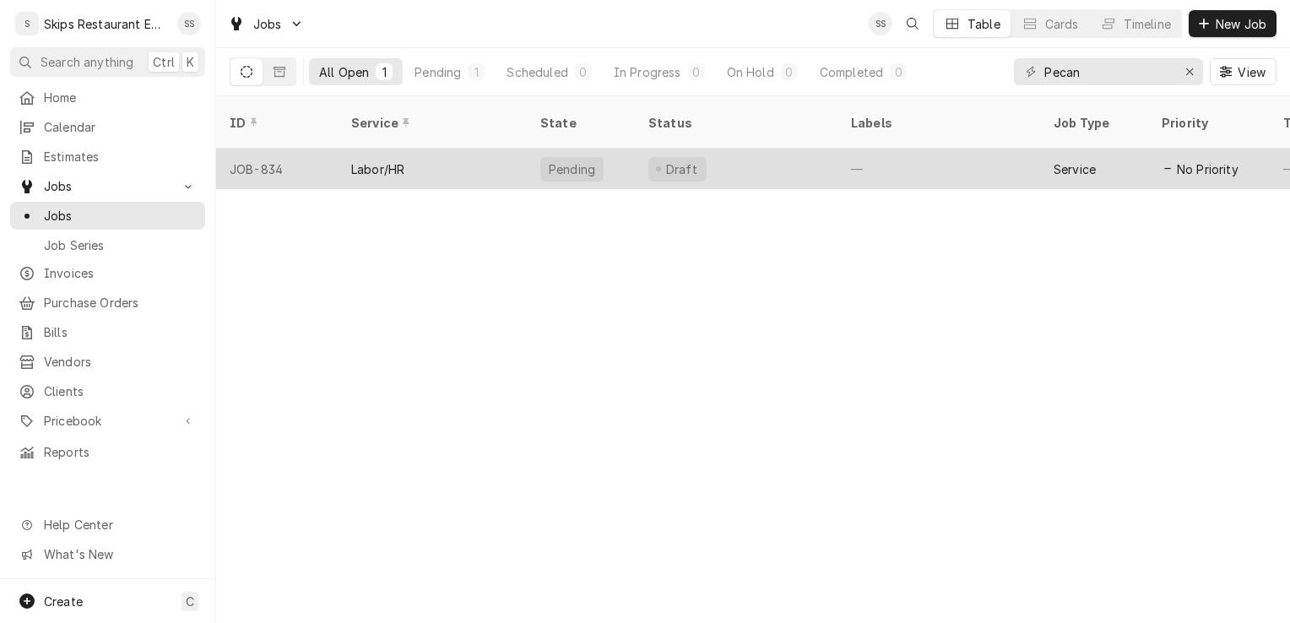
click at [784, 149] on div "Draft" at bounding box center [736, 169] width 203 height 41
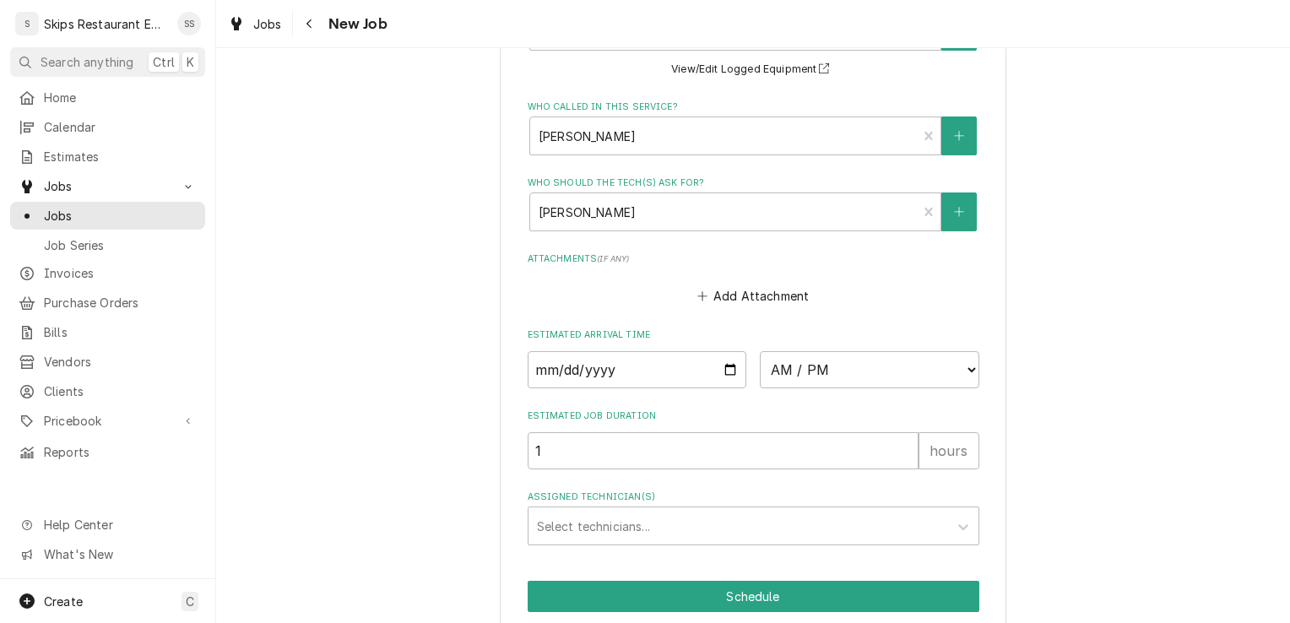
scroll to position [1382, 0]
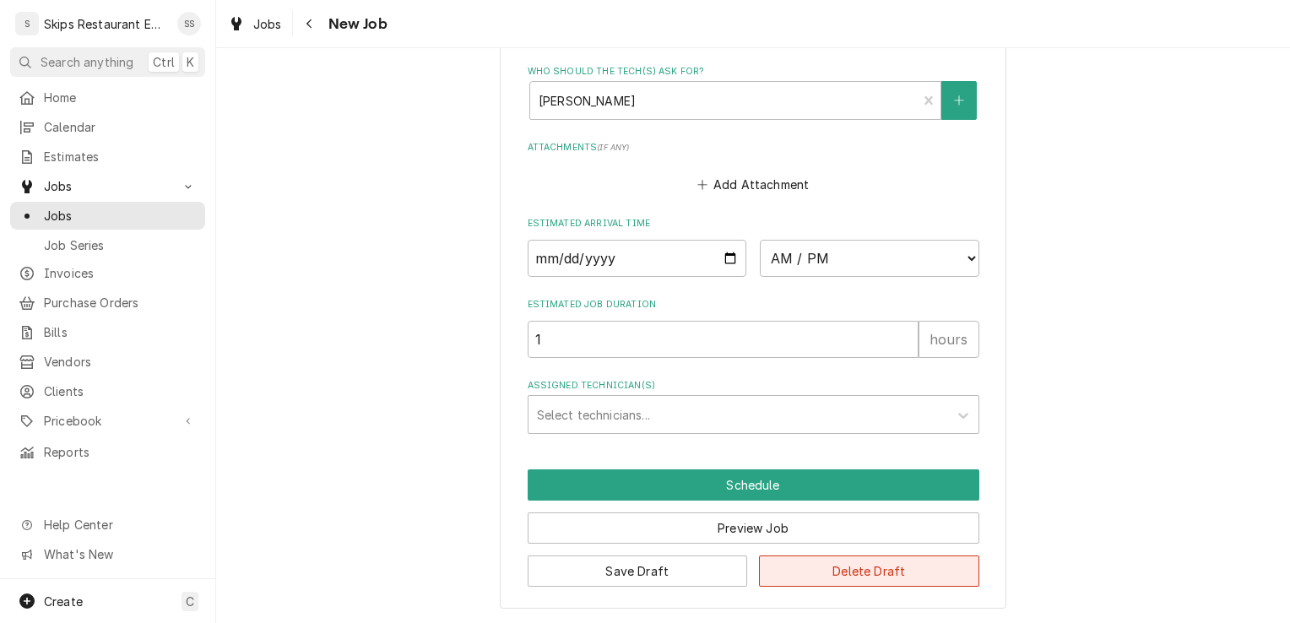
click at [888, 574] on button "Delete Draft" at bounding box center [869, 570] width 220 height 31
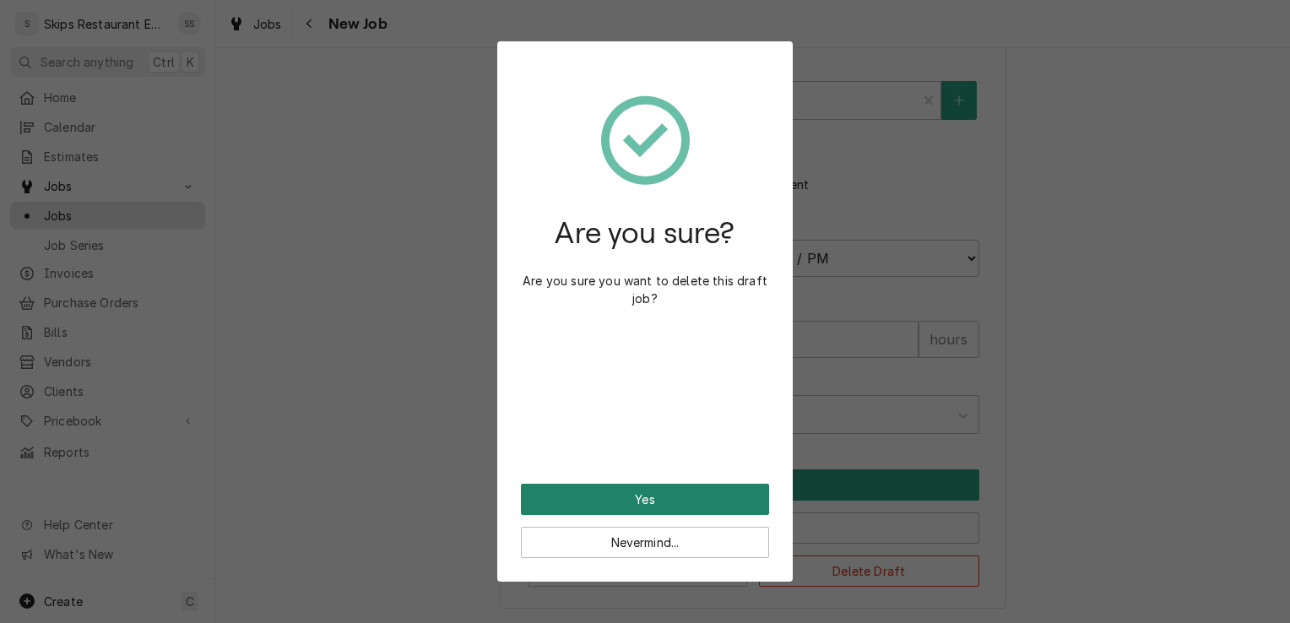
click at [587, 498] on button "Yes" at bounding box center [645, 499] width 248 height 31
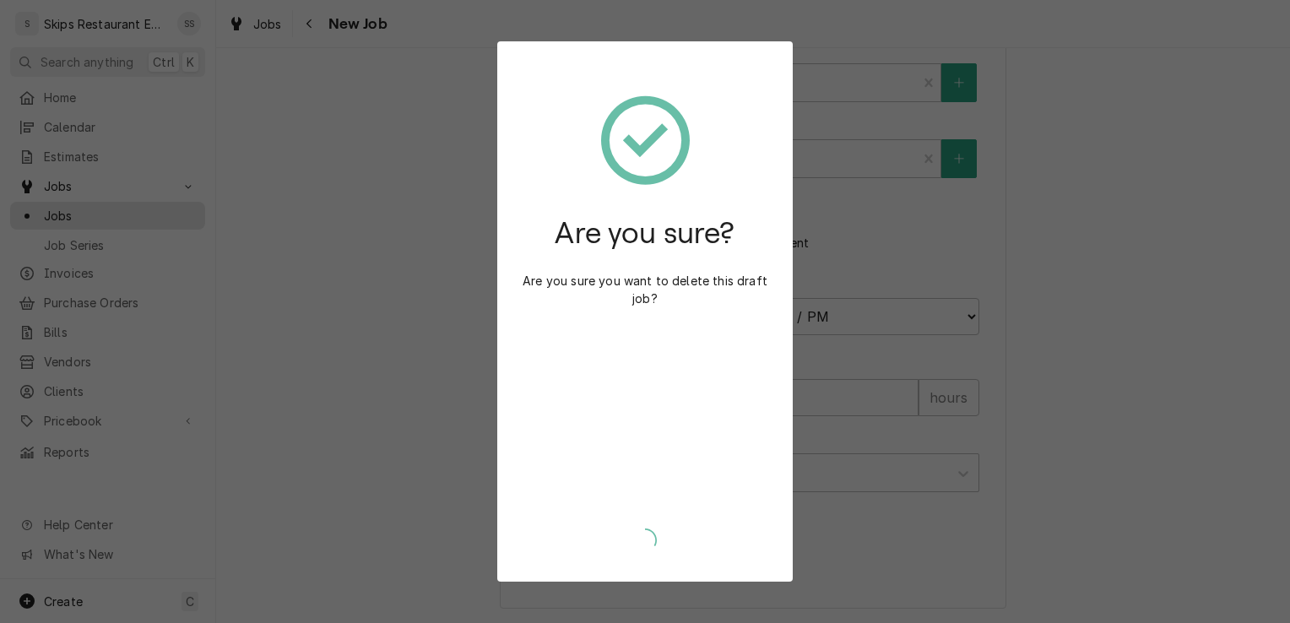
type textarea "x"
